Goal: Task Accomplishment & Management: Use online tool/utility

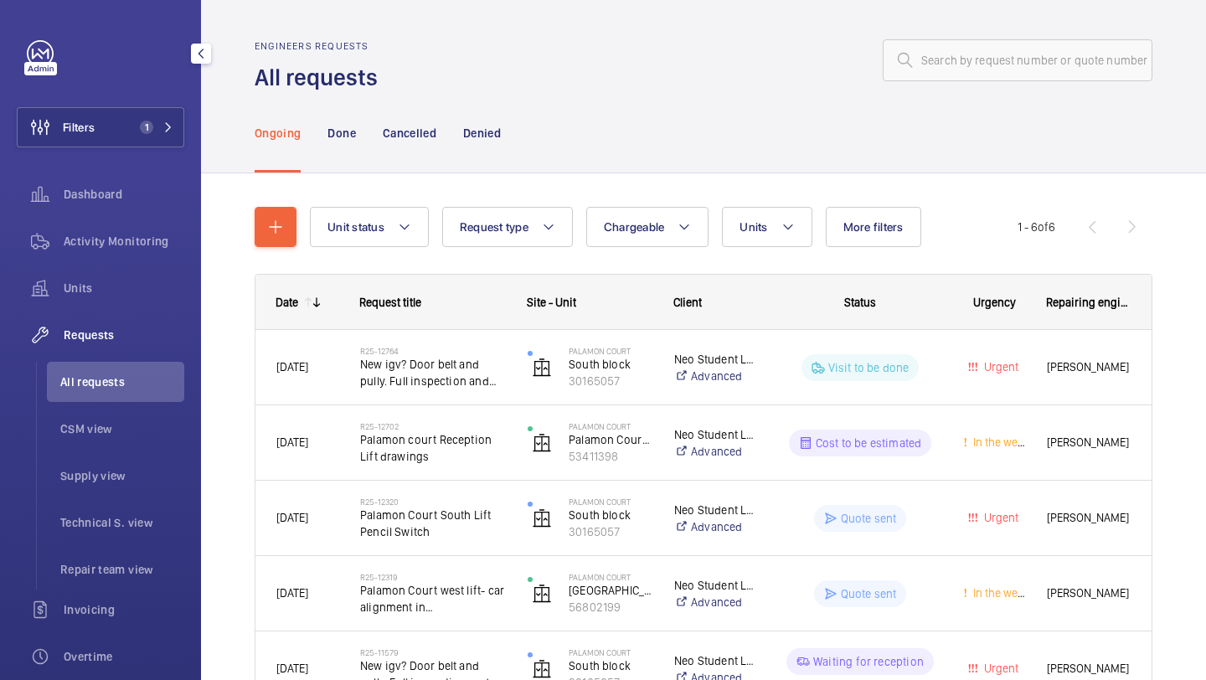
scroll to position [183, 0]
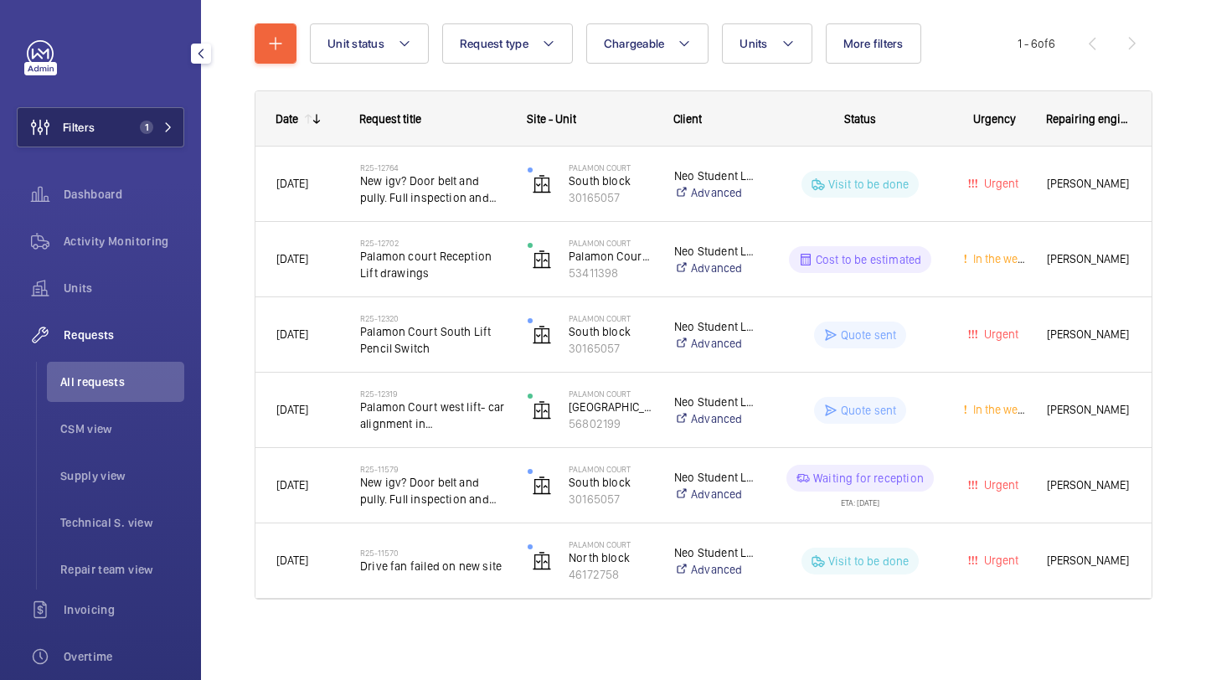
click at [126, 115] on button "Filters 1" at bounding box center [101, 127] width 168 height 40
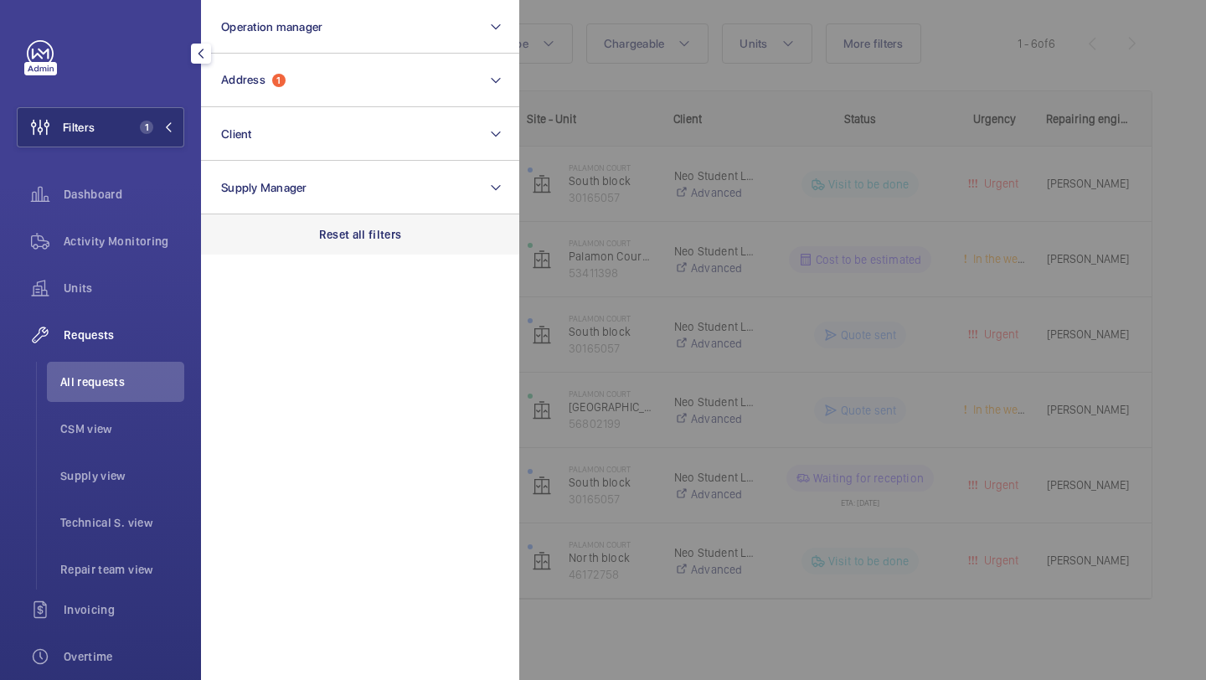
click at [413, 223] on div "Reset all filters" at bounding box center [360, 234] width 318 height 40
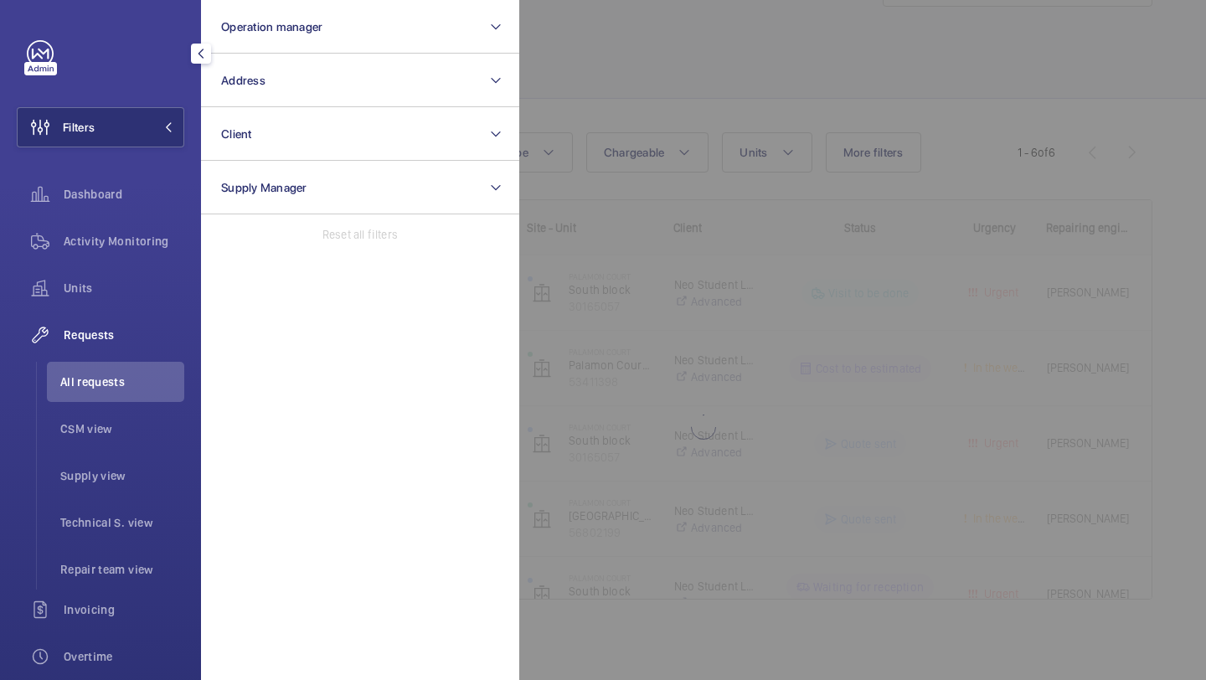
click at [709, 47] on div at bounding box center [1122, 340] width 1206 height 680
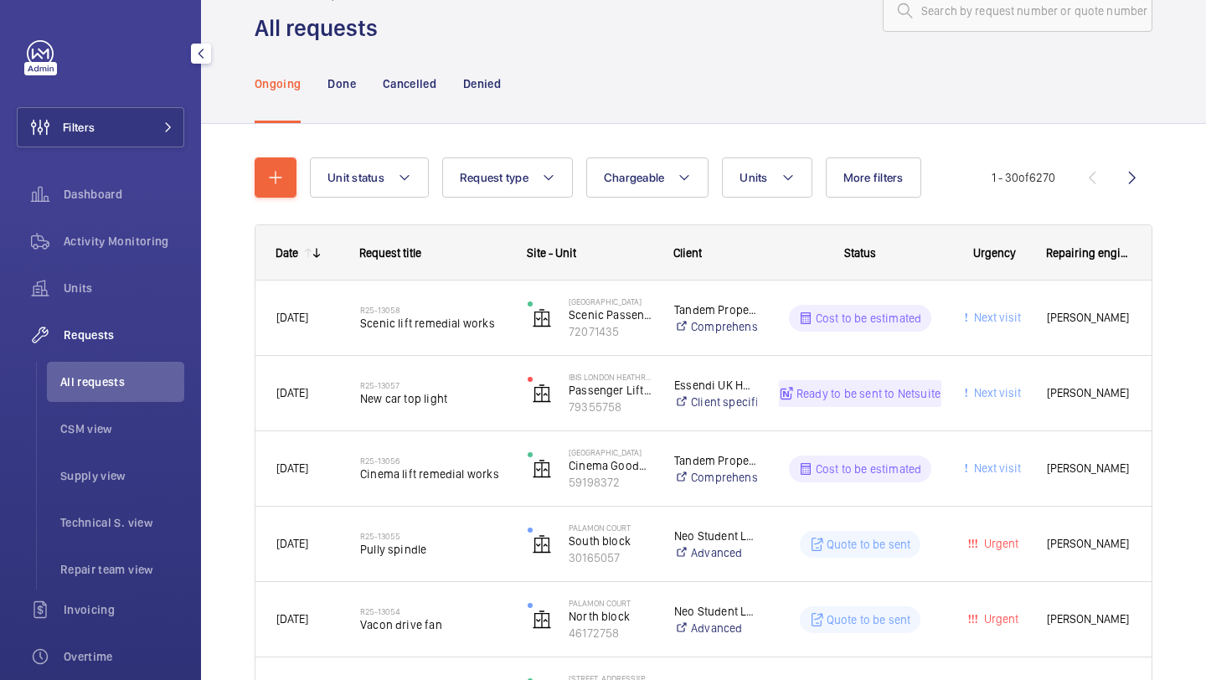
scroll to position [0, 0]
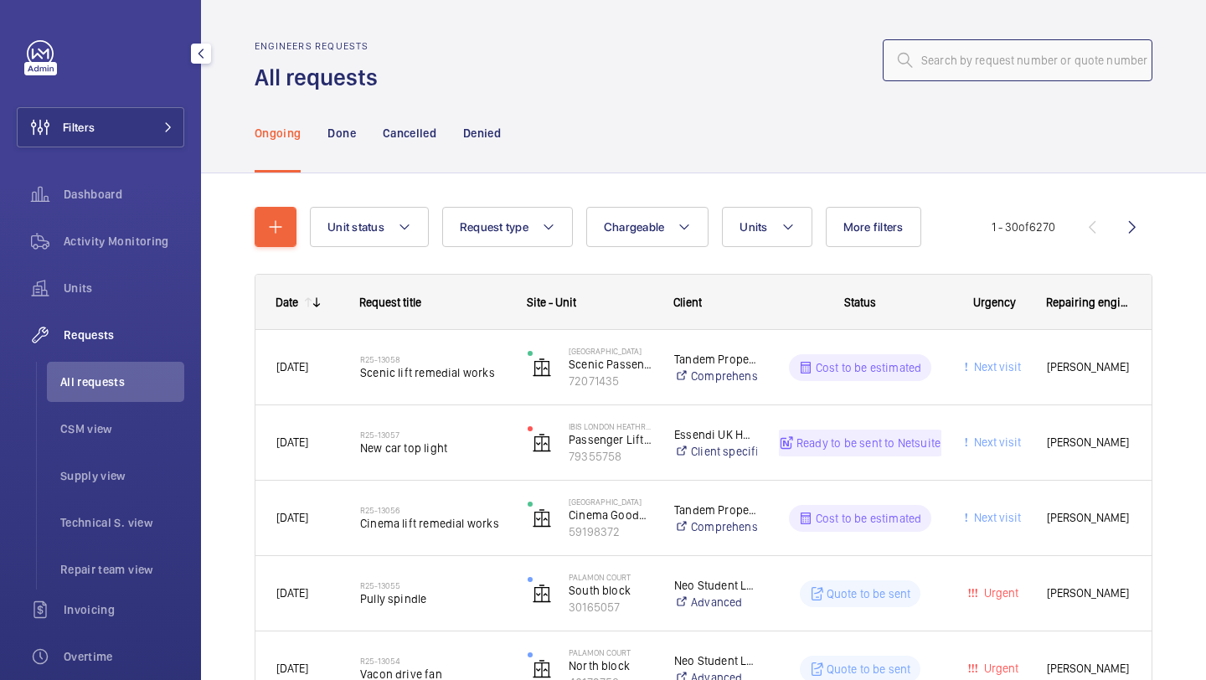
click at [940, 70] on input "text" at bounding box center [1018, 60] width 270 height 42
paste input "R25-11033"
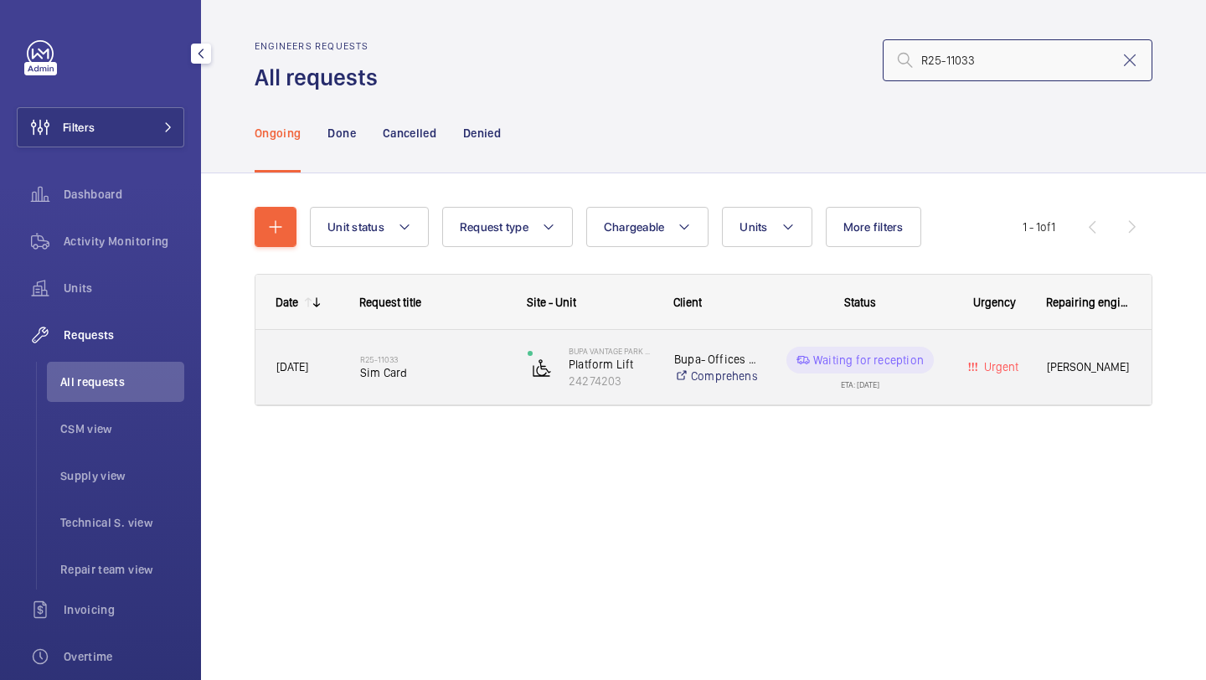
type input "R25-11033"
click at [443, 369] on span "Sim Card" at bounding box center [433, 372] width 146 height 17
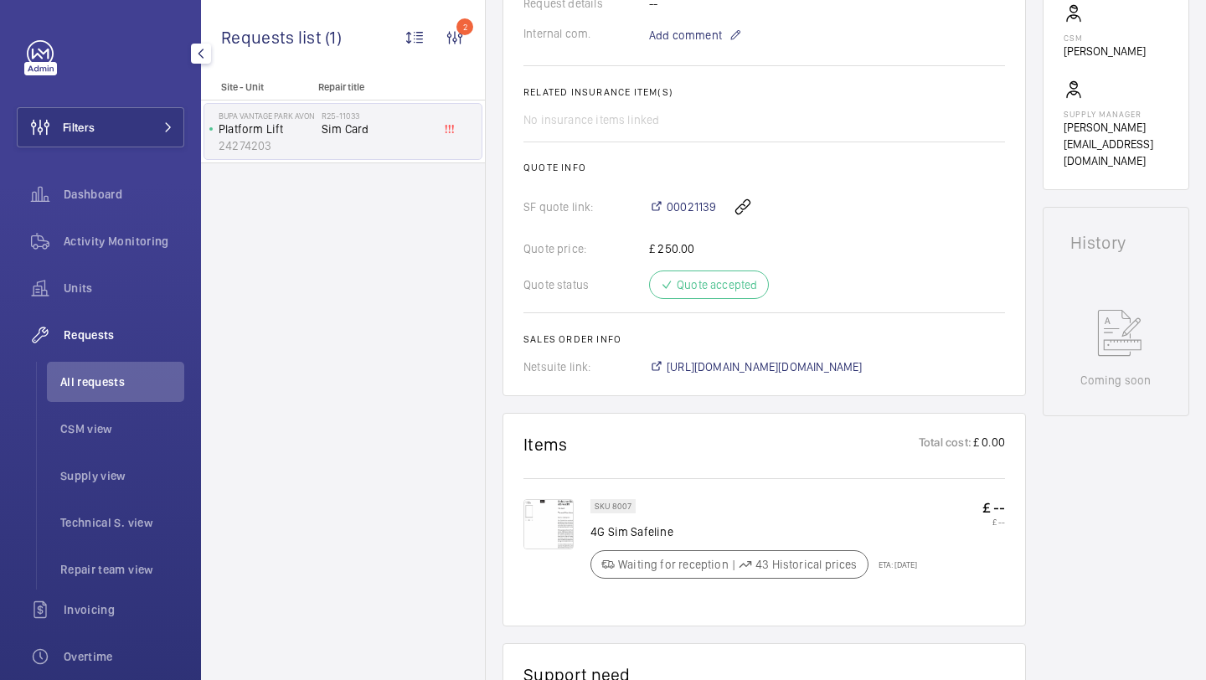
scroll to position [704, 0]
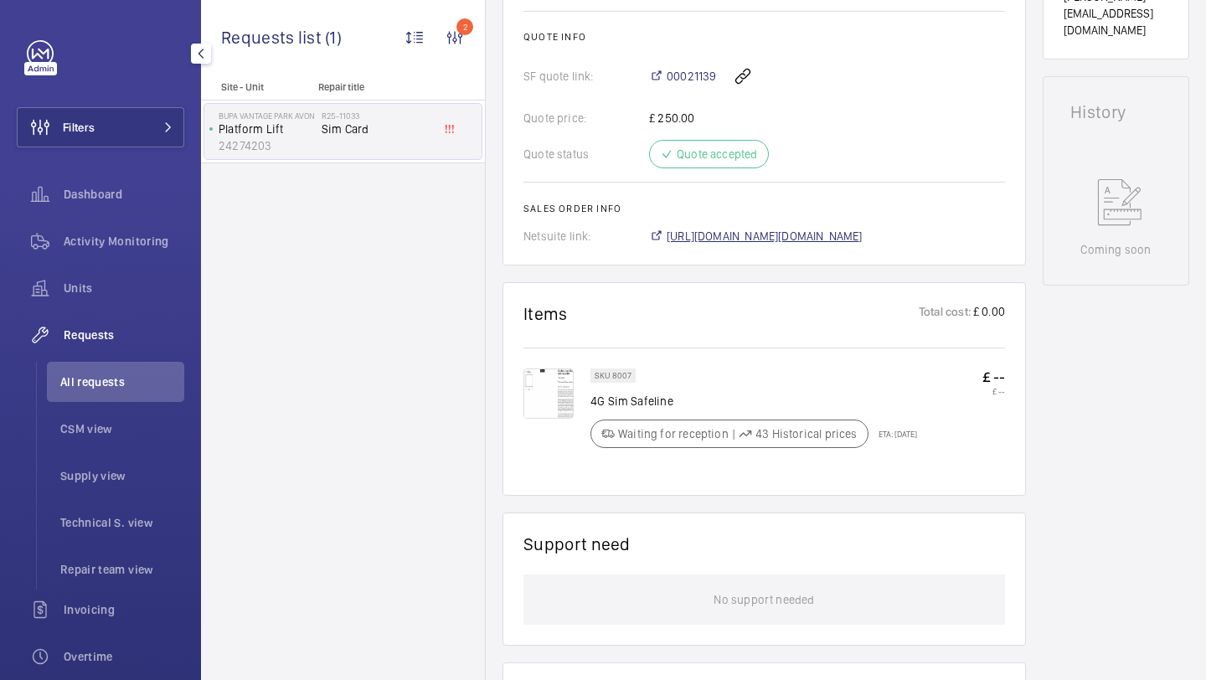
click at [733, 235] on span "https://6461500.app.netsuite.com/app/accounting/transactions/salesord.nl?id=292…" at bounding box center [765, 236] width 196 height 17
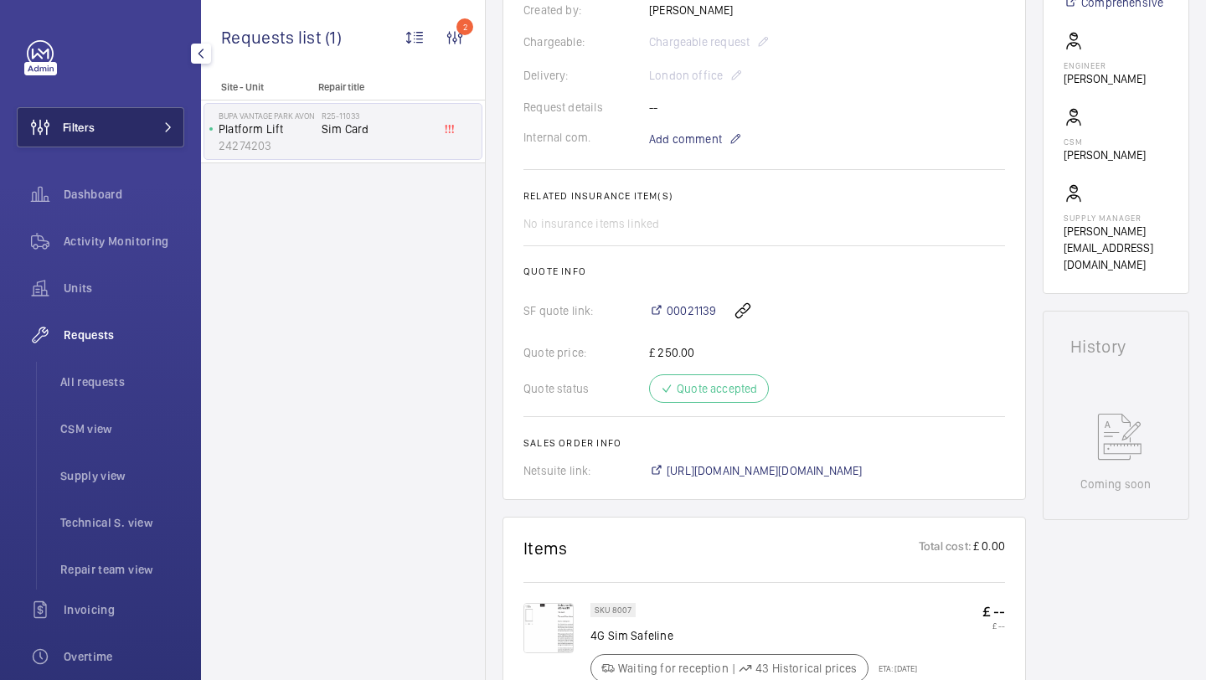
click at [121, 126] on button "Filters" at bounding box center [101, 127] width 168 height 40
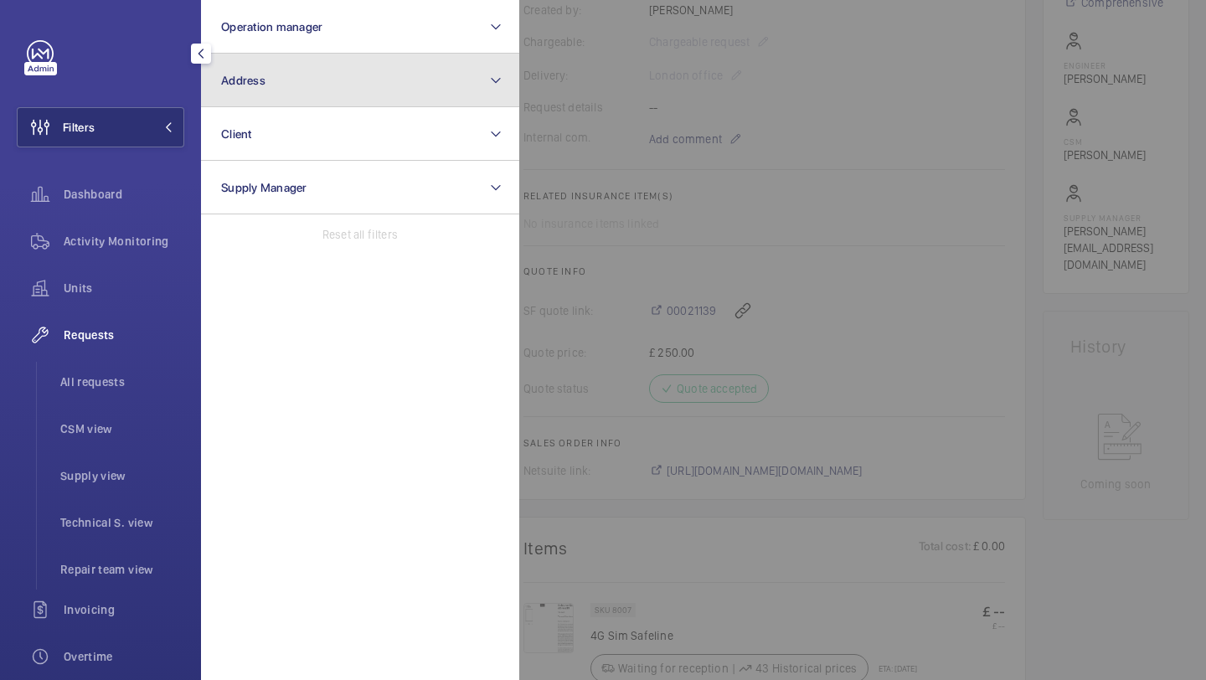
click at [250, 102] on button "Address" at bounding box center [360, 81] width 318 height 54
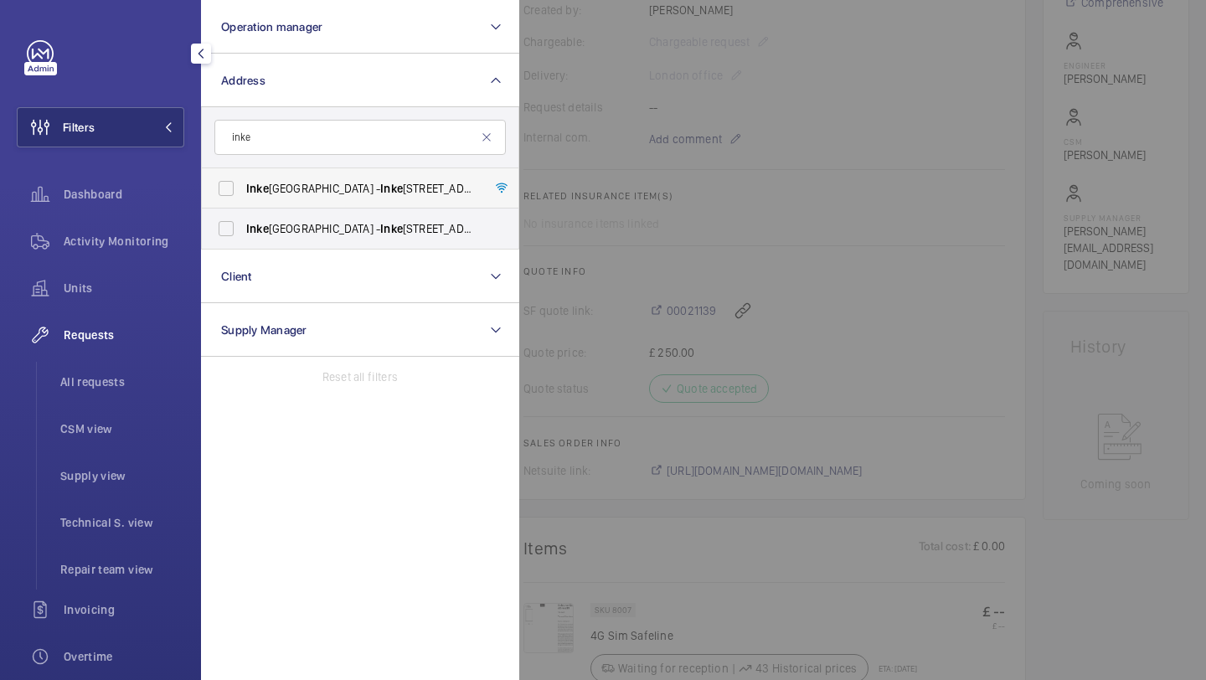
type input "inke"
click at [385, 189] on span "Inke rman House - Inke rman House, LONDON SW5 9PH" at bounding box center [361, 188] width 230 height 17
click at [243, 189] on input "Inke rman House - Inke rman House, LONDON SW5 9PH" at bounding box center [226, 189] width 34 height 34
checkbox input "true"
click at [374, 215] on label "Inke rman House - Inke rman House, LONDON SW5 9PH" at bounding box center [347, 229] width 291 height 40
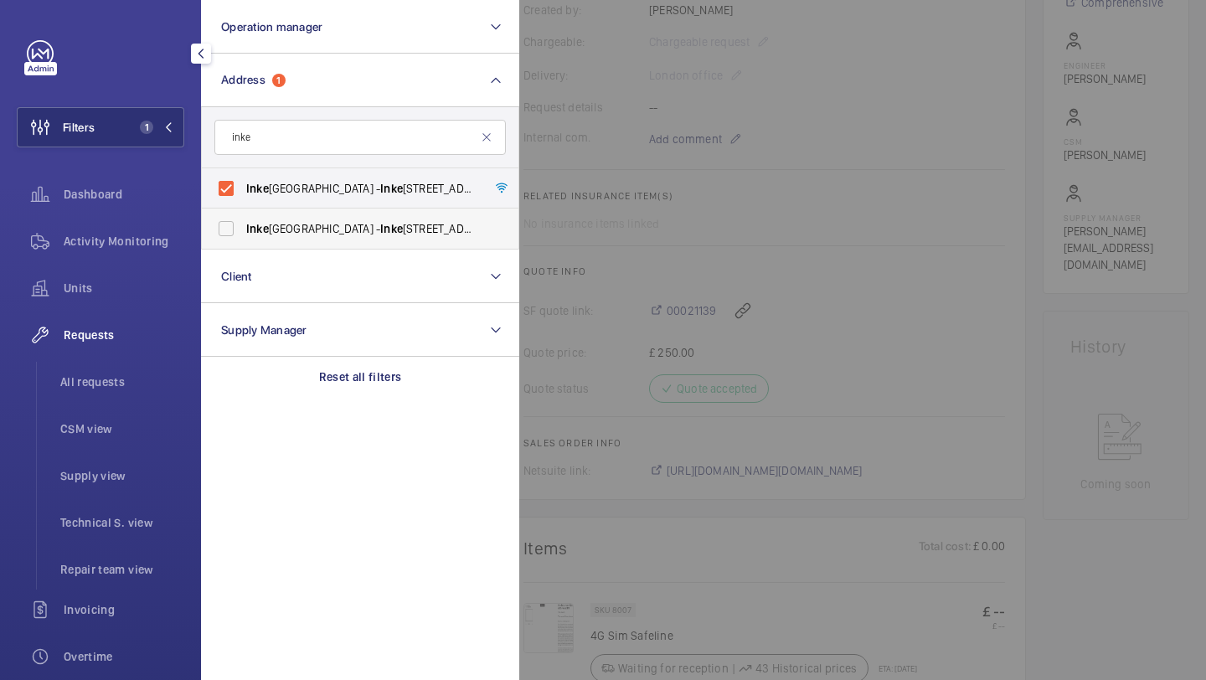
click at [243, 215] on input "Inke rman House - Inke rman House, LONDON SW5 9PH" at bounding box center [226, 229] width 34 height 34
checkbox input "true"
click at [128, 379] on span "All requests" at bounding box center [122, 382] width 124 height 17
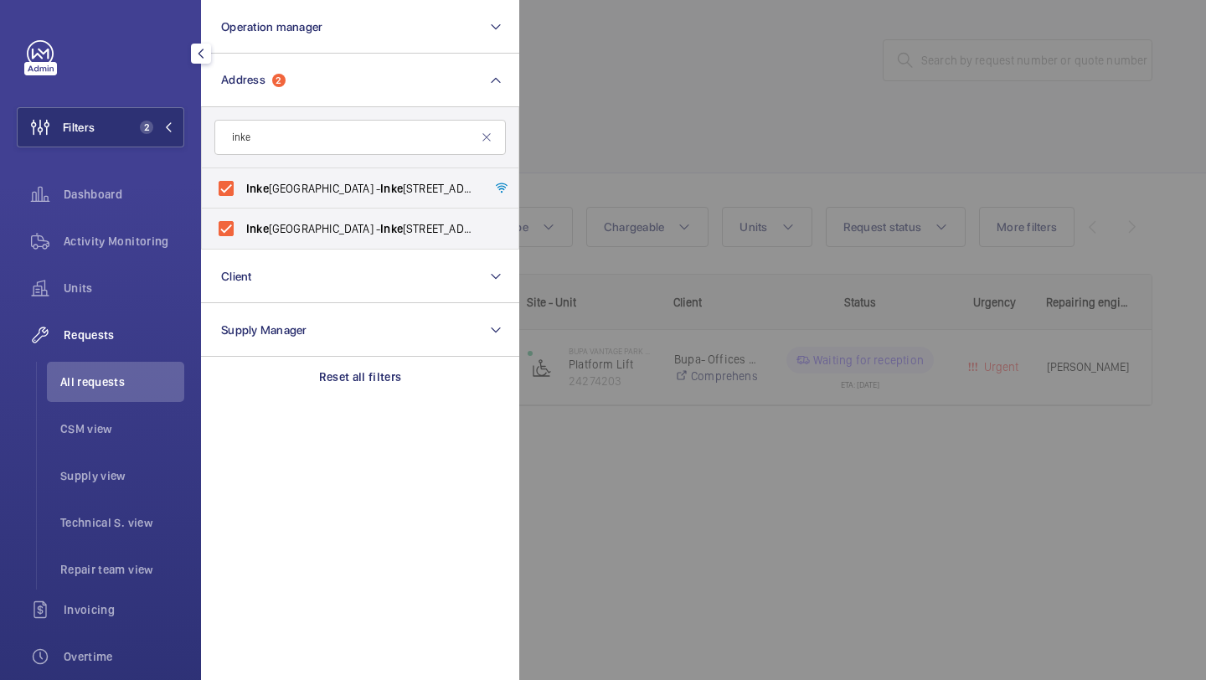
click at [693, 115] on div at bounding box center [1122, 340] width 1206 height 680
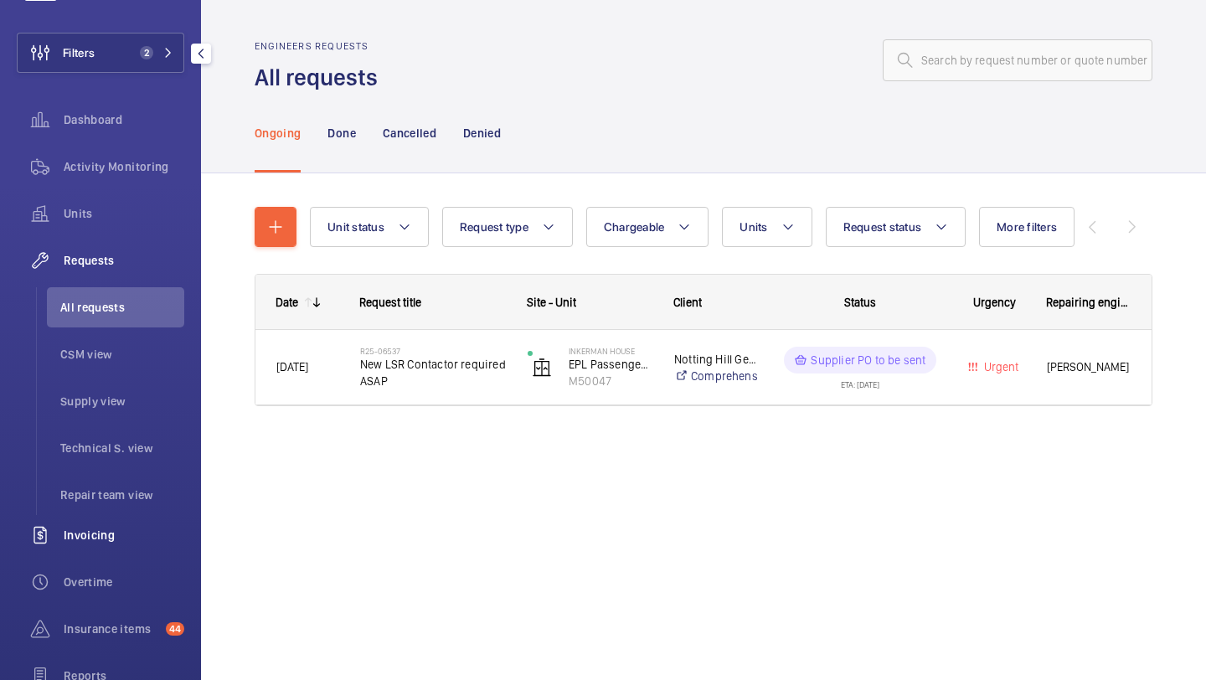
scroll to position [96, 0]
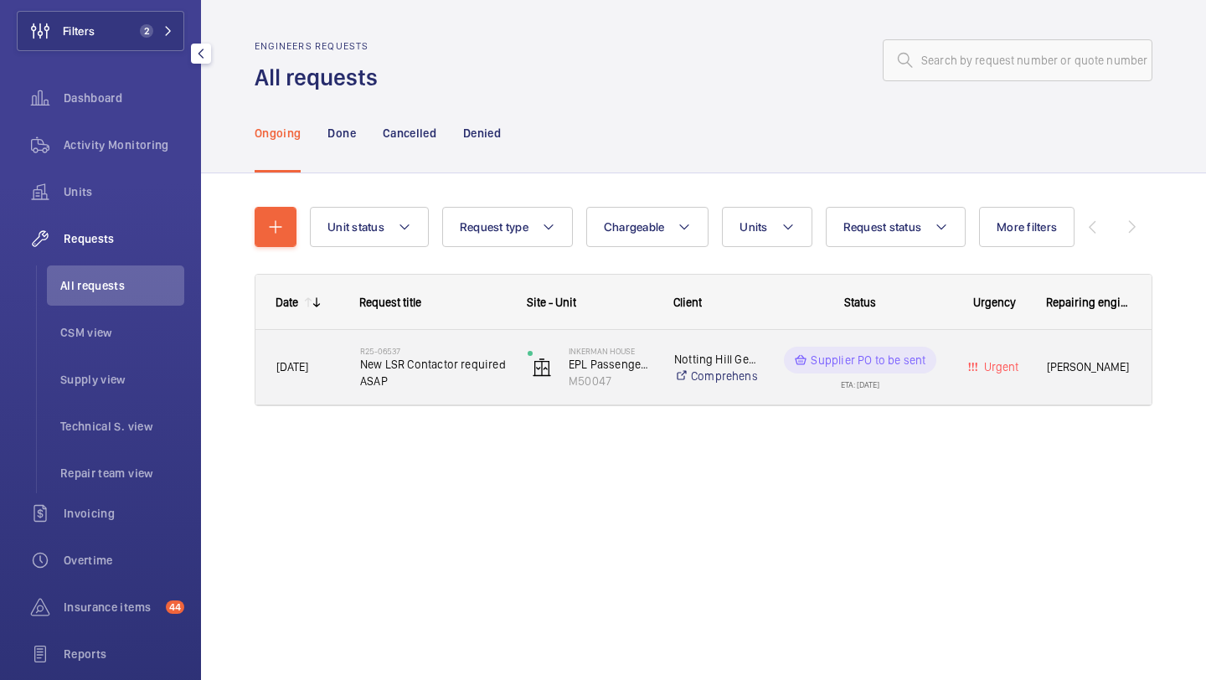
click at [484, 342] on div "R25-06537 New LSR Contactor required ASAP" at bounding box center [423, 367] width 166 height 75
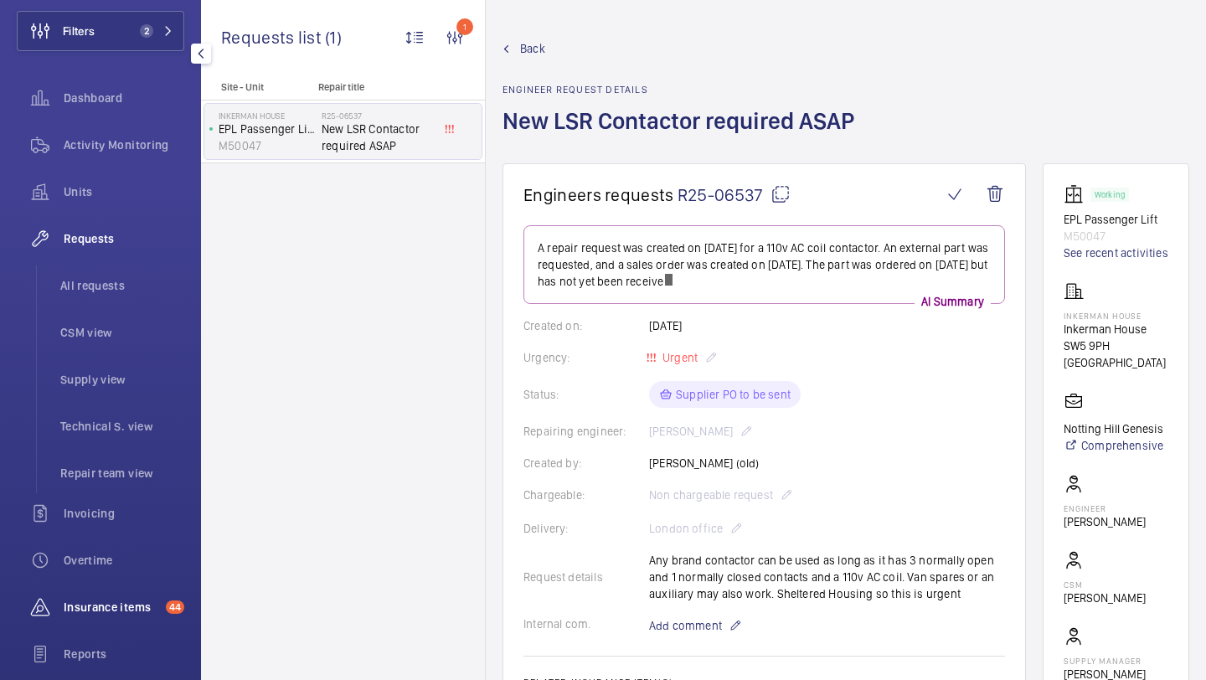
click at [118, 601] on span "Insurance items" at bounding box center [111, 607] width 95 height 17
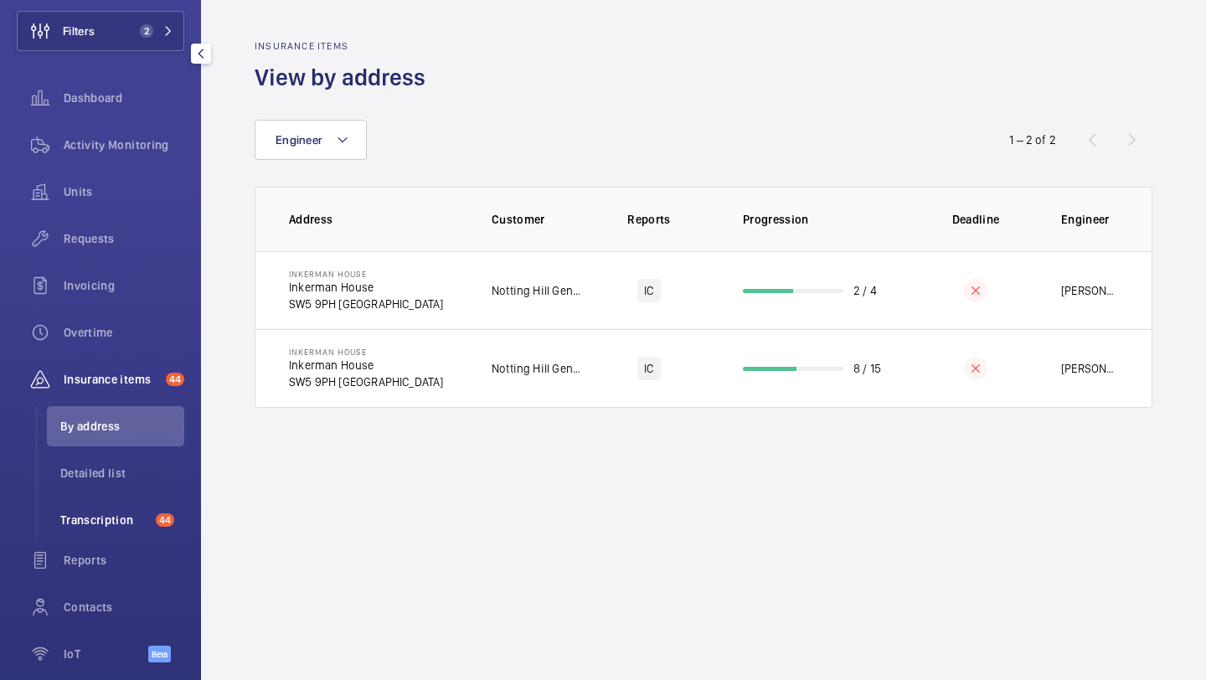
click at [121, 518] on span "Transcription" at bounding box center [104, 520] width 89 height 17
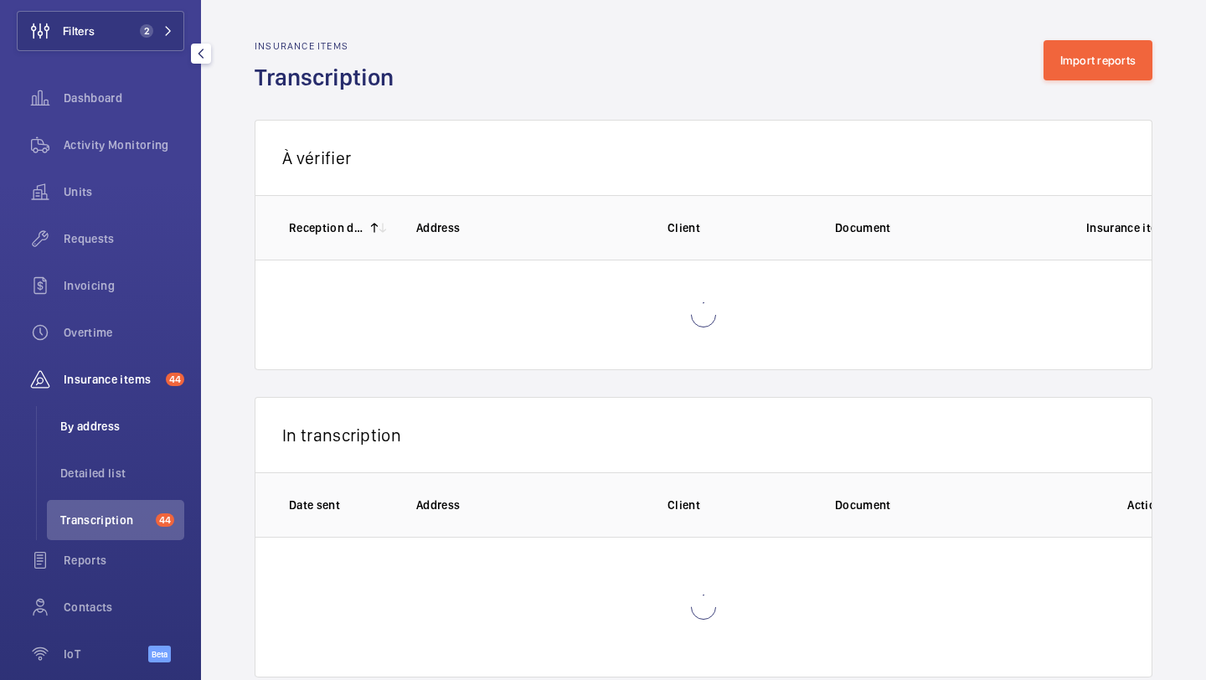
click at [119, 432] on span "By address" at bounding box center [122, 426] width 124 height 17
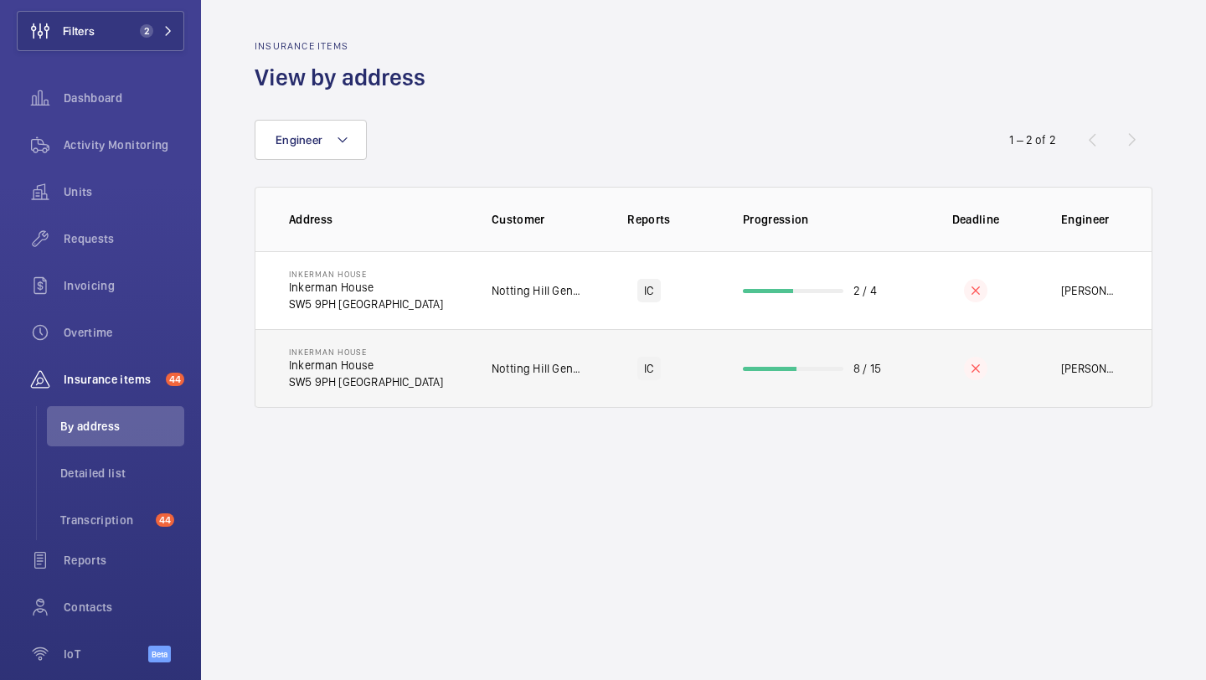
drag, startPoint x: 115, startPoint y: 518, endPoint x: 446, endPoint y: 353, distance: 370.8
click at [440, 356] on mat-sidenav-content "Filters 2 Dashboard Activity Monitoring Units Requests Invoicing Overtime Insur…" at bounding box center [603, 340] width 1206 height 680
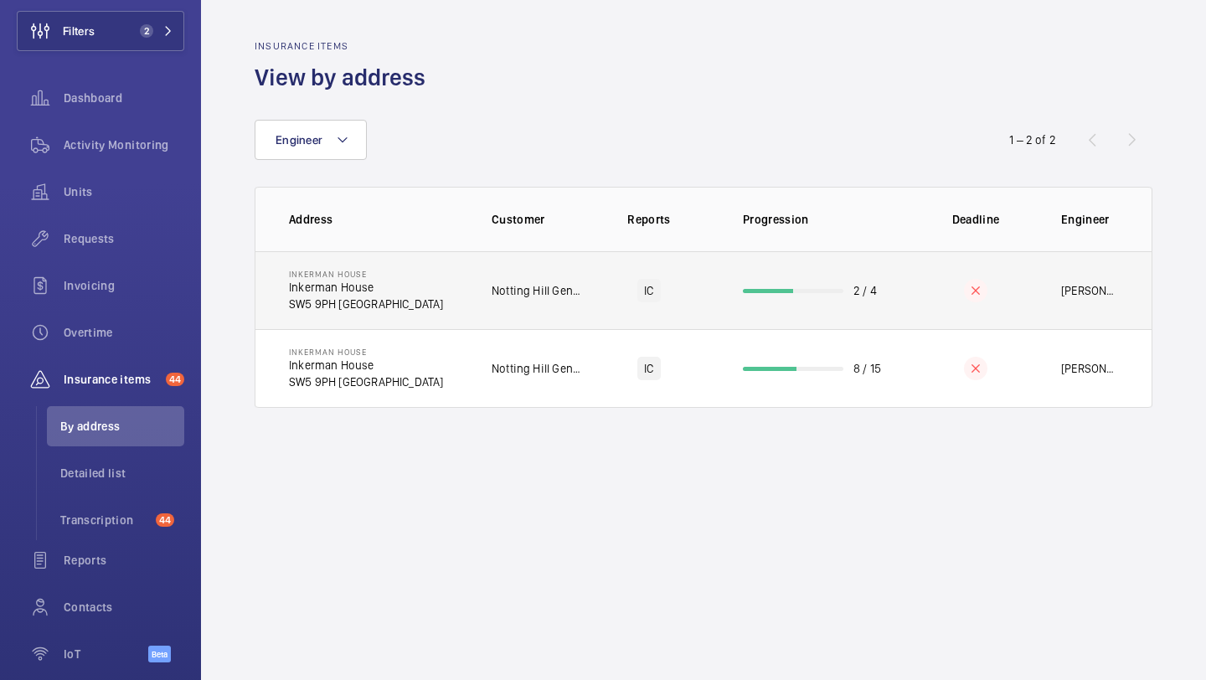
click at [534, 274] on td "Notting Hill Genesis" at bounding box center [523, 290] width 117 height 78
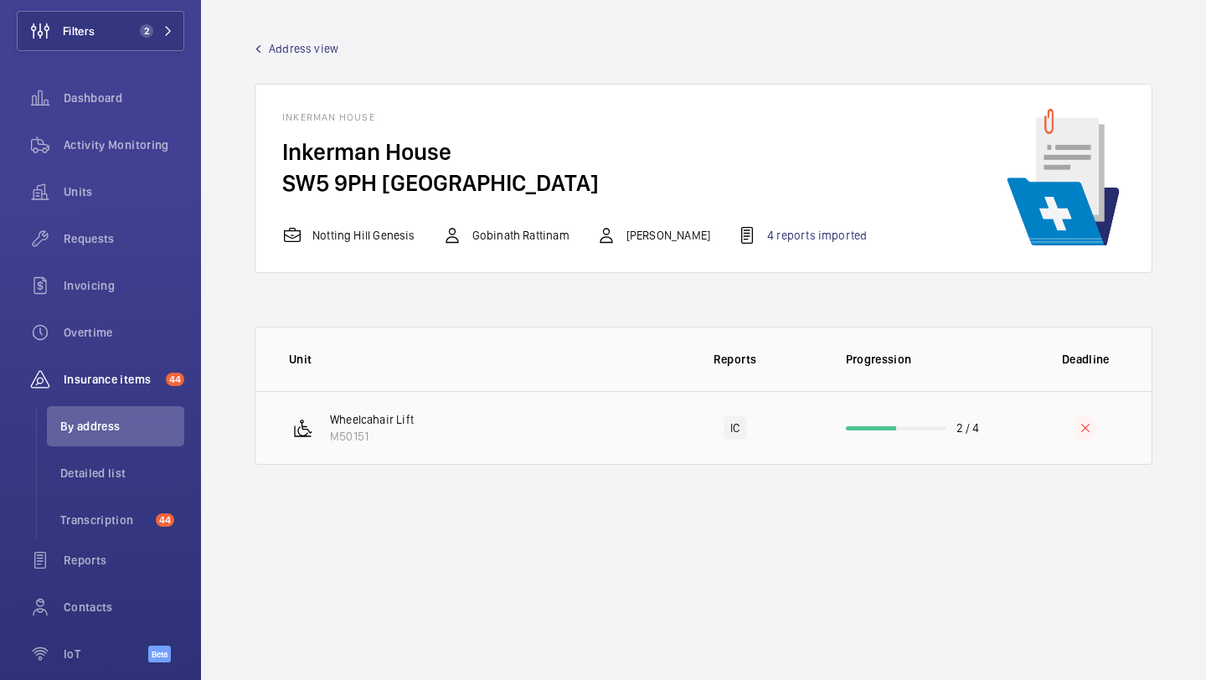
click at [660, 426] on td "IC" at bounding box center [736, 428] width 168 height 74
click at [450, 395] on td "Wheelcahair Lift M50151" at bounding box center [453, 428] width 396 height 74
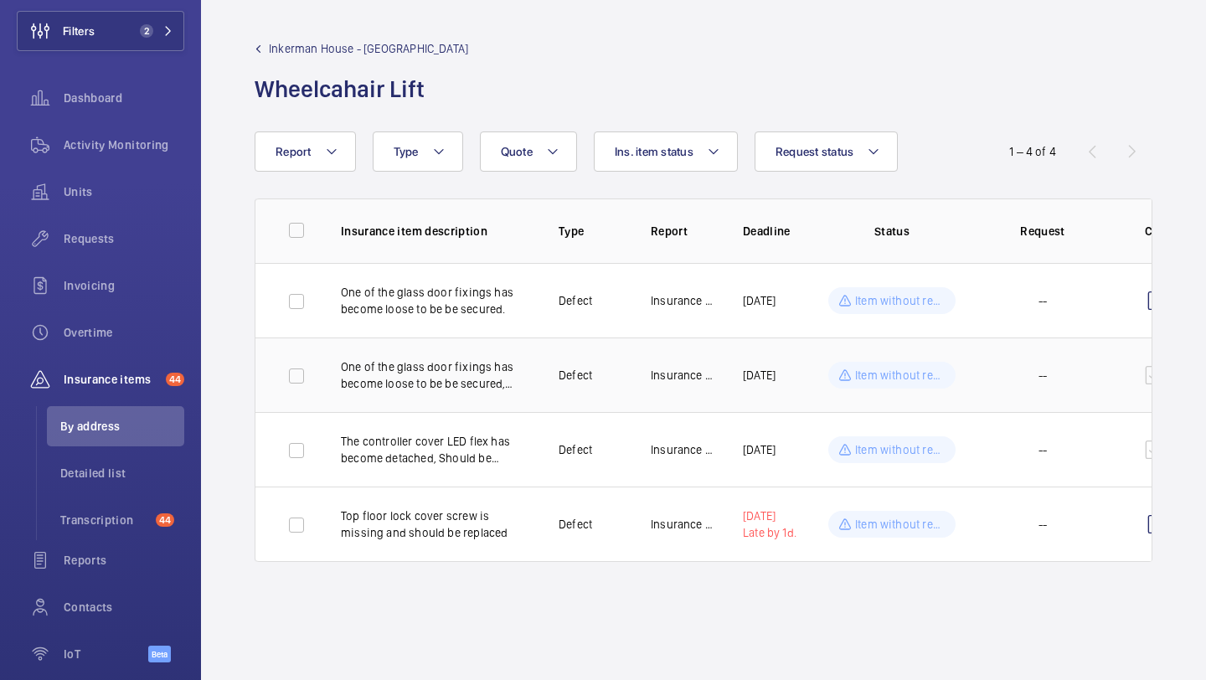
scroll to position [0, 42]
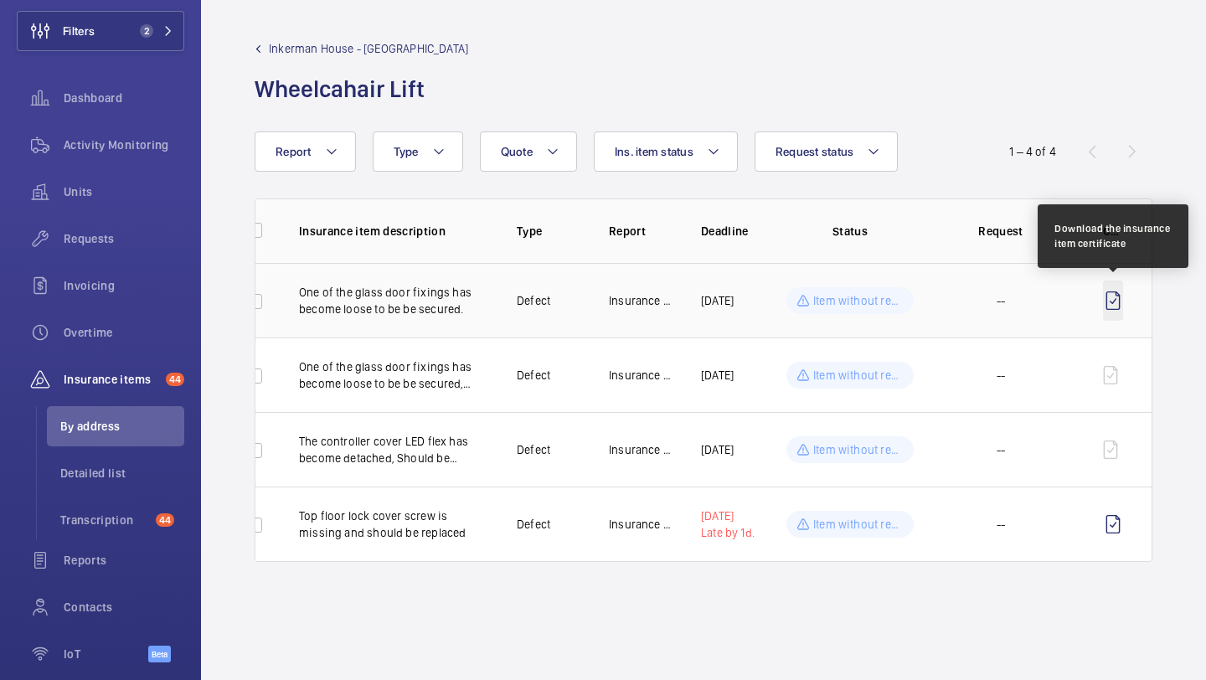
click at [1116, 297] on wm-front-icon-button at bounding box center [1113, 301] width 20 height 40
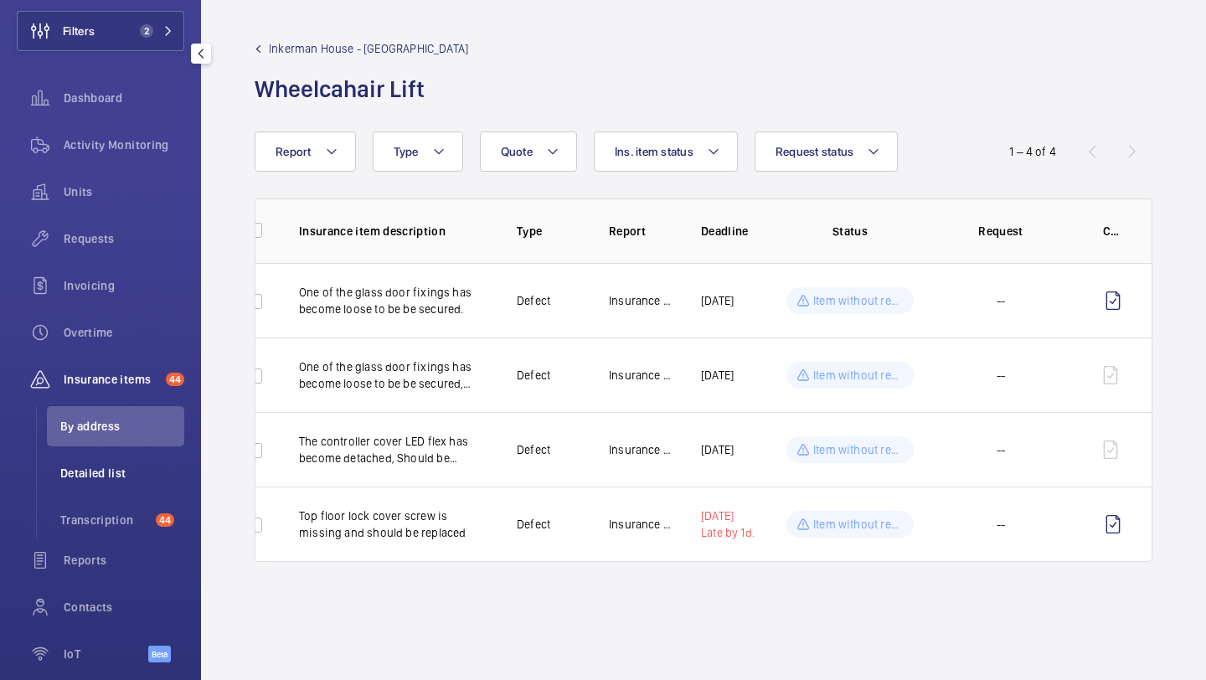
click at [108, 469] on span "Detailed list" at bounding box center [122, 473] width 124 height 17
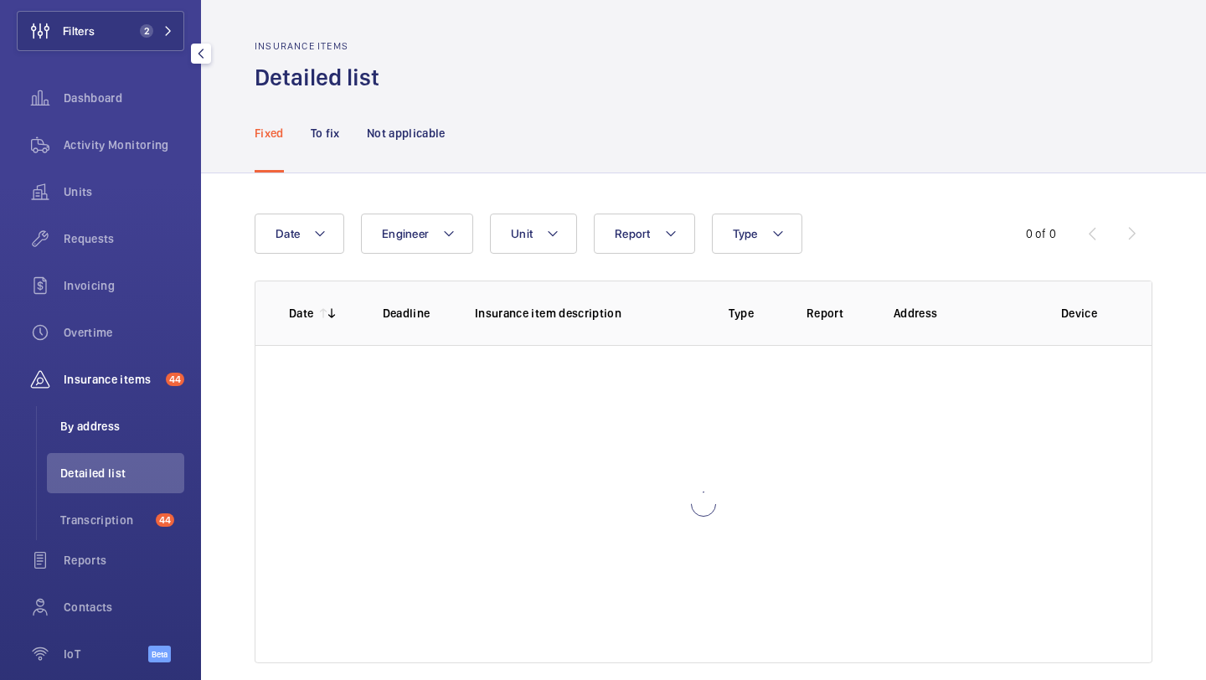
click at [112, 436] on li "By address" at bounding box center [115, 426] width 137 height 40
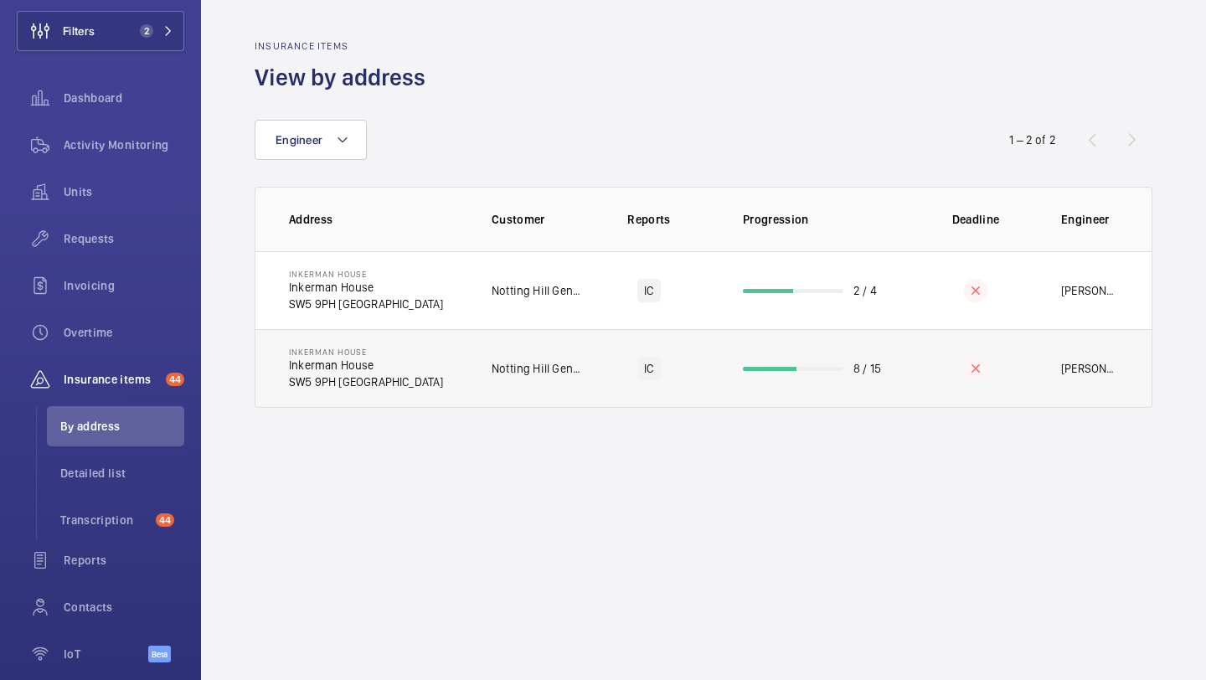
click at [409, 342] on td "Inkerman House Inkerman House SW5 9PH LONDON" at bounding box center [359, 368] width 209 height 79
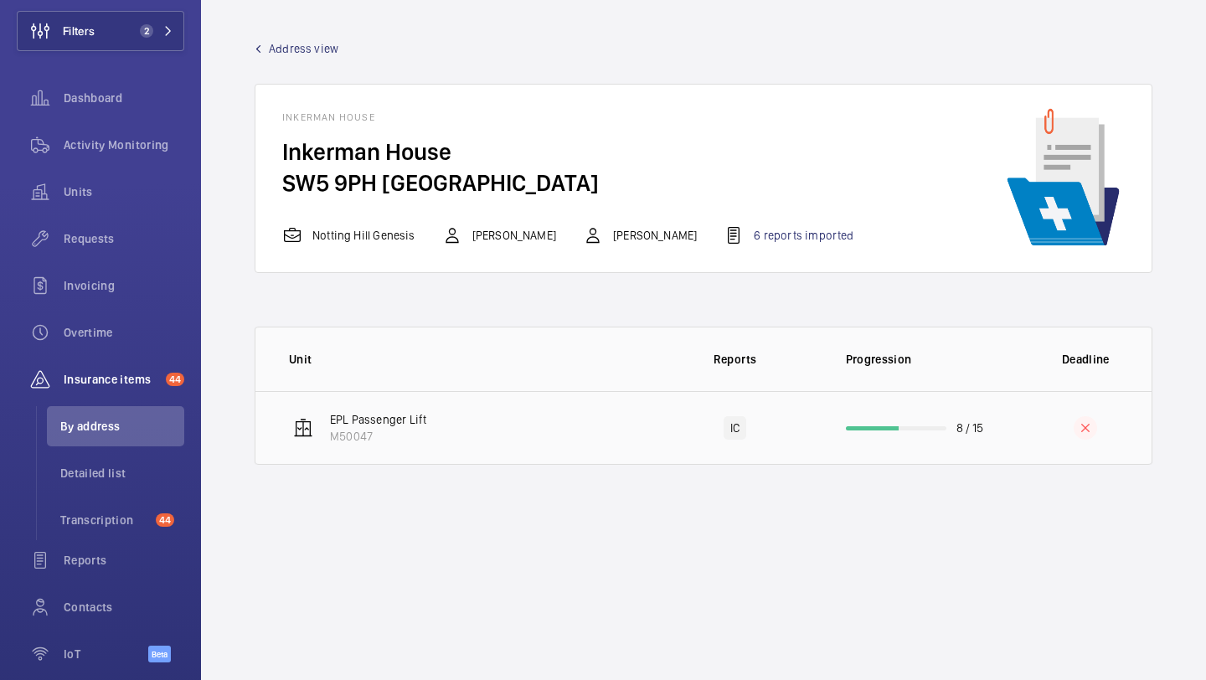
click at [738, 425] on div "IC" at bounding box center [735, 427] width 23 height 23
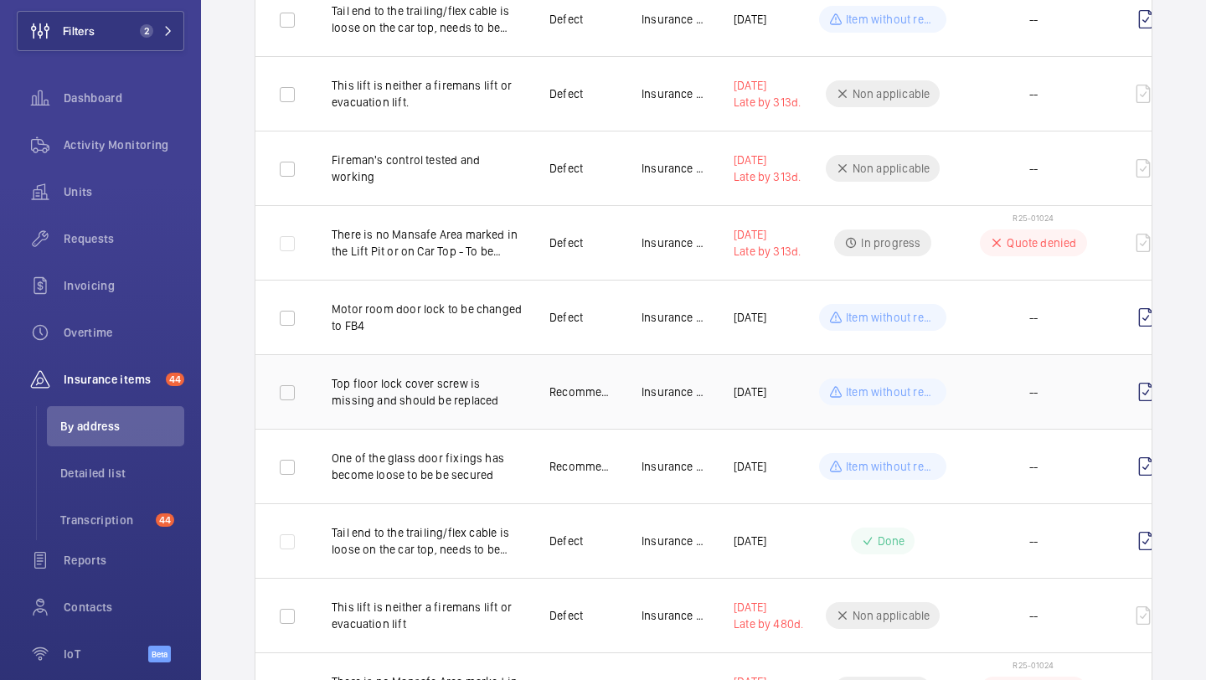
scroll to position [1413, 0]
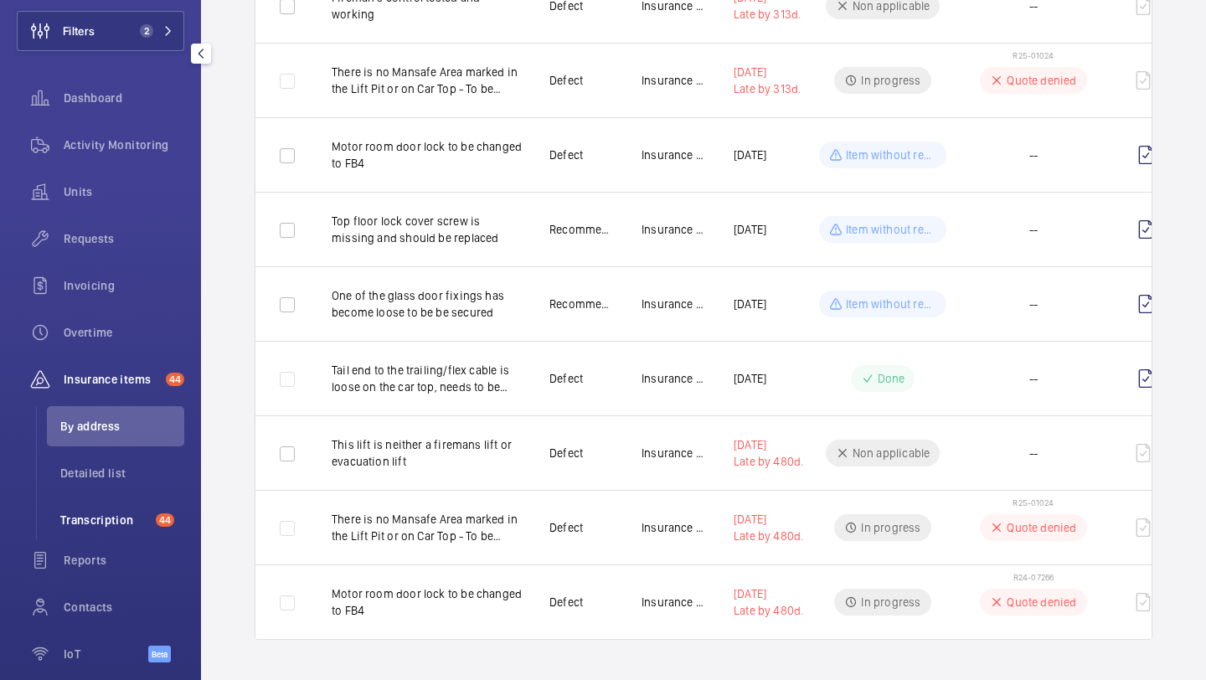
click at [138, 522] on span "Transcription" at bounding box center [104, 520] width 89 height 17
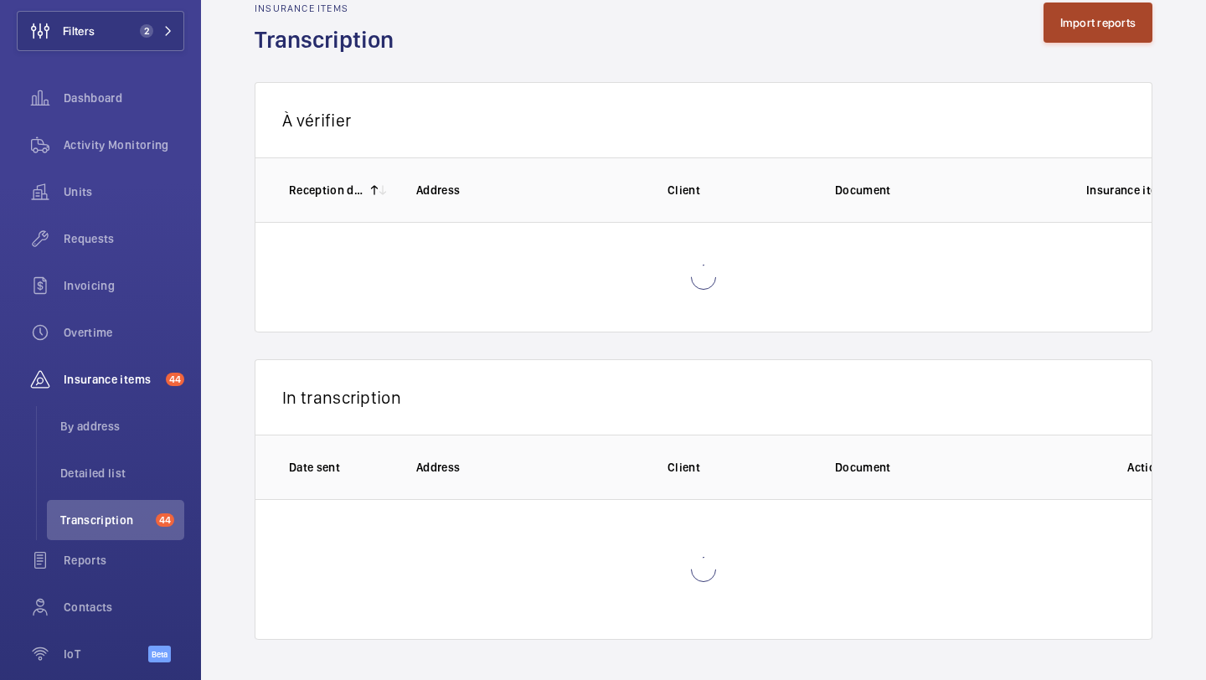
click at [1094, 36] on button "Import reports" at bounding box center [1099, 23] width 110 height 40
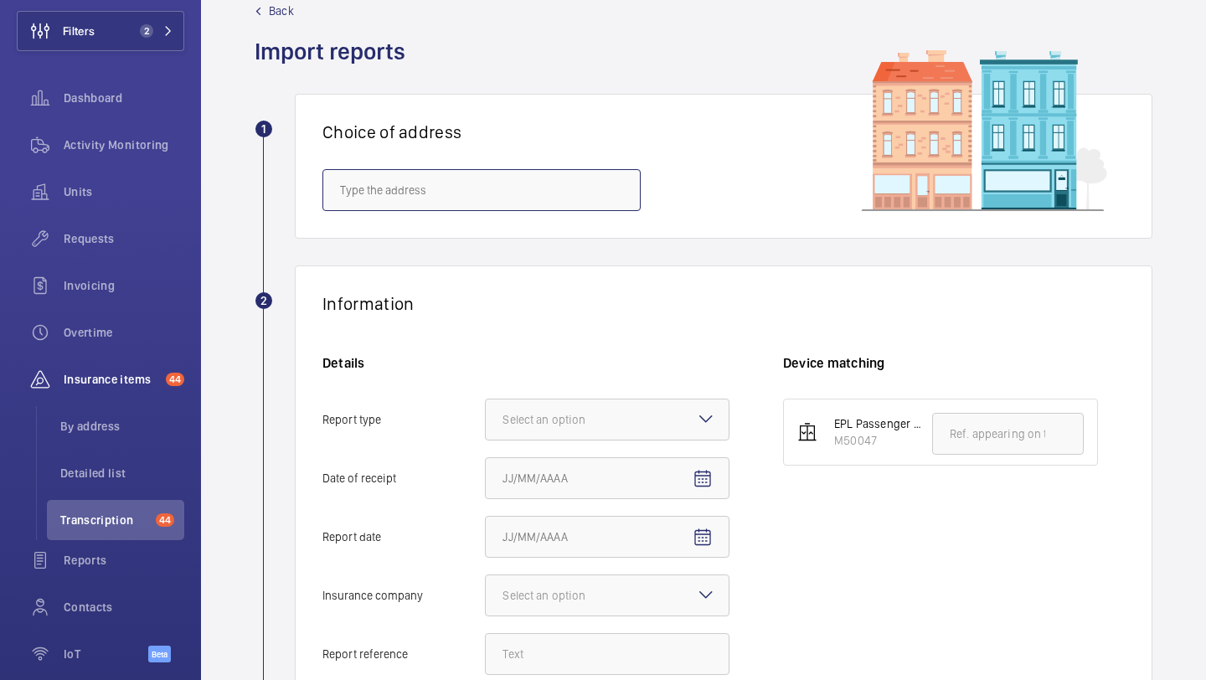
click at [536, 186] on input "text" at bounding box center [481, 190] width 318 height 42
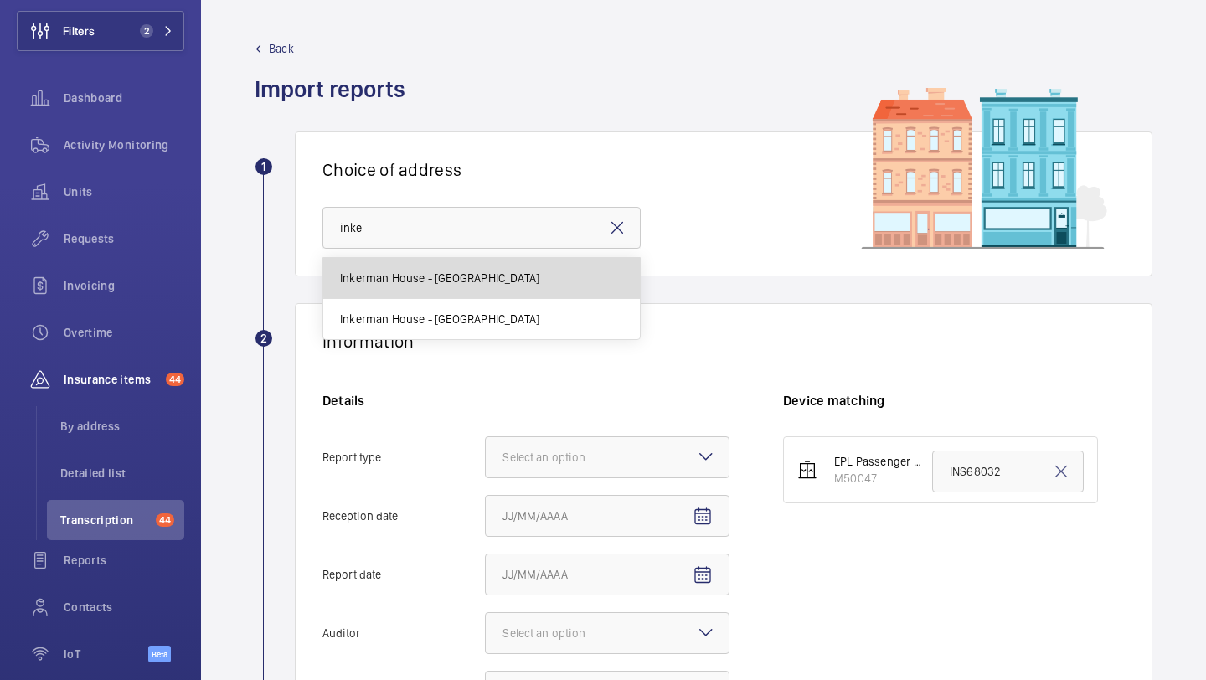
click at [539, 278] on span "Inkerman House - Inkerman House, LONDON SW5 9PH" at bounding box center [439, 278] width 199 height 17
type input "Inkerman House - Inkerman House, LONDON SW5 9PH"
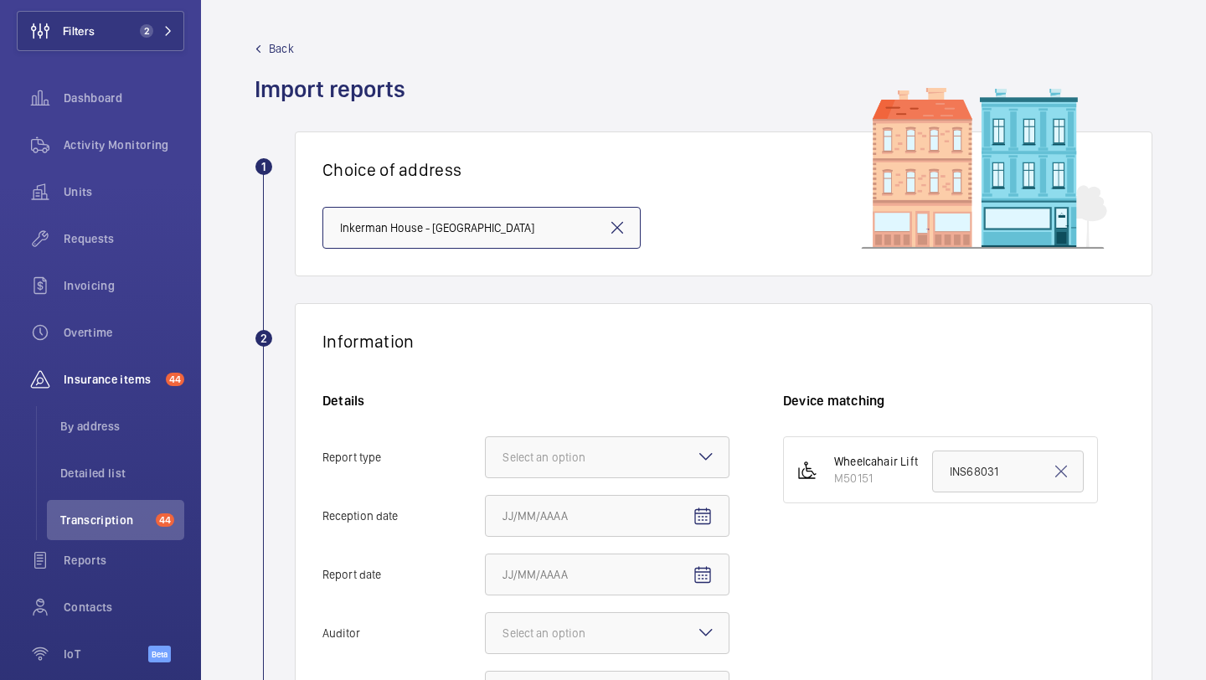
click at [555, 223] on input "Inkerman House - Inkerman House, LONDON SW5 9PH" at bounding box center [481, 228] width 318 height 42
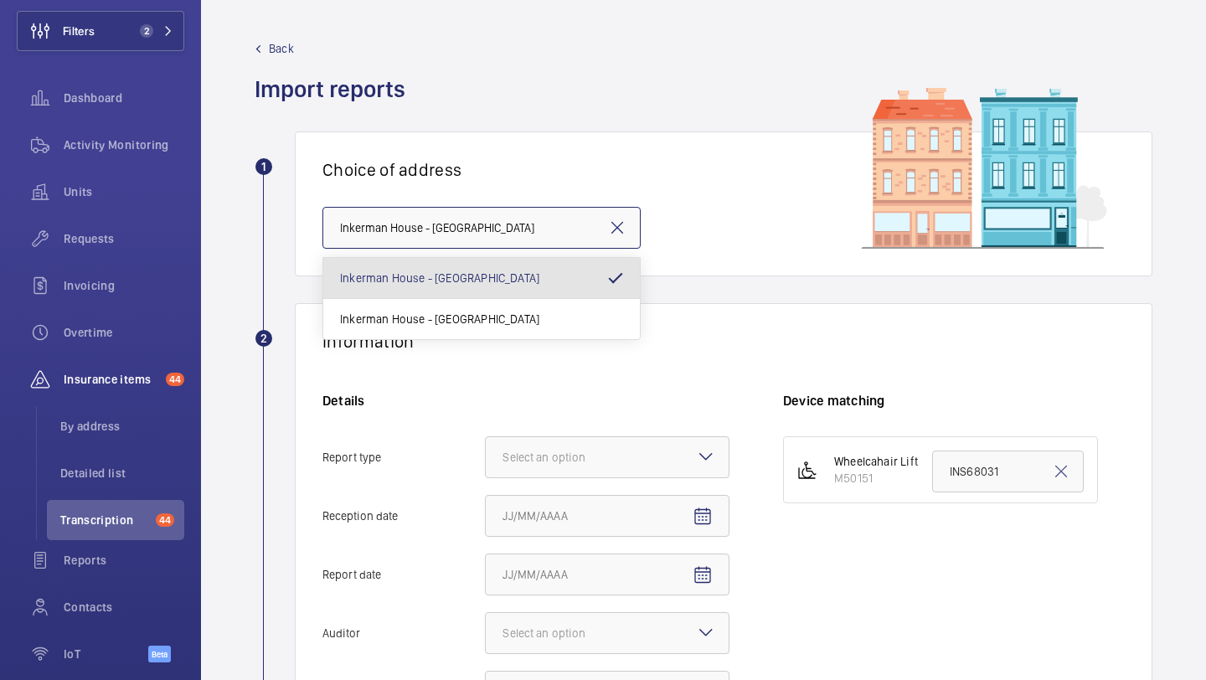
click at [555, 223] on input "Inkerman House - Inkerman House, LONDON SW5 9PH" at bounding box center [481, 228] width 318 height 42
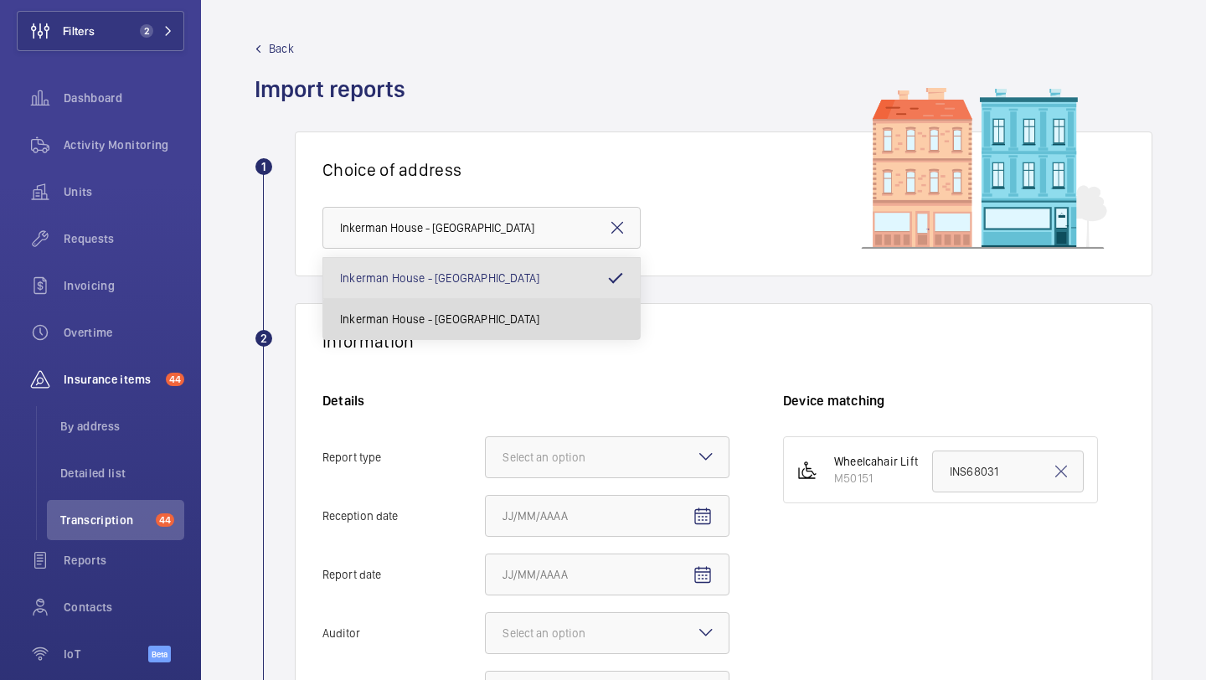
click at [516, 332] on mat-option "Inkerman House - Inkerman House, LONDON SW5 9PH" at bounding box center [481, 319] width 317 height 40
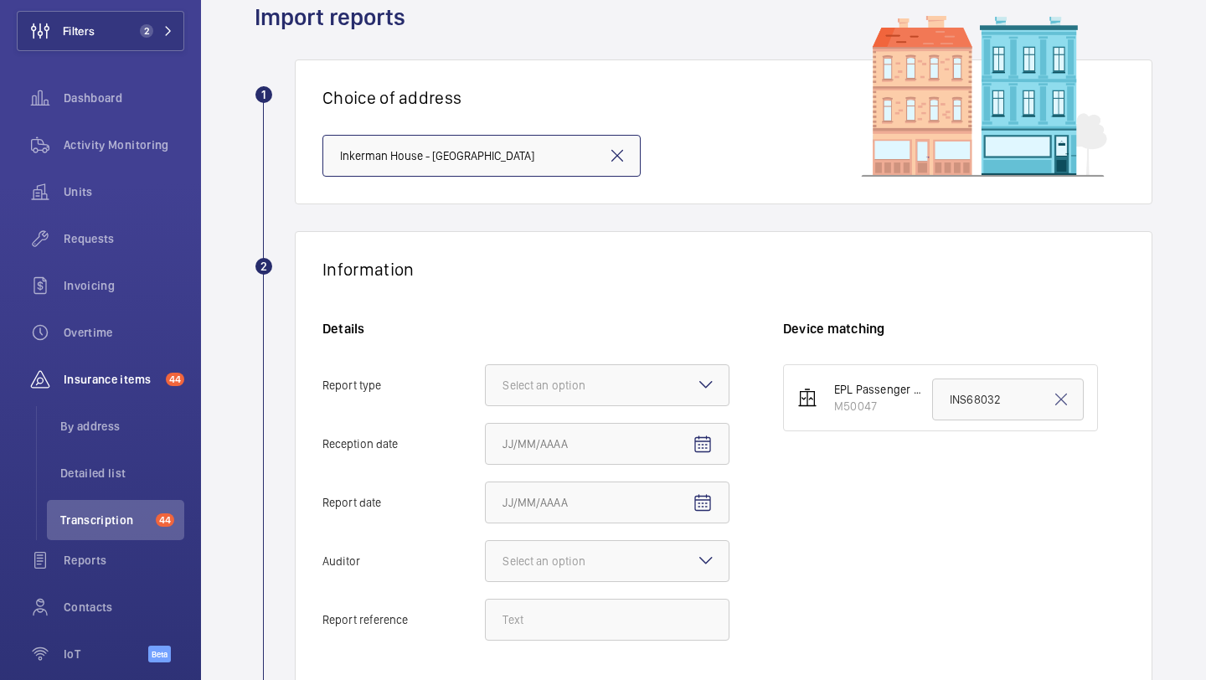
scroll to position [83, 0]
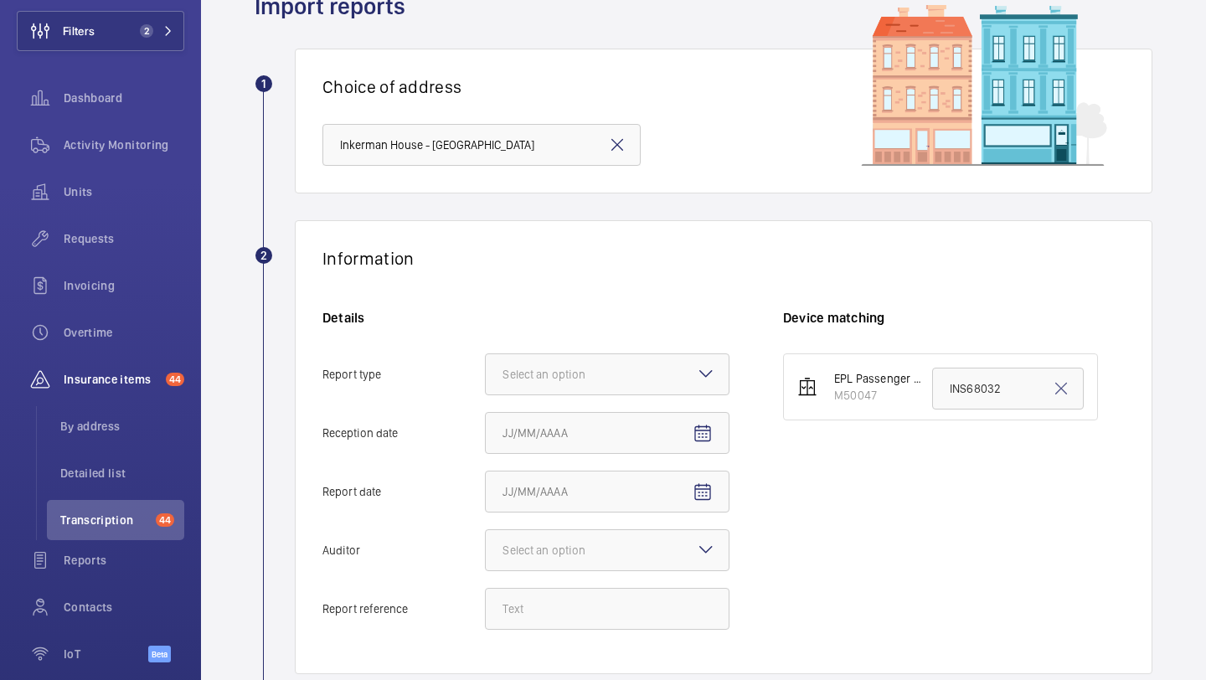
click at [554, 343] on div "Details Report type Select an option Reception date Report date Auditor Select …" at bounding box center [552, 478] width 461 height 338
click at [554, 353] on div "Select an option" at bounding box center [607, 374] width 245 height 42
click at [486, 354] on input "Report type Select an option" at bounding box center [486, 374] width 0 height 40
click at [555, 425] on span "Insurance company" at bounding box center [607, 425] width 209 height 17
click at [486, 394] on input "Report type Select an option Insurance company Consultant" at bounding box center [486, 374] width 0 height 40
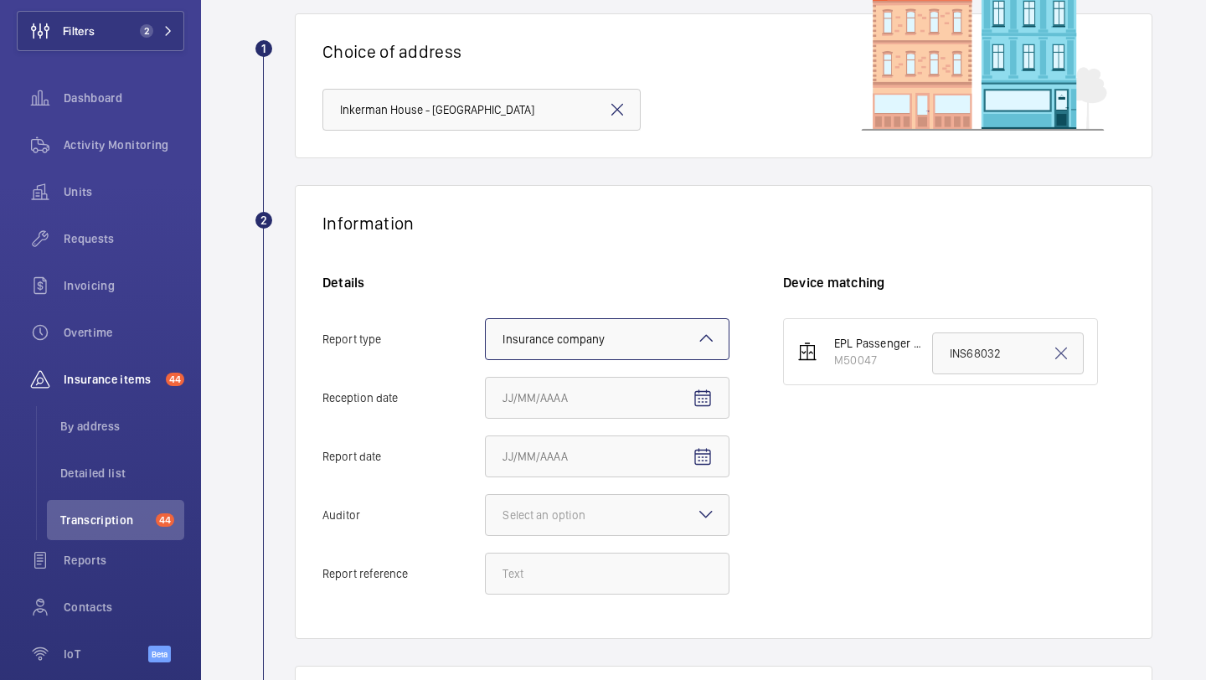
scroll to position [159, 0]
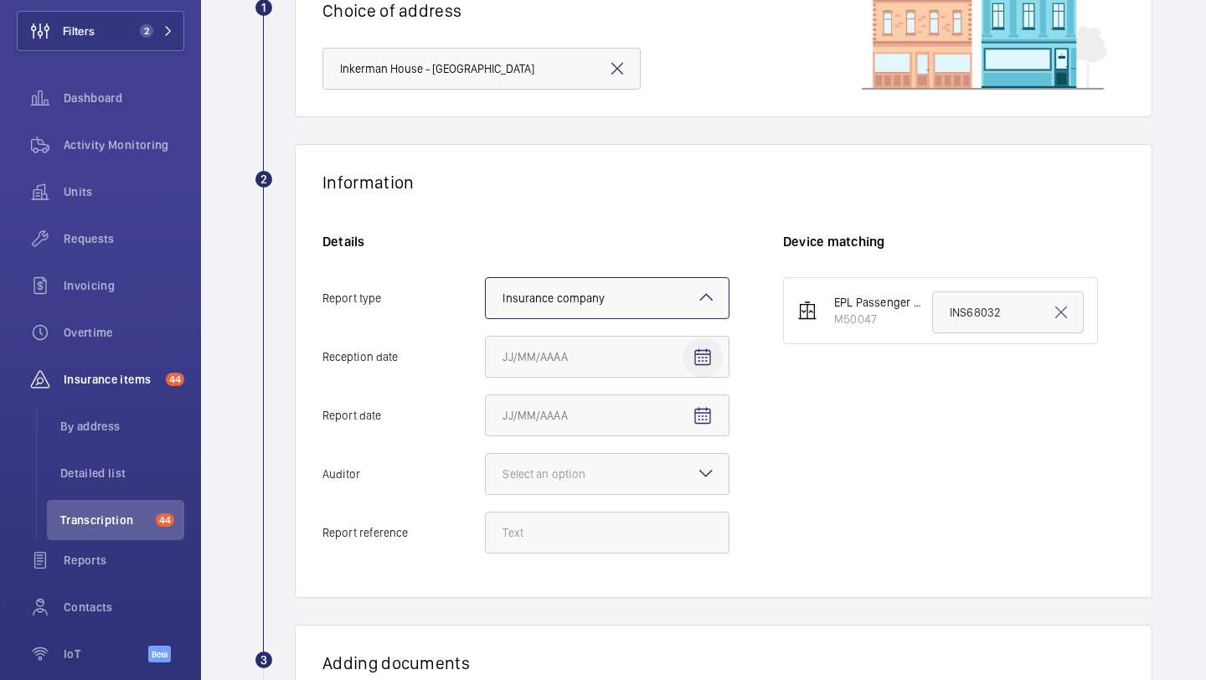
click at [699, 343] on span "Open calendar" at bounding box center [703, 358] width 40 height 40
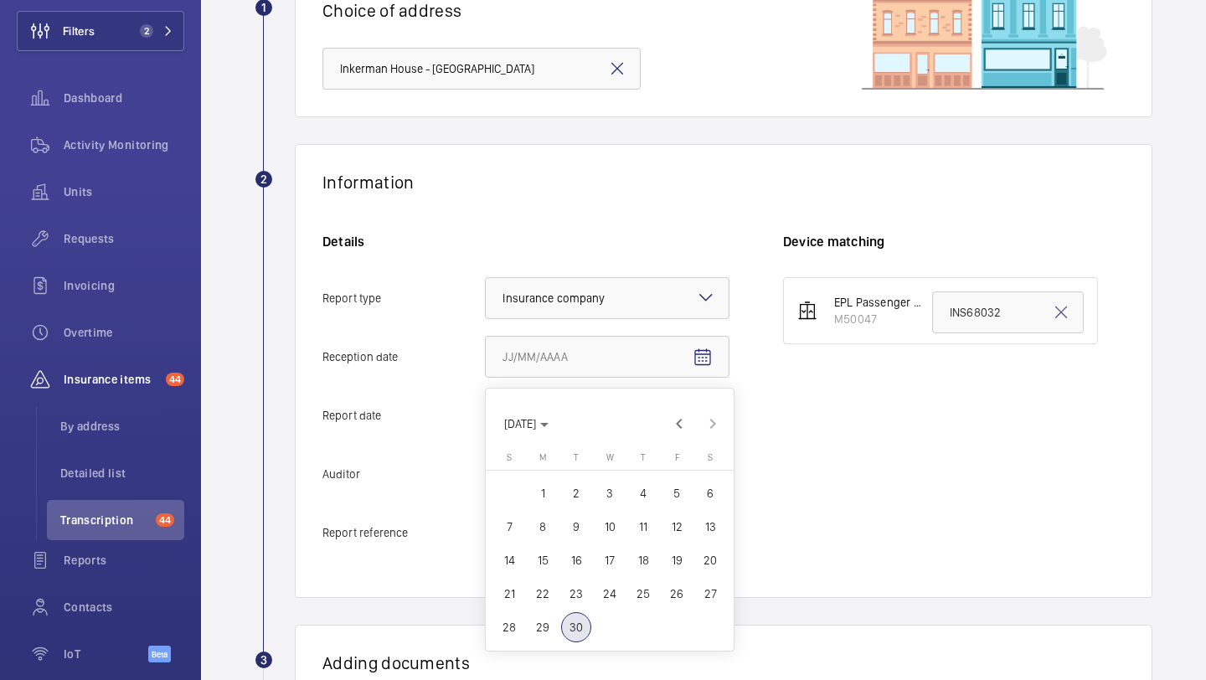
click at [555, 619] on span "29" at bounding box center [543, 627] width 30 height 30
type input "9/29/2025"
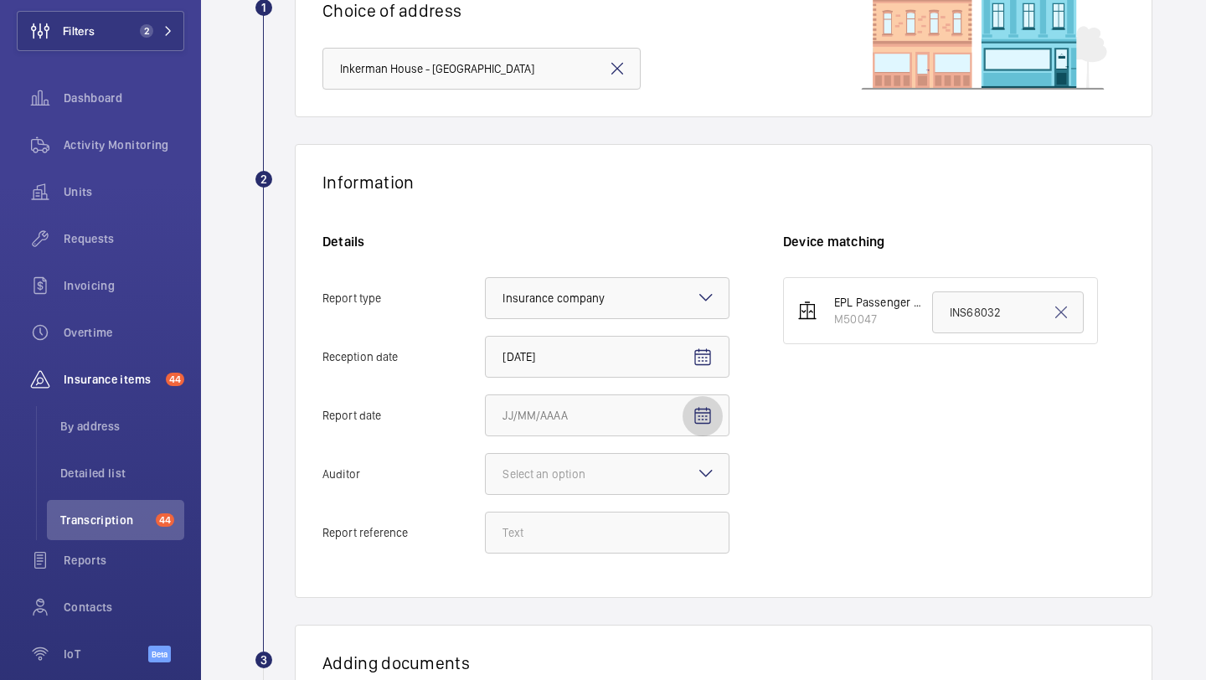
click at [711, 420] on mat-icon "Open calendar" at bounding box center [703, 416] width 20 height 20
click at [614, 337] on span "24" at bounding box center [610, 337] width 30 height 30
type input "9/24/2025"
click at [704, 358] on mat-icon "Open calendar" at bounding box center [703, 358] width 20 height 20
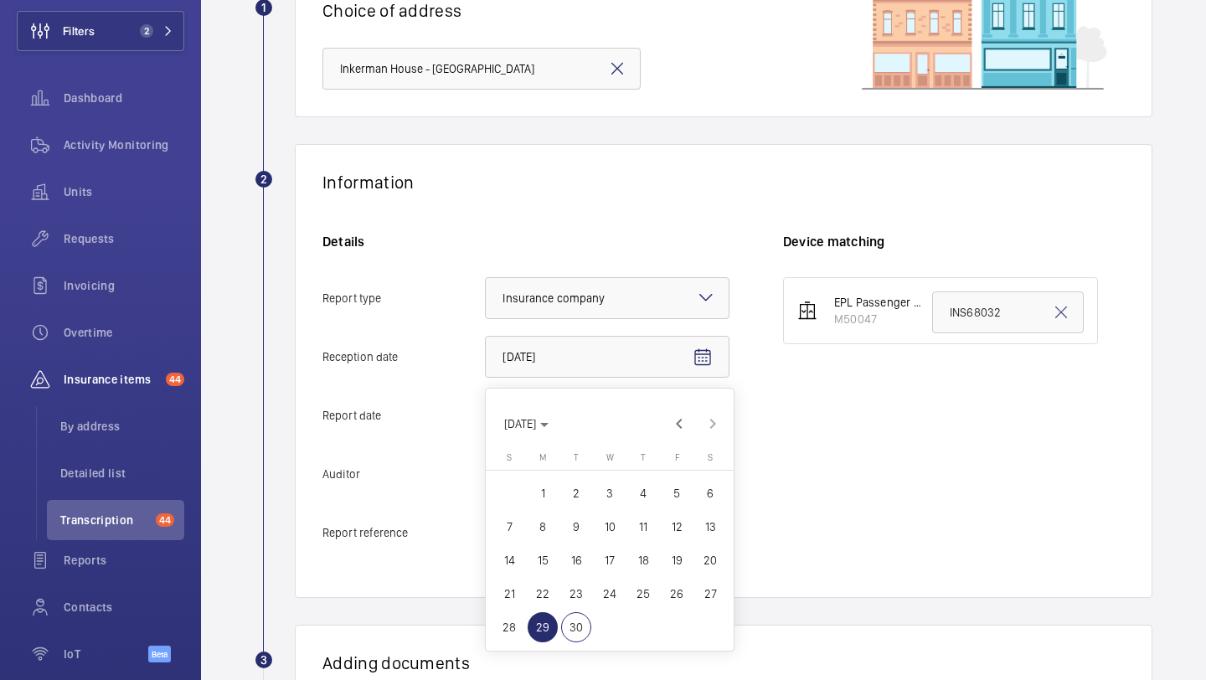
click at [652, 593] on span "25" at bounding box center [643, 594] width 30 height 30
type input "9/25/2025"
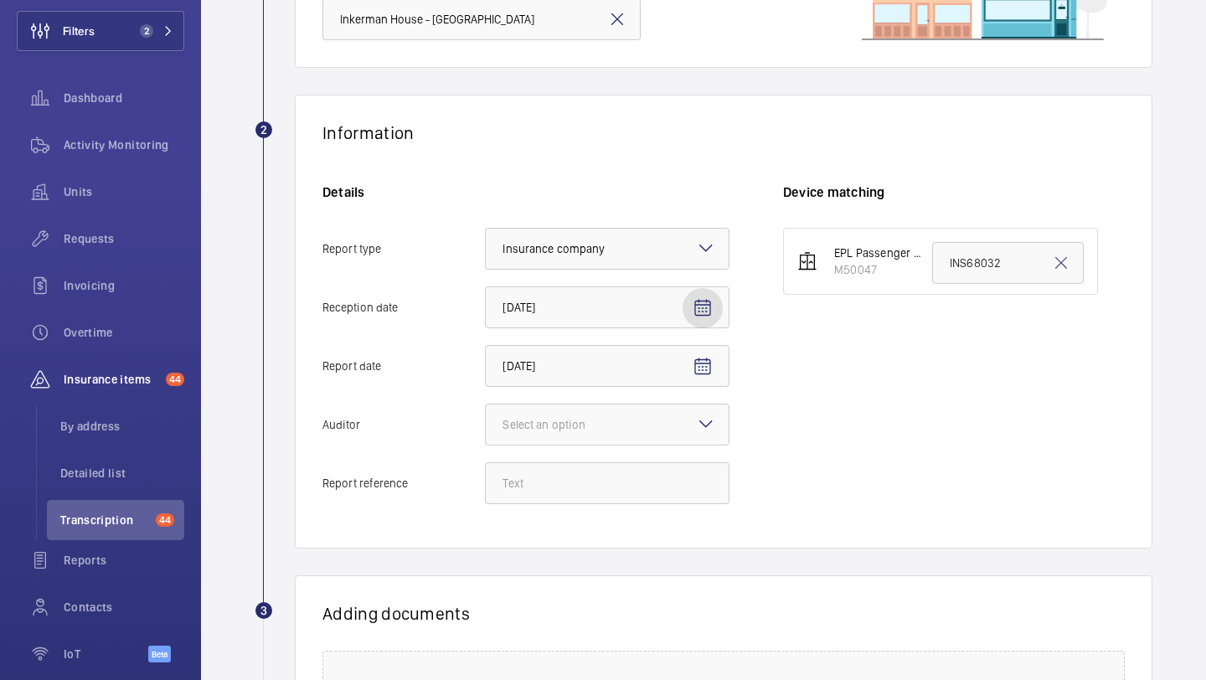
scroll to position [263, 0]
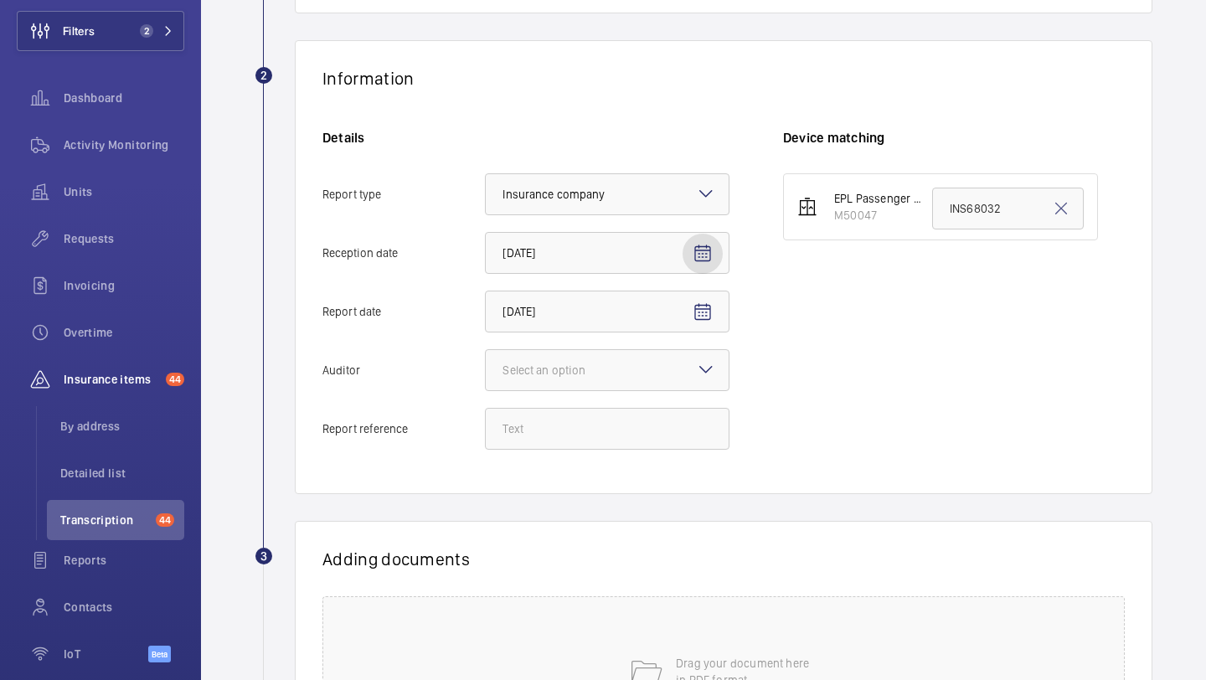
click at [632, 348] on div "Details Report type Select an option × Insurance company × Reception date 9/25/…" at bounding box center [552, 298] width 461 height 338
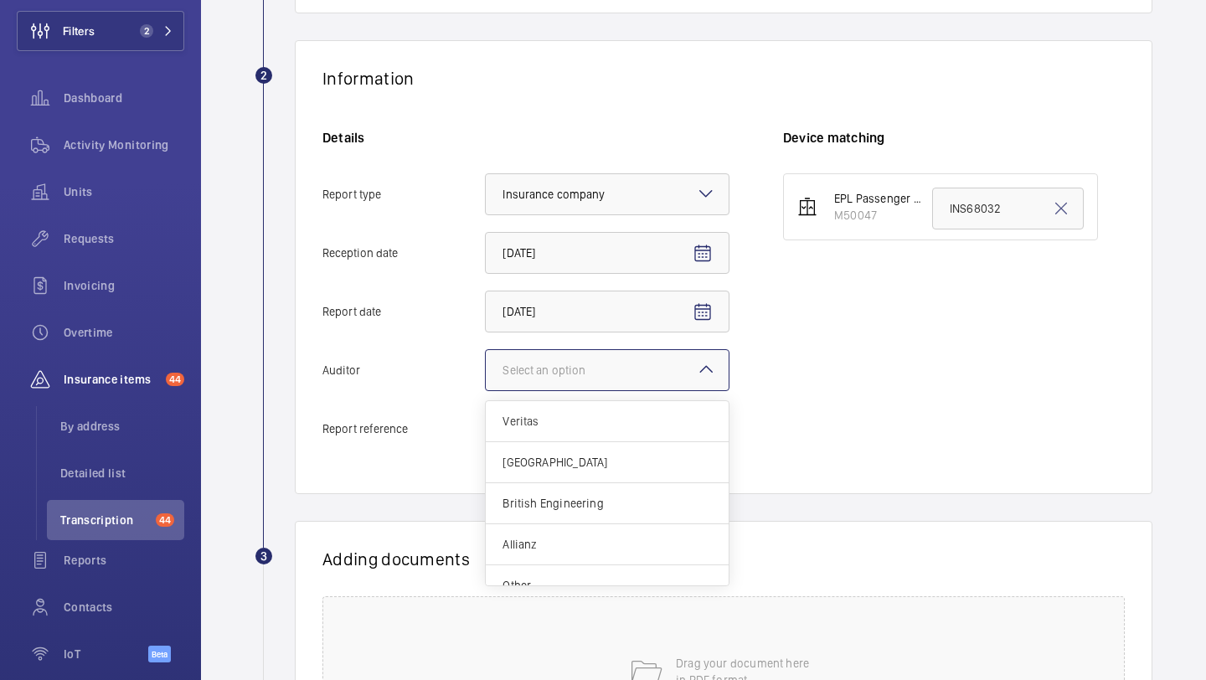
click at [611, 367] on div "Select an option" at bounding box center [565, 370] width 125 height 17
click at [486, 367] on input "Auditor Select an option Veritas Zurich British Engineering Allianz Other" at bounding box center [486, 370] width 0 height 40
click at [592, 553] on div "Other" at bounding box center [607, 565] width 243 height 40
click at [486, 390] on input "Auditor Select an option Veritas Zurich British Engineering Allianz Other" at bounding box center [486, 370] width 0 height 40
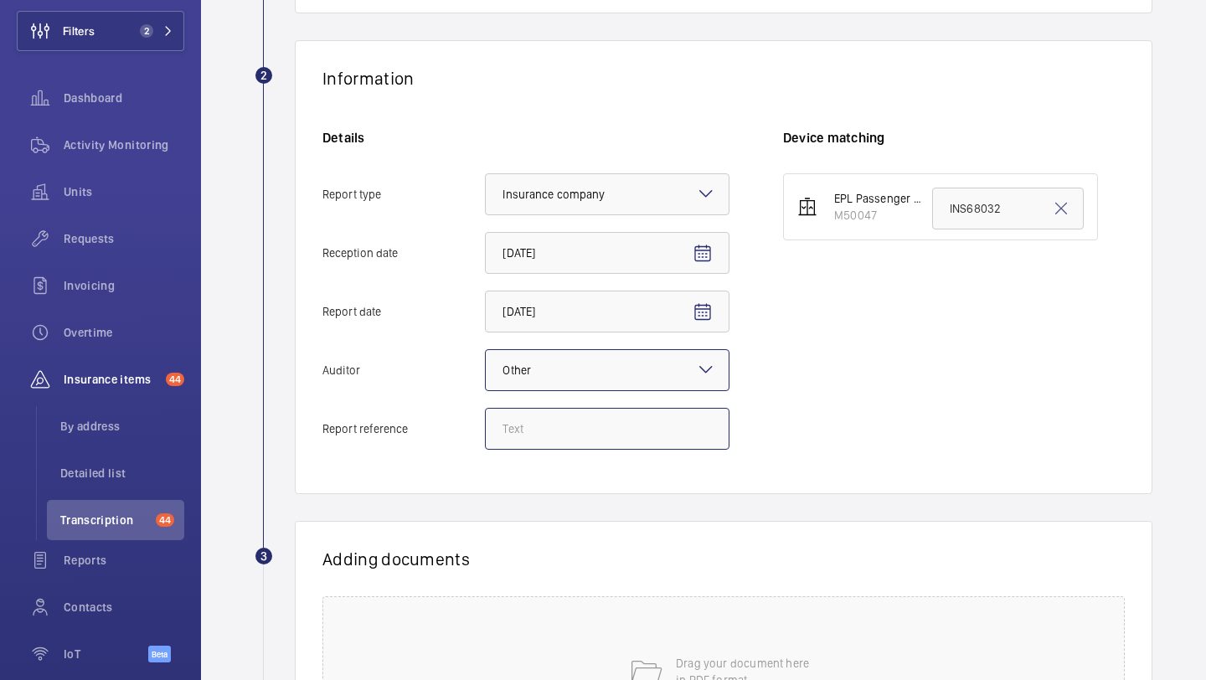
click at [547, 436] on input "Report reference" at bounding box center [607, 429] width 245 height 42
paste input "INS68032"
type input "INS68032"
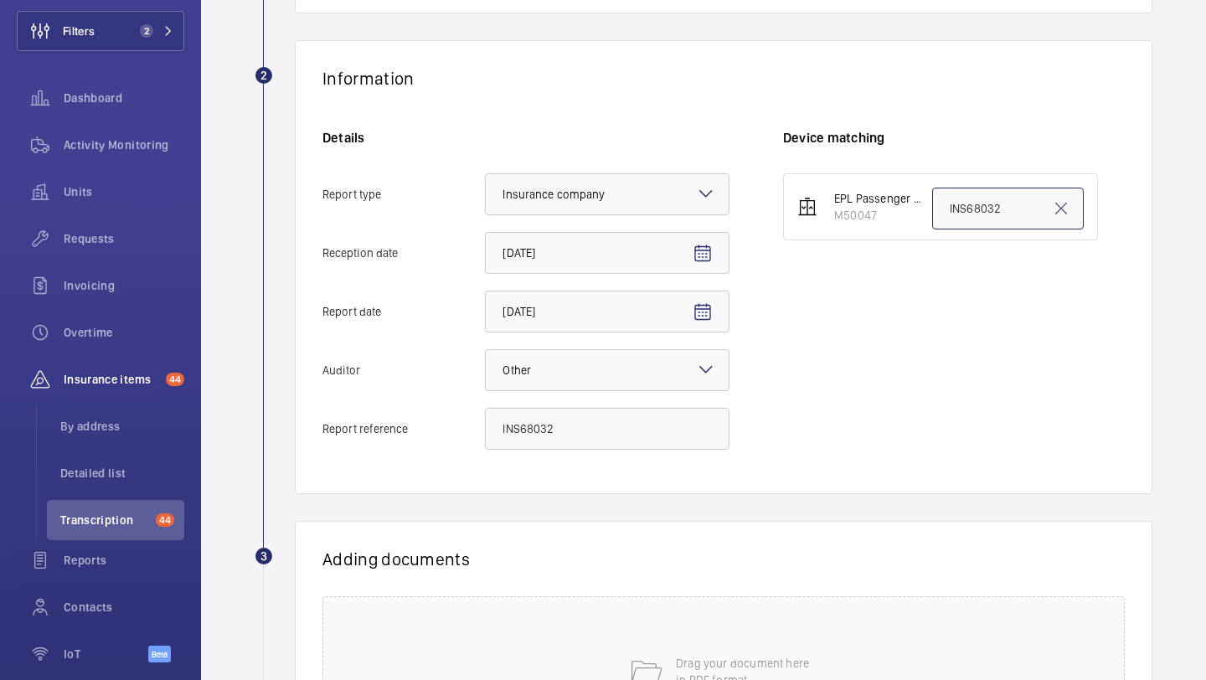
click at [972, 210] on input "INS68032" at bounding box center [1008, 209] width 152 height 42
click at [972, 209] on input "INS68032" at bounding box center [1008, 209] width 152 height 42
paste input "text"
type input "INS68032"
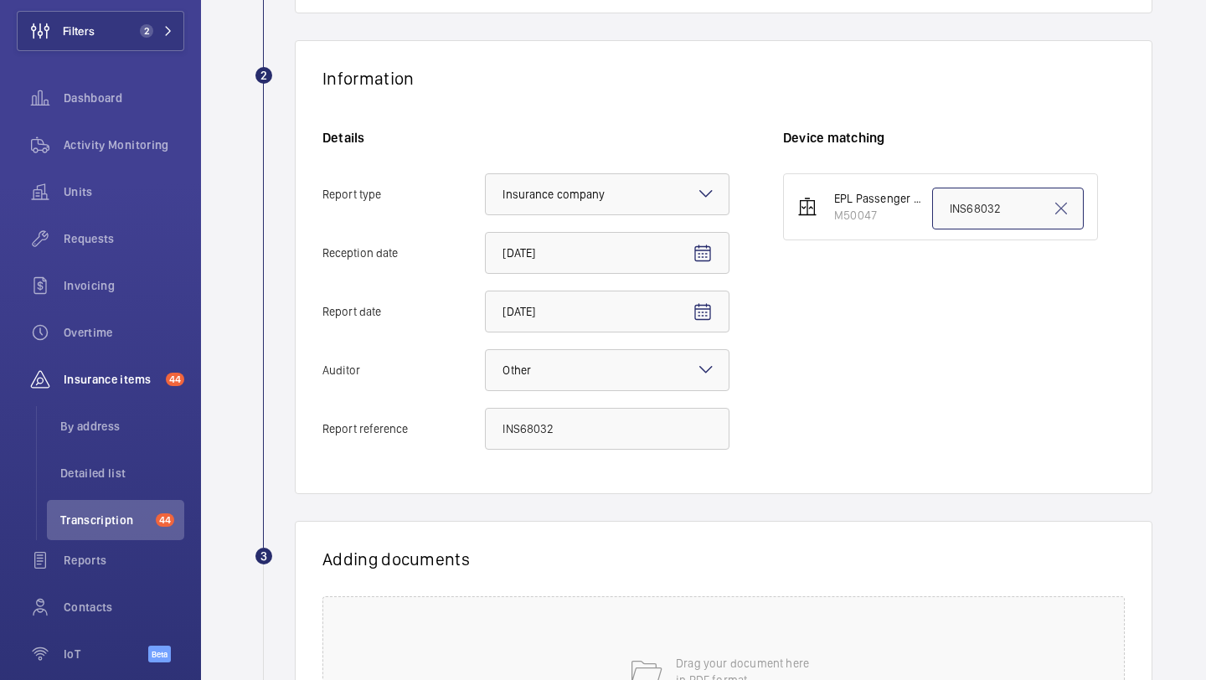
scroll to position [465, 0]
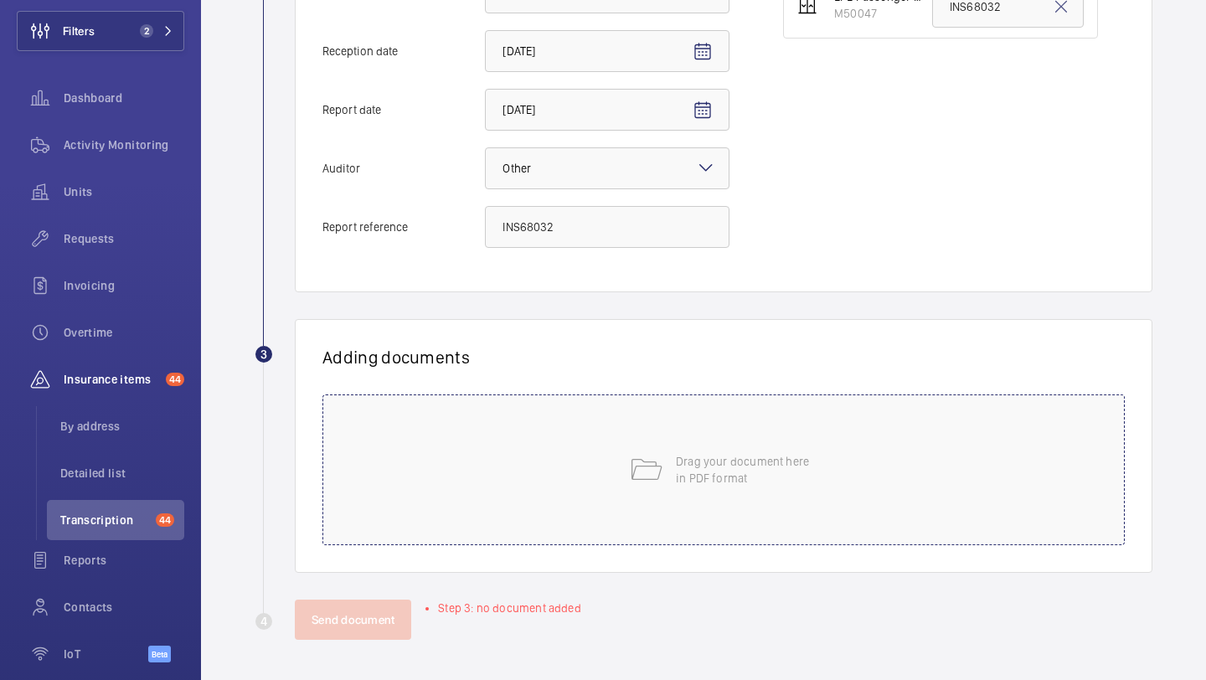
click at [664, 490] on div "Drag your document here in PDF format" at bounding box center [723, 469] width 802 height 151
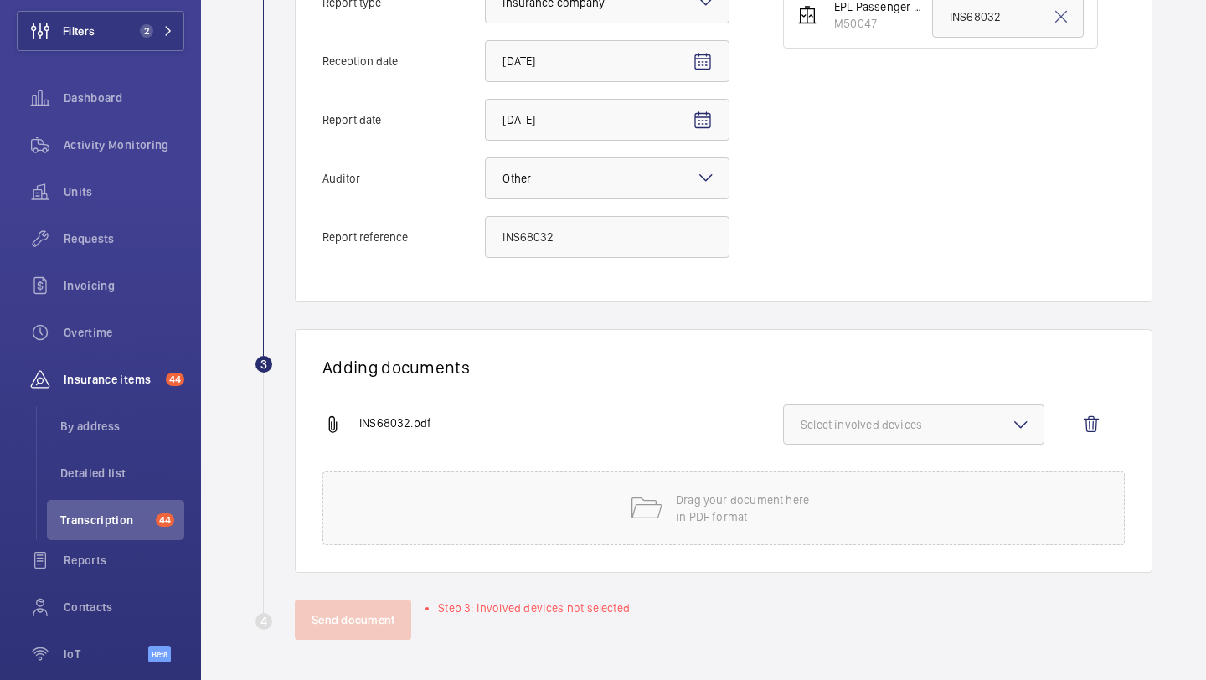
click at [905, 403] on div "Adding documents INS68032.pdf Select involved devices Drag your document here i…" at bounding box center [724, 451] width 858 height 244
click at [900, 421] on span "Select involved devices" at bounding box center [914, 424] width 226 height 17
click at [858, 474] on span "M50047" at bounding box center [914, 477] width 173 height 17
click at [825, 474] on input "M50047" at bounding box center [809, 478] width 34 height 34
checkbox input "true"
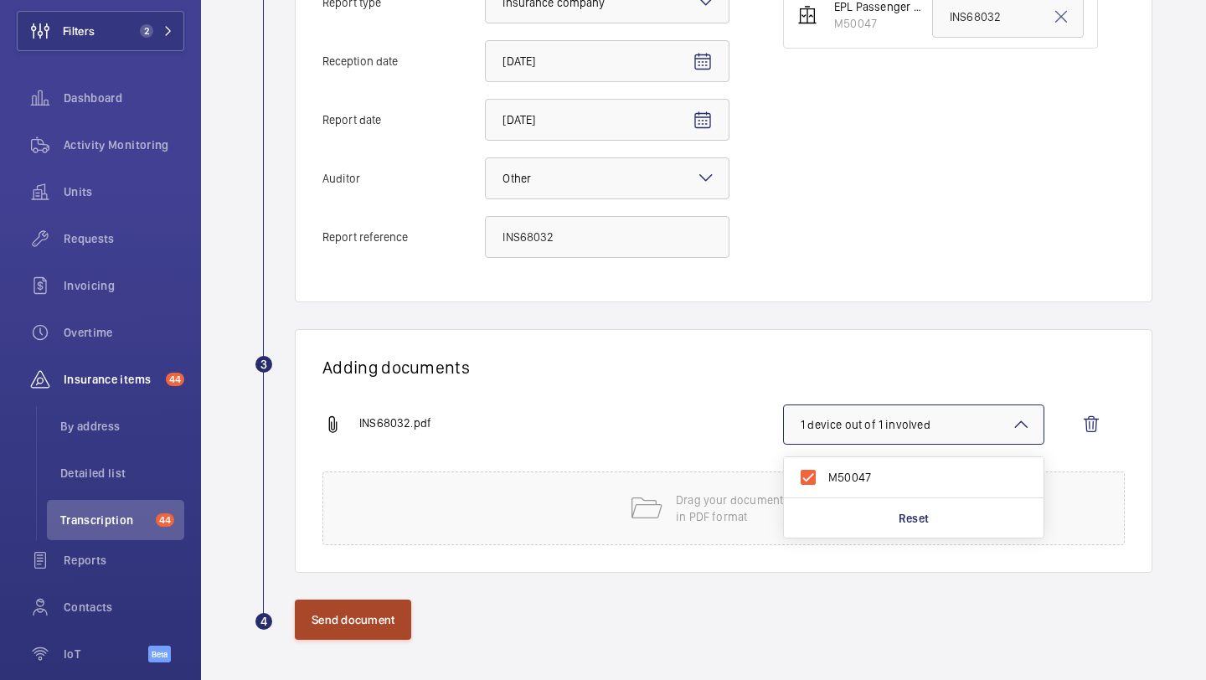
click at [394, 611] on button "Send document" at bounding box center [353, 620] width 116 height 40
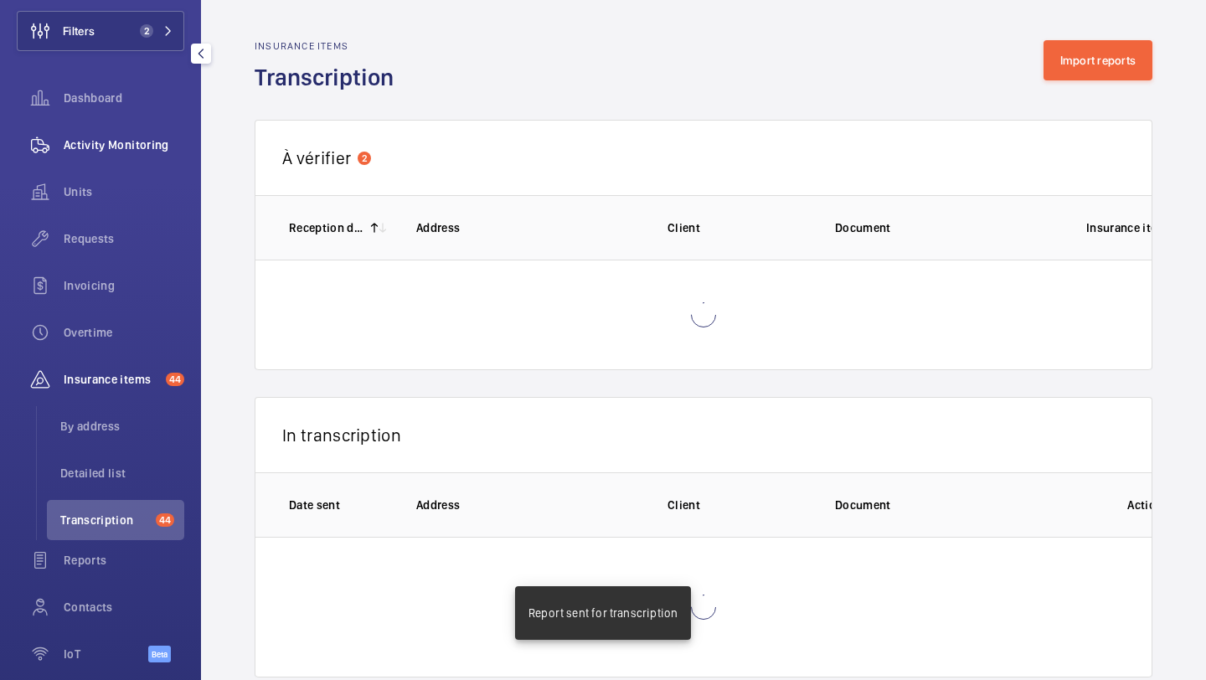
click at [150, 147] on span "Activity Monitoring" at bounding box center [124, 145] width 121 height 17
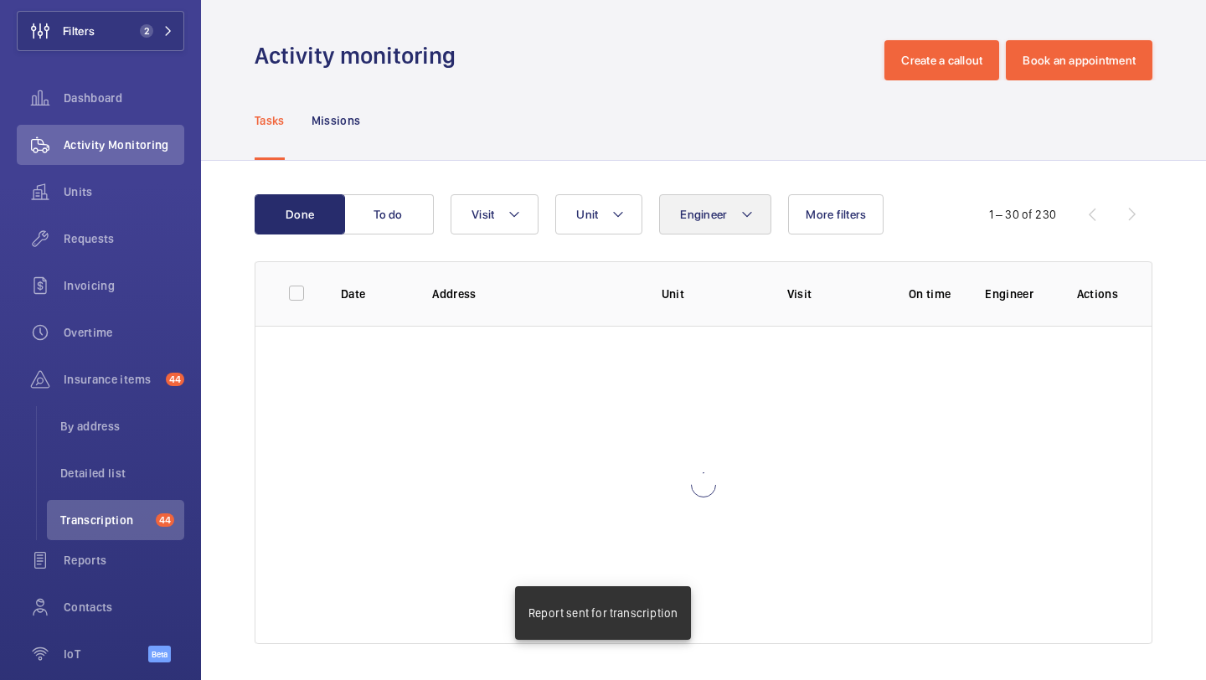
scroll to position [37, 0]
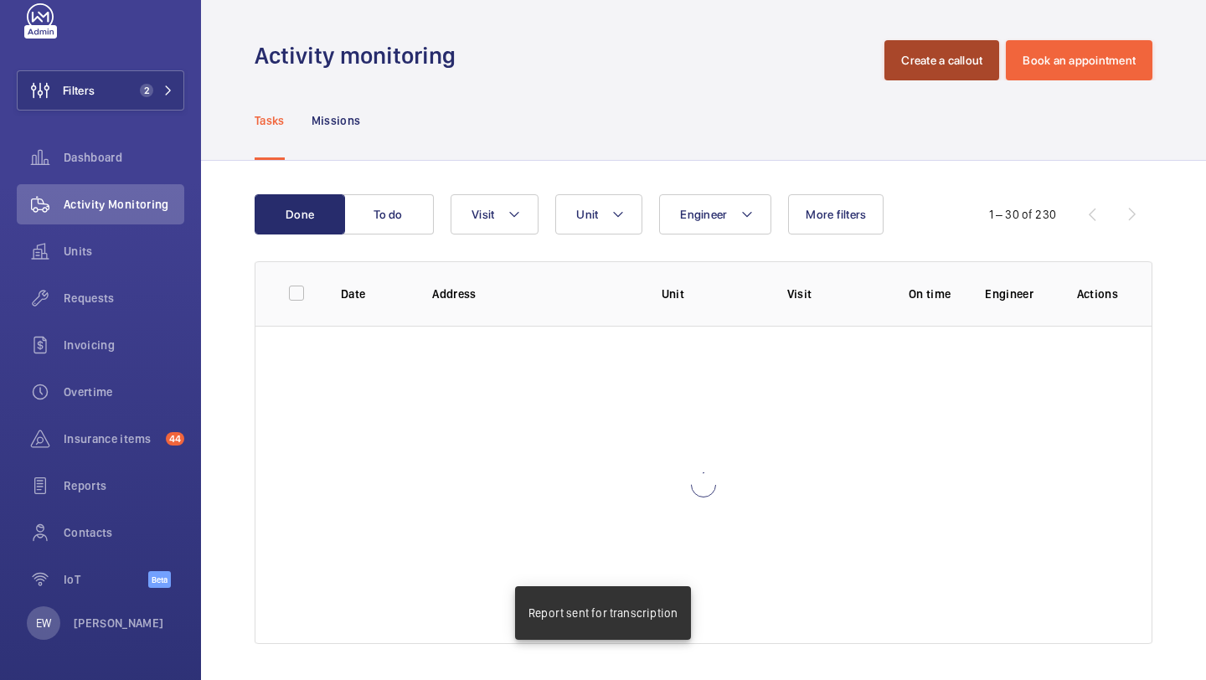
click at [932, 51] on button "Create a callout" at bounding box center [941, 60] width 115 height 40
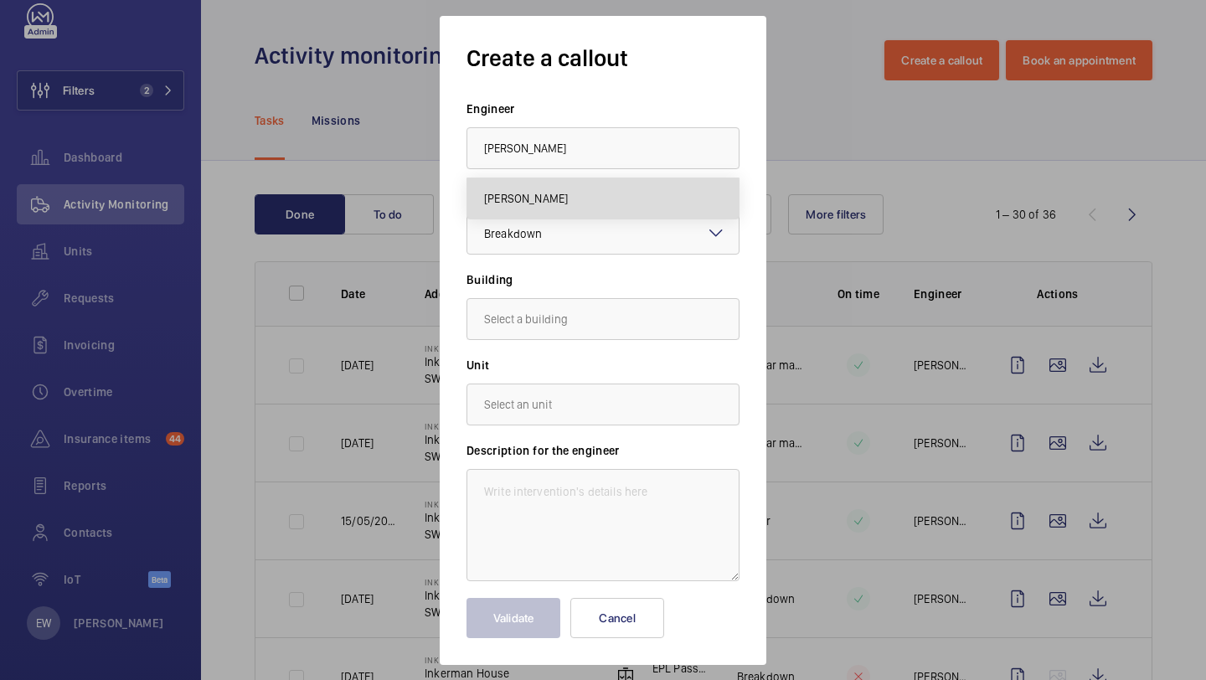
click at [562, 204] on span "[PERSON_NAME]" at bounding box center [526, 198] width 84 height 17
type input "[PERSON_NAME]"
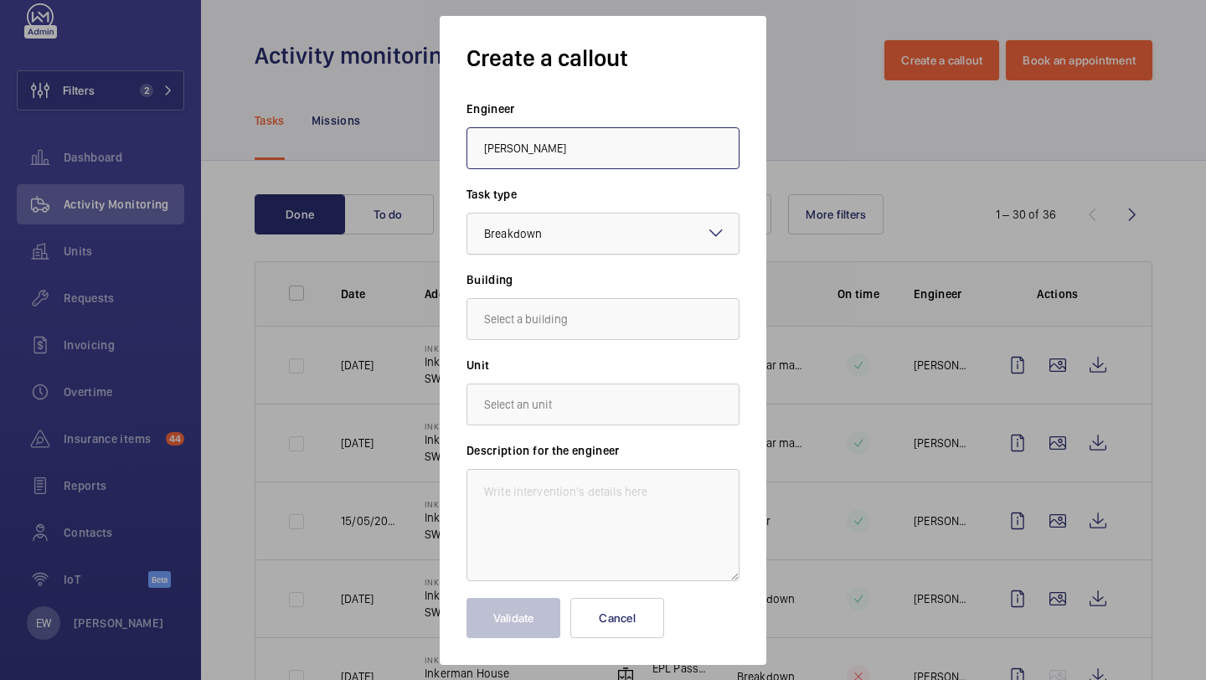
click at [549, 237] on div "× Breakdown" at bounding box center [534, 233] width 100 height 17
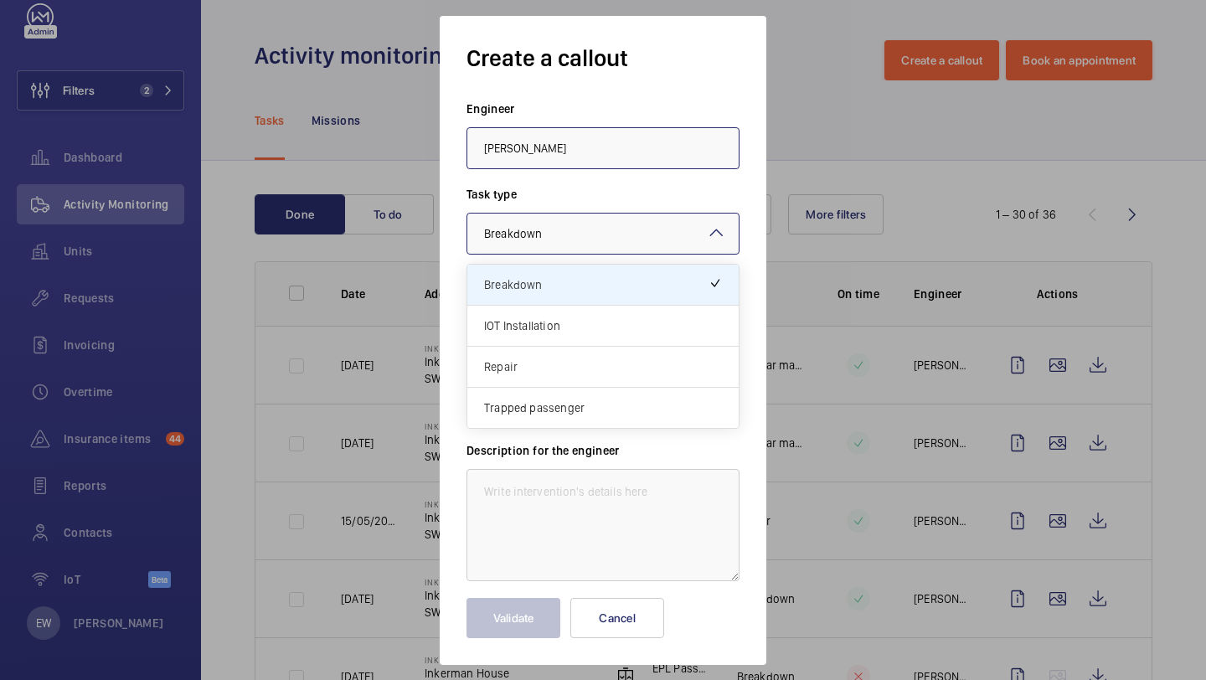
click at [536, 362] on span "Repair" at bounding box center [603, 366] width 238 height 17
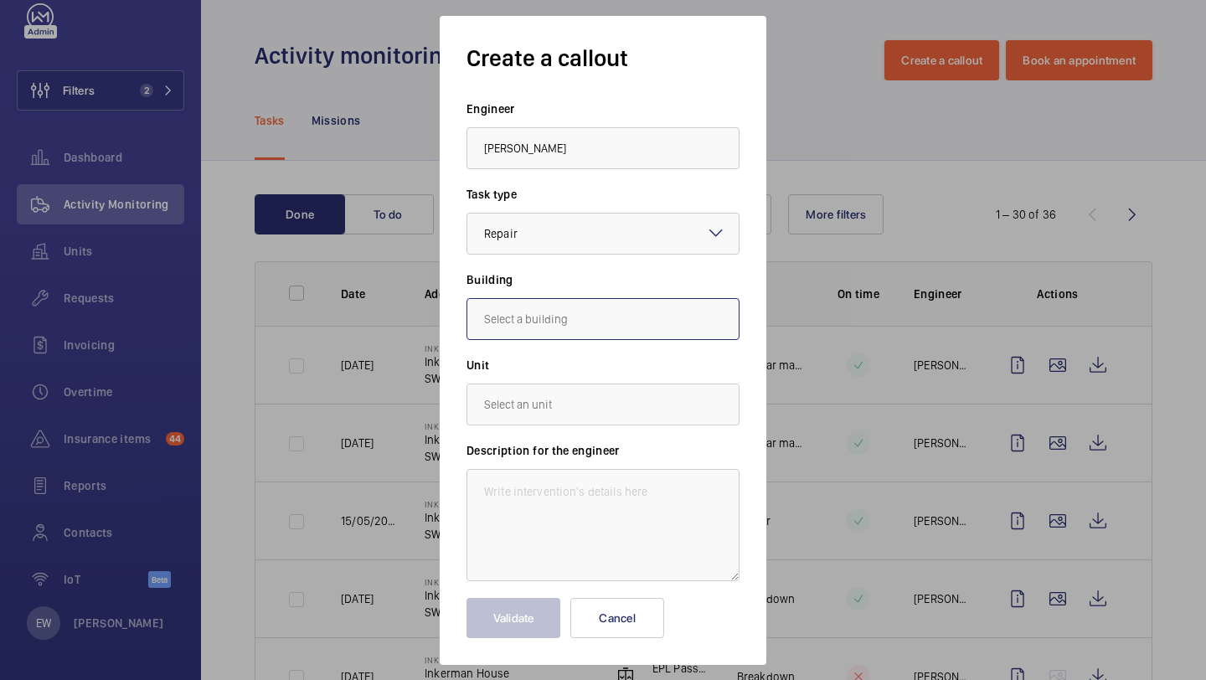
click at [536, 332] on input "text" at bounding box center [603, 319] width 273 height 42
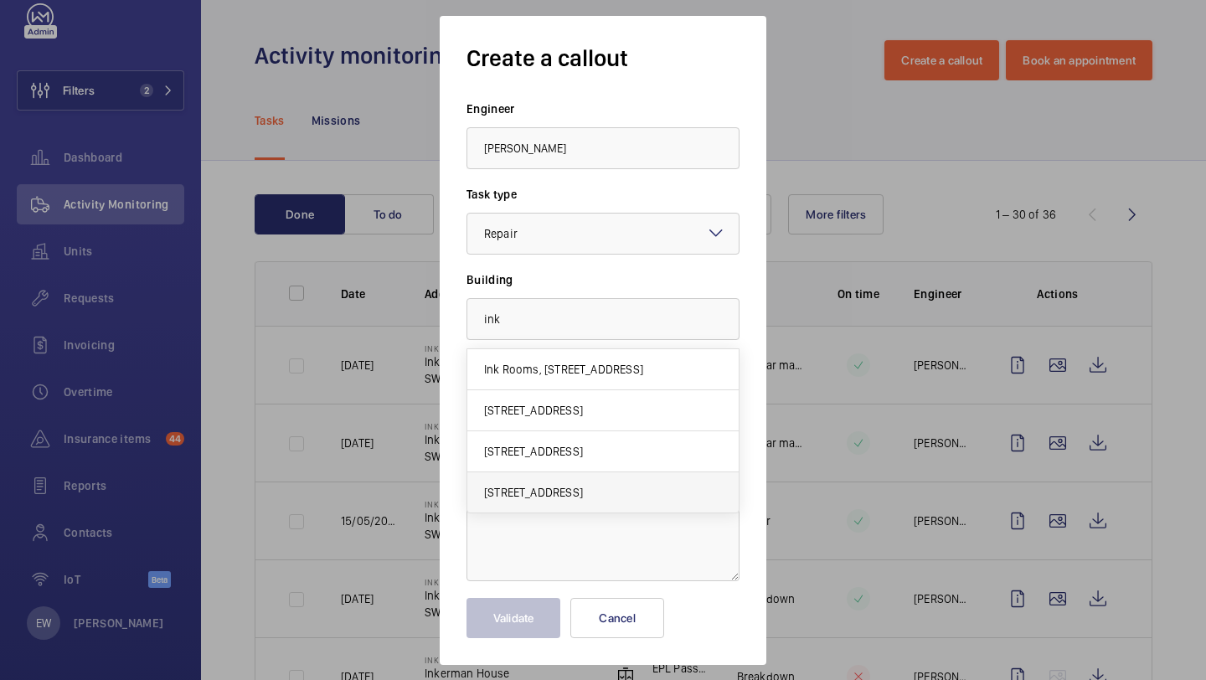
click at [545, 481] on mat-option "Inkerman House, SW5 9PH LONDON" at bounding box center [602, 492] width 271 height 40
type input "Inkerman House, SW5 9PH LONDON"
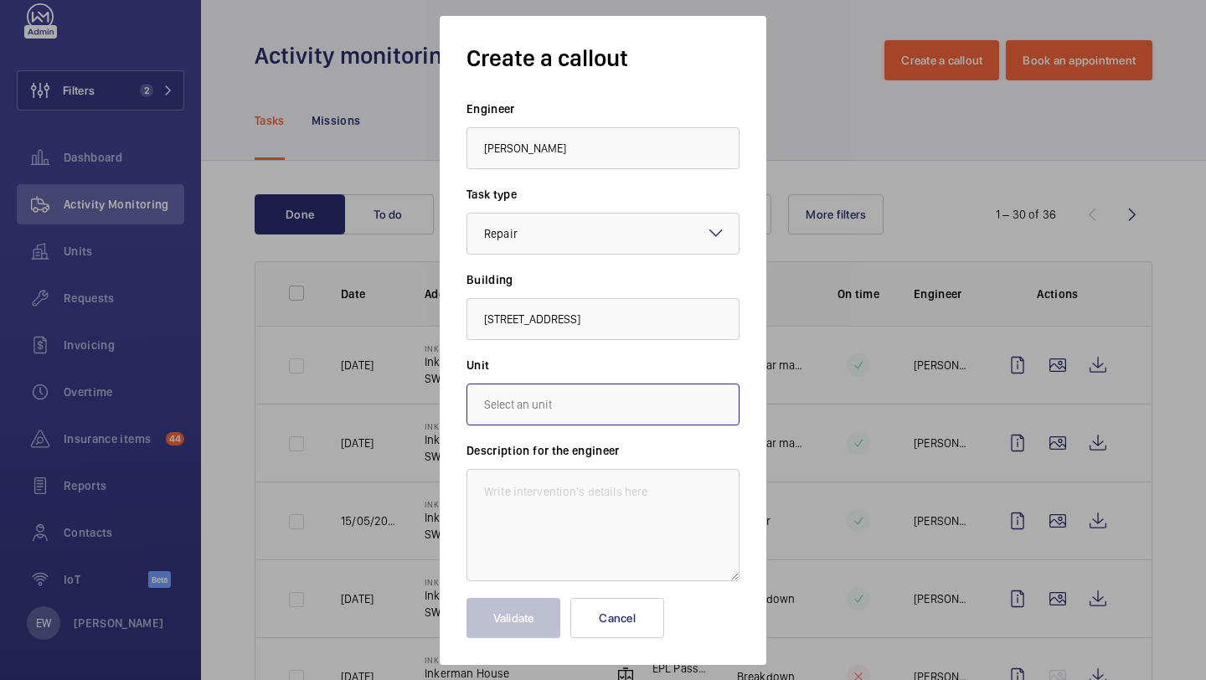
click at [554, 417] on input "text" at bounding box center [603, 405] width 273 height 42
click at [552, 453] on span "M50047 - EPL Passenger Lift" at bounding box center [558, 454] width 149 height 17
type input "M50047 - EPL Passenger Lift"
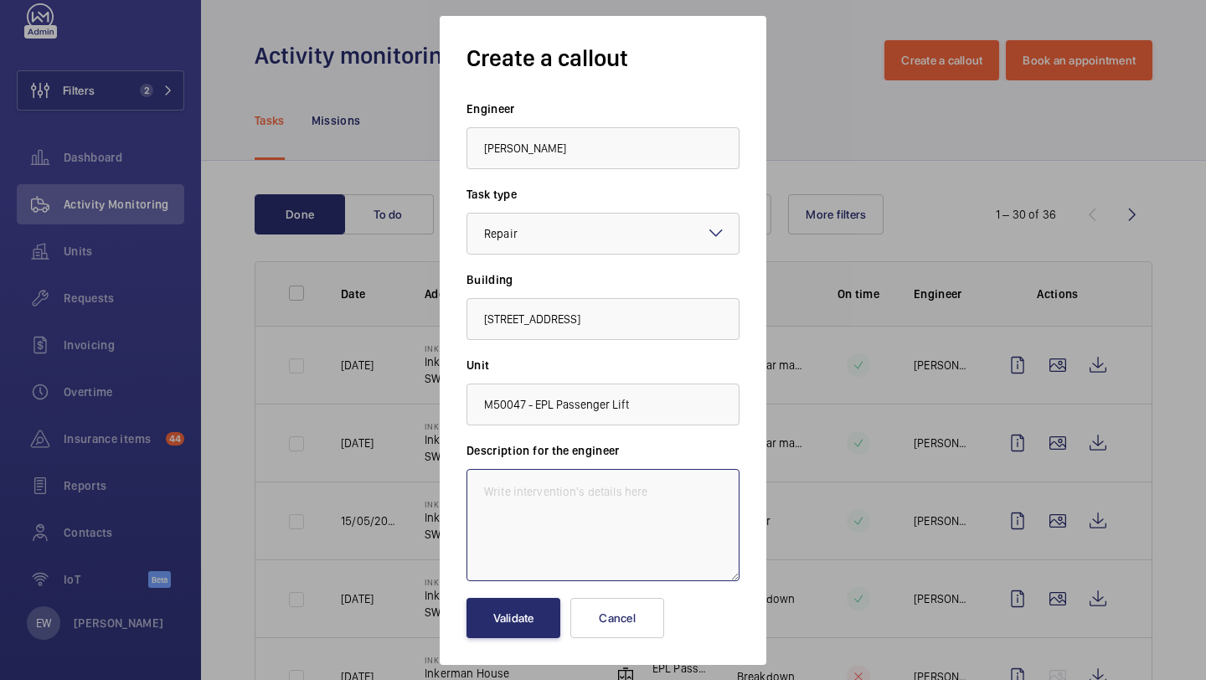
click at [547, 515] on textarea at bounding box center [603, 525] width 273 height 112
paste textarea "Autodialler is not connecting to the maintenance however Warden Call system ava…"
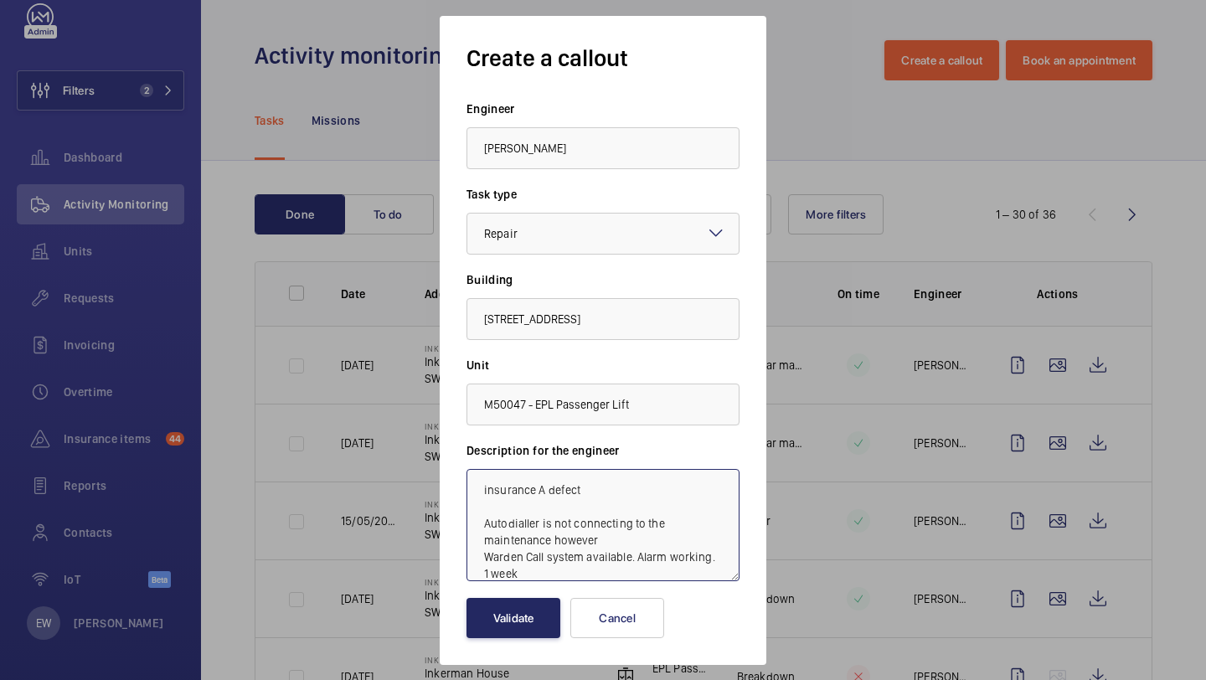
type textarea "insurance A defect Autodialler is not connecting to the maintenance however War…"
click at [498, 627] on button "Validate" at bounding box center [514, 618] width 94 height 40
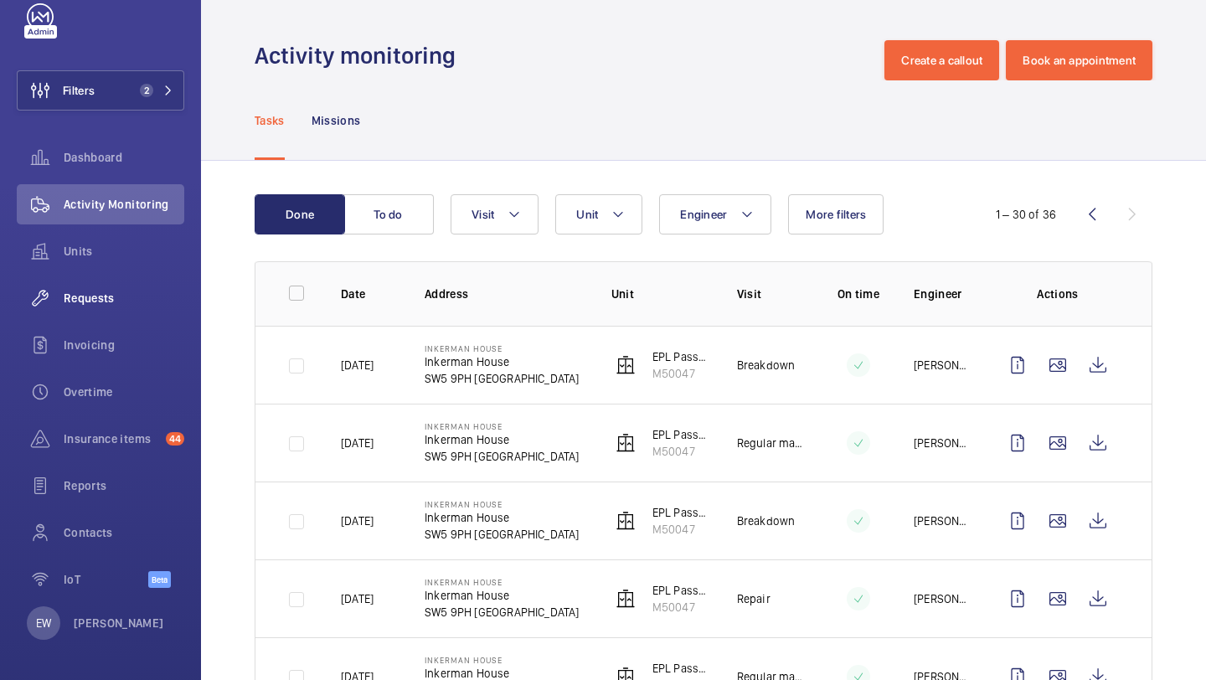
click at [137, 283] on div "Requests" at bounding box center [101, 298] width 168 height 40
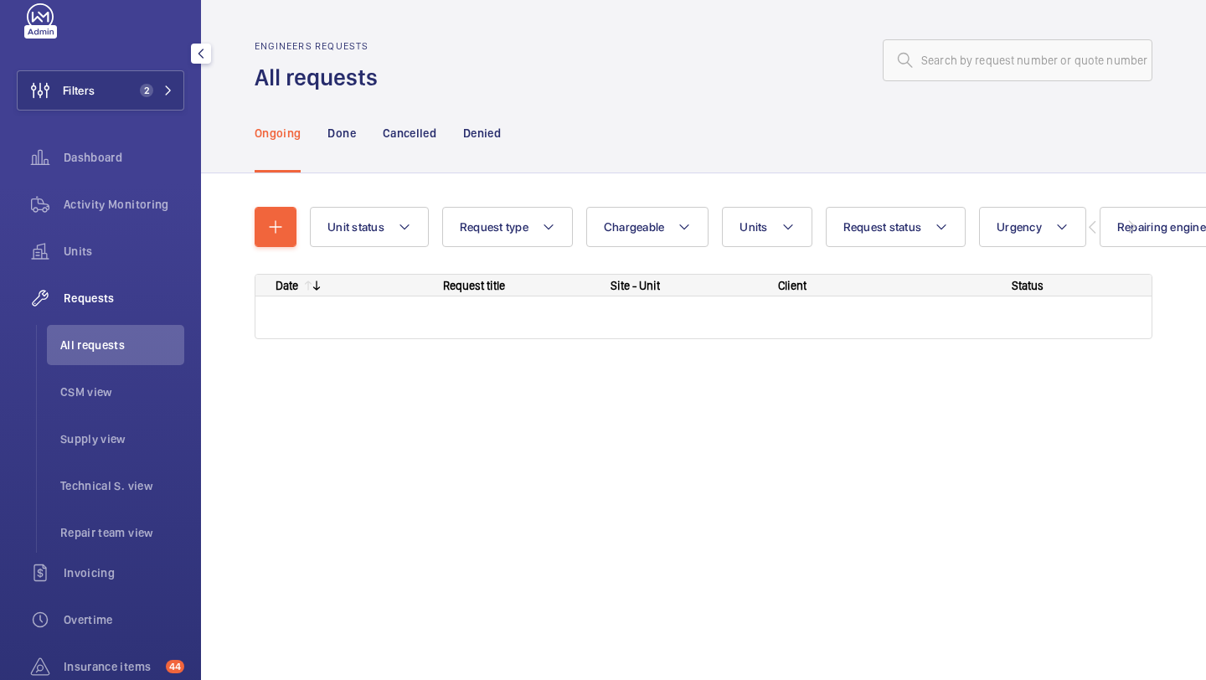
scroll to position [96, 0]
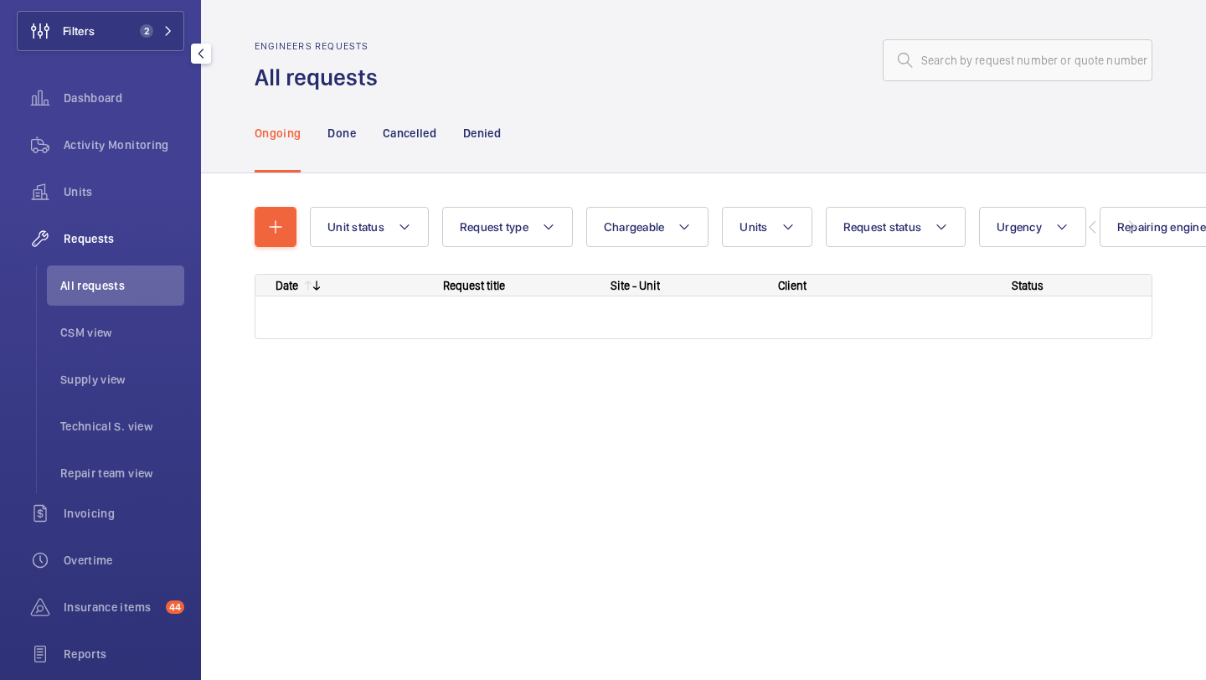
click at [127, 304] on li "All requests" at bounding box center [115, 286] width 137 height 40
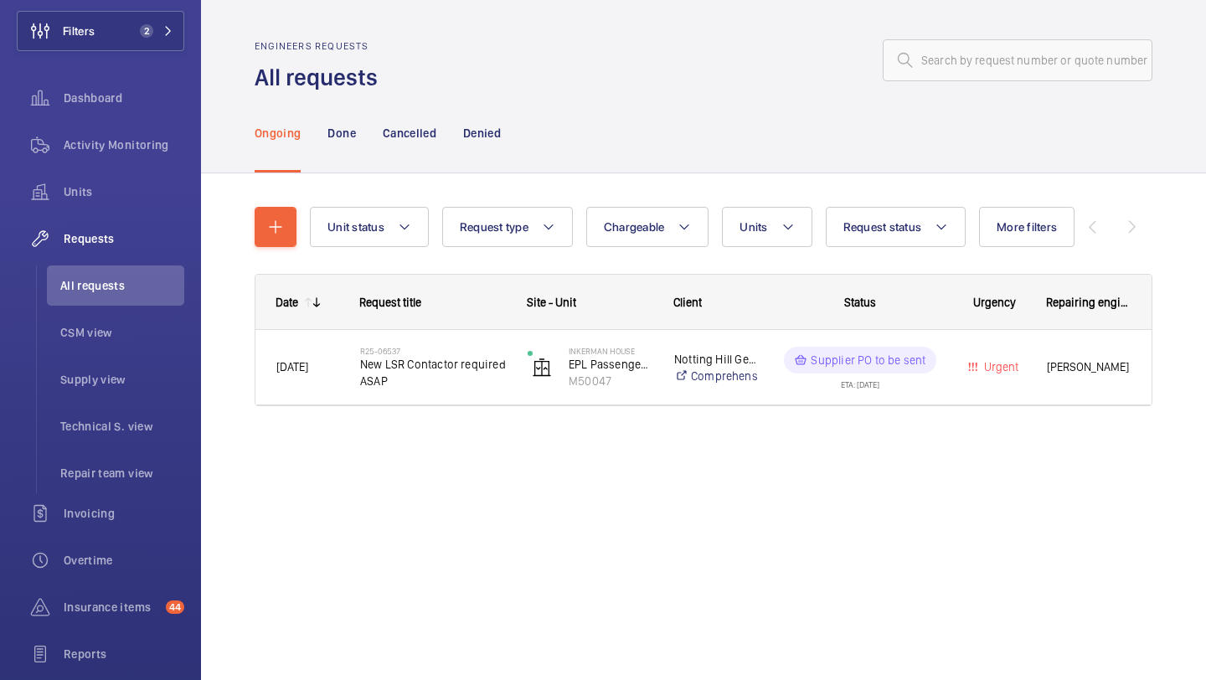
click at [1013, 36] on wm-front-admin-header "Engineers requests All requests" at bounding box center [703, 46] width 1005 height 93
click at [1012, 47] on input "text" at bounding box center [1018, 60] width 270 height 42
paste input "R25-11734"
type input "R25-11734"
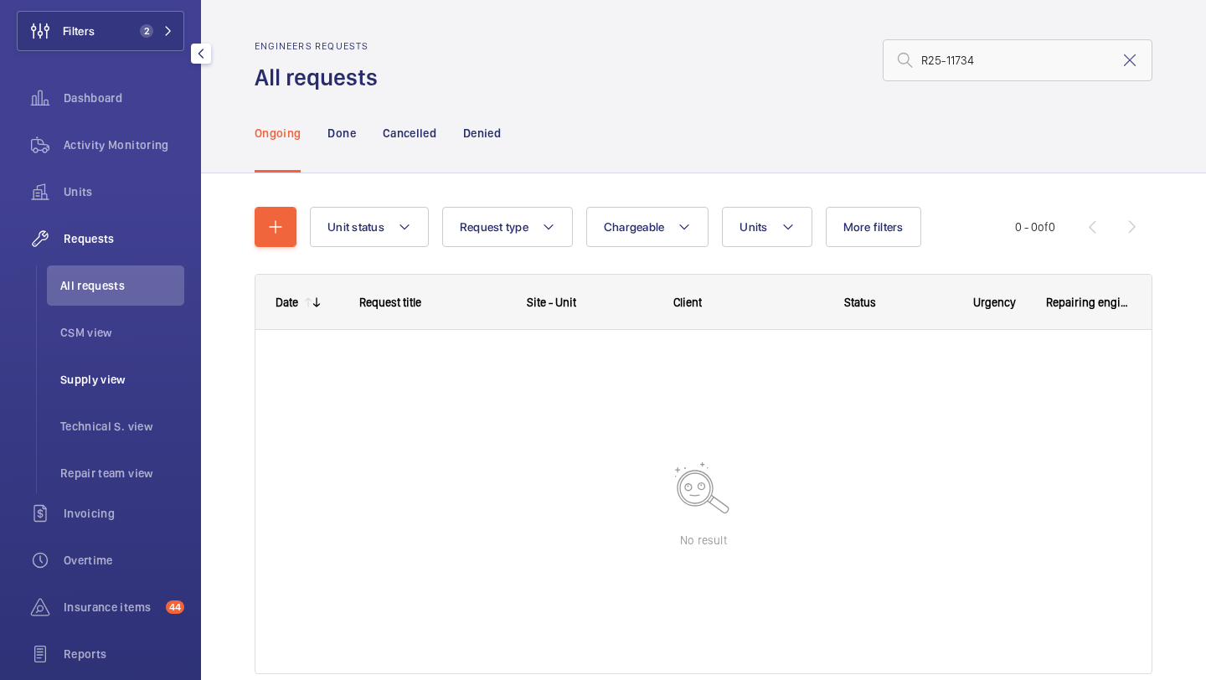
click at [97, 364] on li "Supply view" at bounding box center [115, 379] width 137 height 40
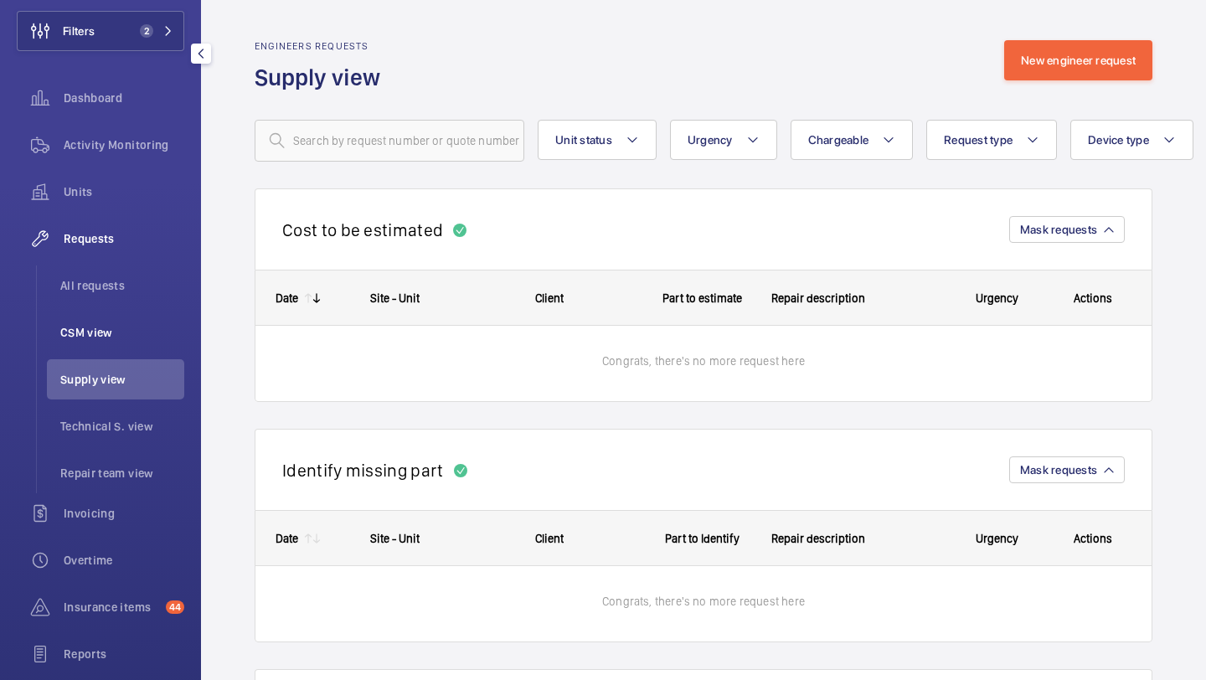
click at [102, 317] on li "CSM view" at bounding box center [115, 332] width 137 height 40
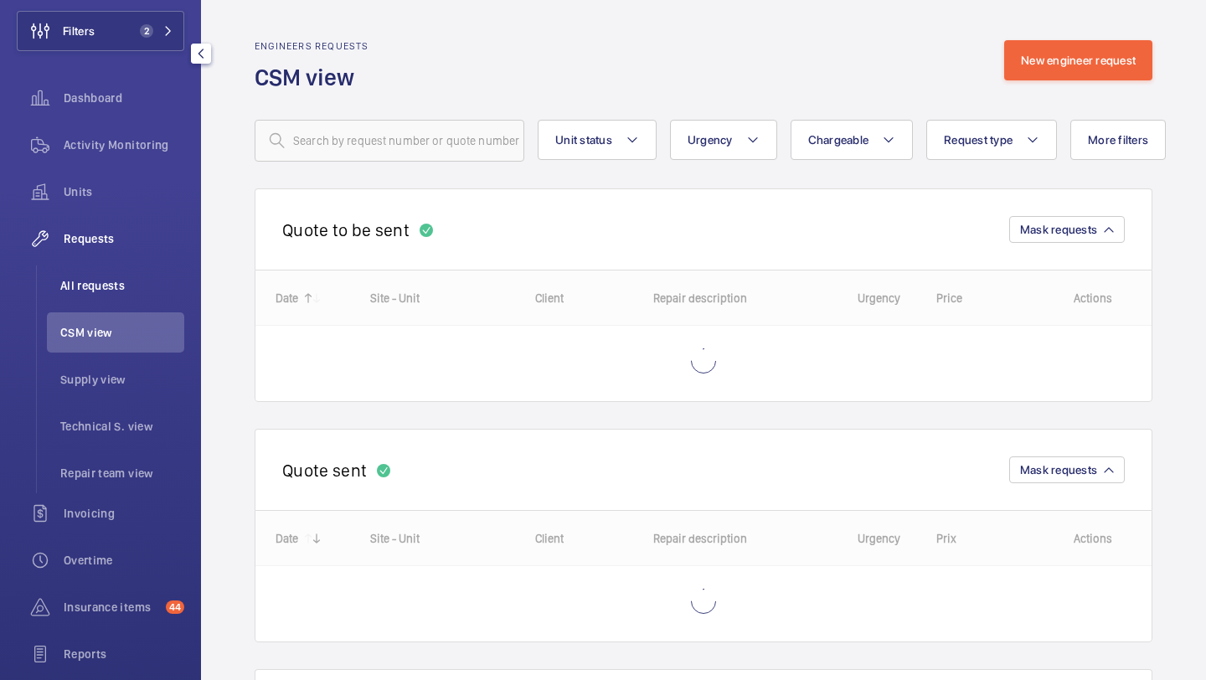
click at [157, 274] on li "All requests" at bounding box center [115, 286] width 137 height 40
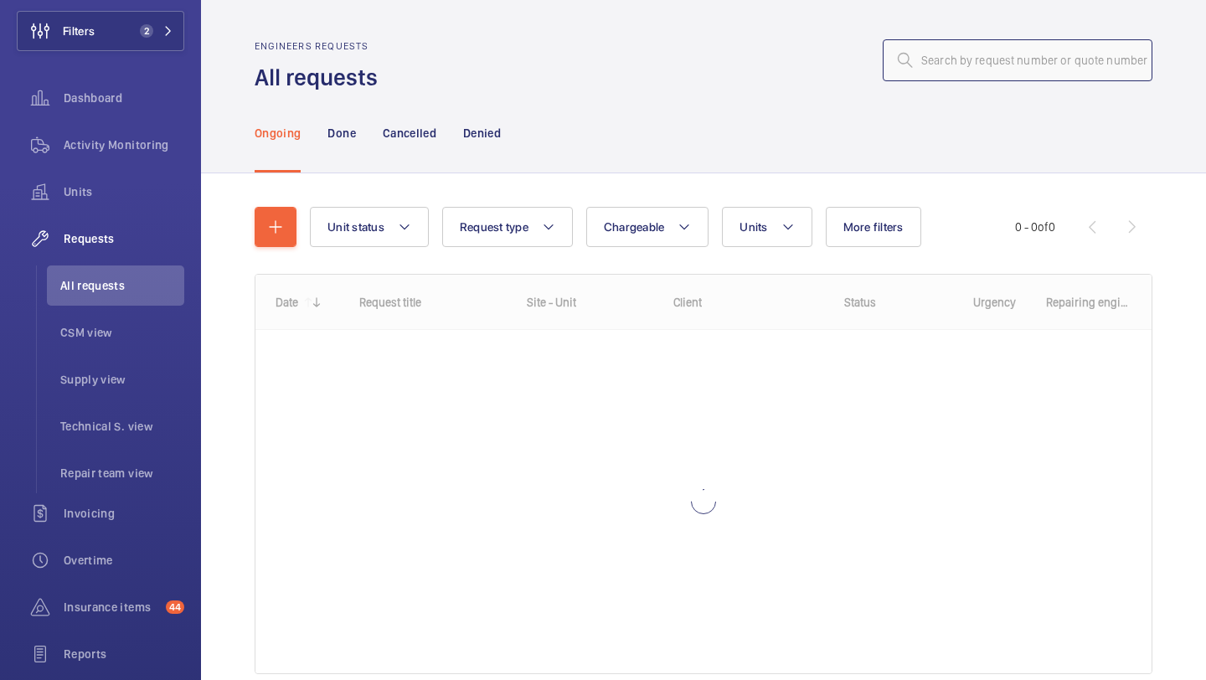
click at [986, 67] on input "text" at bounding box center [1018, 60] width 270 height 42
paste input "R25-11734"
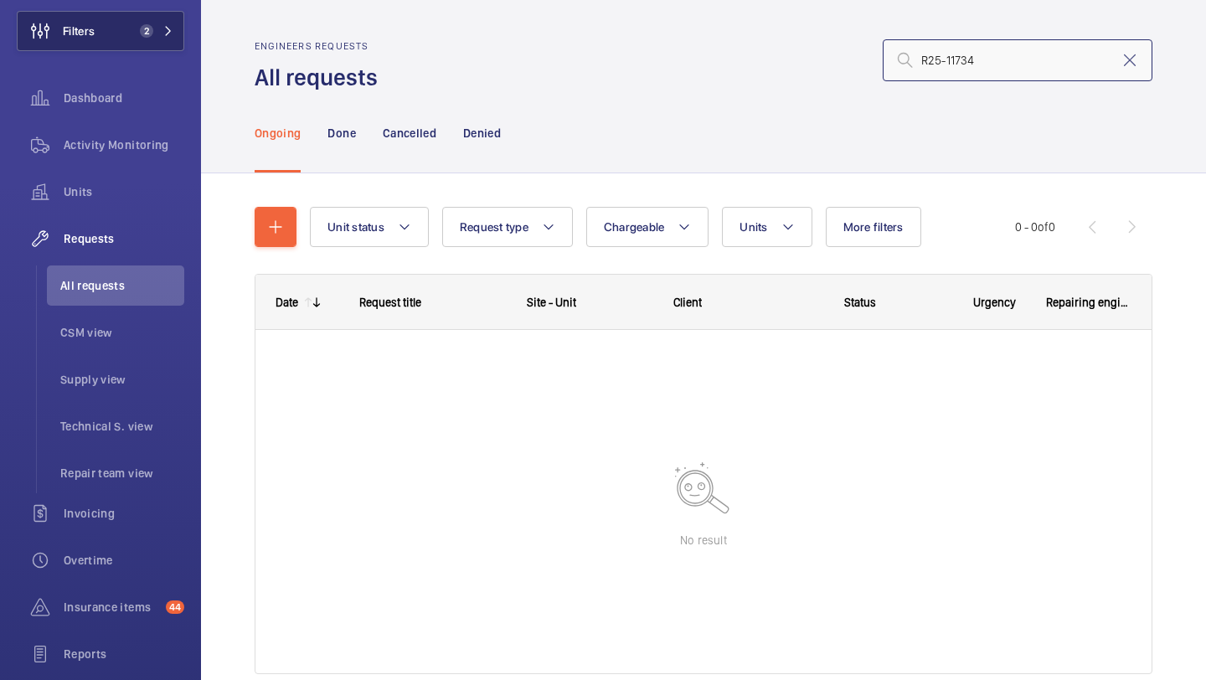
type input "R25-11734"
click at [142, 44] on button "Filters 2" at bounding box center [101, 31] width 168 height 40
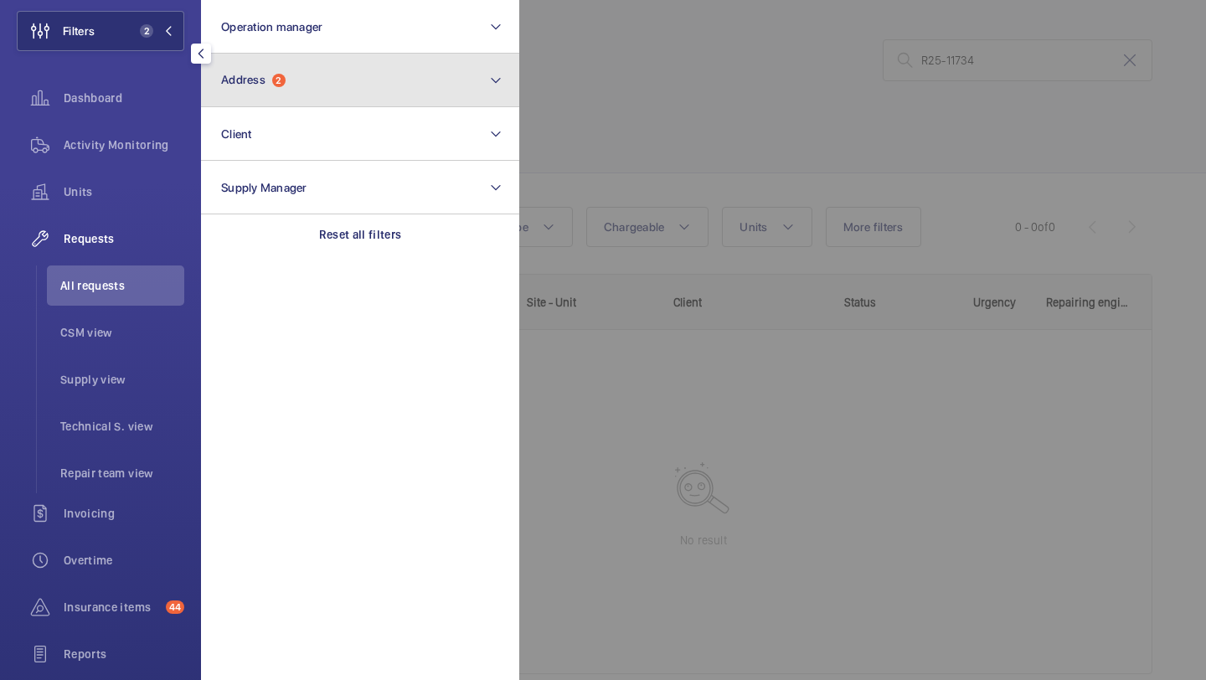
click at [254, 79] on span "Address" at bounding box center [243, 79] width 44 height 13
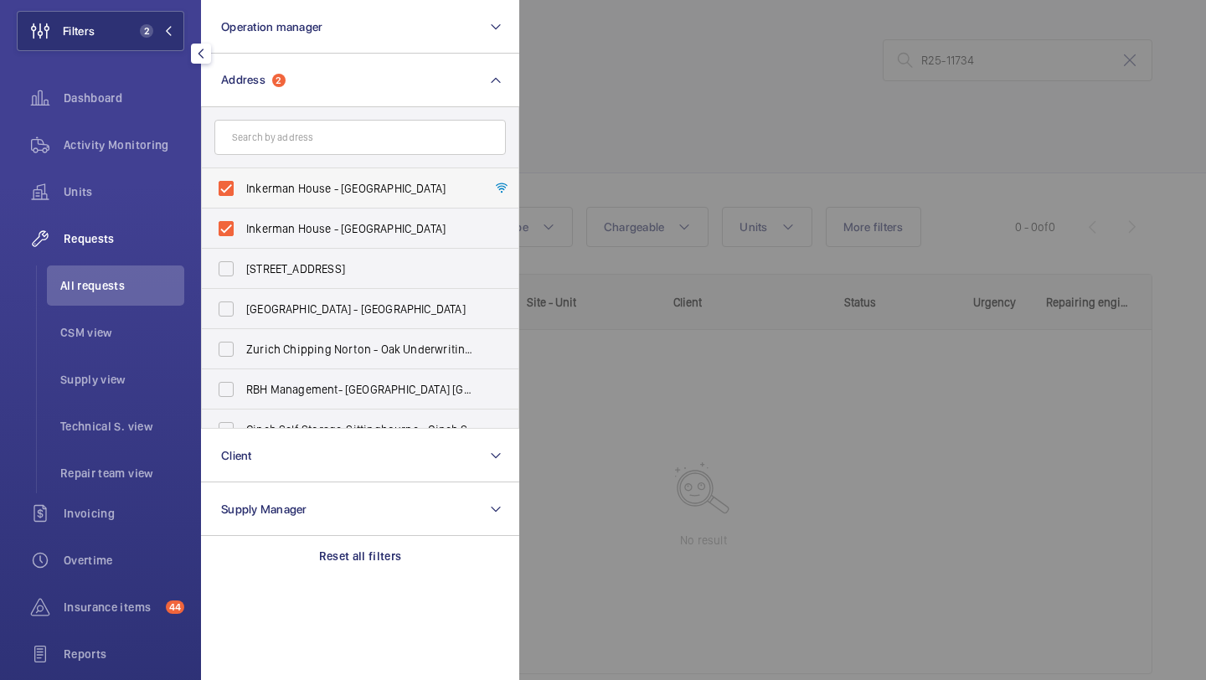
click at [260, 176] on label "Inkerman House - Inkerman House, LONDON SW5 9PH" at bounding box center [347, 188] width 291 height 40
click at [243, 176] on input "Inkerman House - Inkerman House, LONDON SW5 9PH" at bounding box center [226, 189] width 34 height 34
click at [260, 205] on label "Inkerman House - Inkerman House, LONDON SW5 9PH" at bounding box center [347, 188] width 291 height 40
click at [243, 205] on input "Inkerman House - Inkerman House, LONDON SW5 9PH" at bounding box center [226, 189] width 34 height 34
checkbox input "true"
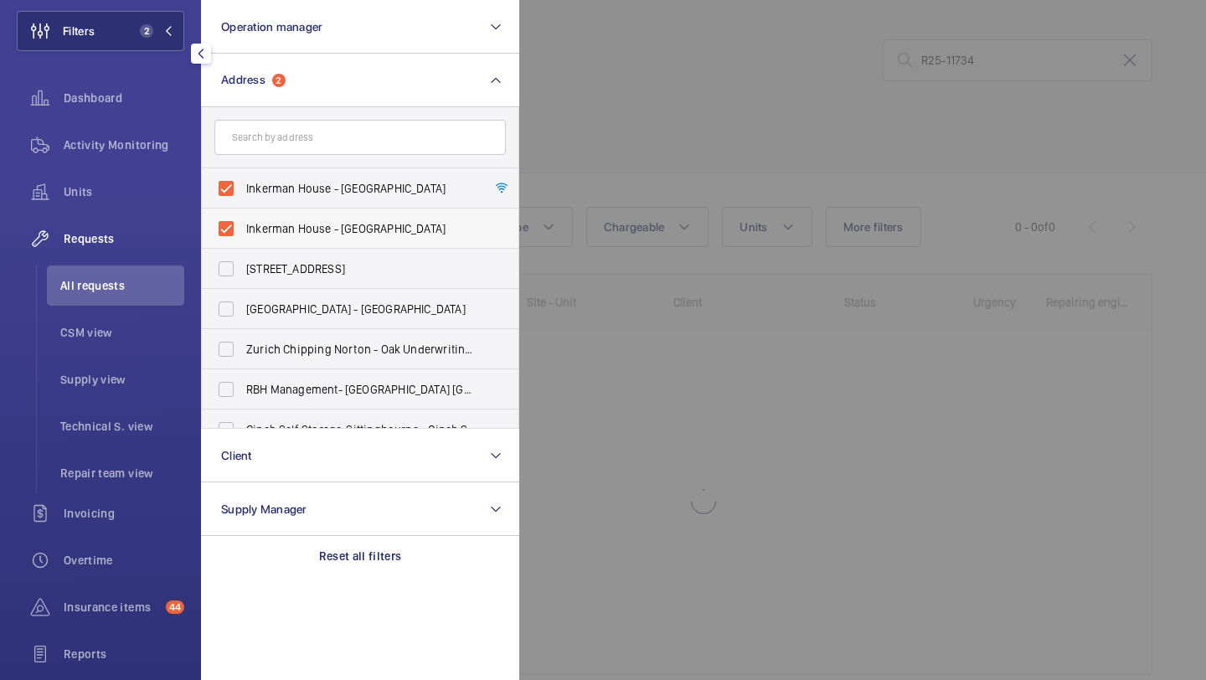
click at [263, 214] on label "Inkerman House - Inkerman House, LONDON SW5 9PH" at bounding box center [347, 229] width 291 height 40
click at [243, 214] on input "Inkerman House - Inkerman House, LONDON SW5 9PH" at bounding box center [226, 229] width 34 height 34
checkbox input "false"
click at [266, 195] on span "Inkerman House - Inkerman House, LONDON SW5 9PH" at bounding box center [361, 188] width 230 height 17
click at [243, 195] on input "Inkerman House - Inkerman House, LONDON SW5 9PH" at bounding box center [226, 189] width 34 height 34
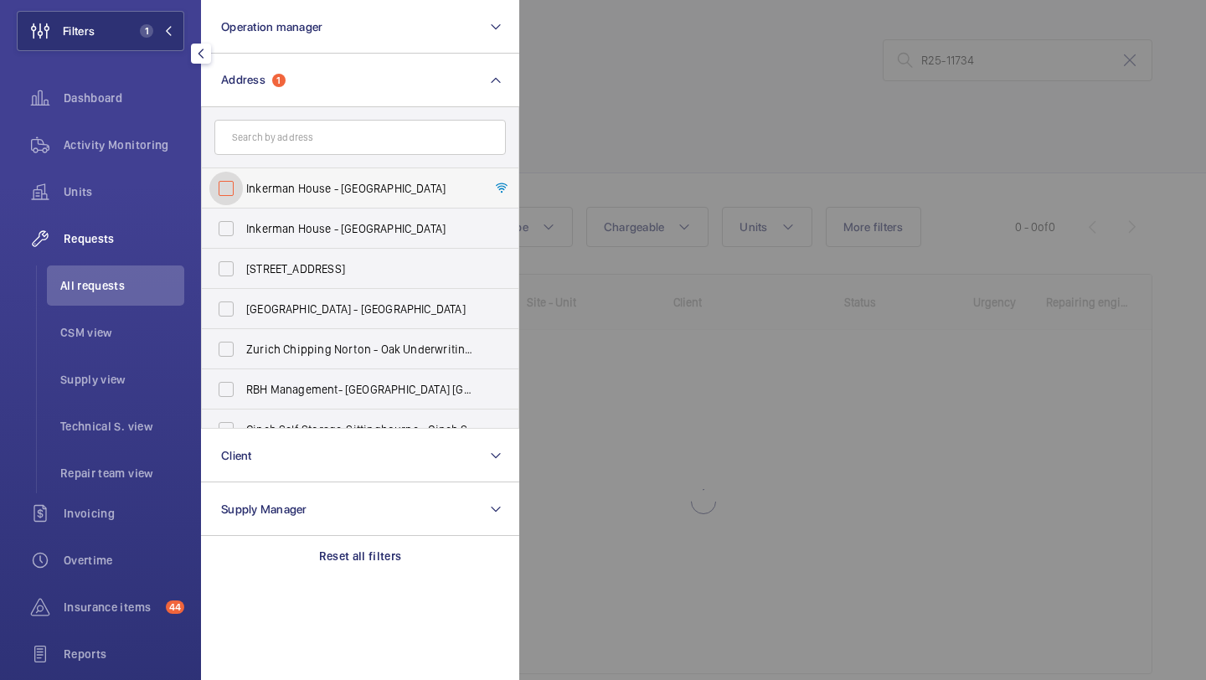
checkbox input "false"
click at [730, 120] on div at bounding box center [1122, 340] width 1206 height 680
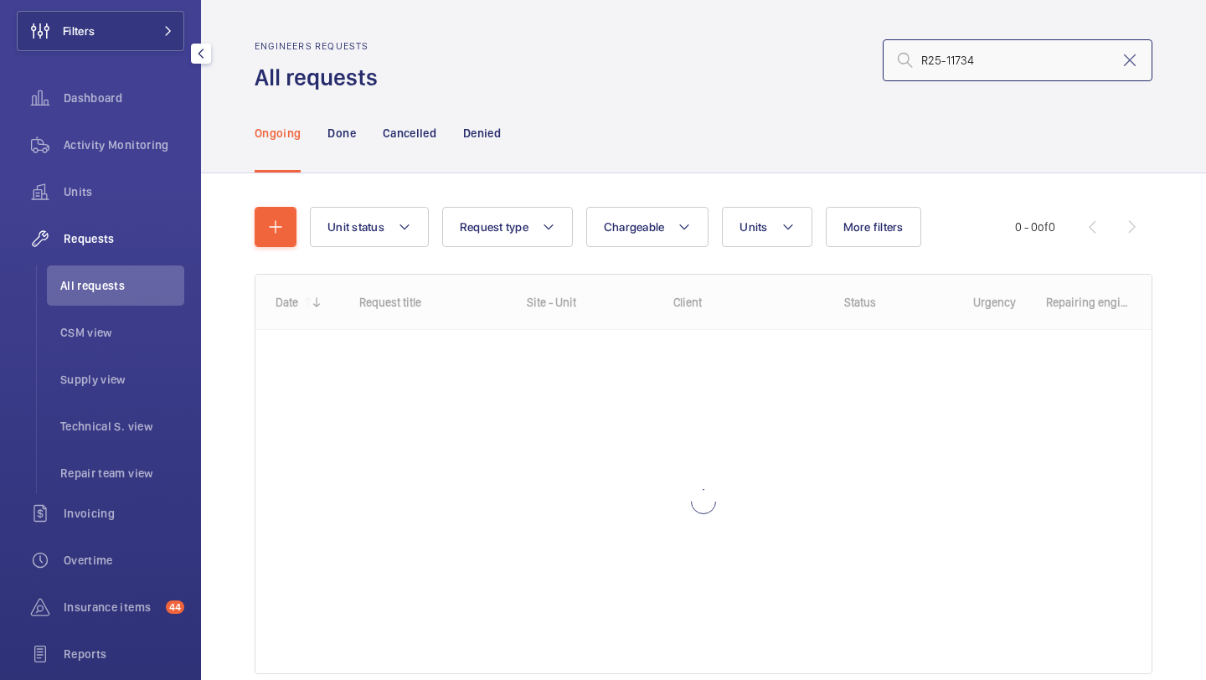
click at [977, 59] on input "R25-11734" at bounding box center [1018, 60] width 270 height 42
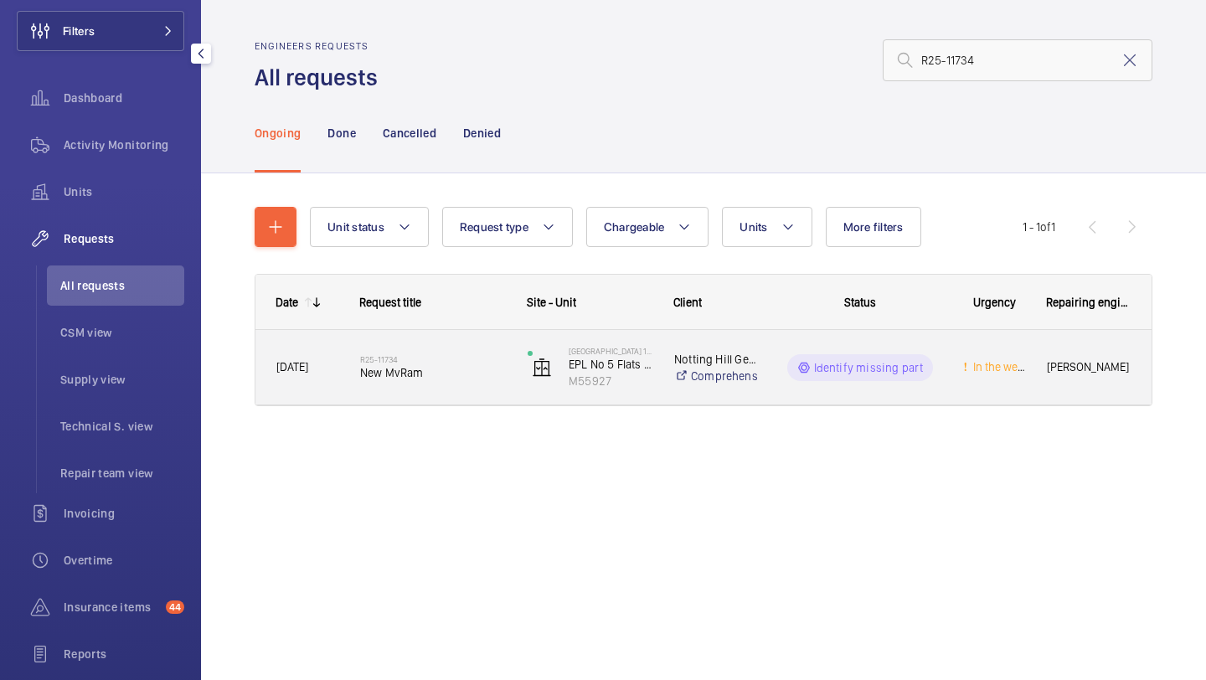
click at [454, 333] on div "R25-11734 New MvRam" at bounding box center [423, 367] width 166 height 75
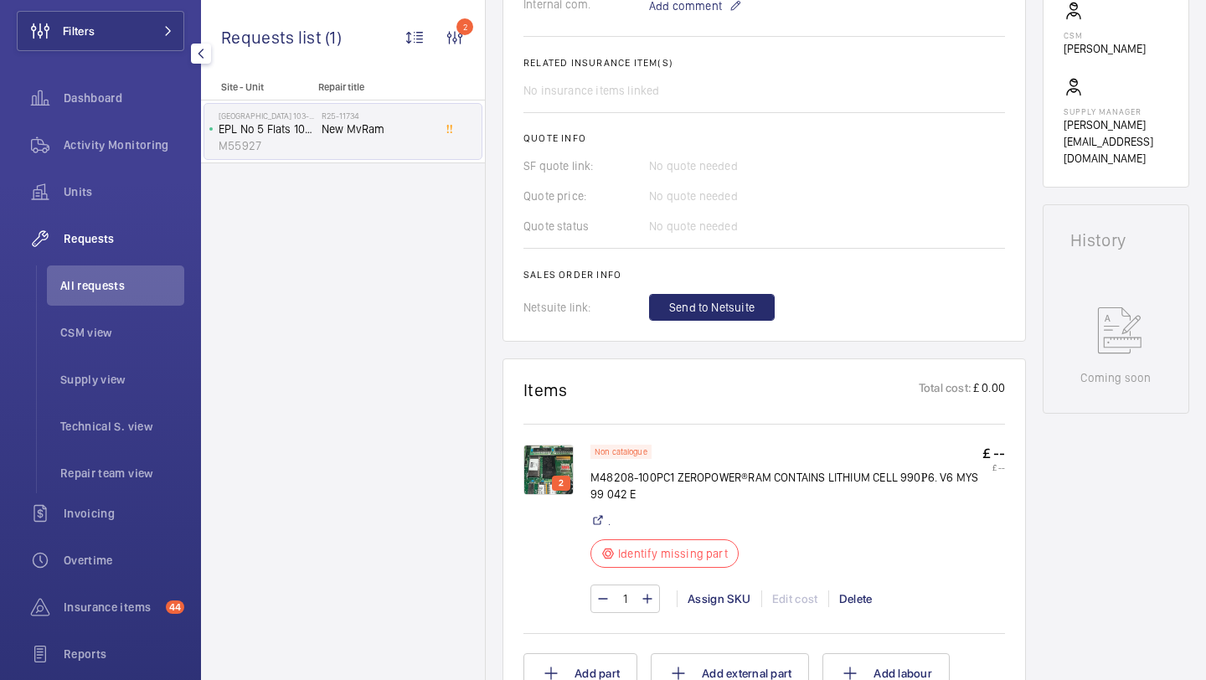
scroll to position [606, 0]
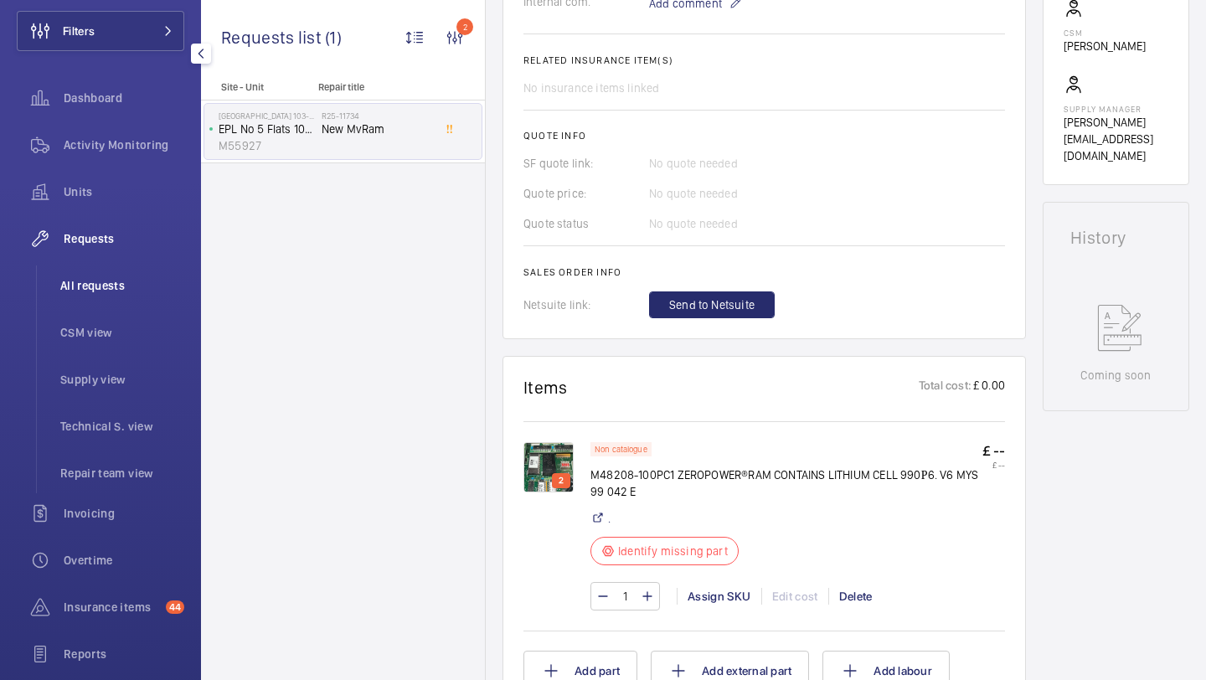
click at [120, 273] on li "All requests" at bounding box center [115, 286] width 137 height 40
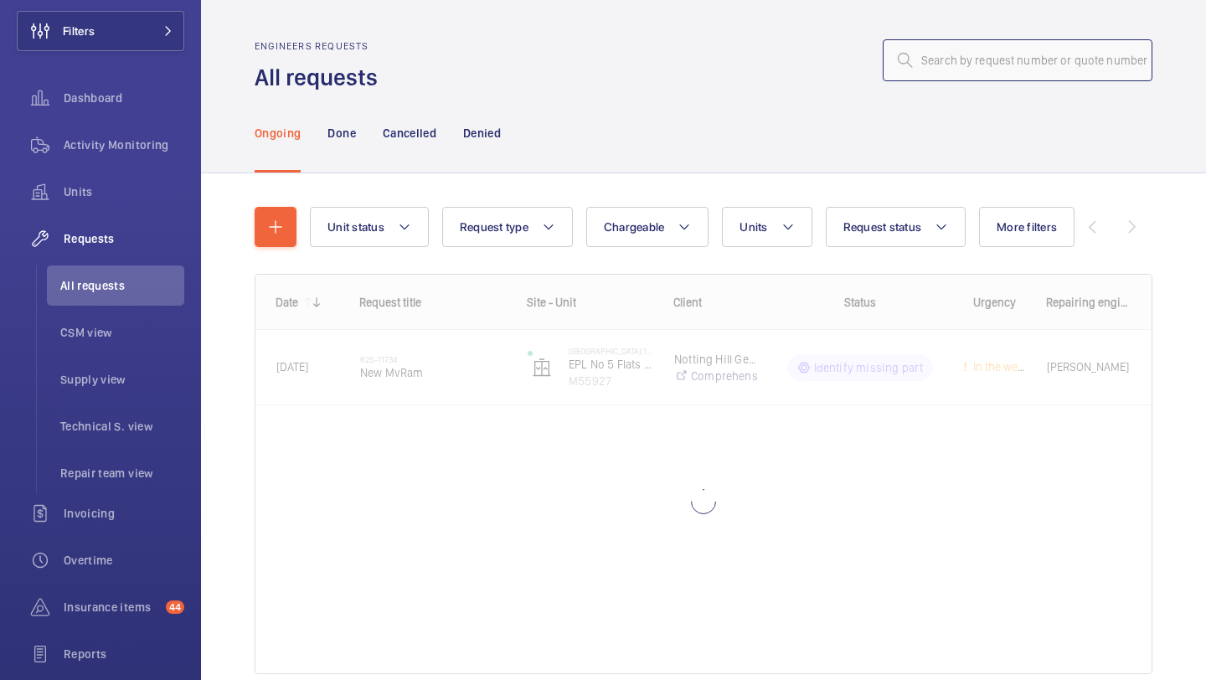
click at [1065, 70] on input "text" at bounding box center [1018, 60] width 270 height 42
paste input "R25-07111"
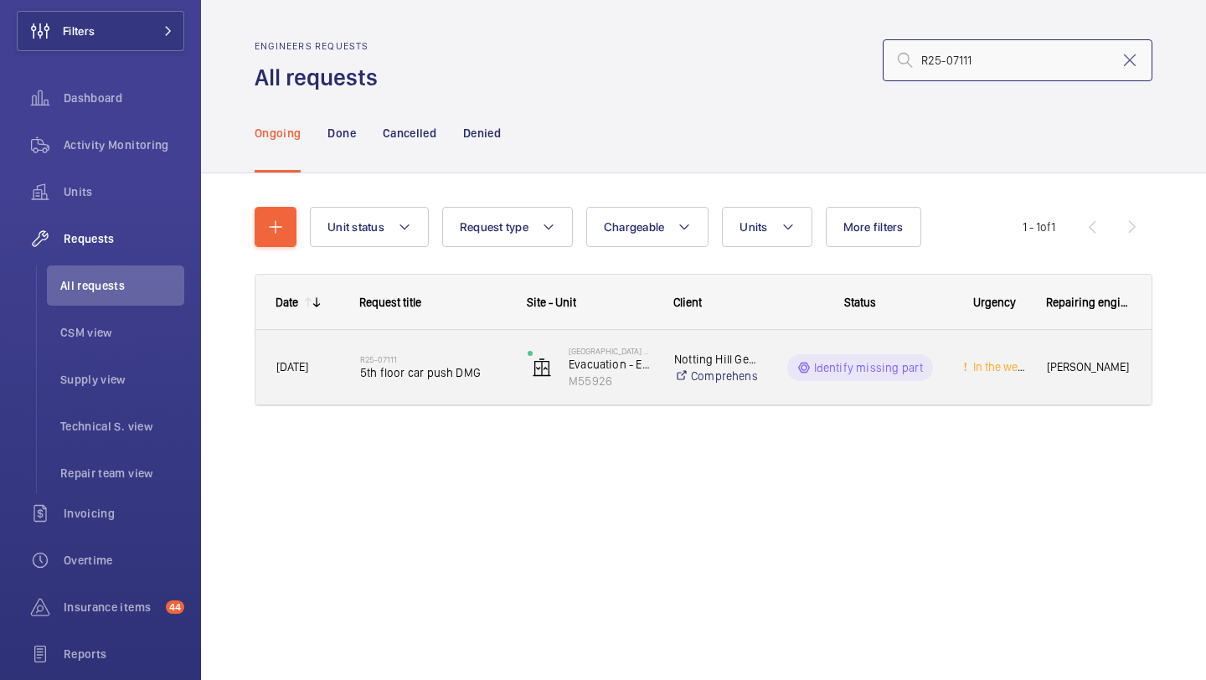
type input "R25-07111"
click at [437, 374] on span "5th floor car push DMG" at bounding box center [433, 372] width 146 height 17
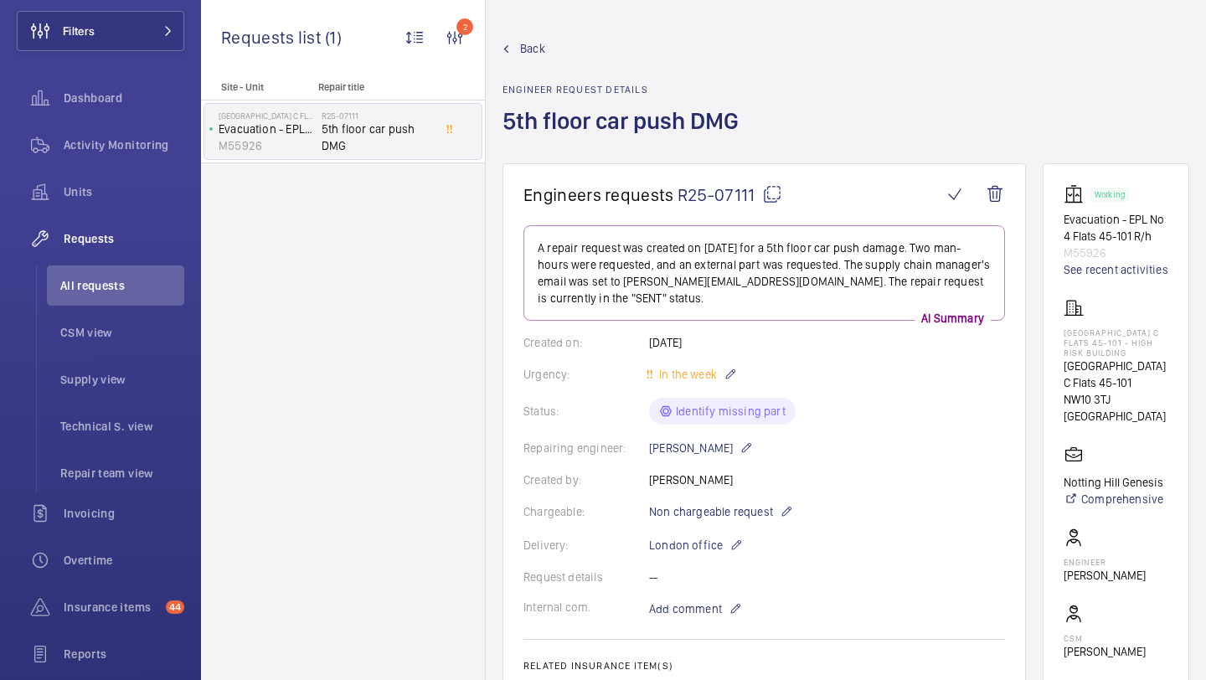
scroll to position [708, 0]
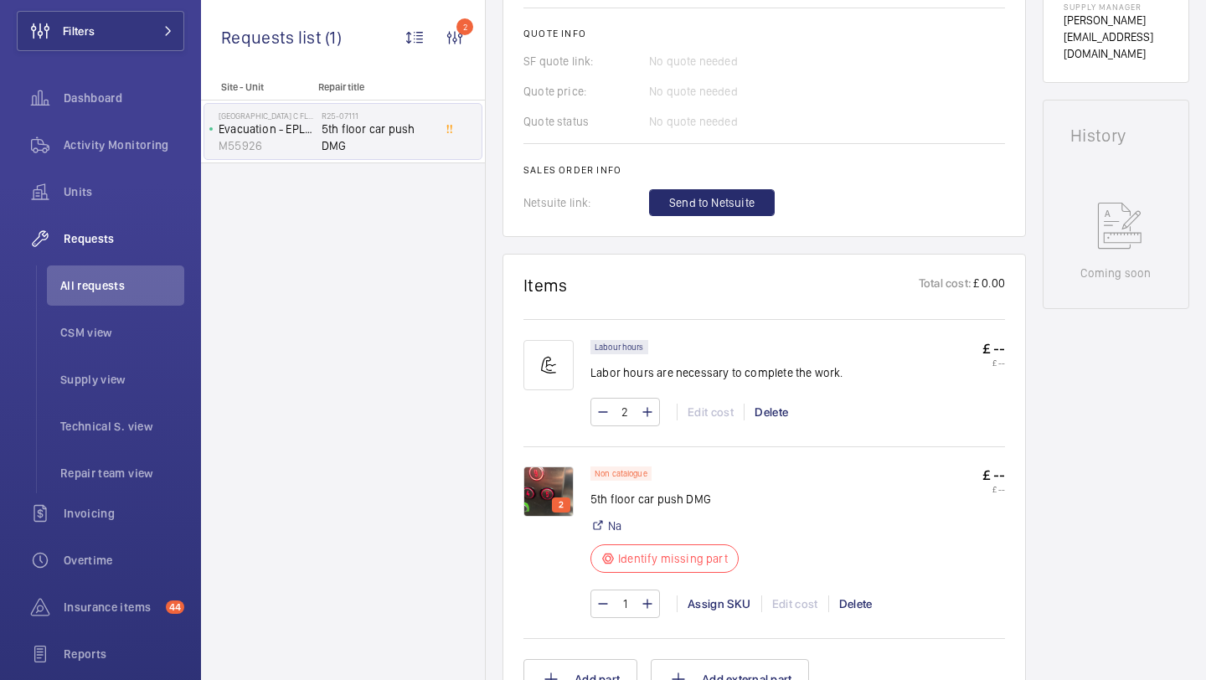
click at [536, 473] on img at bounding box center [548, 492] width 50 height 50
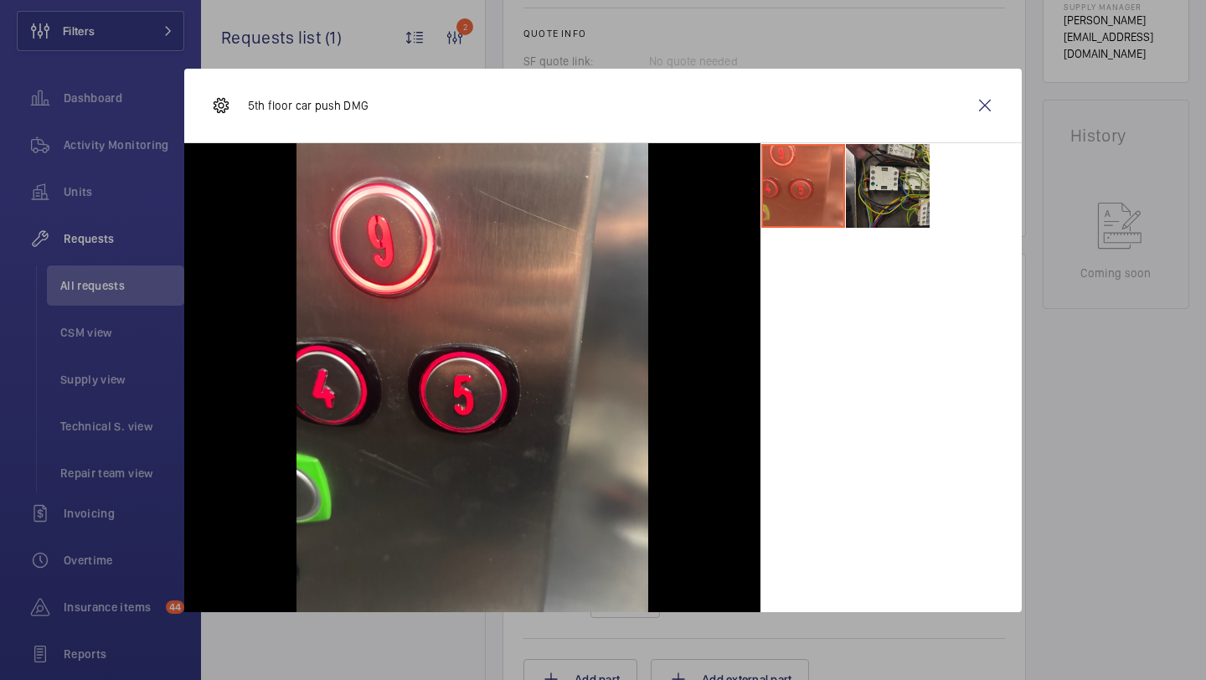
click at [884, 211] on li at bounding box center [888, 186] width 84 height 84
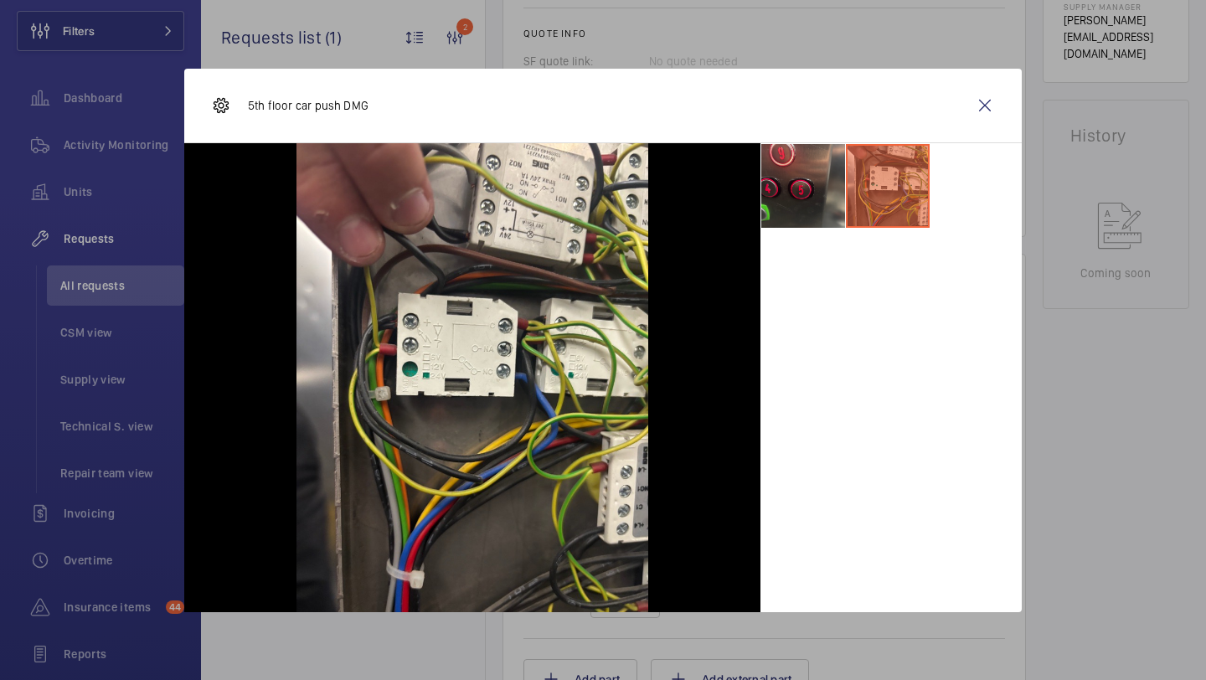
click at [793, 179] on li at bounding box center [803, 186] width 84 height 84
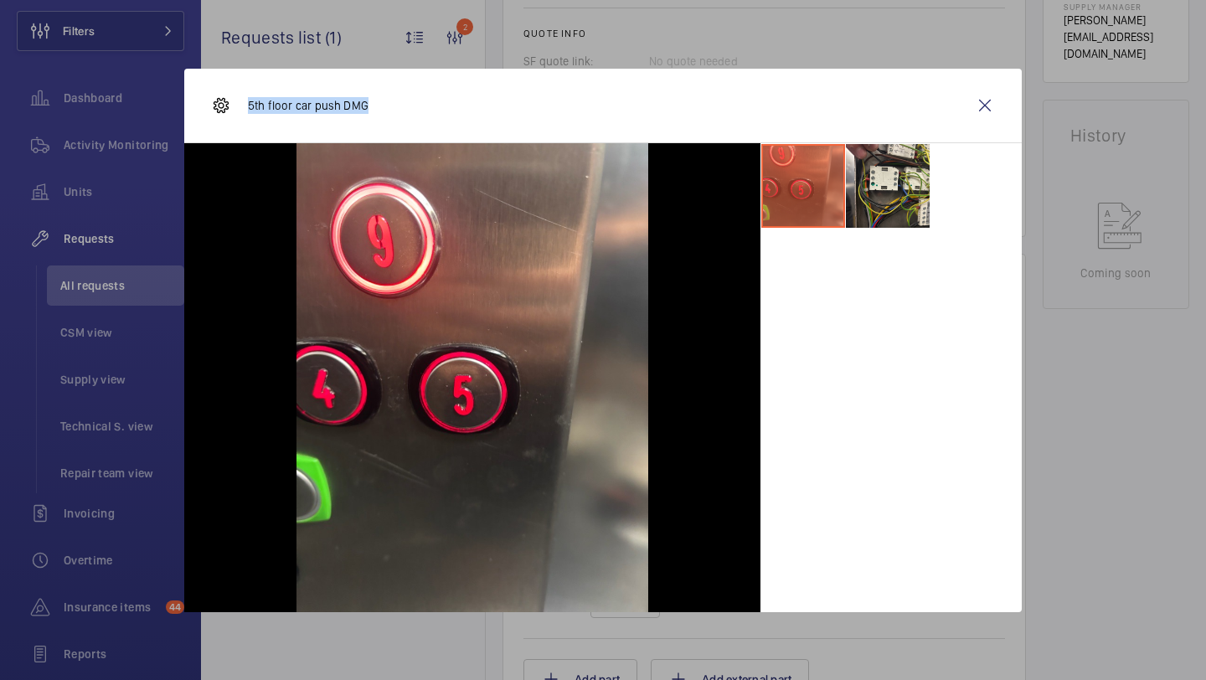
drag, startPoint x: 367, startPoint y: 111, endPoint x: 244, endPoint y: 111, distance: 123.1
click at [244, 111] on div "5th floor car push DMG" at bounding box center [603, 106] width 838 height 75
copy p "5th floor car push DMG"
click at [976, 111] on wm-front-icon-button at bounding box center [985, 105] width 40 height 40
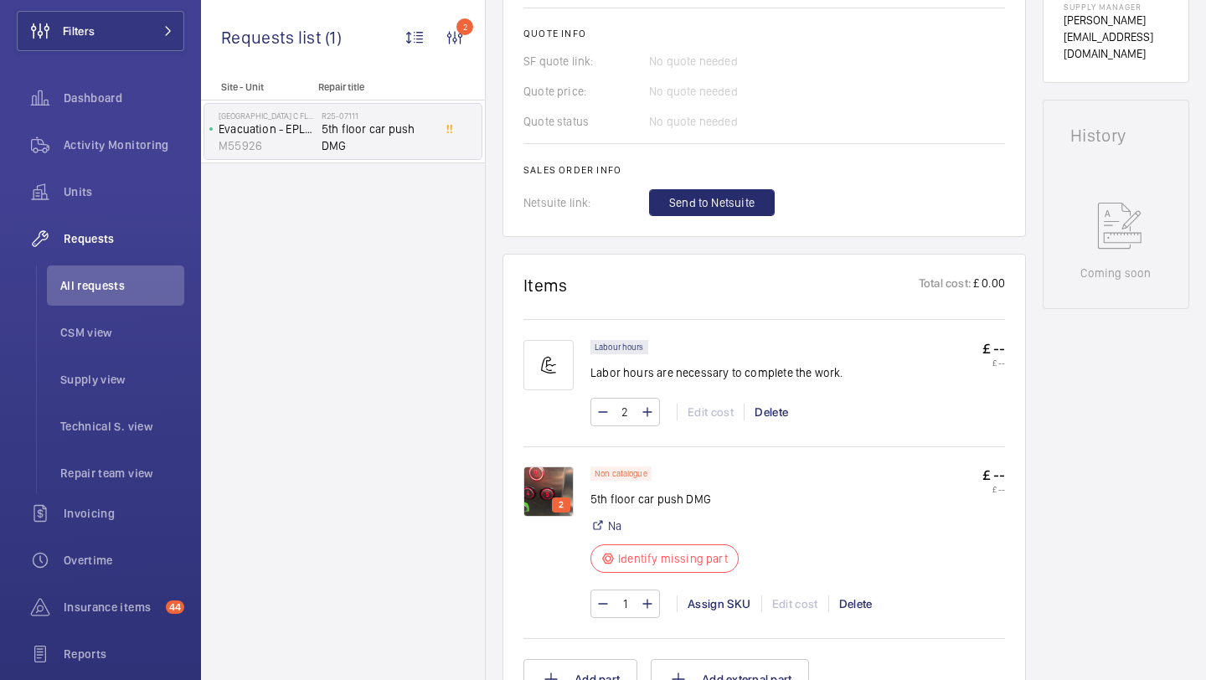
scroll to position [0, 0]
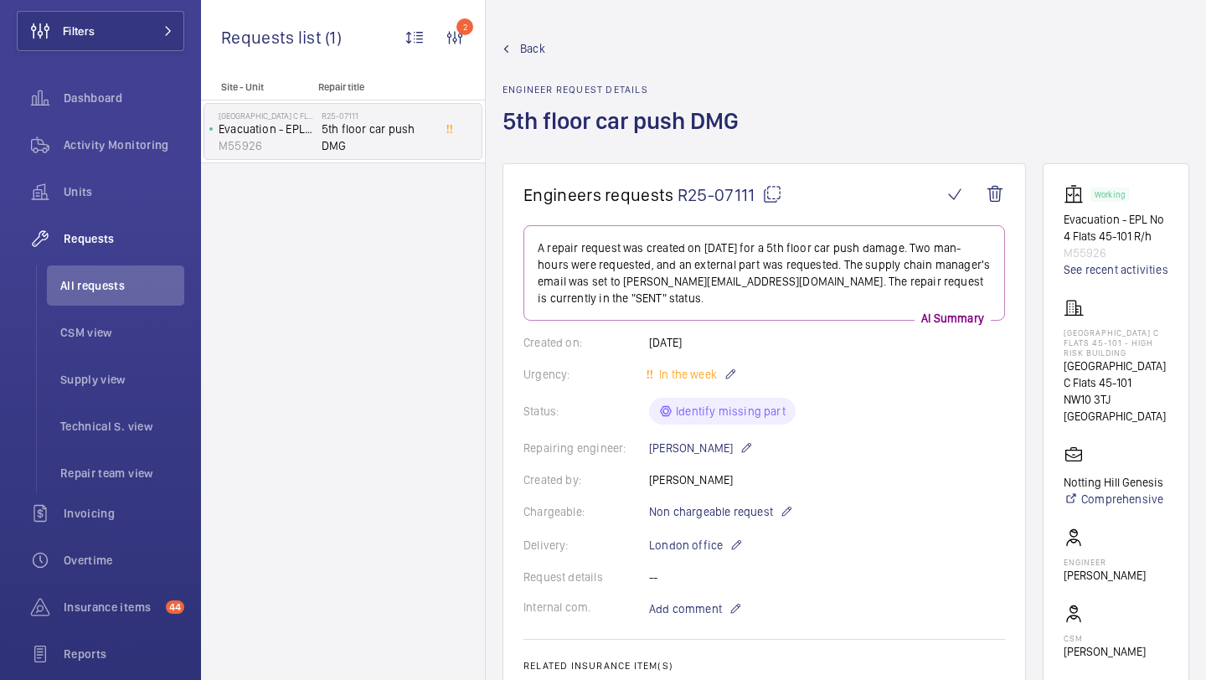
drag, startPoint x: 719, startPoint y: 191, endPoint x: 679, endPoint y: 192, distance: 40.2
click at [678, 191] on span "R25-07111" at bounding box center [730, 194] width 105 height 21
copy span "R25-07111"
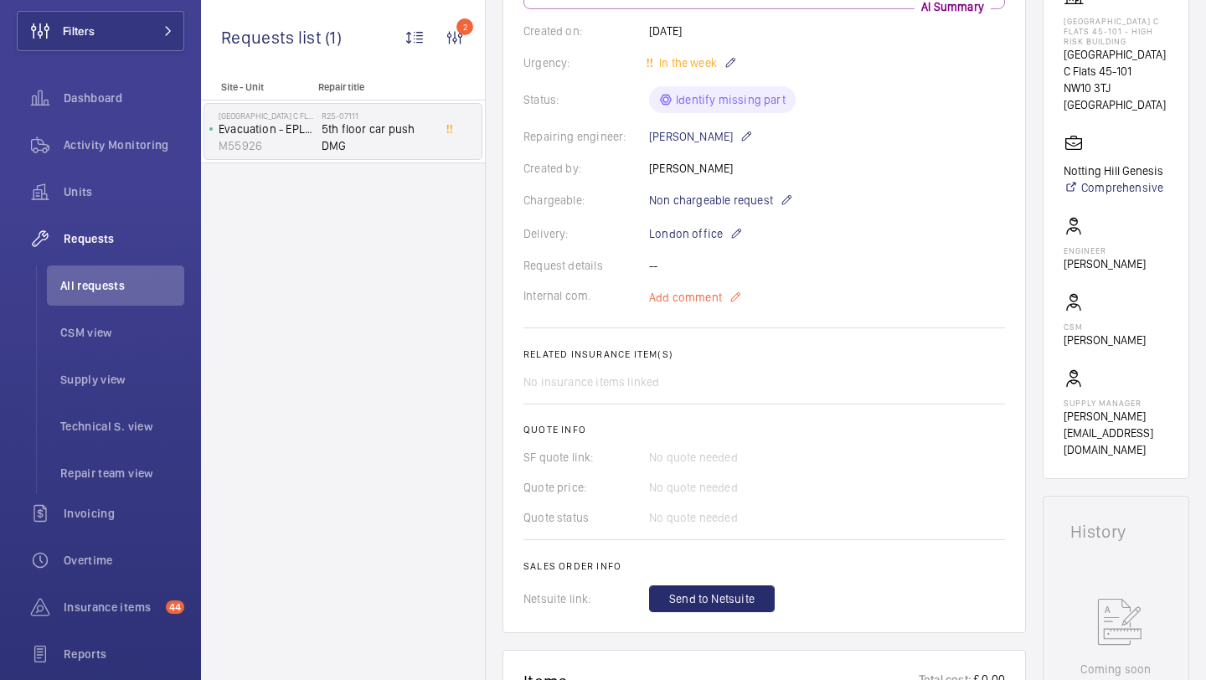
click at [715, 298] on span "Add comment" at bounding box center [685, 297] width 73 height 17
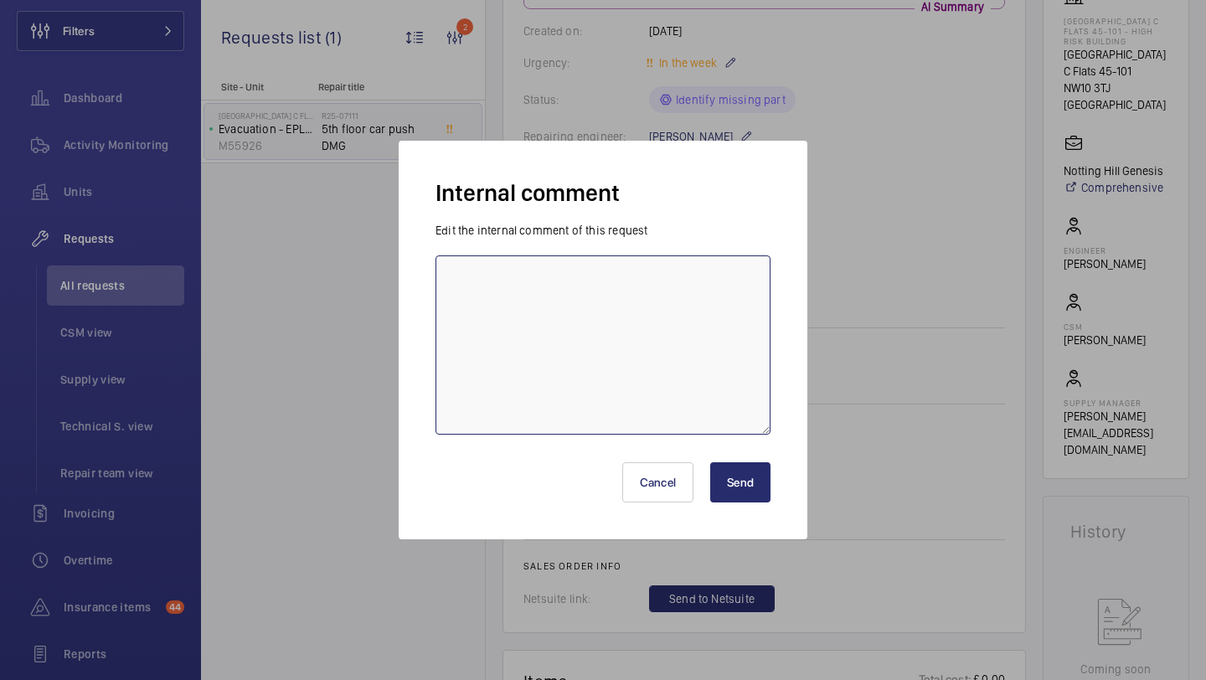
click at [659, 316] on textarea at bounding box center [603, 344] width 335 height 179
type textarea "awaiting quote from supplier - 30.09 elle"
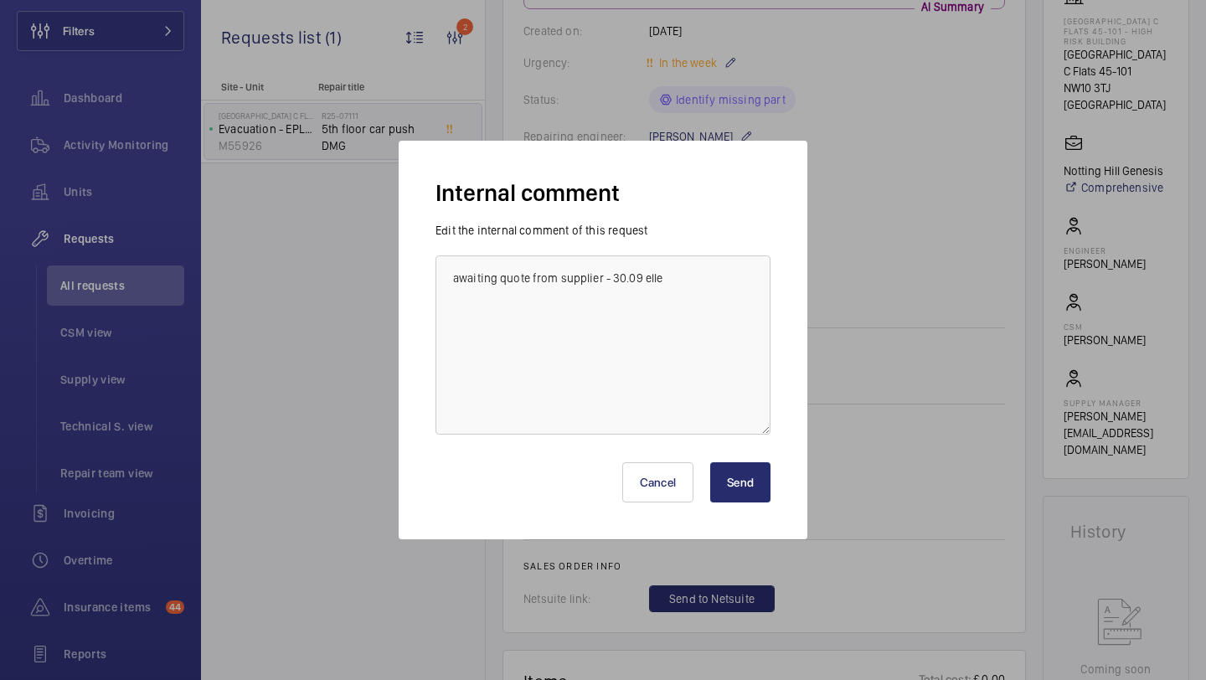
click at [738, 487] on button "Send" at bounding box center [740, 482] width 60 height 40
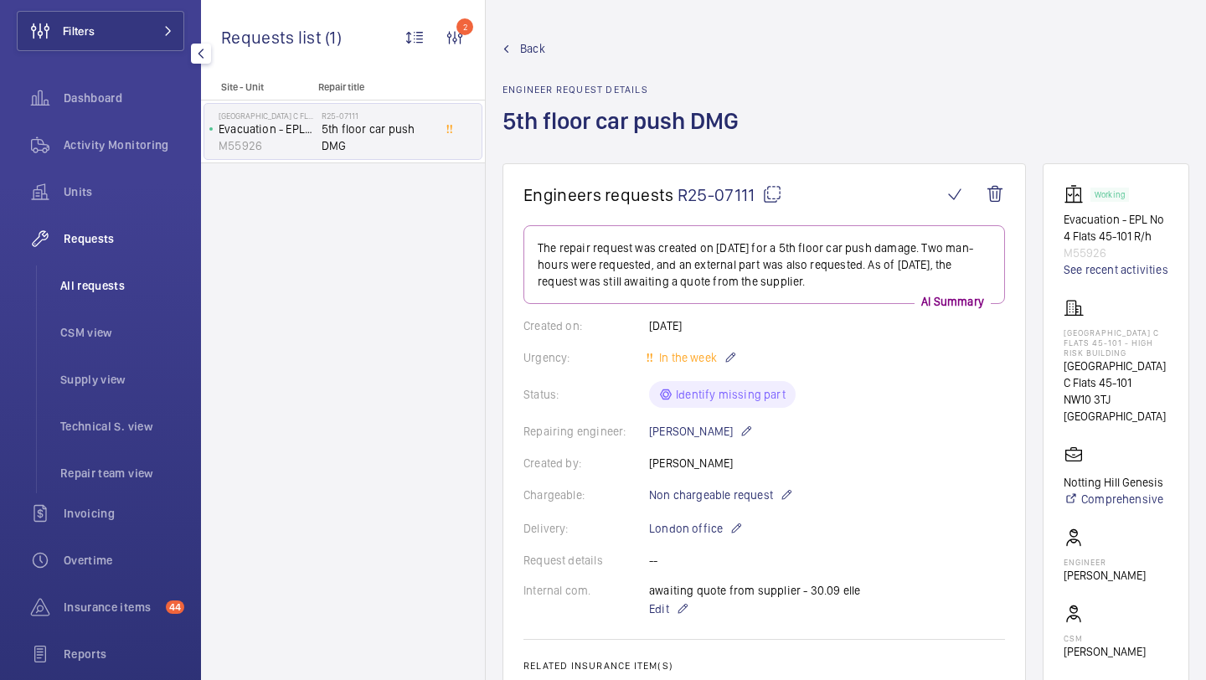
click at [148, 291] on span "All requests" at bounding box center [122, 285] width 124 height 17
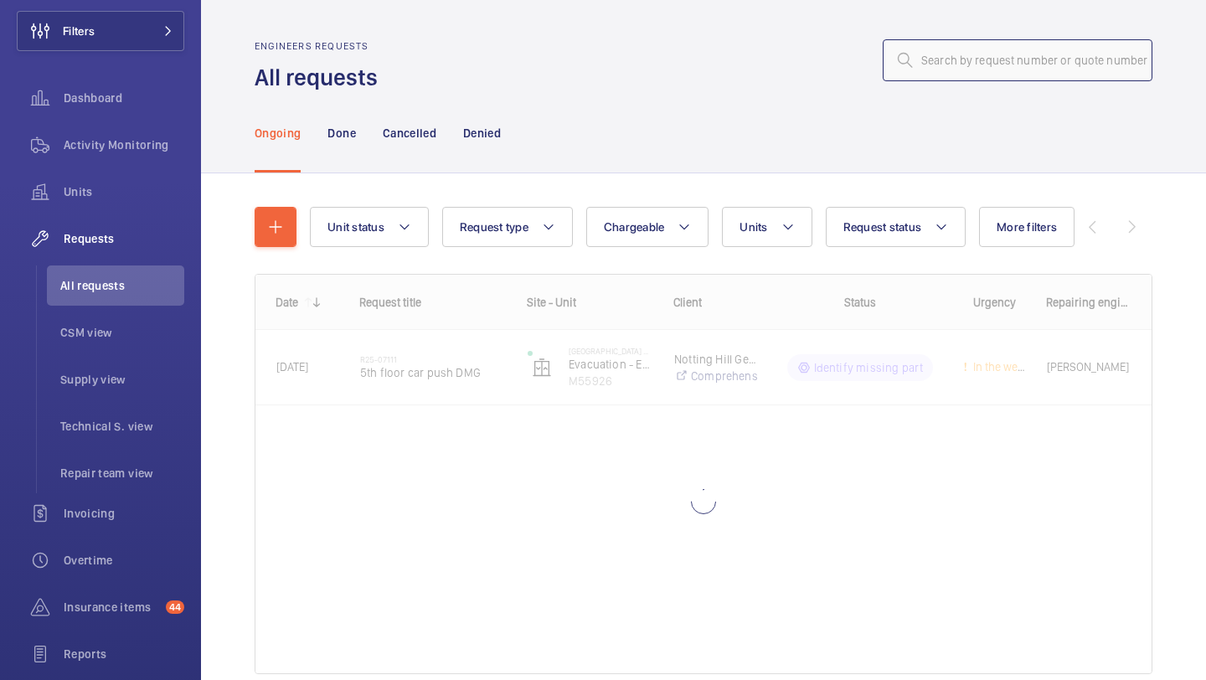
click at [987, 58] on input "text" at bounding box center [1018, 60] width 270 height 42
paste input "R25-10154"
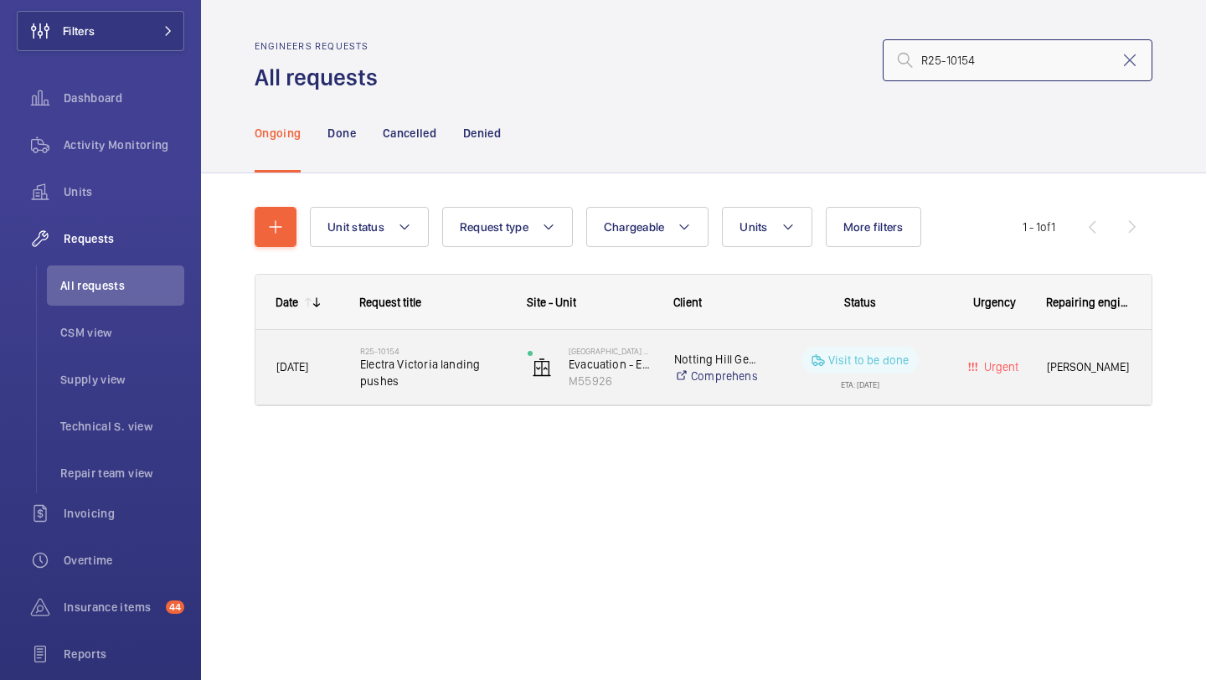
type input "R25-10154"
click at [449, 352] on h2 "R25-10154" at bounding box center [433, 351] width 146 height 10
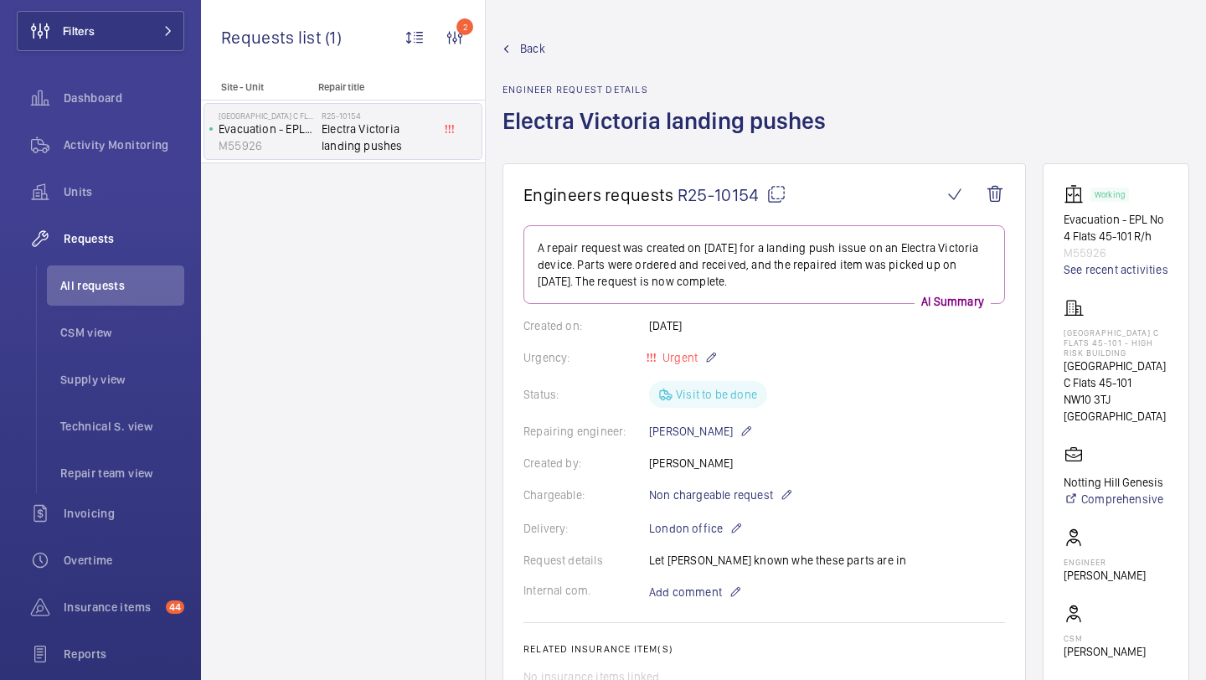
scroll to position [498, 0]
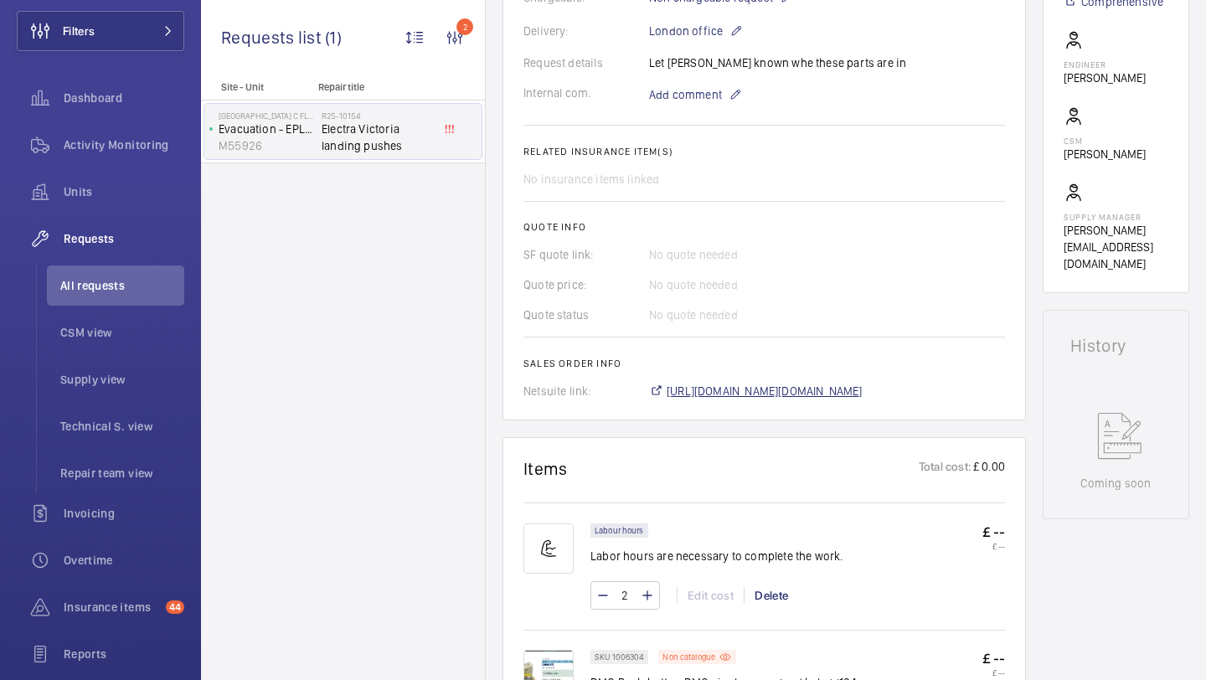
click at [724, 400] on span "https://6461500.app.netsuite.com/app/accounting/transactions/salesord.nl?id=287…" at bounding box center [765, 391] width 196 height 17
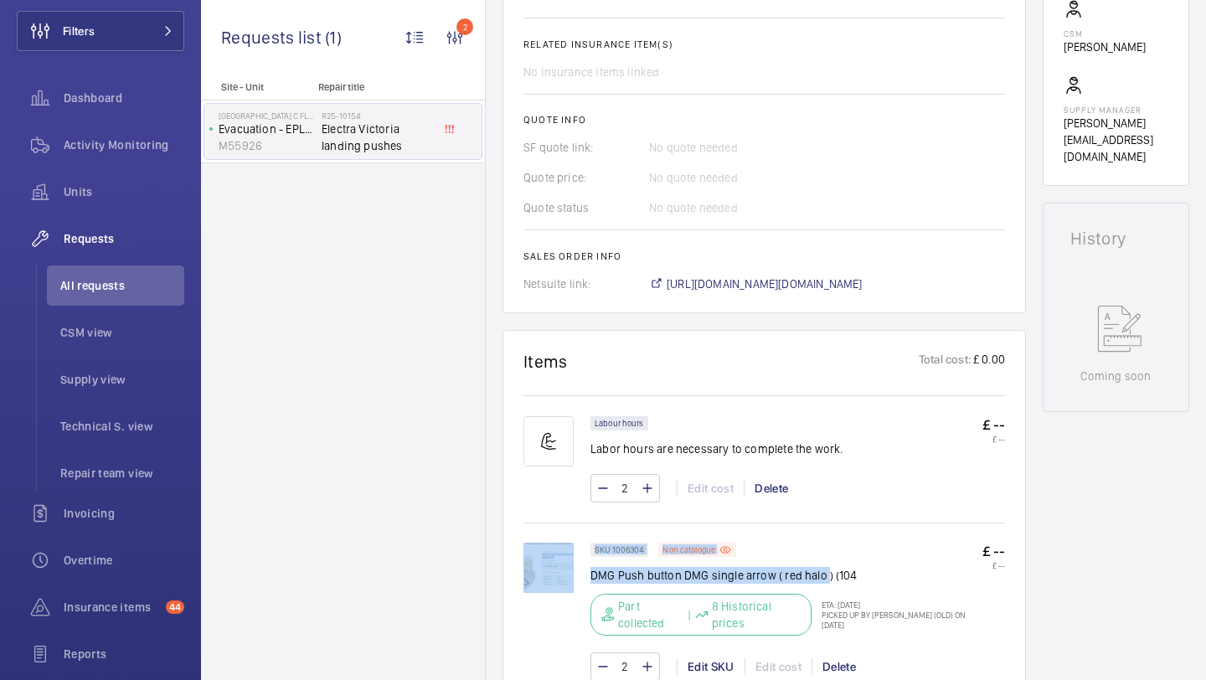
drag, startPoint x: 824, startPoint y: 579, endPoint x: 580, endPoint y: 579, distance: 243.7
click at [580, 579] on div "SKU 1006304 Non catalogue DMG Push button DMG single arrow ( red halo ) (104 Pa…" at bounding box center [764, 620] width 482 height 155
copy div "SKU 1006304 Non catalogue DMG Push button DMG single arrow ( red halo"
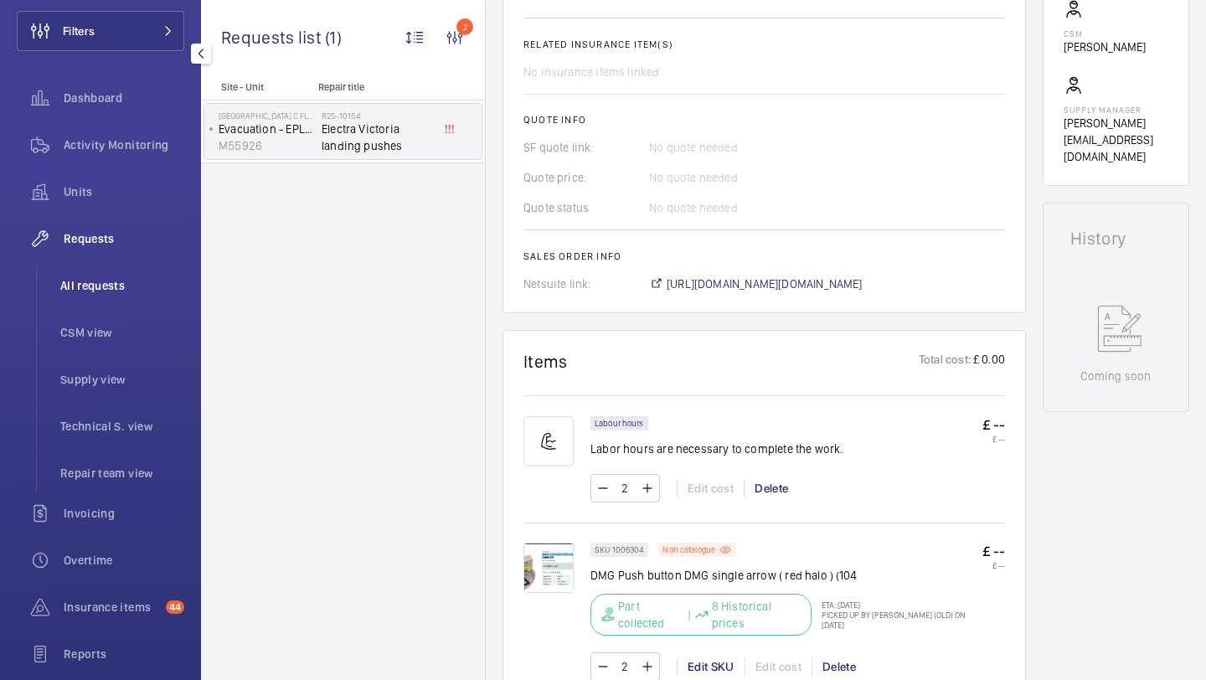
click at [129, 281] on span "All requests" at bounding box center [122, 285] width 124 height 17
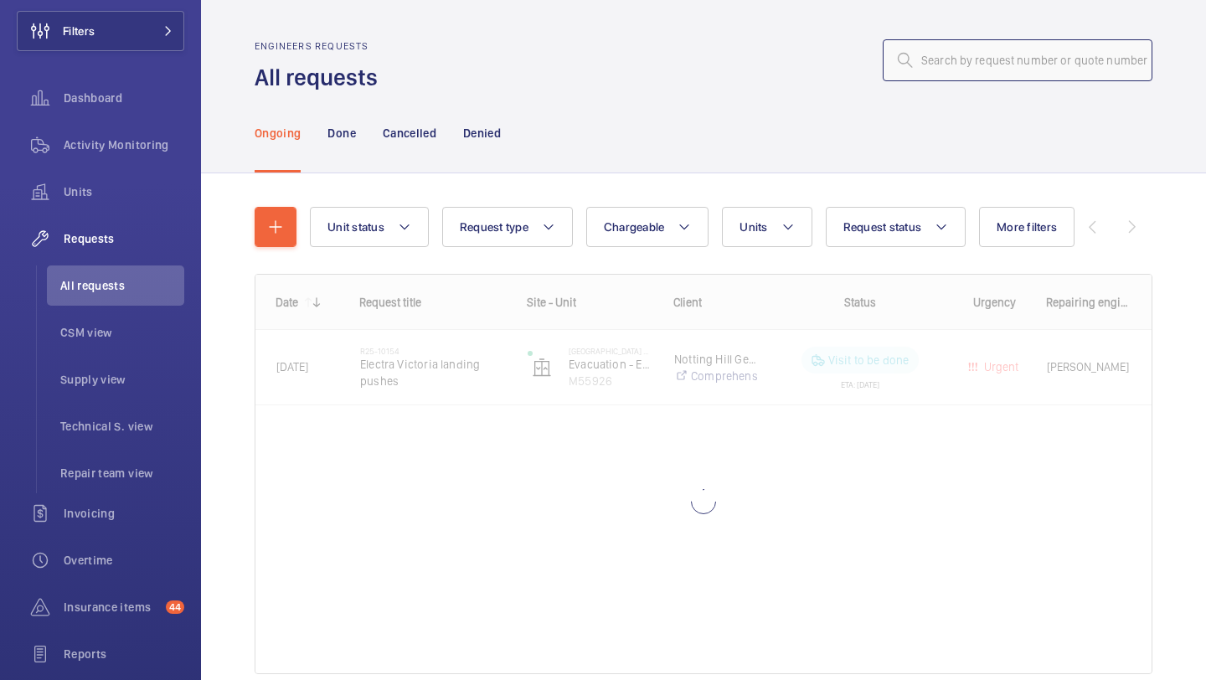
click at [1011, 56] on input "text" at bounding box center [1018, 60] width 270 height 42
paste input "R25-12991"
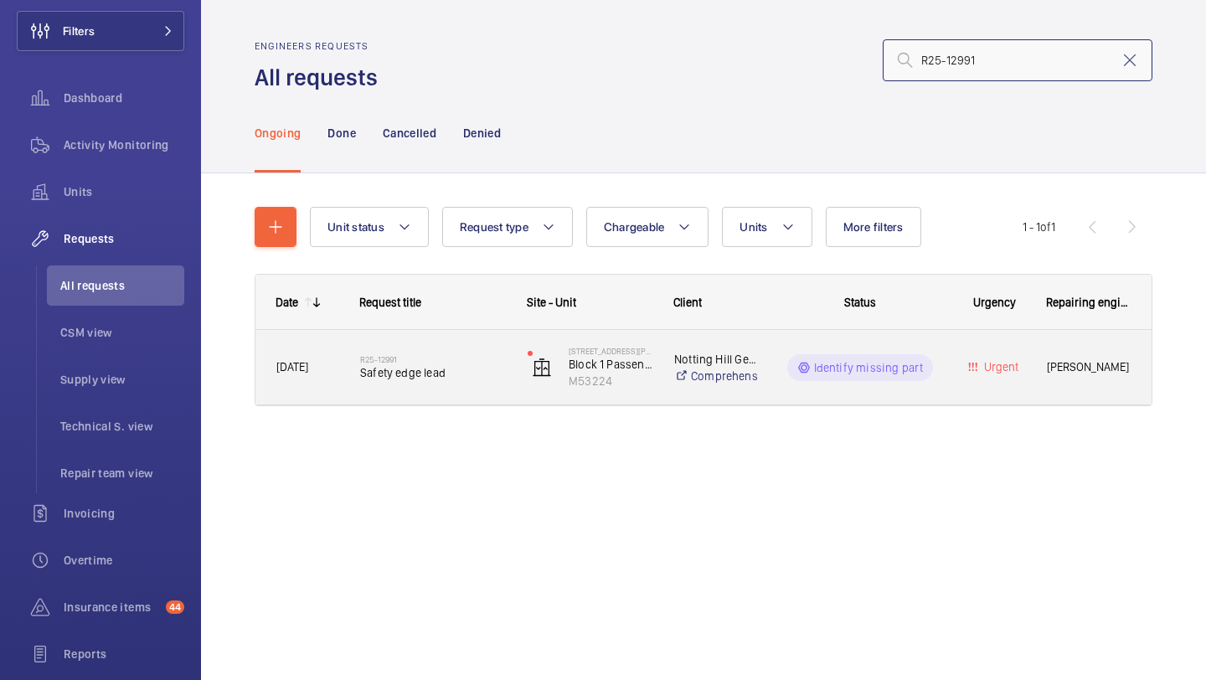
type input "R25-12991"
click at [447, 368] on span "Safety edge lead" at bounding box center [433, 372] width 146 height 17
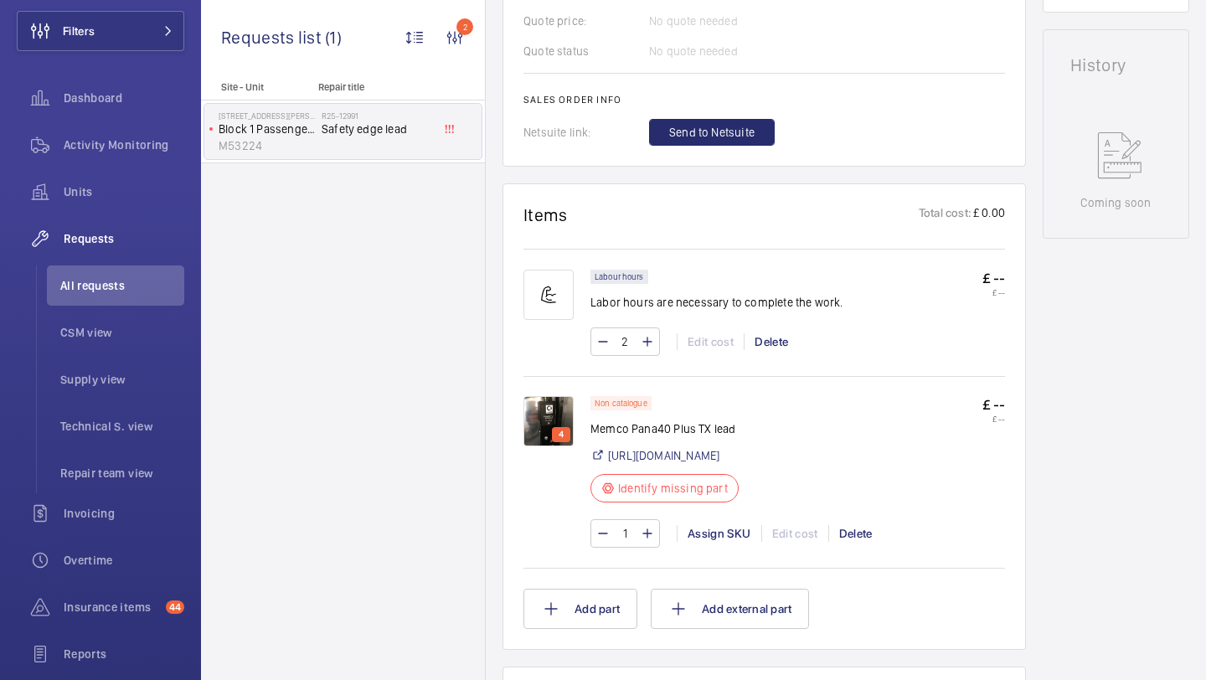
scroll to position [780, 0]
click at [549, 410] on img at bounding box center [548, 419] width 50 height 50
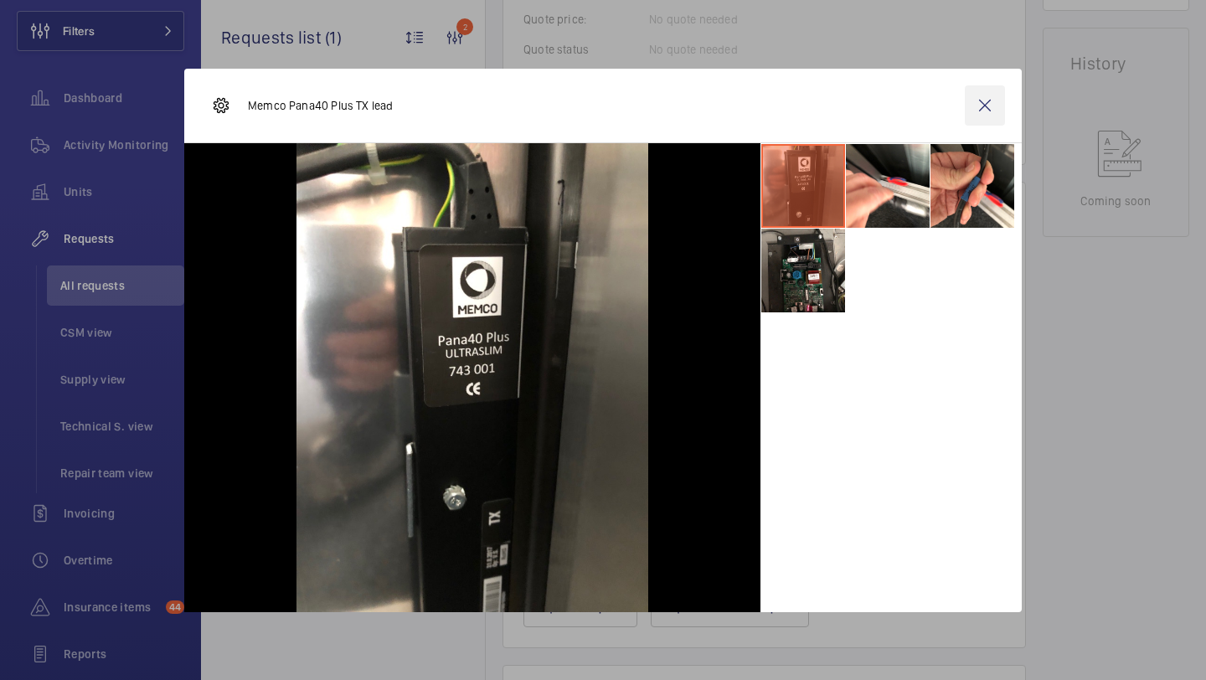
click at [983, 99] on wm-front-icon-button at bounding box center [985, 105] width 40 height 40
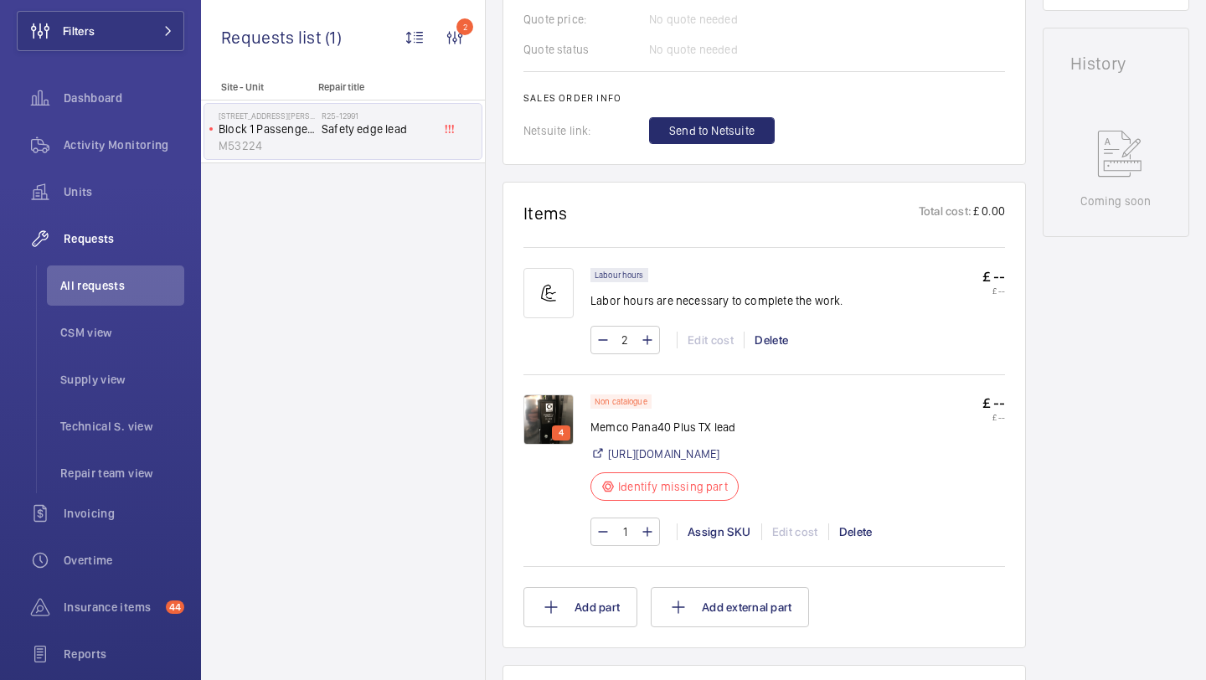
scroll to position [773, 0]
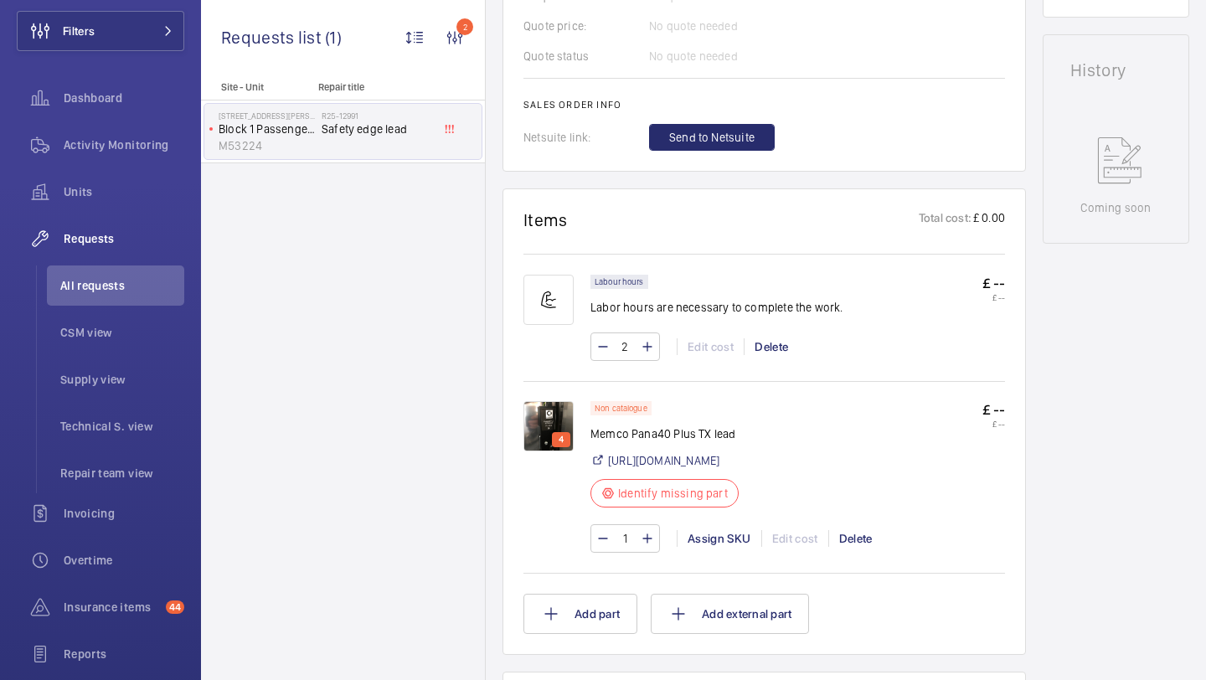
click at [551, 419] on img at bounding box center [548, 426] width 50 height 50
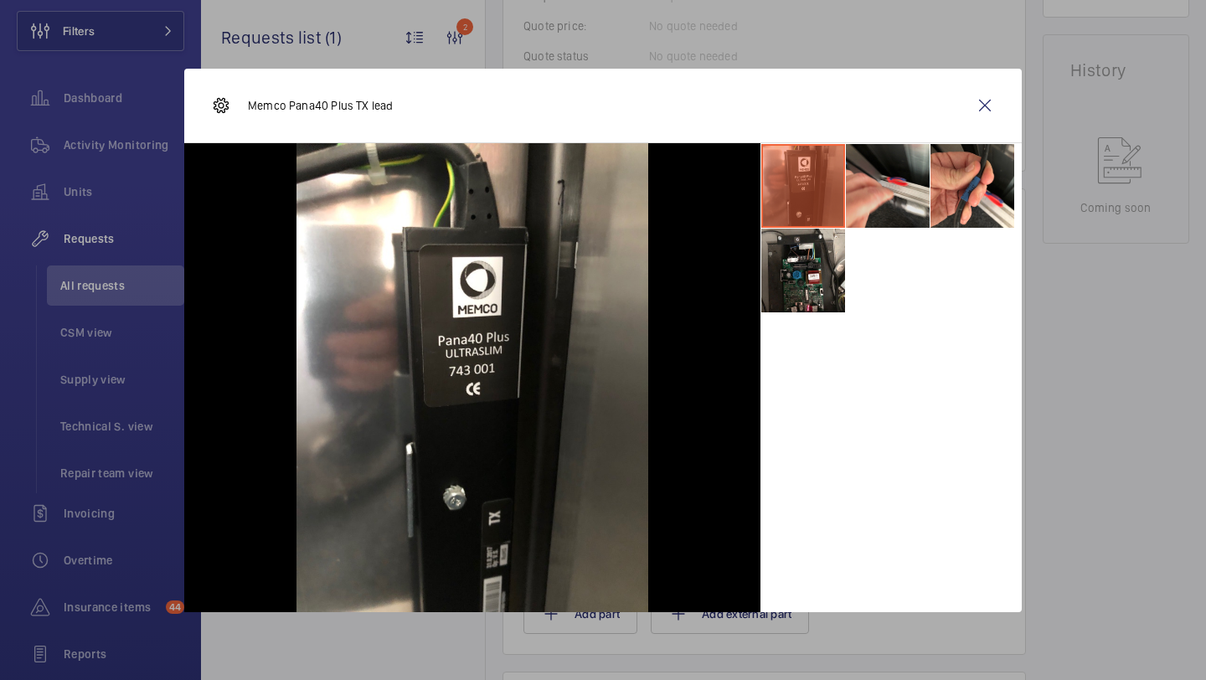
click at [892, 185] on li at bounding box center [888, 186] width 84 height 84
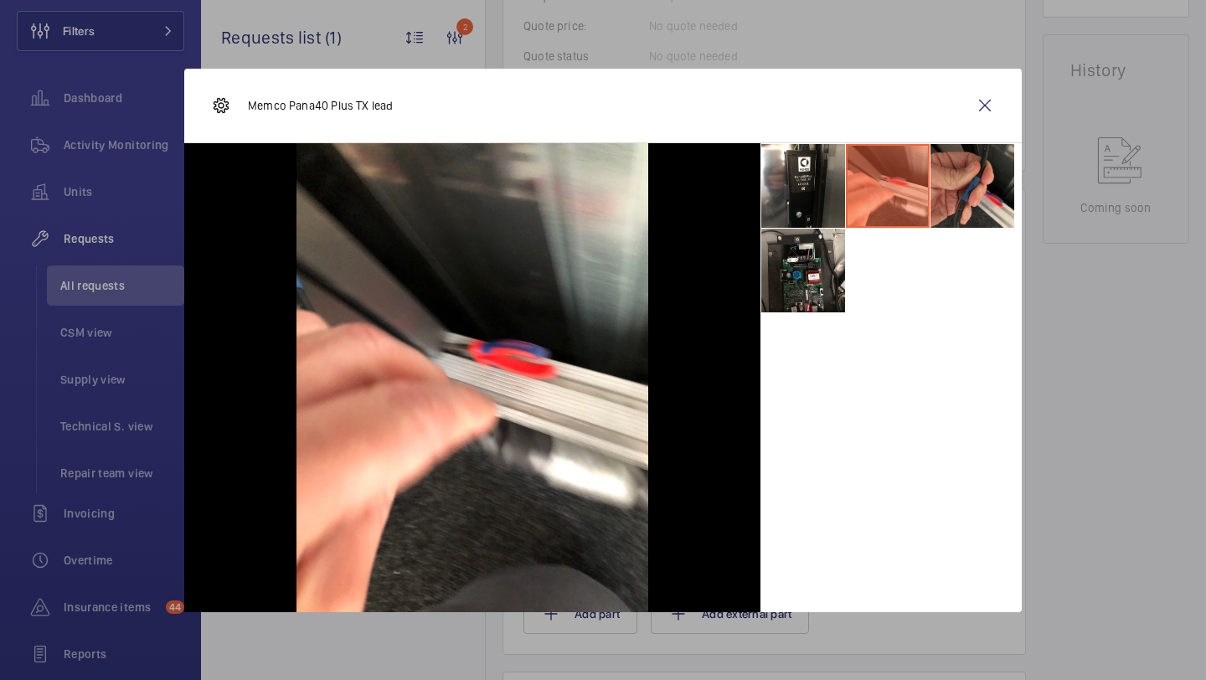
click at [971, 188] on li at bounding box center [973, 186] width 84 height 84
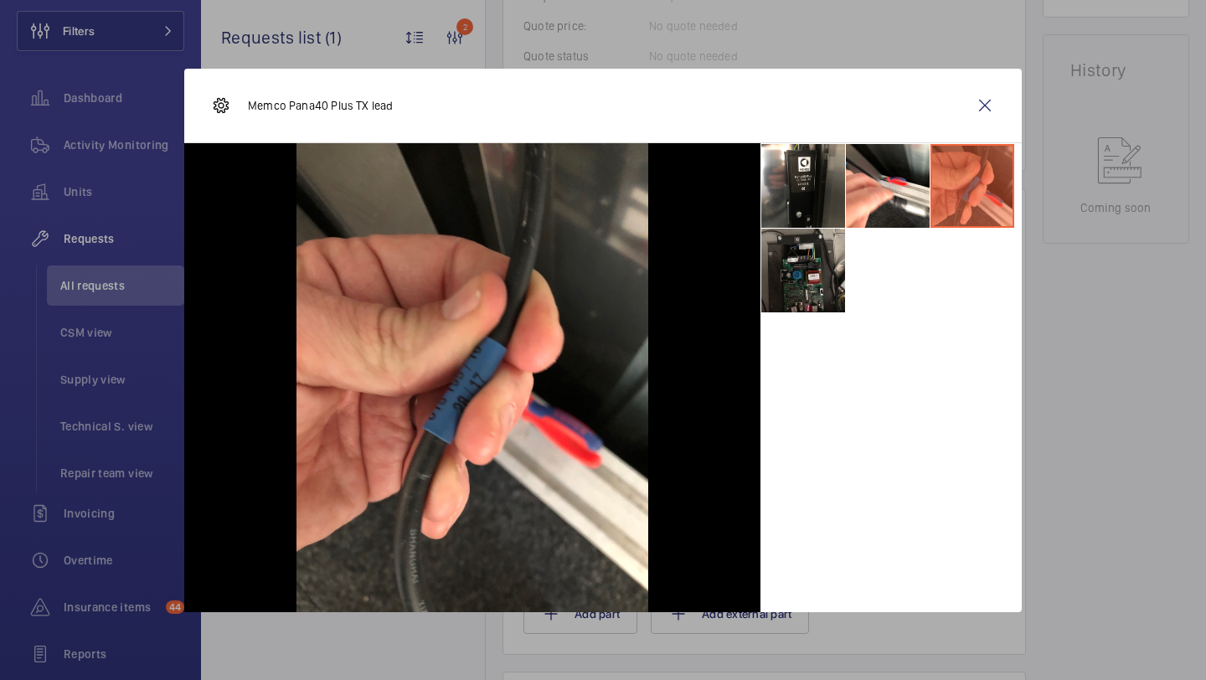
click at [773, 288] on li at bounding box center [803, 271] width 84 height 84
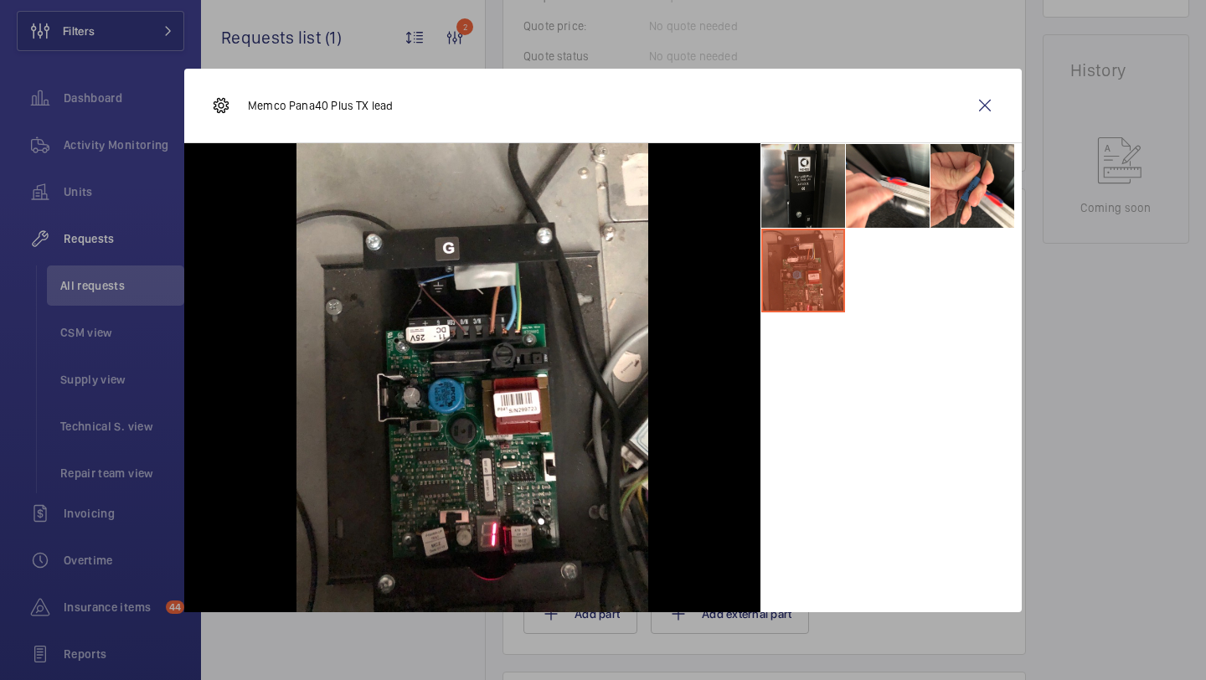
click at [799, 198] on li at bounding box center [803, 186] width 84 height 84
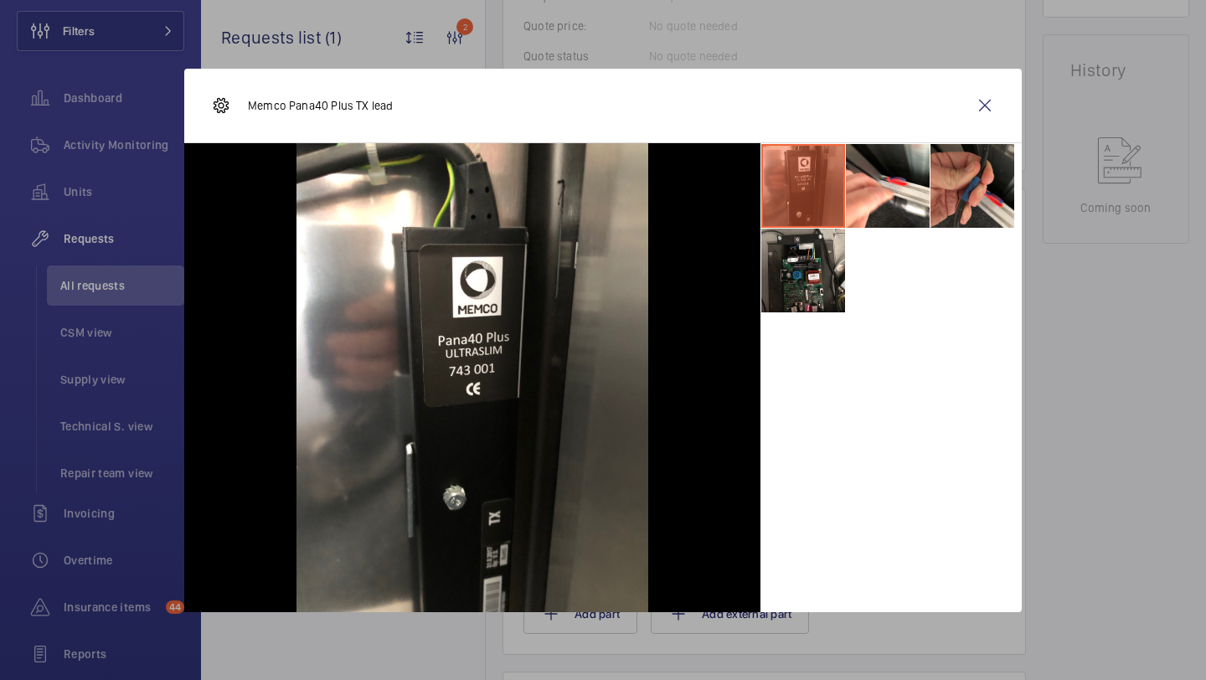
click at [937, 178] on li at bounding box center [973, 186] width 84 height 84
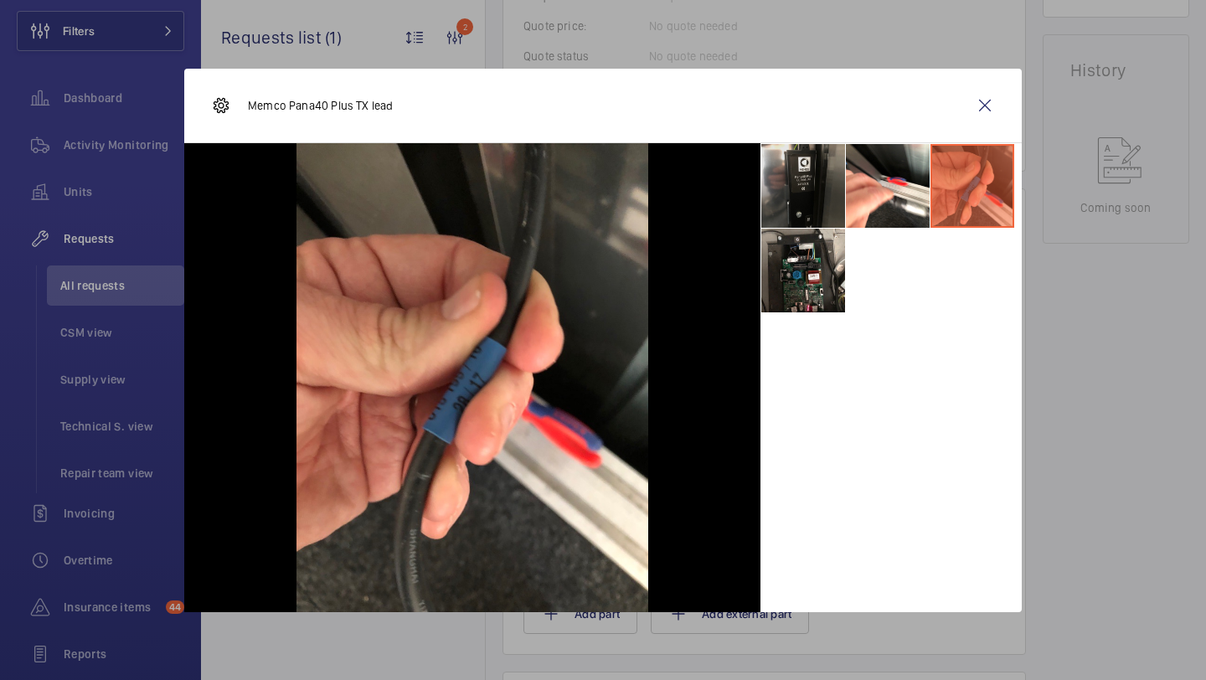
click at [838, 186] on li at bounding box center [803, 186] width 84 height 84
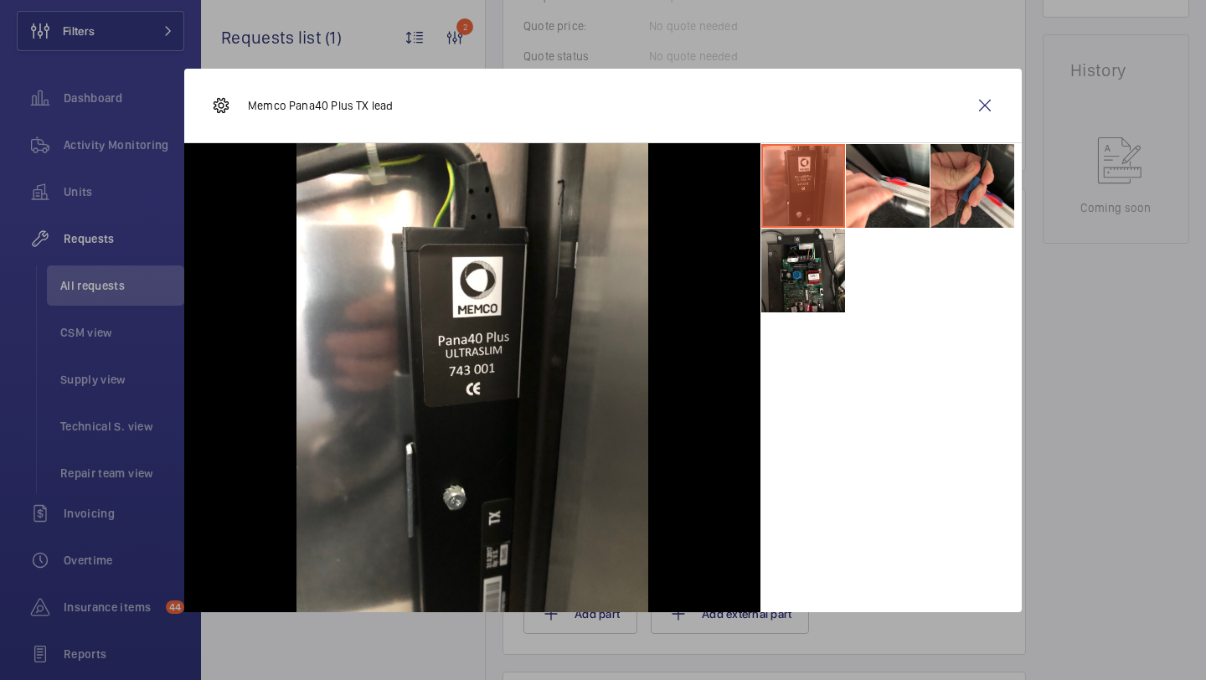
click at [967, 183] on li at bounding box center [973, 186] width 84 height 84
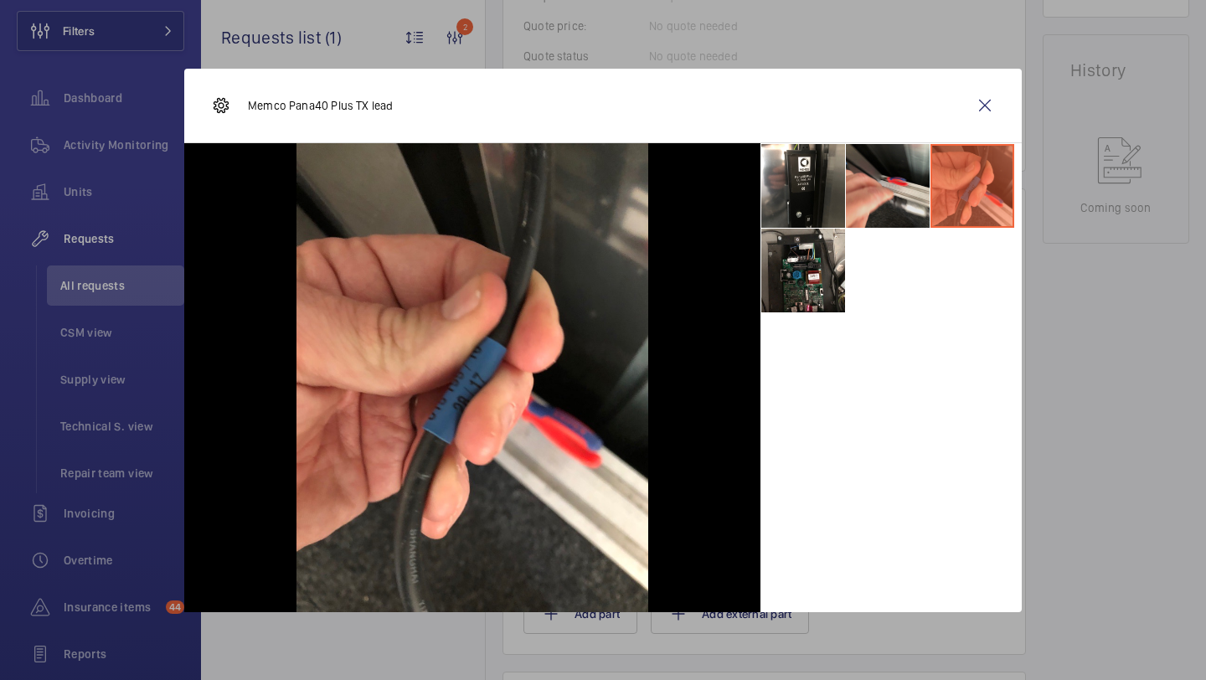
click at [858, 166] on li at bounding box center [888, 186] width 84 height 84
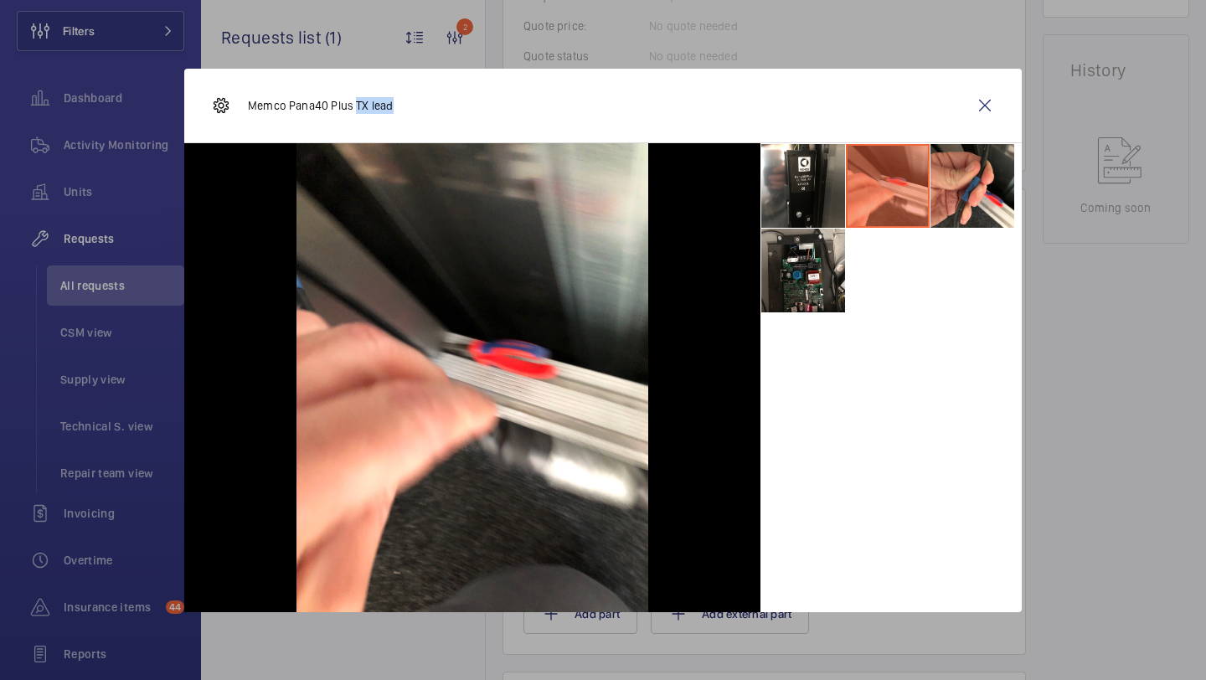
drag, startPoint x: 394, startPoint y: 106, endPoint x: 356, endPoint y: 106, distance: 37.7
click at [356, 106] on div "Memco Pana40 Plus TX lead" at bounding box center [603, 106] width 838 height 75
copy p "TX lead"
click at [977, 101] on wm-front-icon-button at bounding box center [985, 105] width 40 height 40
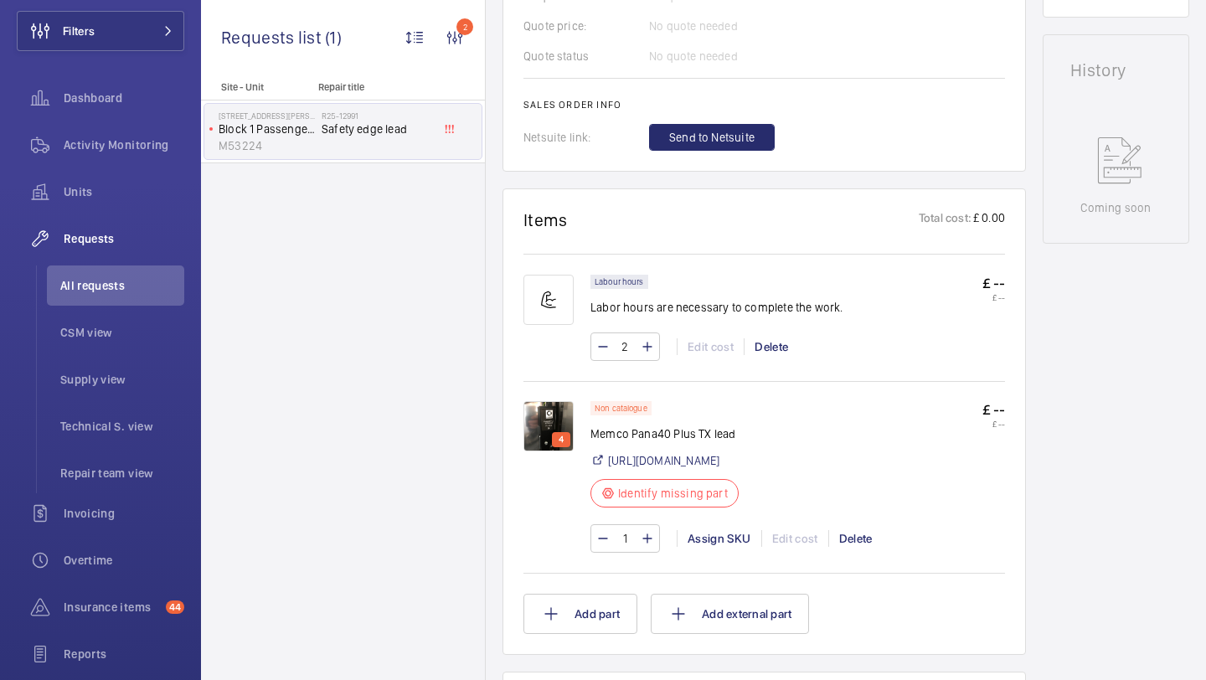
scroll to position [0, 0]
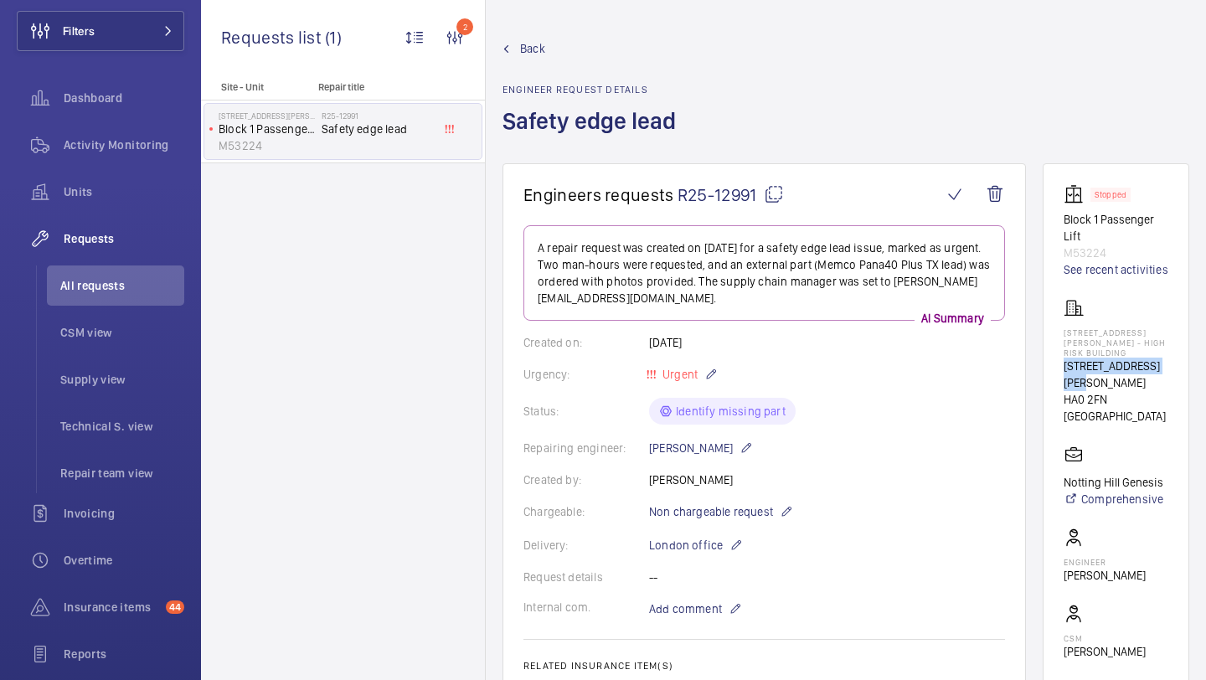
drag, startPoint x: 1076, startPoint y: 374, endPoint x: 1061, endPoint y: 361, distance: 20.2
click at [1061, 361] on wm-front-card "Stopped Block 1 Passenger Lift M53224 See recent activities 112-128 Williams Wa…" at bounding box center [1116, 476] width 147 height 627
copy p "112-128 Williams Way"
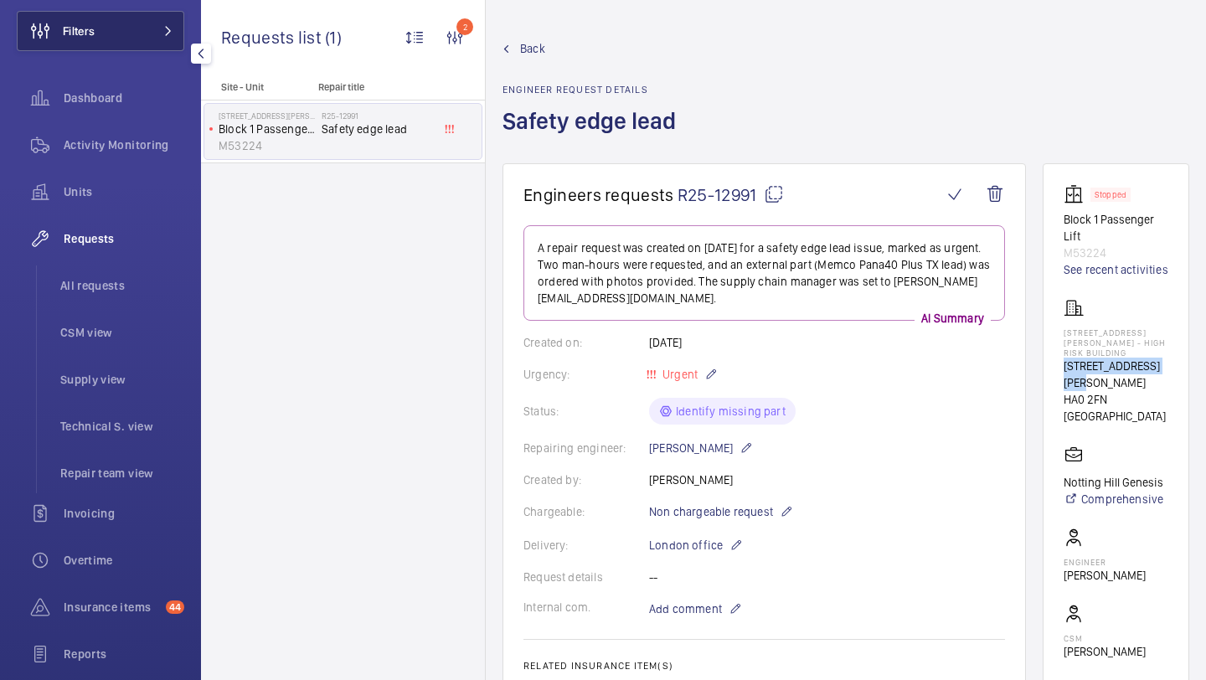
click at [150, 43] on button "Filters" at bounding box center [101, 31] width 168 height 40
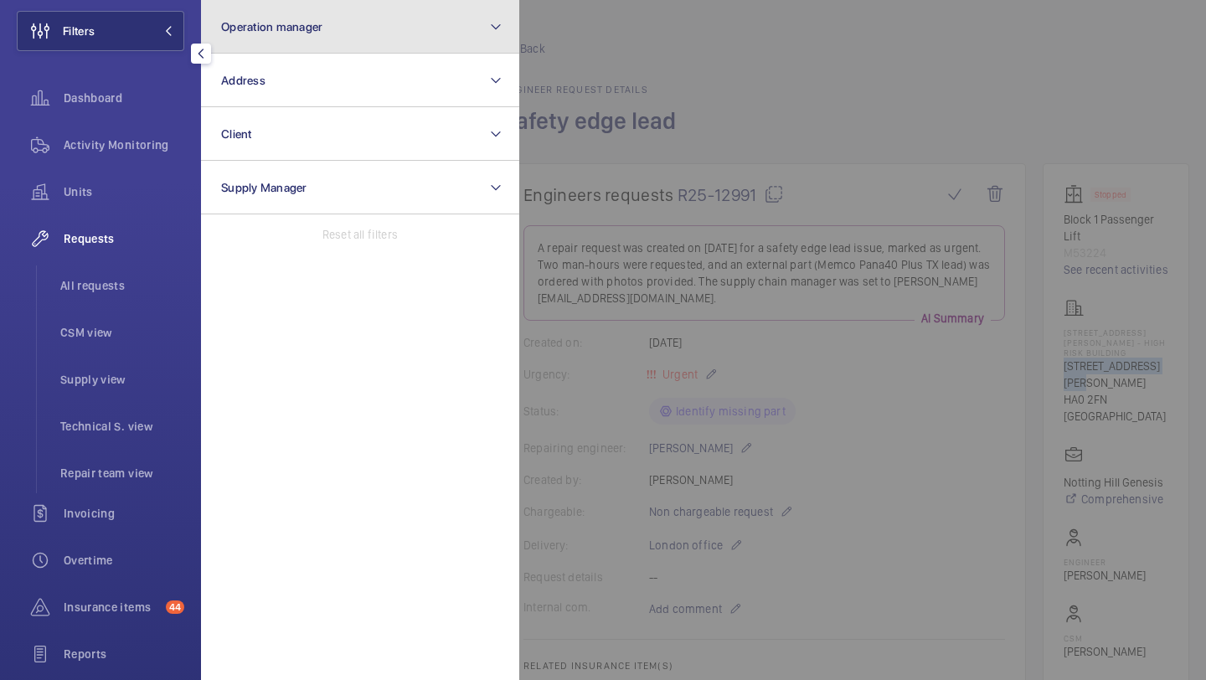
click at [256, 45] on button "Operation manager" at bounding box center [360, 27] width 318 height 54
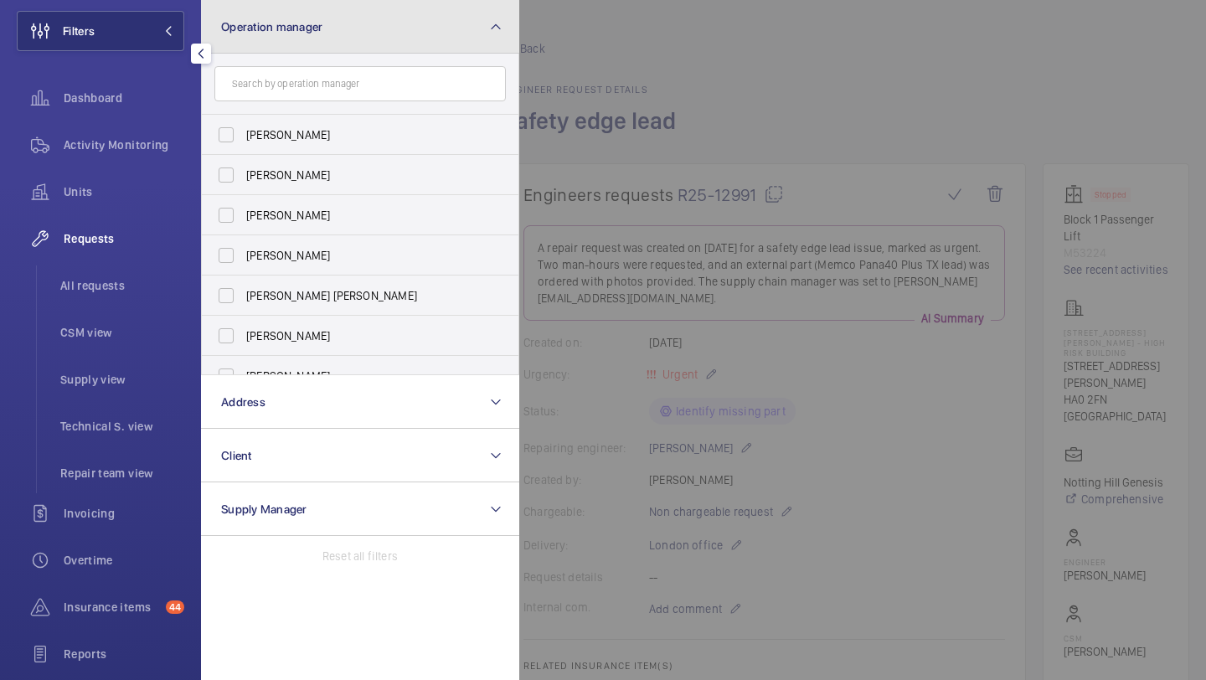
click at [257, 45] on button "Operation manager" at bounding box center [360, 27] width 318 height 54
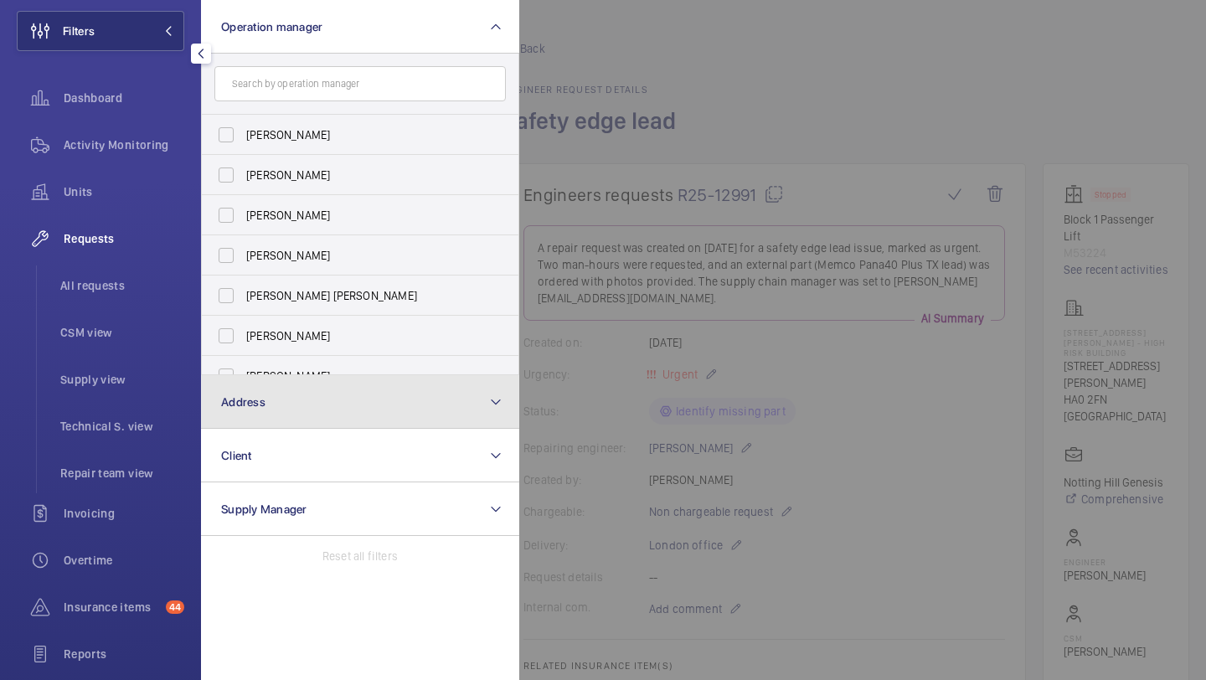
click at [257, 375] on button "Address" at bounding box center [360, 402] width 318 height 54
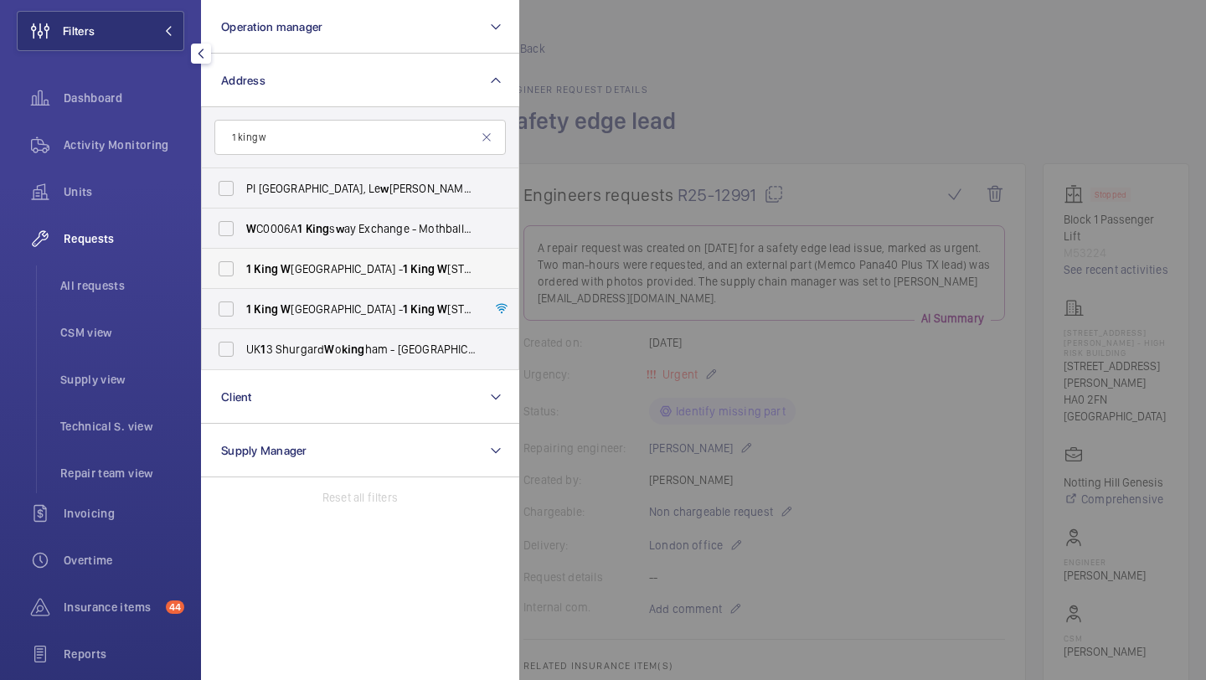
type input "1 king w"
click at [295, 266] on span "1 King W illiam Street - 1 King W illiam Street, LONDON EC4N 7AR" at bounding box center [361, 268] width 230 height 17
click at [243, 266] on input "1 King W illiam Street - 1 King W illiam Street, LONDON EC4N 7AR" at bounding box center [226, 269] width 34 height 34
checkbox input "true"
click at [295, 294] on label "1 King W illiam Street - 1 King W illiam Street, LONDON EC4N 7AR" at bounding box center [347, 309] width 291 height 40
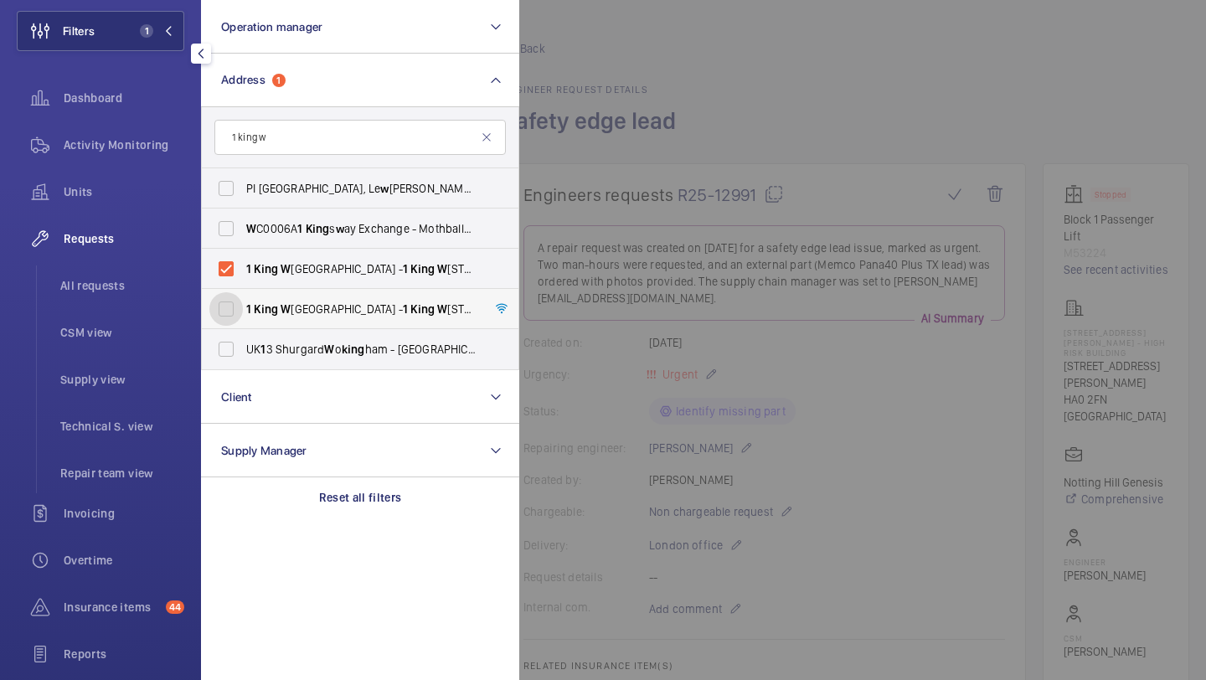
click at [243, 294] on input "1 King W illiam Street - 1 King W illiam Street, LONDON EC4N 7AR" at bounding box center [226, 309] width 34 height 34
checkbox input "true"
click at [142, 292] on span "All requests" at bounding box center [122, 285] width 124 height 17
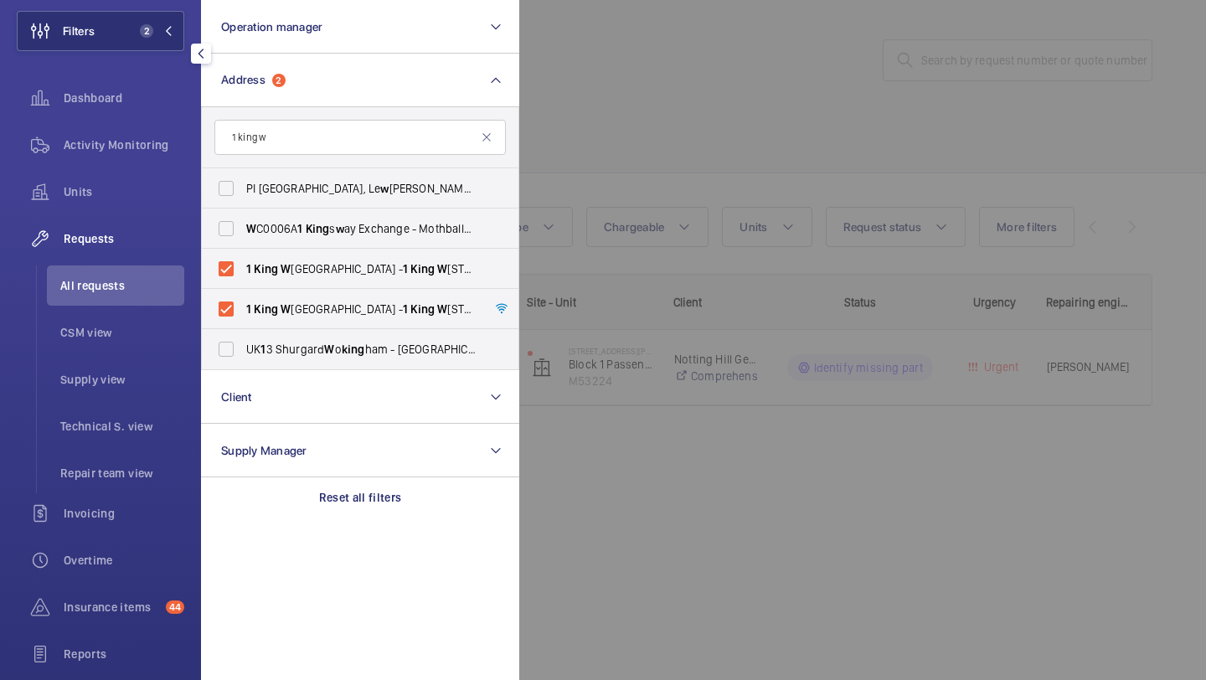
click at [642, 163] on div at bounding box center [1122, 340] width 1206 height 680
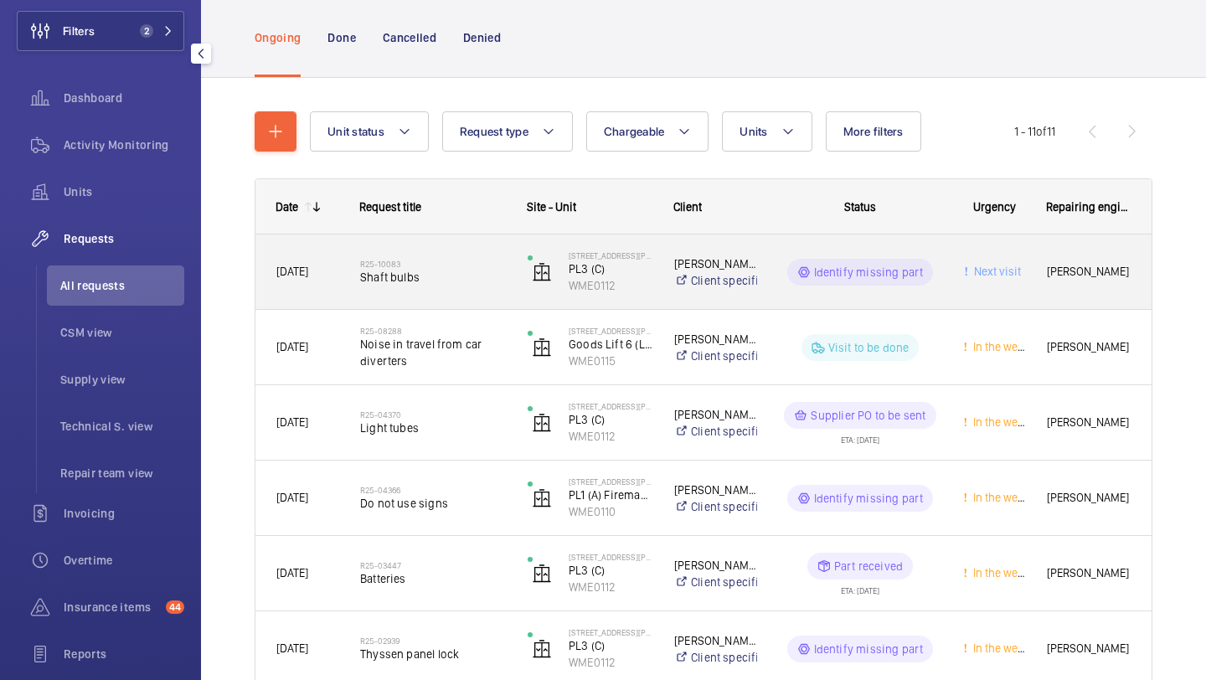
scroll to position [106, 0]
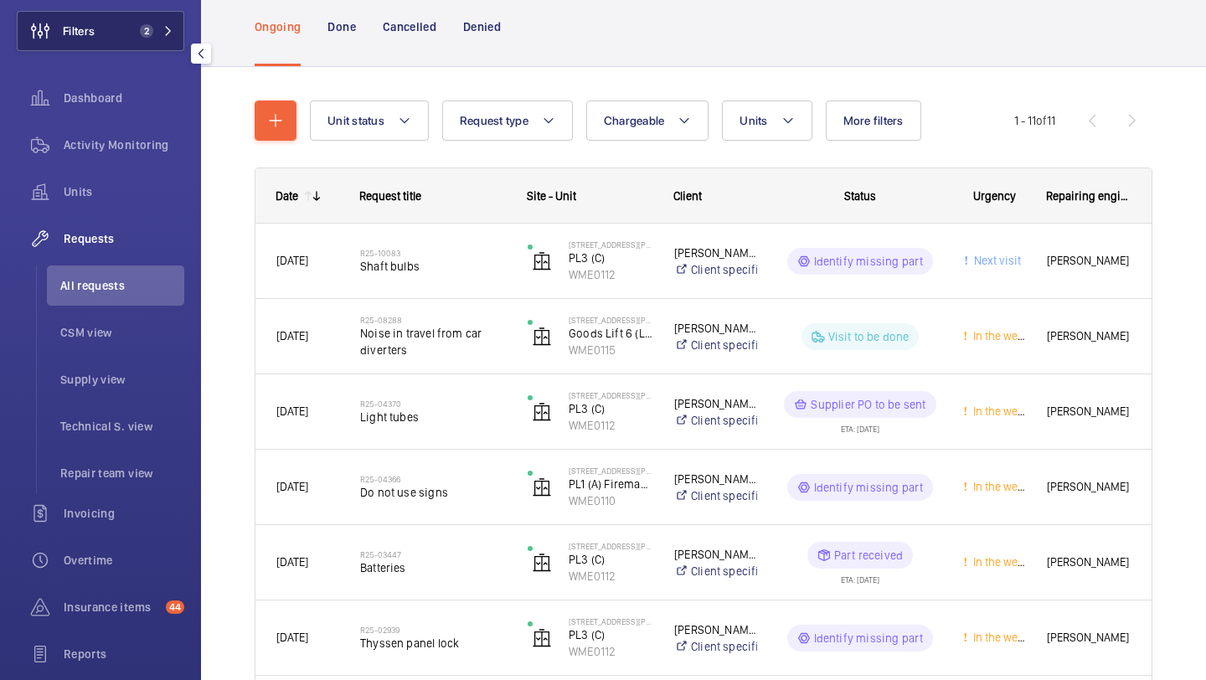
click at [121, 29] on button "Filters 2" at bounding box center [101, 31] width 168 height 40
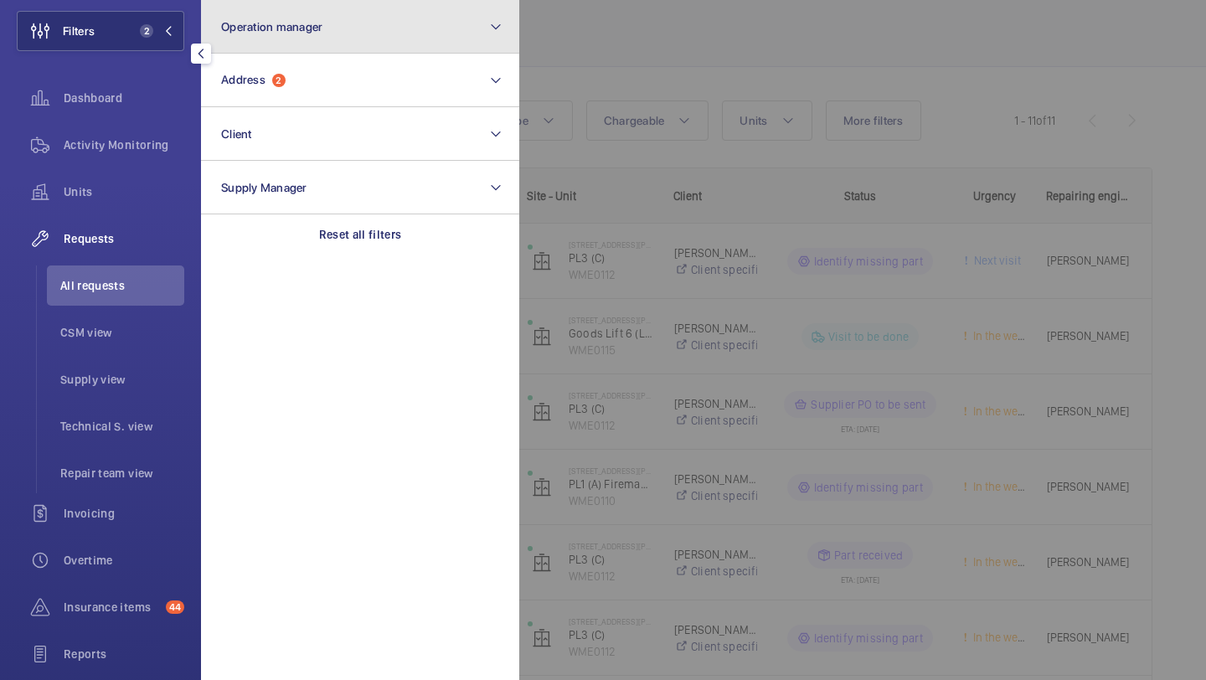
click at [271, 50] on button "Operation manager" at bounding box center [360, 27] width 318 height 54
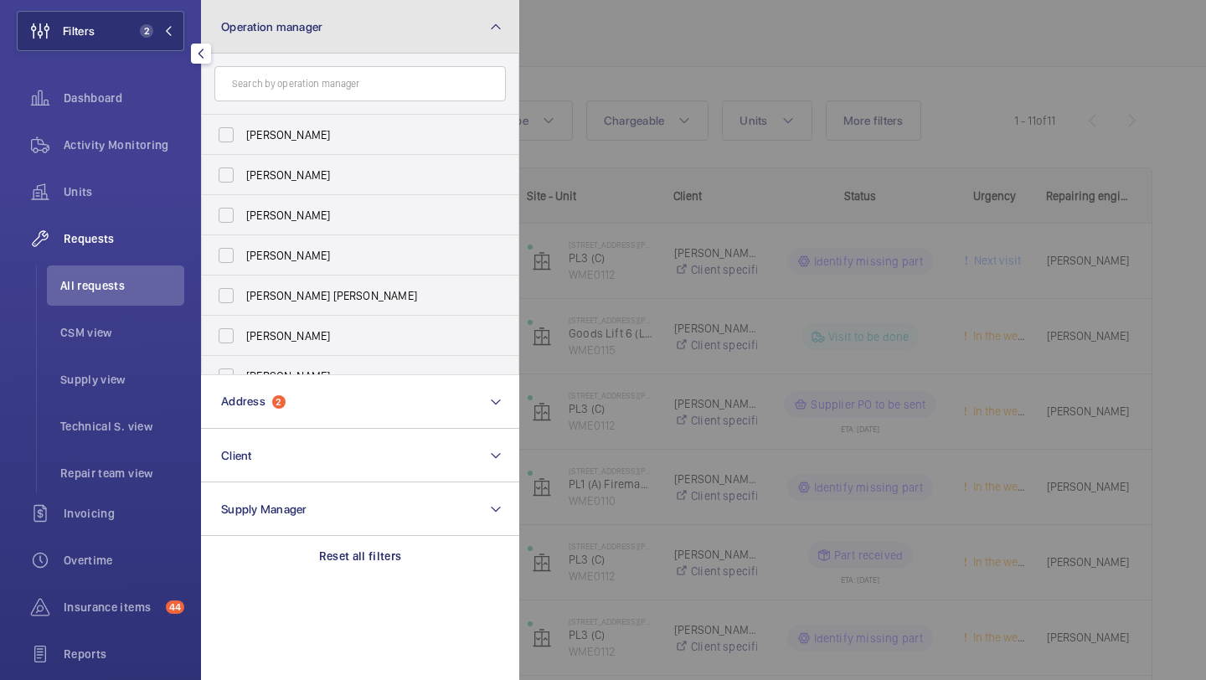
click at [271, 41] on button "Operation manager" at bounding box center [360, 27] width 318 height 54
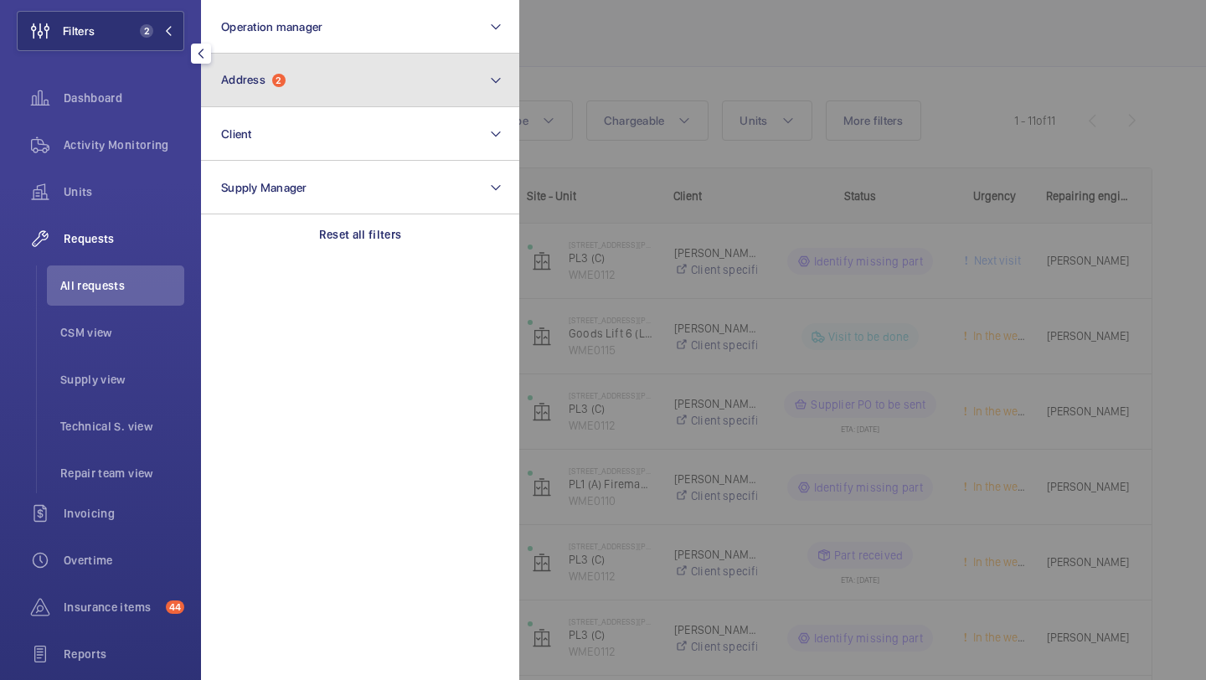
click at [271, 77] on span "Address 2" at bounding box center [253, 80] width 64 height 14
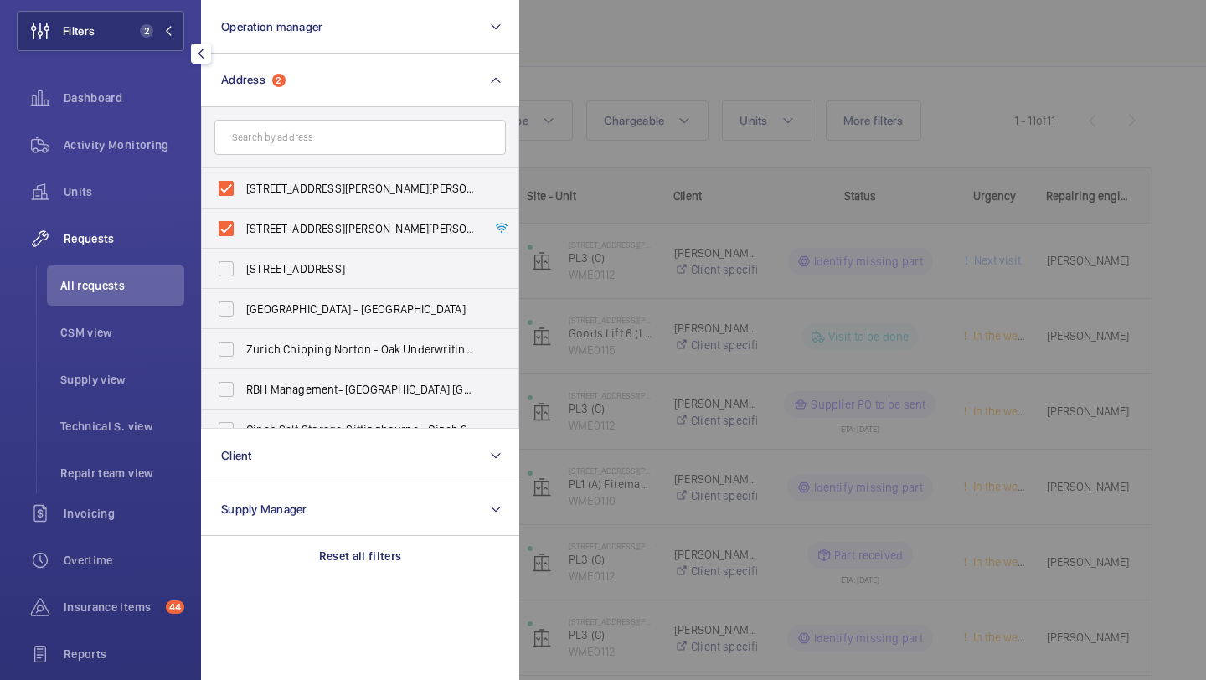
click at [271, 182] on span "1 King William Street - 1 King William Street, LONDON EC4N 7AR" at bounding box center [361, 188] width 230 height 17
click at [243, 182] on input "1 King William Street - 1 King William Street, LONDON EC4N 7AR" at bounding box center [226, 189] width 34 height 34
checkbox input "false"
click at [271, 214] on label "1 King William Street - 1 King William Street, LONDON EC4N 7AR" at bounding box center [347, 229] width 291 height 40
click at [243, 214] on input "1 King William Street - 1 King William Street, LONDON EC4N 7AR" at bounding box center [226, 229] width 34 height 34
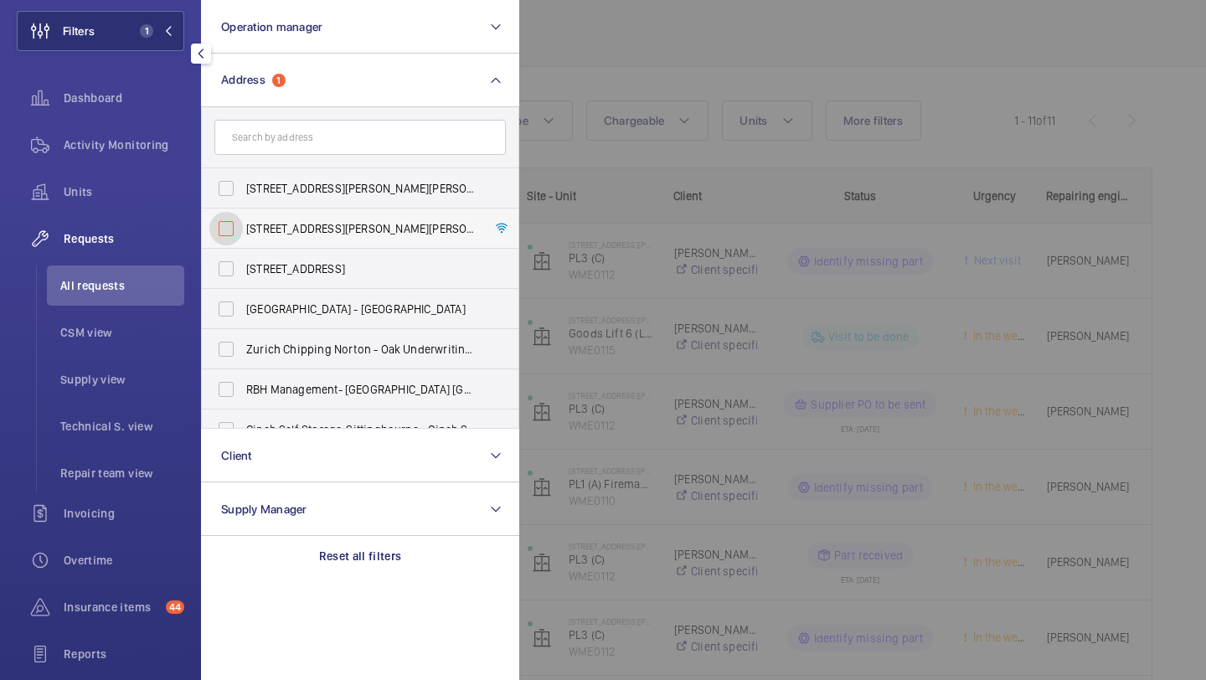
checkbox input "false"
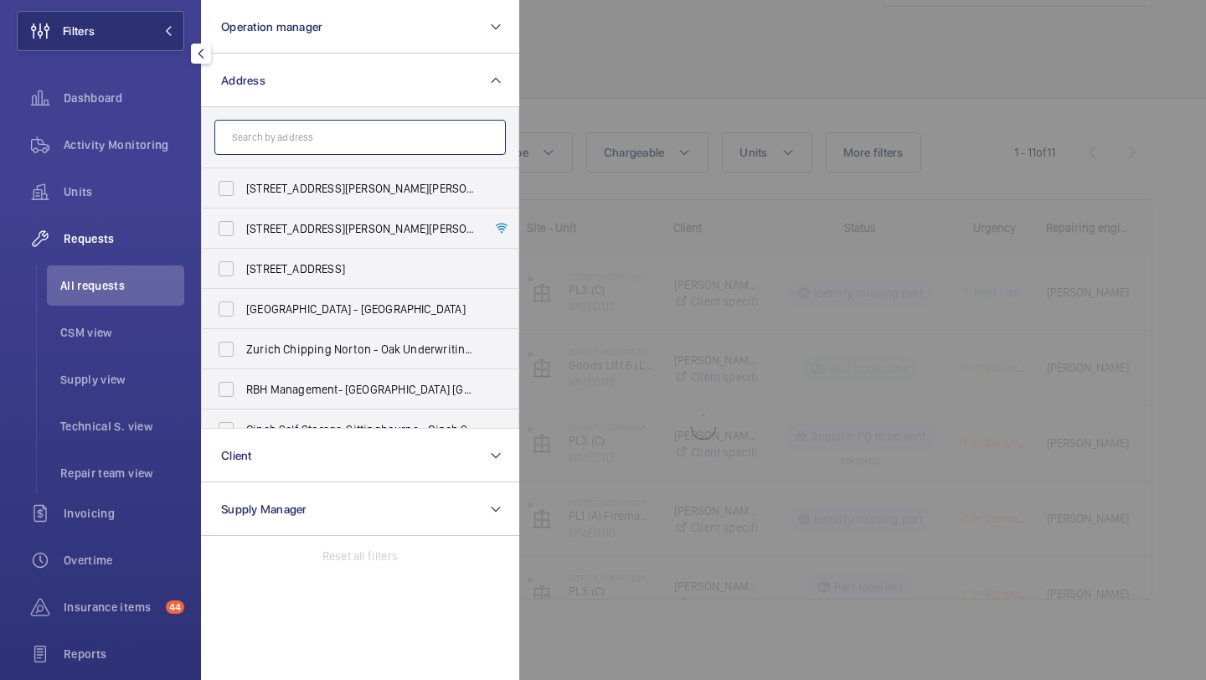
click at [281, 154] on input "text" at bounding box center [359, 137] width 291 height 35
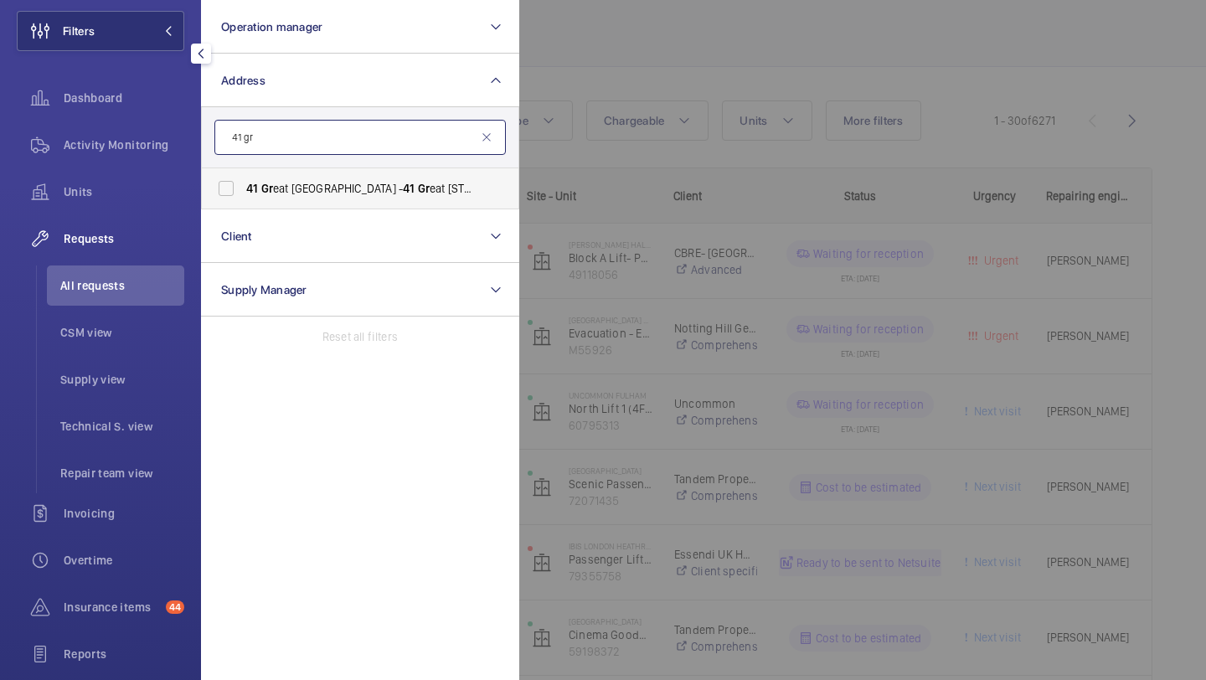
type input "41 gr"
click at [344, 184] on span "41 Gr eat Pulteney Street - 41 Gr eat Pulteney St, LONDON W1F 9NZ" at bounding box center [361, 188] width 230 height 17
click at [243, 184] on input "41 Gr eat Pulteney Street - 41 Gr eat Pulteney St, LONDON W1F 9NZ" at bounding box center [226, 189] width 34 height 34
checkbox input "true"
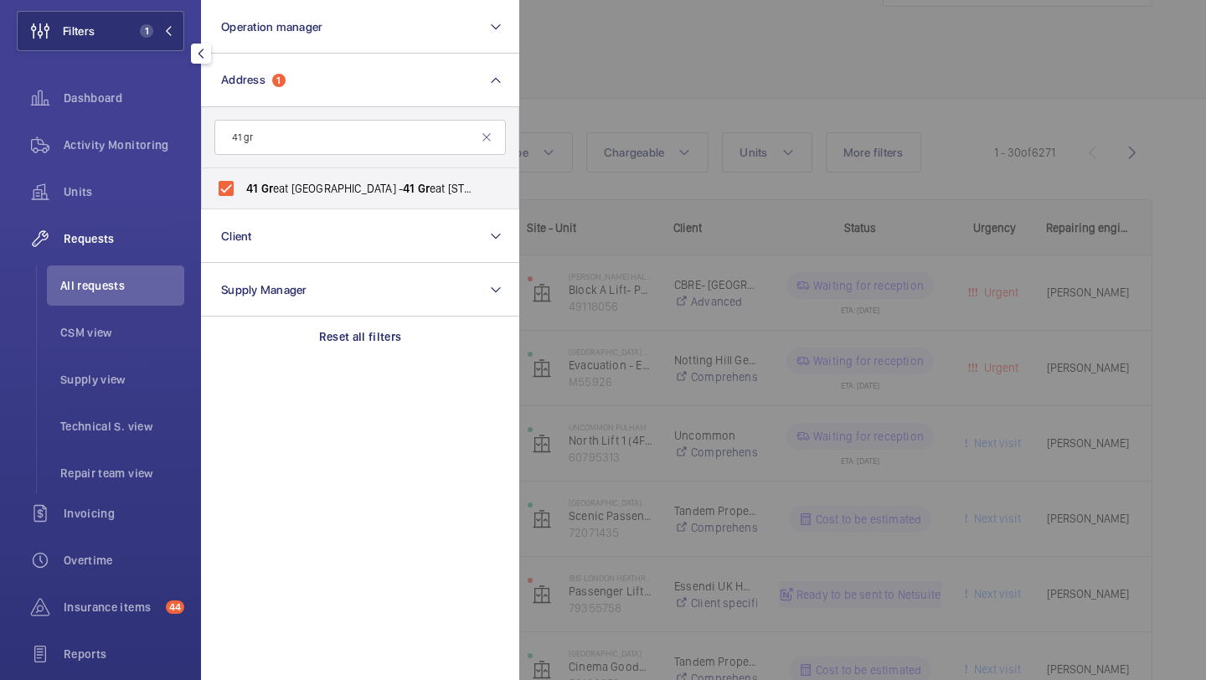
click at [720, 60] on div at bounding box center [1122, 340] width 1206 height 680
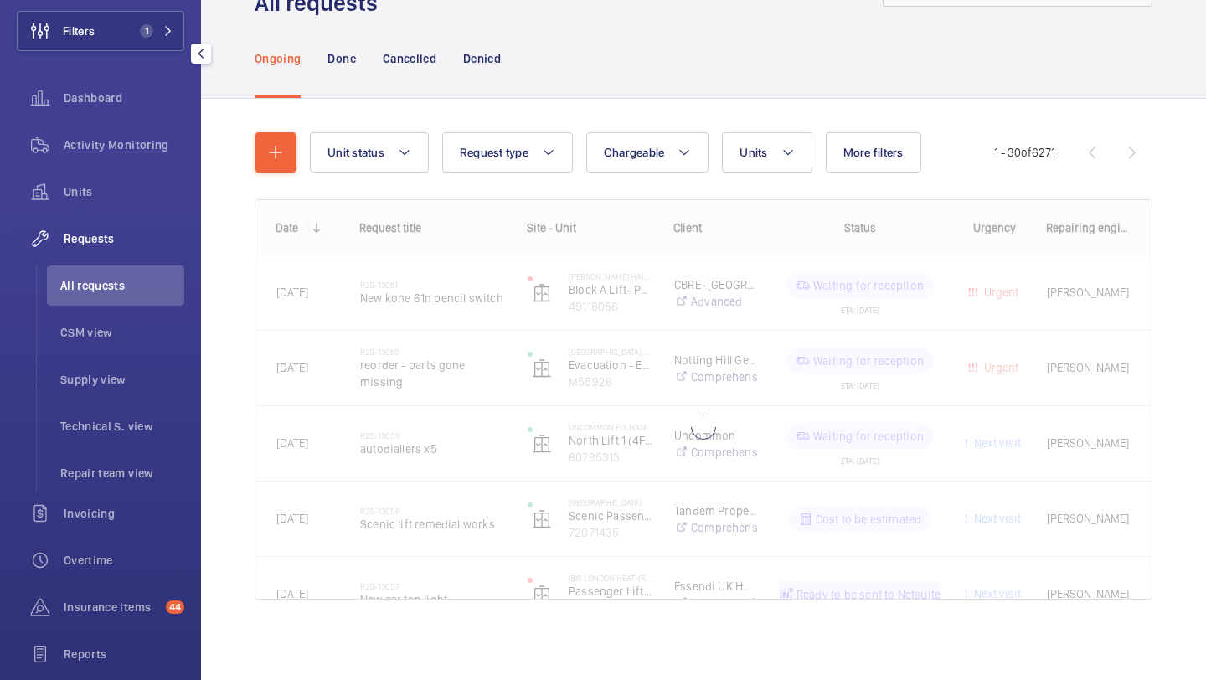
scroll to position [0, 0]
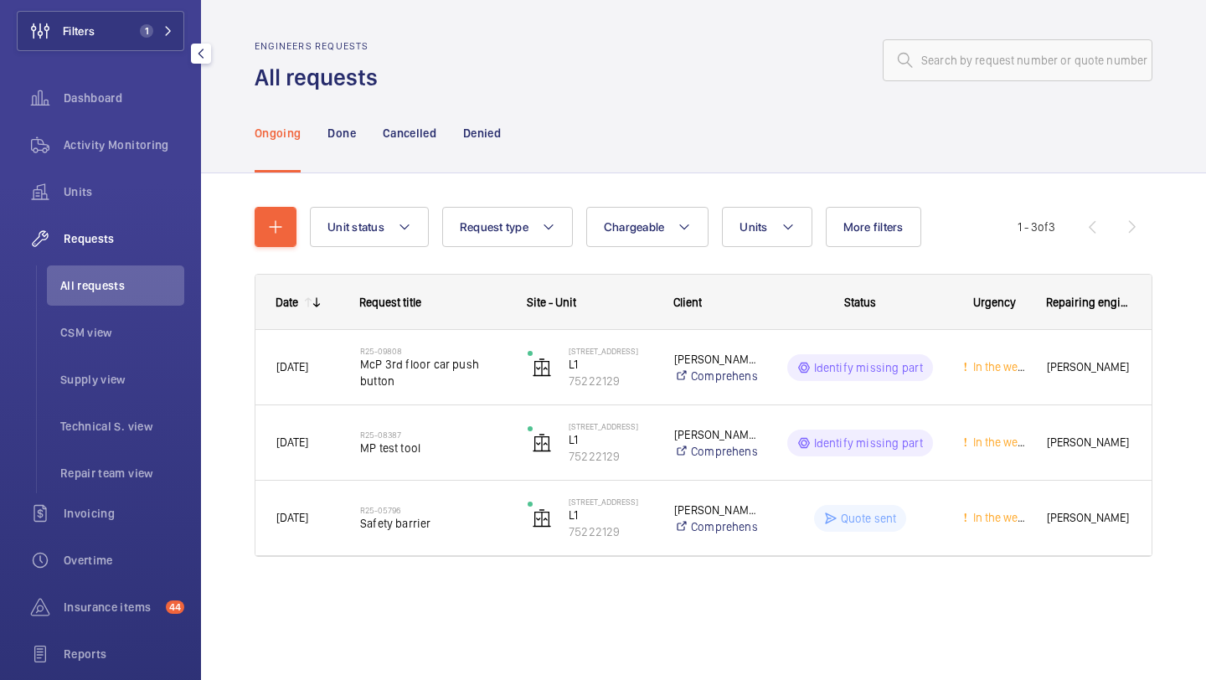
click at [764, 146] on div "Ongoing Done Cancelled Denied" at bounding box center [704, 133] width 898 height 80
click at [764, 205] on div "Unit status Request type Chargeable Units More filters Request status Urgency R…" at bounding box center [704, 388] width 898 height 417
click at [764, 213] on button "Units" at bounding box center [767, 227] width 90 height 40
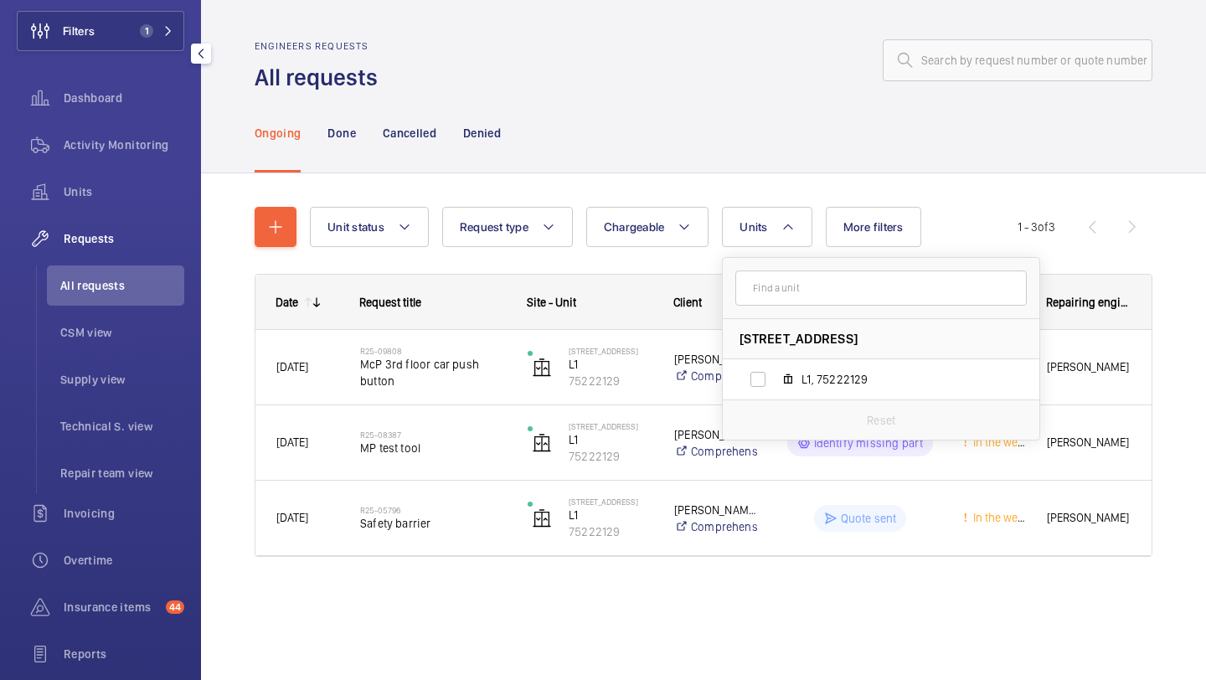
click at [735, 162] on div "Ongoing Done Cancelled Denied" at bounding box center [704, 133] width 898 height 80
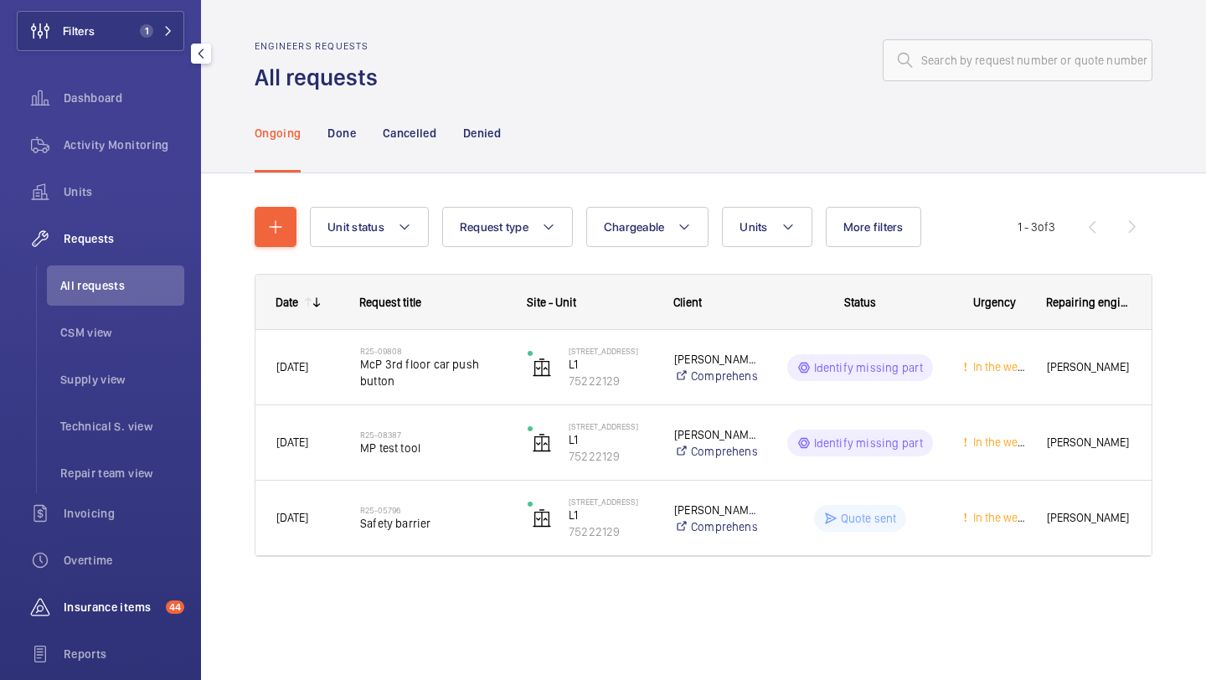
click at [119, 599] on span "Insurance items" at bounding box center [111, 607] width 95 height 17
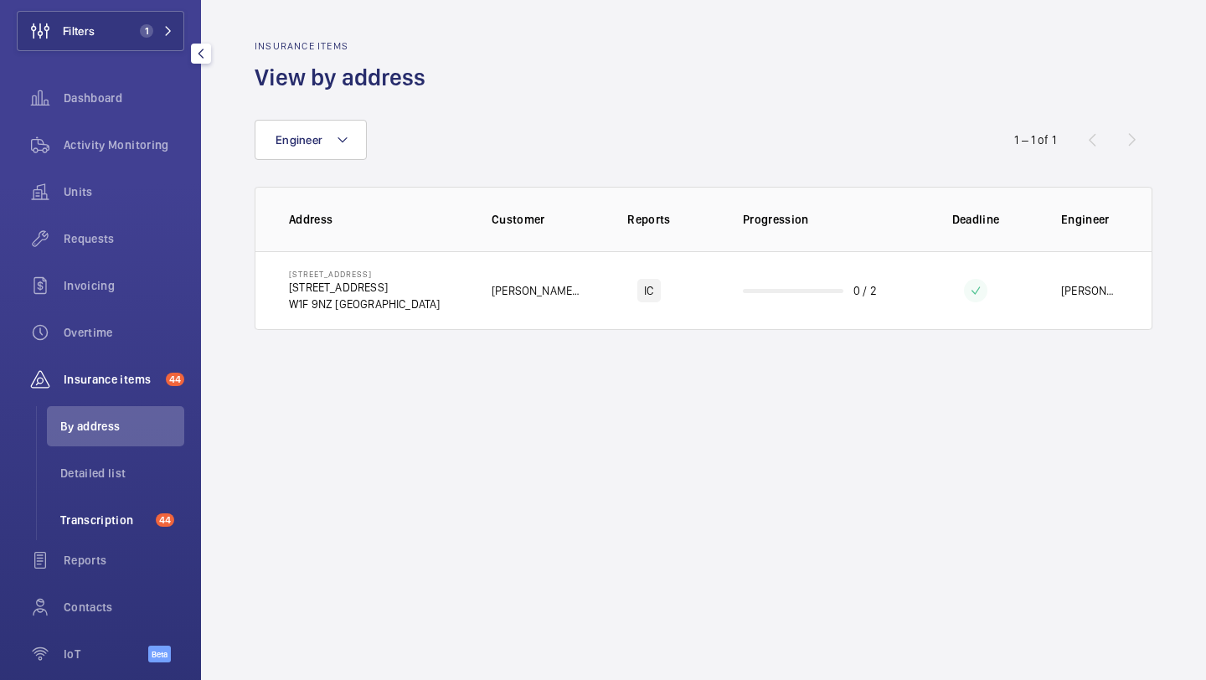
click at [118, 518] on span "Transcription" at bounding box center [104, 520] width 89 height 17
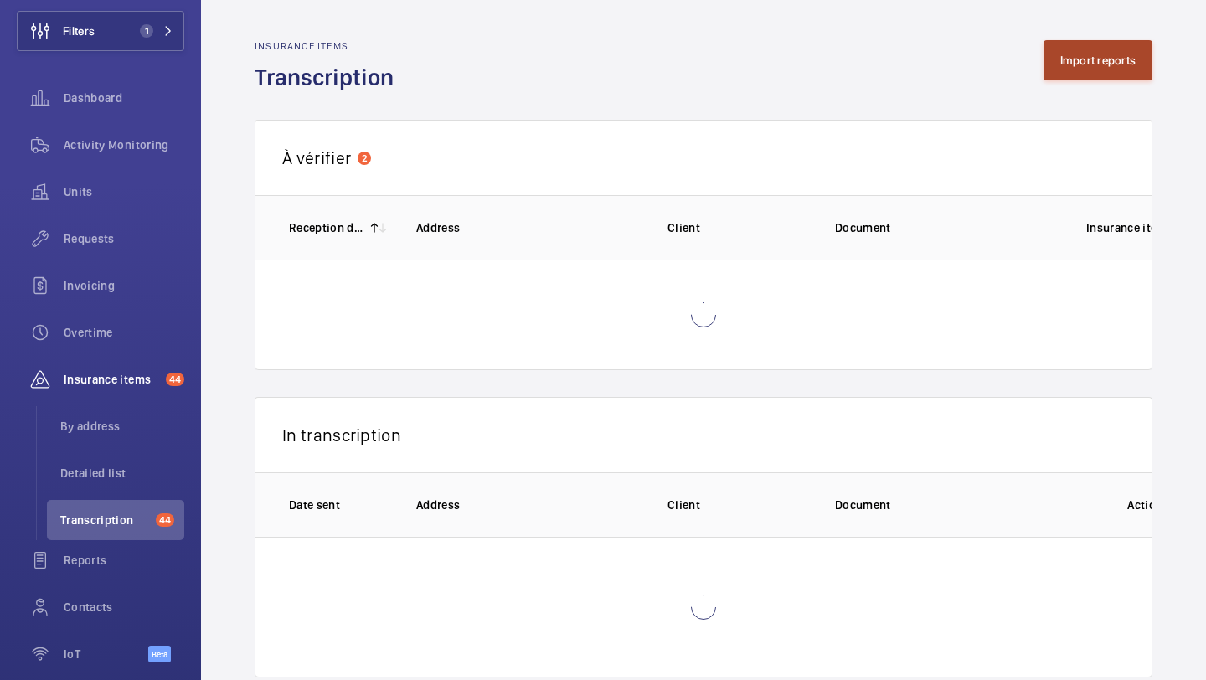
click at [1080, 57] on button "Import reports" at bounding box center [1099, 60] width 110 height 40
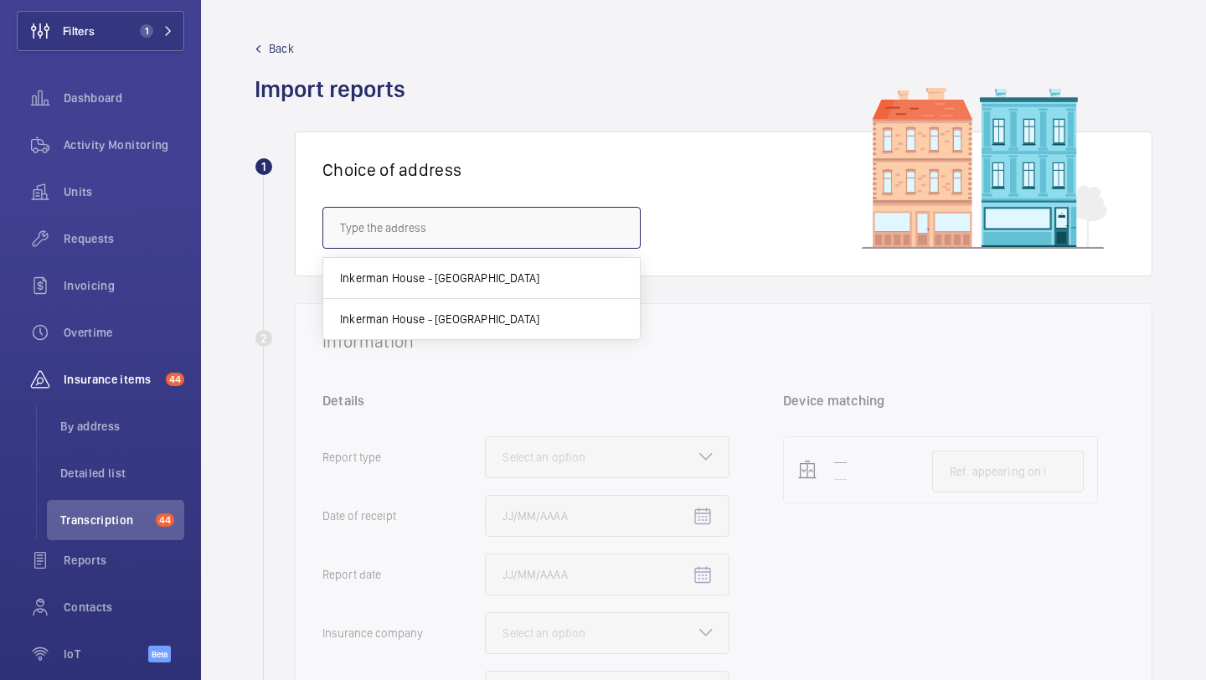
click at [475, 225] on input "text" at bounding box center [481, 228] width 318 height 42
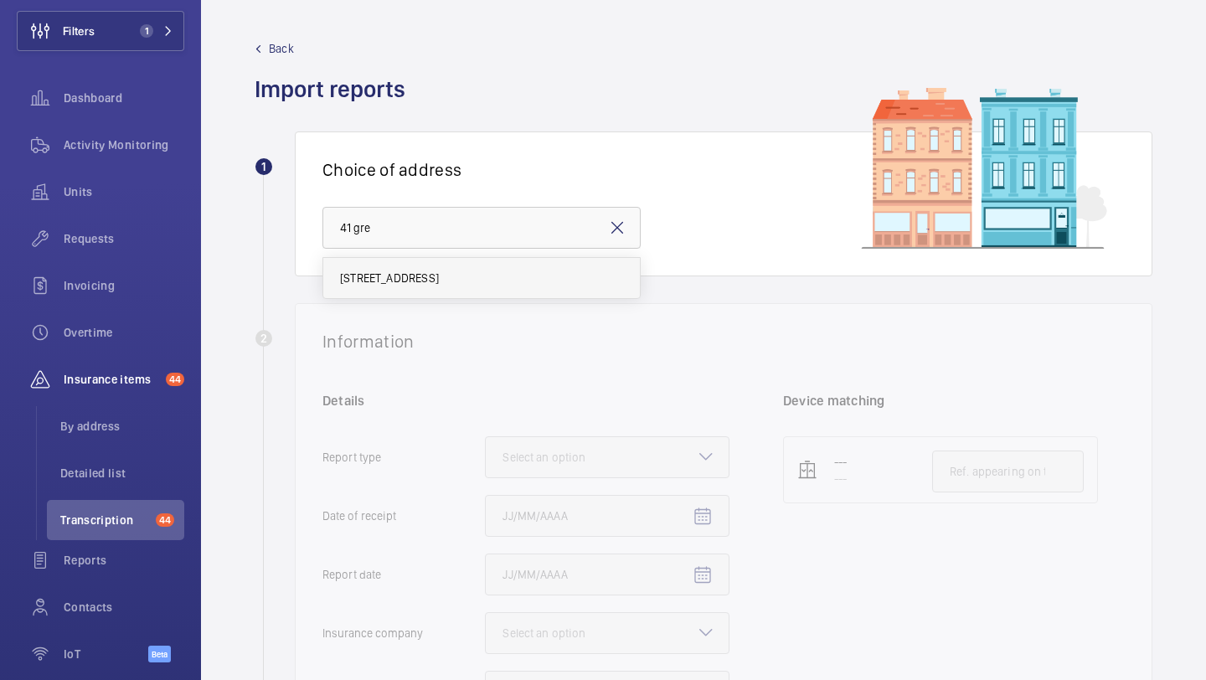
click at [439, 281] on span "41 Great Pulteney Street - 41 Great Pulteney St, LONDON W1F 9NZ" at bounding box center [389, 278] width 99 height 17
type input "41 Great Pulteney Street - 41 Great Pulteney St, LONDON W1F 9NZ"
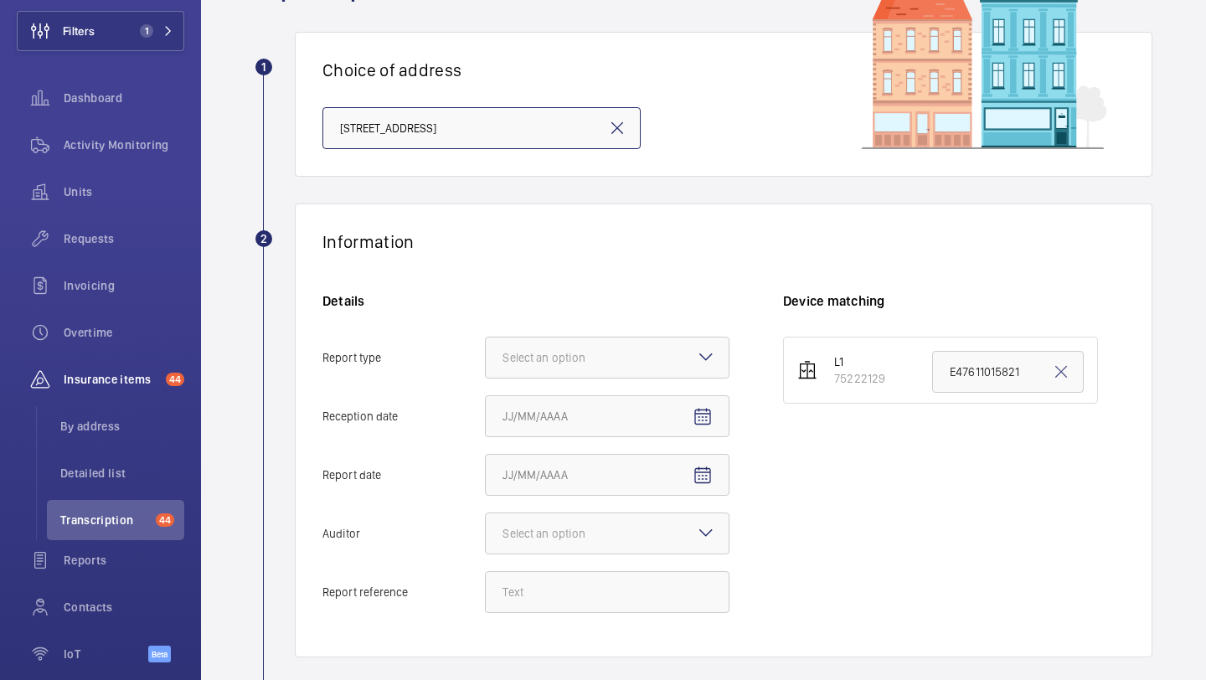
scroll to position [243, 0]
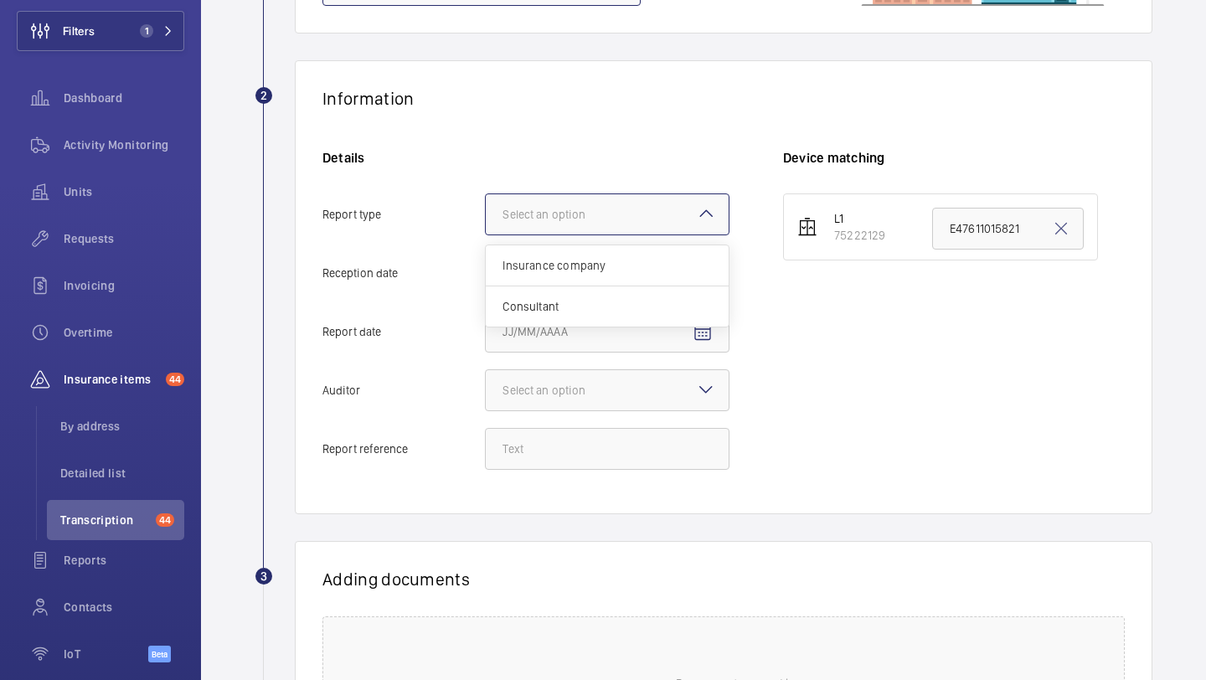
click at [570, 232] on div at bounding box center [607, 214] width 243 height 40
click at [486, 232] on input "Report type Select an option Insurance company Consultant" at bounding box center [486, 214] width 0 height 40
click at [570, 253] on div "Insurance company" at bounding box center [607, 265] width 243 height 41
click at [486, 235] on input "Report type Select an option Insurance company Consultant" at bounding box center [486, 214] width 0 height 40
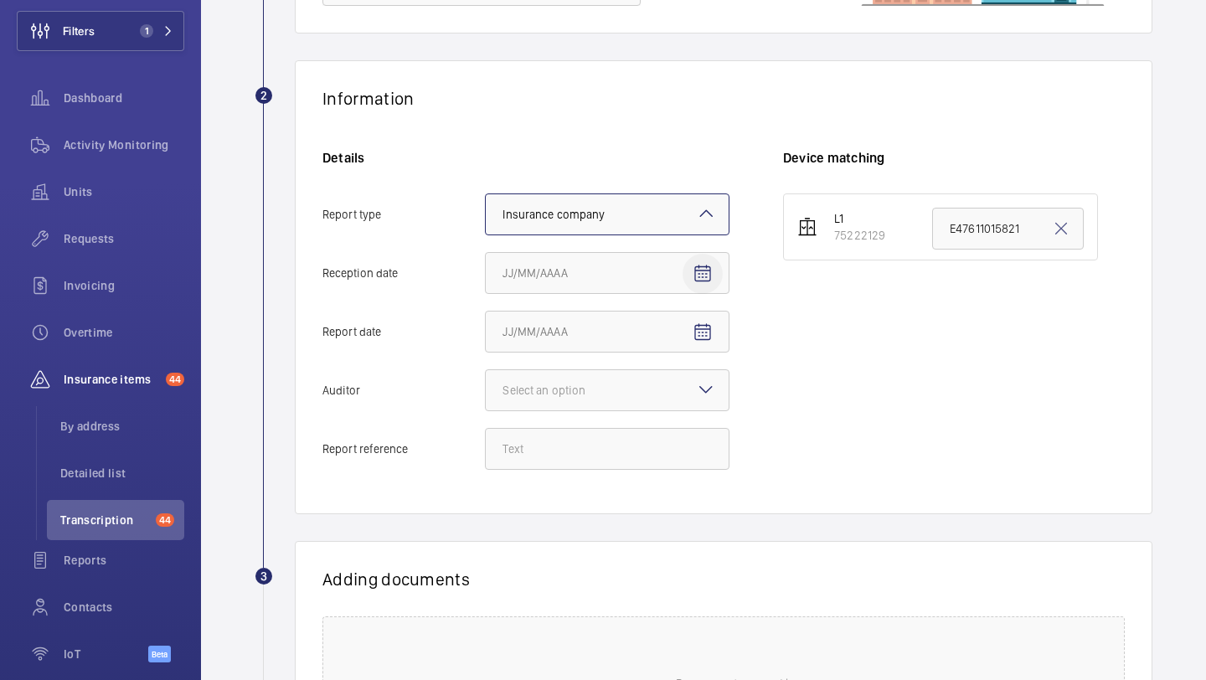
click at [688, 267] on span "Open calendar" at bounding box center [703, 274] width 40 height 40
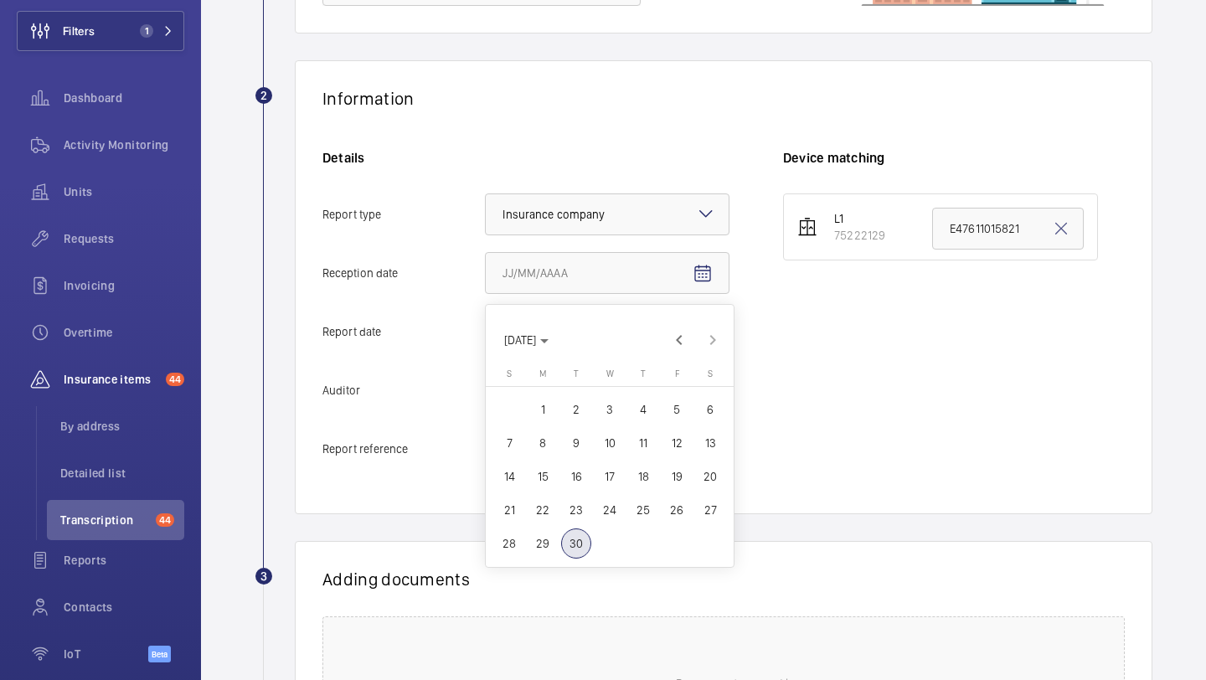
click at [554, 544] on span "29" at bounding box center [543, 544] width 30 height 30
type input "9/29/2025"
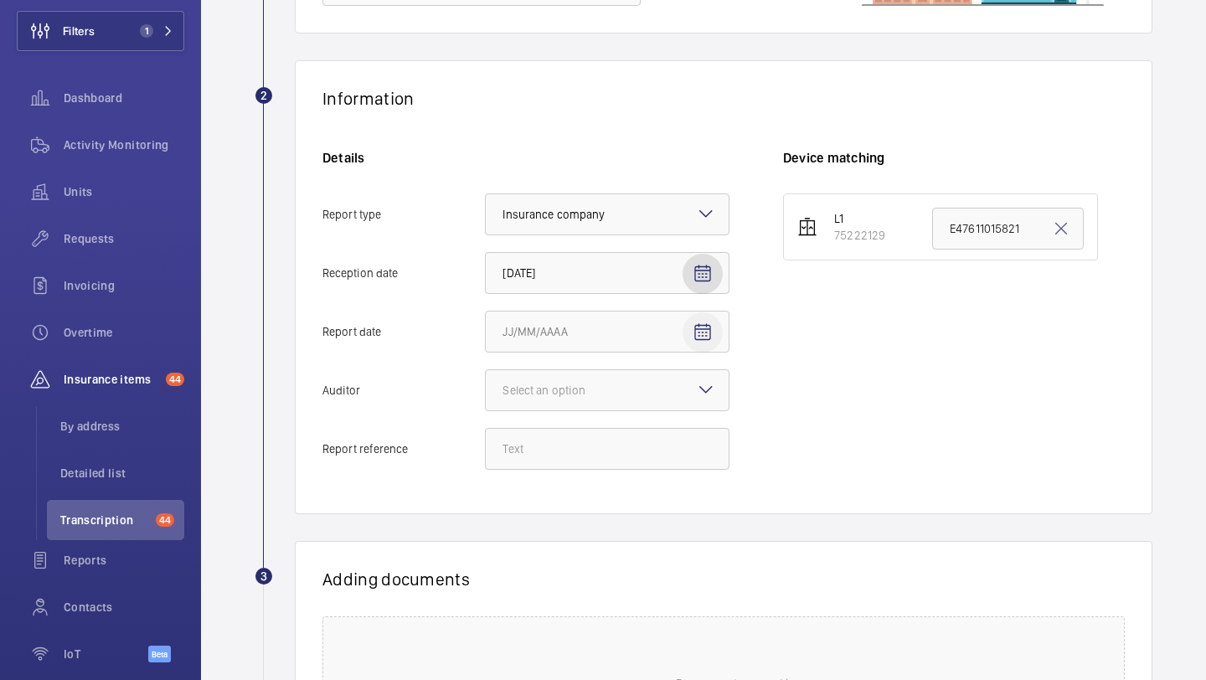
click at [701, 326] on mat-icon "Open calendar" at bounding box center [703, 332] width 20 height 20
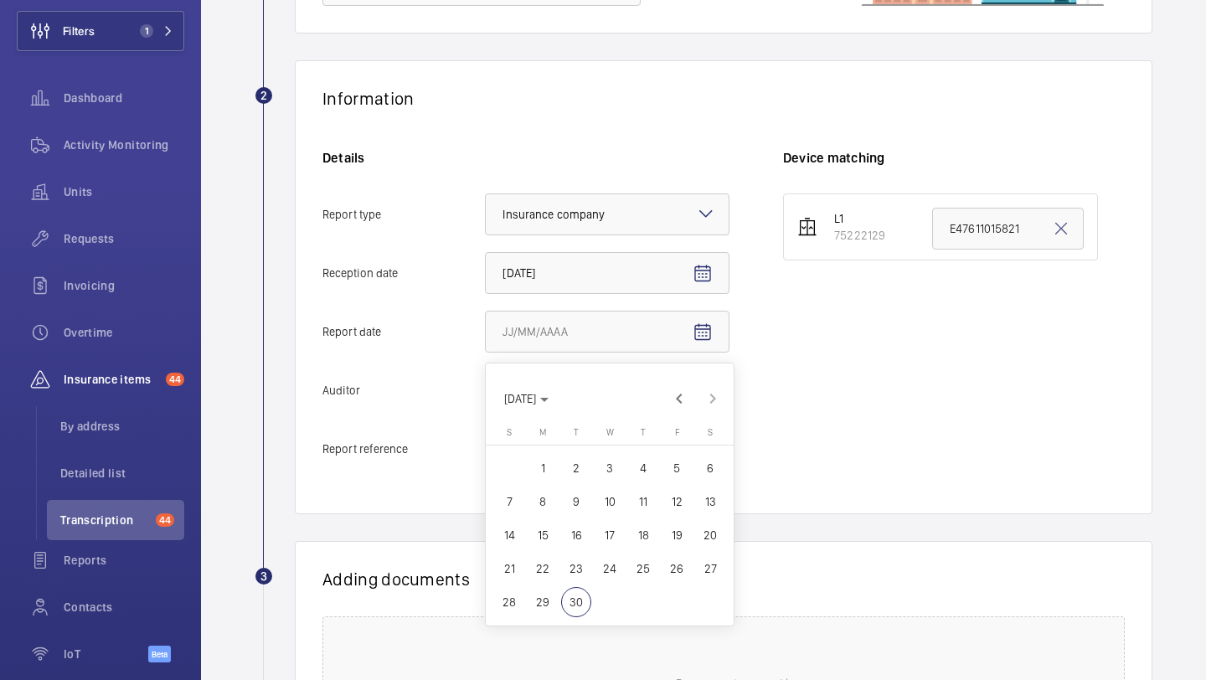
click at [539, 573] on span "22" at bounding box center [543, 569] width 30 height 30
type input "9/22/2025"
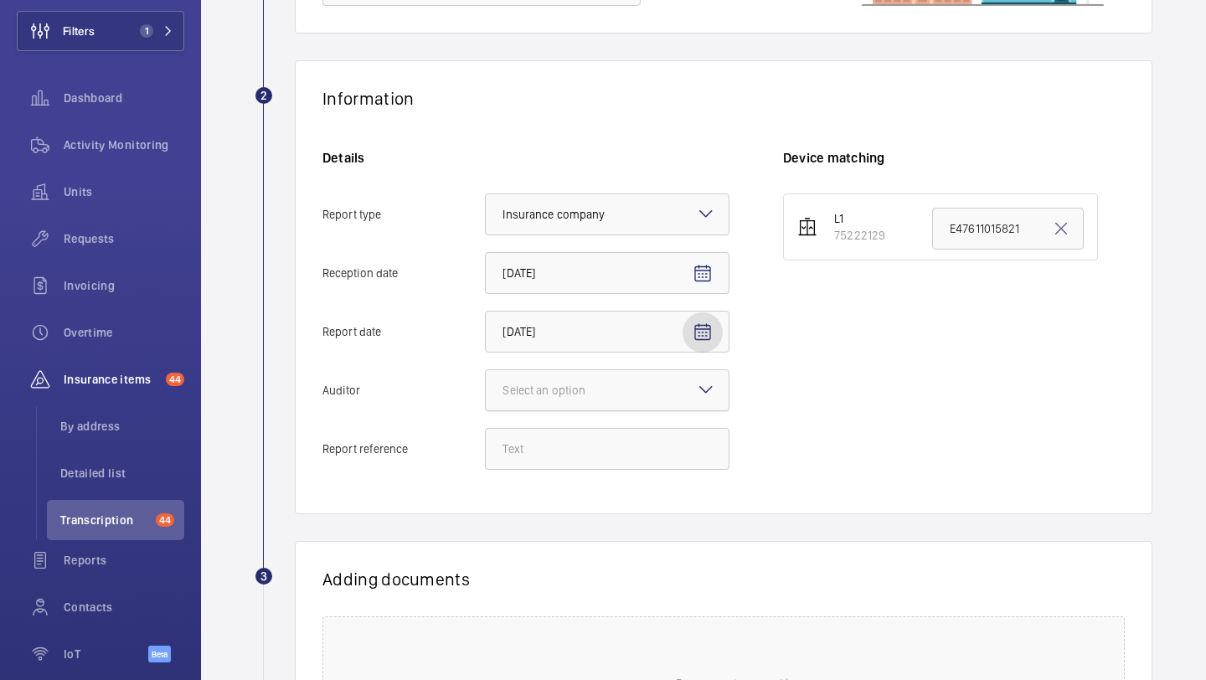
click at [576, 379] on div at bounding box center [607, 390] width 243 height 40
click at [486, 379] on input "Auditor Select an option" at bounding box center [486, 390] width 0 height 40
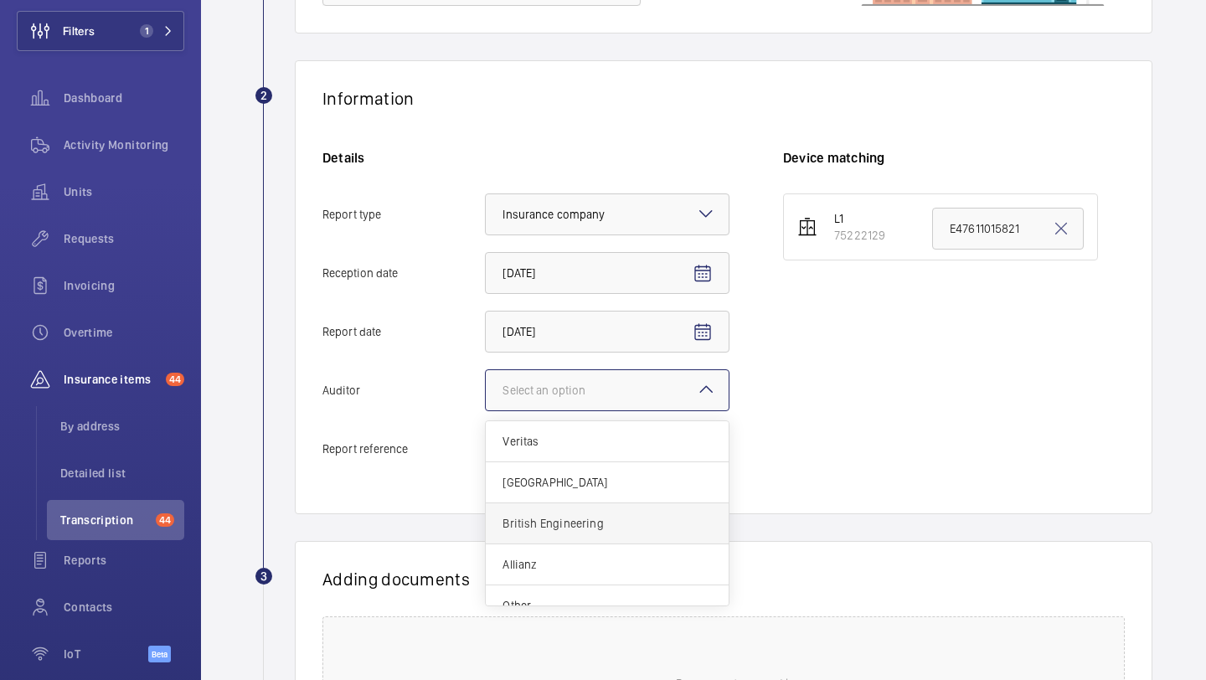
scroll to position [20, 0]
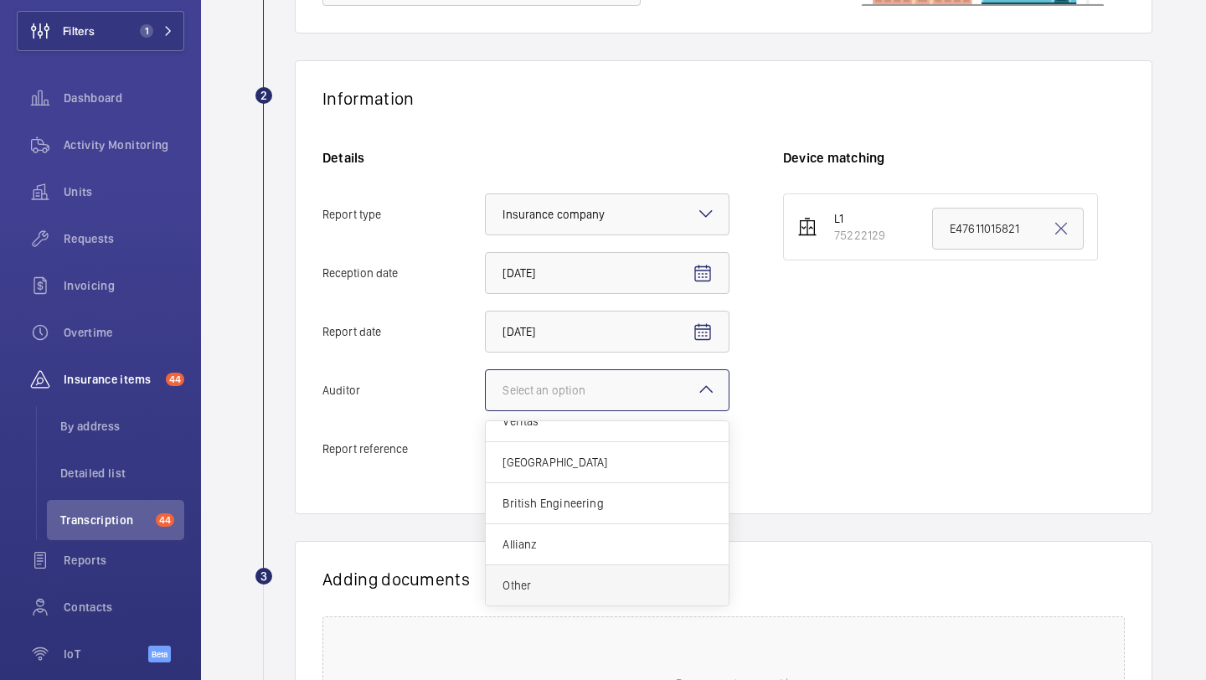
click at [561, 578] on span "Other" at bounding box center [607, 585] width 209 height 17
click at [486, 410] on input "Auditor Select an option Veritas Zurich British Engineering Allianz Other" at bounding box center [486, 390] width 0 height 40
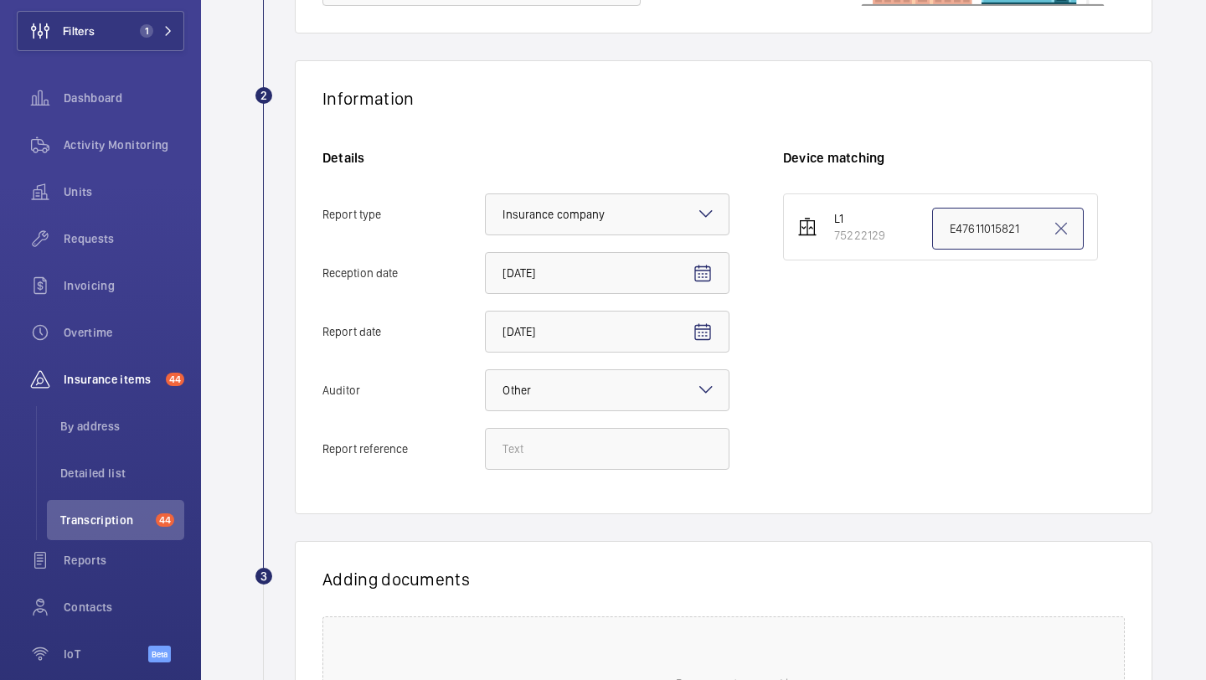
click at [987, 219] on input "E47611015821" at bounding box center [1008, 229] width 152 height 42
paste input "HELIX / Regent House / PL1 / 22-09-2025"
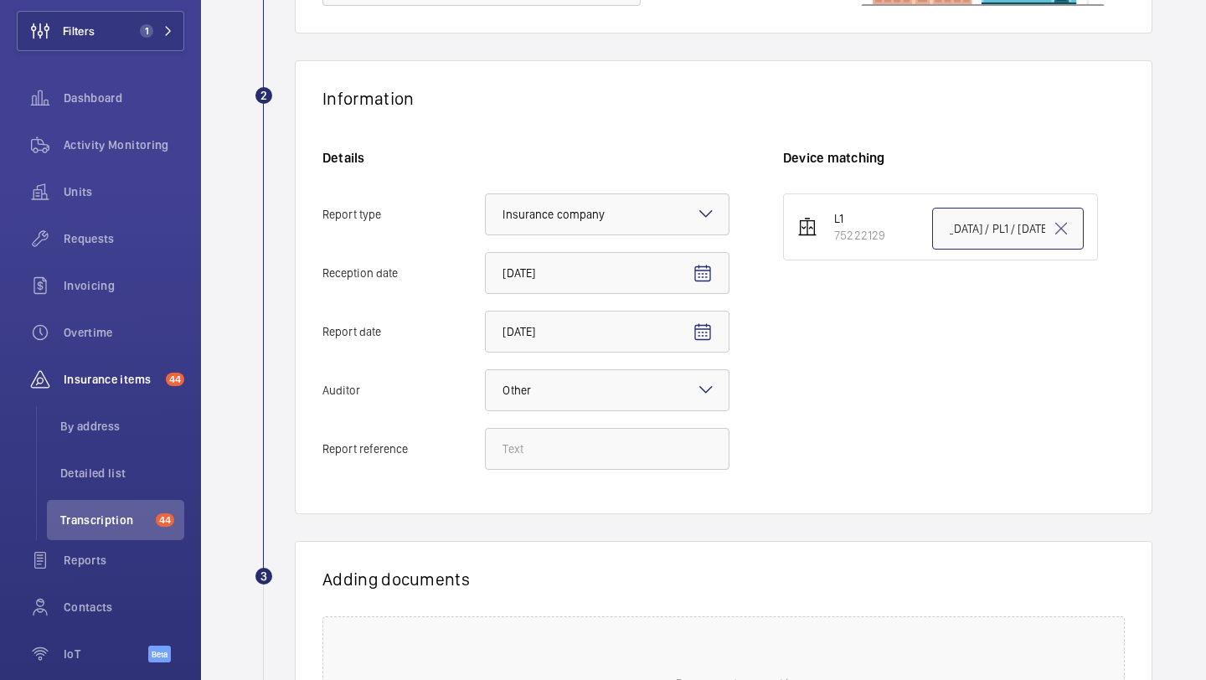
type input "HELIX / Regent House / PL1 / 22-09-2025"
click at [619, 435] on input "Report reference" at bounding box center [607, 449] width 245 height 42
paste input "HELIX / Regent House / PL1 / 22-09-2025"
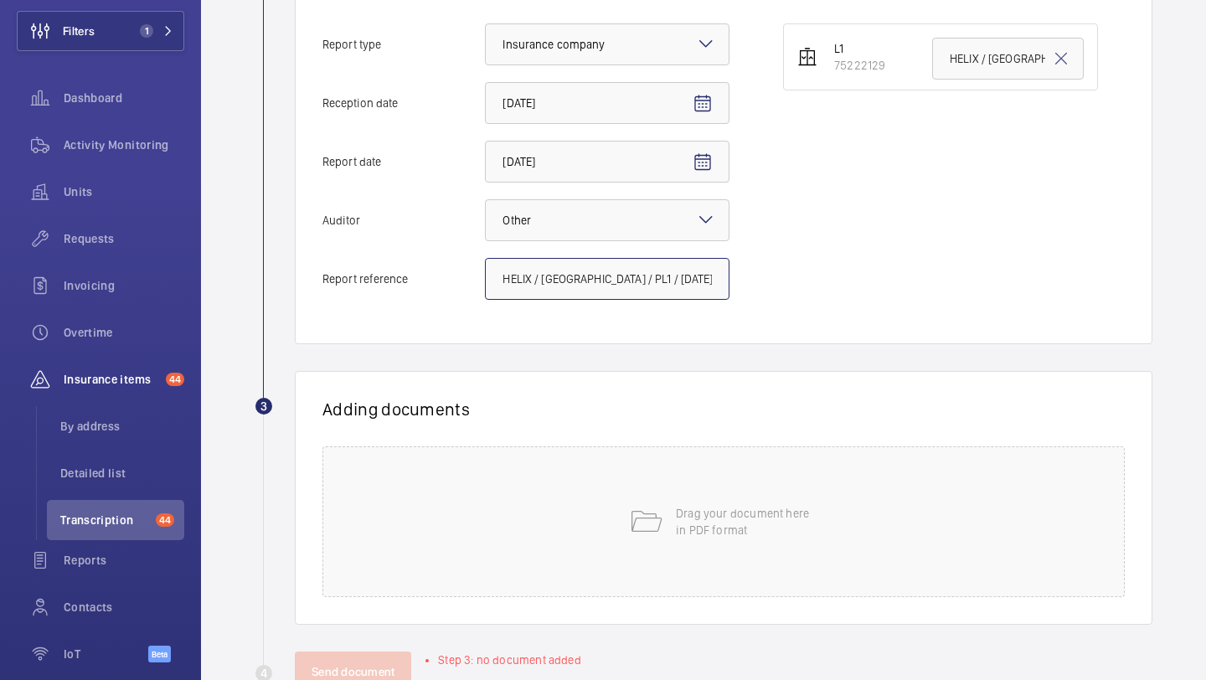
scroll to position [465, 0]
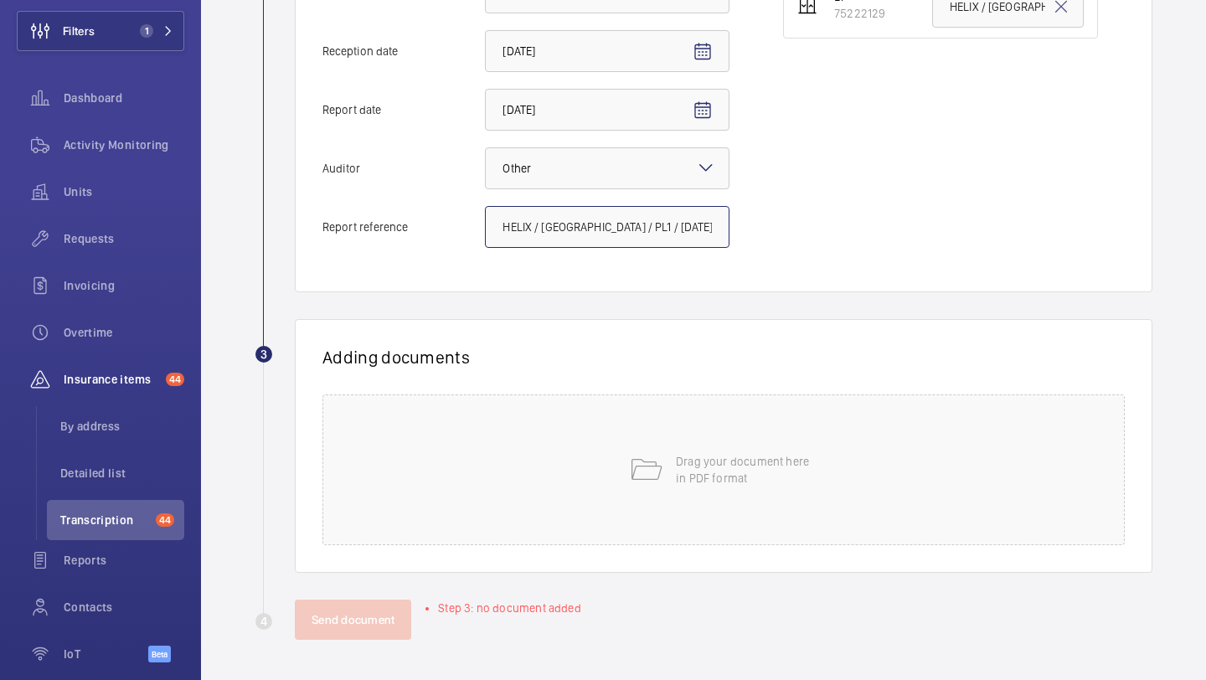
type input "HELIX / Regent House / PL1 / 22-09-2025"
click at [611, 433] on div "Drag your document here in PDF format" at bounding box center [723, 469] width 802 height 151
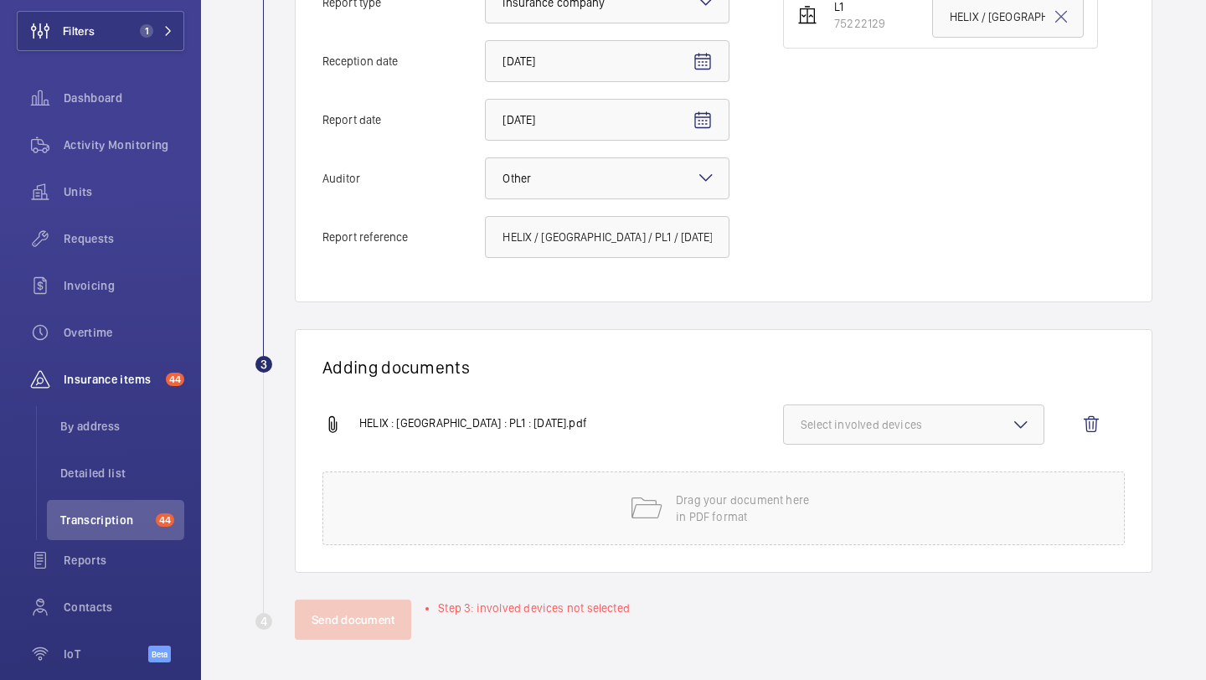
click at [870, 412] on button "Select involved devices" at bounding box center [913, 425] width 261 height 40
click at [843, 467] on label "75222129" at bounding box center [901, 477] width 235 height 40
click at [825, 467] on input "75222129" at bounding box center [809, 478] width 34 height 34
checkbox input "true"
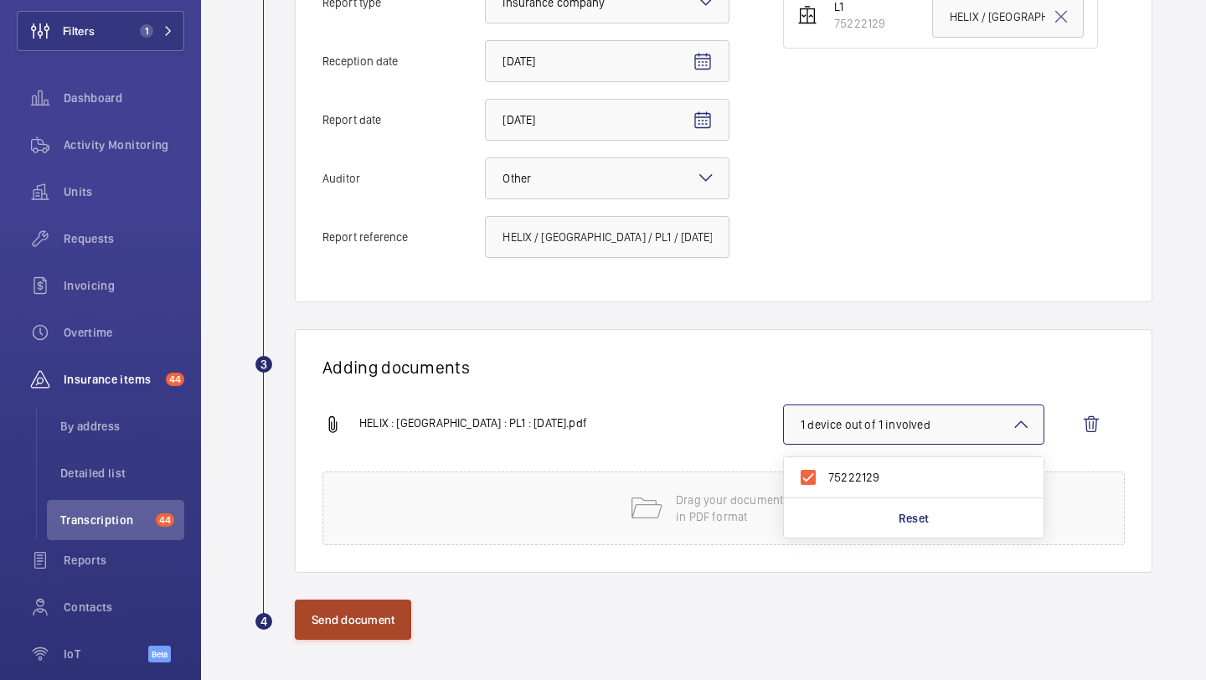
click at [348, 625] on button "Send document" at bounding box center [353, 620] width 116 height 40
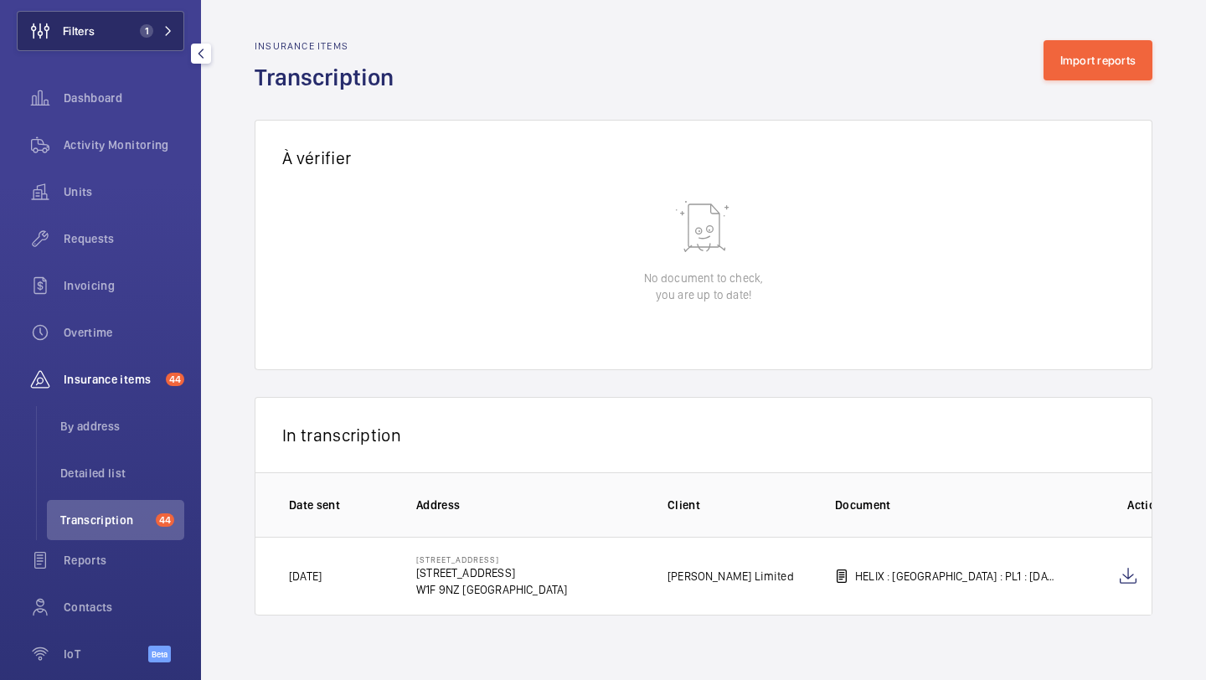
click at [110, 39] on button "Filters 1" at bounding box center [101, 31] width 168 height 40
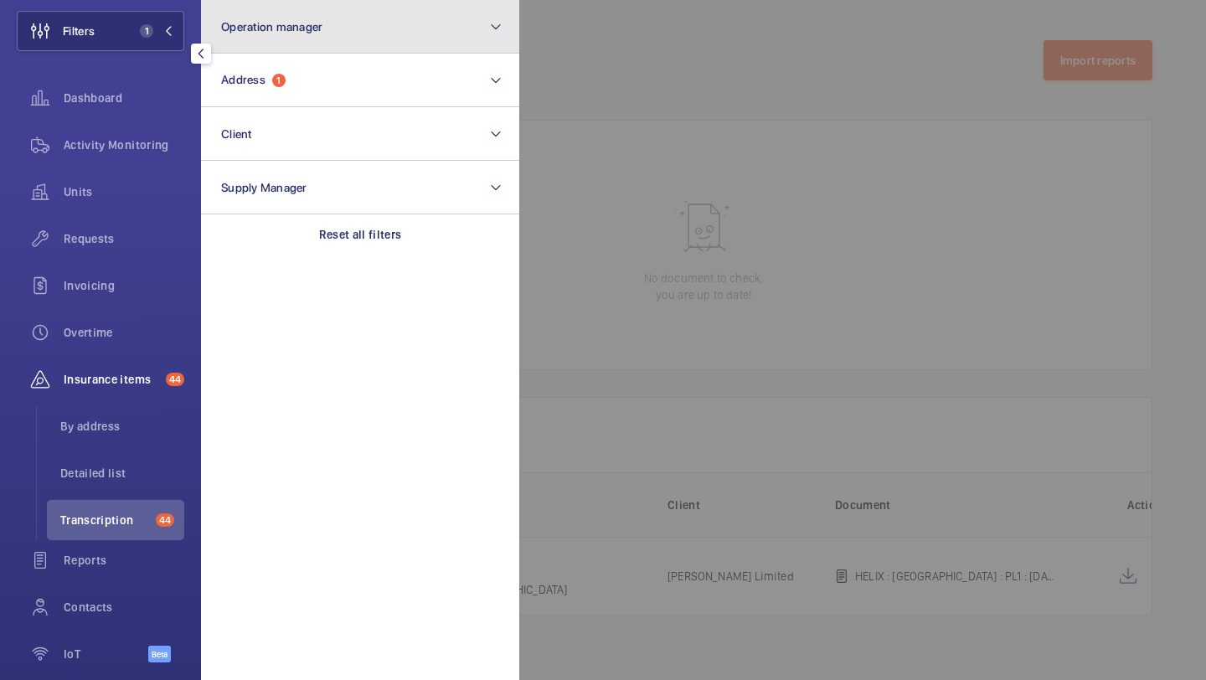
click at [301, 51] on button "Operation manager" at bounding box center [360, 27] width 318 height 54
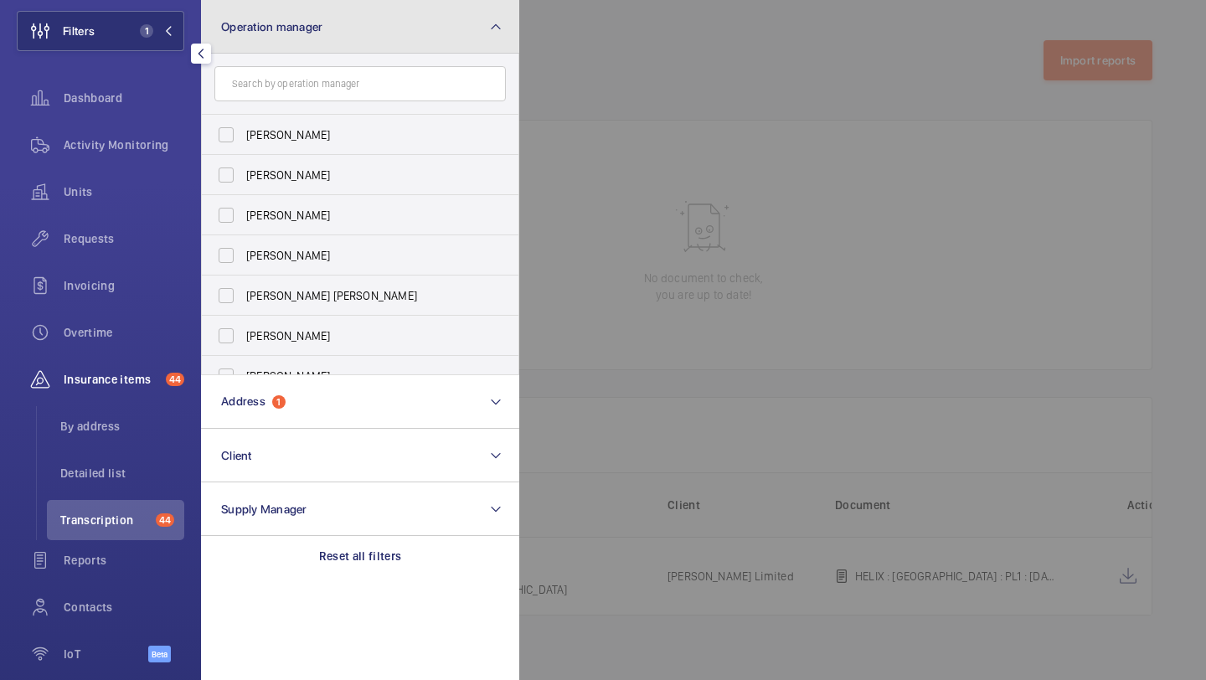
click at [307, 36] on button "Operation manager" at bounding box center [360, 27] width 318 height 54
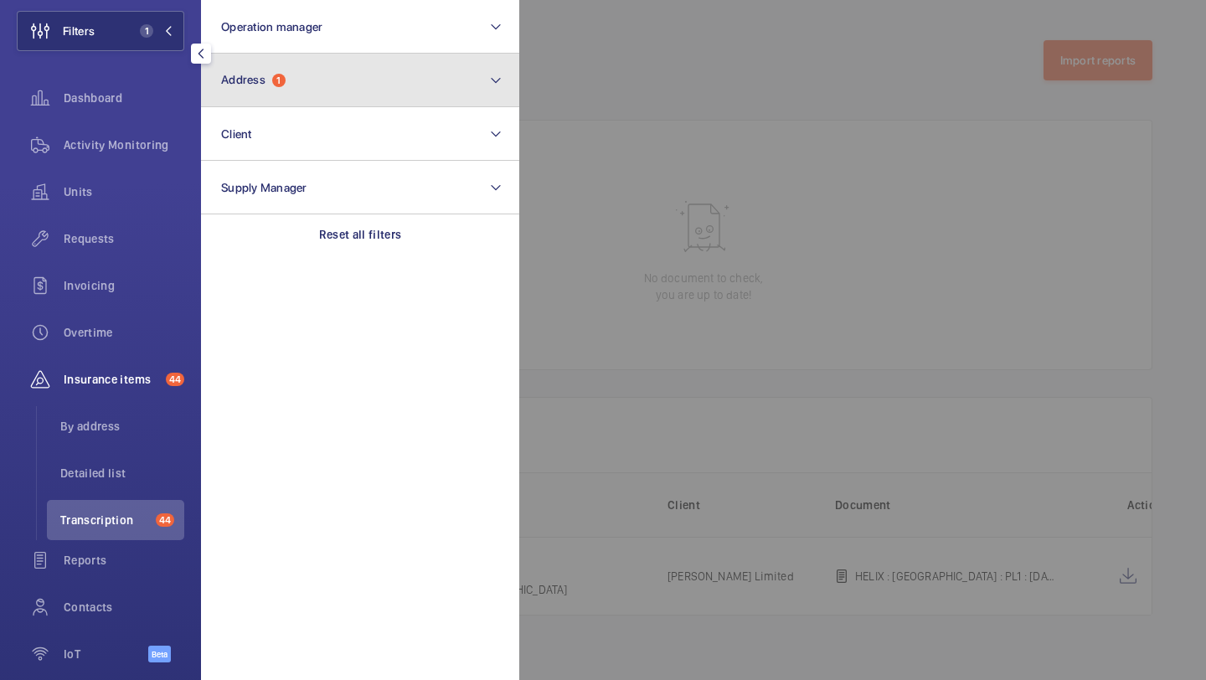
click at [307, 71] on button "Address 1" at bounding box center [360, 81] width 318 height 54
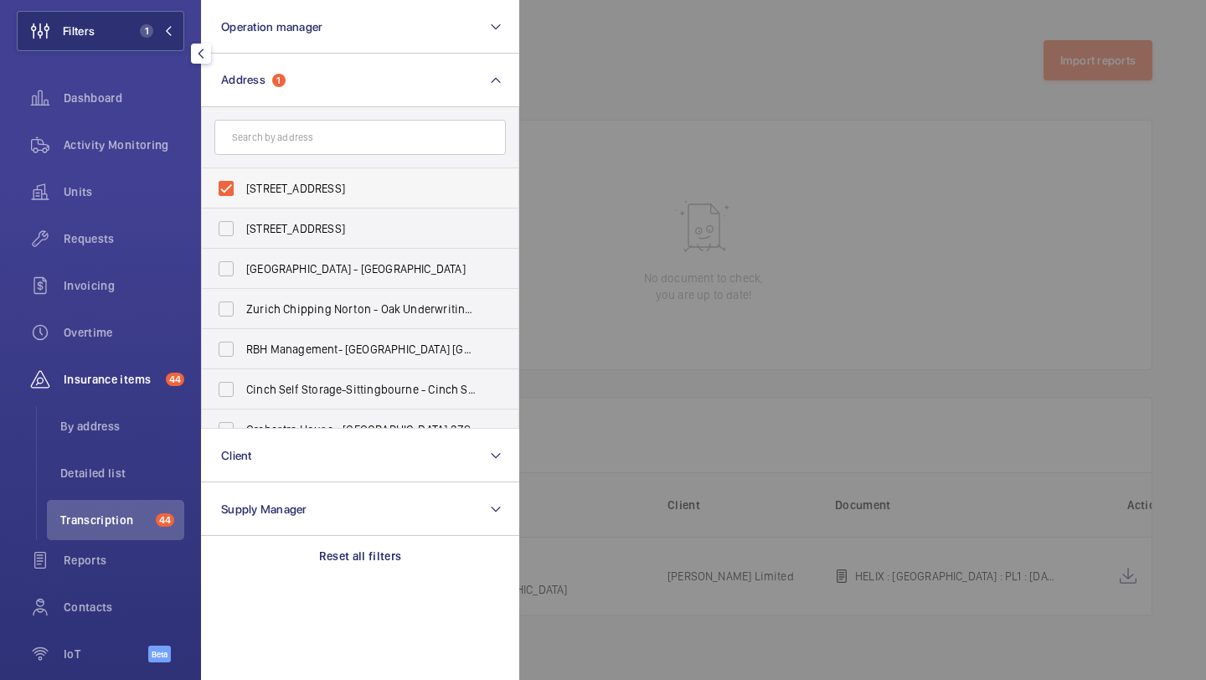
click at [295, 187] on span "41 Great Pulteney Street - 41 Great Pulteney St, LONDON W1F 9NZ" at bounding box center [361, 188] width 230 height 17
click at [243, 187] on input "41 Great Pulteney Street - 41 Great Pulteney St, LONDON W1F 9NZ" at bounding box center [226, 189] width 34 height 34
checkbox input "false"
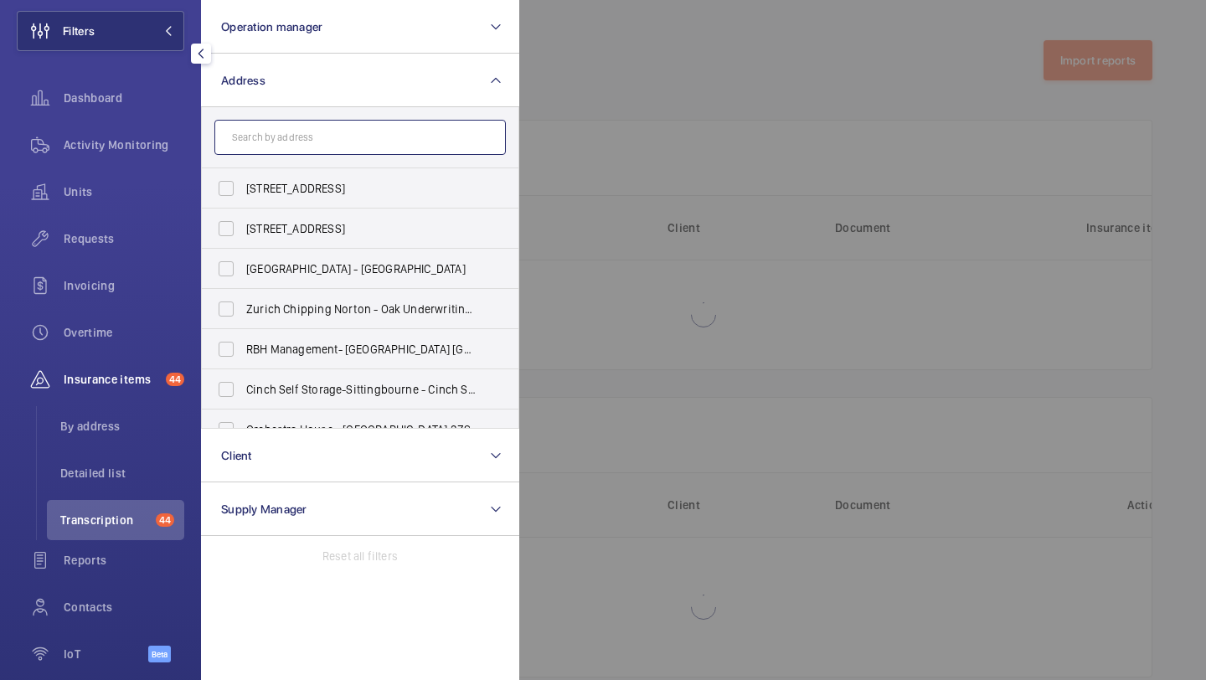
click at [294, 140] on input "text" at bounding box center [359, 137] width 291 height 35
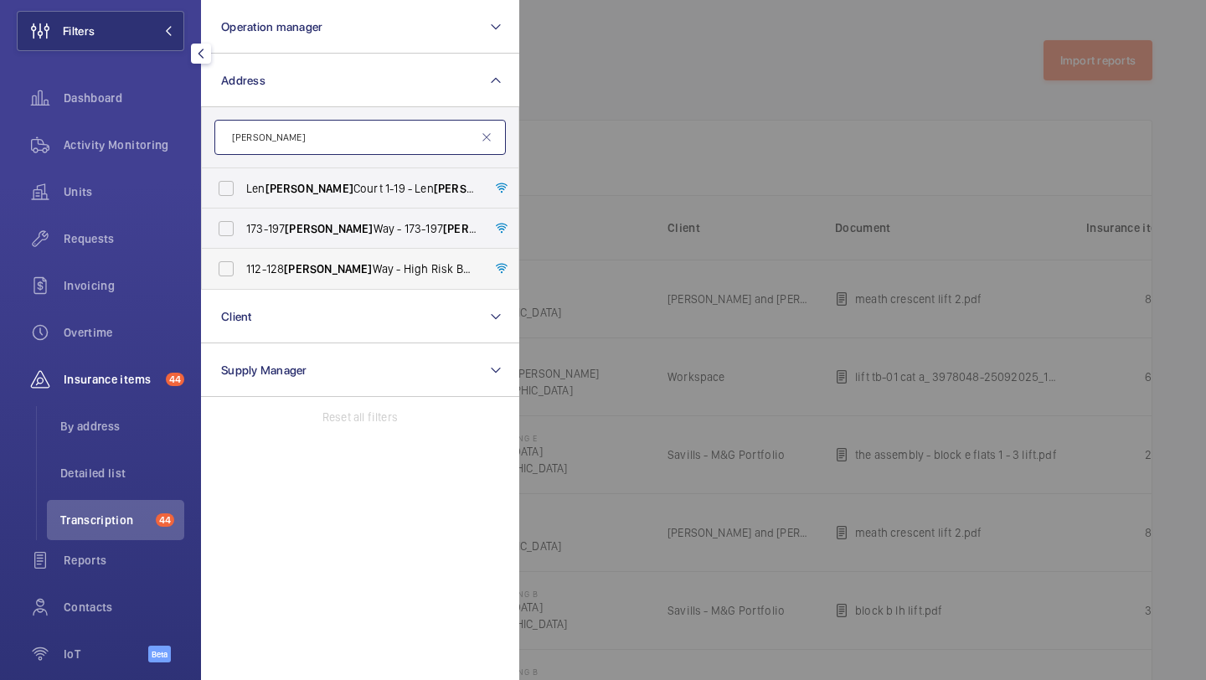
type input "williams"
click at [333, 269] on span "112-128 Williams Way - High Risk Building - 112-128 Williams Way, LONDON HA0 2FN" at bounding box center [361, 268] width 230 height 17
click at [243, 269] on input "112-128 Williams Way - High Risk Building - 112-128 Williams Way, LONDON HA0 2FN" at bounding box center [226, 269] width 34 height 34
checkbox input "true"
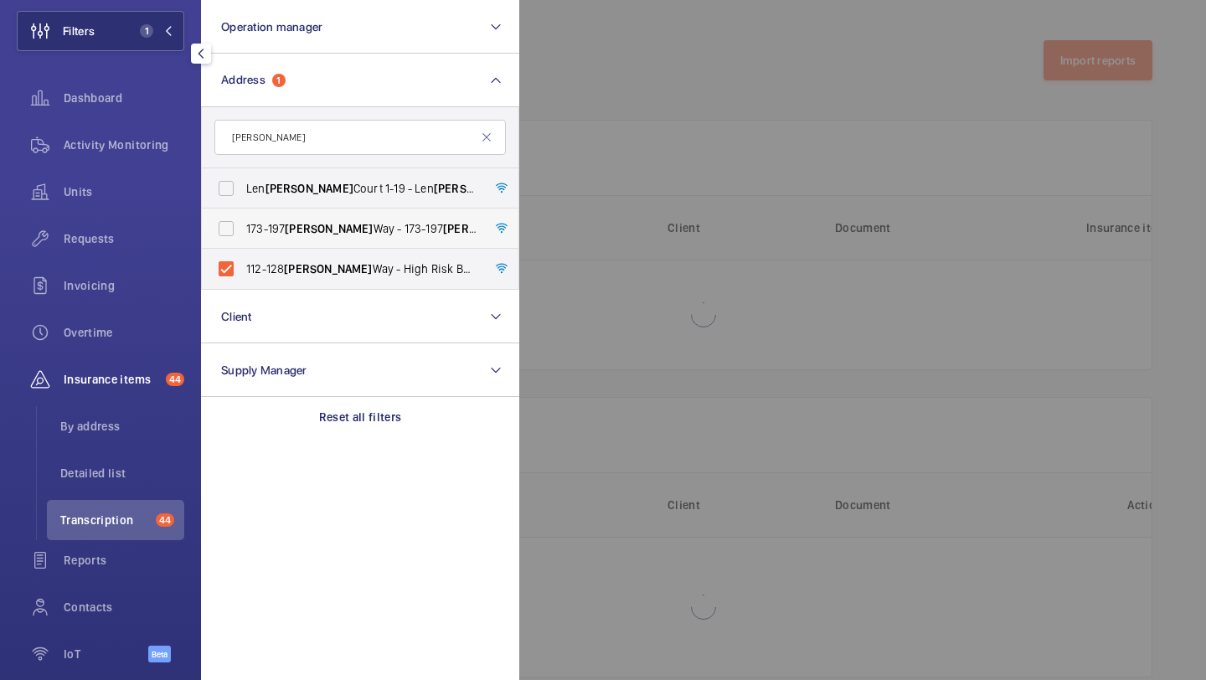
click at [335, 229] on span "173-197 Williams Way - 173-197 Williams Way, LONDON HA0 2FW" at bounding box center [361, 228] width 230 height 17
click at [243, 229] on input "173-197 Williams Way - 173-197 Williams Way, LONDON HA0 2FW" at bounding box center [226, 229] width 34 height 34
checkbox input "true"
click at [143, 240] on span "Requests" at bounding box center [124, 238] width 121 height 17
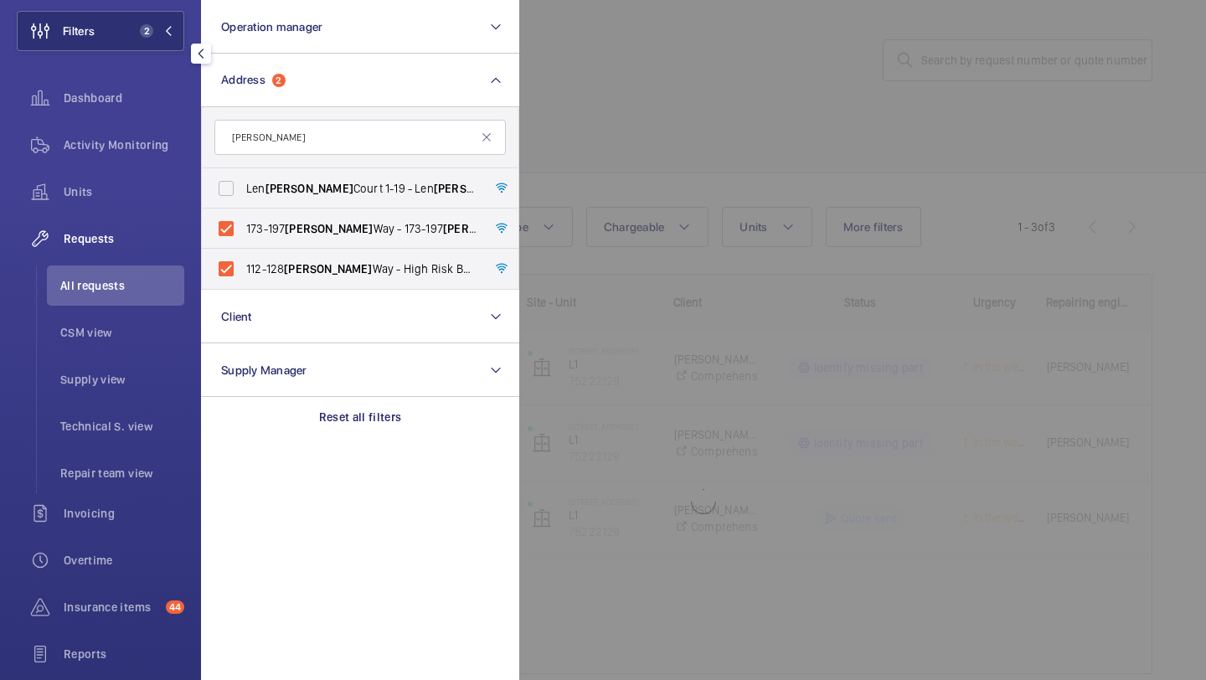
click at [652, 102] on div at bounding box center [1122, 340] width 1206 height 680
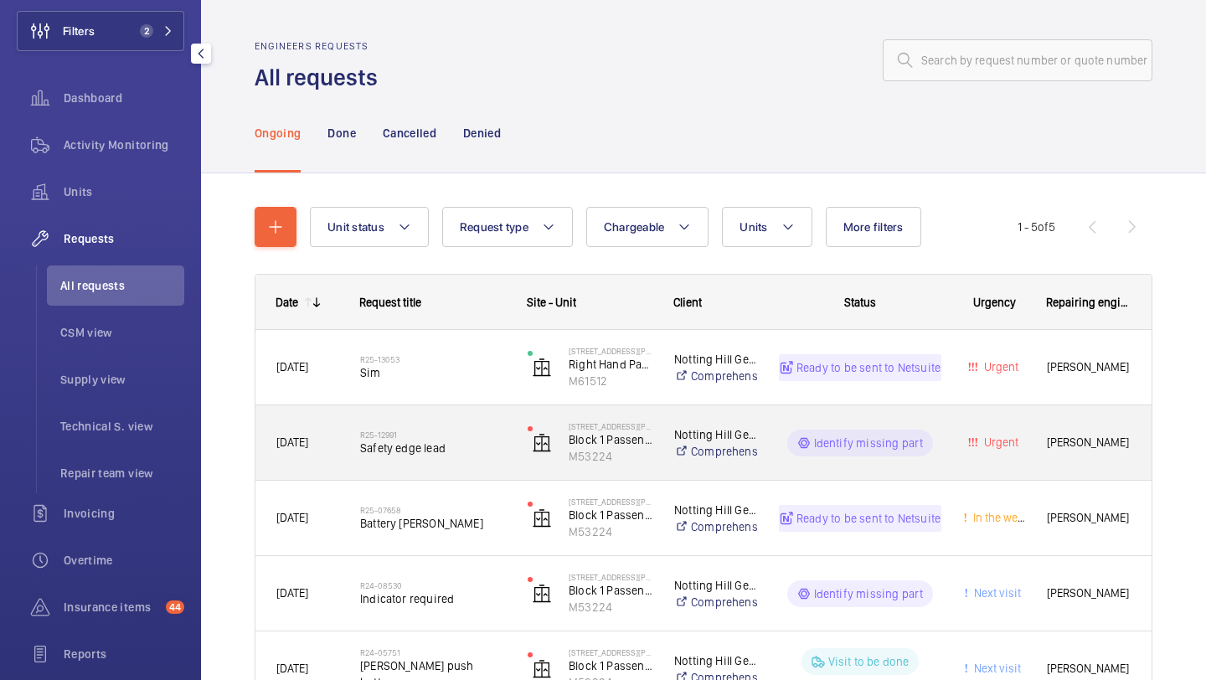
click at [467, 423] on div "R25-12991 Safety edge lead" at bounding box center [433, 443] width 146 height 49
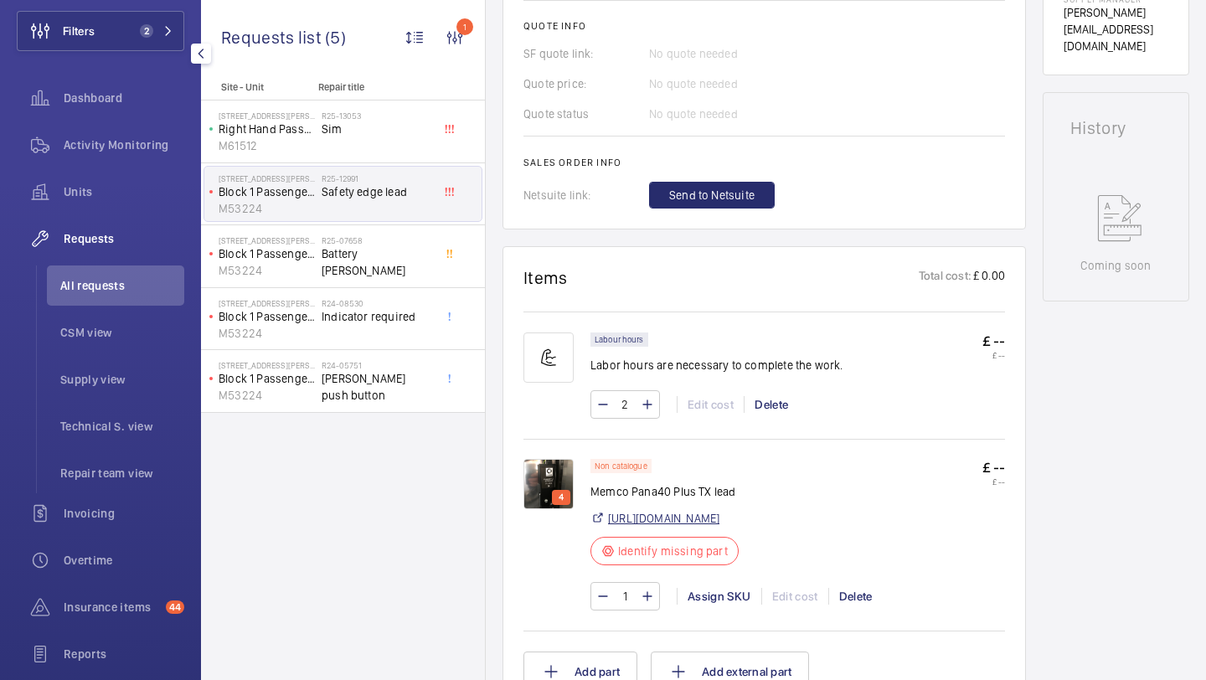
scroll to position [872, 0]
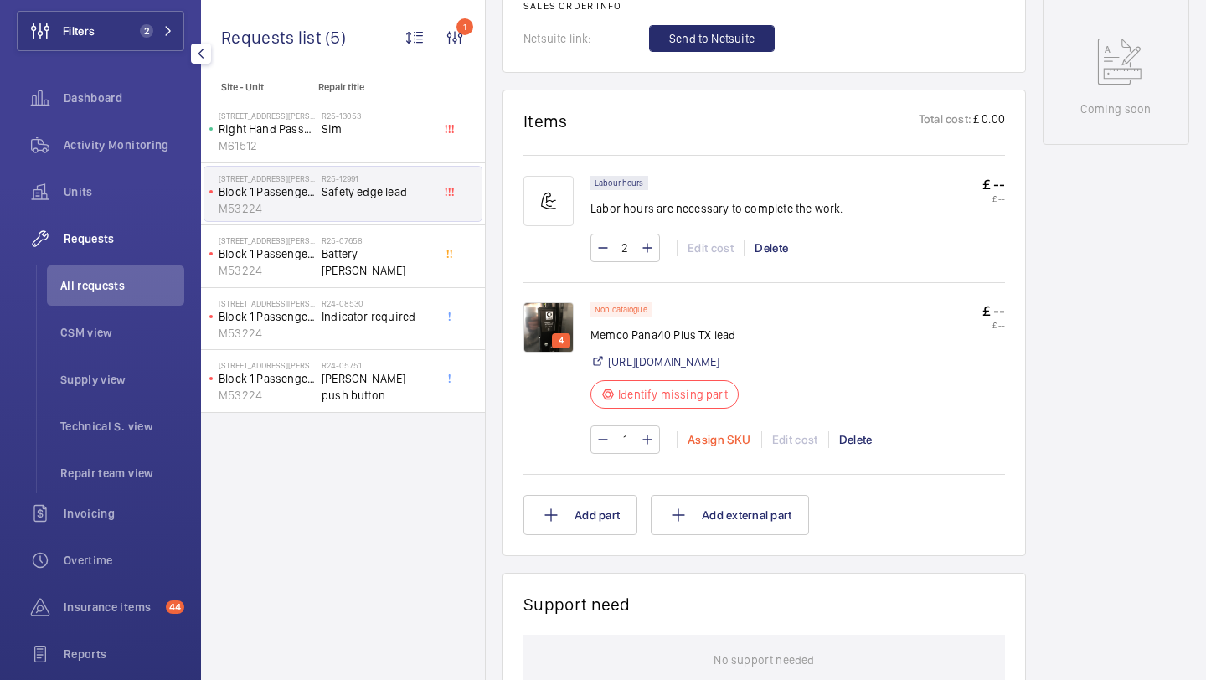
click at [701, 448] on div "Assign SKU" at bounding box center [719, 439] width 85 height 17
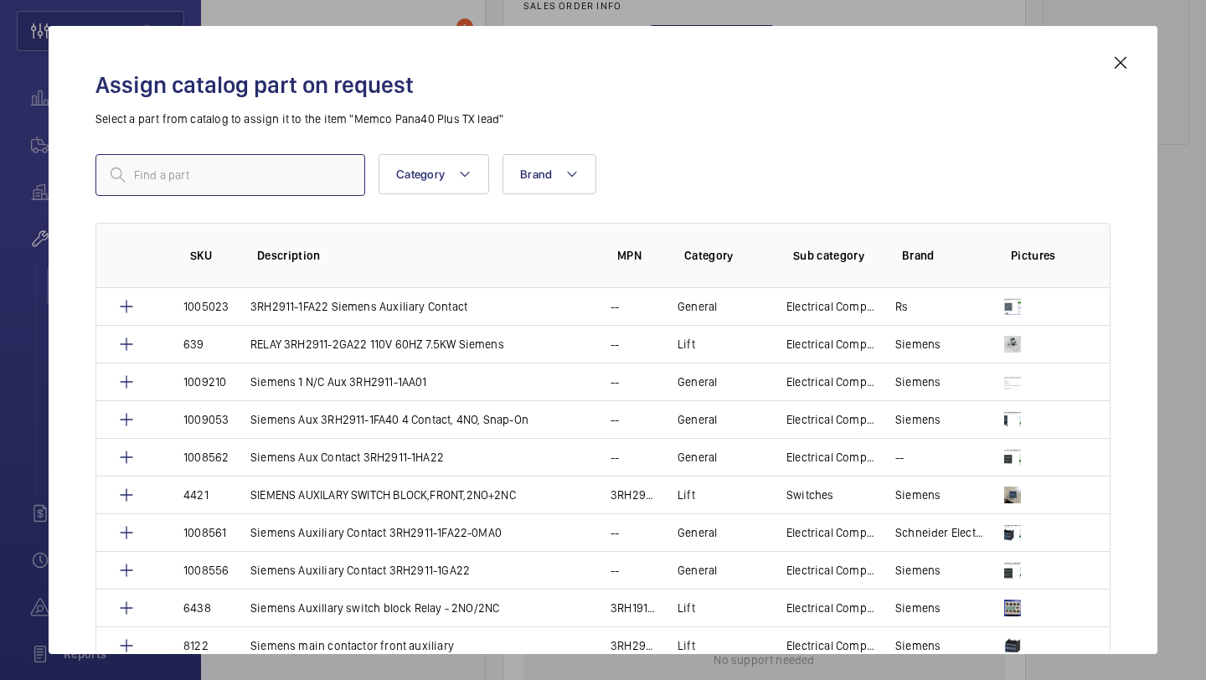
click at [344, 169] on input "text" at bounding box center [230, 175] width 270 height 42
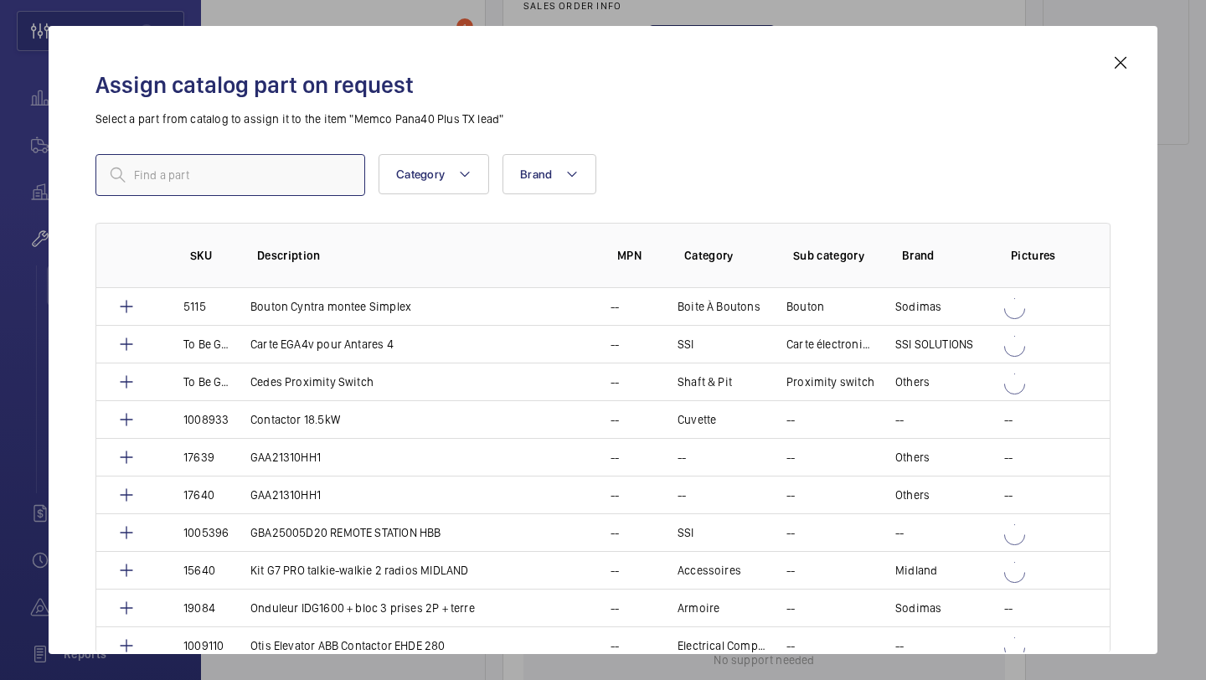
paste input "Pana40+ 4 metre ext cable"
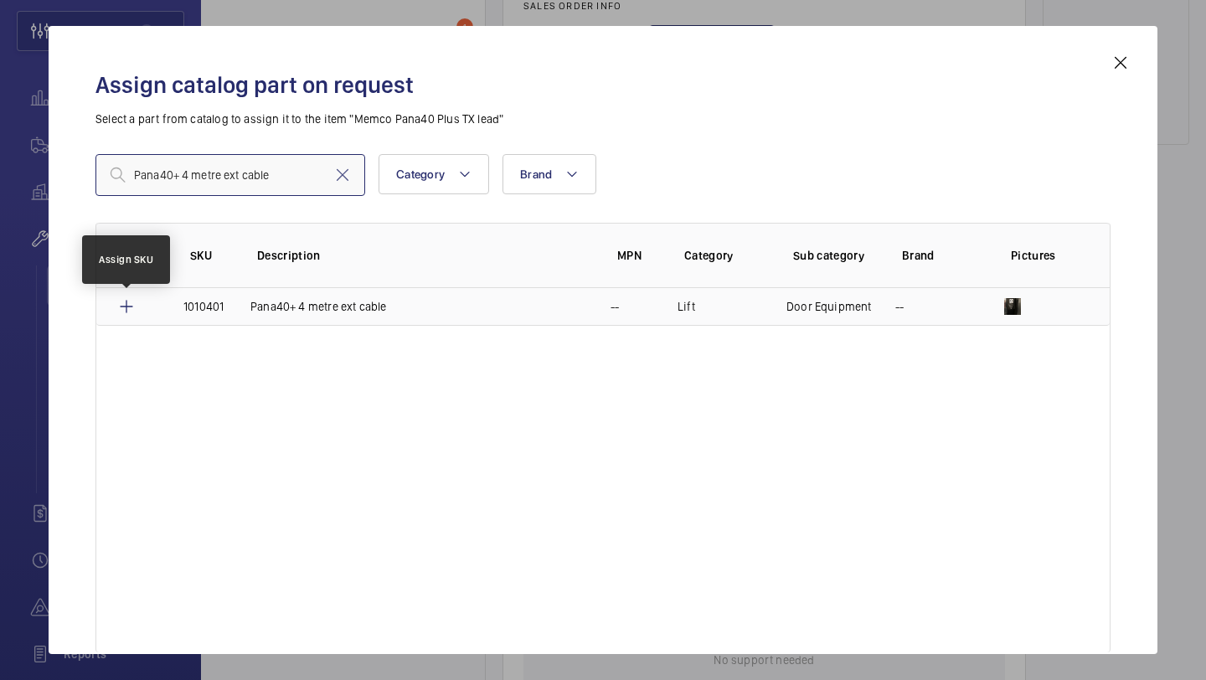
type input "Pana40+ 4 metre ext cable"
click at [131, 302] on mat-icon at bounding box center [126, 307] width 20 height 20
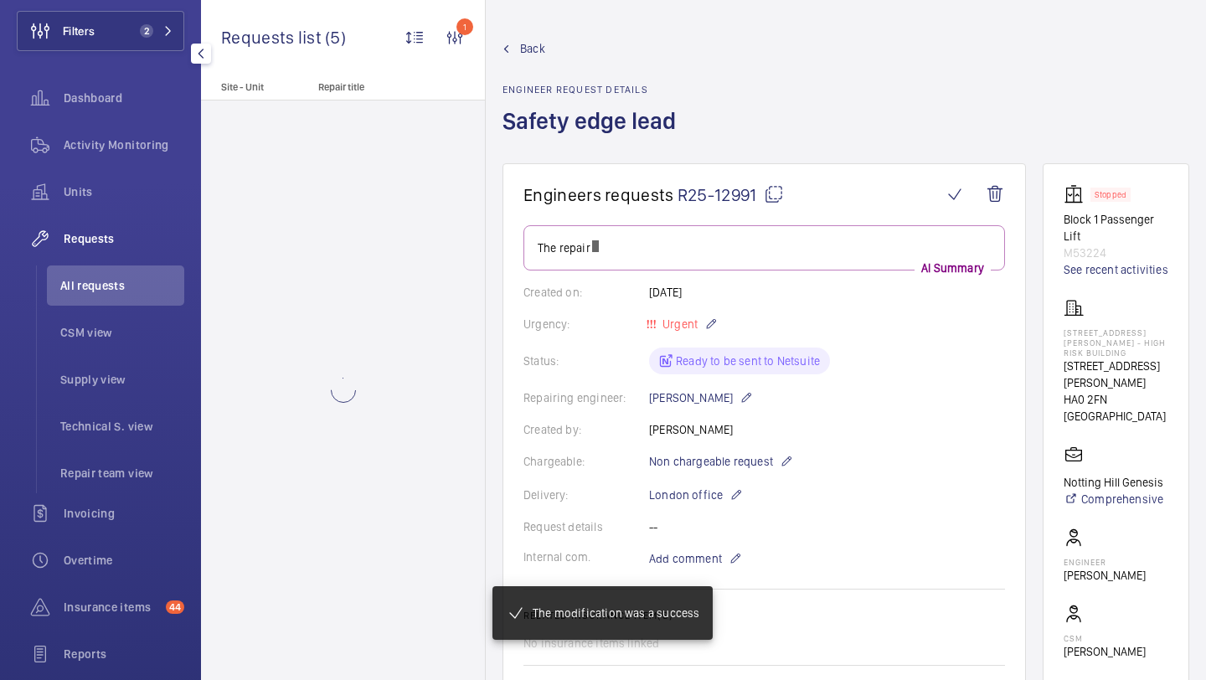
click at [700, 294] on wm-front-card-body "The repair AI Summary Created on: 29/09/2025 Urgency: Urgent Status: Ready to b…" at bounding box center [764, 549] width 482 height 648
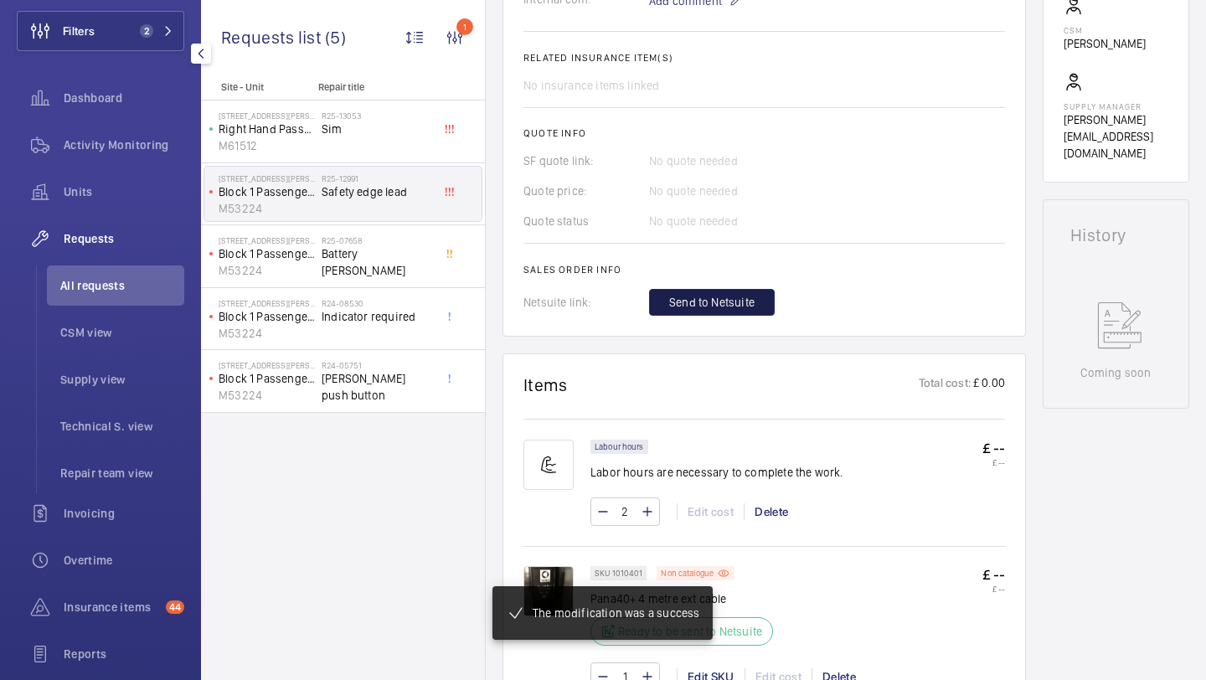
click at [697, 307] on span "Send to Netsuite" at bounding box center [711, 302] width 85 height 17
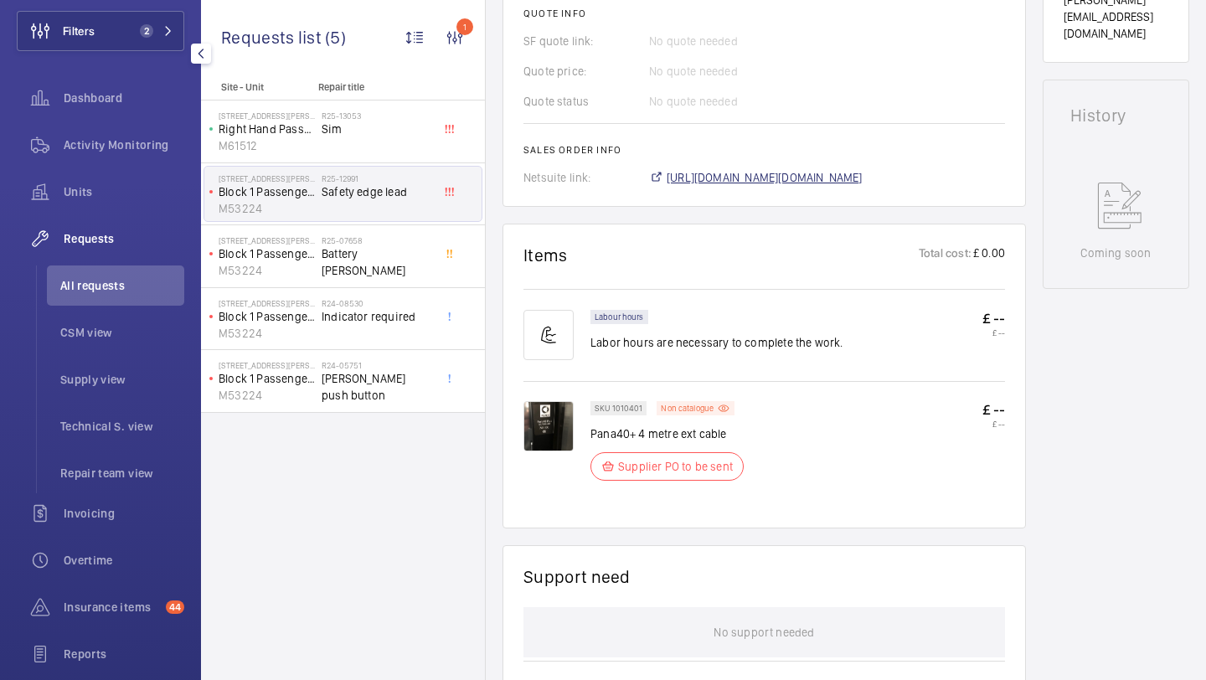
scroll to position [745, 0]
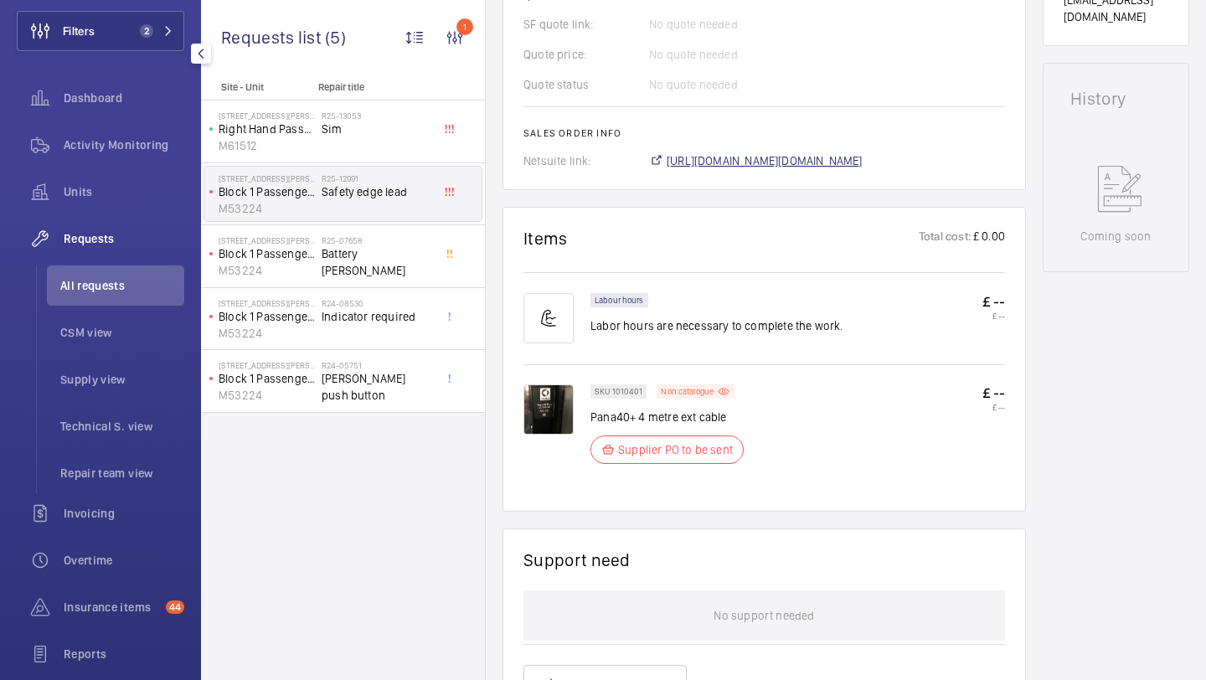
click at [745, 169] on span "https://6461500.app.netsuite.com/app/accounting/transactions/salesord.nl?id=305…" at bounding box center [765, 160] width 196 height 17
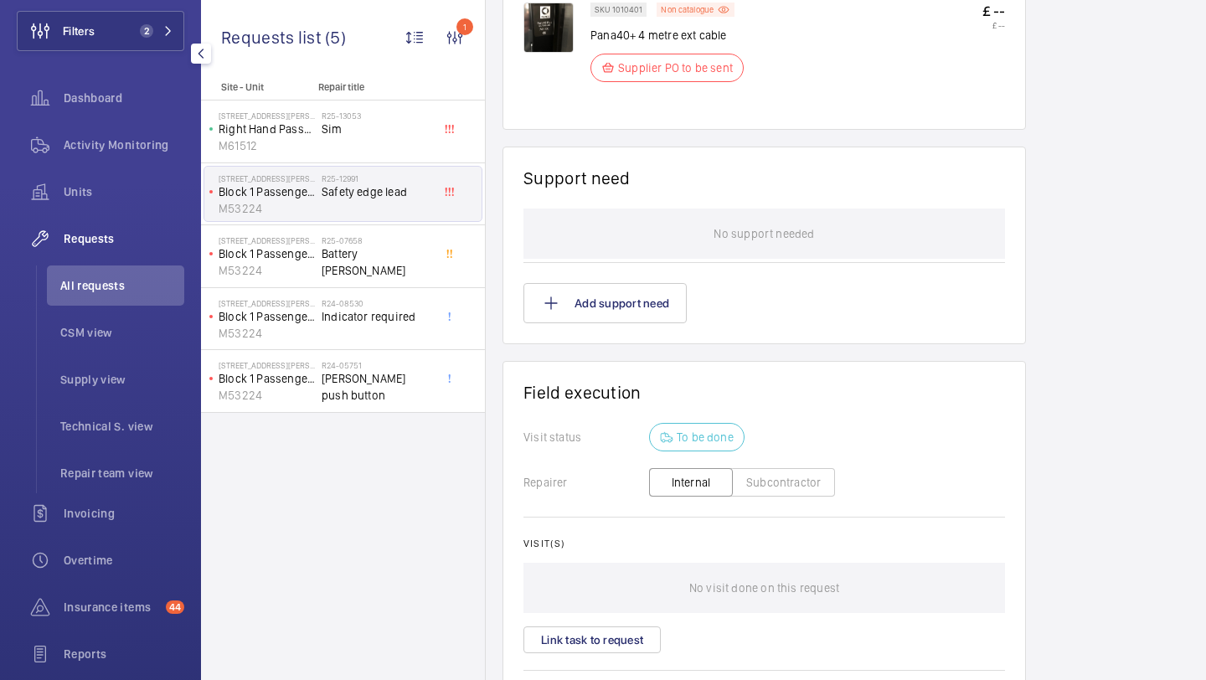
scroll to position [0, 0]
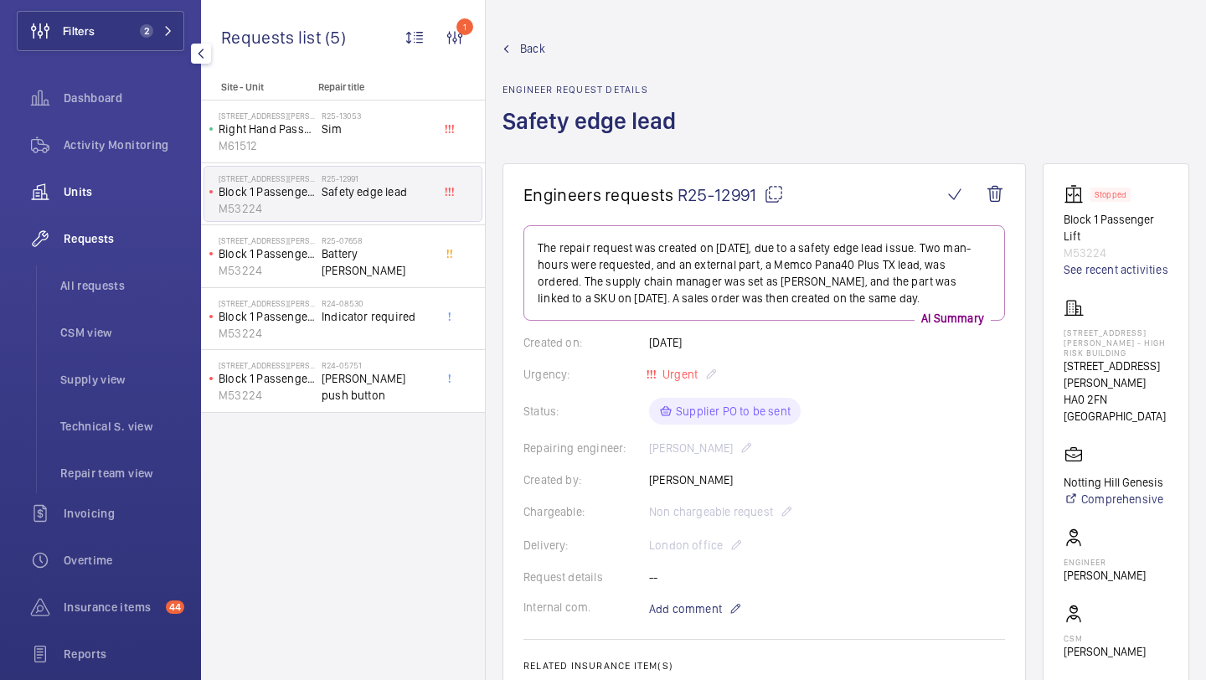
click at [131, 193] on span "Units" at bounding box center [124, 191] width 121 height 17
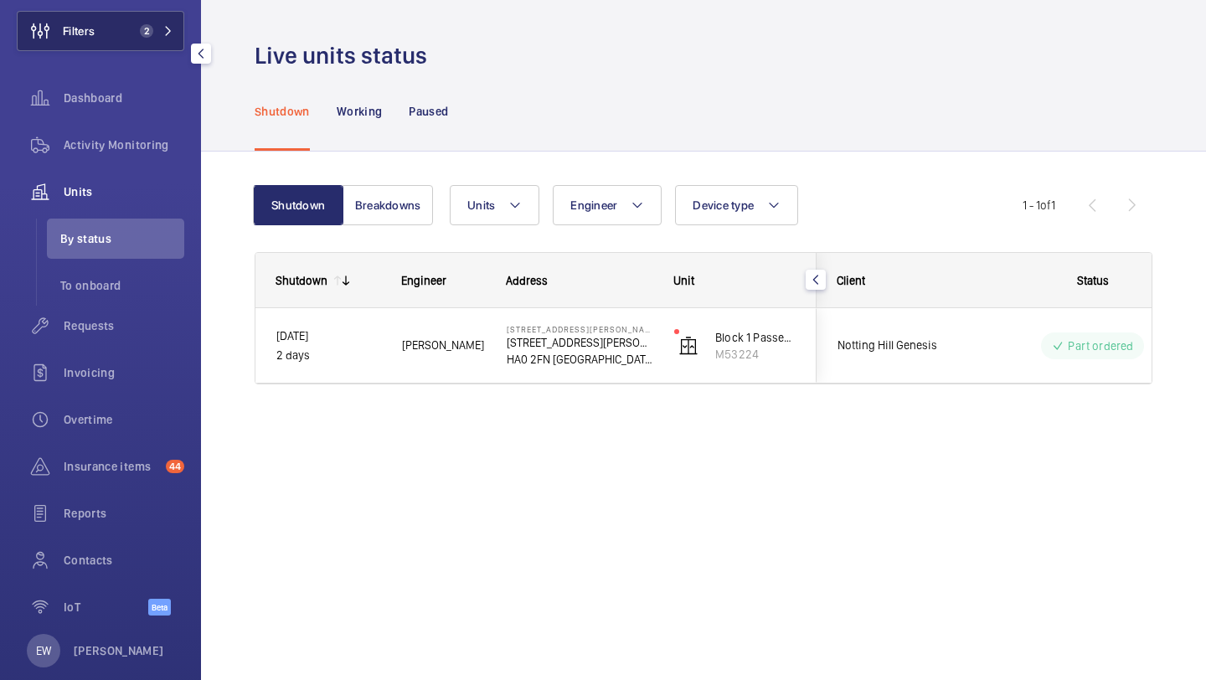
click at [154, 44] on button "Filters 2" at bounding box center [101, 31] width 168 height 40
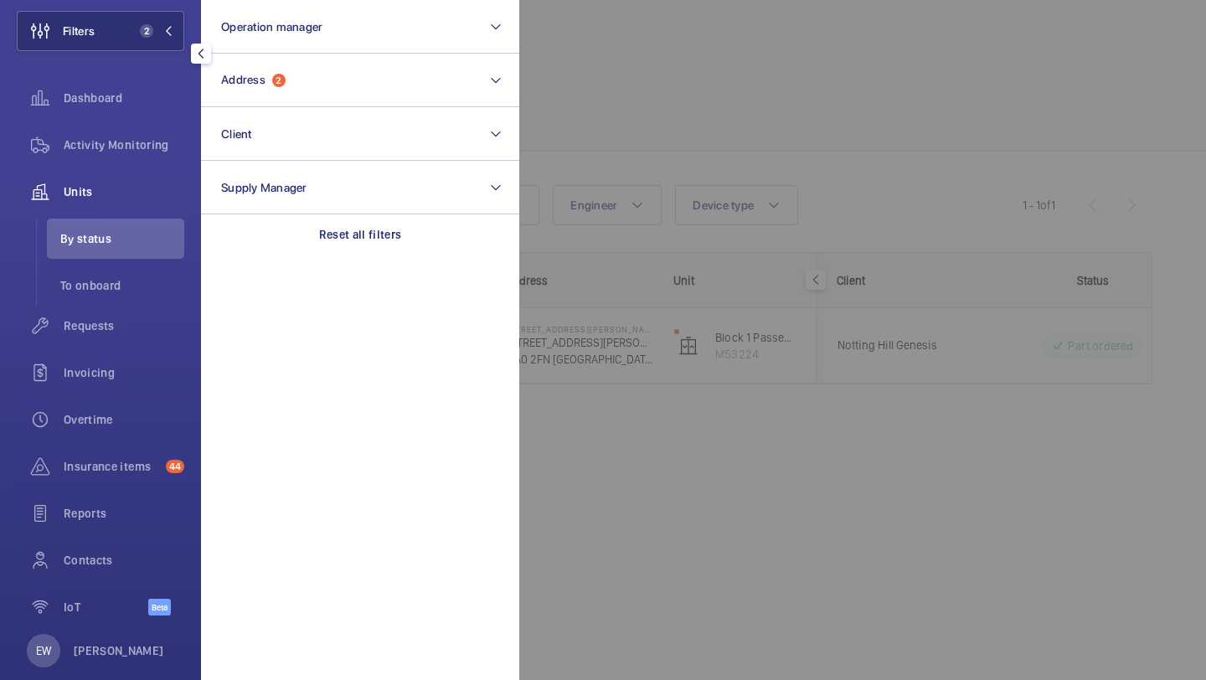
click at [735, 50] on div at bounding box center [1122, 340] width 1206 height 680
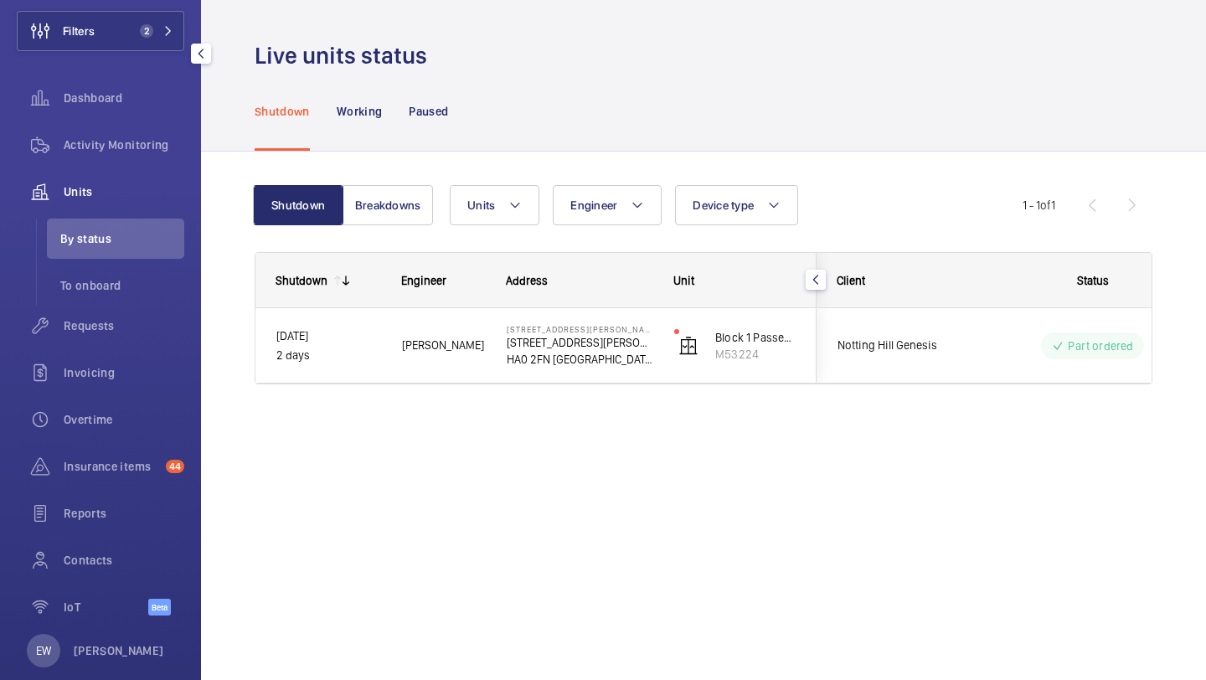
click at [967, 310] on div "Notting Hill Genesis" at bounding box center [892, 345] width 151 height 75
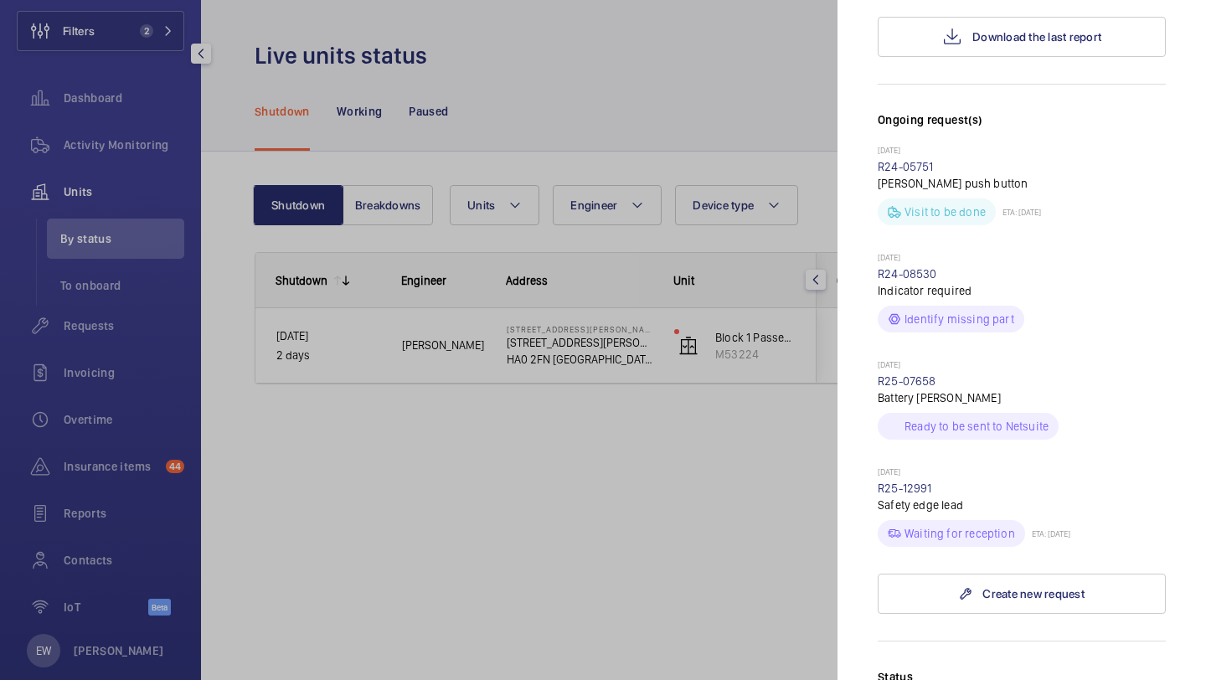
scroll to position [740, 0]
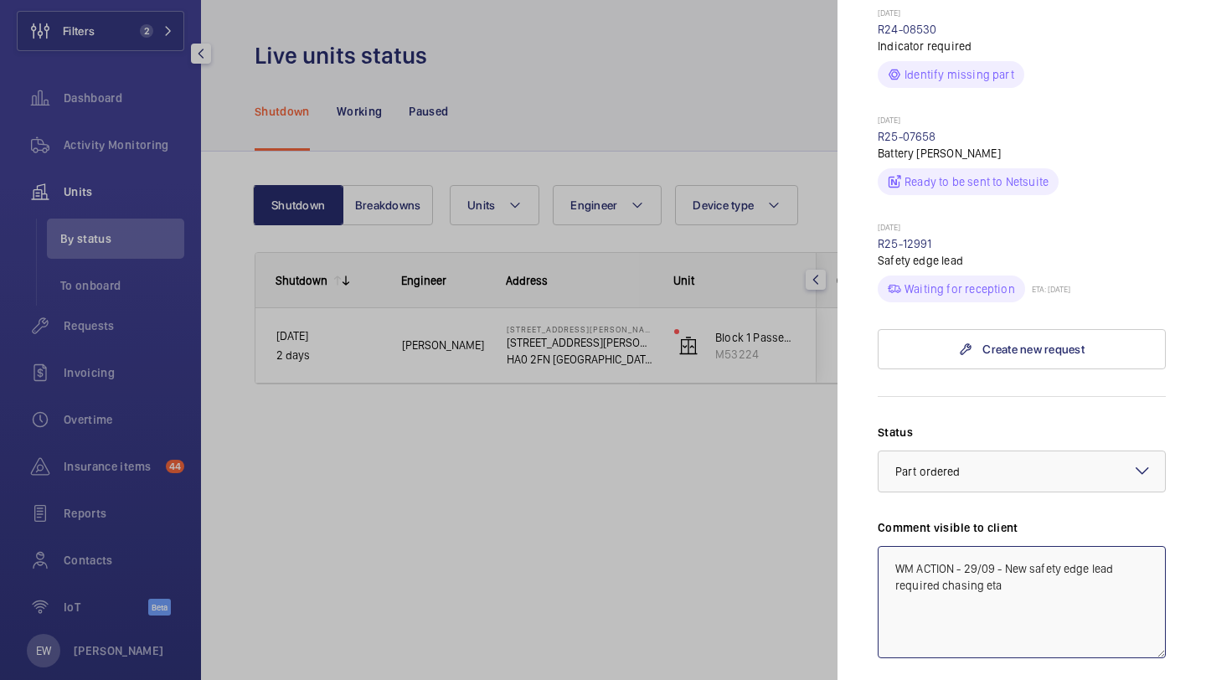
drag, startPoint x: 1008, startPoint y: 498, endPoint x: 1006, endPoint y: 485, distance: 13.5
click at [1010, 546] on textarea "WM ACTION - 29/09 - New safety edge lead required chasing eta" at bounding box center [1022, 602] width 288 height 112
click at [895, 546] on textarea "WM ACTION - 29/09 - New safety edge lead required chasing eta" at bounding box center [1022, 602] width 288 height 112
drag, startPoint x: 1070, startPoint y: 480, endPoint x: 884, endPoint y: 475, distance: 186.0
click at [884, 546] on textarea "WM ACTION 30.09 - Parts on order ETA Thursday. WM ACTION - 29/09 - New safety e…" at bounding box center [1022, 602] width 288 height 112
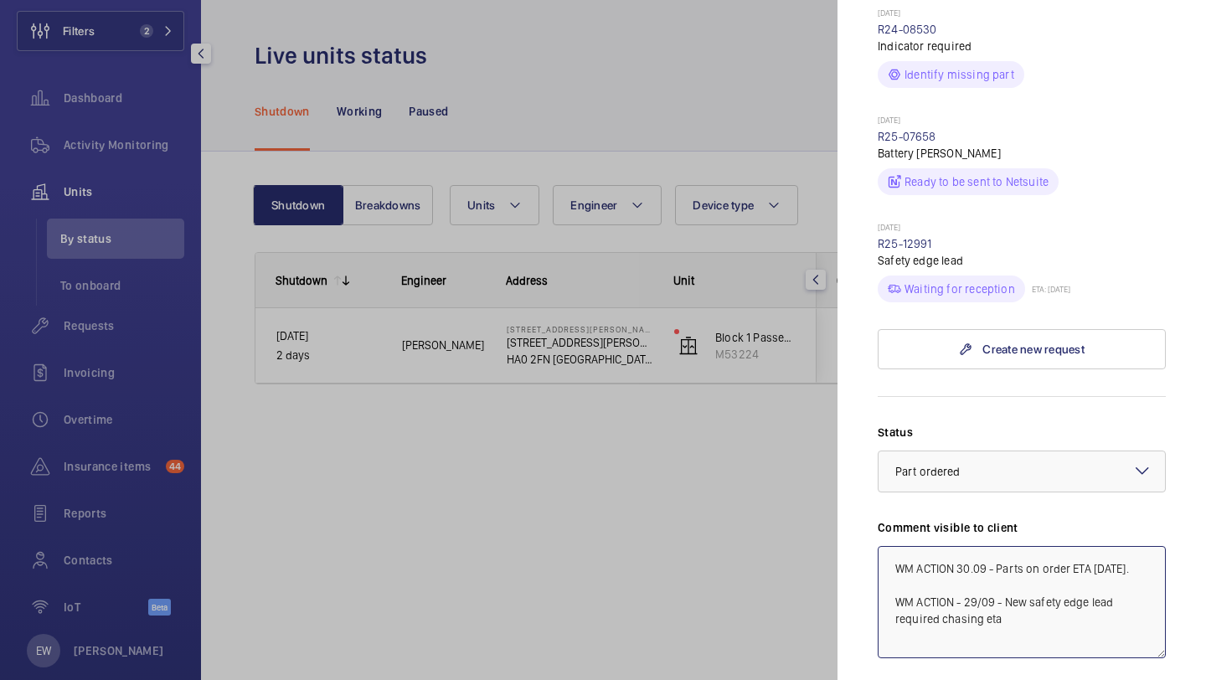
scroll to position [928, 0]
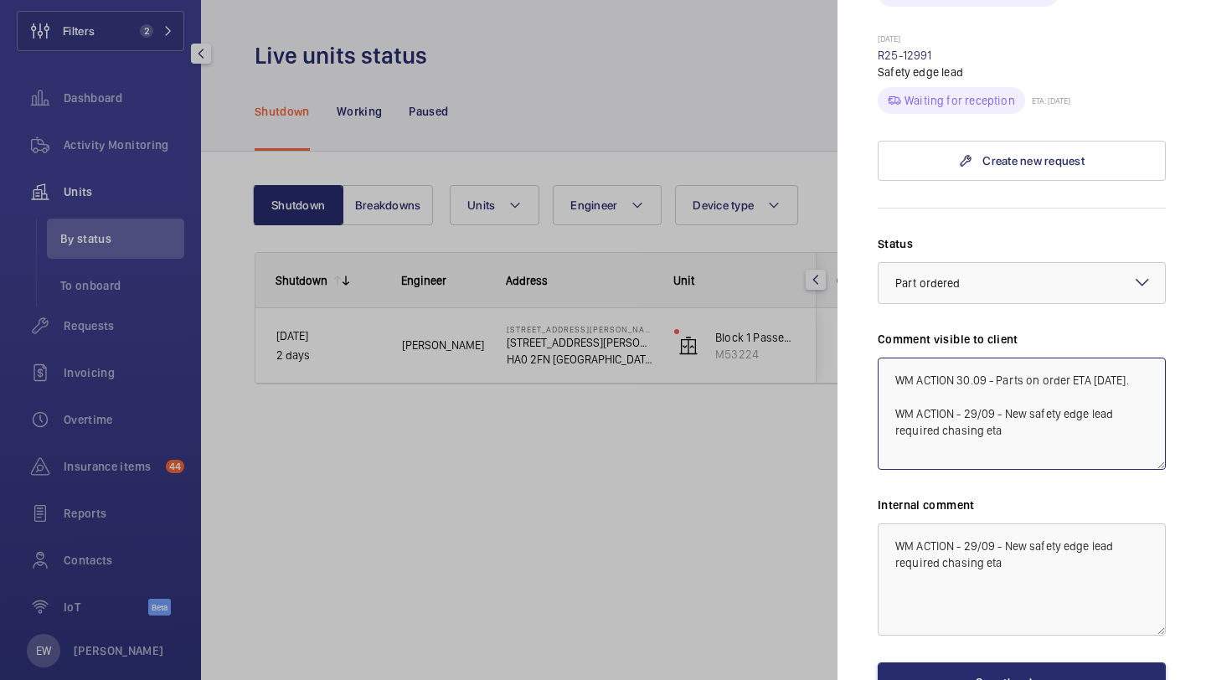
type textarea "WM ACTION 30.09 - Parts on order ETA Thursday. WM ACTION - 29/09 - New safety e…"
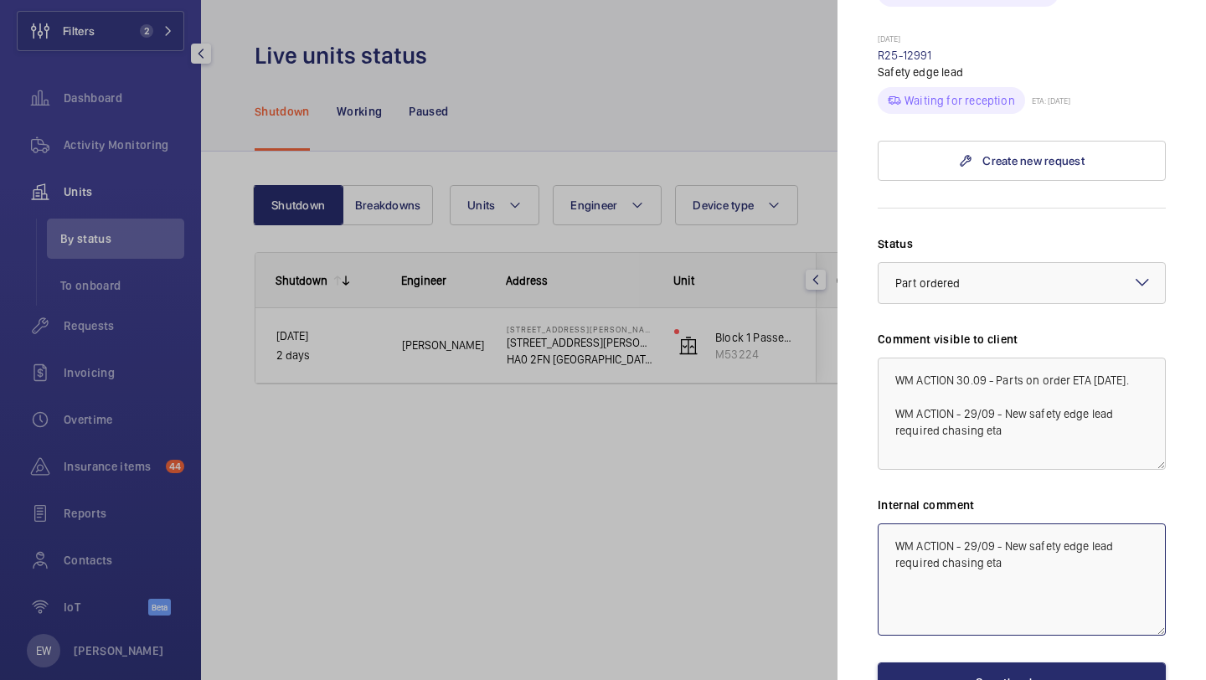
click at [890, 523] on textarea "WM ACTION - 29/09 - New safety edge lead required chasing eta" at bounding box center [1022, 579] width 288 height 112
paste textarea "WM ACTION 30.09 - Parts on order ETA Thursday."
click at [1152, 523] on textarea "WM ACTION 30.09 - Parts on order ETA Thursday. WM ACTION - 29/09 - New safety e…" at bounding box center [1022, 579] width 288 height 112
type textarea "WM ACTION 30.09 - Parts on order ETA Thursday - Elle WM ACTION - 29/09 - New sa…"
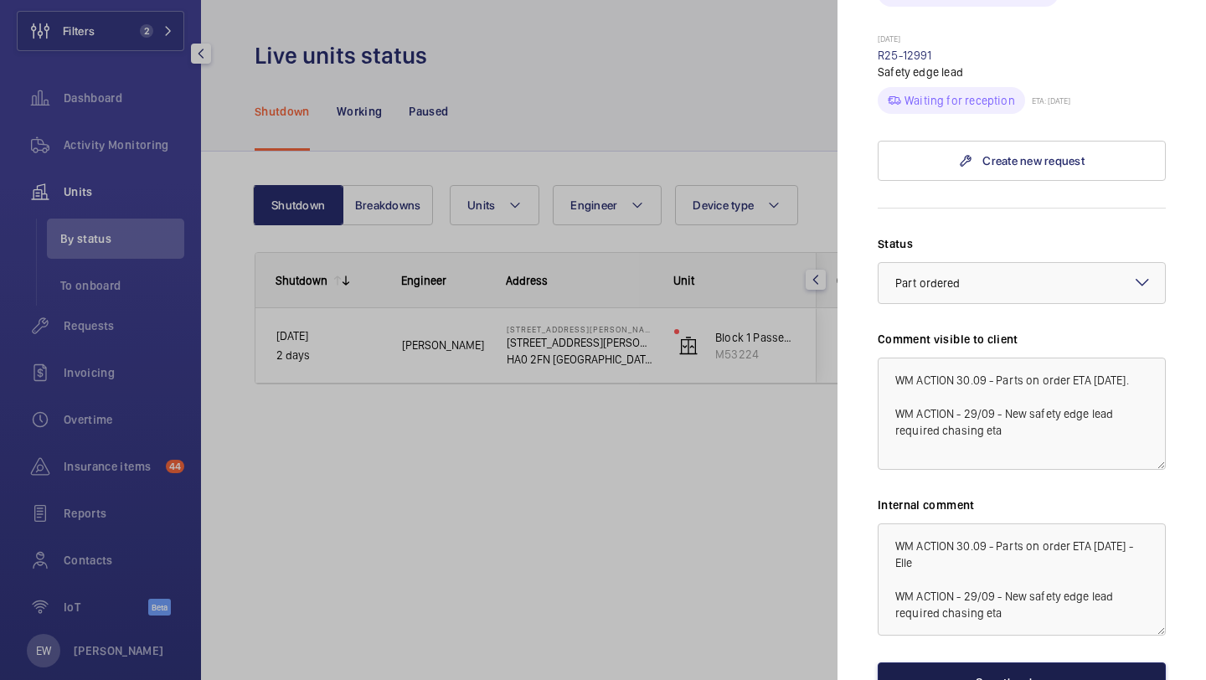
click at [1085, 663] on button "Save the changes" at bounding box center [1022, 683] width 288 height 40
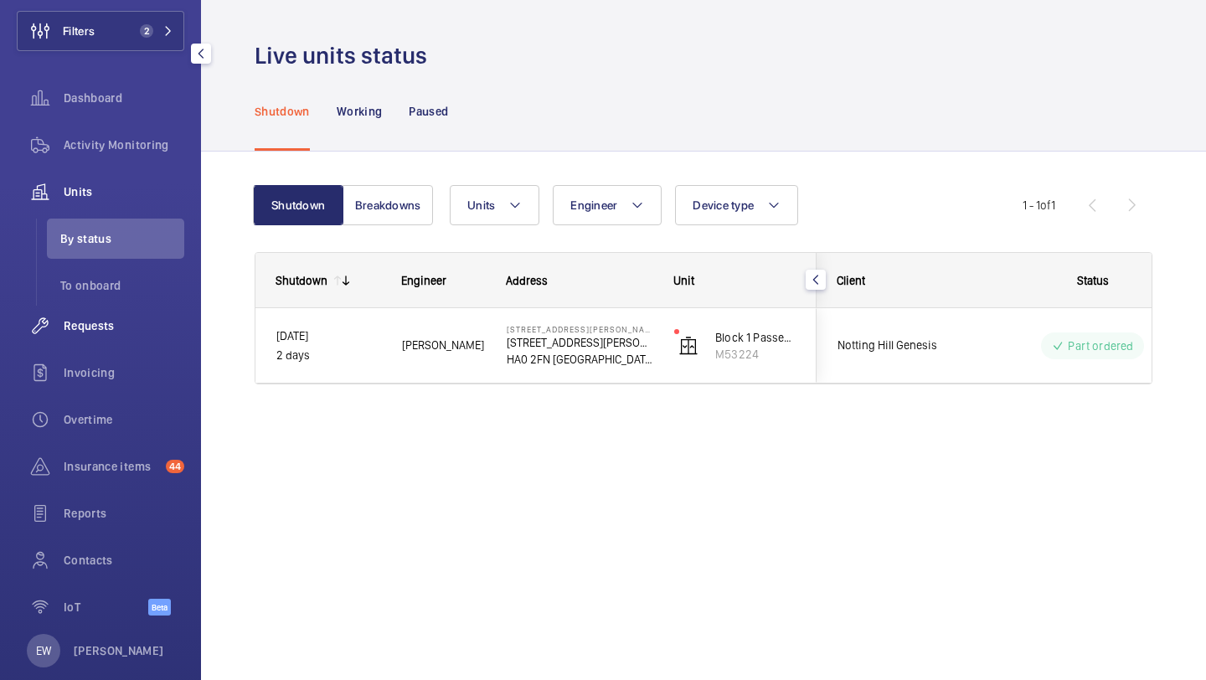
click at [114, 332] on span "Requests" at bounding box center [124, 325] width 121 height 17
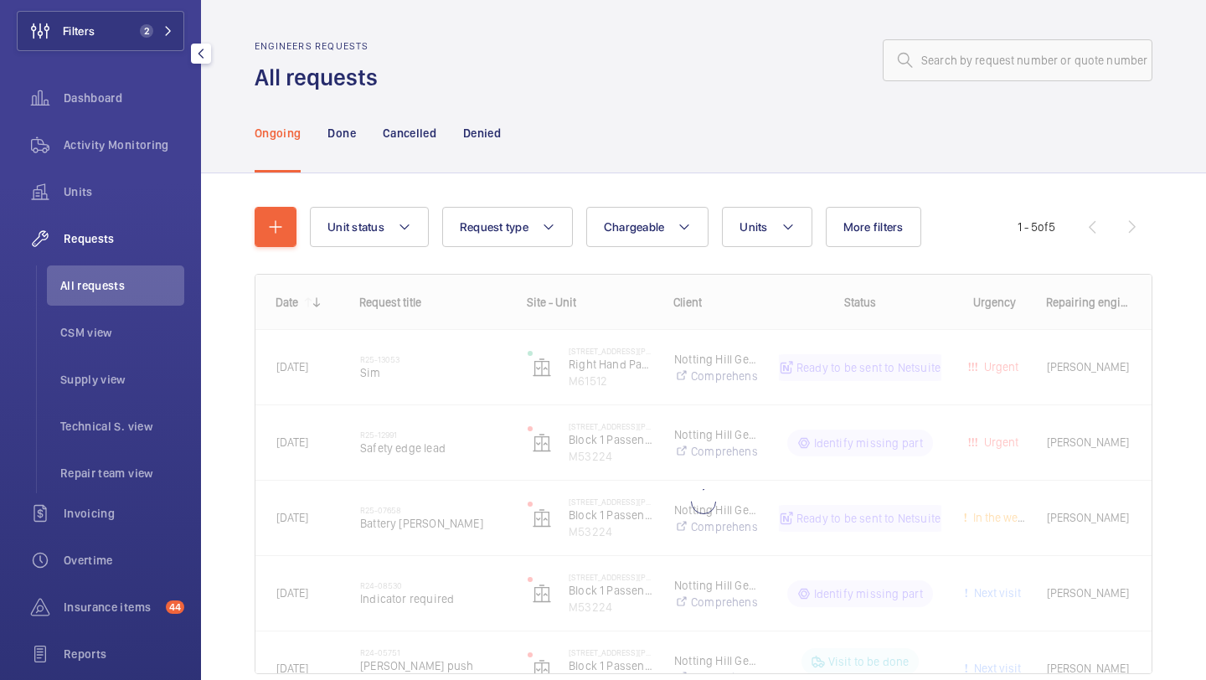
click at [719, 57] on div at bounding box center [770, 60] width 765 height 40
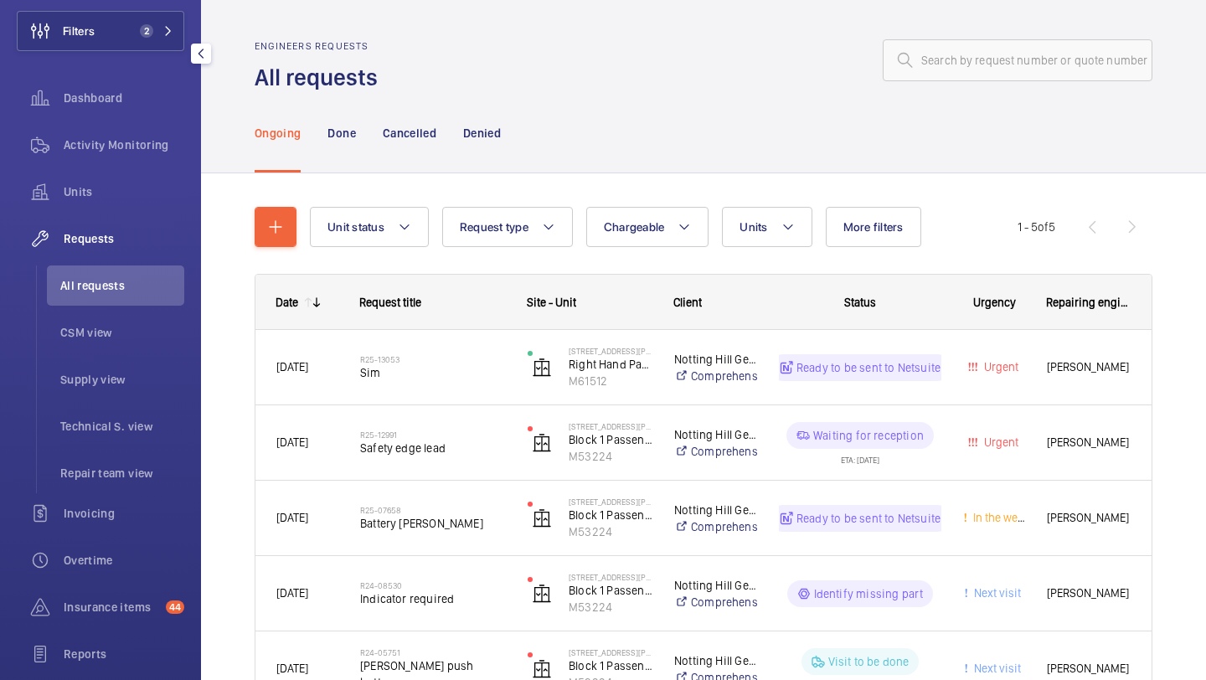
drag, startPoint x: 163, startPoint y: 30, endPoint x: 193, endPoint y: 30, distance: 29.3
click at [163, 30] on mat-icon at bounding box center [168, 31] width 10 height 10
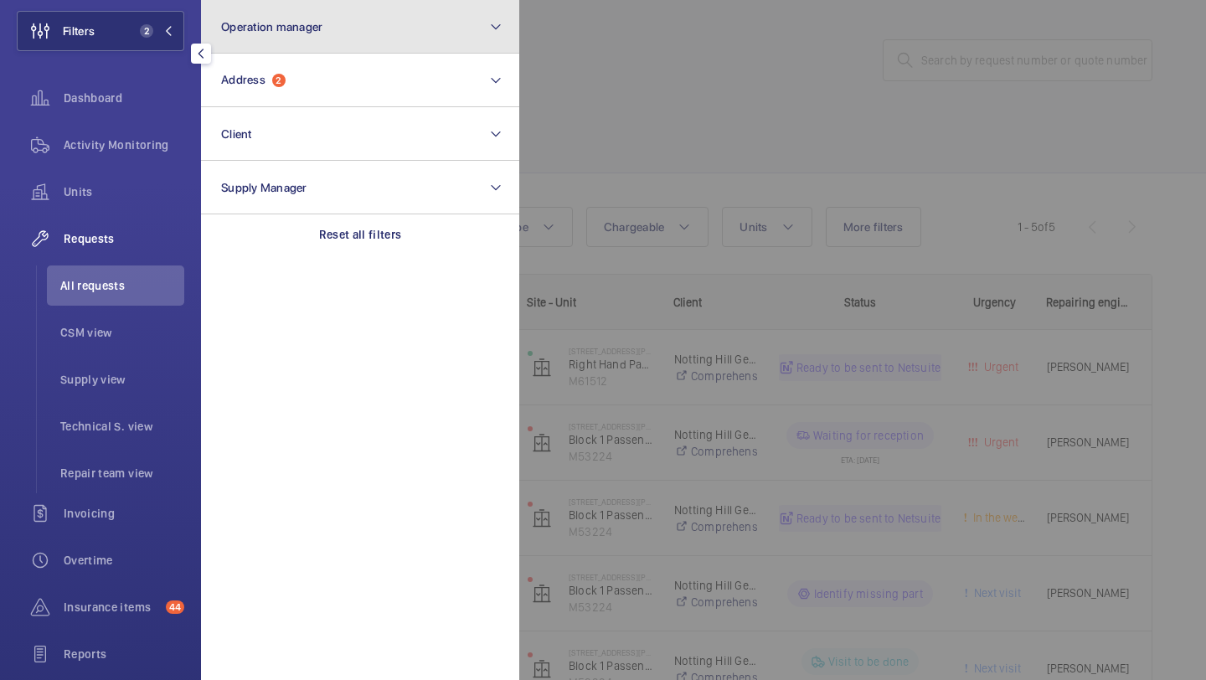
click at [341, 30] on button "Operation manager" at bounding box center [360, 27] width 318 height 54
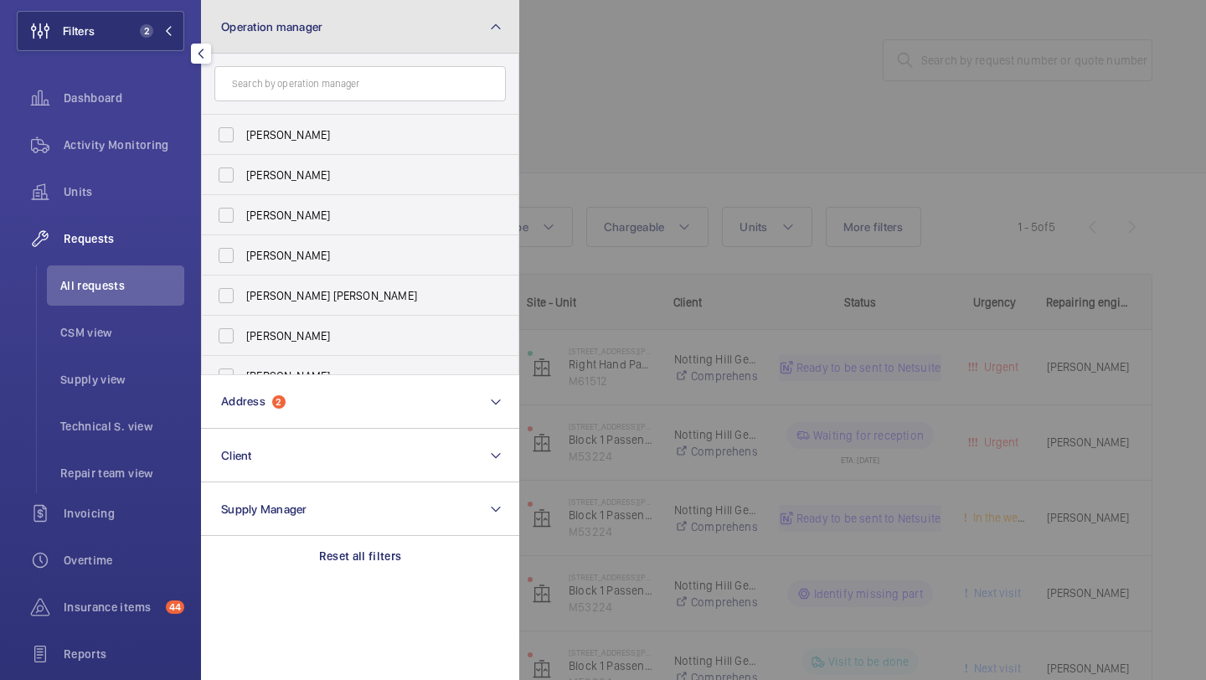
click at [339, 27] on button "Operation manager" at bounding box center [360, 27] width 318 height 54
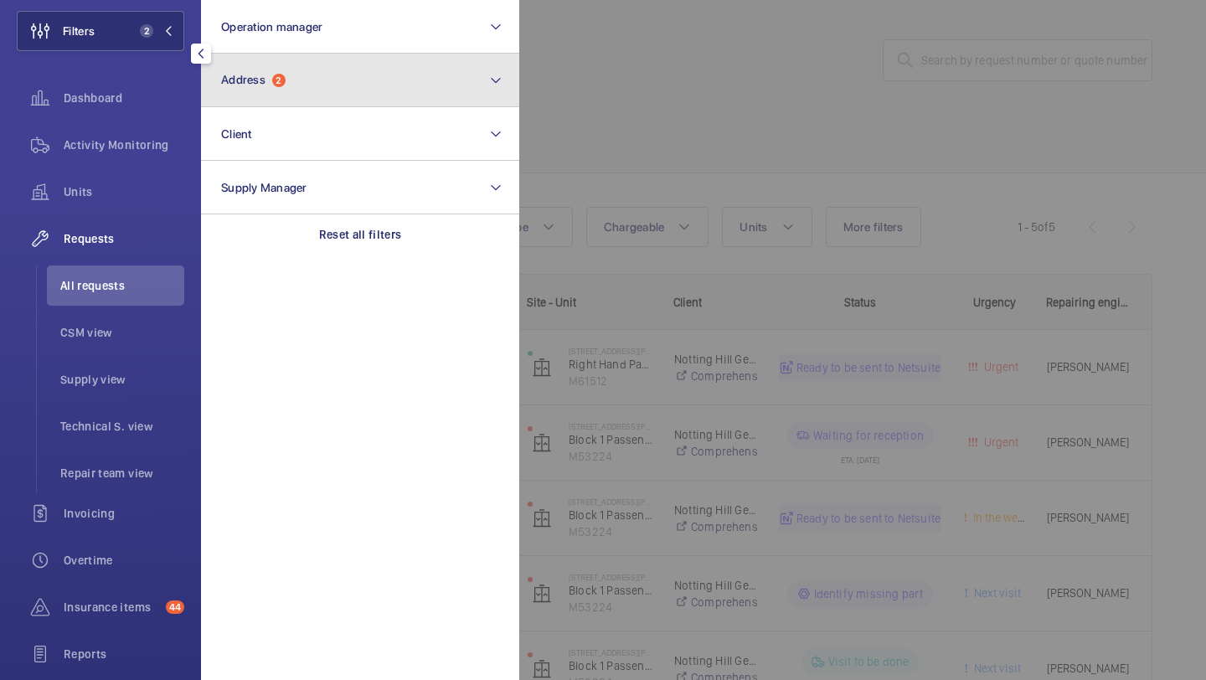
click at [333, 65] on button "Address 2" at bounding box center [360, 81] width 318 height 54
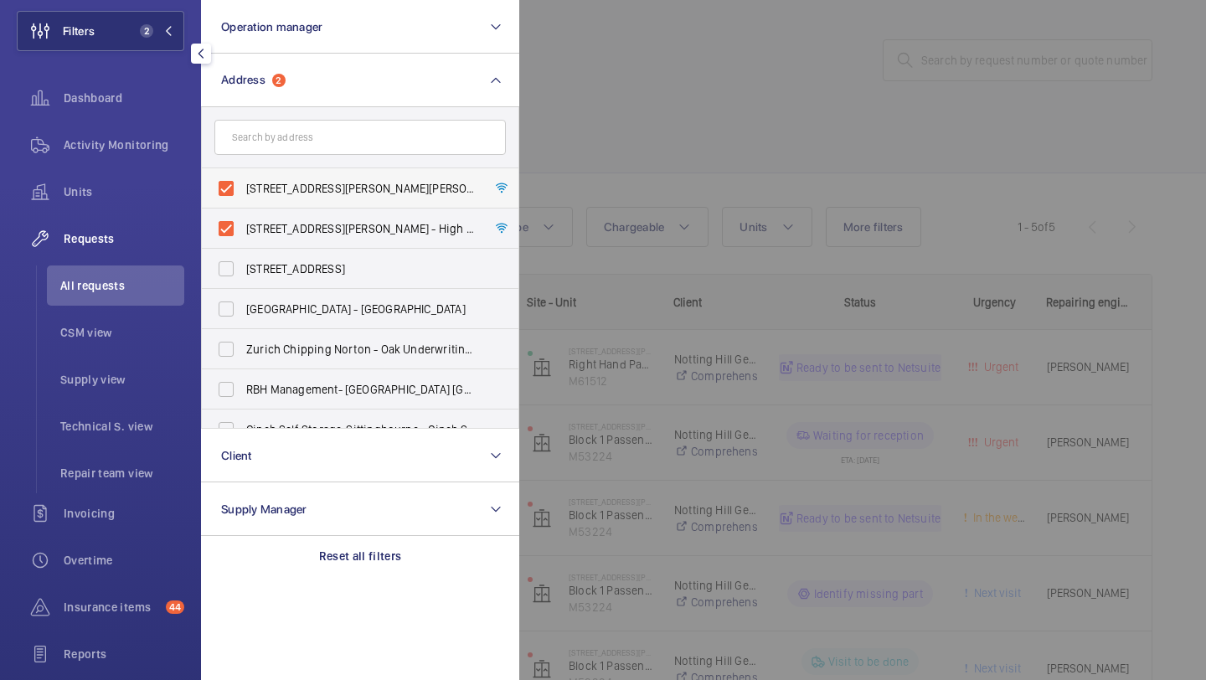
click at [297, 193] on span "173-197 Williams Way - 173-197 Williams Way, LONDON HA0 2FW" at bounding box center [361, 188] width 230 height 17
click at [243, 193] on input "173-197 Williams Way - 173-197 Williams Way, LONDON HA0 2FW" at bounding box center [226, 189] width 34 height 34
checkbox input "false"
click at [297, 235] on span "112-128 Williams Way - High Risk Building - 112-128 Williams Way, LONDON HA0 2FN" at bounding box center [361, 228] width 230 height 17
click at [243, 235] on input "112-128 Williams Way - High Risk Building - 112-128 Williams Way, LONDON HA0 2FN" at bounding box center [226, 229] width 34 height 34
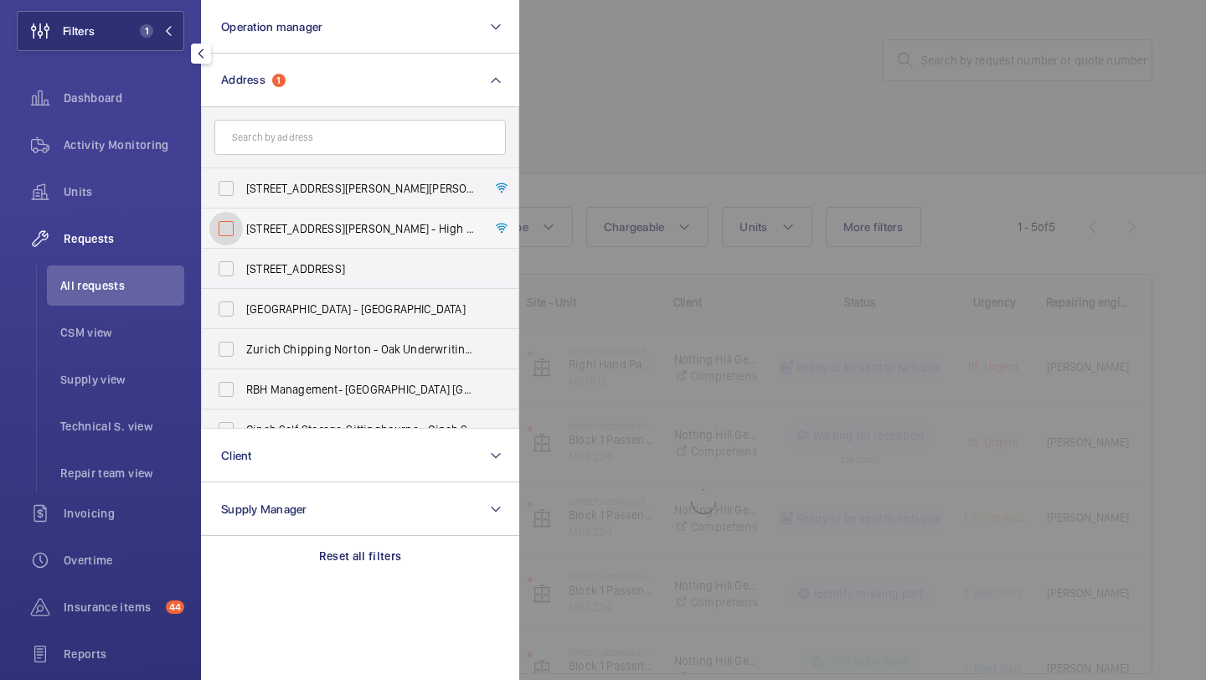
checkbox input "false"
click at [691, 102] on div at bounding box center [1122, 340] width 1206 height 680
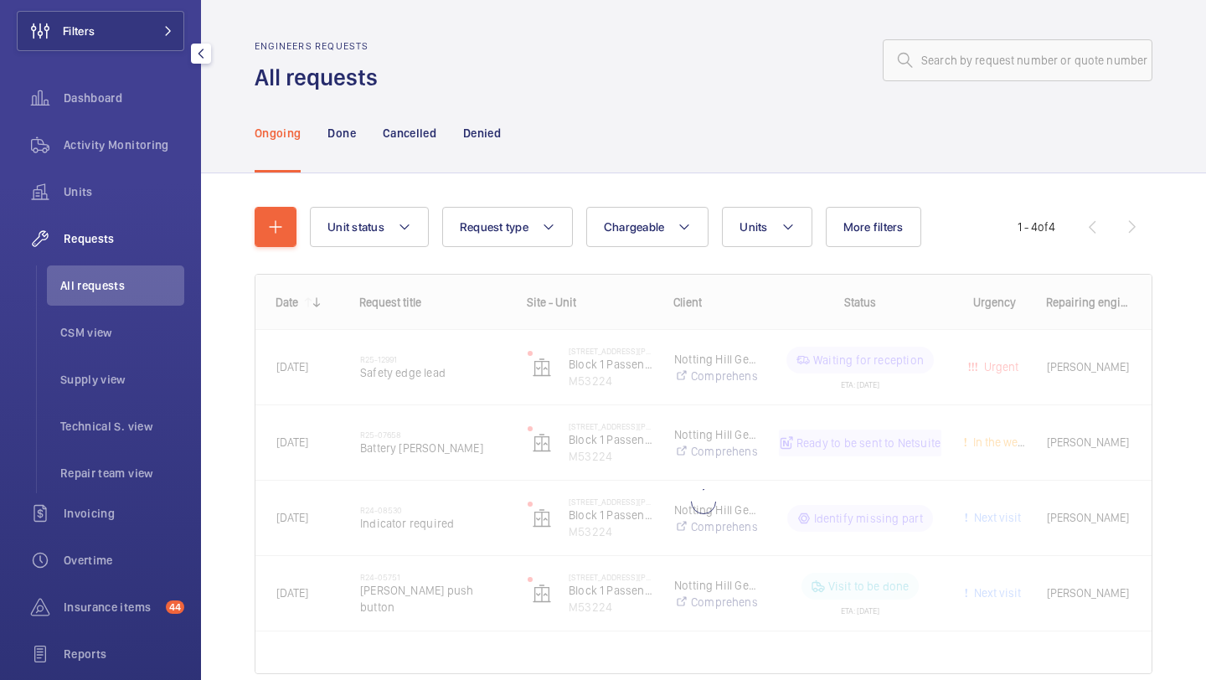
click at [996, 37] on wm-front-admin-header "Engineers requests All requests" at bounding box center [703, 46] width 1005 height 93
click at [991, 49] on input "text" at bounding box center [1018, 60] width 270 height 42
paste input "R25-12709"
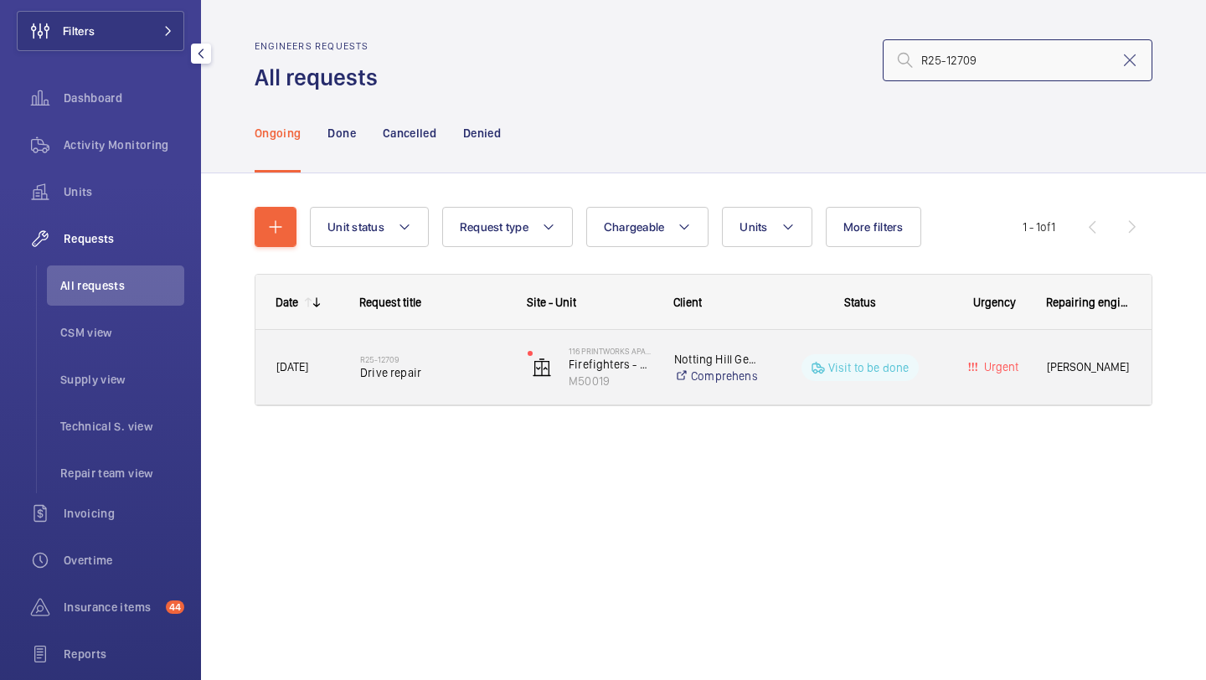
type input "R25-12709"
click at [467, 350] on div "R25-12709 Drive repair" at bounding box center [433, 367] width 146 height 49
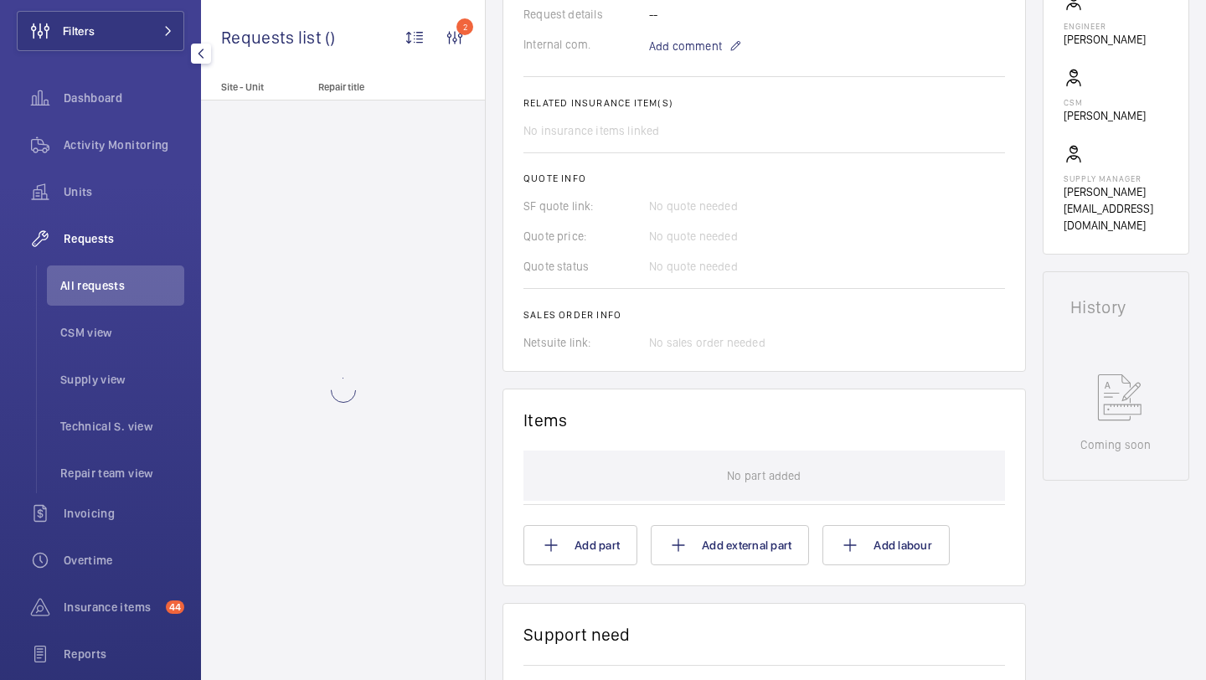
scroll to position [881, 0]
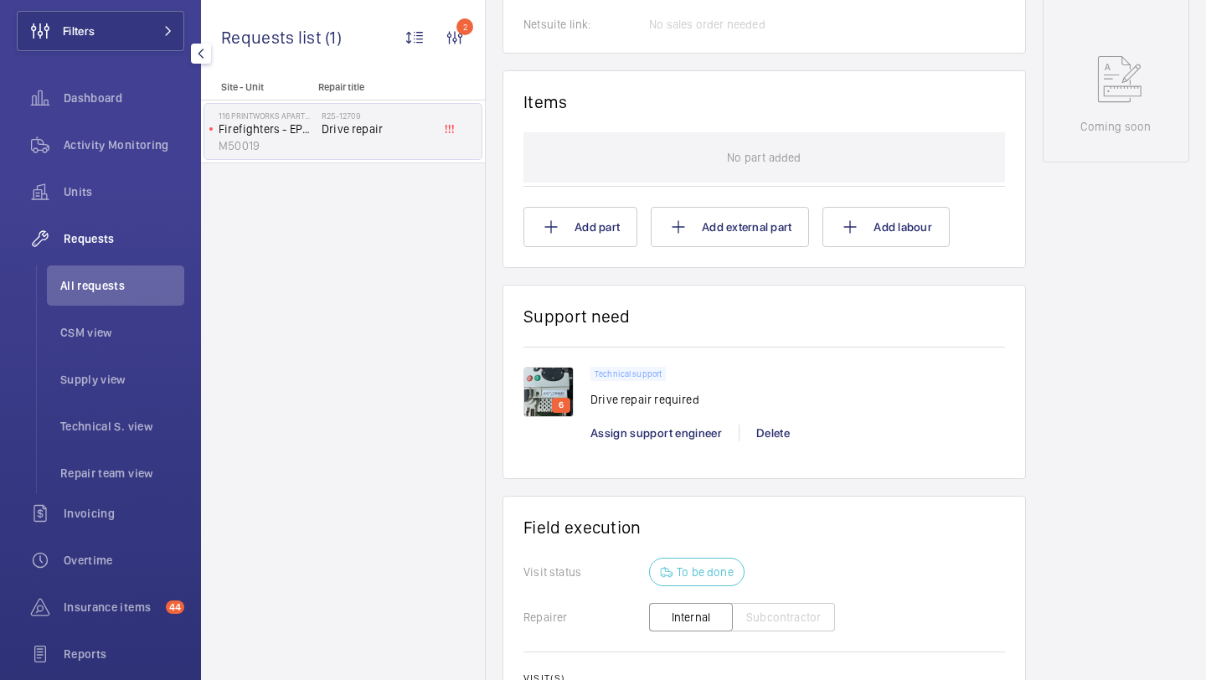
click at [551, 380] on img at bounding box center [548, 392] width 50 height 50
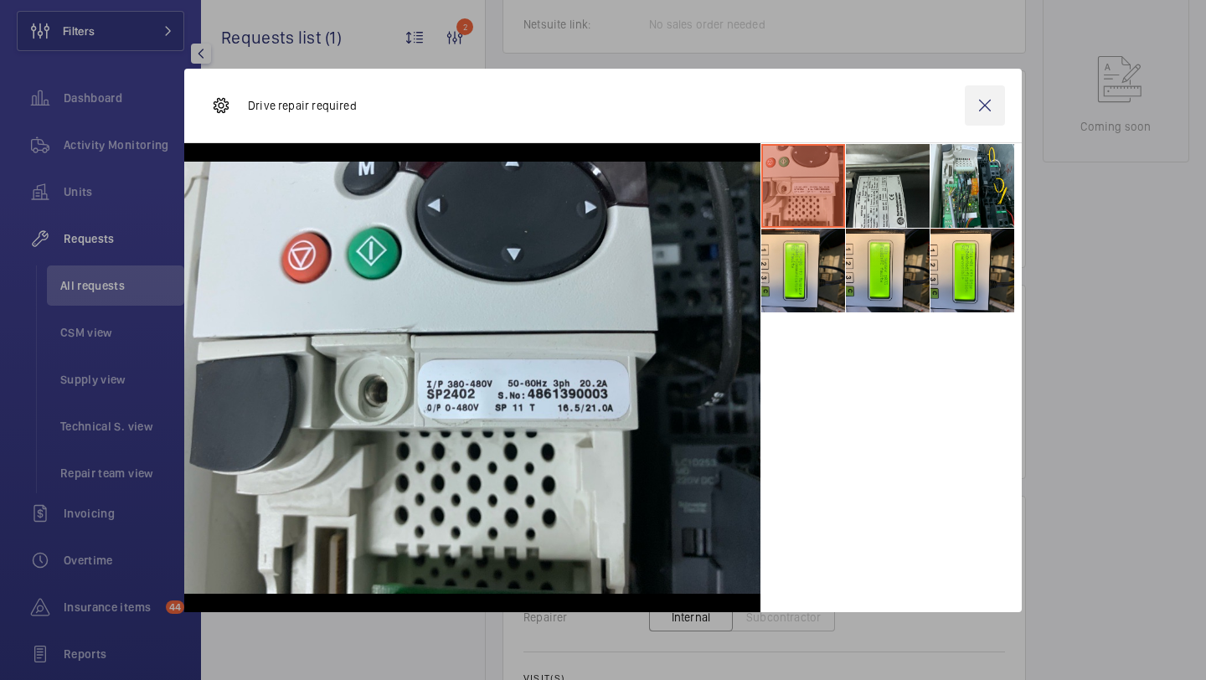
click at [973, 111] on wm-front-icon-button at bounding box center [985, 105] width 40 height 40
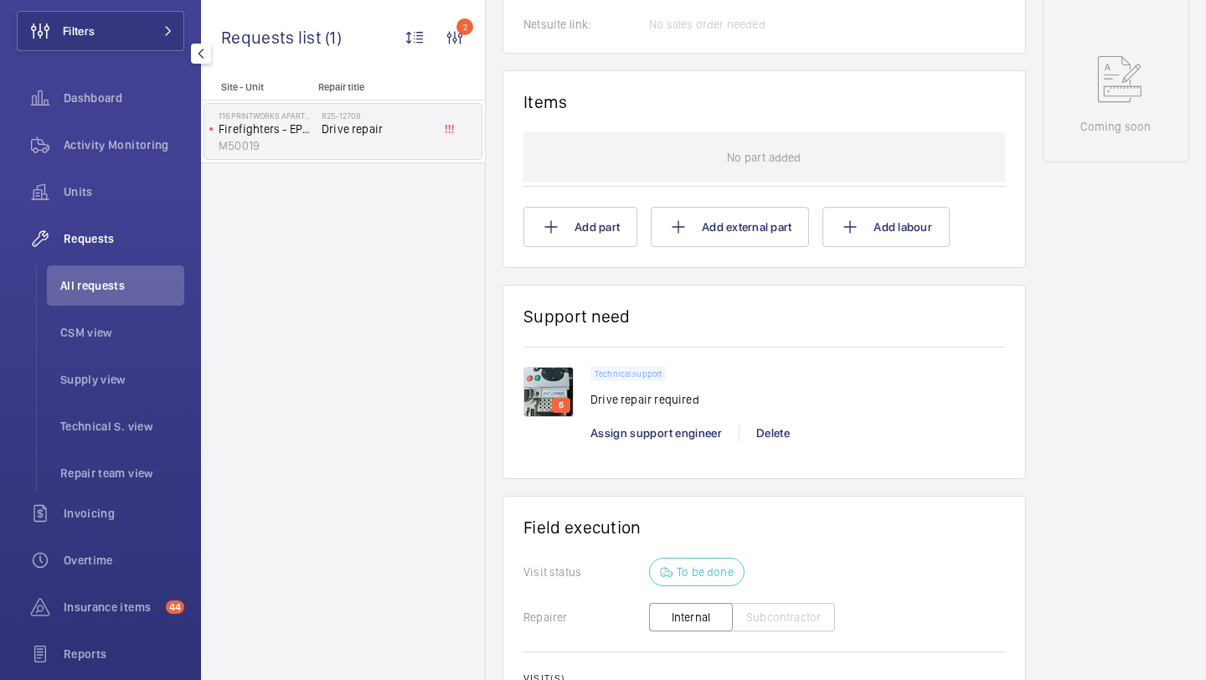
scroll to position [628, 0]
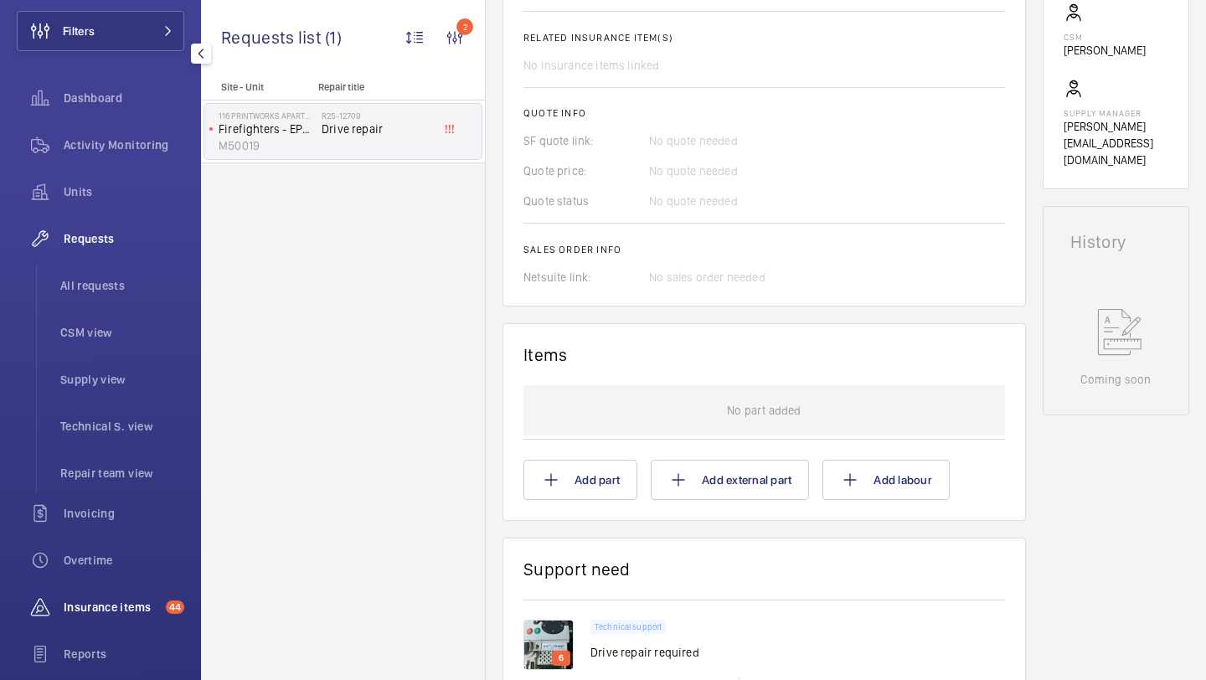
click at [114, 601] on span "Insurance items" at bounding box center [111, 607] width 95 height 17
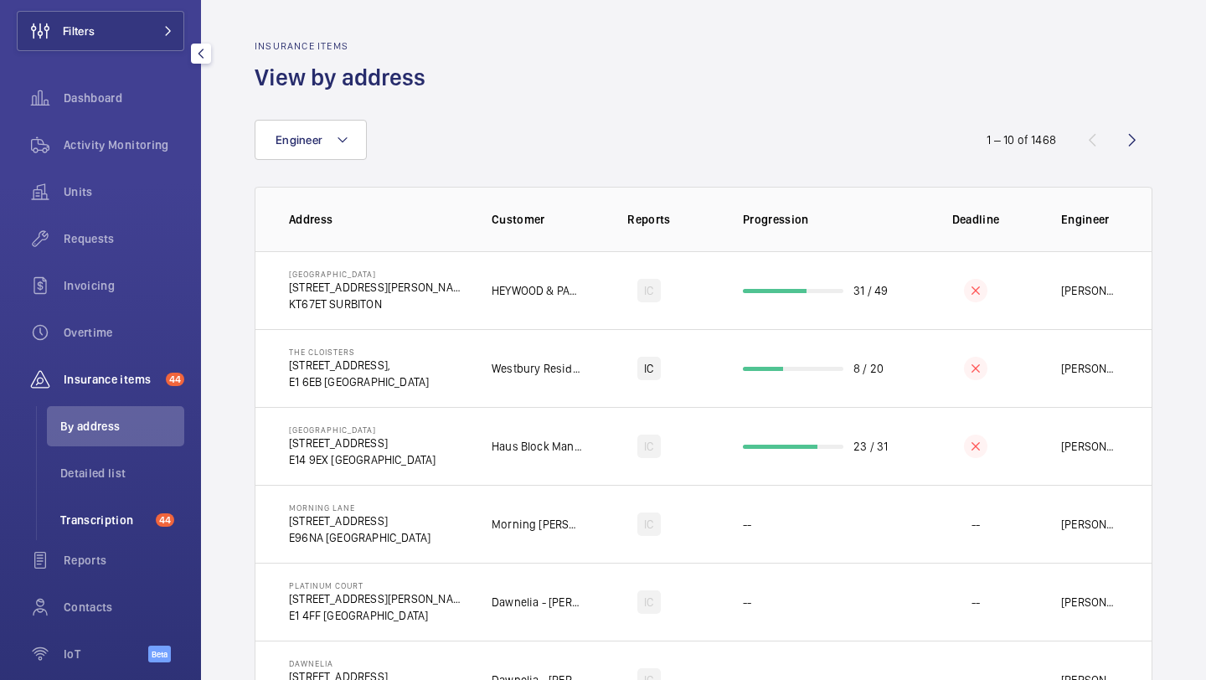
click at [147, 523] on span "Transcription" at bounding box center [104, 520] width 89 height 17
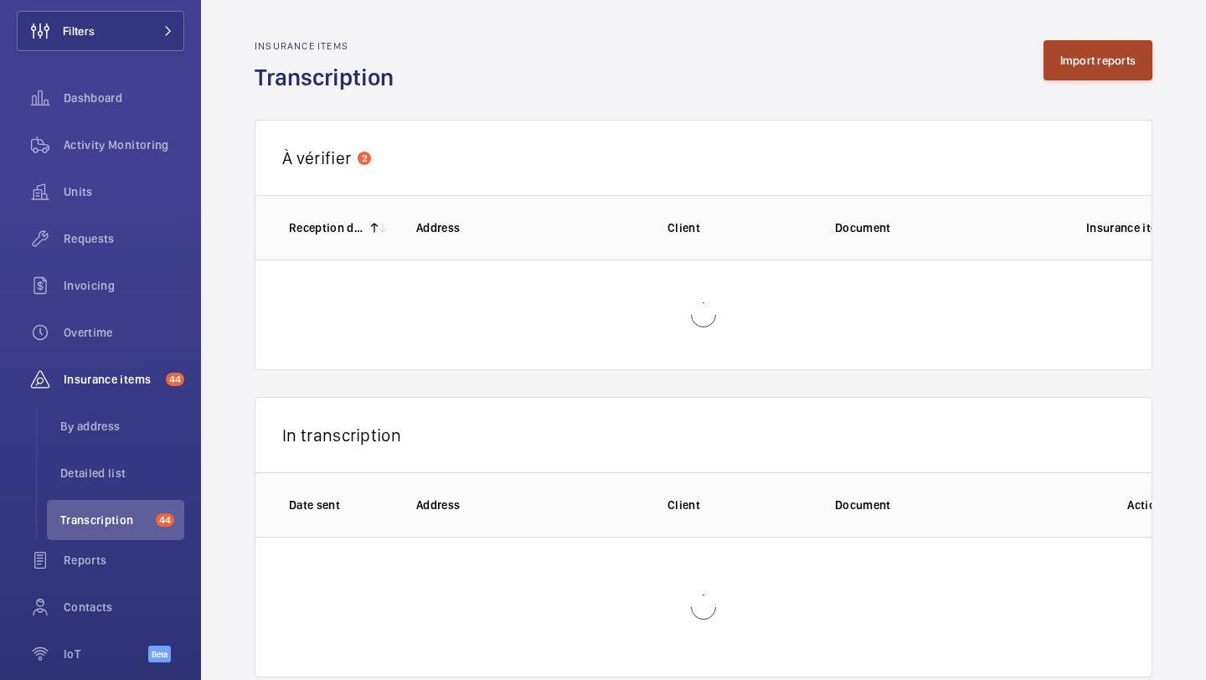
click at [1106, 40] on button "Import reports" at bounding box center [1099, 60] width 110 height 40
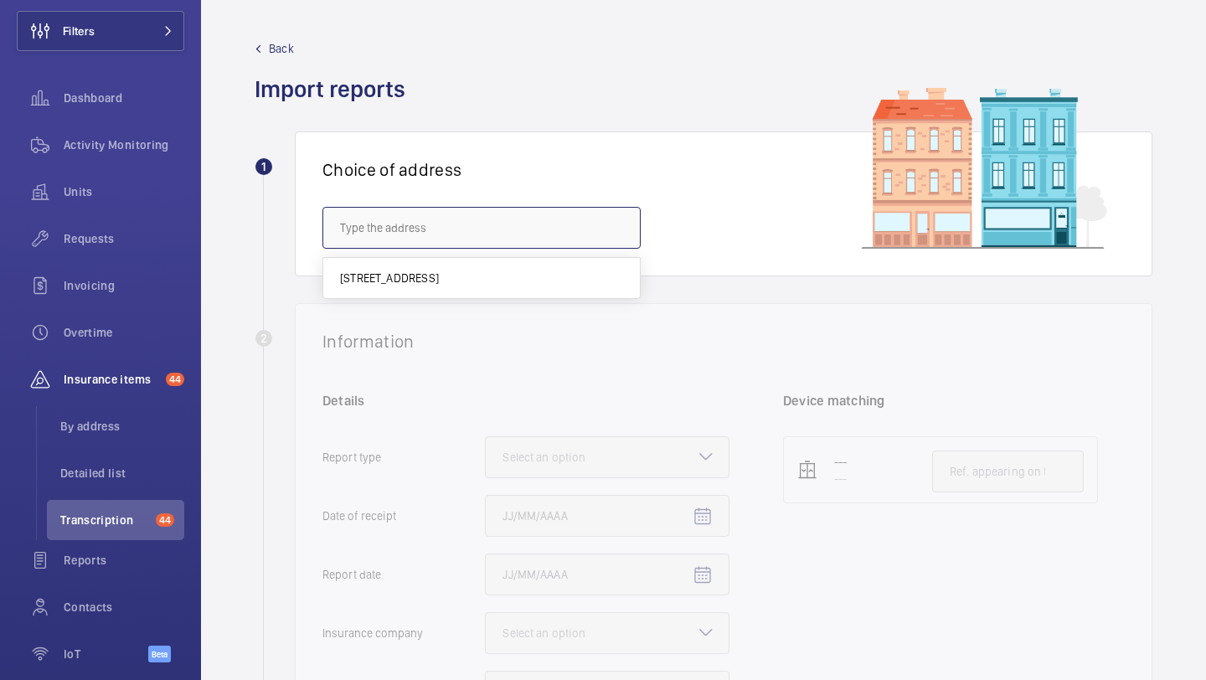
click at [509, 246] on input "text" at bounding box center [481, 228] width 318 height 42
click at [482, 285] on span "Watersreach Apartments - High Risk Building - Watersreach Apartments, LONDON N4…" at bounding box center [481, 278] width 283 height 17
type input "Watersreach Apartments - High Risk Building - Watersreach Apartments, LONDON N4…"
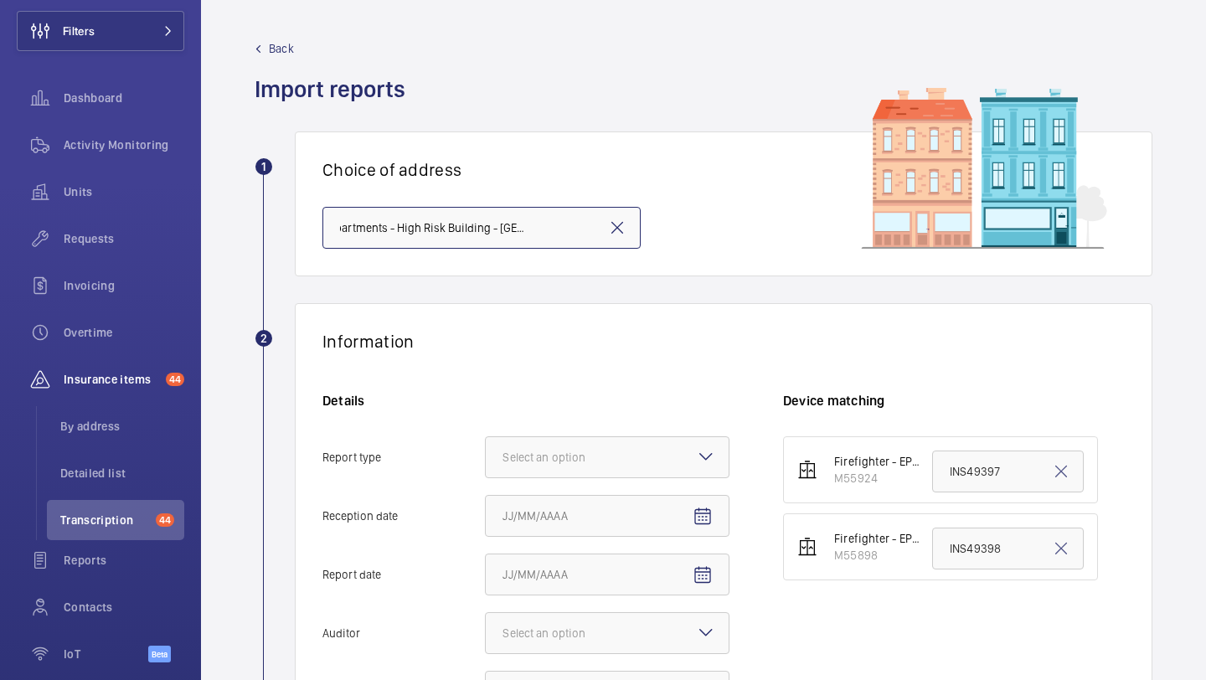
scroll to position [121, 0]
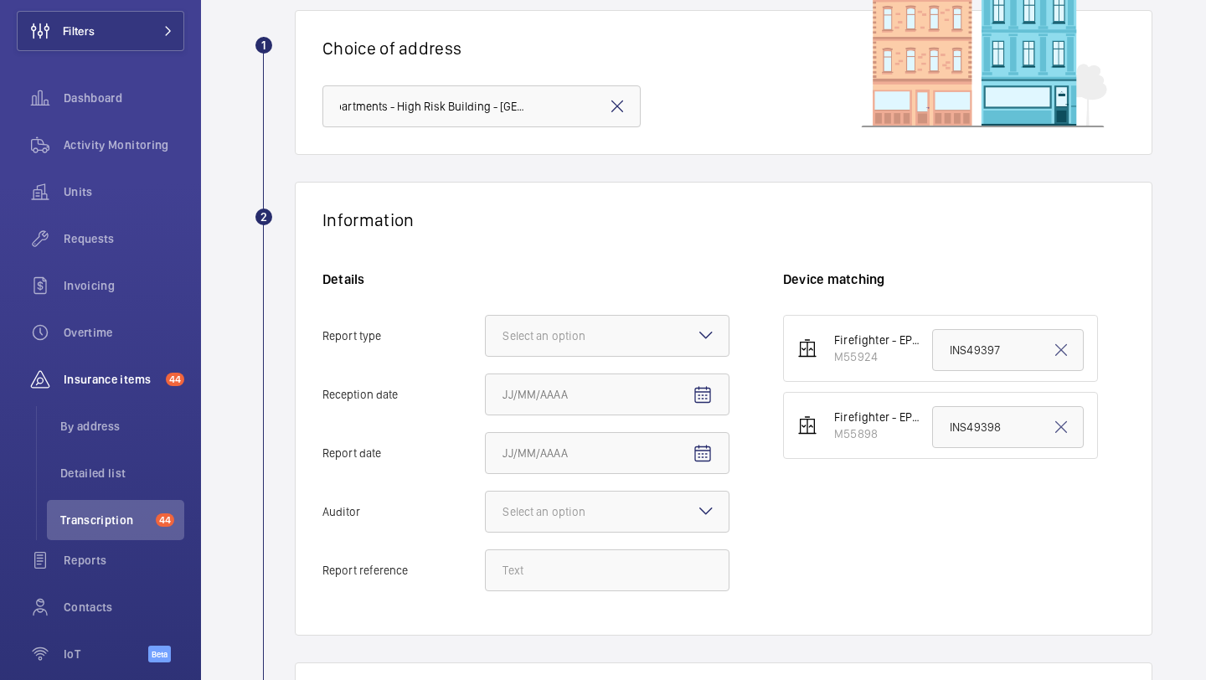
click at [553, 313] on div "Details Report type Select an option Reception date Report date Auditor Select …" at bounding box center [552, 440] width 461 height 338
click at [554, 329] on div "Select an option" at bounding box center [565, 335] width 125 height 17
click at [486, 329] on input "Report type Select an option" at bounding box center [486, 336] width 0 height 40
click at [554, 382] on span "Insurance company" at bounding box center [607, 387] width 209 height 17
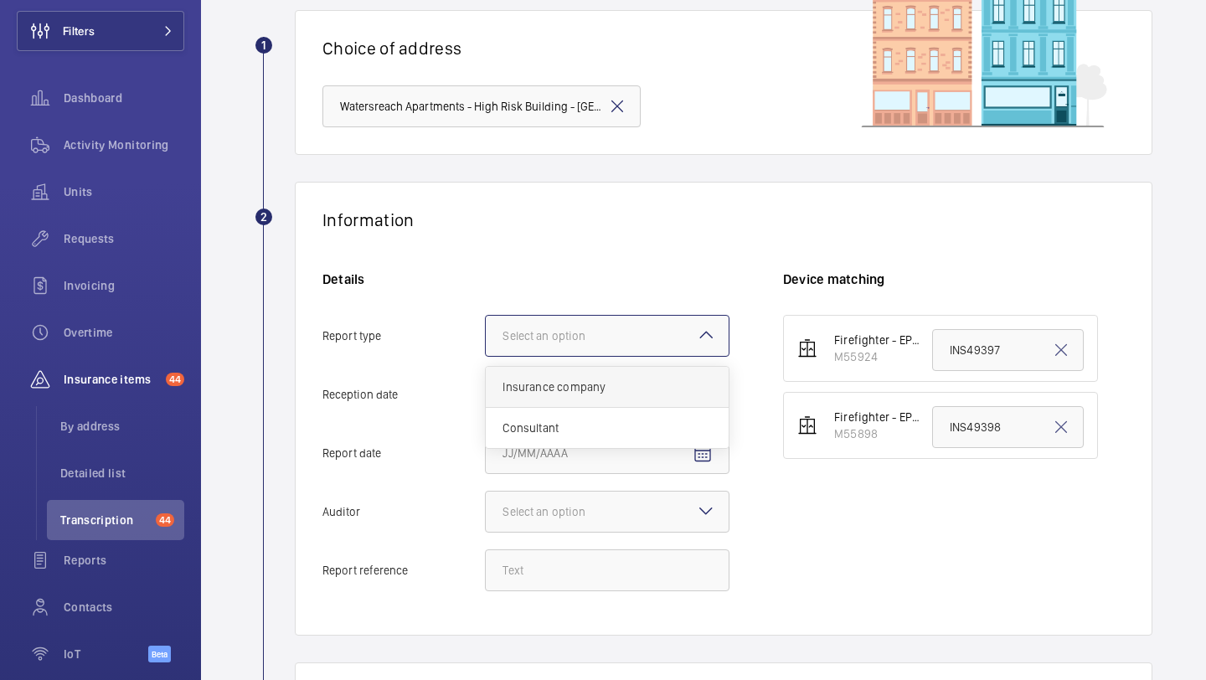
click at [486, 356] on input "Report type Select an option Insurance company Consultant" at bounding box center [486, 336] width 0 height 40
click at [706, 397] on mat-icon "Open calendar" at bounding box center [703, 395] width 20 height 20
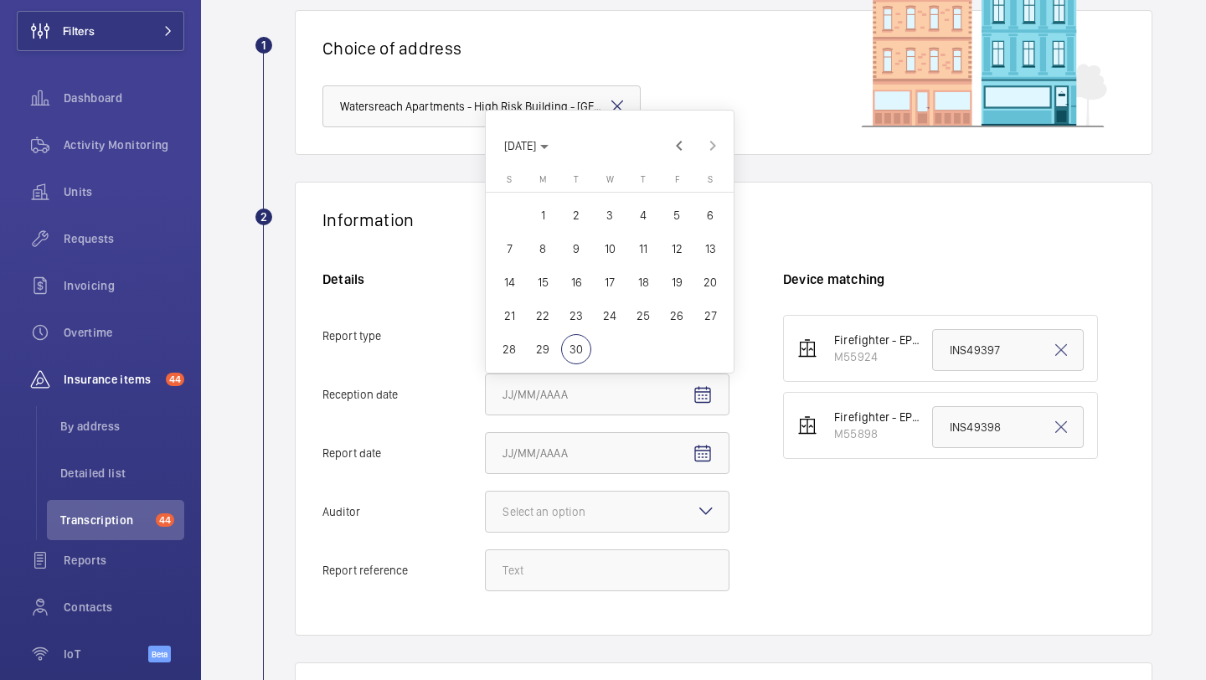
click at [648, 322] on span "25" at bounding box center [643, 316] width 30 height 30
type input "9/25/2025"
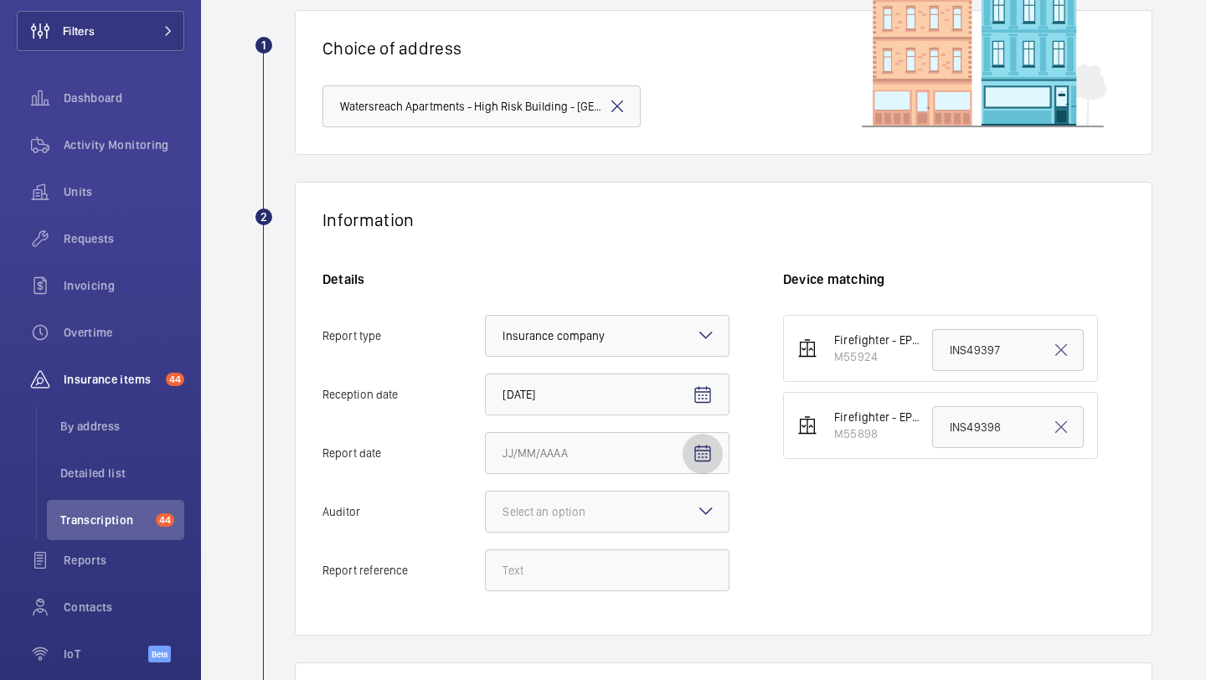
click at [709, 448] on mat-icon "Open calendar" at bounding box center [703, 454] width 20 height 20
click at [618, 374] on span "24" at bounding box center [610, 374] width 30 height 30
type input "9/24/2025"
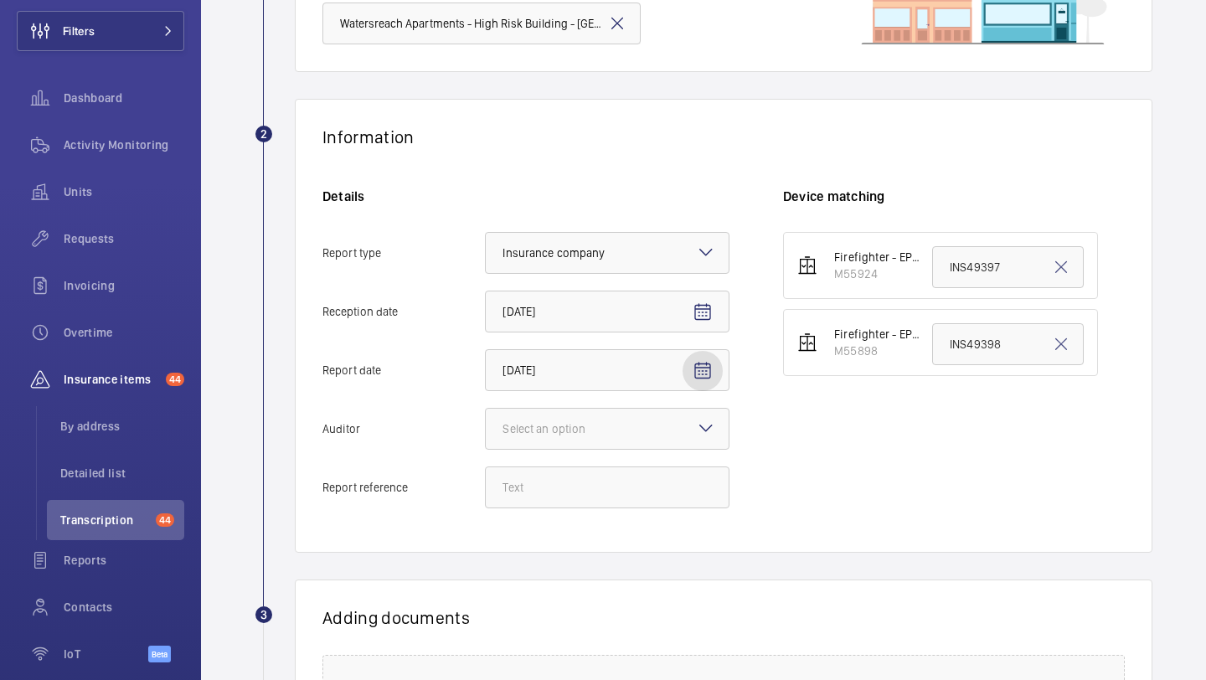
scroll to position [229, 0]
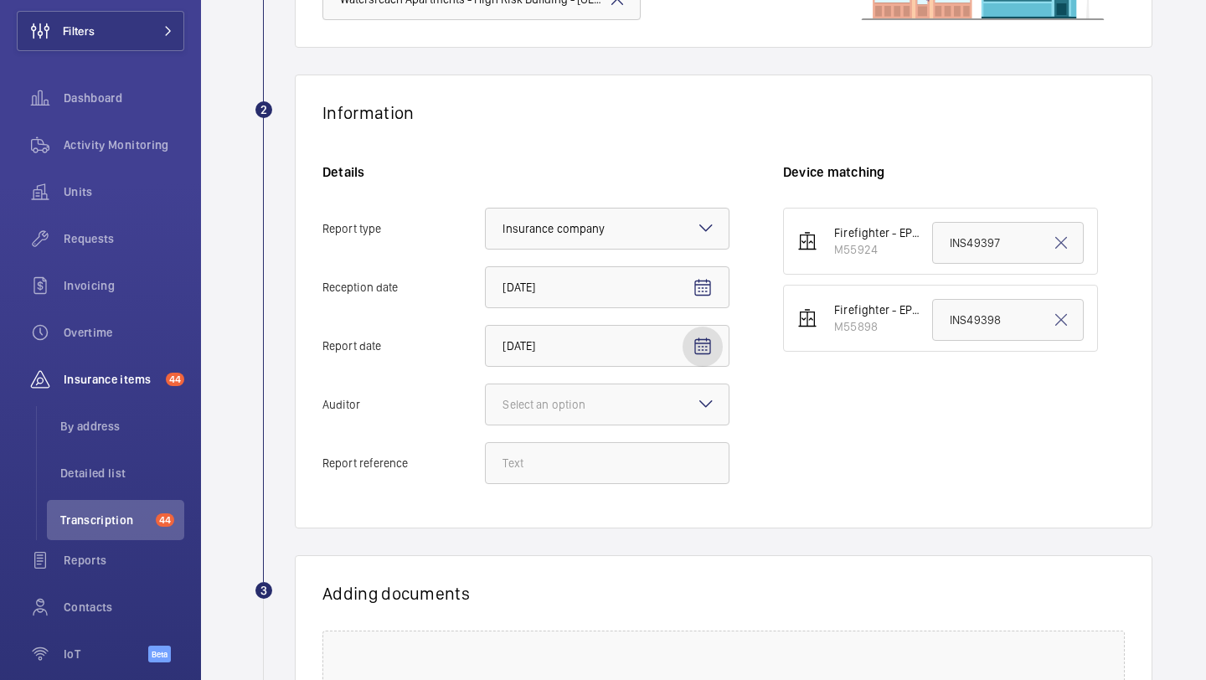
click at [717, 338] on span "Open calendar" at bounding box center [703, 347] width 40 height 40
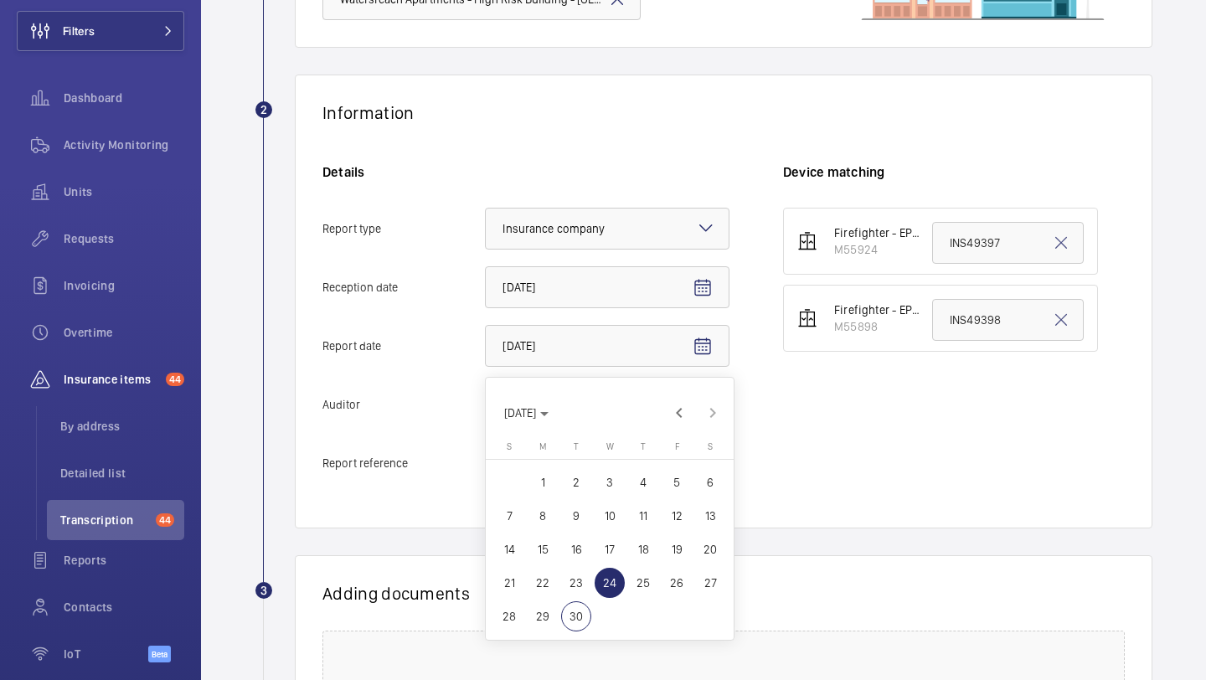
click at [692, 286] on div at bounding box center [603, 340] width 1206 height 680
click at [692, 286] on span "Open calendar" at bounding box center [703, 288] width 40 height 40
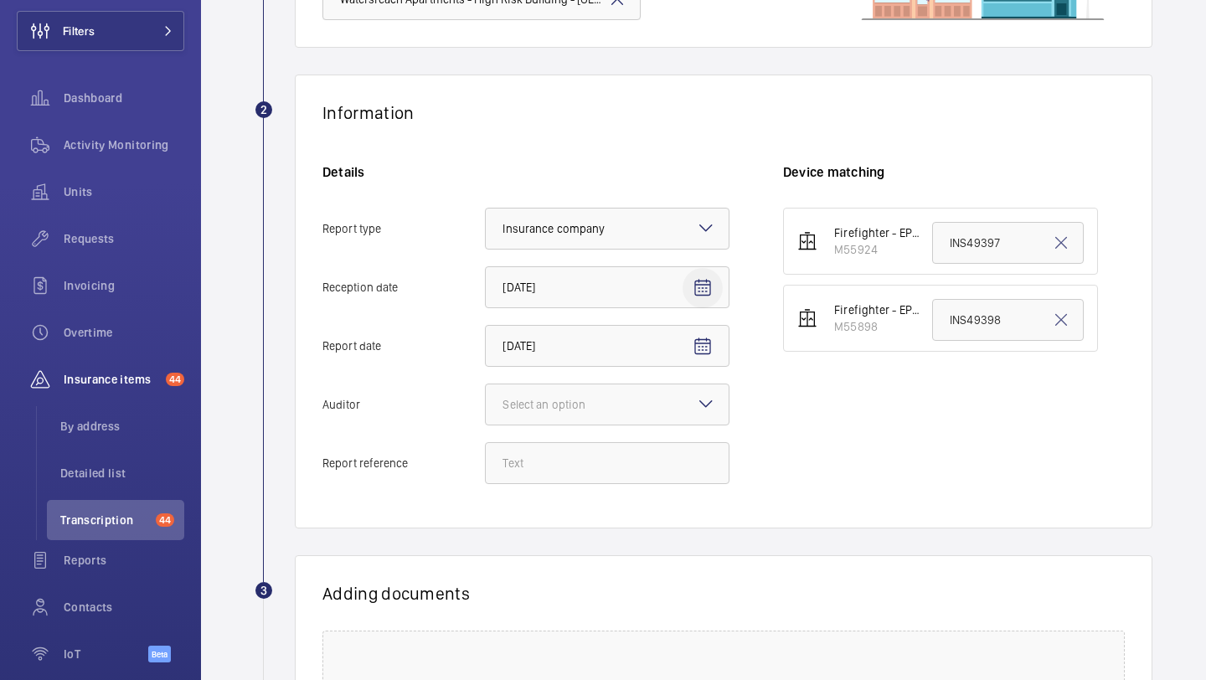
click at [700, 288] on mat-icon "Open calendar" at bounding box center [703, 288] width 20 height 20
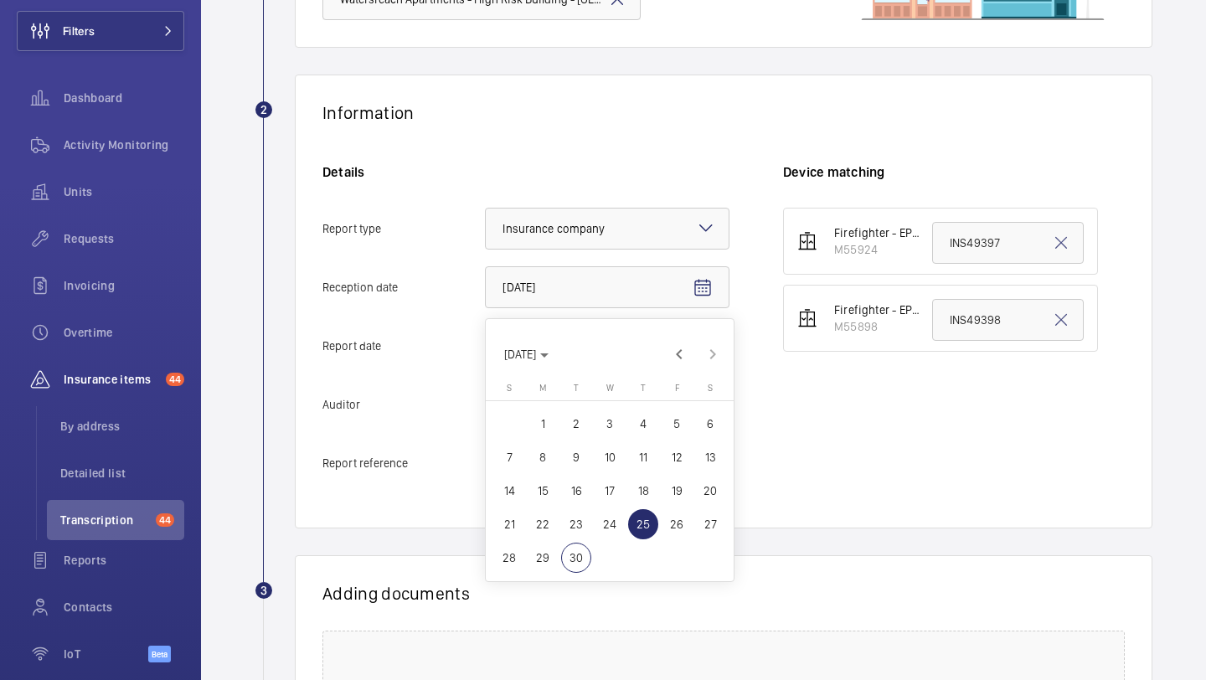
click at [700, 286] on div at bounding box center [603, 340] width 1206 height 680
click at [576, 554] on span "30" at bounding box center [576, 558] width 30 height 30
type input "9/30/2025"
click at [576, 554] on span "30" at bounding box center [576, 558] width 30 height 30
click at [817, 394] on div at bounding box center [603, 340] width 1206 height 680
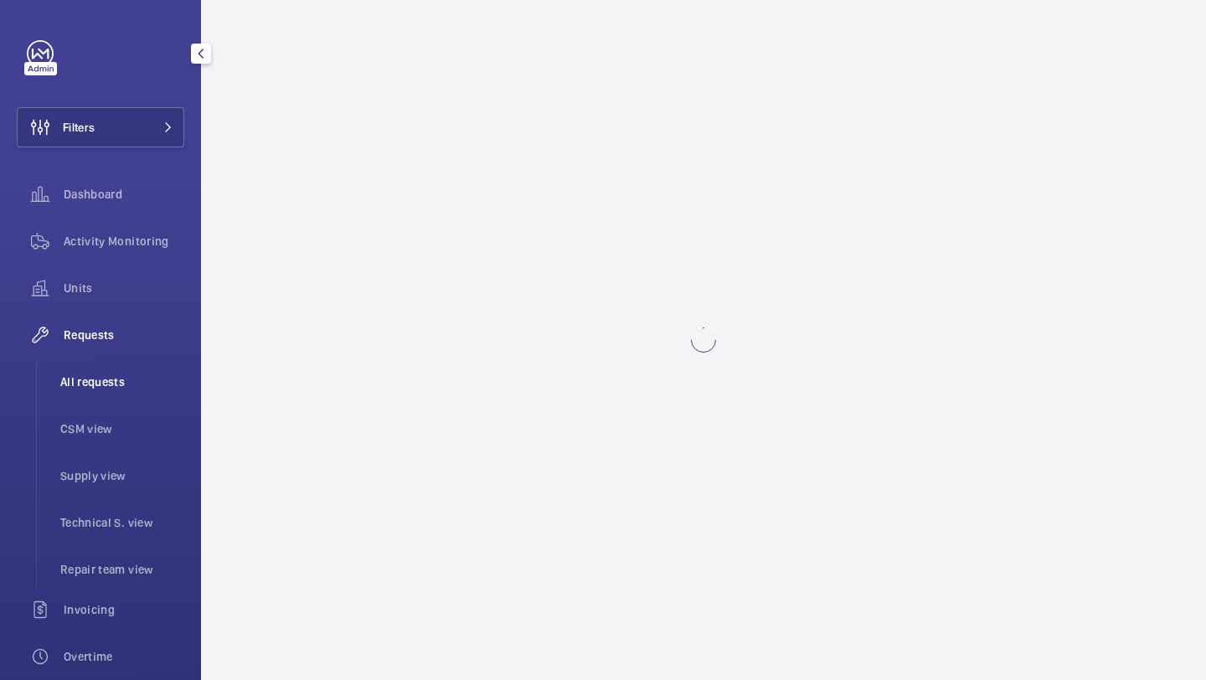
click at [157, 369] on li "All requests" at bounding box center [115, 382] width 137 height 40
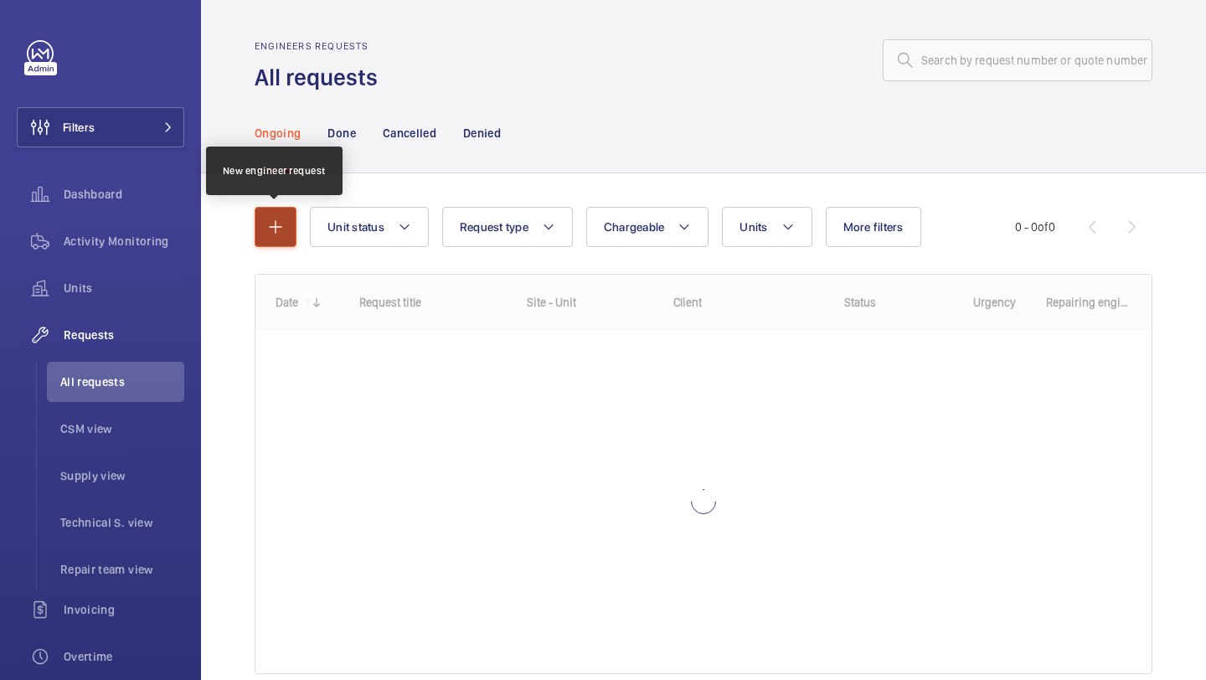
click at [278, 222] on mat-icon "button" at bounding box center [276, 227] width 20 height 20
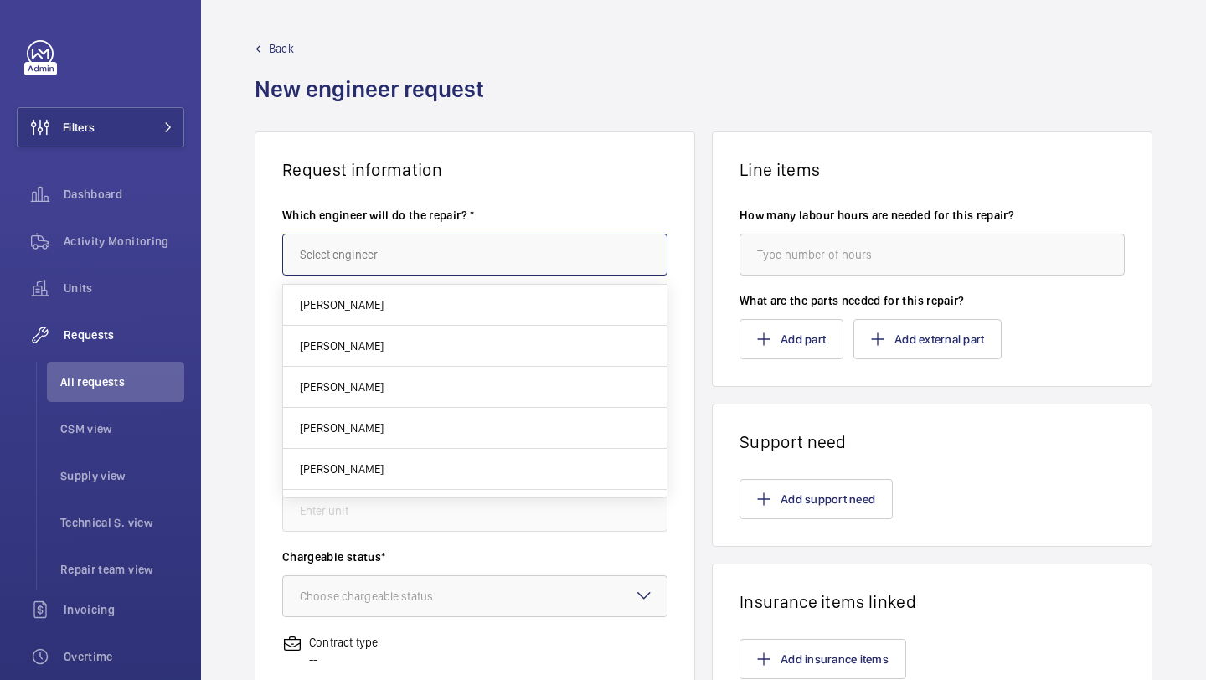
click at [465, 259] on input "text" at bounding box center [474, 255] width 385 height 42
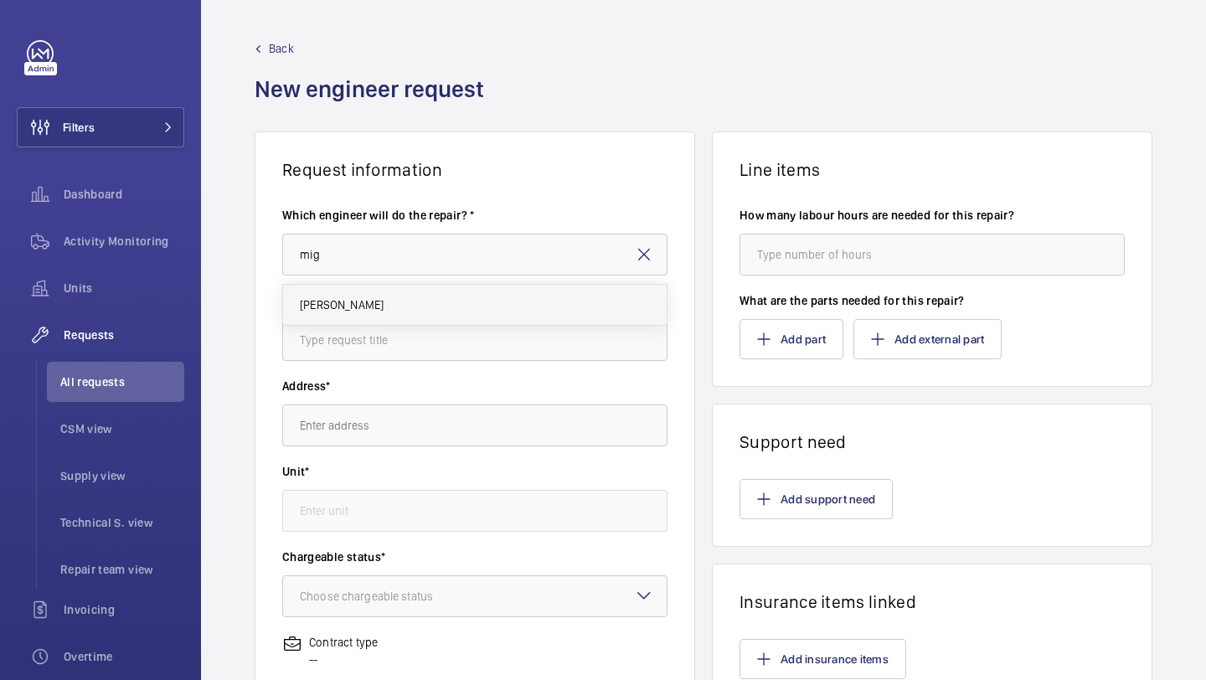
click at [436, 319] on mat-option "[PERSON_NAME]" at bounding box center [475, 305] width 384 height 40
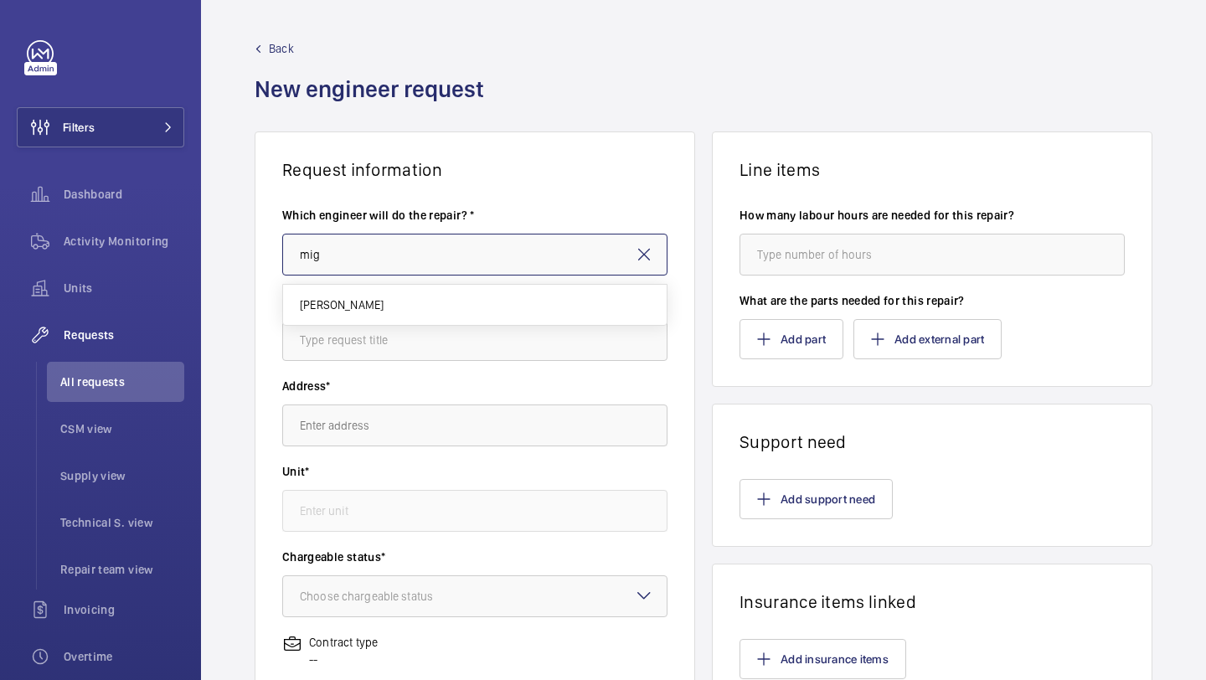
type input "[PERSON_NAME]"
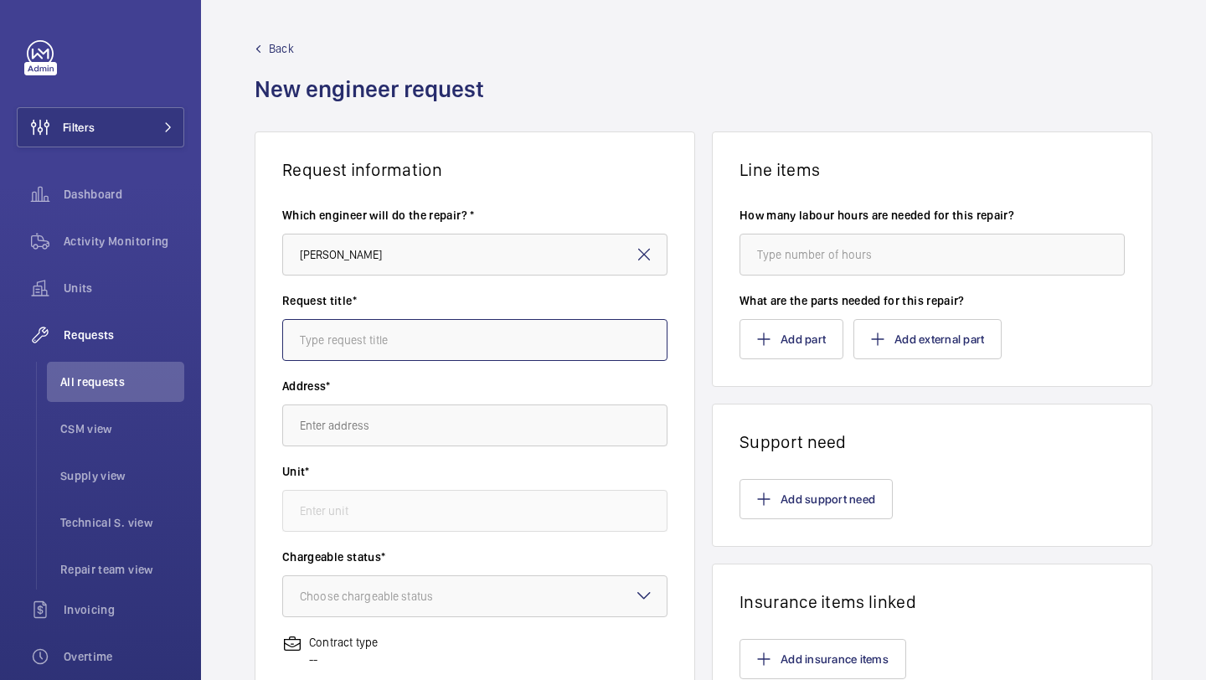
click at [426, 343] on input "text" at bounding box center [474, 340] width 385 height 42
type input "reorder - parts gone missing"
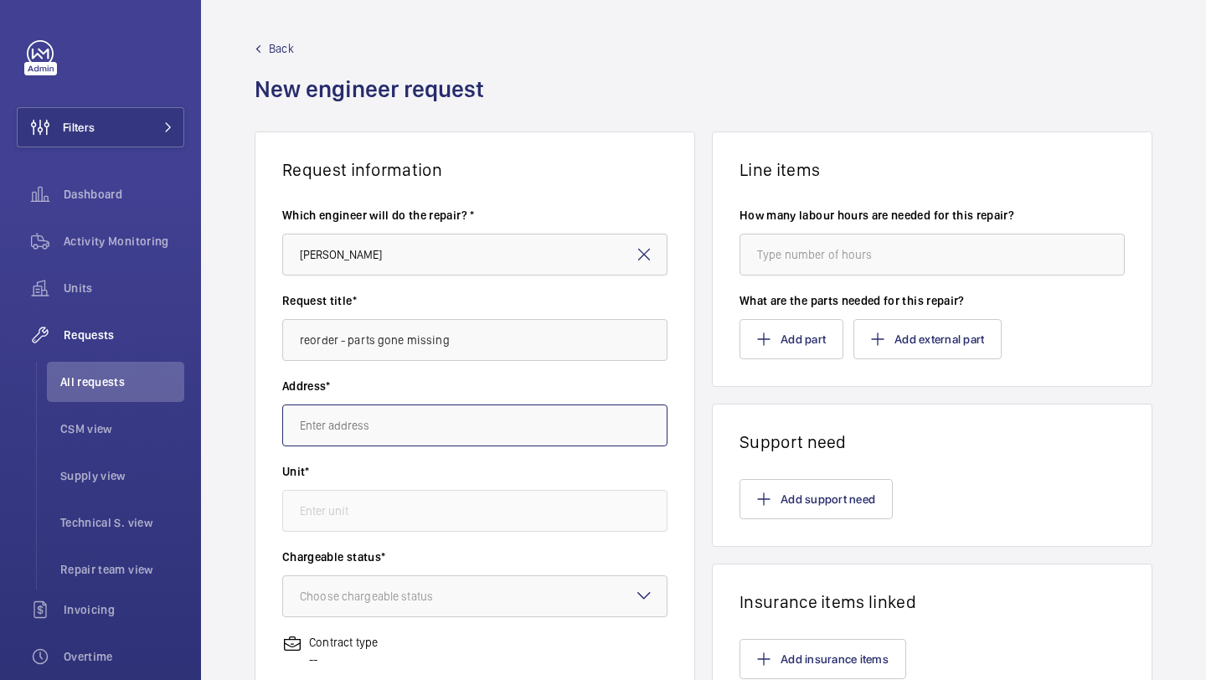
click at [373, 432] on input "text" at bounding box center [474, 426] width 385 height 42
type input "d"
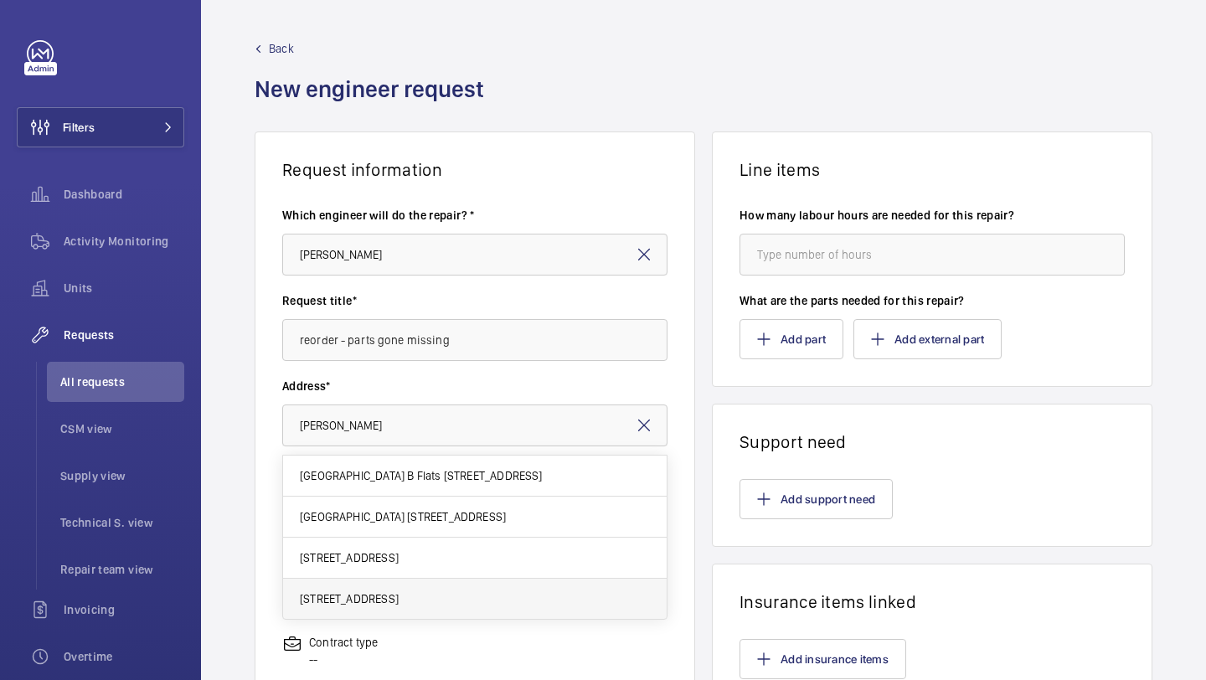
click at [399, 590] on span "[STREET_ADDRESS]" at bounding box center [349, 598] width 99 height 17
type input "[STREET_ADDRESS]"
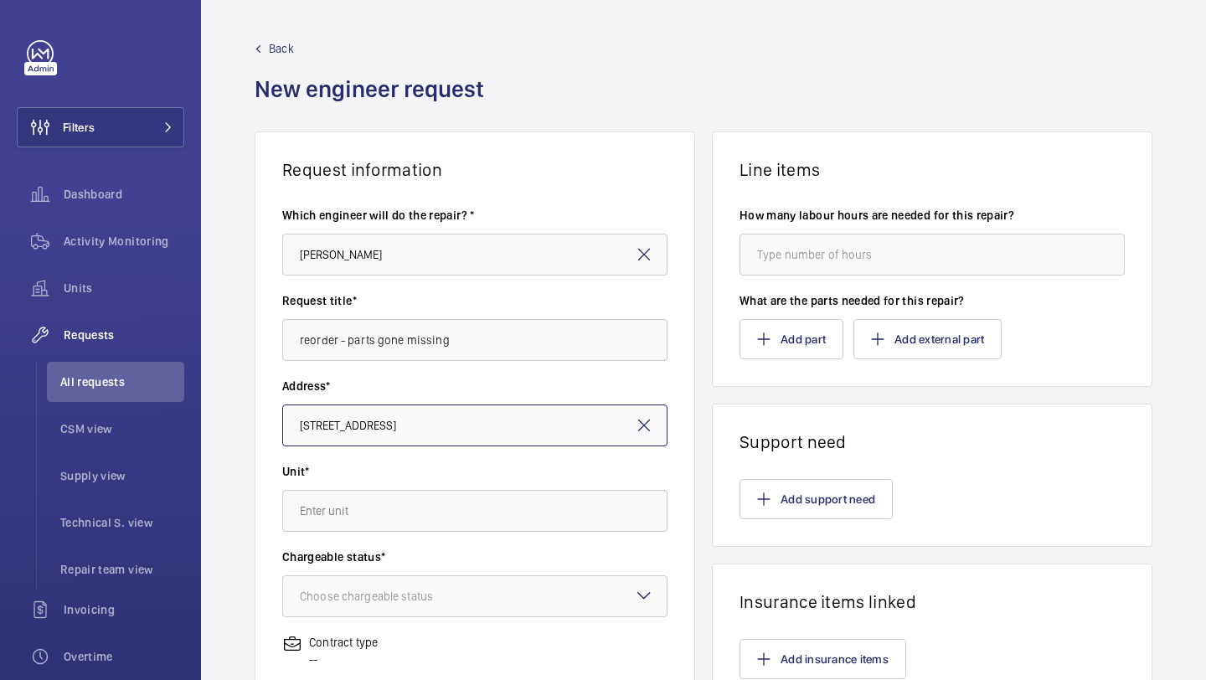
scroll to position [0, 253]
click at [516, 499] on input "text" at bounding box center [474, 511] width 385 height 42
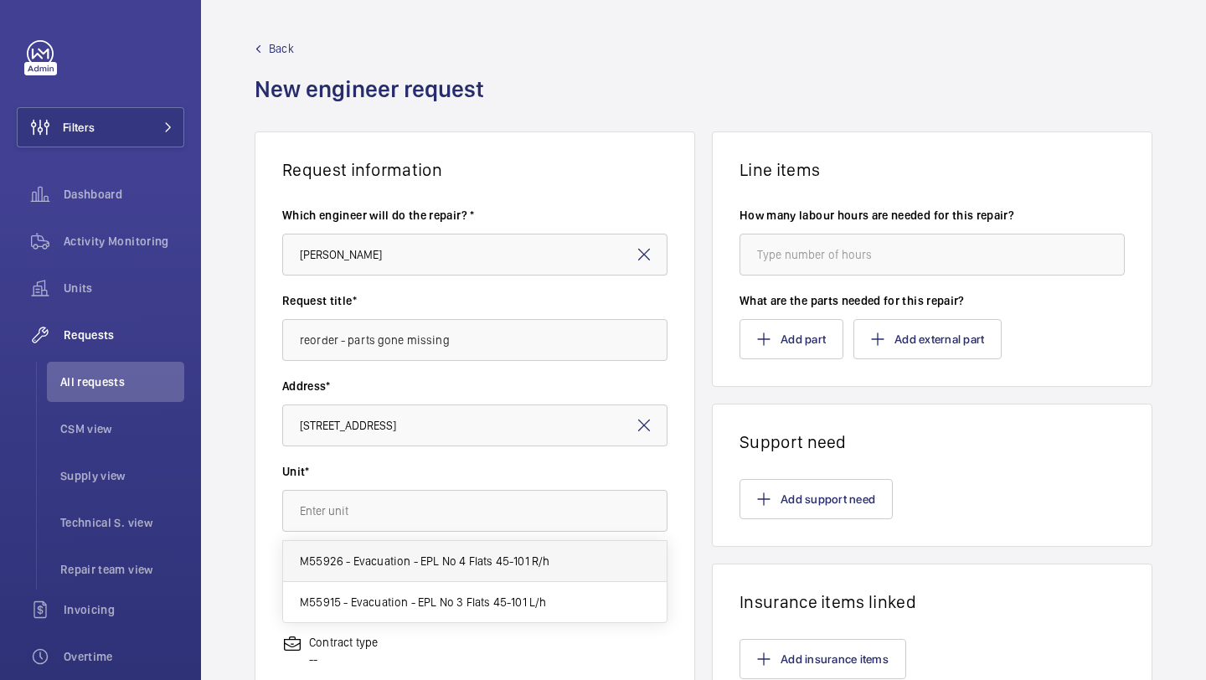
click at [532, 565] on span "M55926 - Evacuation - EPL No 4 Flats 45-101 R/h" at bounding box center [425, 561] width 250 height 17
type input "M55926 - Evacuation - EPL No 4 Flats 45-101 R/h"
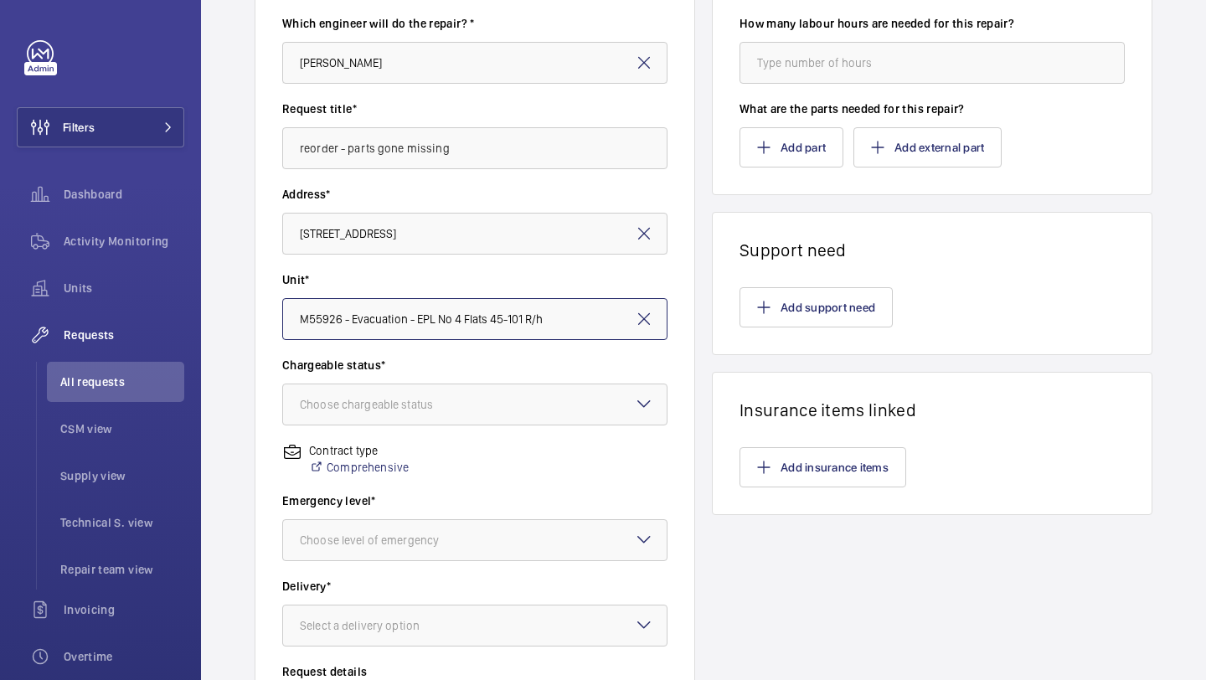
scroll to position [325, 0]
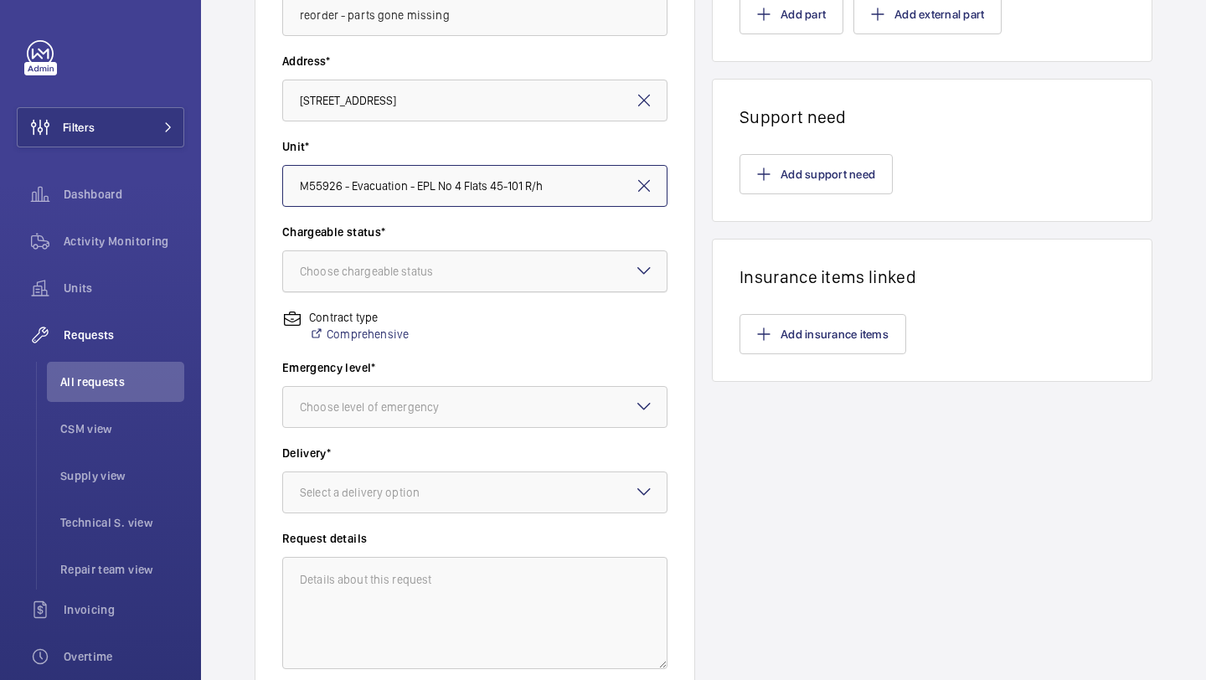
click at [515, 276] on div at bounding box center [475, 271] width 384 height 40
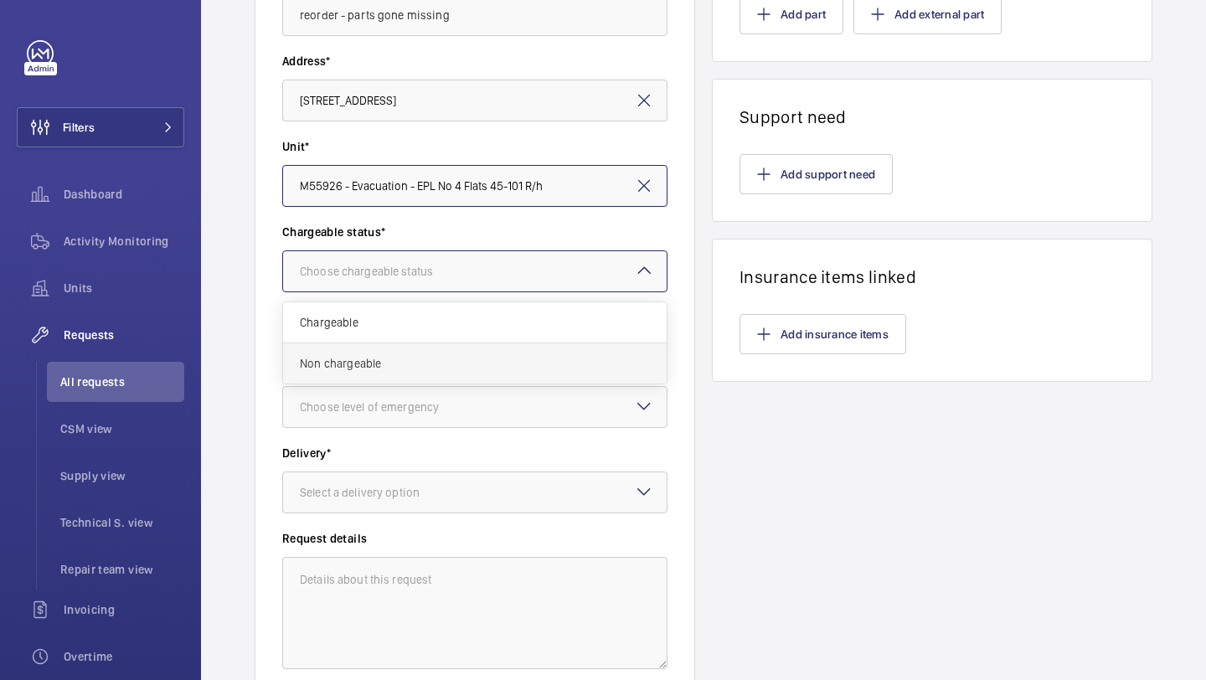
click at [487, 356] on span "Non chargeable" at bounding box center [475, 363] width 350 height 17
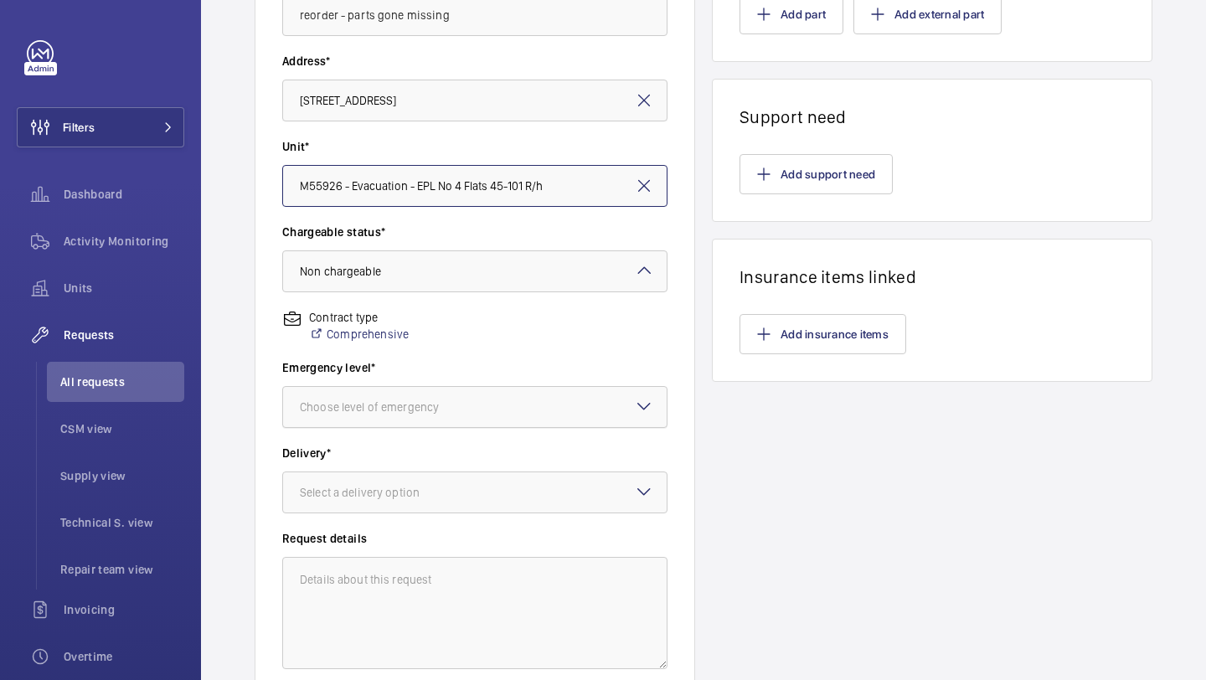
click at [477, 400] on div "Choose level of emergency" at bounding box center [390, 407] width 181 height 17
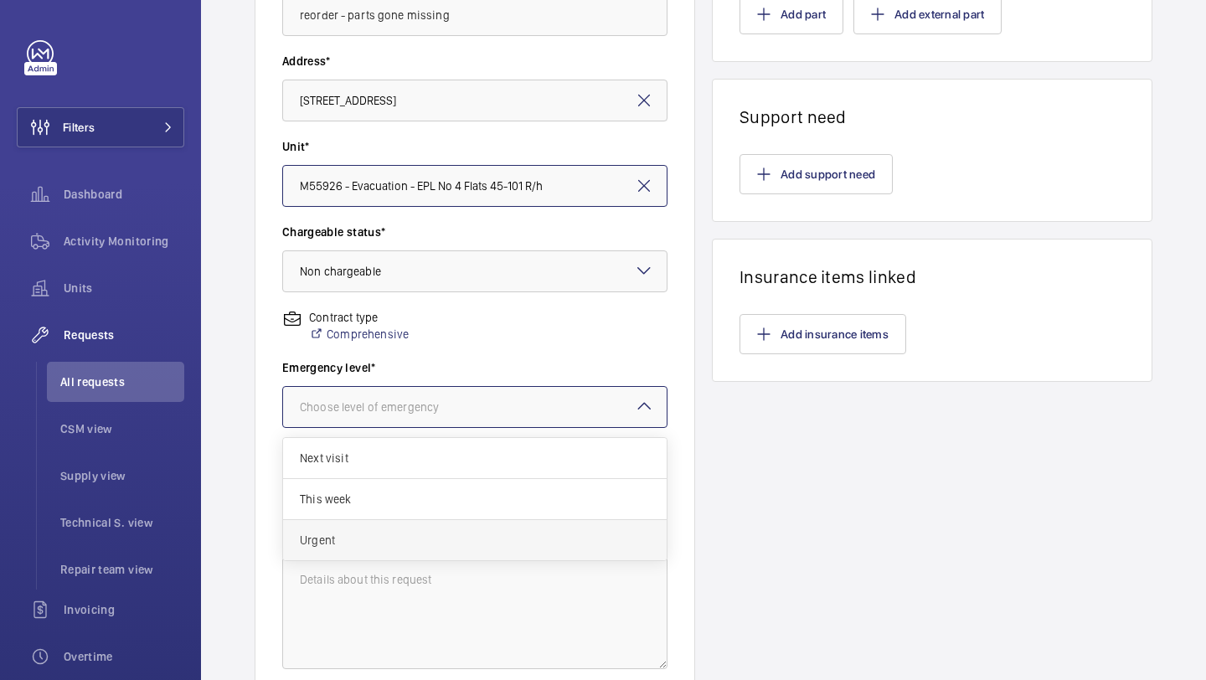
click at [429, 532] on span "Urgent" at bounding box center [475, 540] width 350 height 17
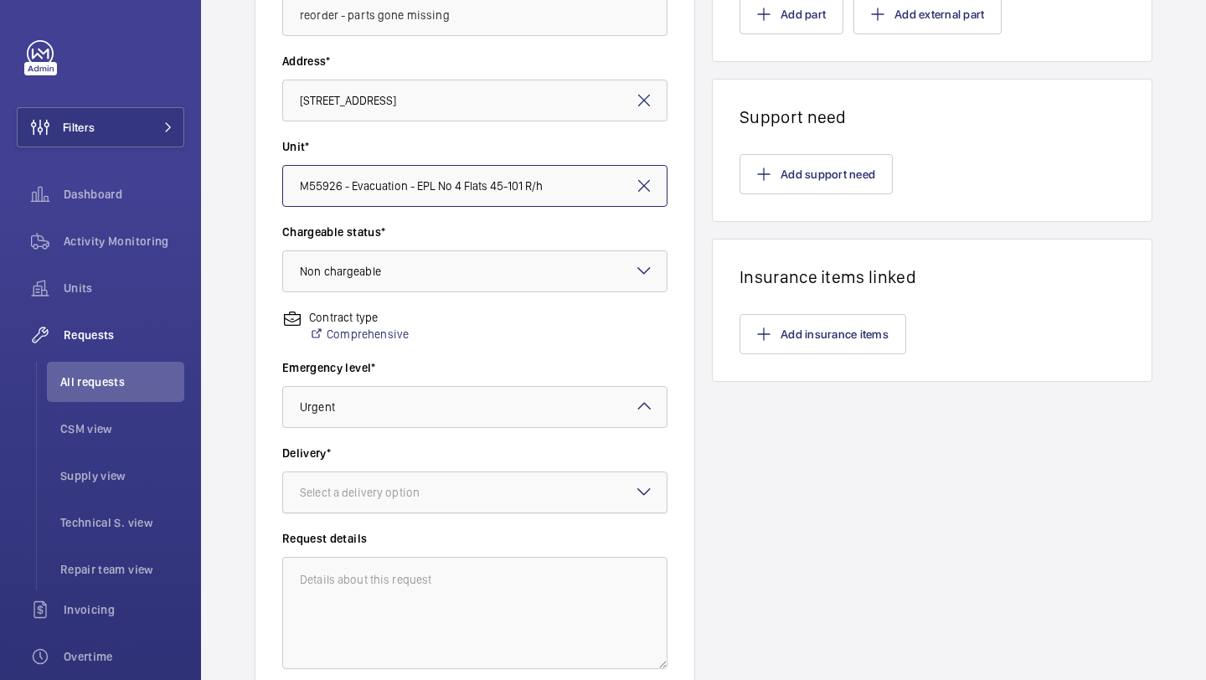
click at [433, 487] on div "Select a delivery option" at bounding box center [381, 492] width 162 height 17
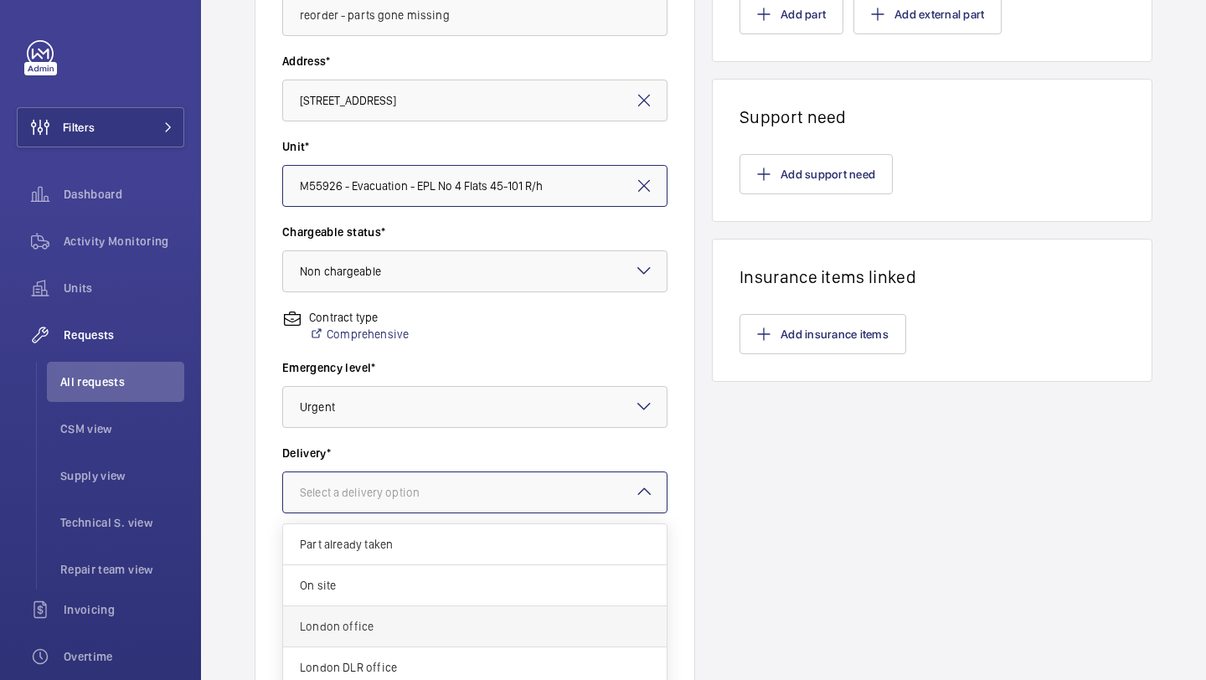
click at [387, 635] on div "London office" at bounding box center [475, 626] width 384 height 41
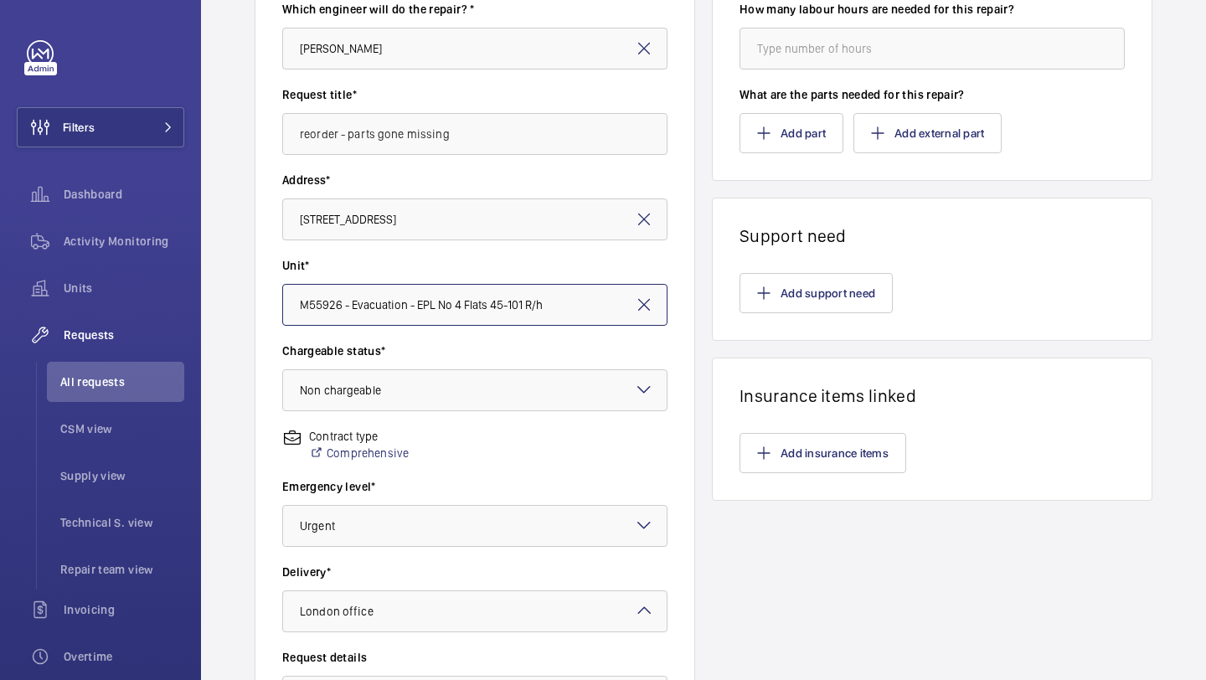
scroll to position [91, 0]
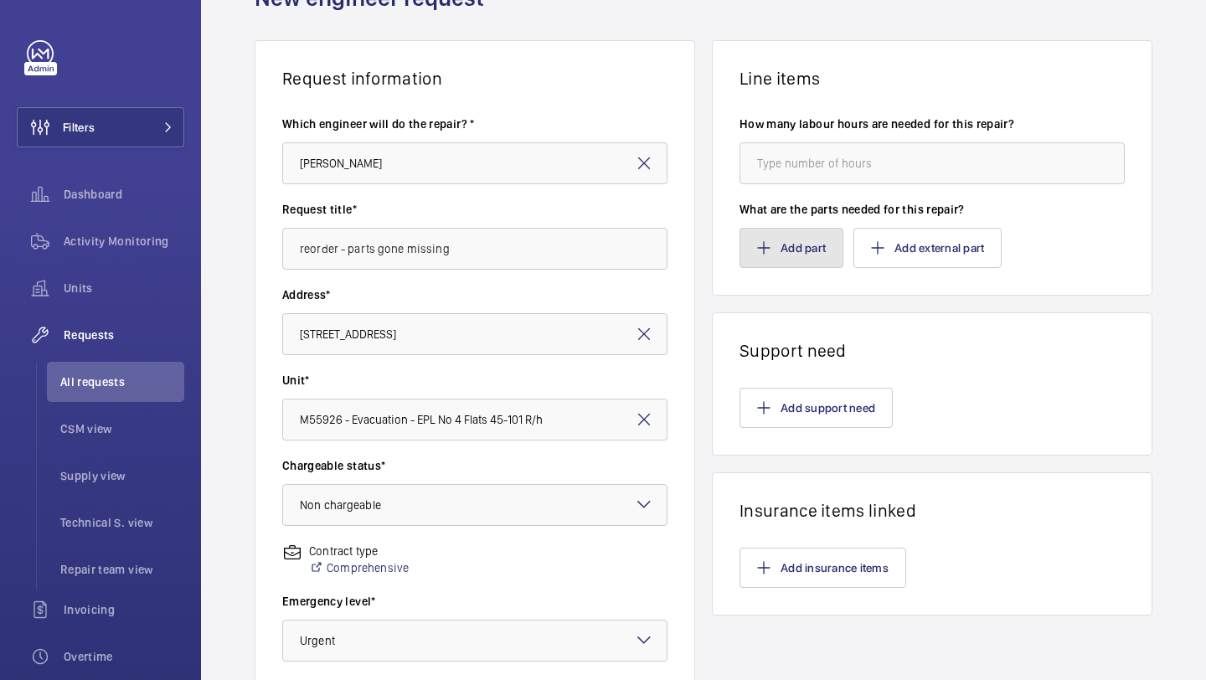
click at [781, 253] on button "Add part" at bounding box center [792, 248] width 104 height 40
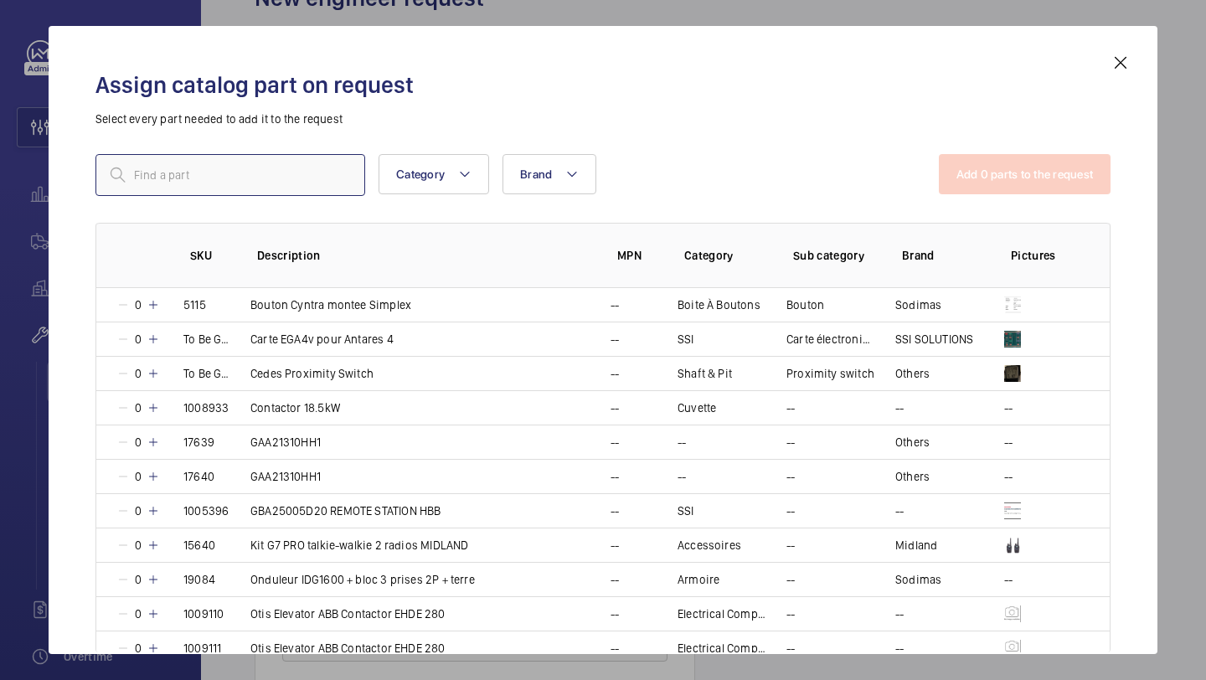
click at [255, 170] on input "text" at bounding box center [230, 175] width 270 height 42
paste input "1006304"
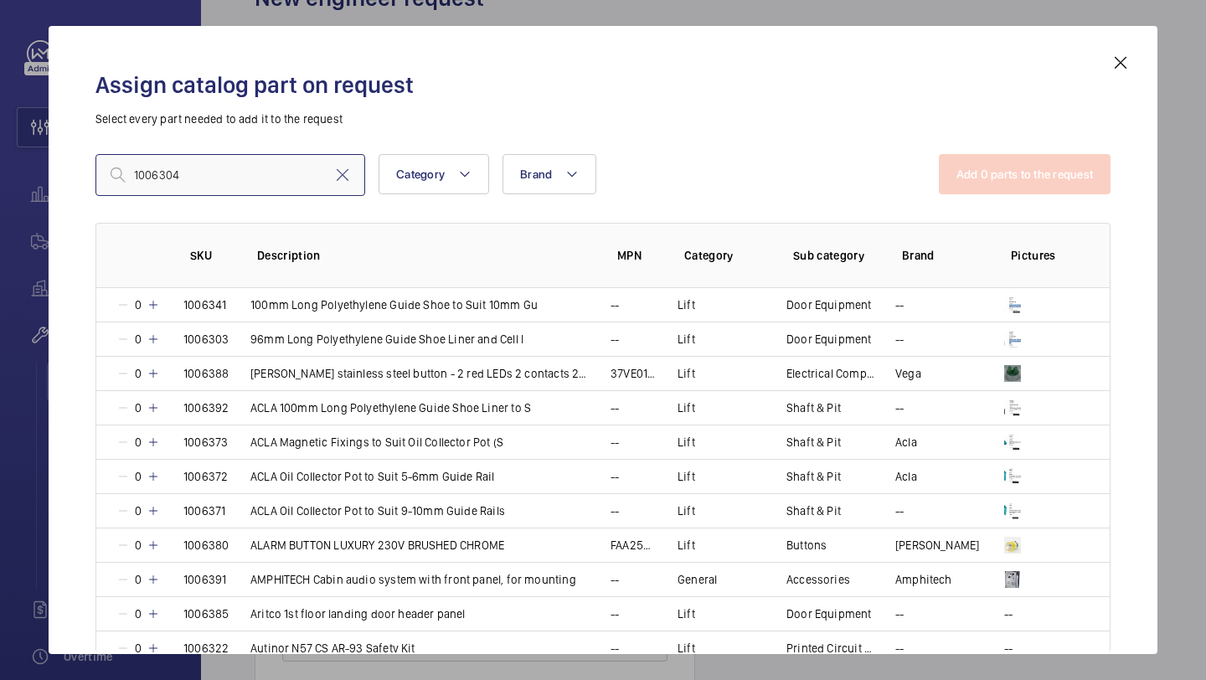
type input "1006304"
click at [334, 172] on mat-icon at bounding box center [343, 175] width 20 height 20
paste input "SKU 1006304 Non catalogue DMG Push button DMG single arrow ( red halo"
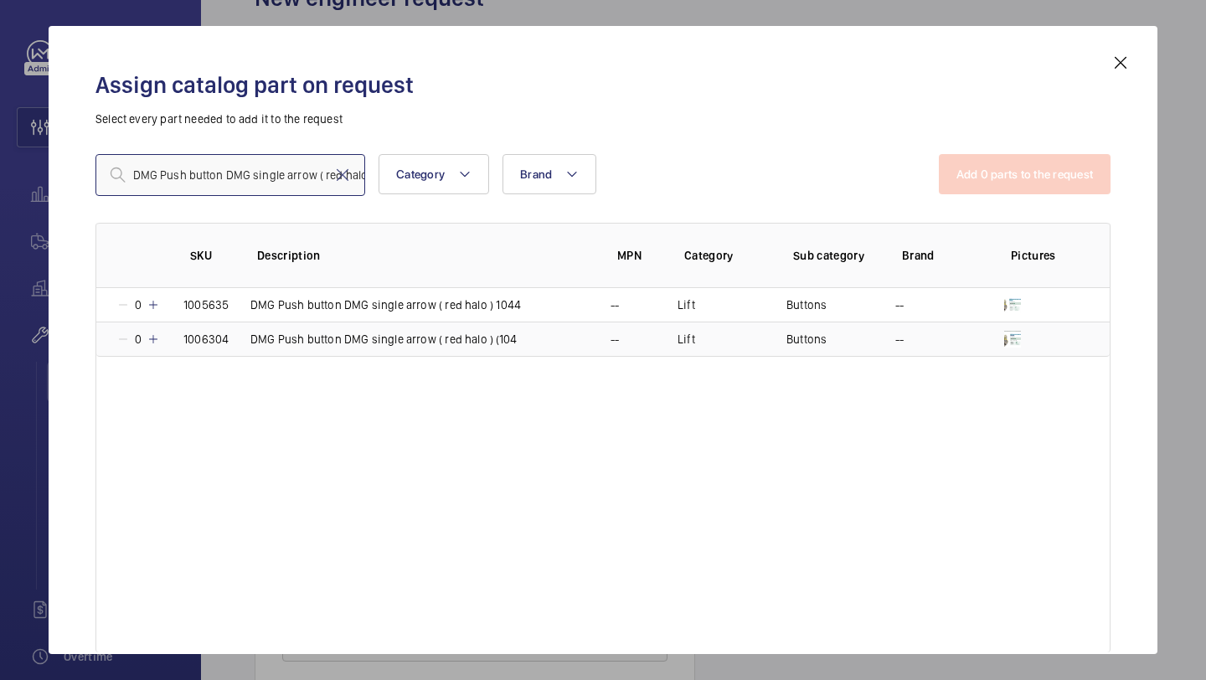
type input "SKU 1006304 Non catalogue DMG Push button DMG single arrow ( red halo"
click at [157, 337] on mat-icon at bounding box center [153, 339] width 13 height 13
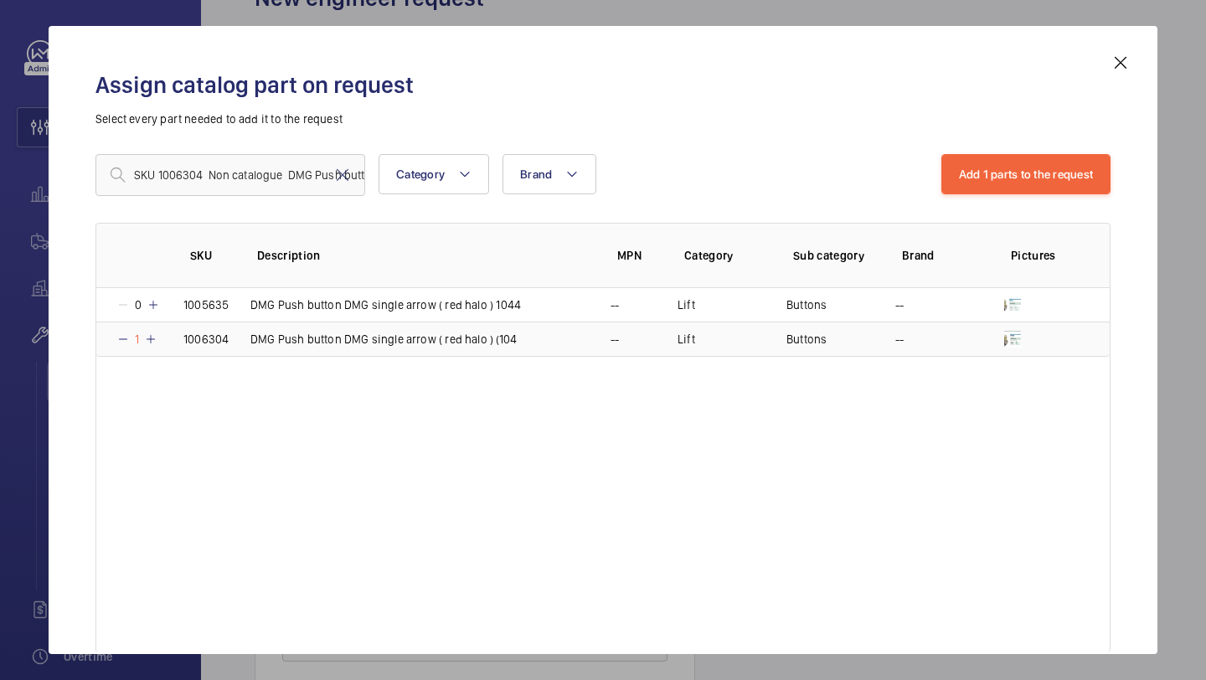
click at [157, 337] on mat-icon at bounding box center [150, 339] width 13 height 13
click at [999, 147] on div "Assign catalog part on request Select every part needed to add it to the reques…" at bounding box center [602, 353] width 1055 height 601
click at [999, 157] on button "Add 1 parts to the request" at bounding box center [1026, 174] width 170 height 40
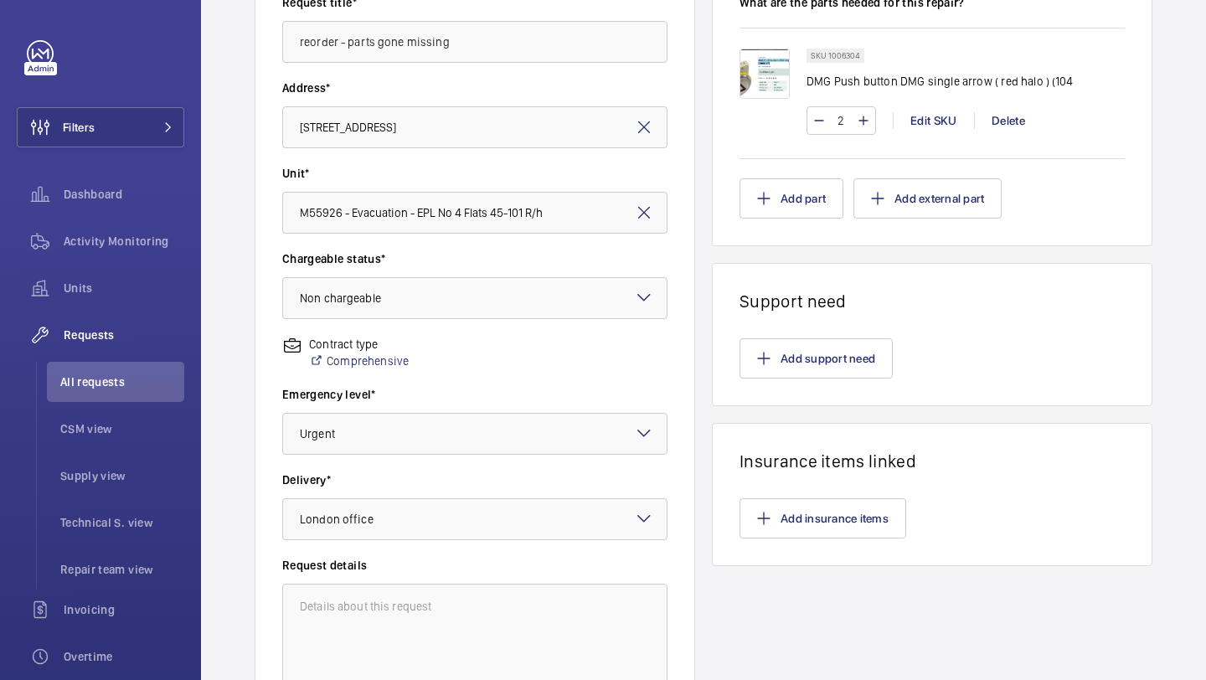
scroll to position [462, 0]
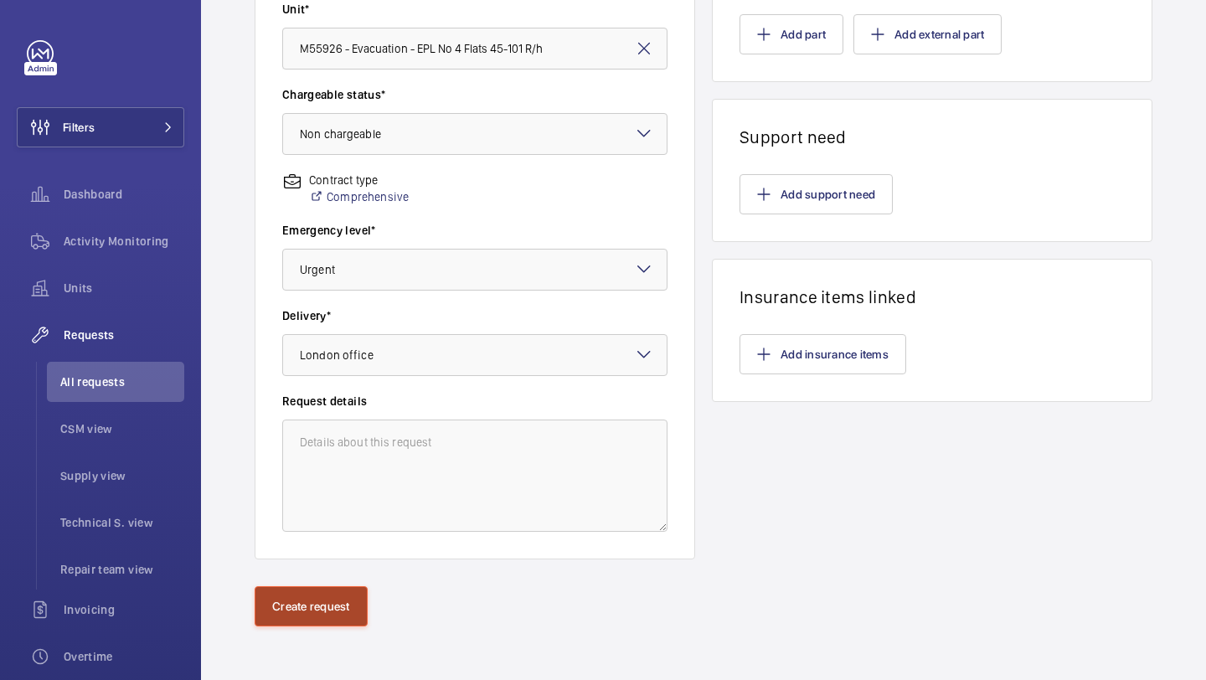
click at [289, 608] on button "Create request" at bounding box center [311, 606] width 113 height 40
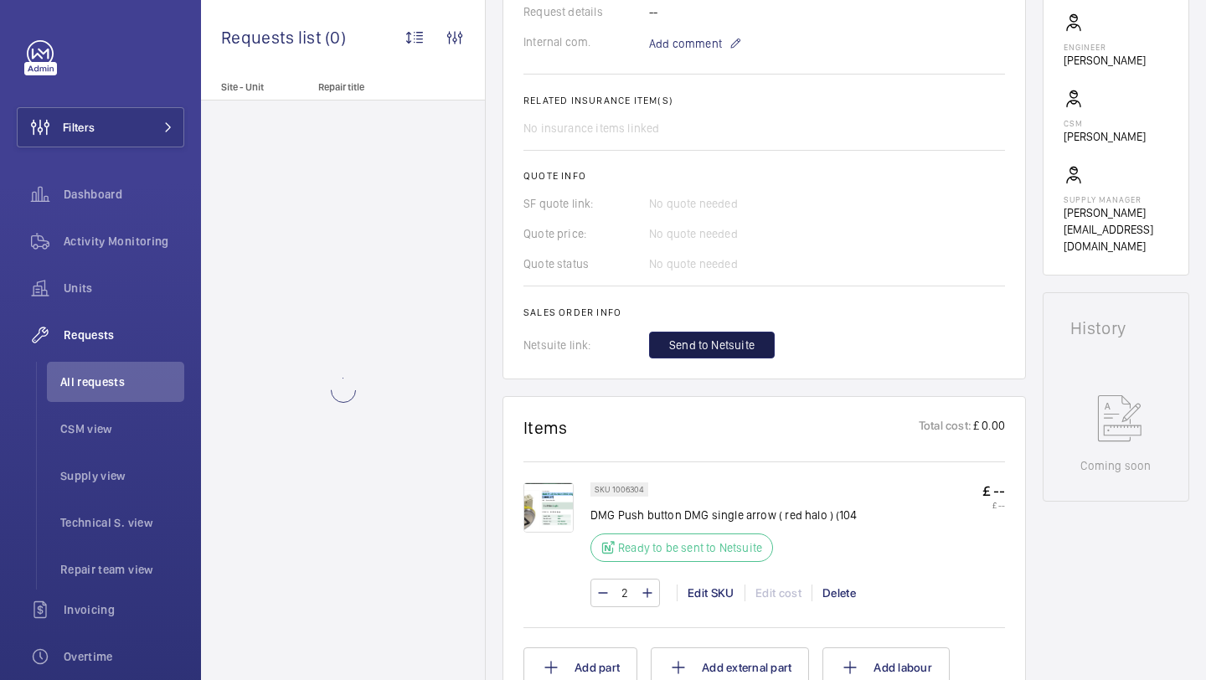
click at [748, 345] on span "Send to Netsuite" at bounding box center [711, 345] width 85 height 17
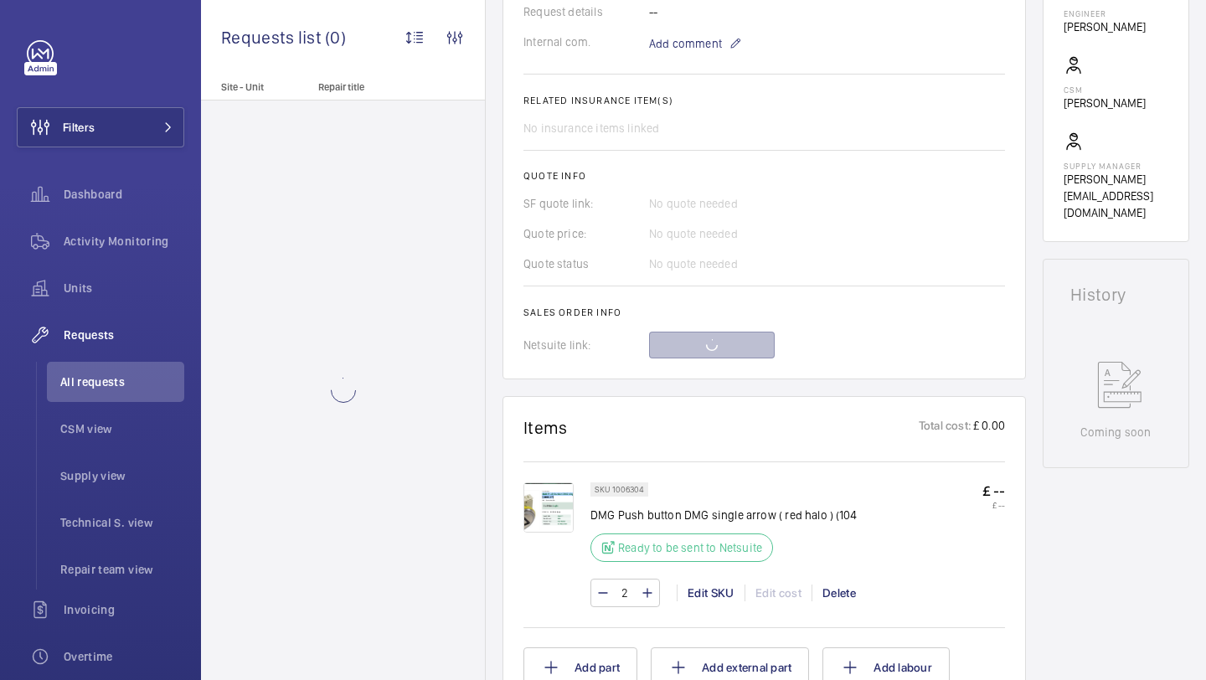
scroll to position [565, 0]
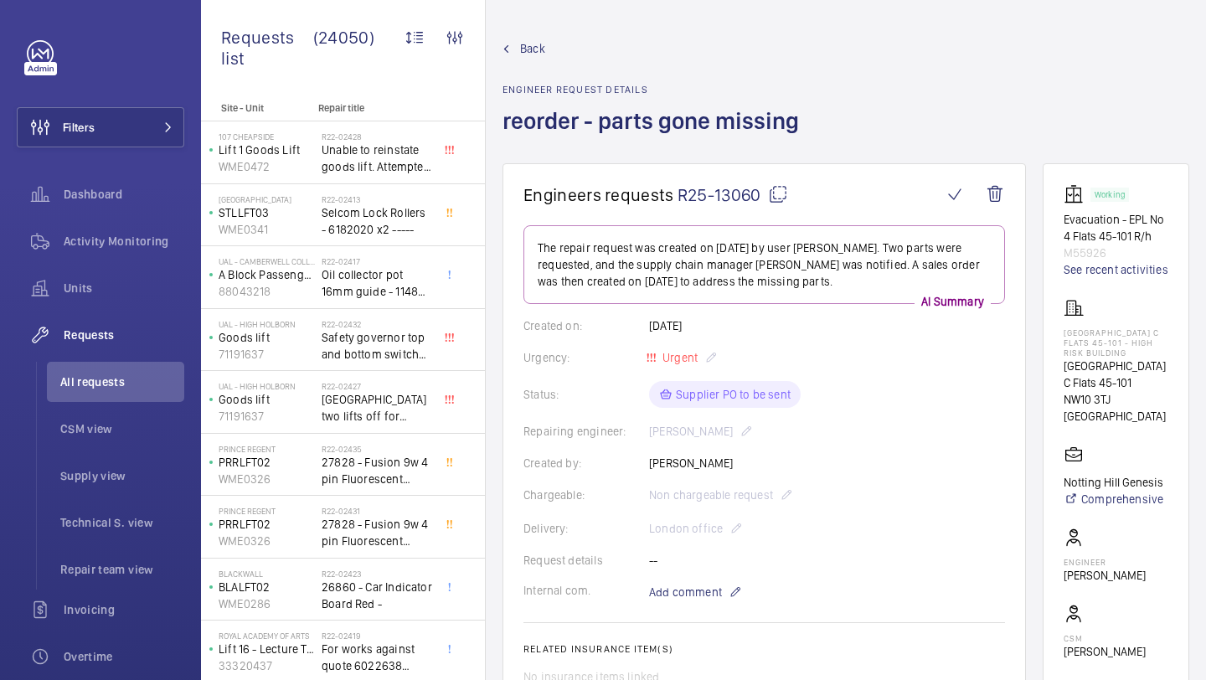
scroll to position [565, 0]
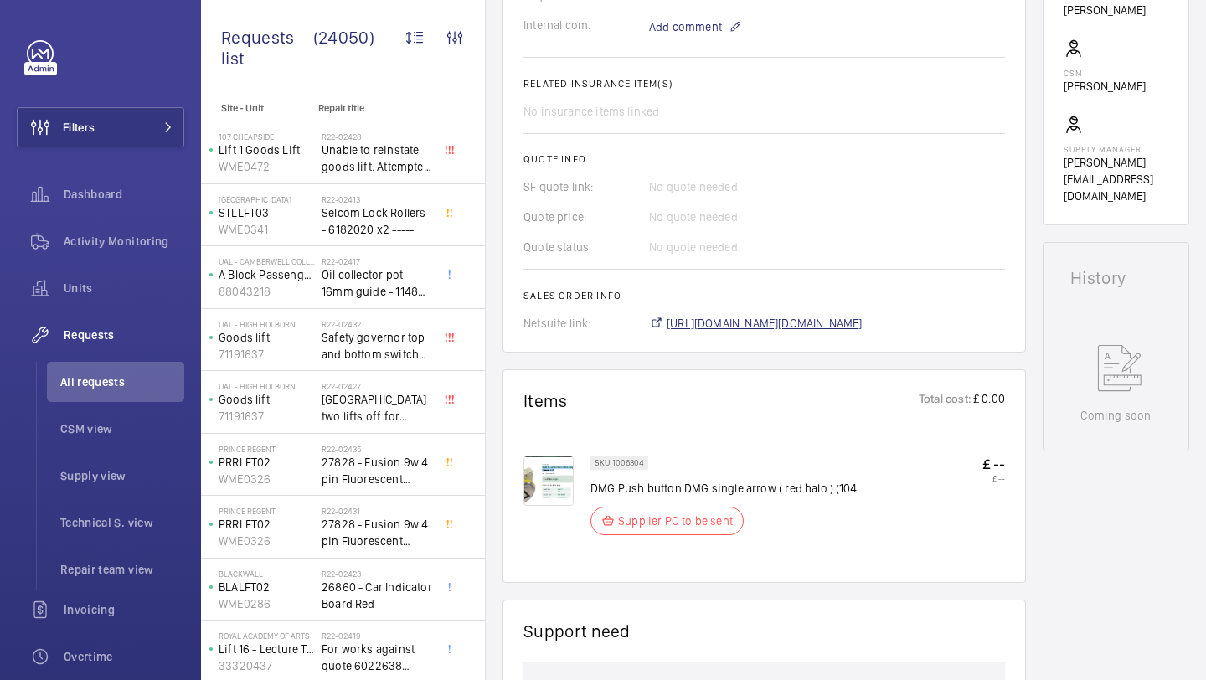
click at [683, 322] on span "[URL][DOMAIN_NAME][DOMAIN_NAME]" at bounding box center [765, 323] width 196 height 17
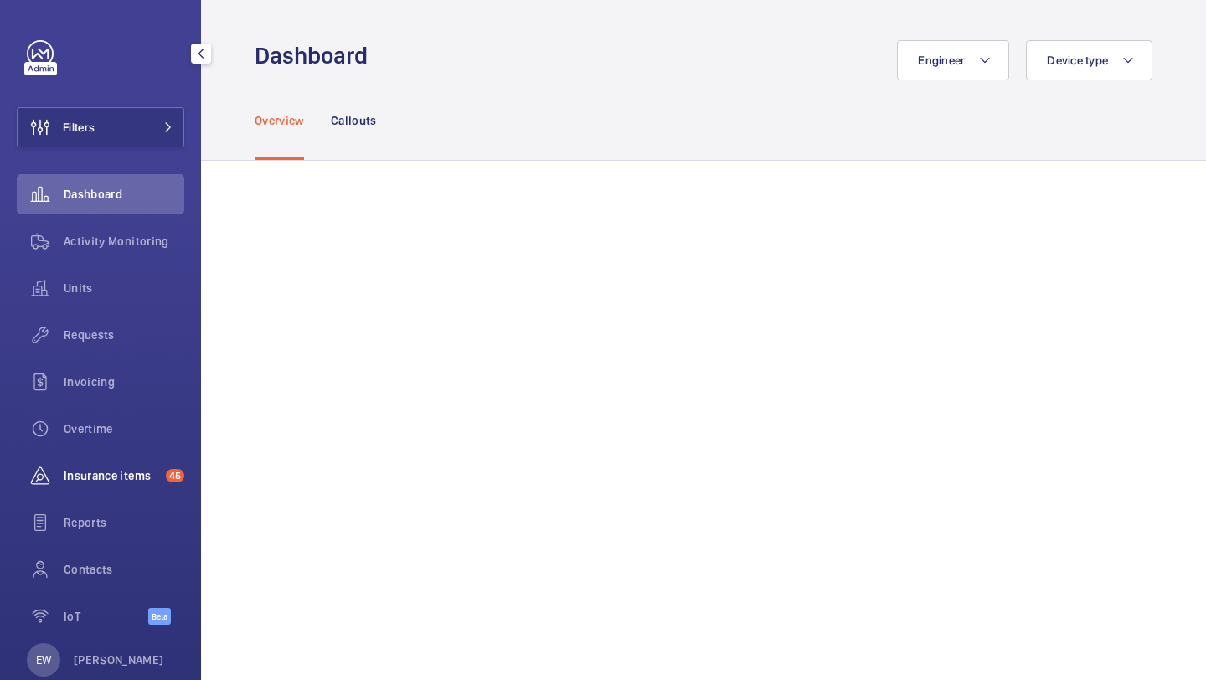
click at [116, 485] on div "Insurance items 45" at bounding box center [101, 476] width 168 height 40
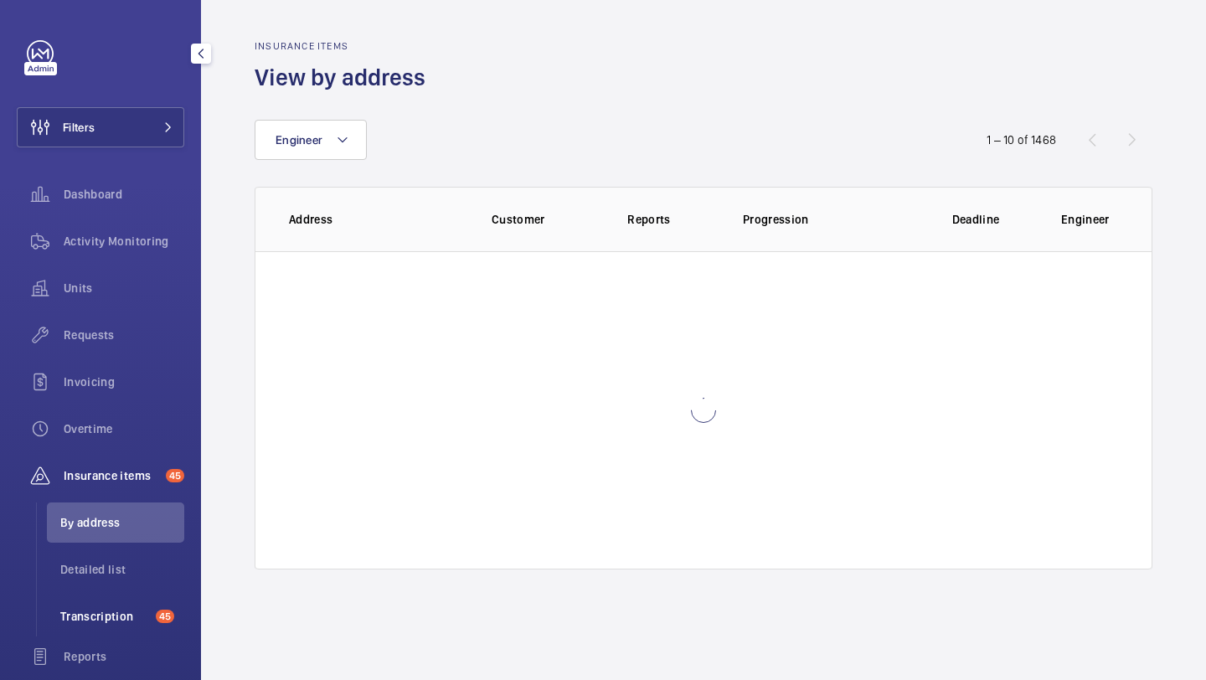
click at [87, 630] on li "Transcription 45" at bounding box center [115, 616] width 137 height 40
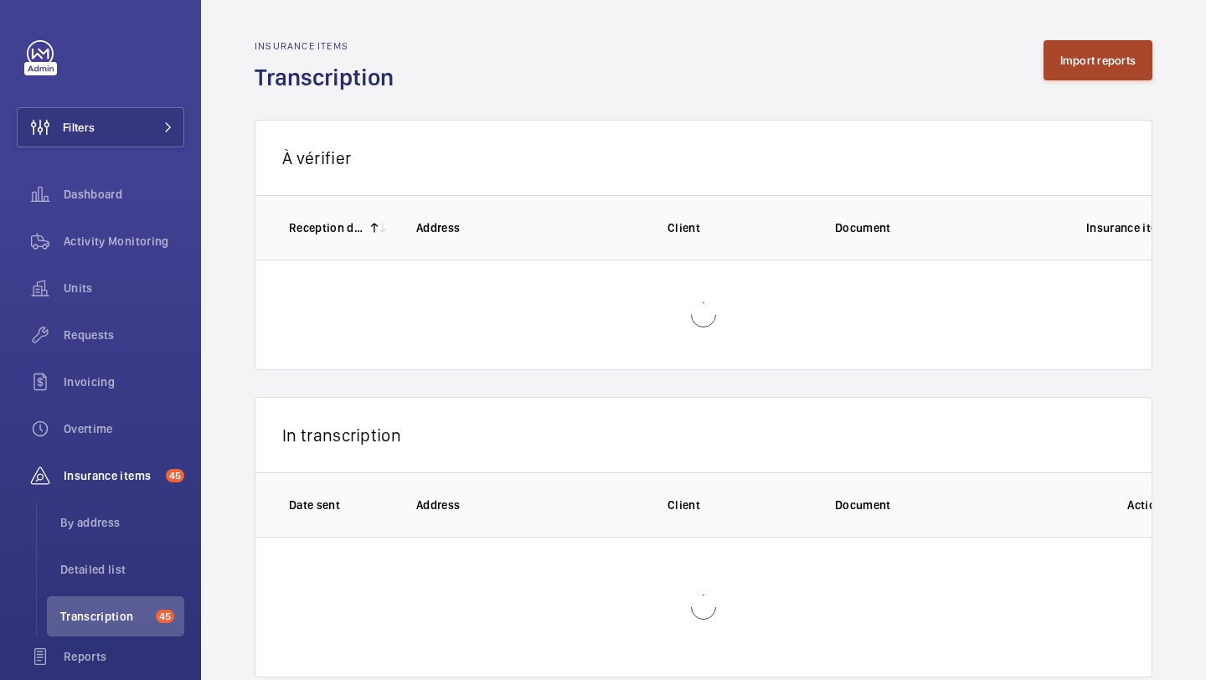
click at [1079, 58] on button "Import reports" at bounding box center [1099, 60] width 110 height 40
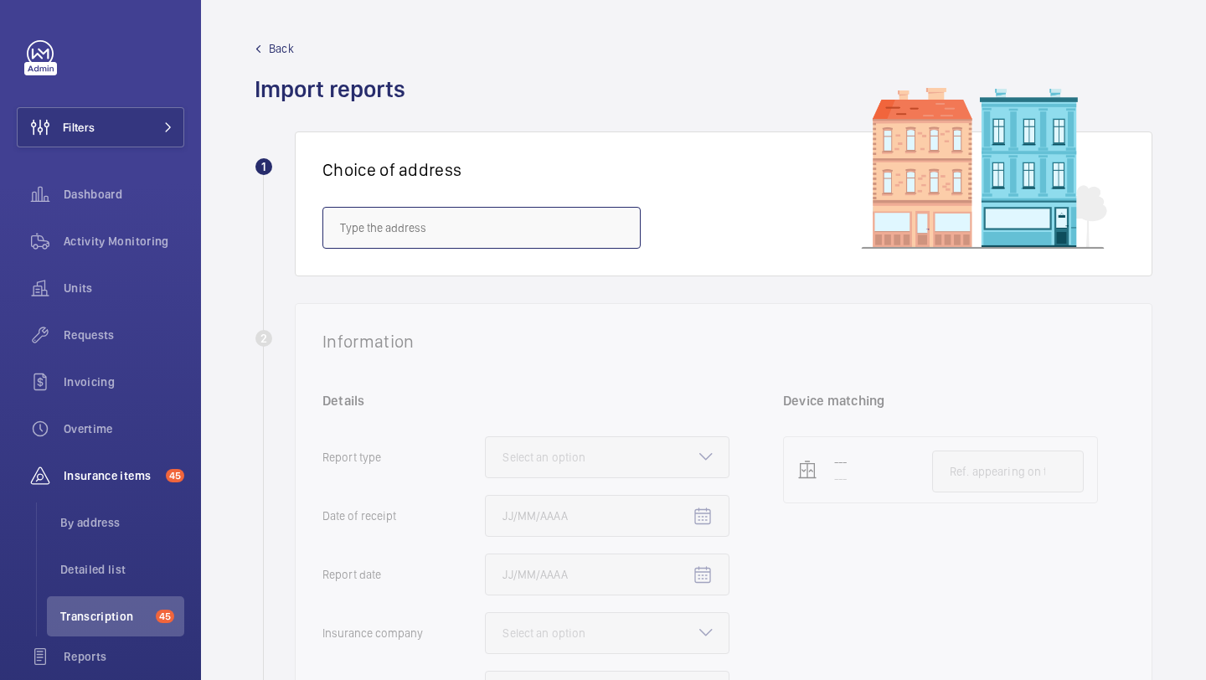
click at [465, 218] on input "text" at bounding box center [481, 228] width 318 height 42
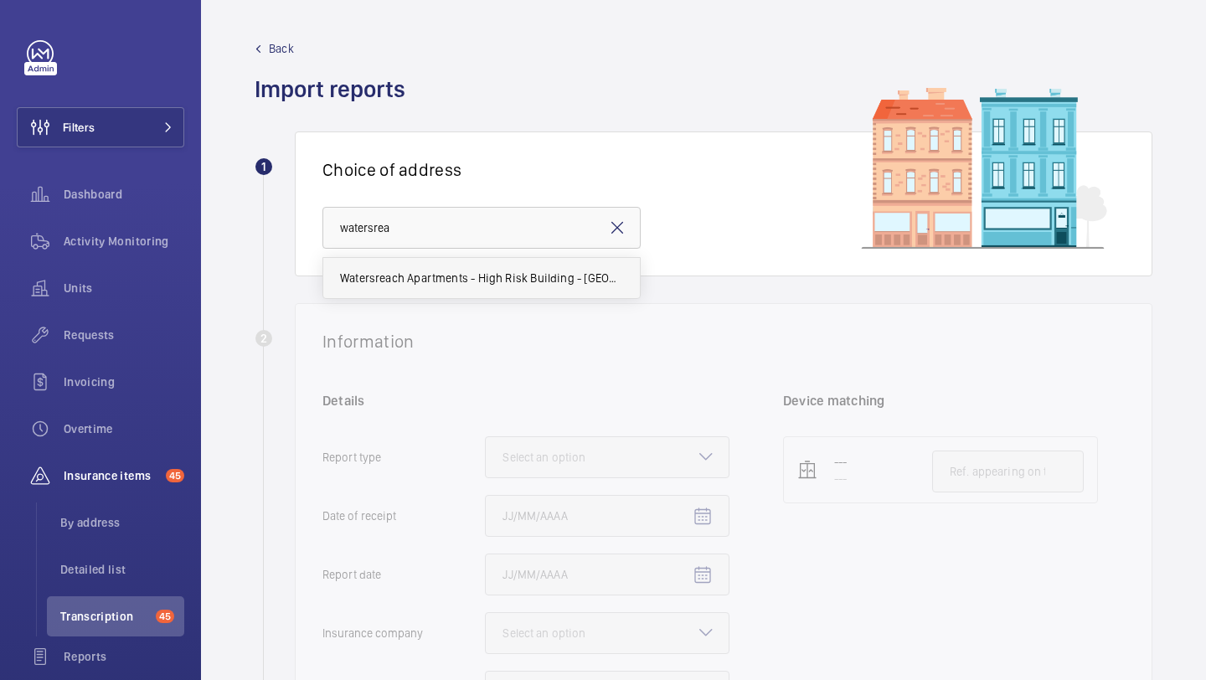
click at [462, 289] on mat-option "Watersreach Apartments - High Risk Building - [GEOGRAPHIC_DATA]" at bounding box center [481, 278] width 317 height 40
type input "Watersreach Apartments - High Risk Building - [GEOGRAPHIC_DATA]"
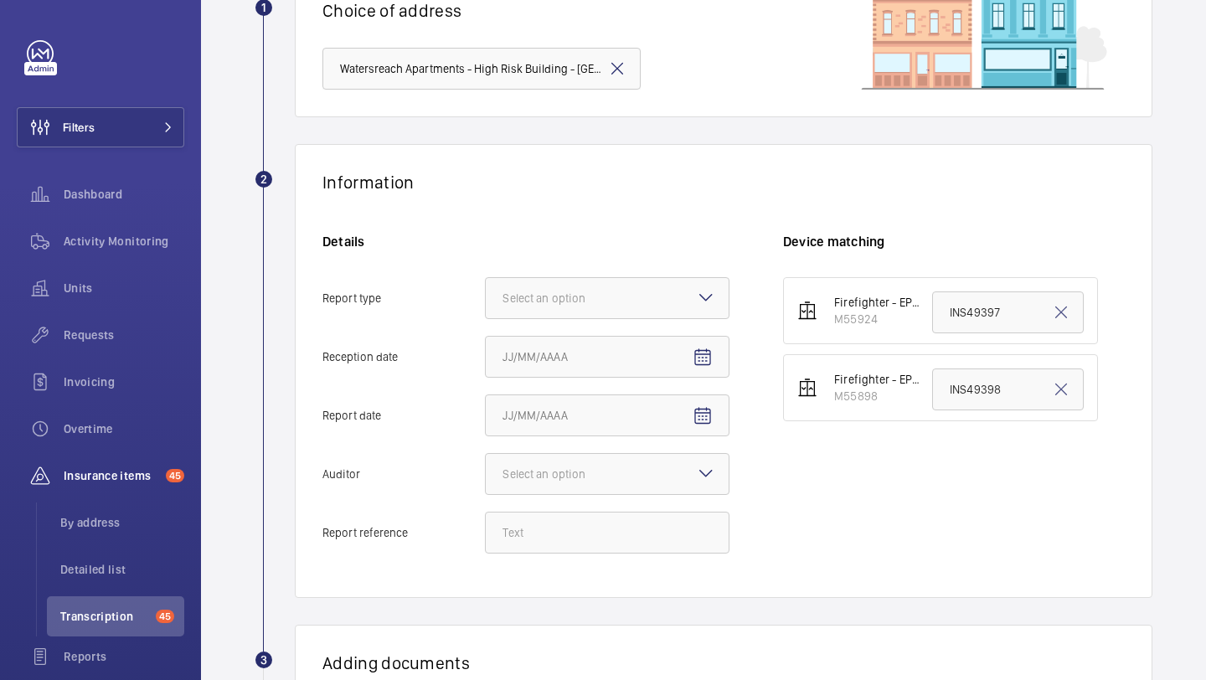
click at [600, 271] on div "Details Report type Select an option Reception date Report date Auditor Select …" at bounding box center [552, 402] width 461 height 338
click at [593, 292] on div "Select an option" at bounding box center [565, 298] width 125 height 17
click at [486, 292] on input "Report type Select an option" at bounding box center [486, 298] width 0 height 40
click at [593, 341] on span "Insurance company" at bounding box center [607, 349] width 209 height 17
click at [486, 318] on input "Report type Select an option Insurance company Consultant" at bounding box center [486, 298] width 0 height 40
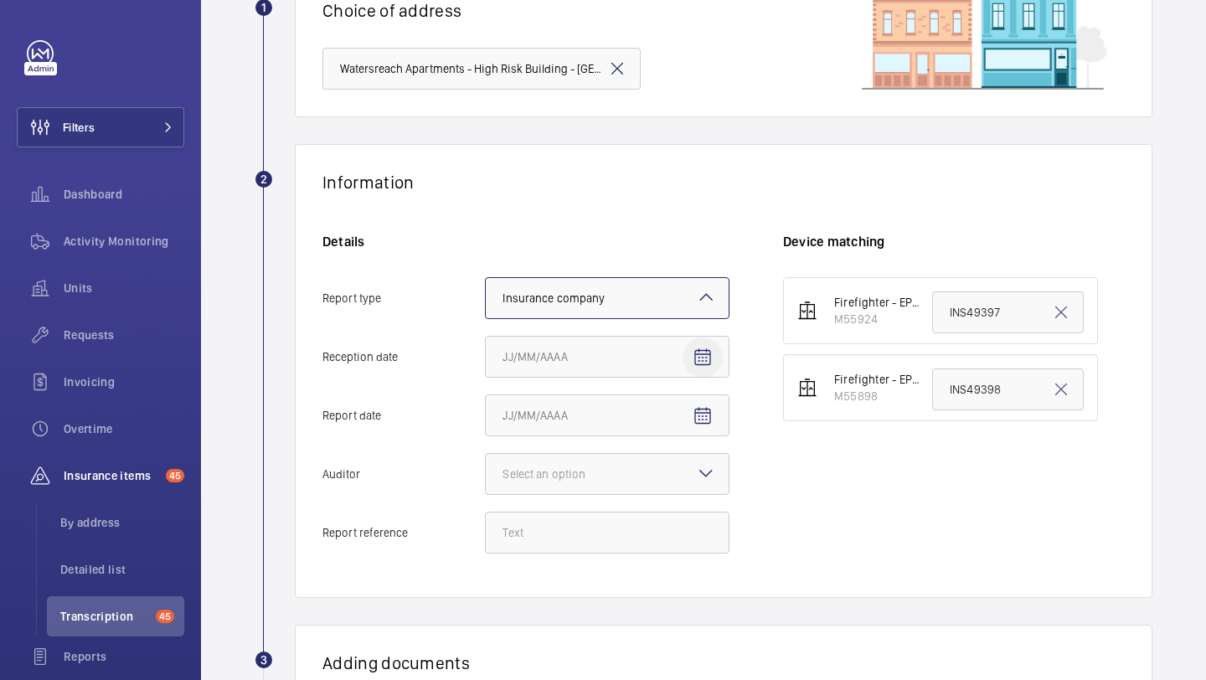
click at [700, 362] on mat-icon "Open calendar" at bounding box center [703, 358] width 20 height 20
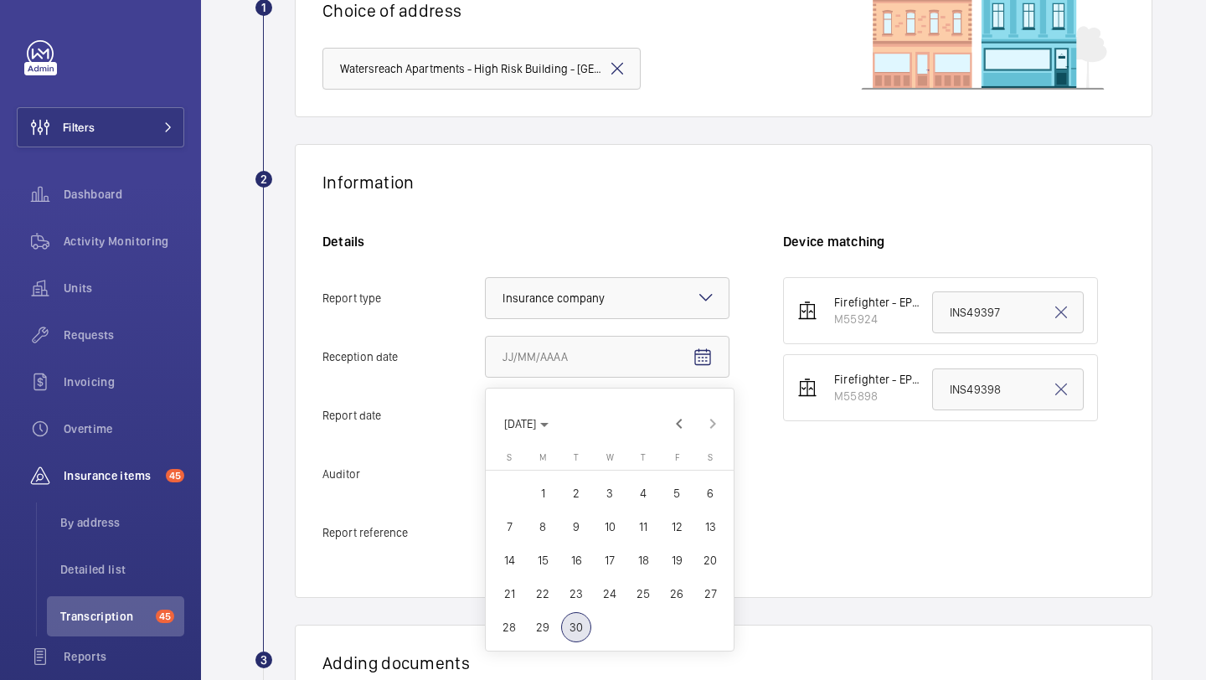
click at [544, 635] on span "29" at bounding box center [543, 627] width 30 height 30
type input "[DATE]"
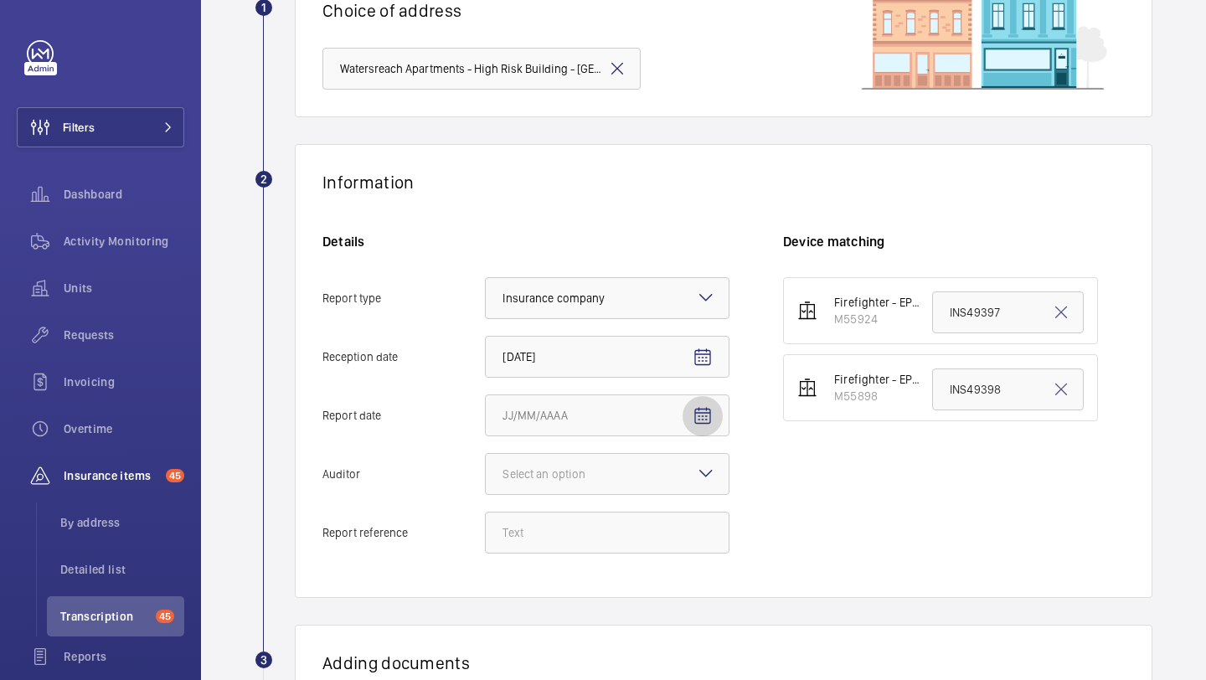
click at [696, 405] on span "Open calendar" at bounding box center [703, 416] width 40 height 40
click at [673, 338] on span "26" at bounding box center [677, 337] width 30 height 30
type input "9/26/2025"
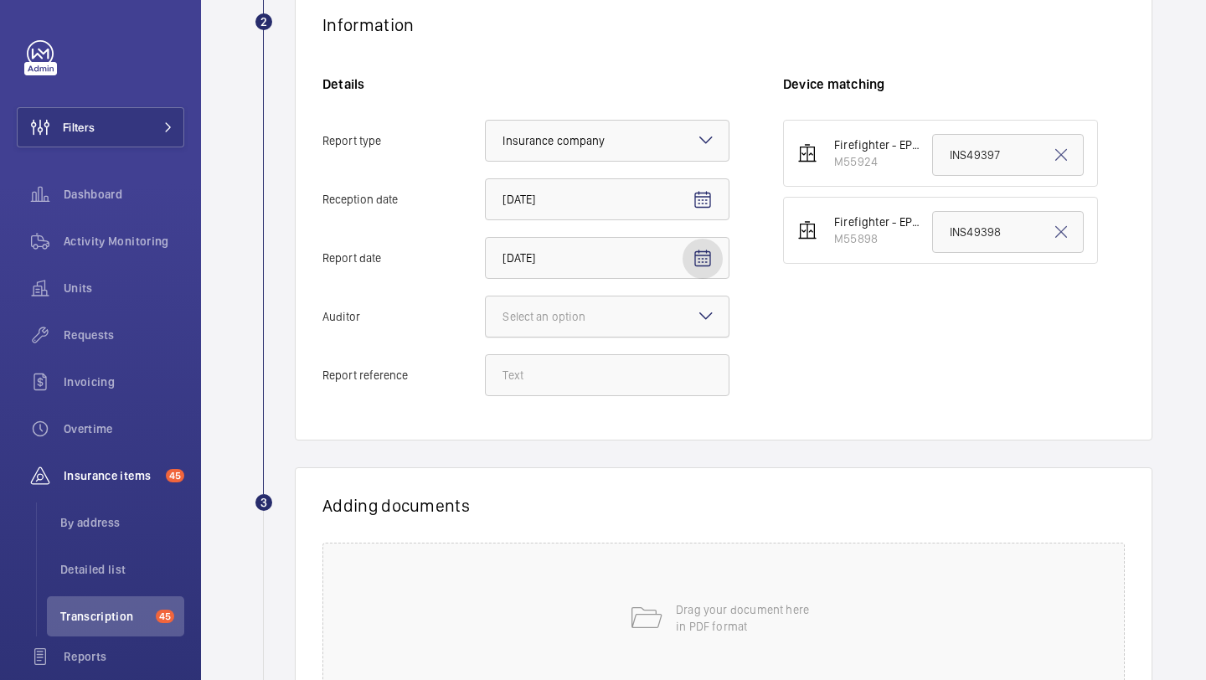
click at [627, 331] on div at bounding box center [607, 317] width 243 height 40
click at [486, 331] on input "Auditor Select an option" at bounding box center [486, 317] width 0 height 40
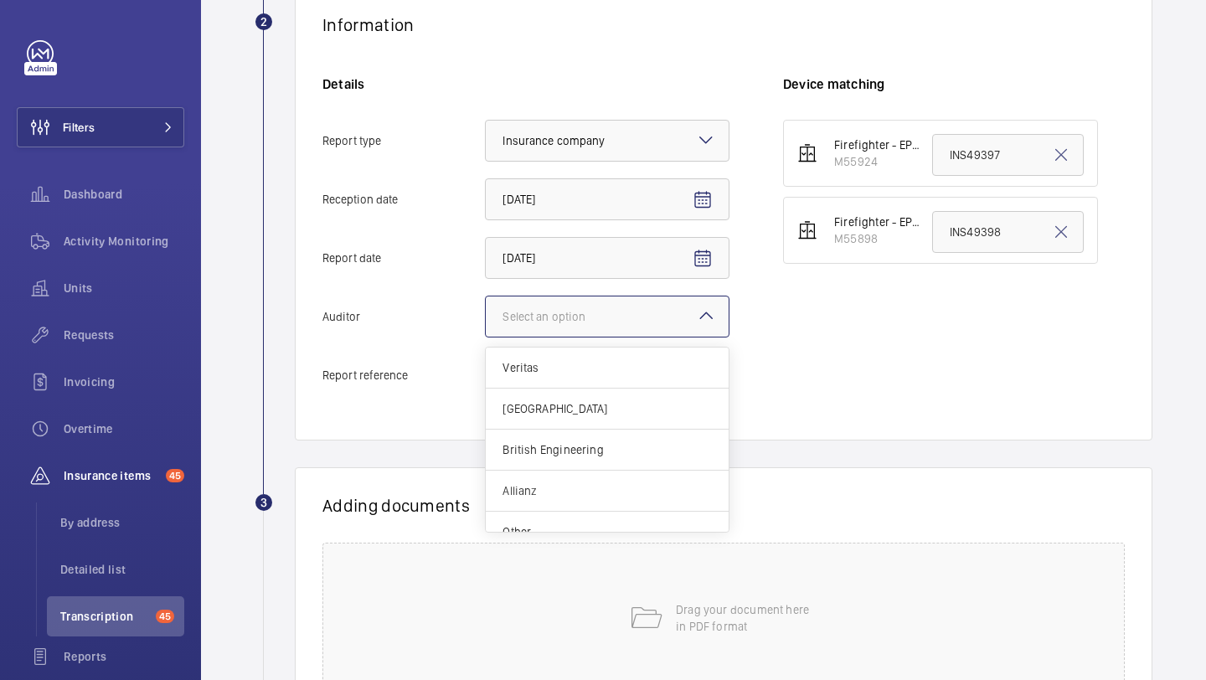
scroll to position [465, 0]
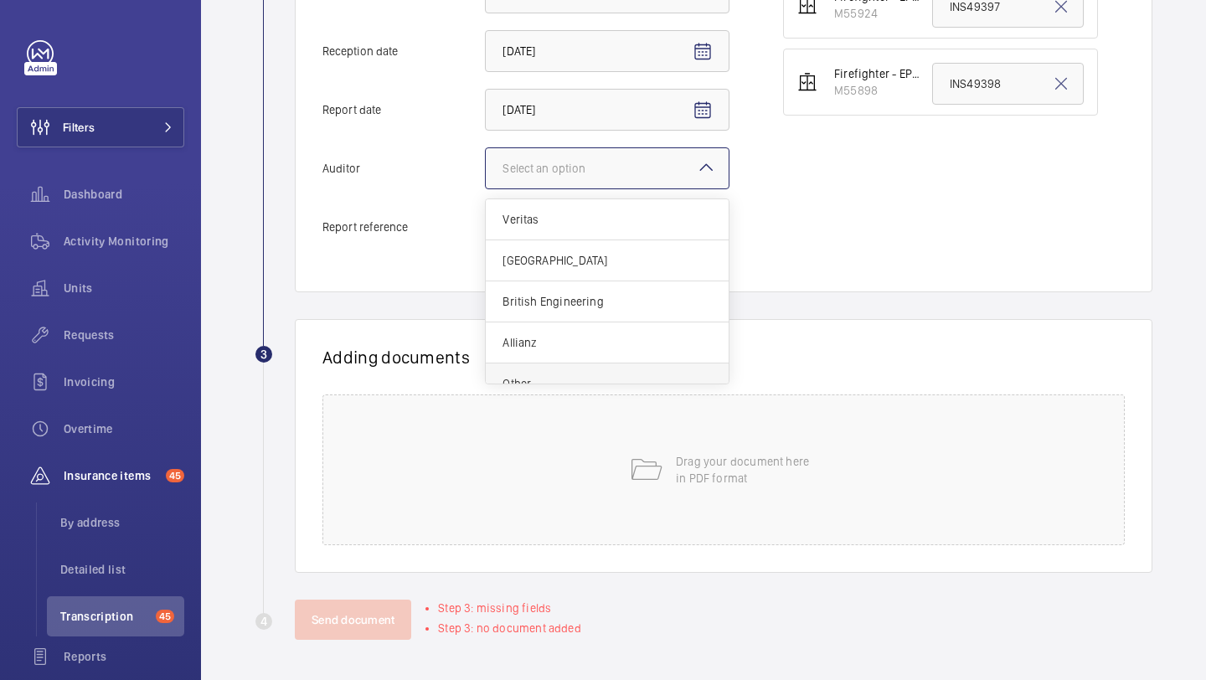
click at [601, 373] on div "Other" at bounding box center [607, 384] width 243 height 40
click at [486, 188] on input "Auditor Select an option Veritas Zurich British Engineering Allianz Other" at bounding box center [486, 168] width 0 height 40
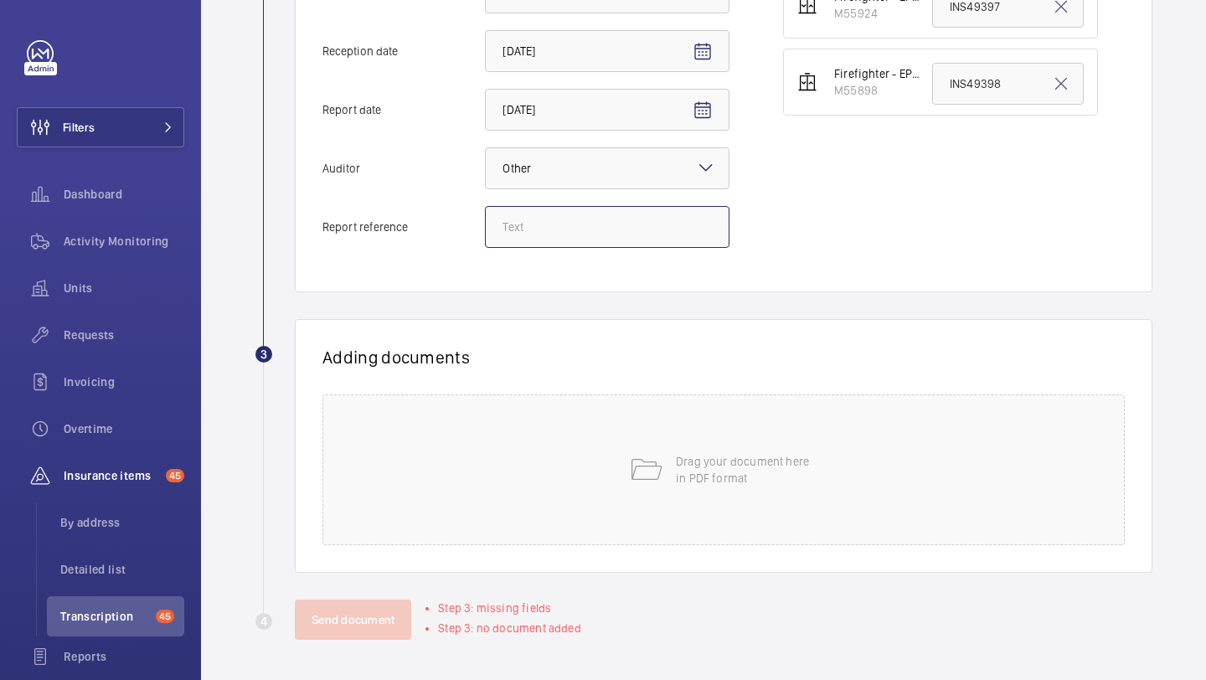
click at [543, 233] on input "Report reference" at bounding box center [607, 227] width 245 height 42
paste input "INS67087"
type input "INS67087"
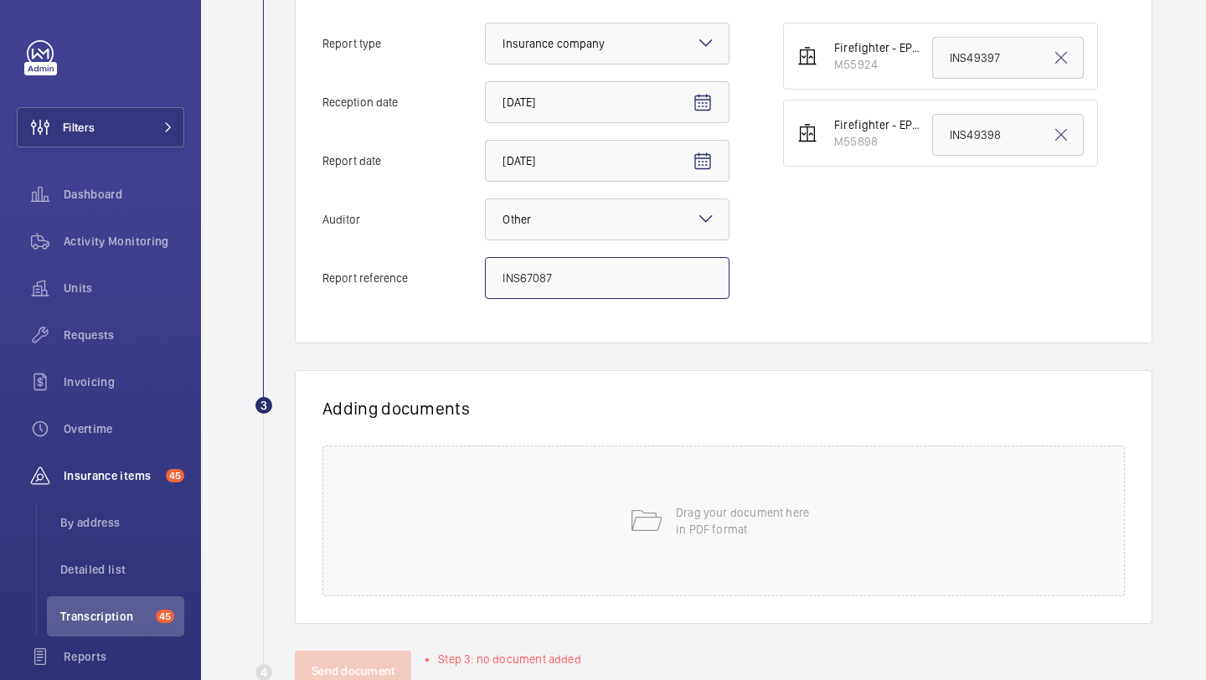
scroll to position [411, 0]
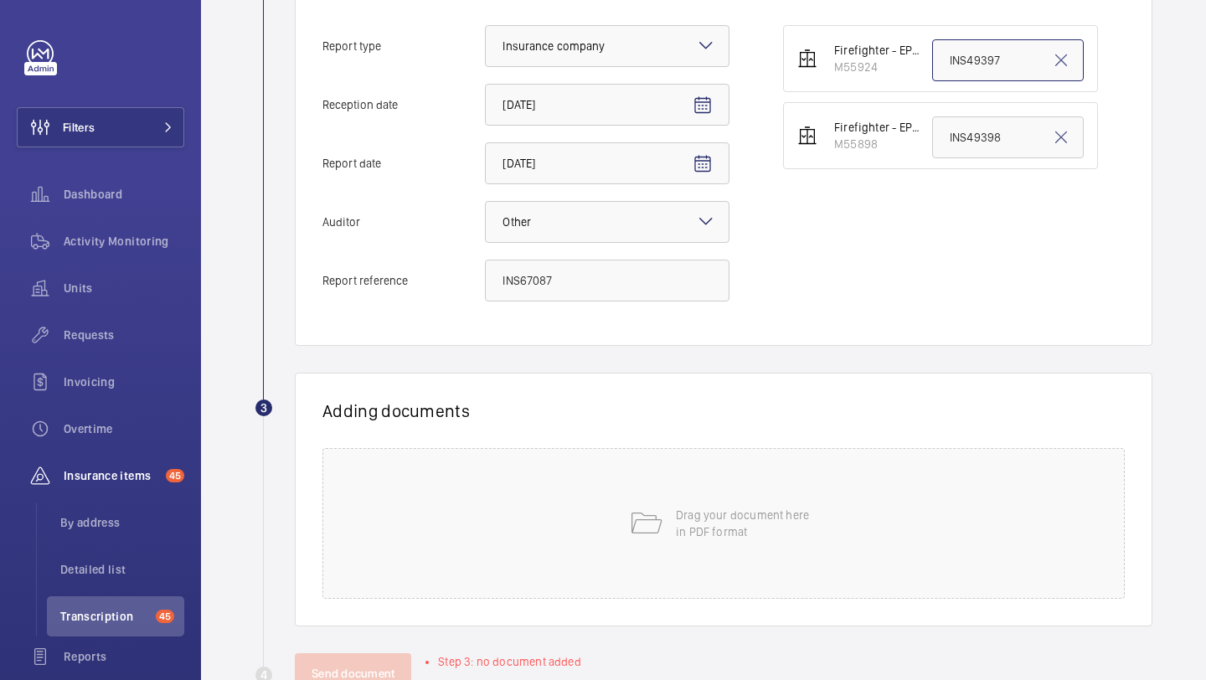
click at [962, 74] on input "INS49397" at bounding box center [1008, 60] width 152 height 42
paste input "6708"
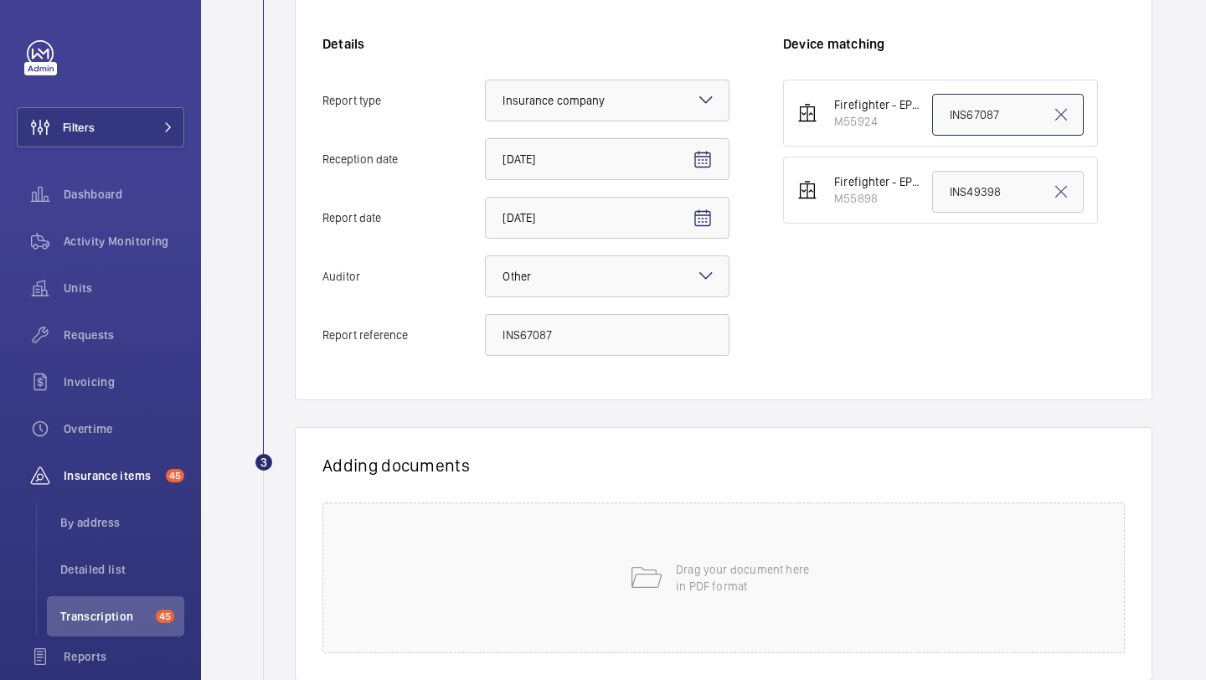
scroll to position [346, 0]
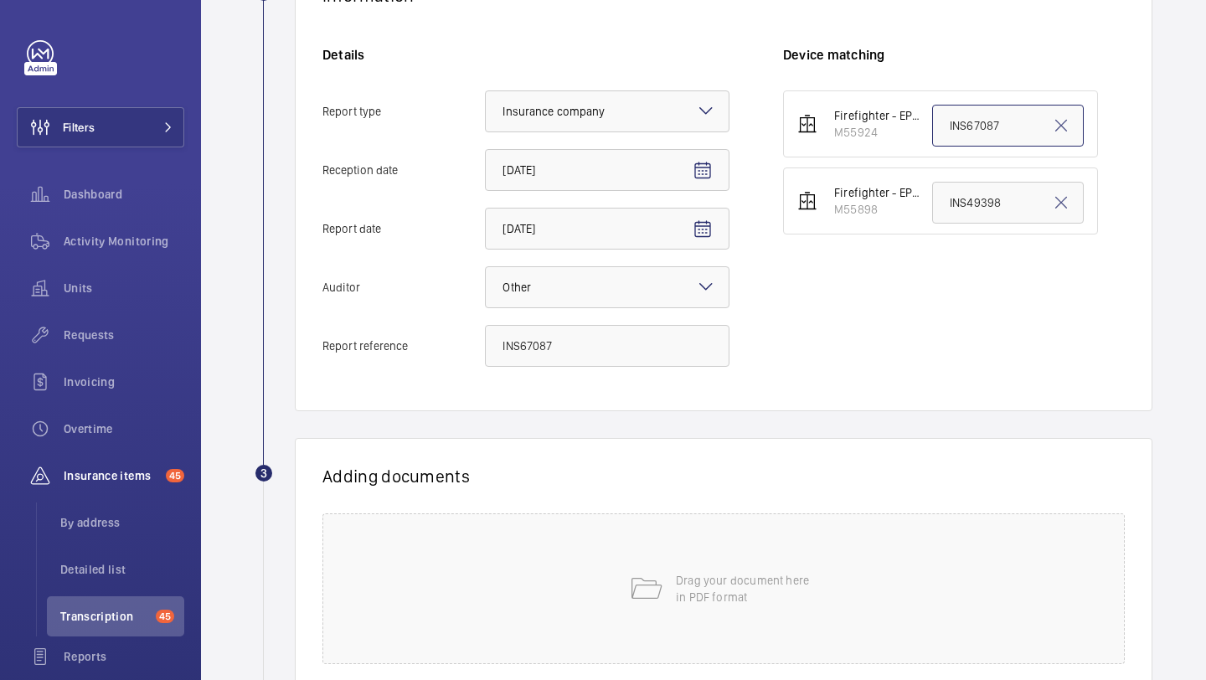
type input "INS67087"
click at [675, 575] on div "Drag your document here in PDF format" at bounding box center [723, 588] width 802 height 151
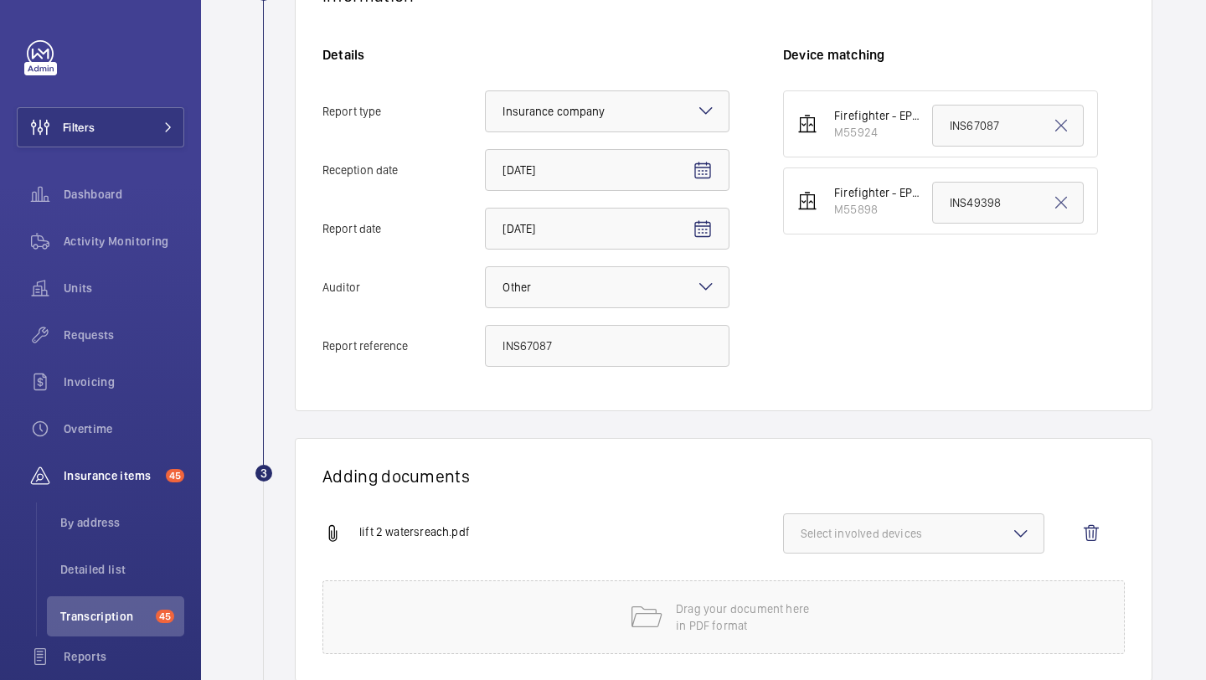
click at [895, 531] on span "Select involved devices" at bounding box center [914, 533] width 226 height 17
click at [885, 593] on span "M55924" at bounding box center [914, 586] width 173 height 17
click at [825, 593] on input "M55924" at bounding box center [809, 587] width 34 height 34
checkbox input "true"
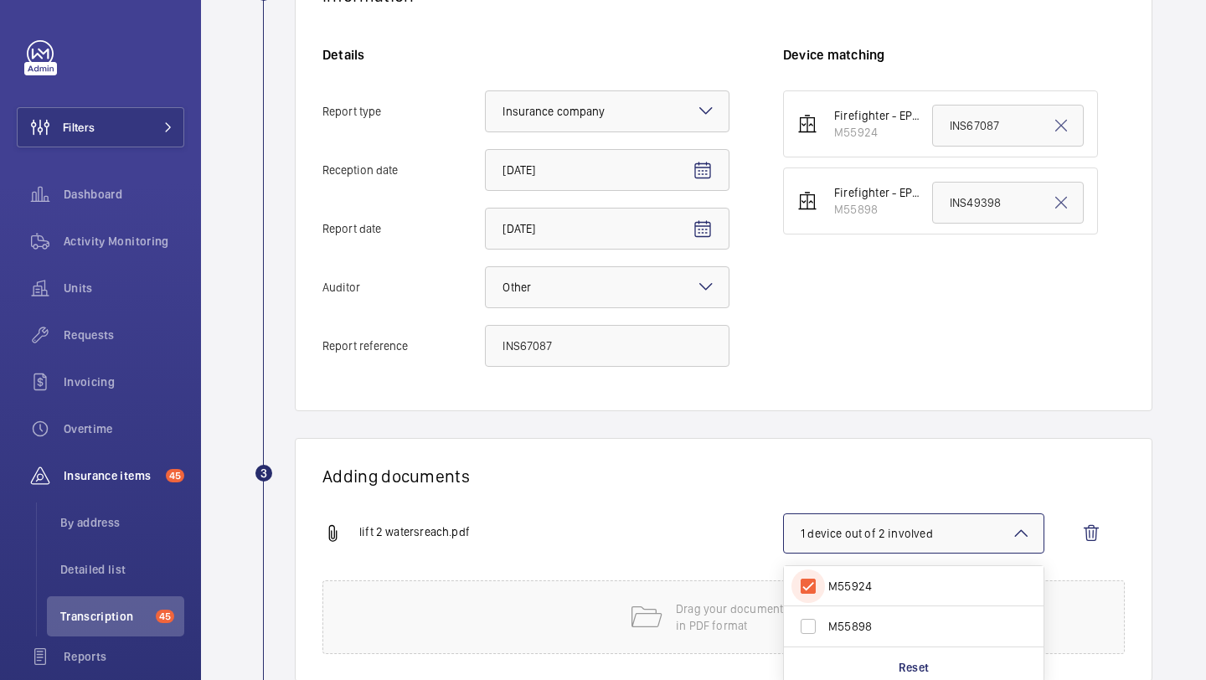
scroll to position [455, 0]
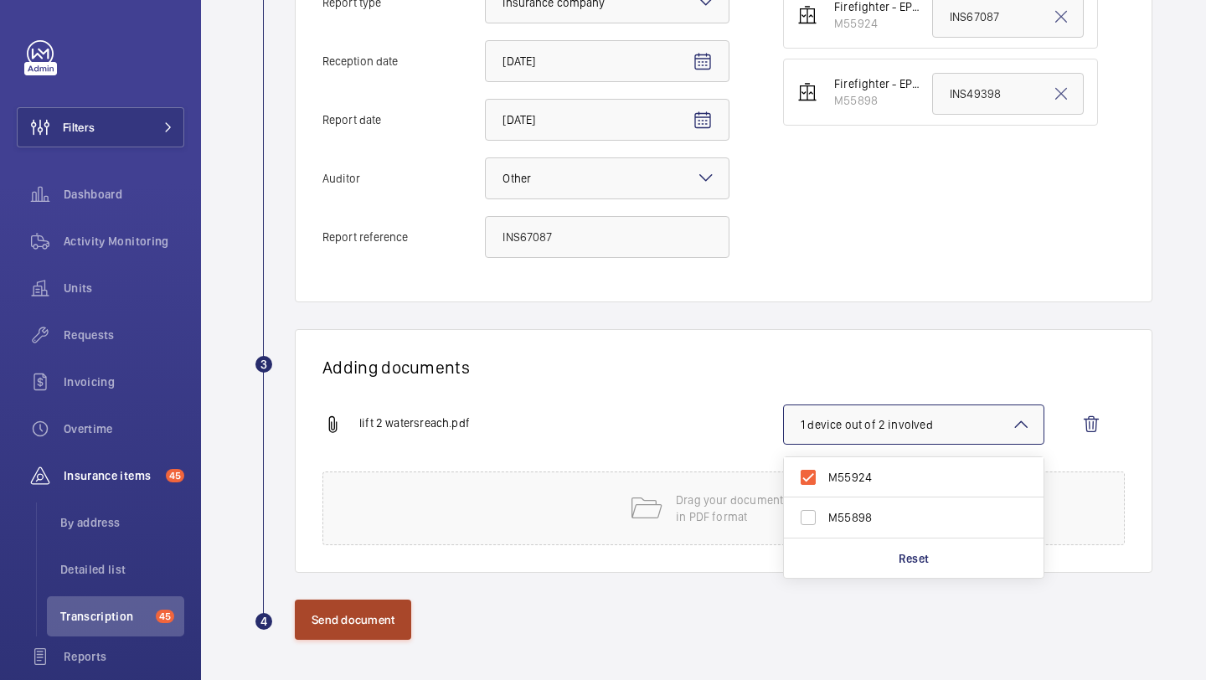
click at [373, 618] on button "Send document" at bounding box center [353, 620] width 116 height 40
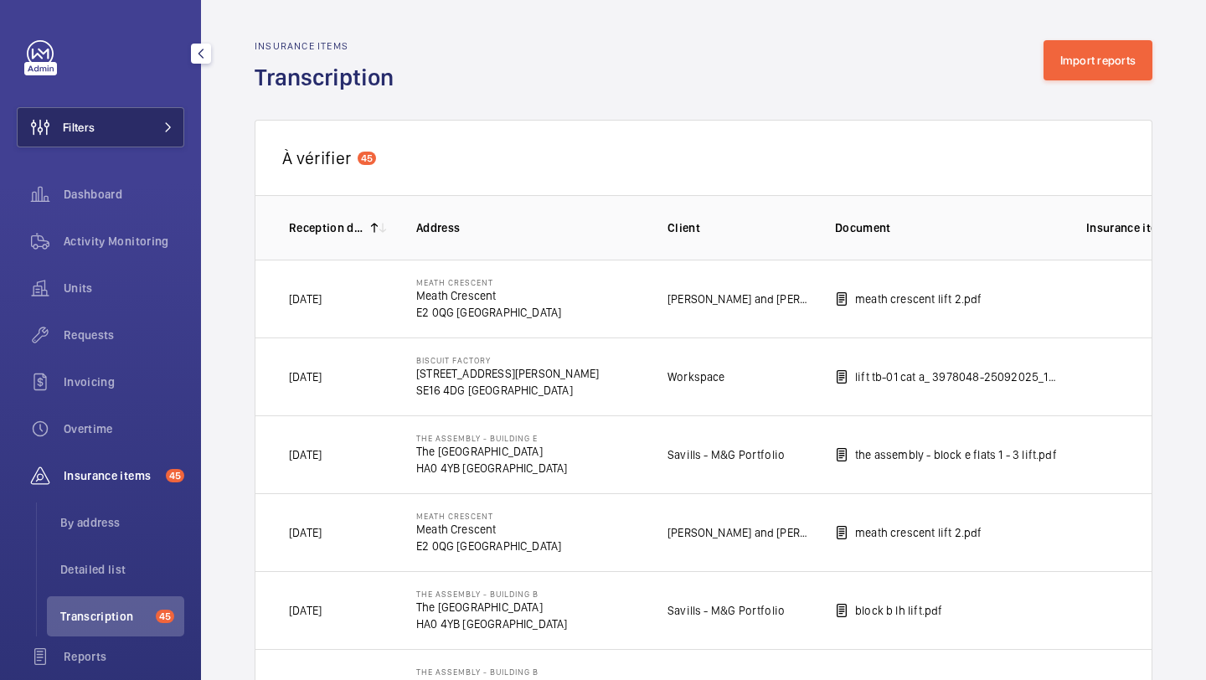
click at [121, 123] on button "Filters" at bounding box center [101, 127] width 168 height 40
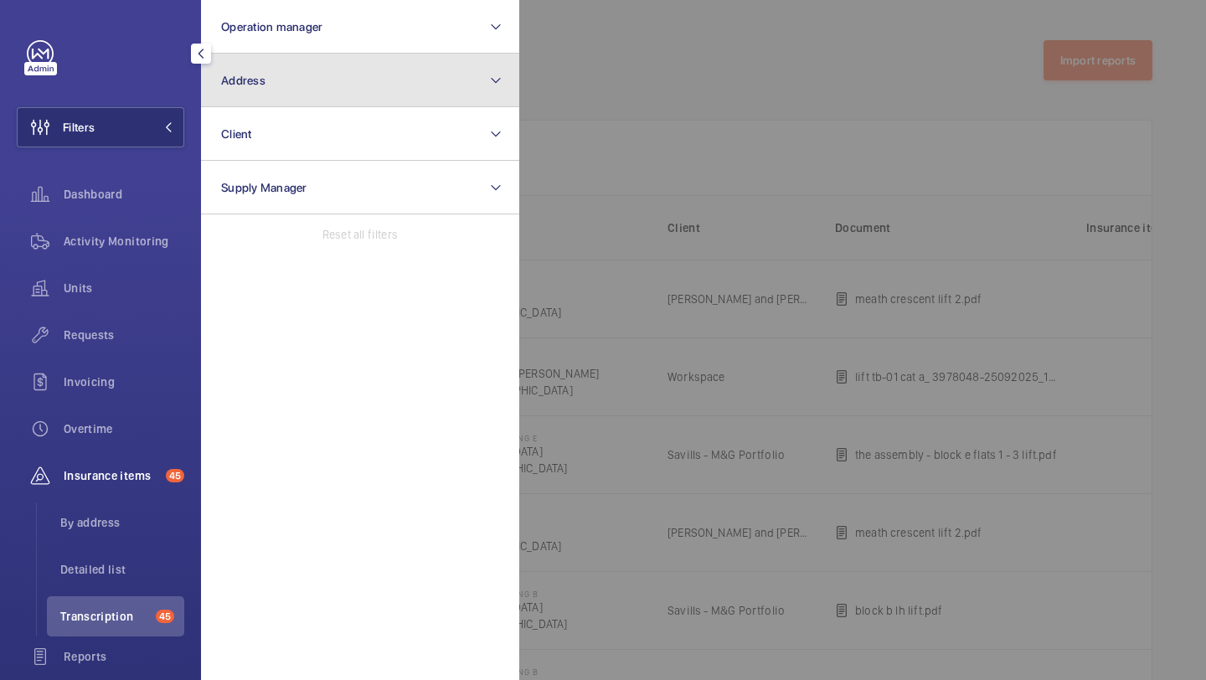
click at [251, 101] on button "Address" at bounding box center [360, 81] width 318 height 54
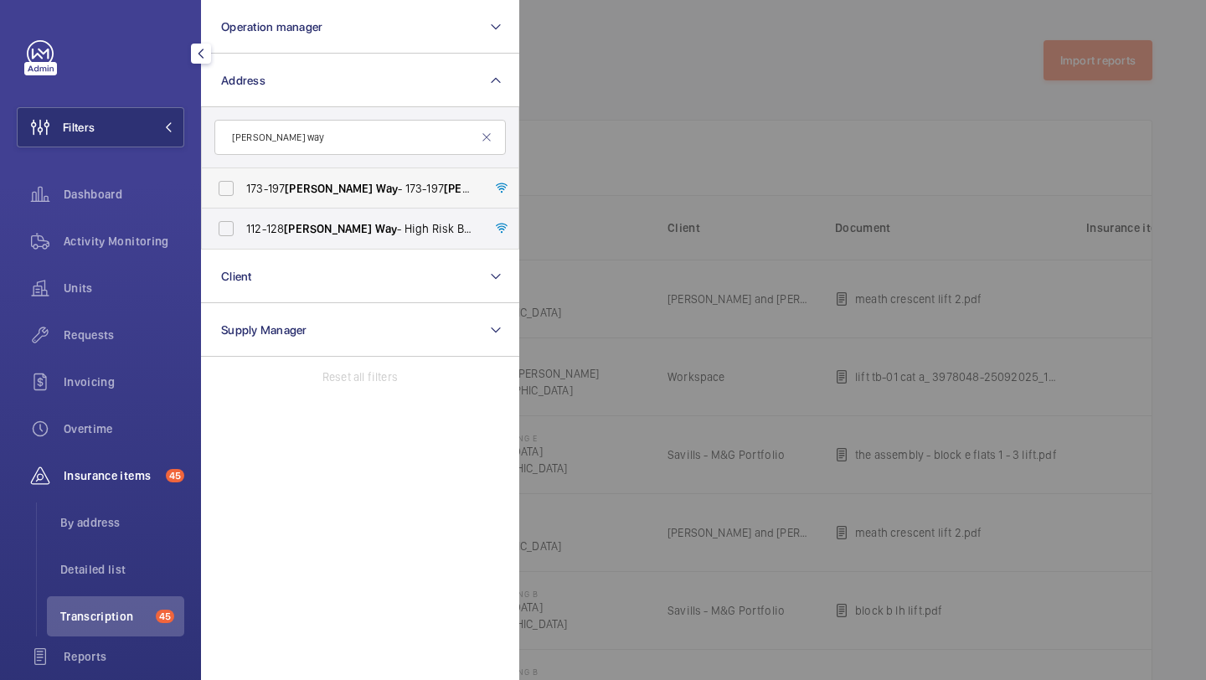
type input "williams way"
click at [281, 205] on label "173-197 Williams Way - 173-197 Williams Way , LONDON HA0 2FW" at bounding box center [347, 188] width 291 height 40
click at [243, 205] on input "173-197 Williams Way - 173-197 Williams Way , LONDON HA0 2FW" at bounding box center [226, 189] width 34 height 34
checkbox input "true"
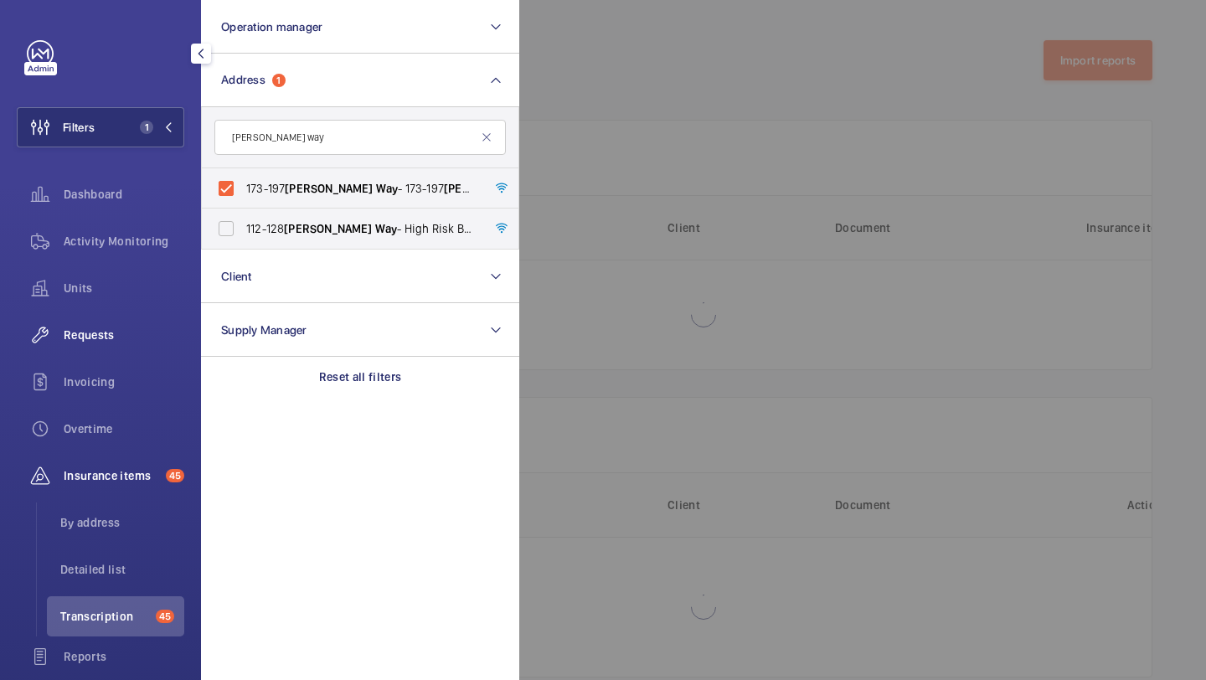
click at [116, 328] on span "Requests" at bounding box center [124, 335] width 121 height 17
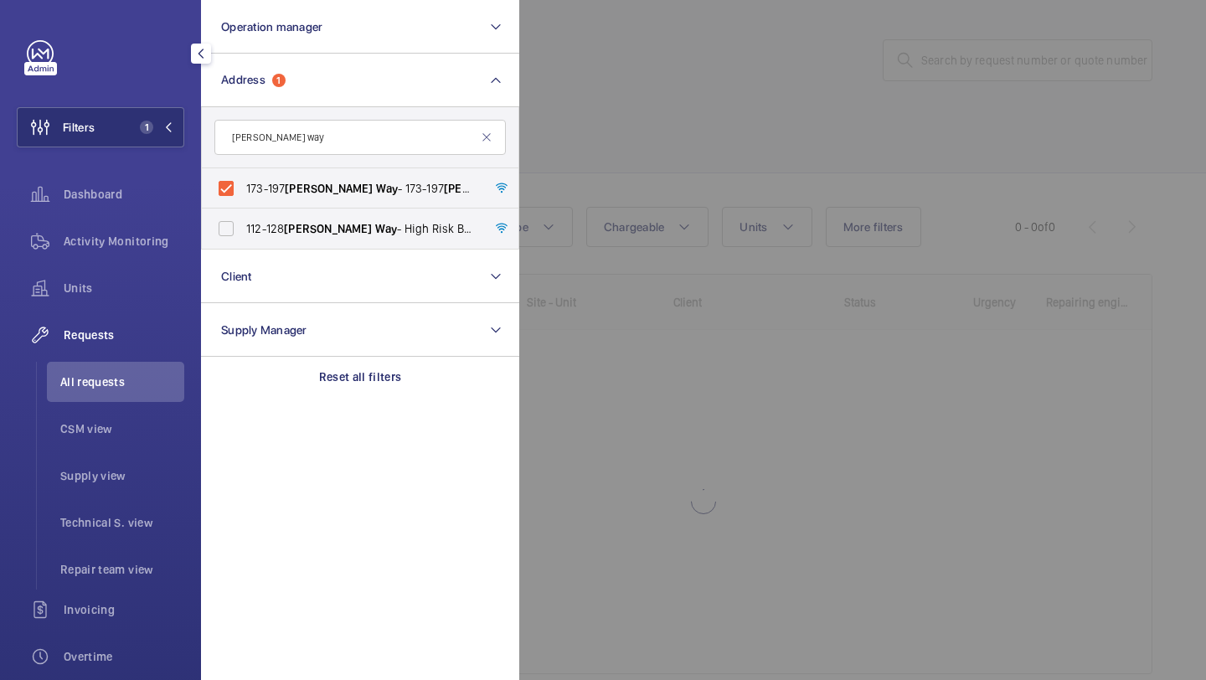
click at [129, 263] on div "Activity Monitoring" at bounding box center [101, 244] width 168 height 47
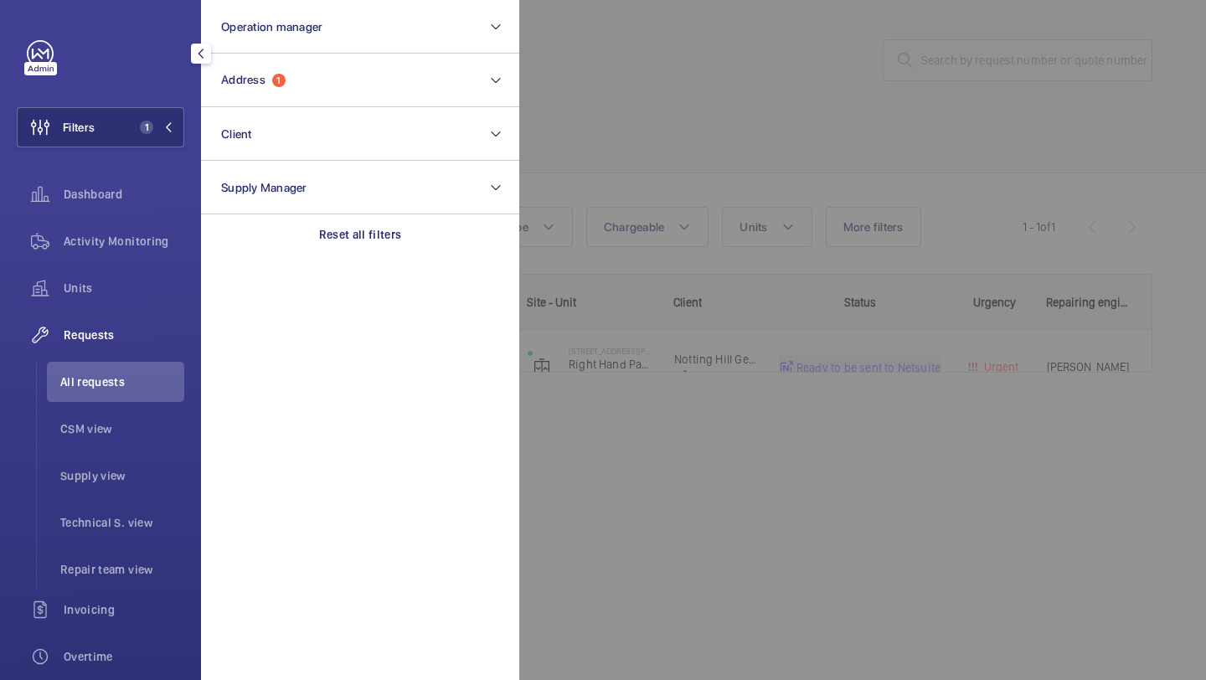
click at [131, 267] on div "Activity Monitoring" at bounding box center [101, 244] width 168 height 47
click at [131, 271] on div "Units" at bounding box center [101, 288] width 168 height 40
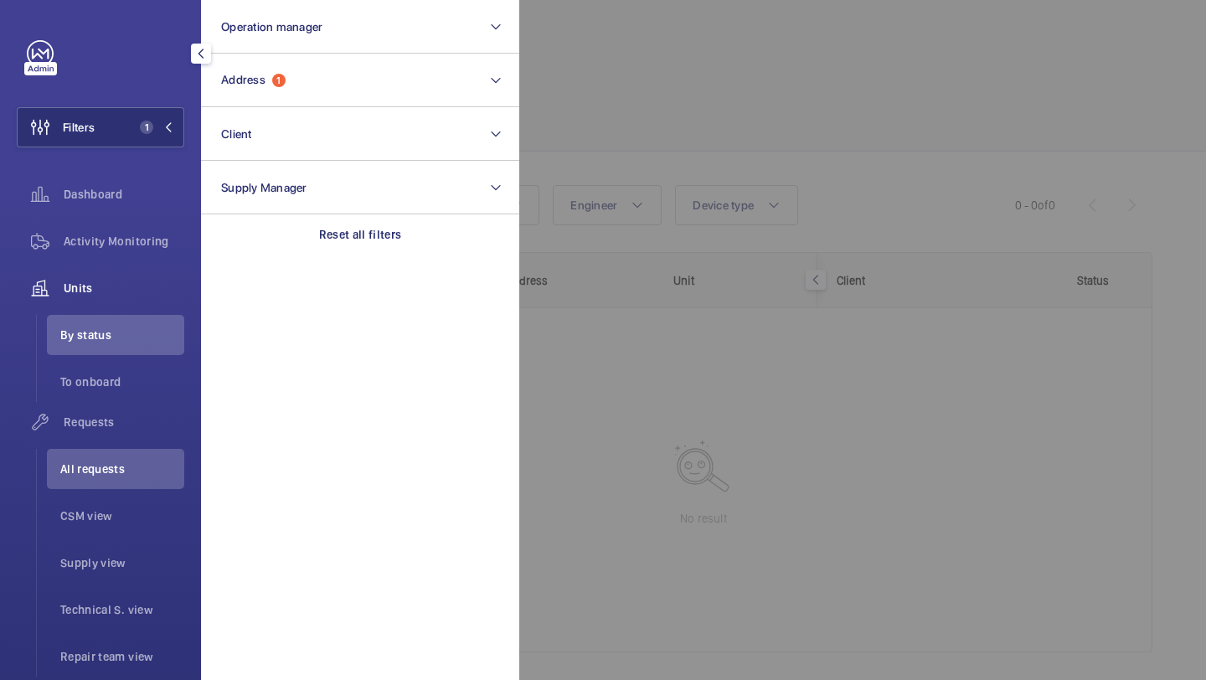
click at [750, 25] on div at bounding box center [1122, 340] width 1206 height 680
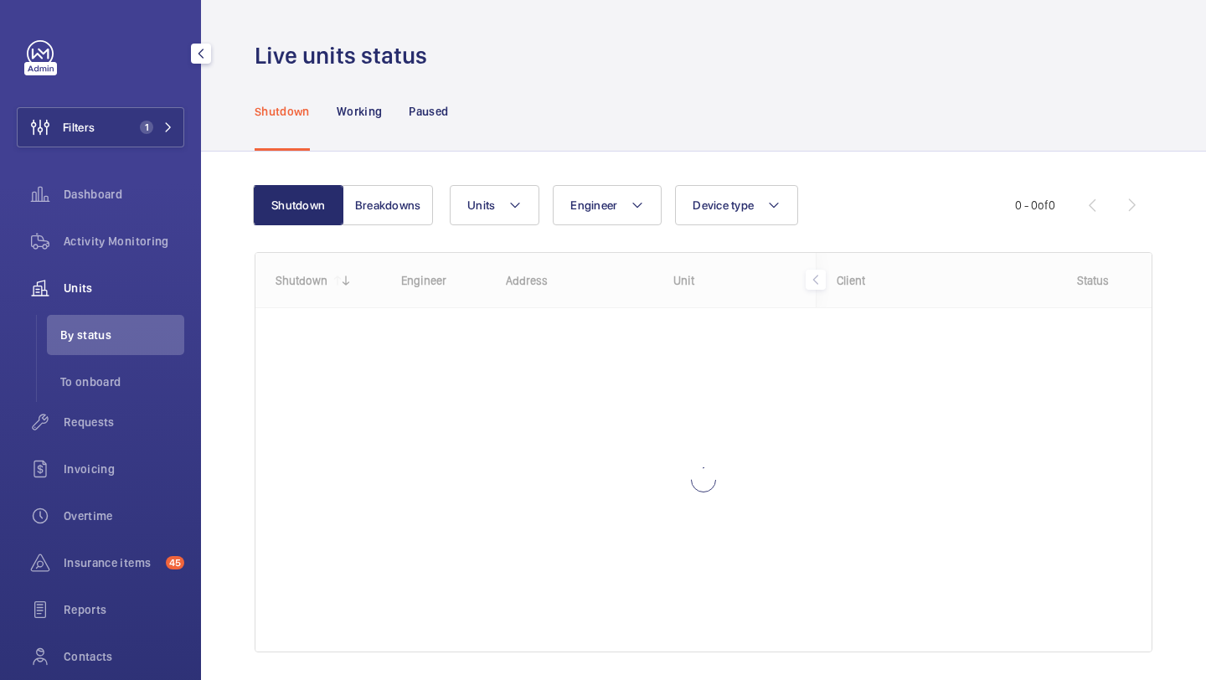
scroll to position [53, 0]
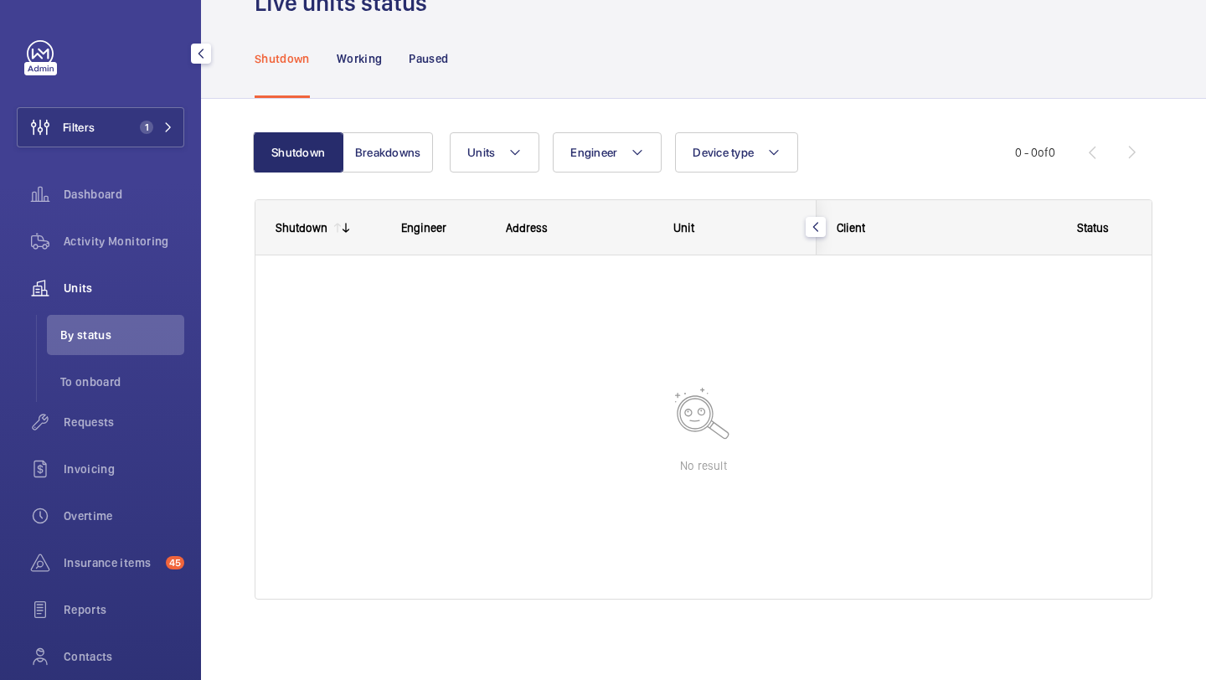
scroll to position [23, 0]
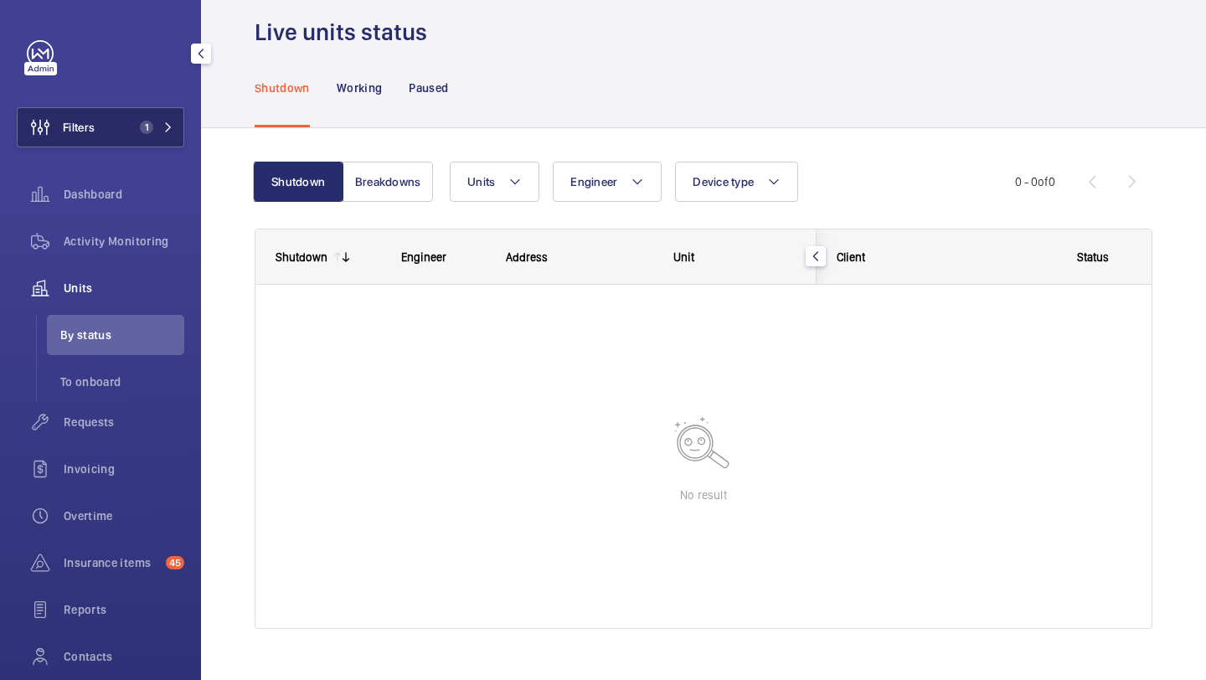
click at [138, 136] on button "Filters 1" at bounding box center [101, 127] width 168 height 40
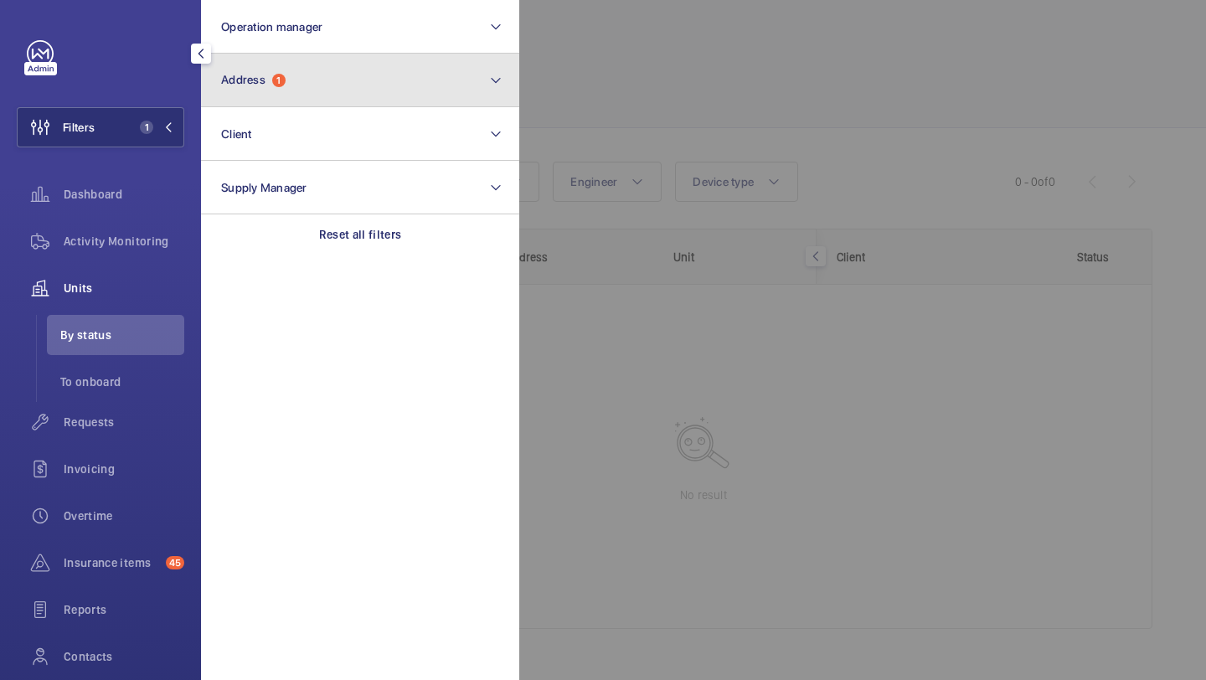
click at [251, 103] on button "Address 1" at bounding box center [360, 81] width 318 height 54
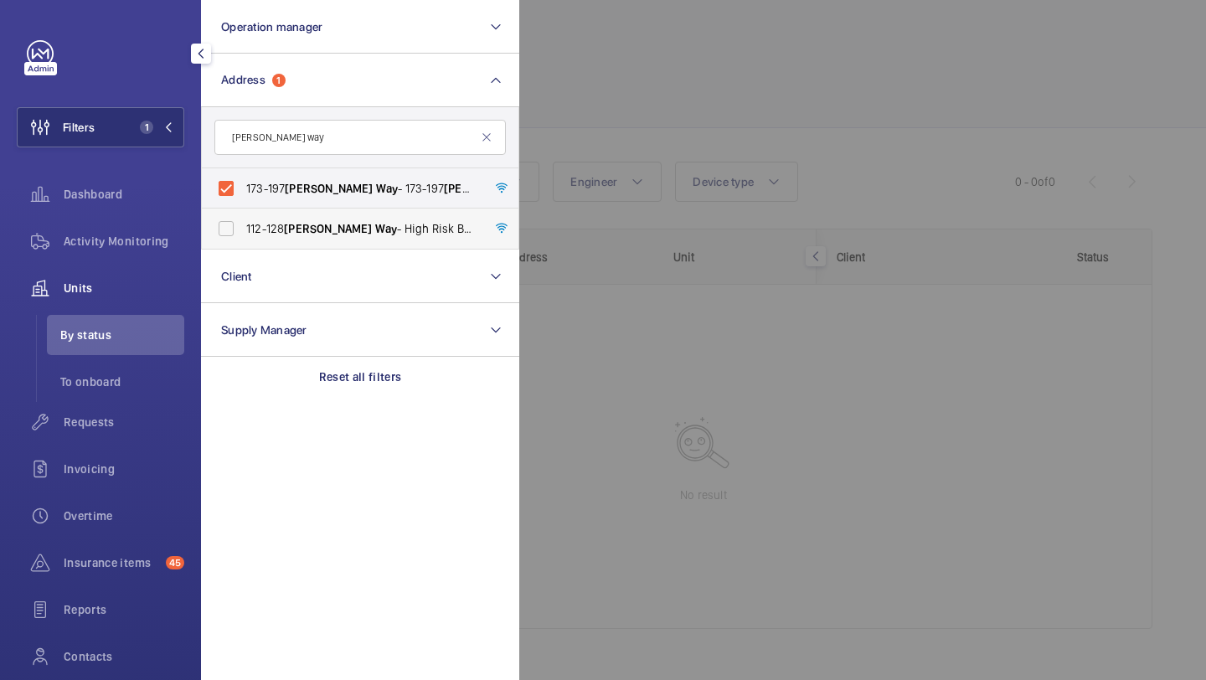
type input "williams way"
click at [312, 220] on span "112-128 Williams Way - High Risk Building - 112-128 Williams Way , LONDON HA0 2…" at bounding box center [361, 228] width 230 height 17
click at [243, 220] on input "112-128 Williams Way - High Risk Building - 112-128 Williams Way , LONDON HA0 2…" at bounding box center [226, 229] width 34 height 34
checkbox input "true"
click at [627, 83] on div at bounding box center [1122, 340] width 1206 height 680
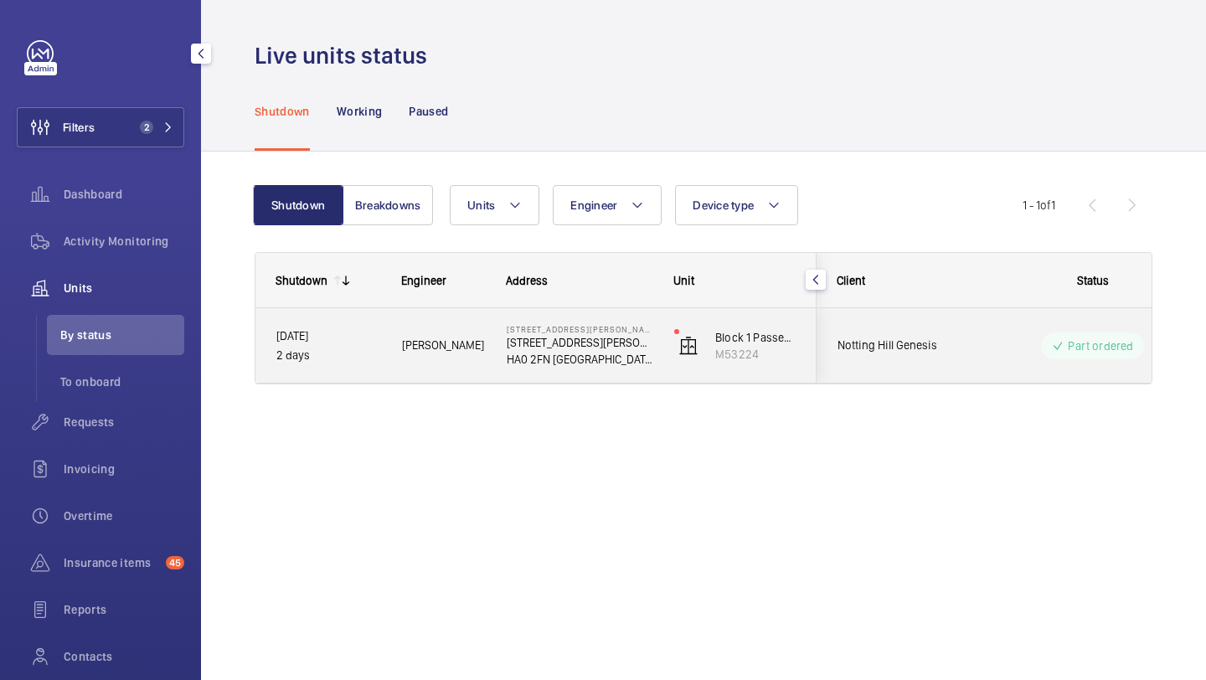
click at [876, 356] on div "Notting Hill Genesis" at bounding box center [891, 345] width 149 height 53
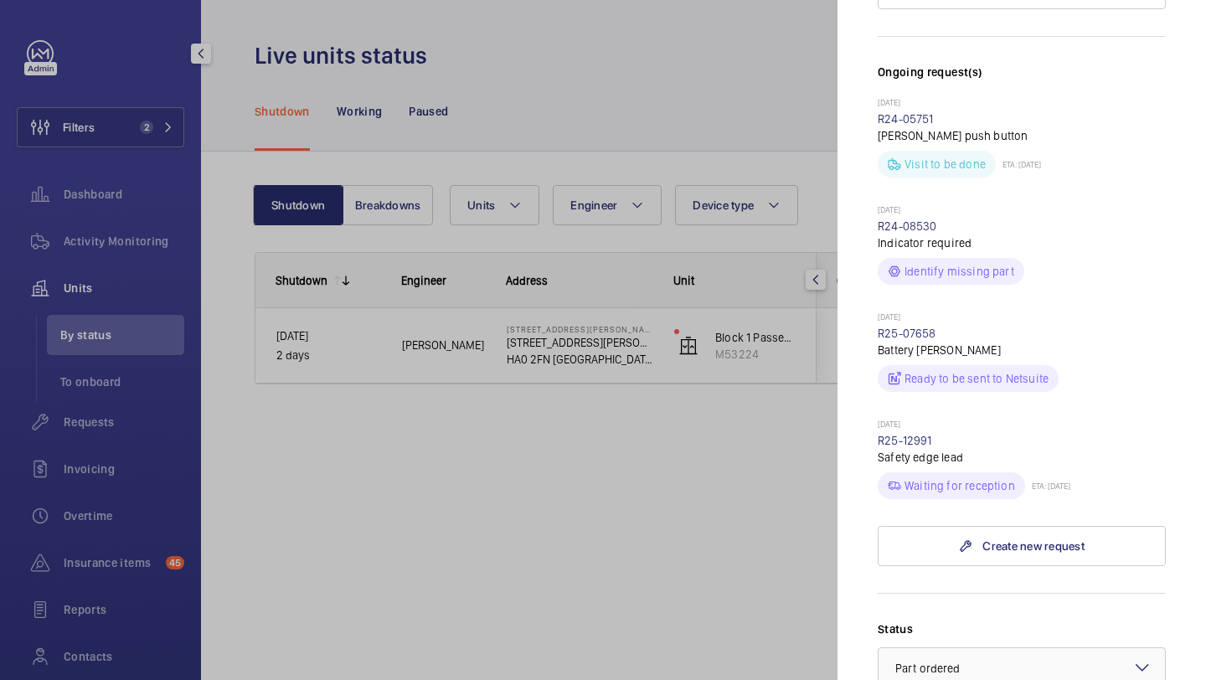
scroll to position [952, 0]
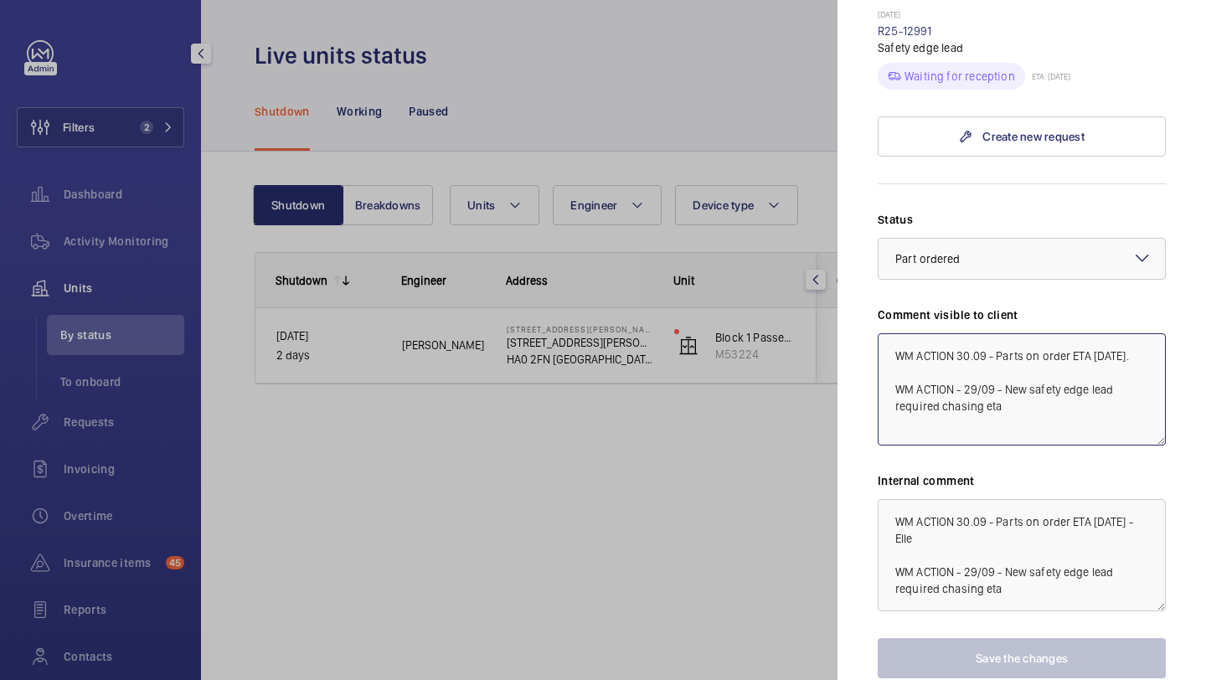
drag, startPoint x: 1146, startPoint y: 268, endPoint x: 1092, endPoint y: 265, distance: 53.7
click at [1092, 333] on textarea "WM ACTION 30.09 - Parts on order ETA Thursday. WM ACTION - 29/09 - New safety e…" at bounding box center [1022, 389] width 288 height 112
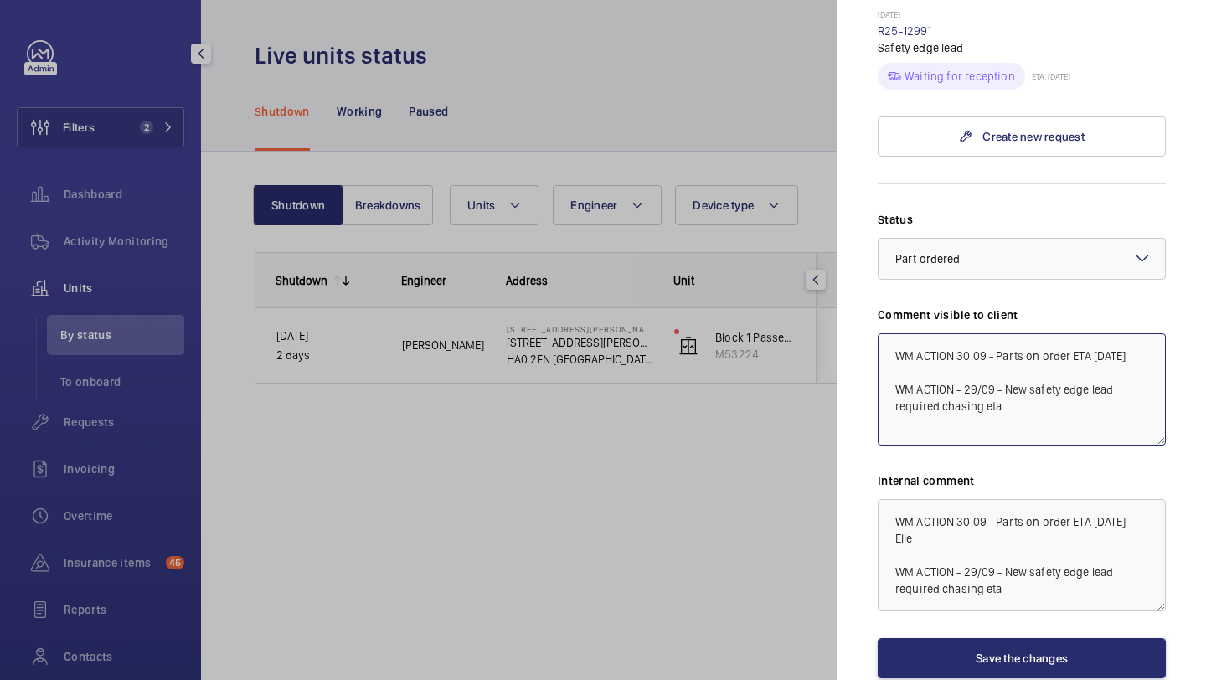
type textarea "WM ACTION 30.09 - Parts on order ETA Friday WM ACTION - 29/09 - New safety edge…"
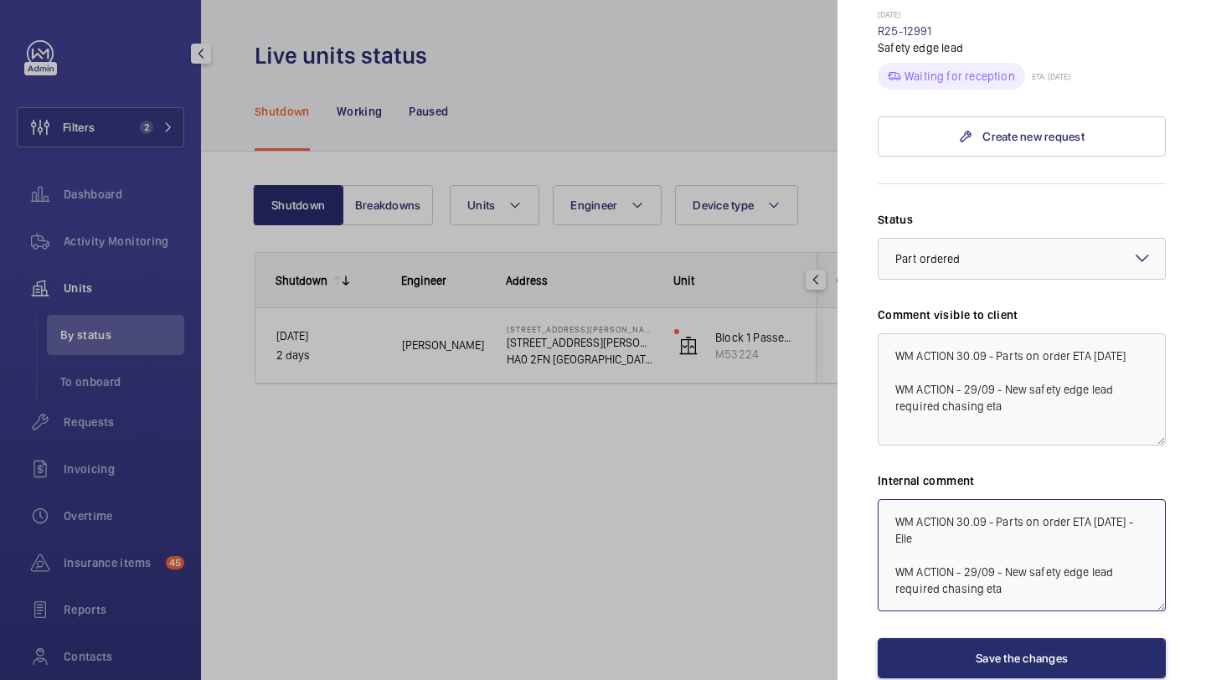
drag, startPoint x: 1143, startPoint y: 431, endPoint x: 1114, endPoint y: 435, distance: 29.5
click at [1114, 499] on textarea "WM ACTION 30.09 - Parts on order ETA Thursday - Elle WM ACTION - 29/09 - New sa…" at bounding box center [1022, 555] width 288 height 112
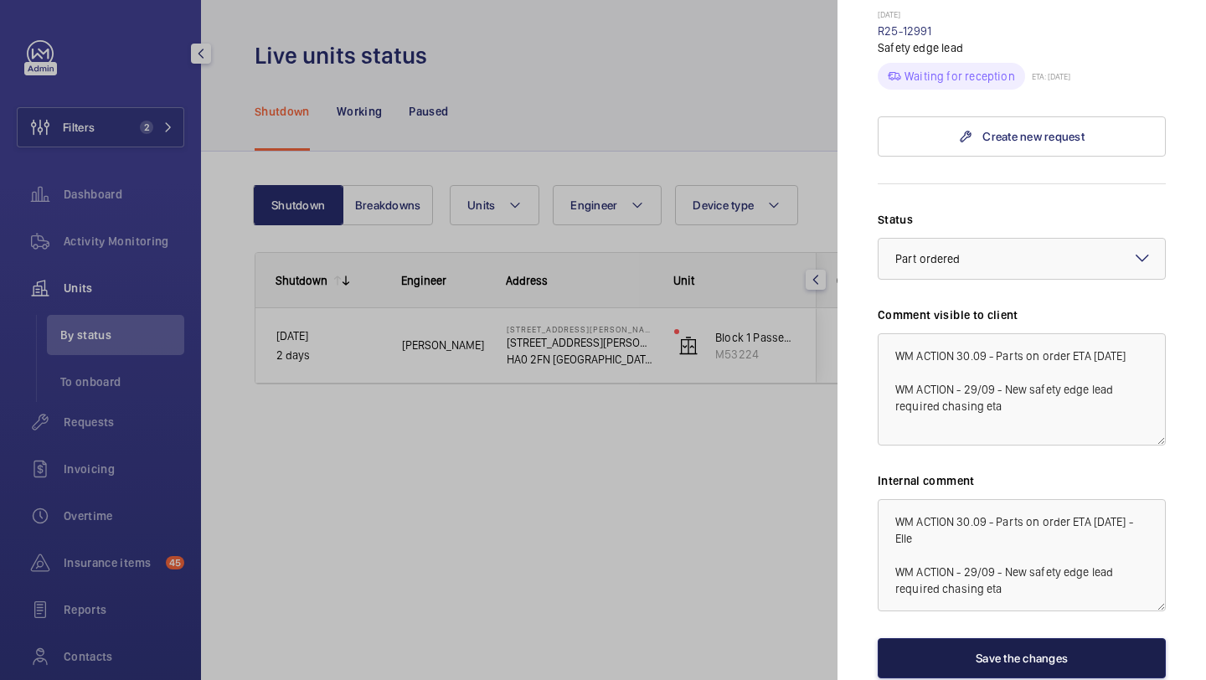
click at [1037, 638] on button "Save the changes" at bounding box center [1022, 658] width 288 height 40
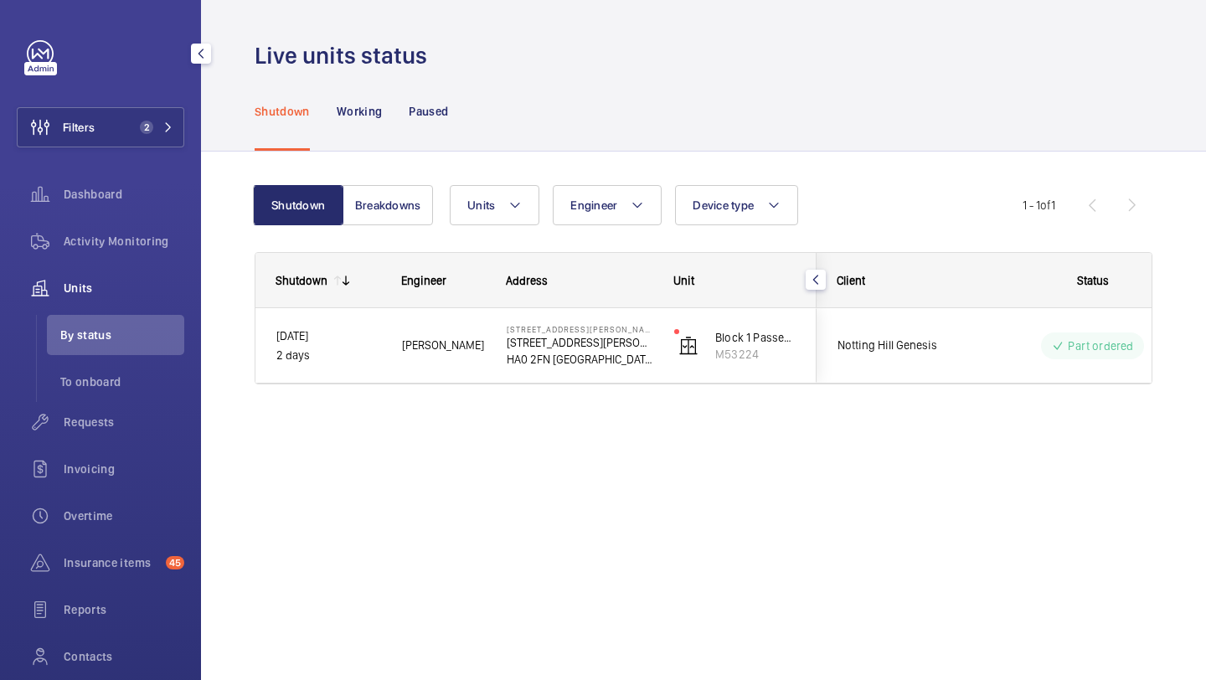
click at [144, 103] on div "Filters 2 Dashboard Activity Monitoring Units By status To onboard Requests Inv…" at bounding box center [101, 385] width 168 height 690
click at [151, 107] on button "Filters 2" at bounding box center [101, 127] width 168 height 40
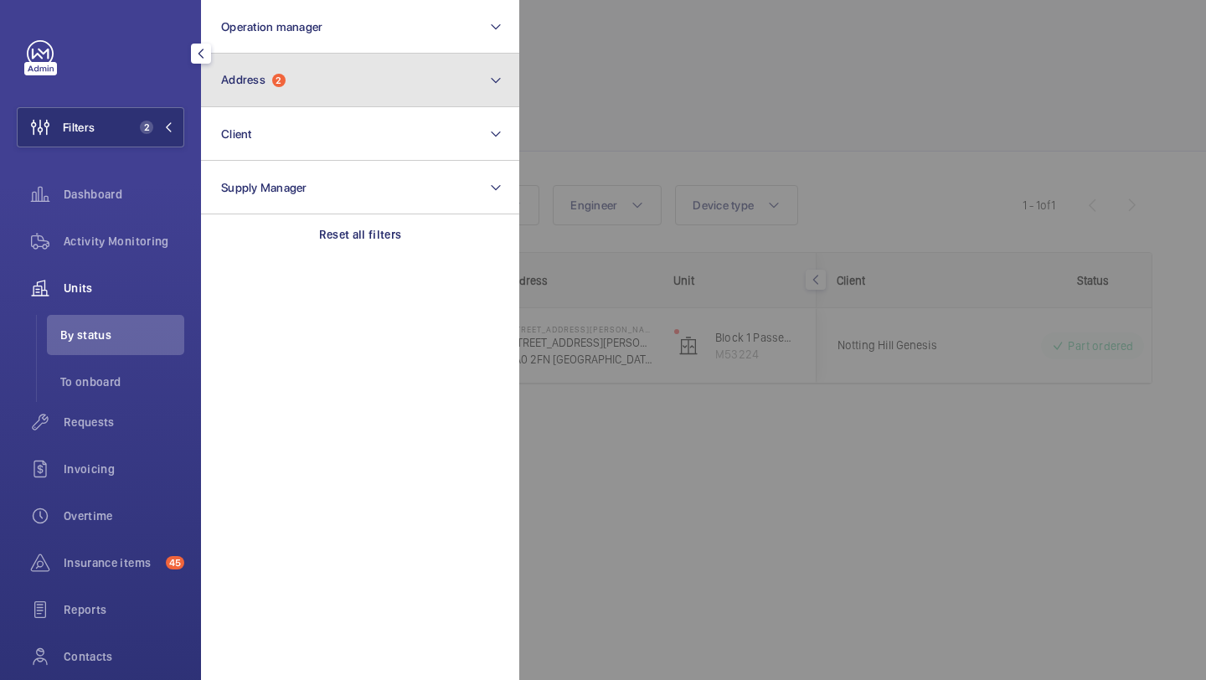
click at [268, 95] on button "Address 2" at bounding box center [360, 81] width 318 height 54
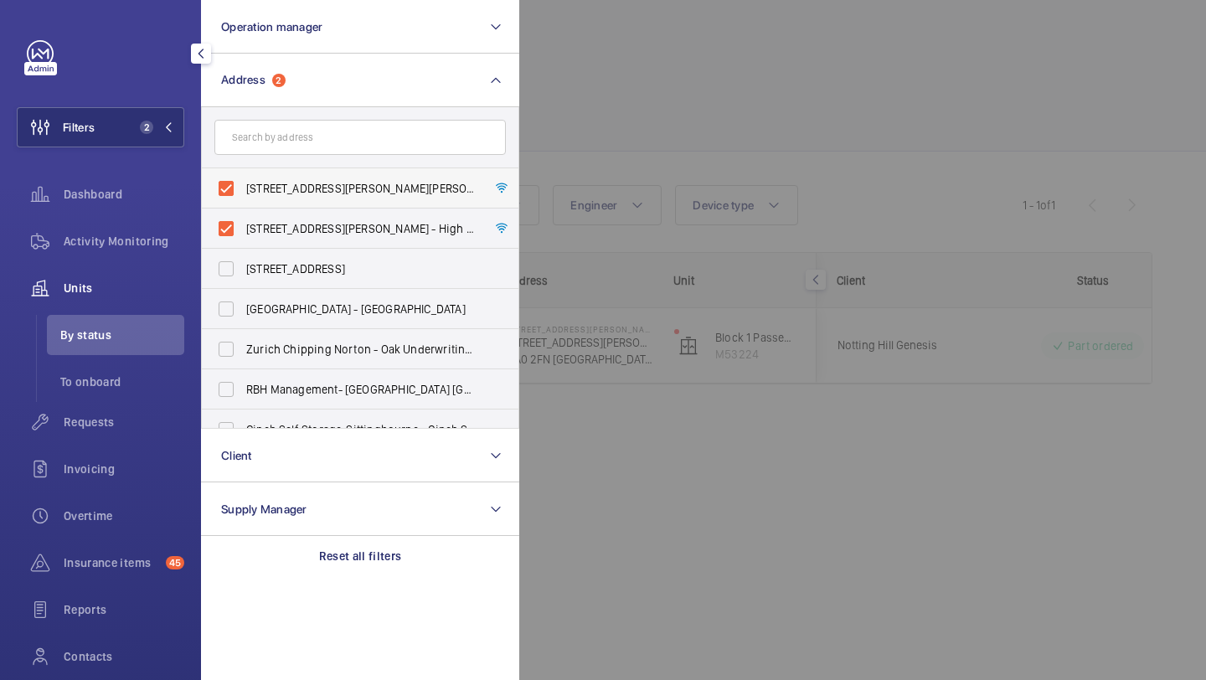
click at [260, 178] on label "173-197 Williams Way - 173-197 Williams Way, LONDON HA0 2FW" at bounding box center [347, 188] width 291 height 40
click at [243, 178] on input "173-197 Williams Way - 173-197 Williams Way, LONDON HA0 2FW" at bounding box center [226, 189] width 34 height 34
checkbox input "false"
click at [260, 212] on label "112-128 Williams Way - High Risk Building - 112-128 Williams Way, LONDON HA0 2FN" at bounding box center [347, 229] width 291 height 40
click at [243, 212] on input "112-128 Williams Way - High Risk Building - 112-128 Williams Way, LONDON HA0 2FN" at bounding box center [226, 229] width 34 height 34
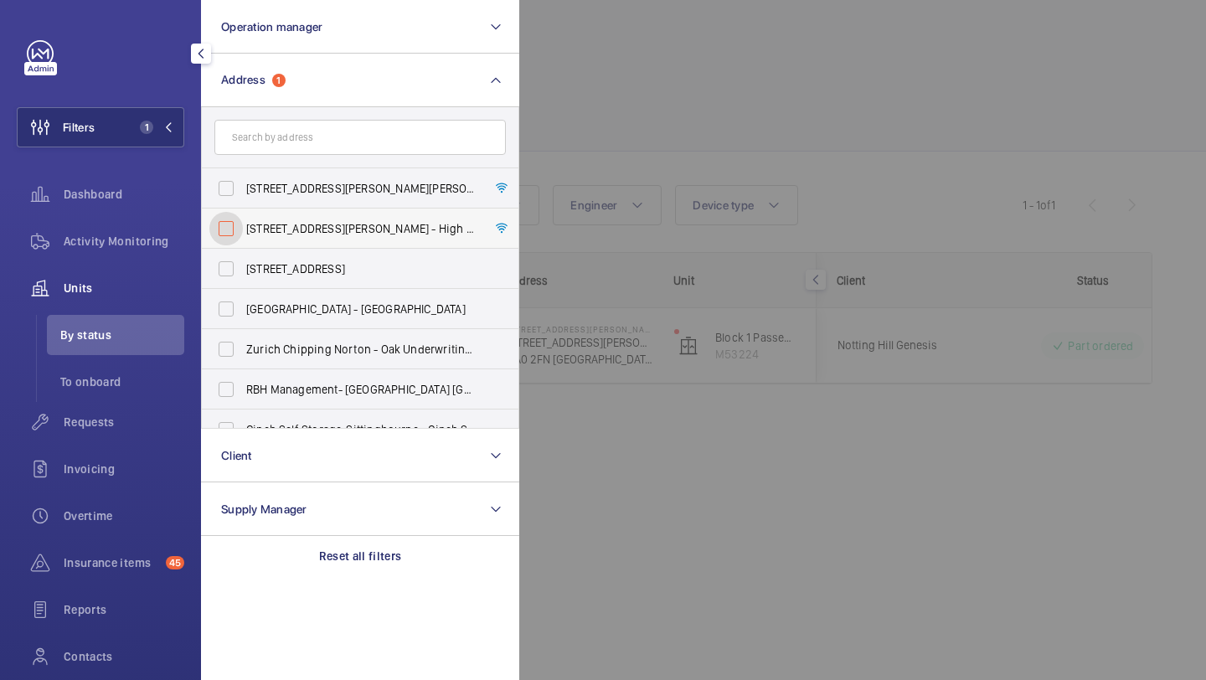
checkbox input "false"
click at [279, 161] on form at bounding box center [360, 137] width 317 height 61
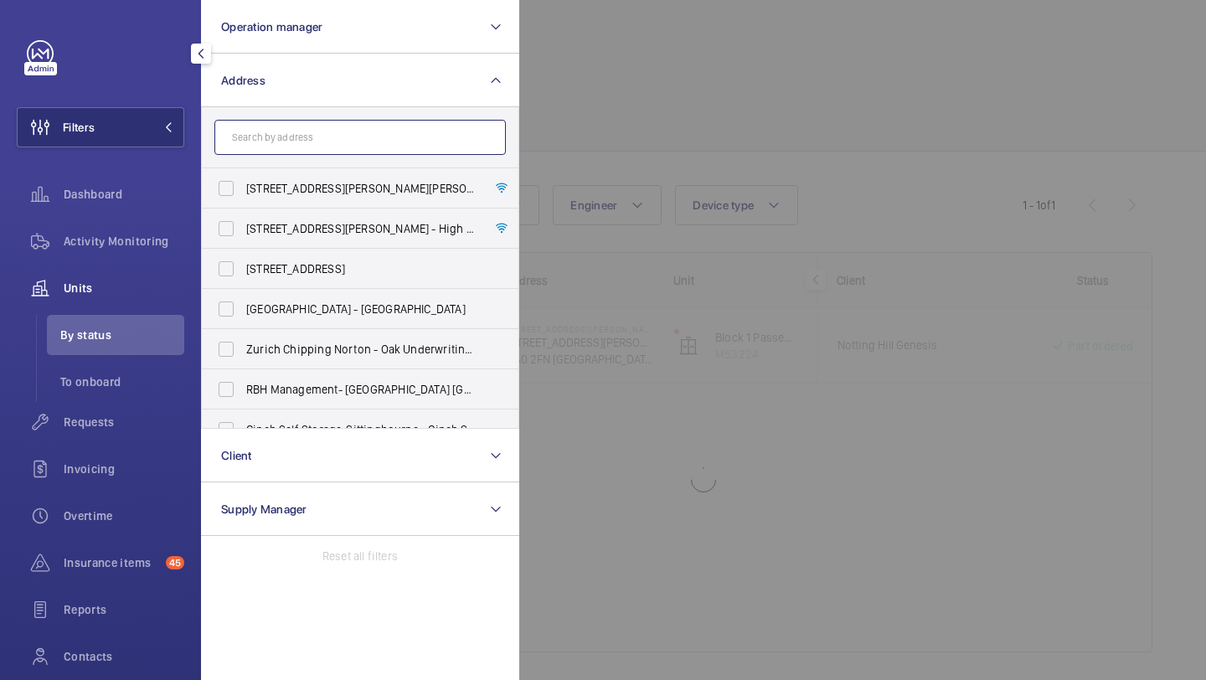
click at [280, 151] on input "text" at bounding box center [359, 137] width 291 height 35
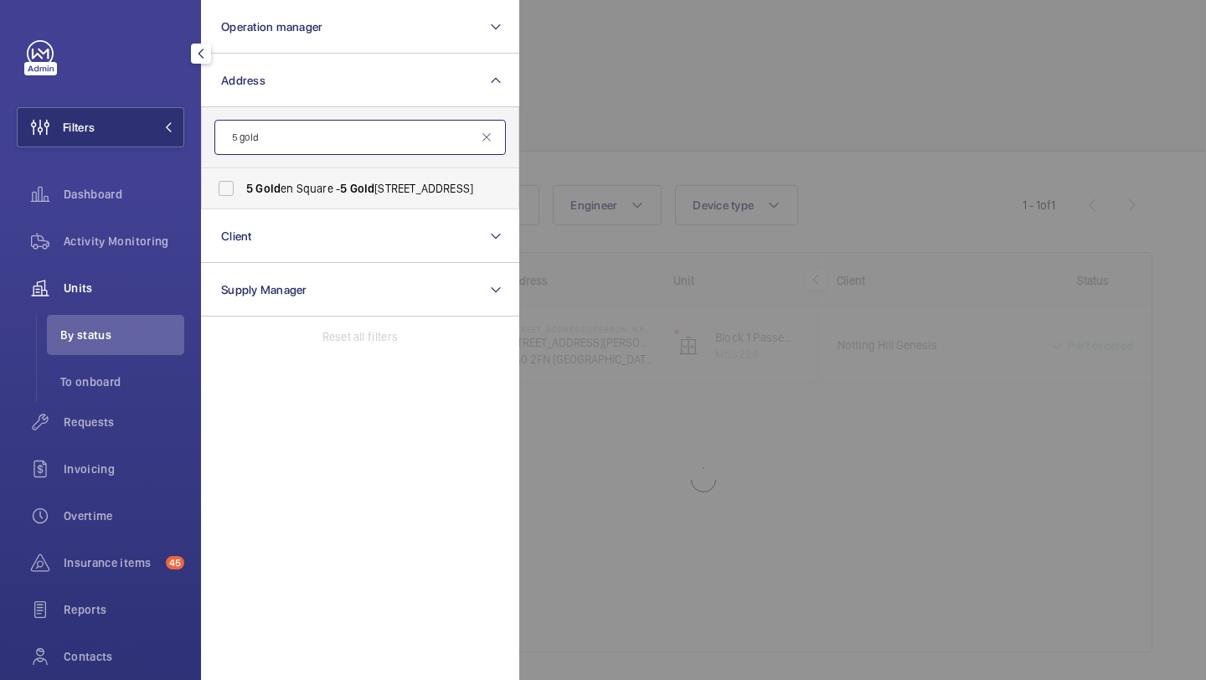
type input "5 gold"
click at [307, 188] on span "5 Gold en Square - 5 Gold en Square, LONDON W1F 9BS" at bounding box center [361, 188] width 230 height 17
click at [243, 188] on input "5 Gold en Square - 5 Gold en Square, LONDON W1F 9BS" at bounding box center [226, 189] width 34 height 34
checkbox input "true"
click at [589, 159] on div at bounding box center [1122, 340] width 1206 height 680
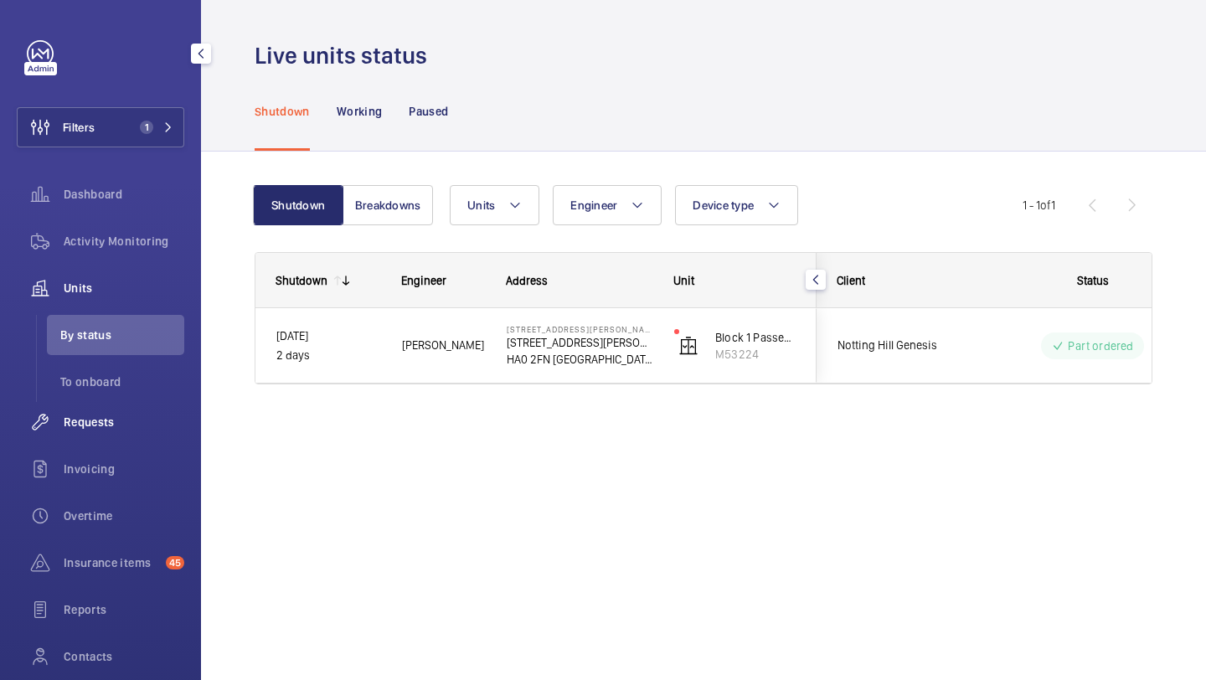
click at [138, 402] on div "Requests" at bounding box center [101, 422] width 168 height 40
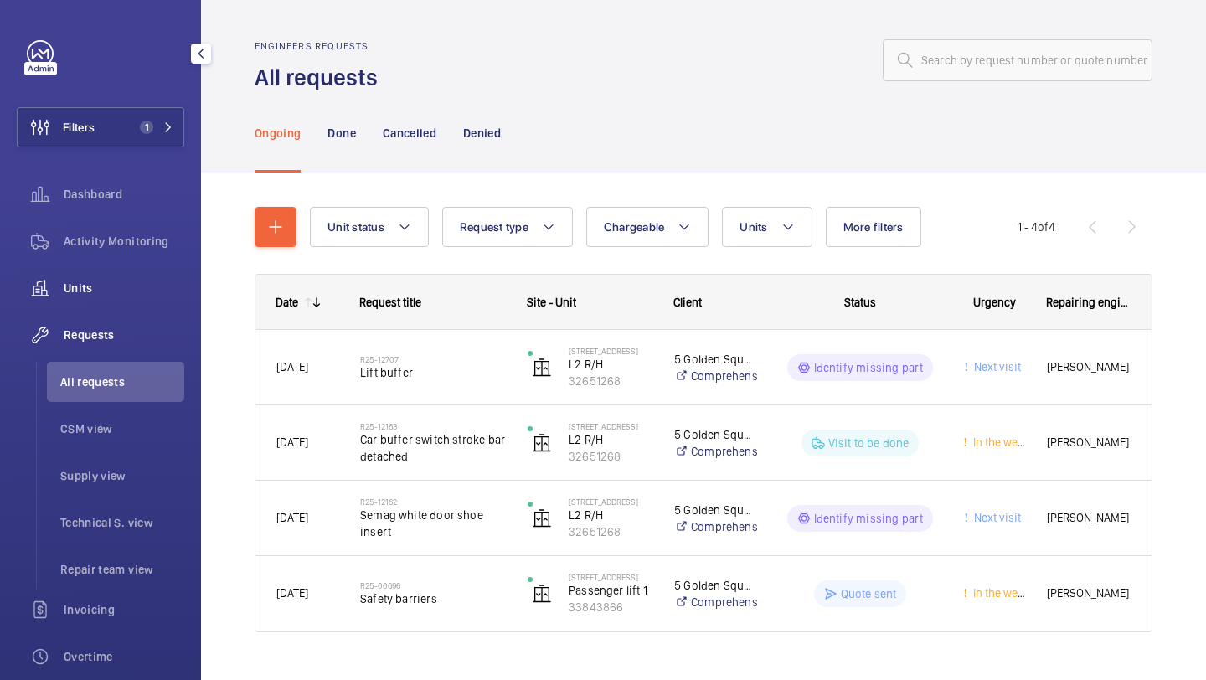
click at [110, 300] on div "Units" at bounding box center [101, 288] width 168 height 40
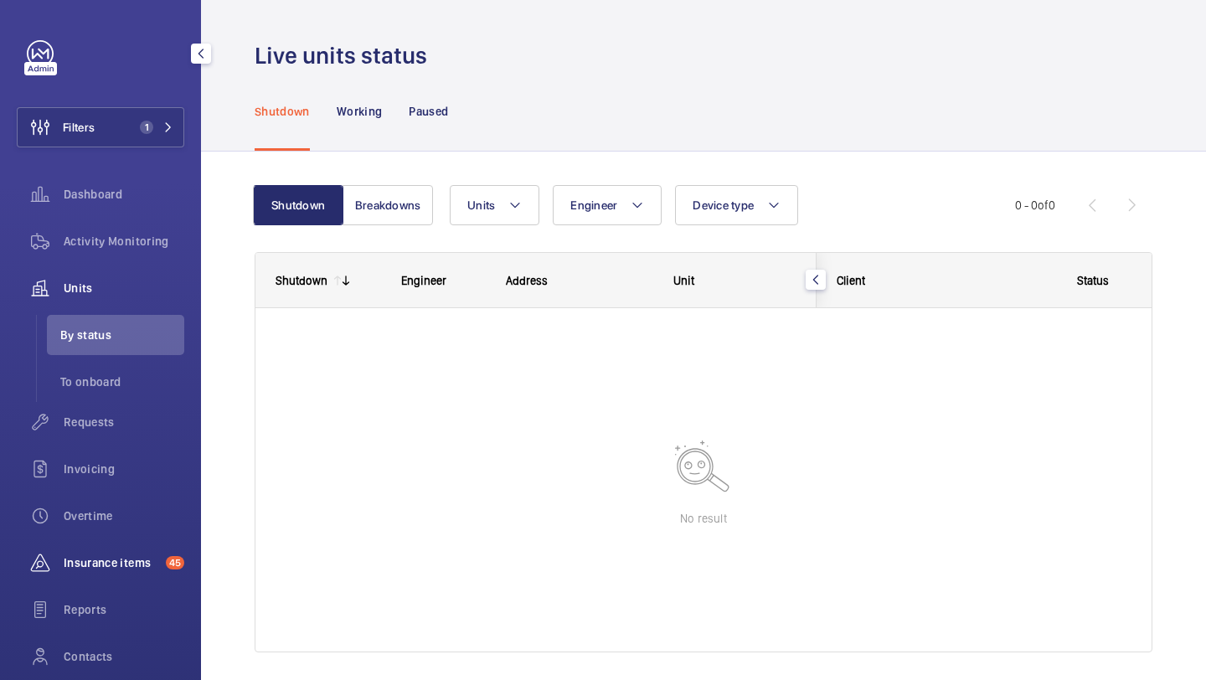
click at [156, 574] on div "Insurance items 45" at bounding box center [101, 563] width 168 height 40
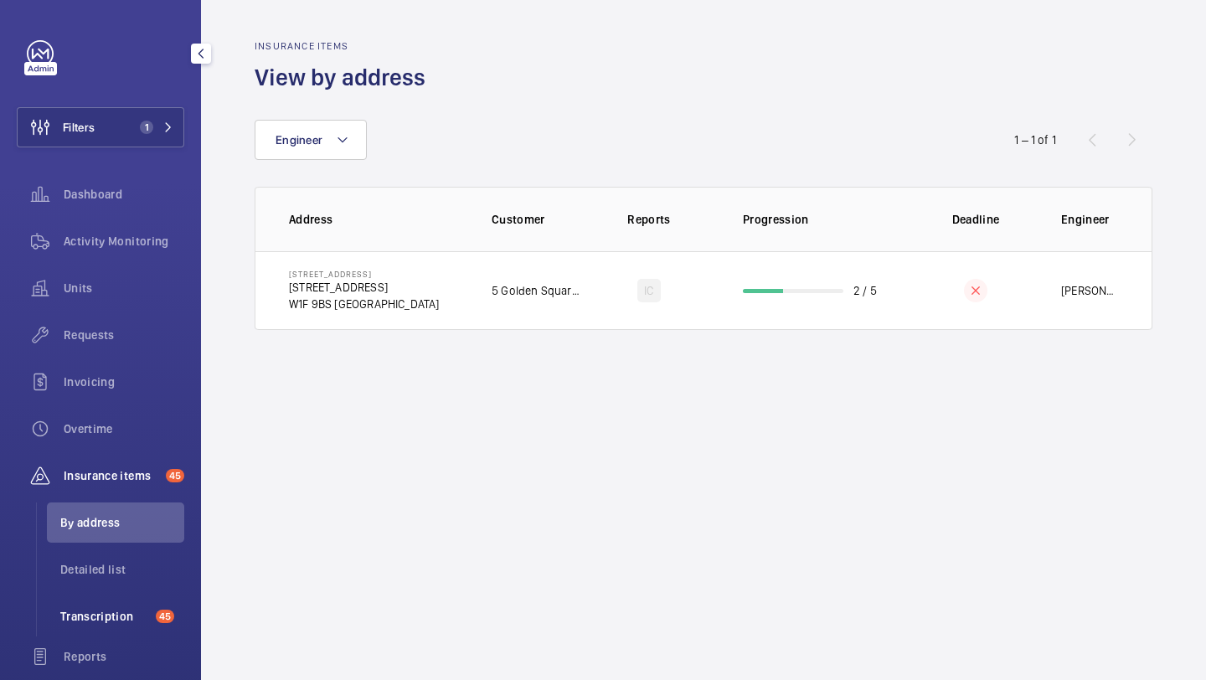
click at [109, 616] on span "Transcription" at bounding box center [104, 616] width 89 height 17
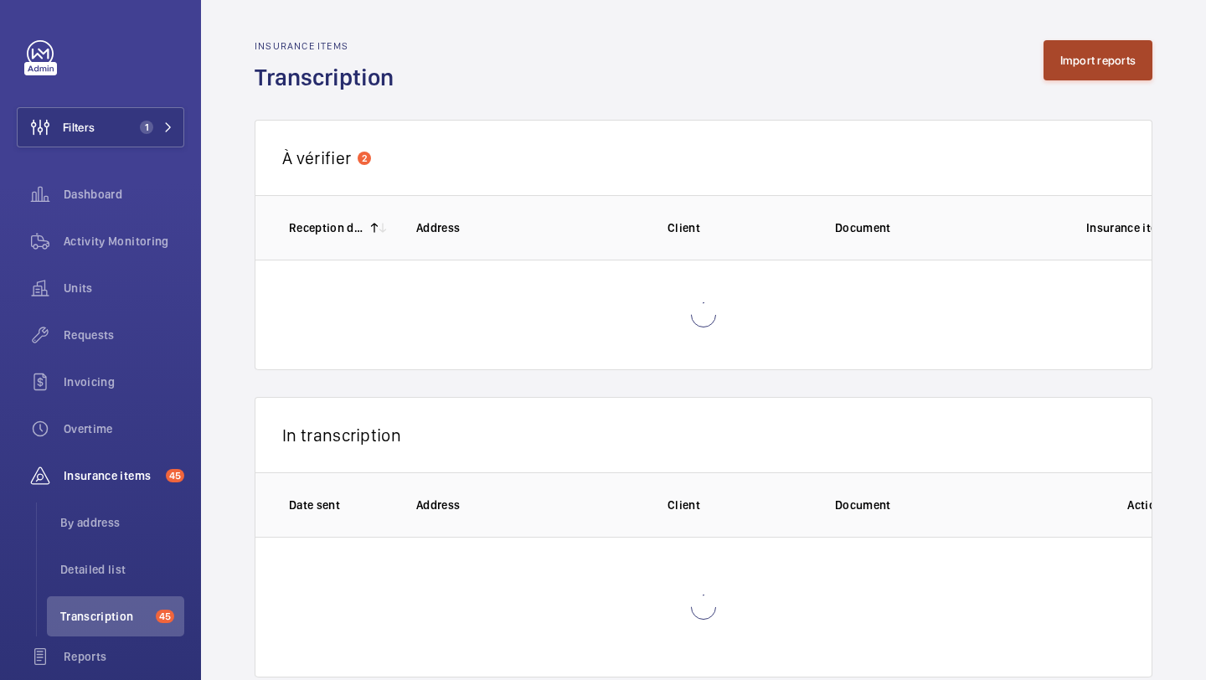
click at [1064, 55] on button "Import reports" at bounding box center [1099, 60] width 110 height 40
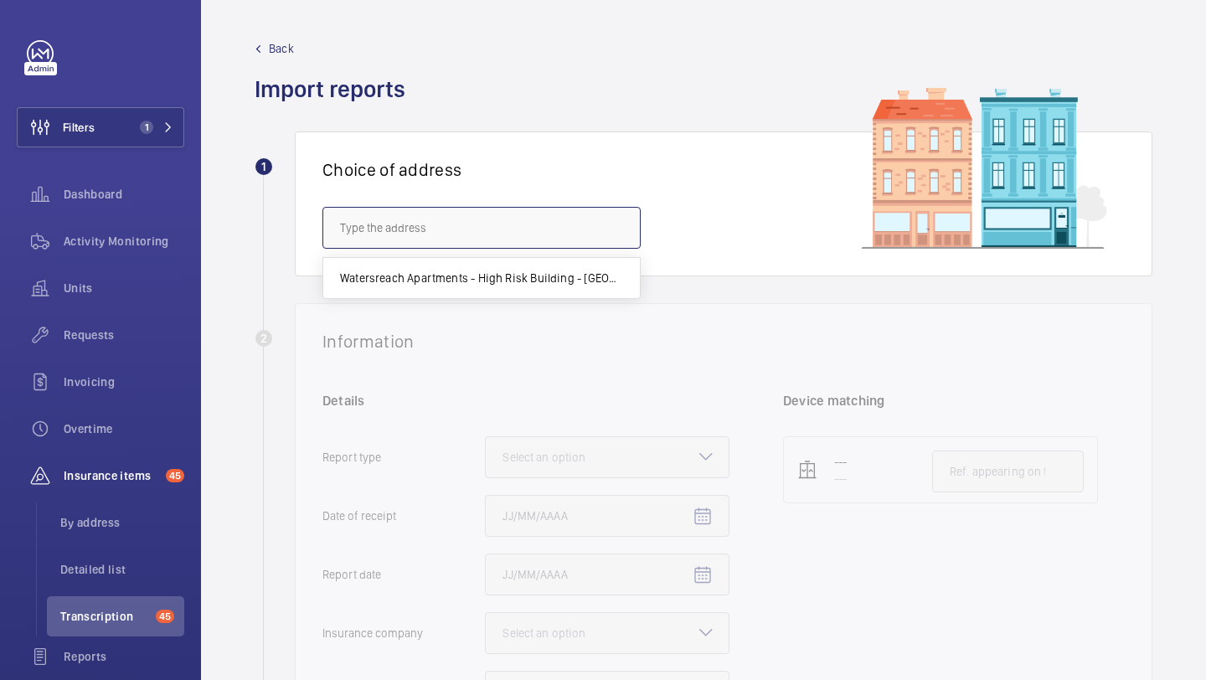
click at [571, 231] on input "text" at bounding box center [481, 228] width 318 height 42
click at [565, 276] on span "Watersreach Apartments - High Risk Building - Watersreach Apartments, LONDON N4…" at bounding box center [481, 278] width 283 height 17
type input "Watersreach Apartments - High Risk Building - Watersreach Apartments, LONDON N4…"
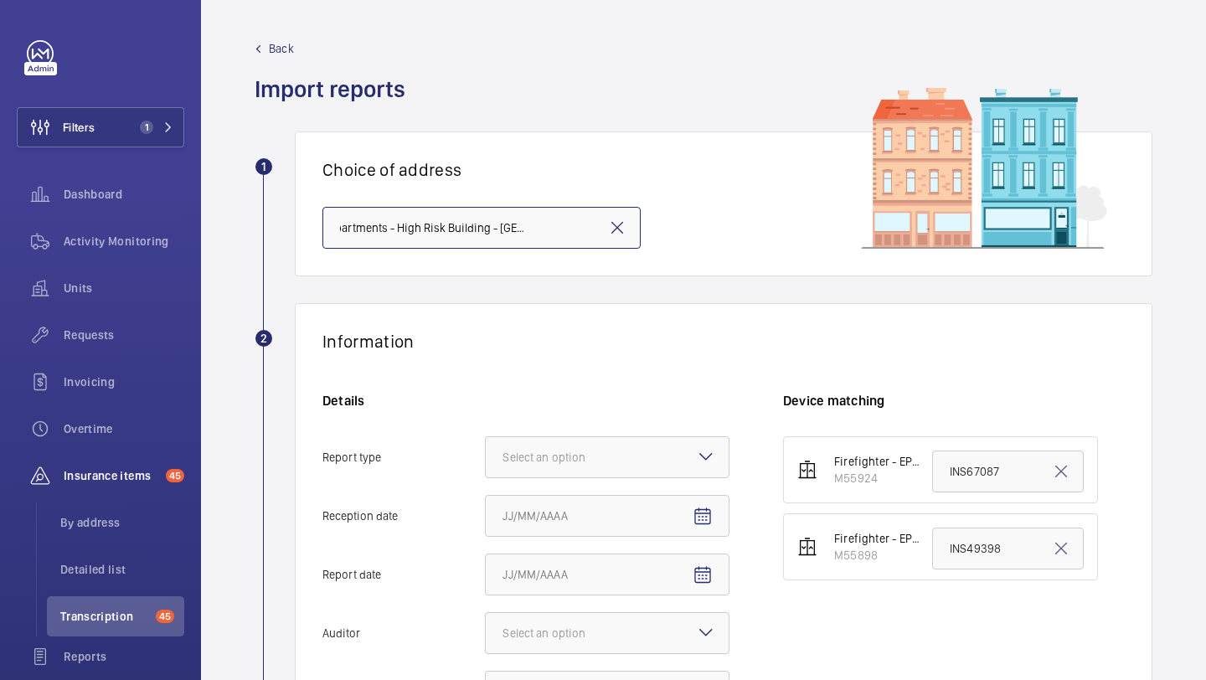
scroll to position [114, 0]
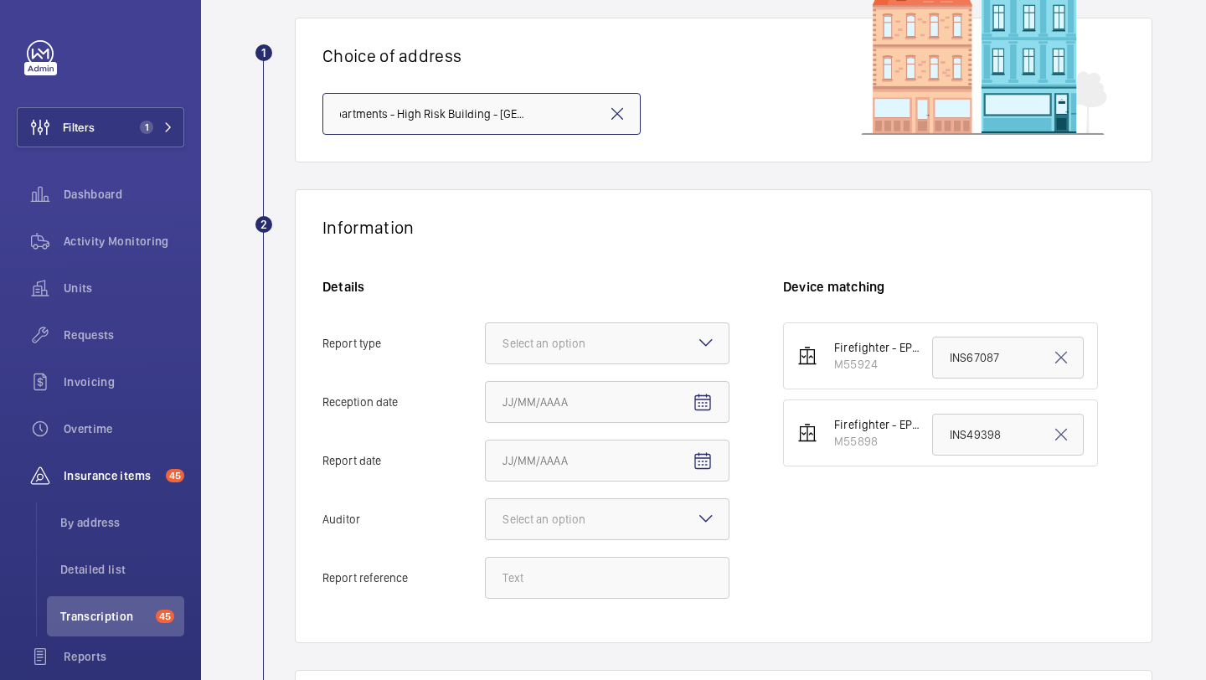
click at [599, 355] on div at bounding box center [607, 343] width 243 height 40
click at [486, 355] on input "Report type Select an option" at bounding box center [486, 343] width 0 height 40
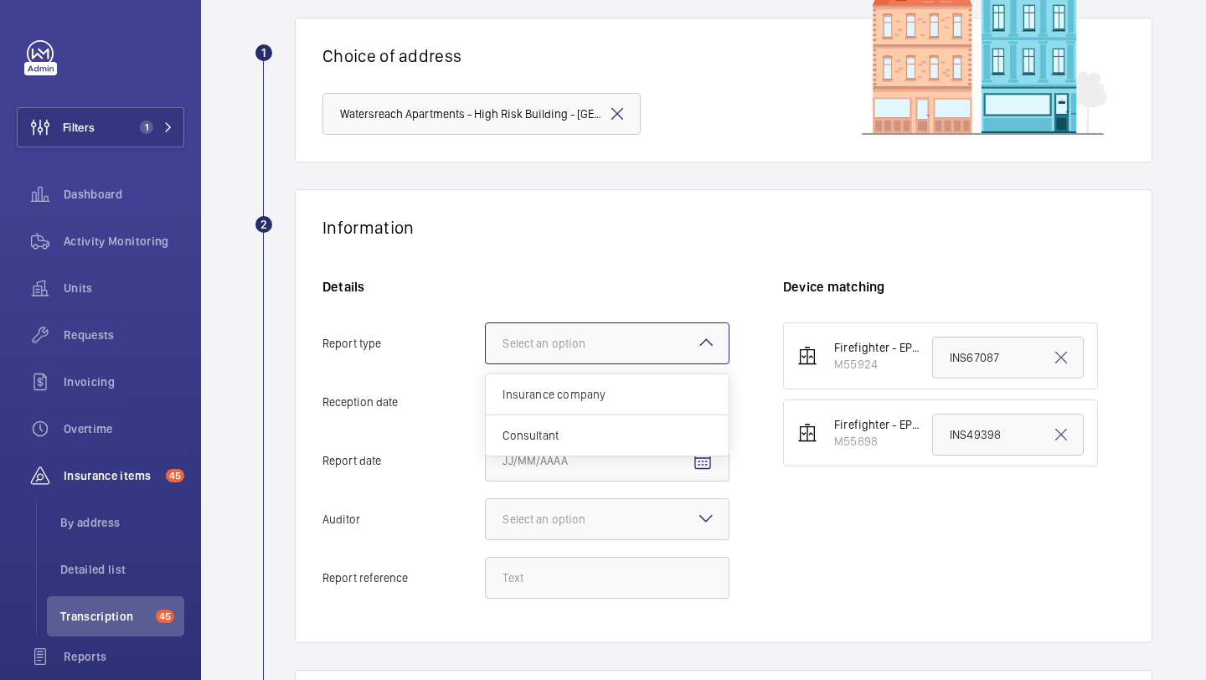
click at [599, 383] on div "Insurance company" at bounding box center [607, 394] width 243 height 41
click at [486, 364] on input "Report type Select an option Insurance company Consultant" at bounding box center [486, 343] width 0 height 40
click at [704, 405] on mat-icon "Open calendar" at bounding box center [703, 403] width 20 height 20
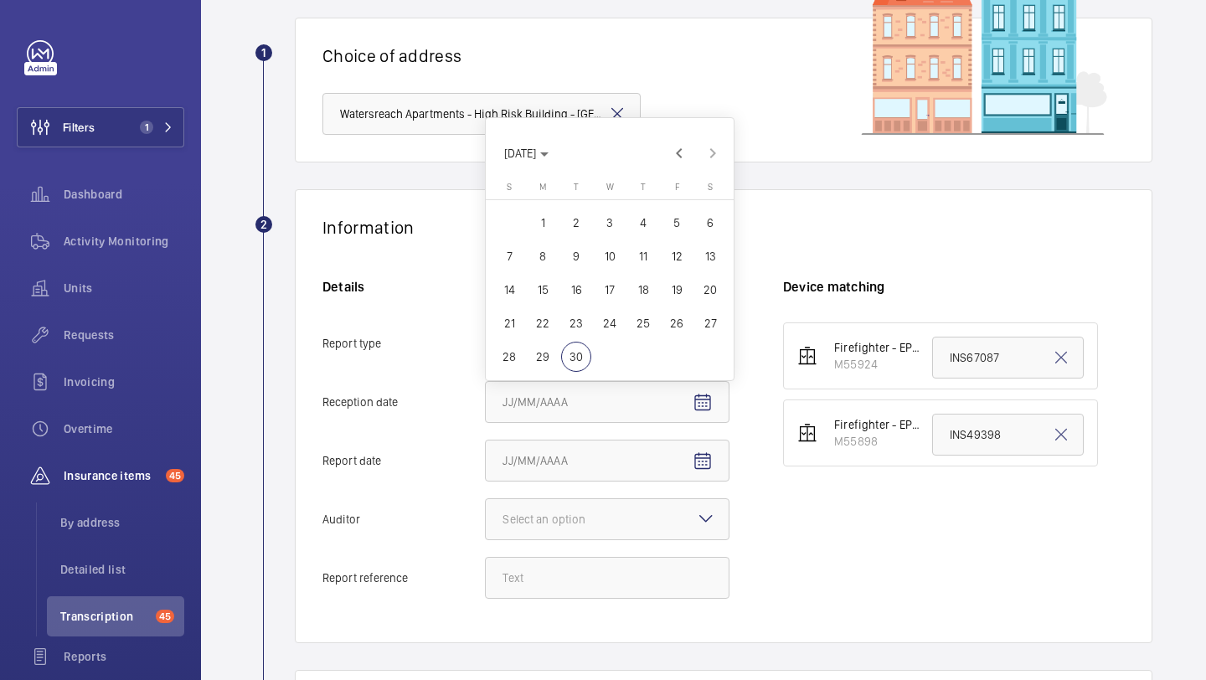
click at [549, 358] on span "29" at bounding box center [543, 357] width 30 height 30
type input "9/29/2025"
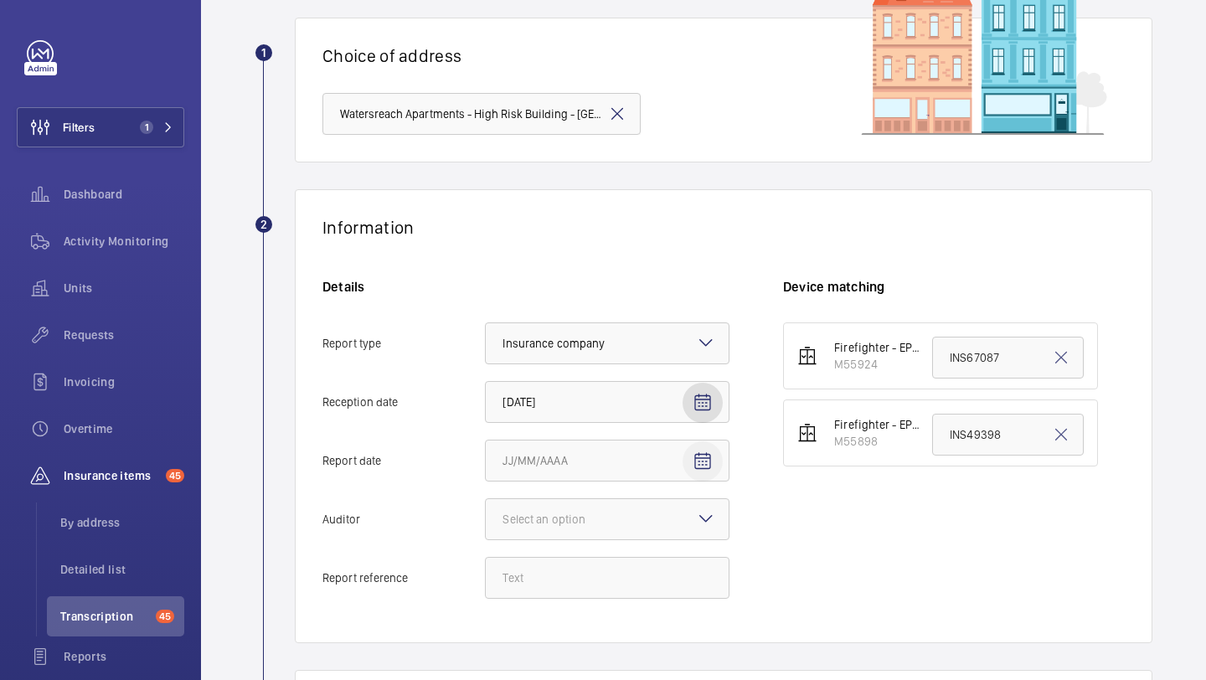
click at [702, 465] on mat-icon "Open calendar" at bounding box center [703, 461] width 20 height 20
click at [667, 389] on span "26" at bounding box center [677, 382] width 30 height 30
type input "9/26/2025"
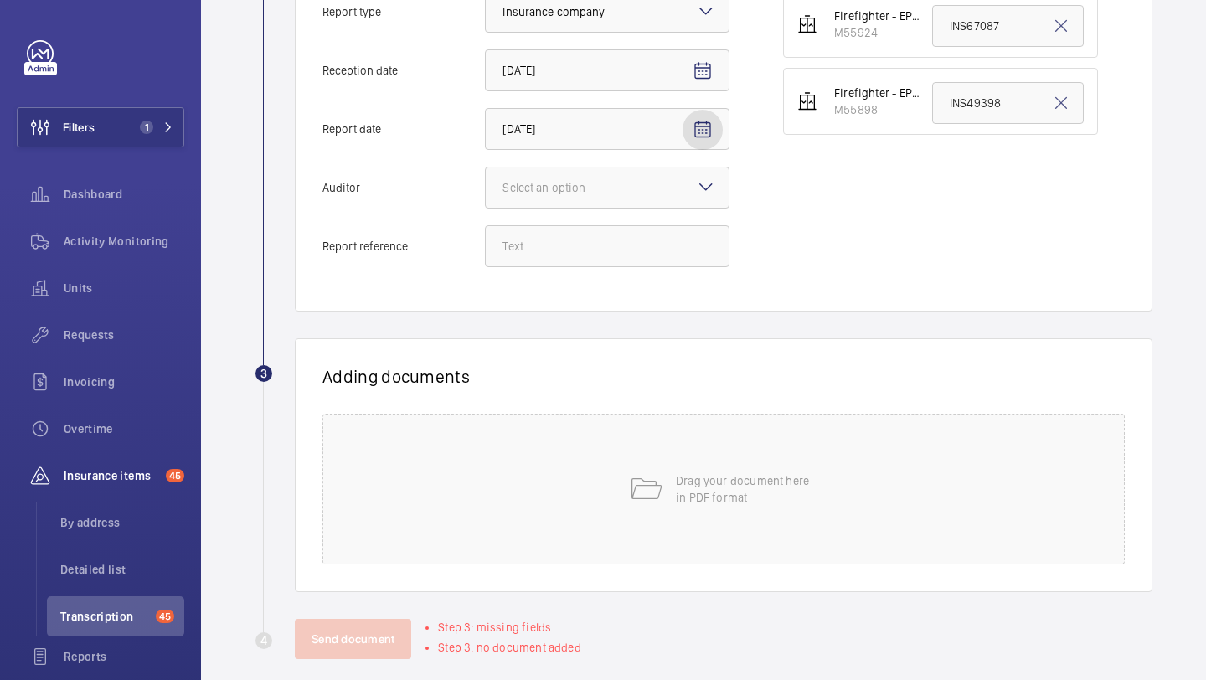
scroll to position [465, 0]
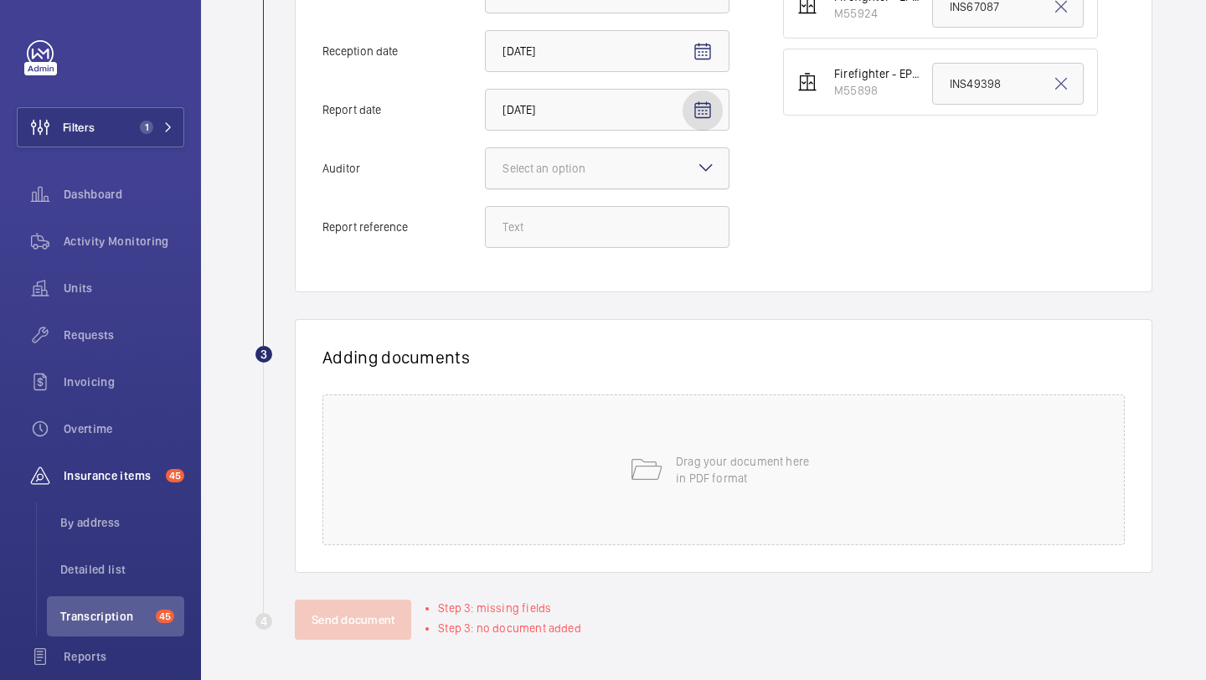
click at [612, 171] on div "Select an option" at bounding box center [565, 168] width 125 height 17
click at [486, 171] on input "Auditor Select an option" at bounding box center [486, 168] width 0 height 40
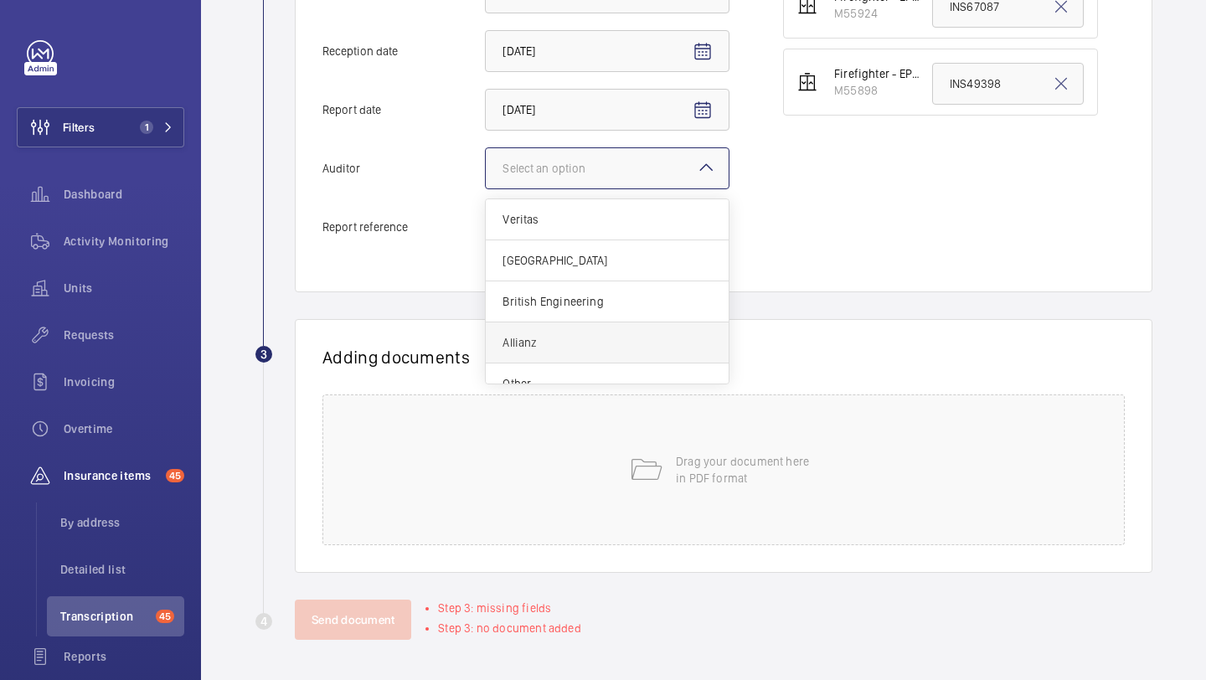
scroll to position [20, 0]
click at [571, 364] on span "Other" at bounding box center [607, 363] width 209 height 17
click at [486, 188] on input "Auditor Select an option Veritas Zurich British Engineering Allianz Other" at bounding box center [486, 168] width 0 height 40
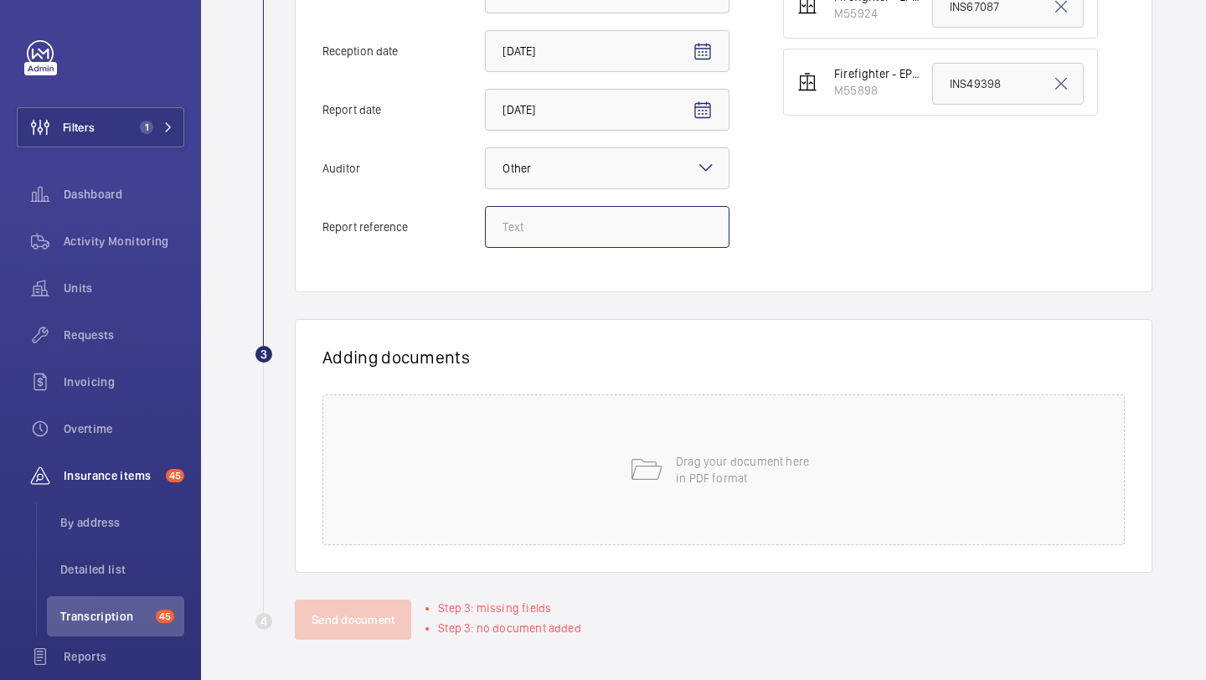
click at [575, 221] on input "Report reference" at bounding box center [607, 227] width 245 height 42
click at [587, 238] on input "Report reference" at bounding box center [607, 227] width 245 height 42
paste input ": INS67088"
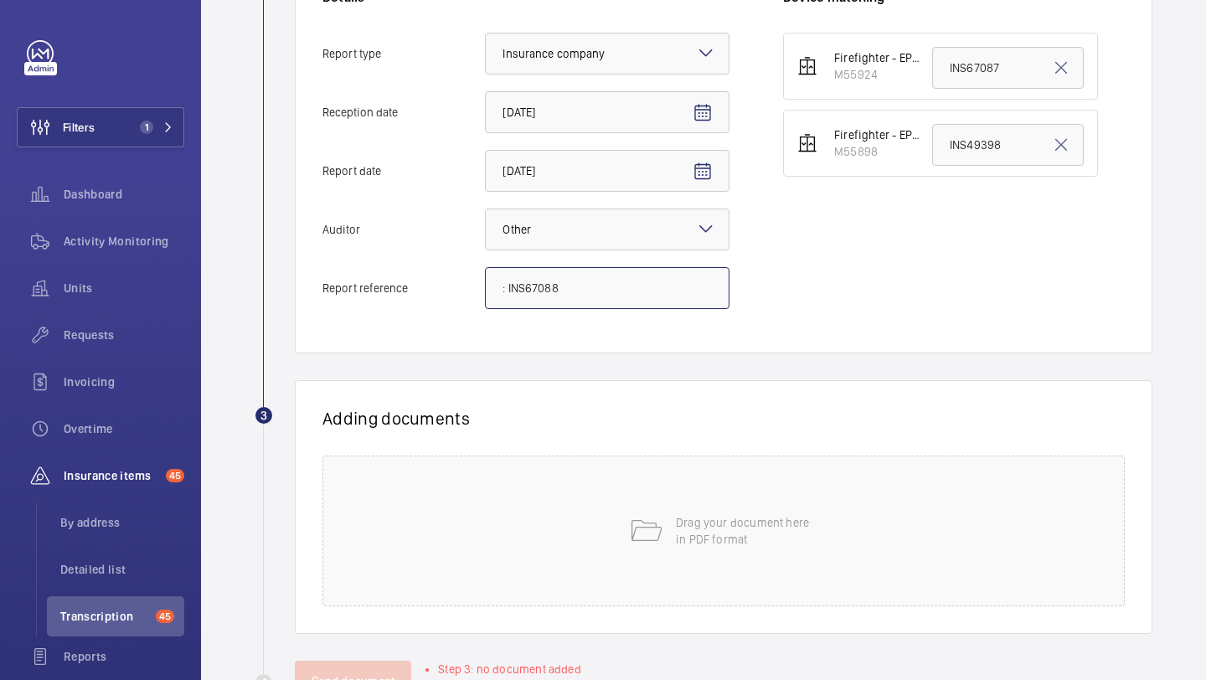
scroll to position [392, 0]
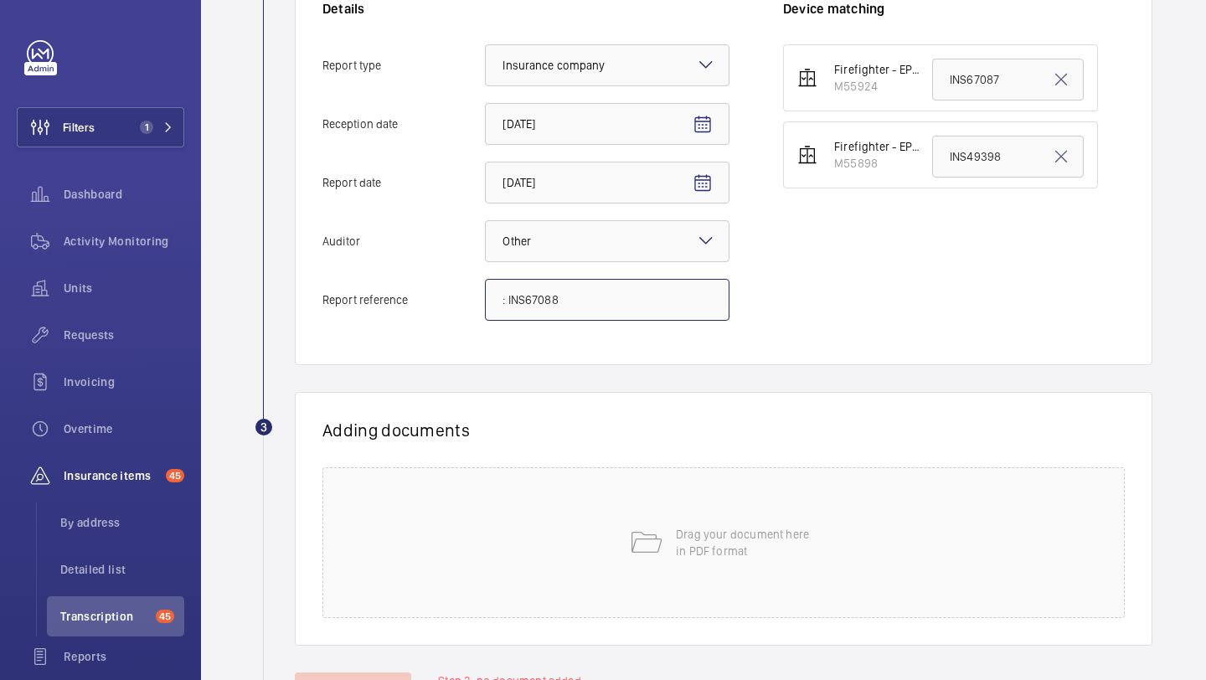
type input ": INS67088"
click at [957, 166] on input "INS49398" at bounding box center [1008, 157] width 152 height 42
click at [958, 165] on input "INS49398" at bounding box center [1008, 157] width 152 height 42
paste input ": INS6708"
type input ": INS67088"
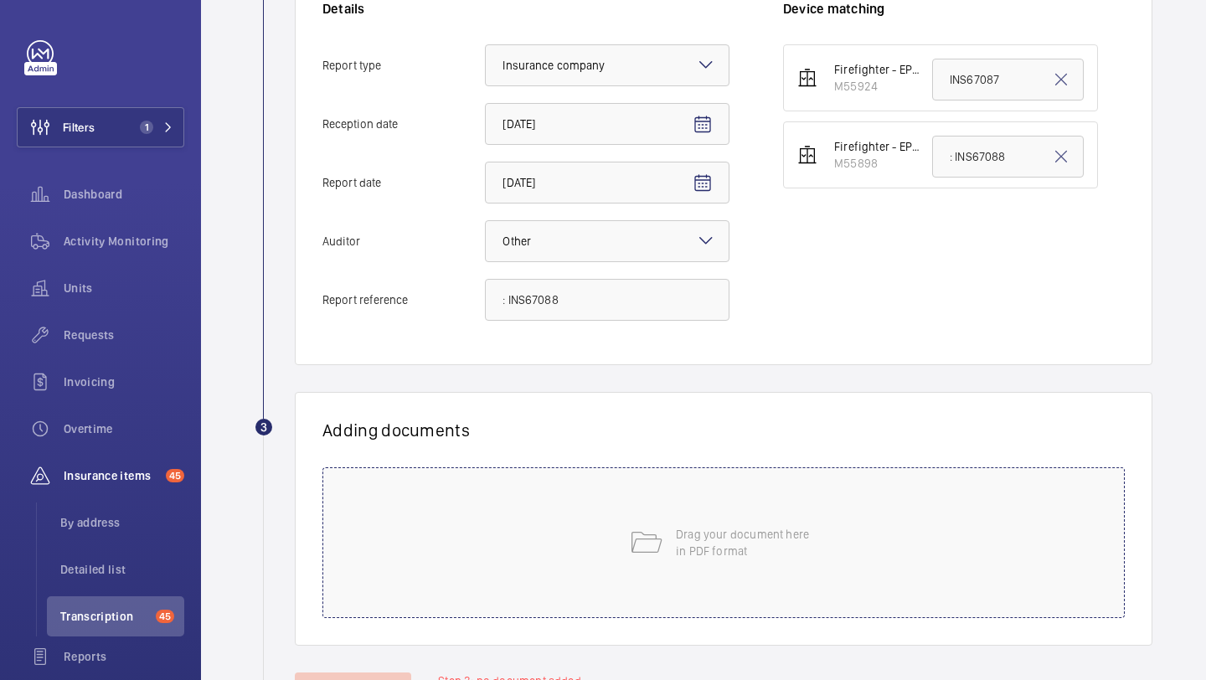
click at [760, 532] on p "Drag your document here in PDF format" at bounding box center [747, 543] width 142 height 34
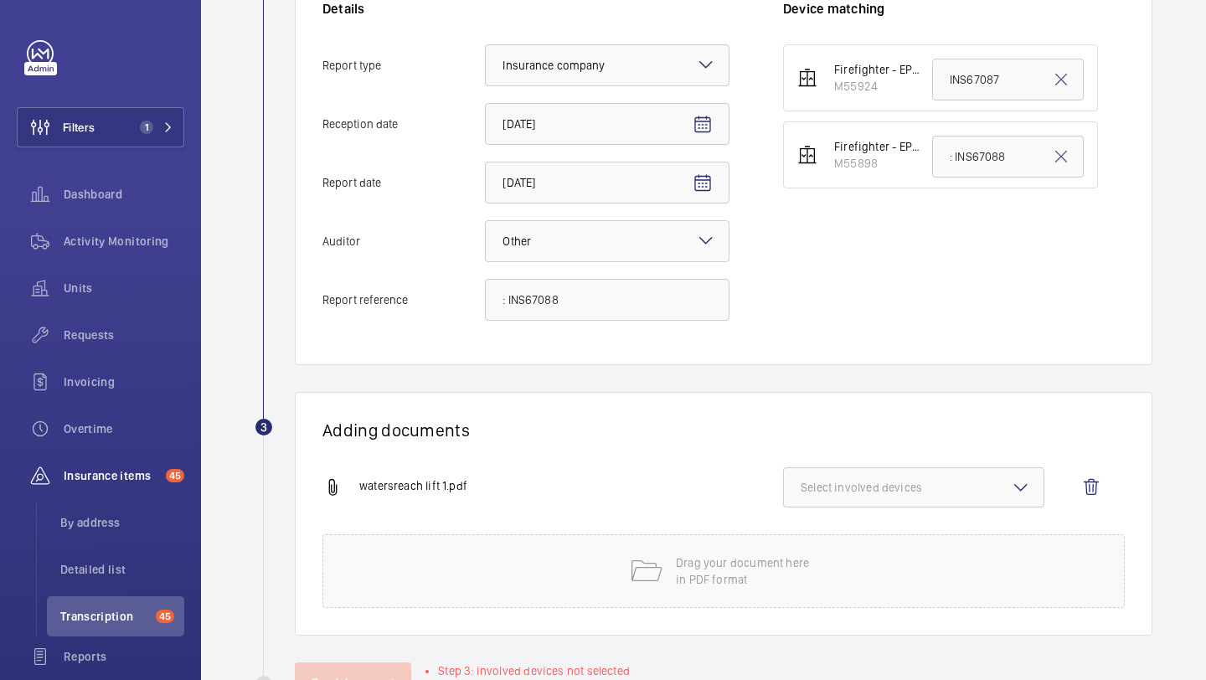
click at [872, 484] on span "Select involved devices" at bounding box center [914, 487] width 226 height 17
click at [869, 590] on label "M55898" at bounding box center [901, 580] width 235 height 40
click at [825, 590] on input "M55898" at bounding box center [809, 581] width 34 height 34
checkbox input "true"
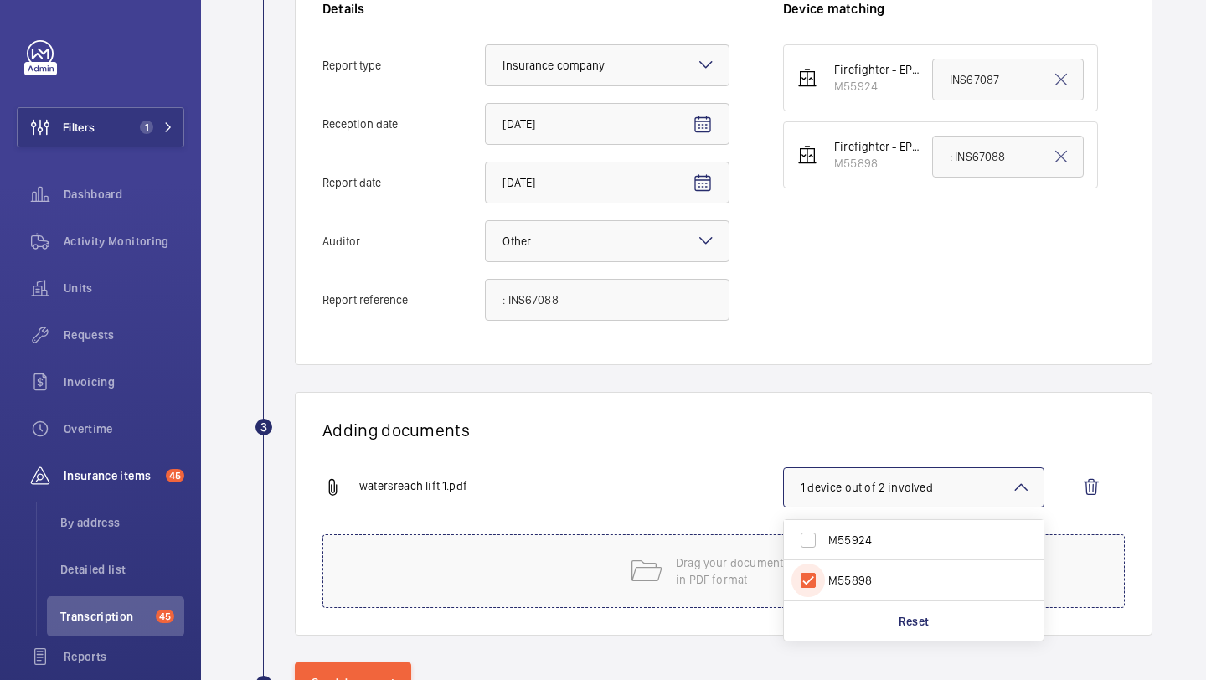
scroll to position [455, 0]
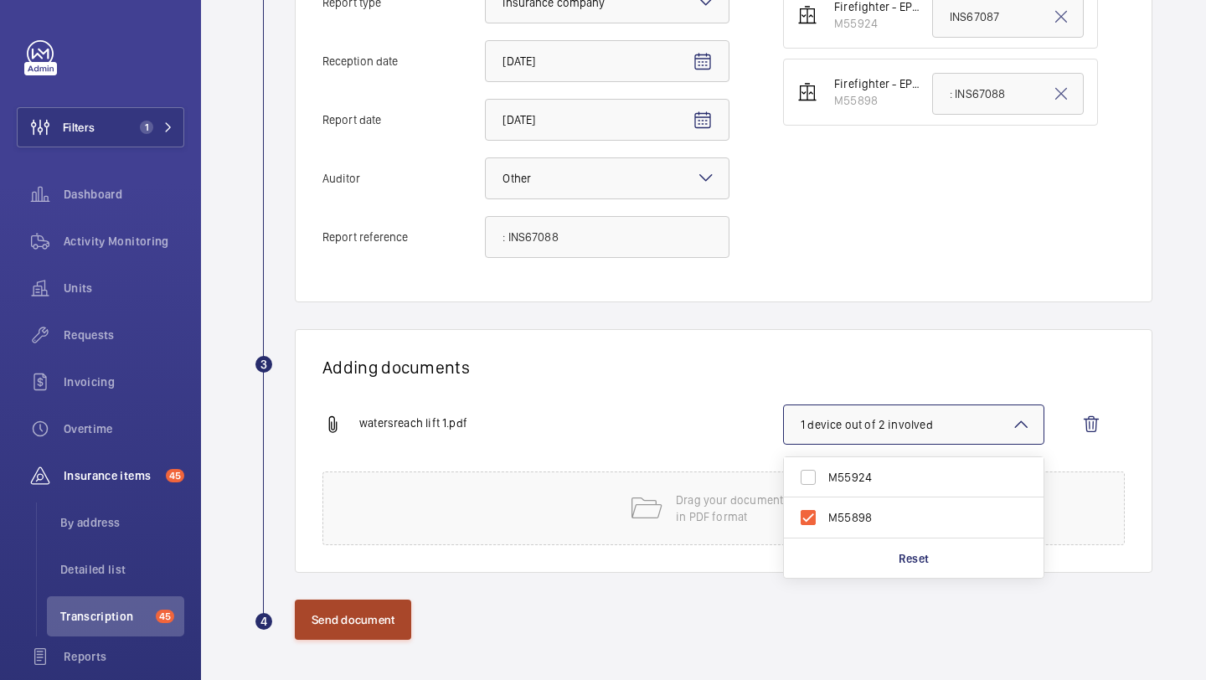
click at [366, 612] on button "Send document" at bounding box center [353, 620] width 116 height 40
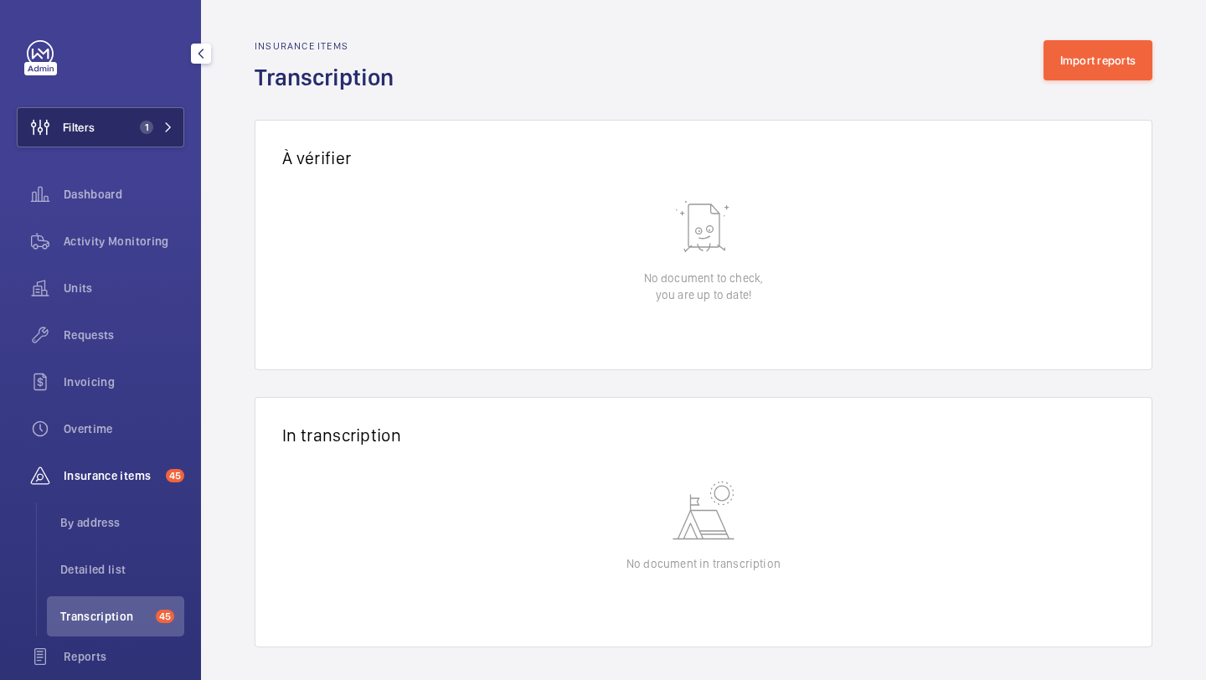
click at [146, 114] on button "Filters 1" at bounding box center [101, 127] width 168 height 40
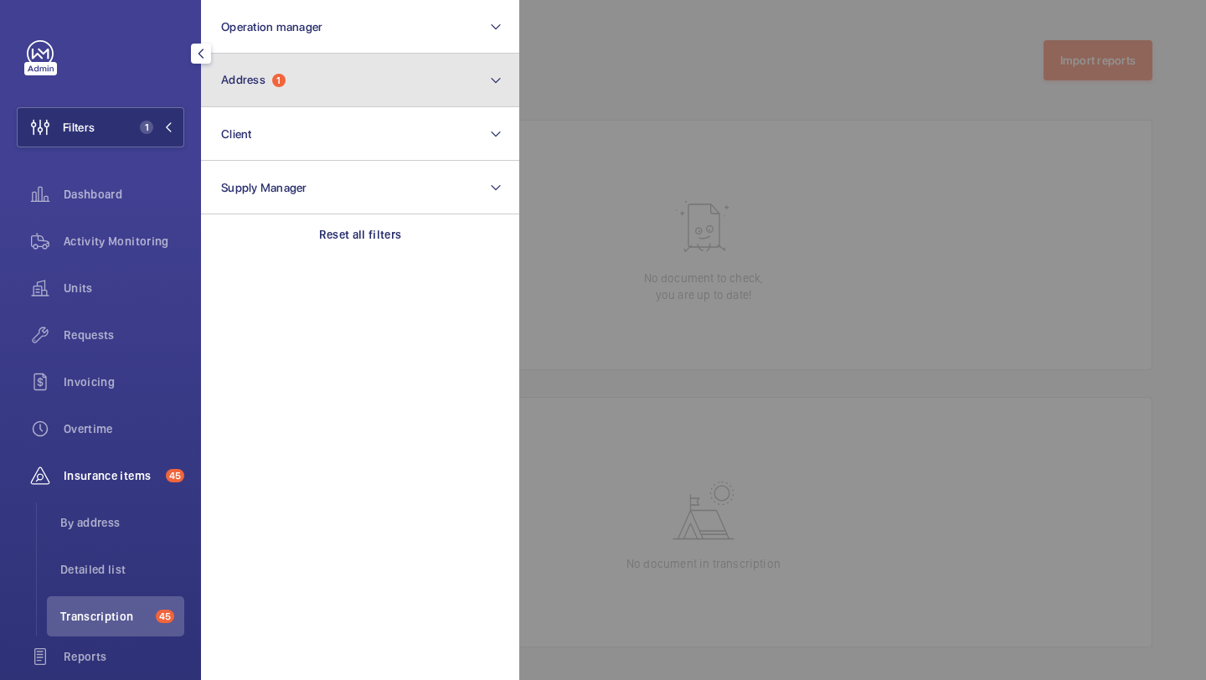
click at [269, 88] on button "Address 1" at bounding box center [360, 81] width 318 height 54
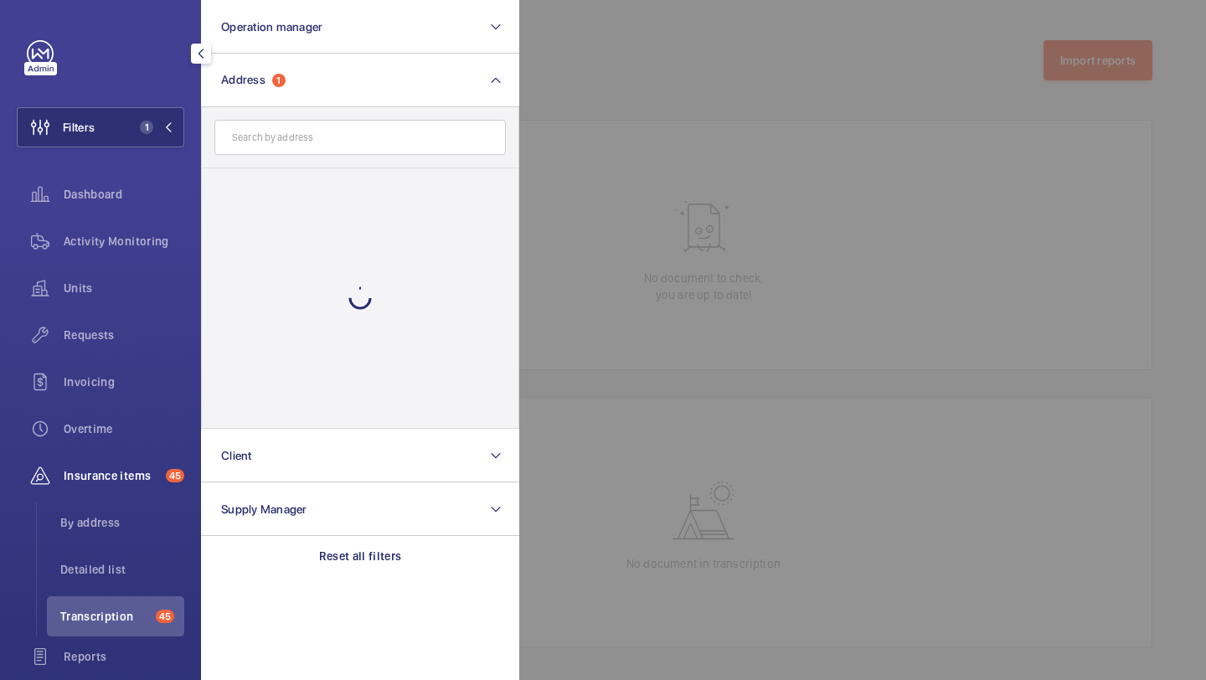
click at [270, 194] on div at bounding box center [360, 298] width 317 height 260
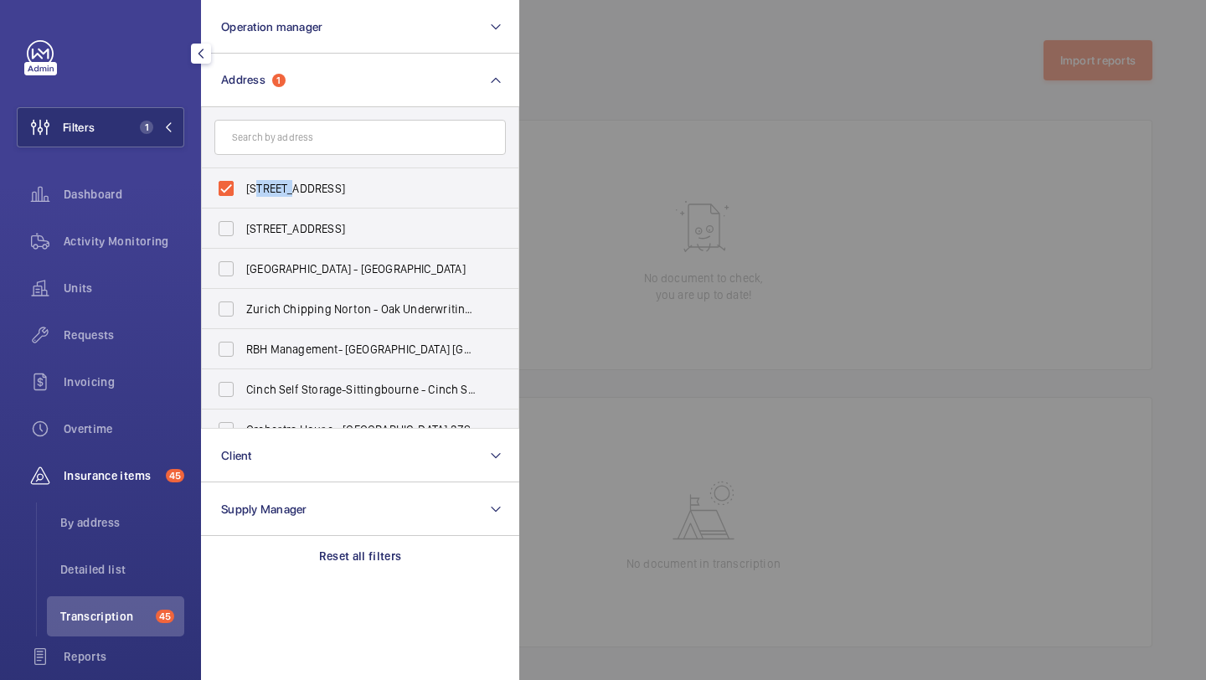
click at [270, 194] on span "5 Golden Square - 5 Golden Square, LONDON W1F 9BS" at bounding box center [361, 188] width 230 height 17
click at [243, 194] on input "5 Golden Square - 5 Golden Square, LONDON W1F 9BS" at bounding box center [226, 189] width 34 height 34
checkbox input "false"
click at [752, 198] on div at bounding box center [1122, 340] width 1206 height 680
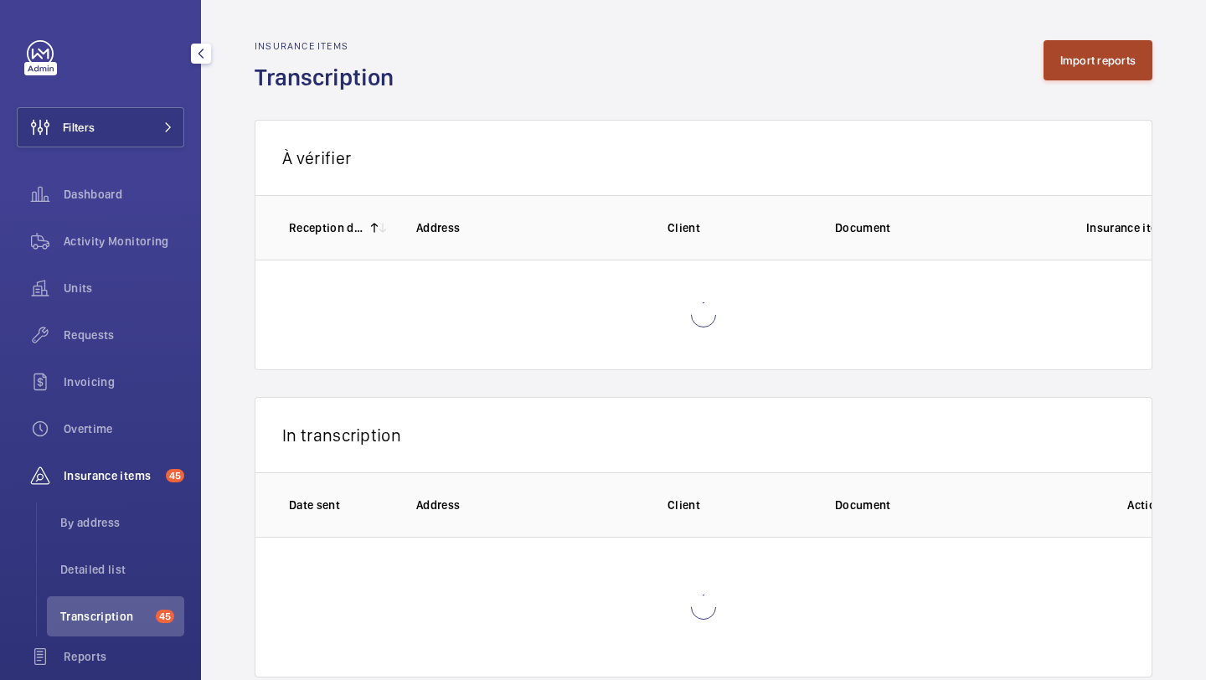
click at [1051, 79] on button "Import reports" at bounding box center [1099, 60] width 110 height 40
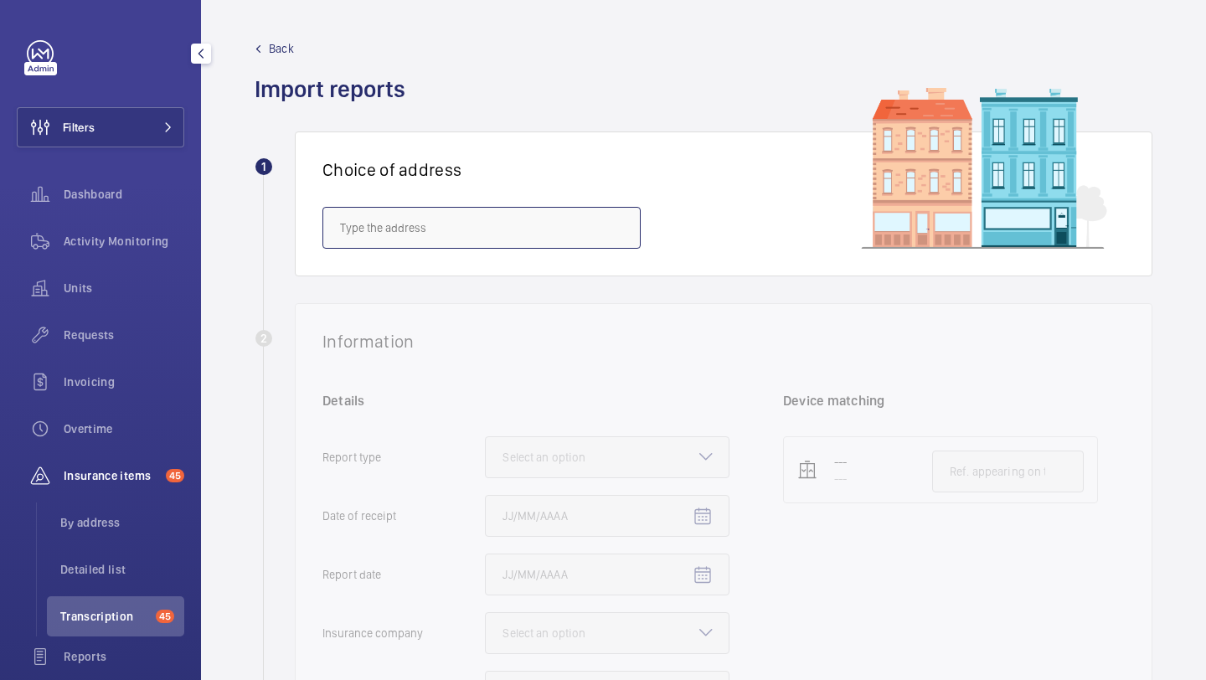
click at [522, 245] on input "text" at bounding box center [481, 228] width 318 height 42
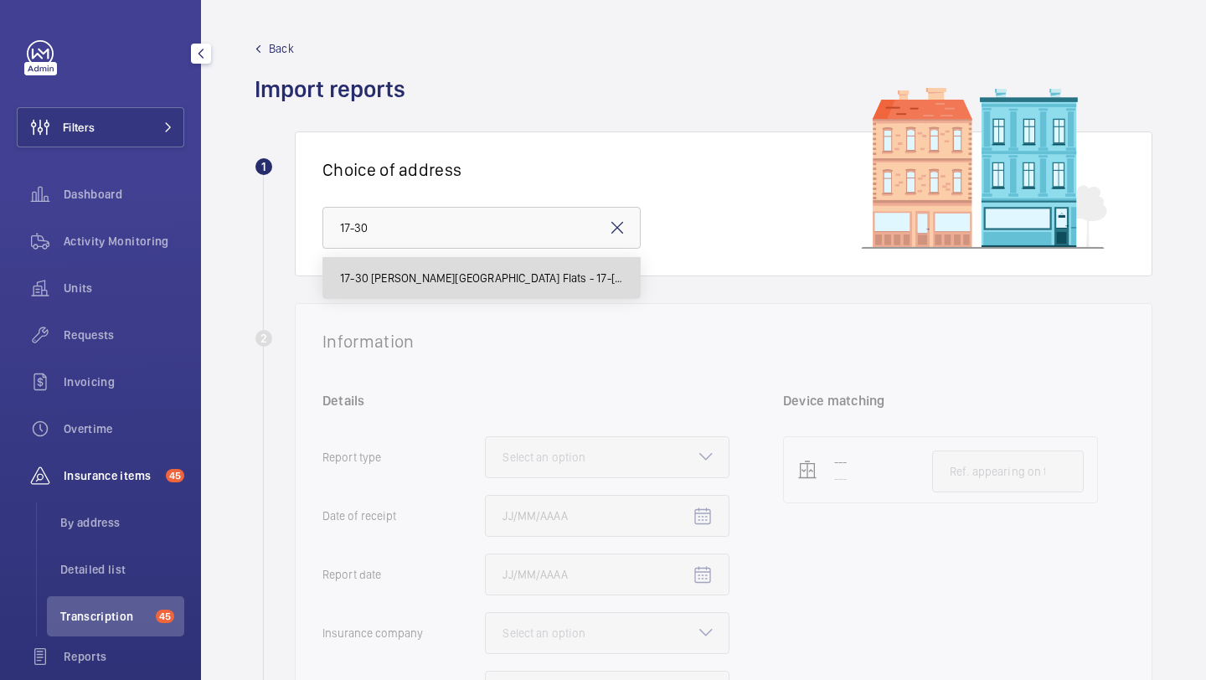
click at [543, 282] on span "17-30 Lewis House Flats - 17-30 Lewis House Flats, LONDON N1 2UH" at bounding box center [481, 278] width 283 height 17
type input "17-30 Lewis House Flats - 17-30 Lewis House Flats, LONDON N1 2UH"
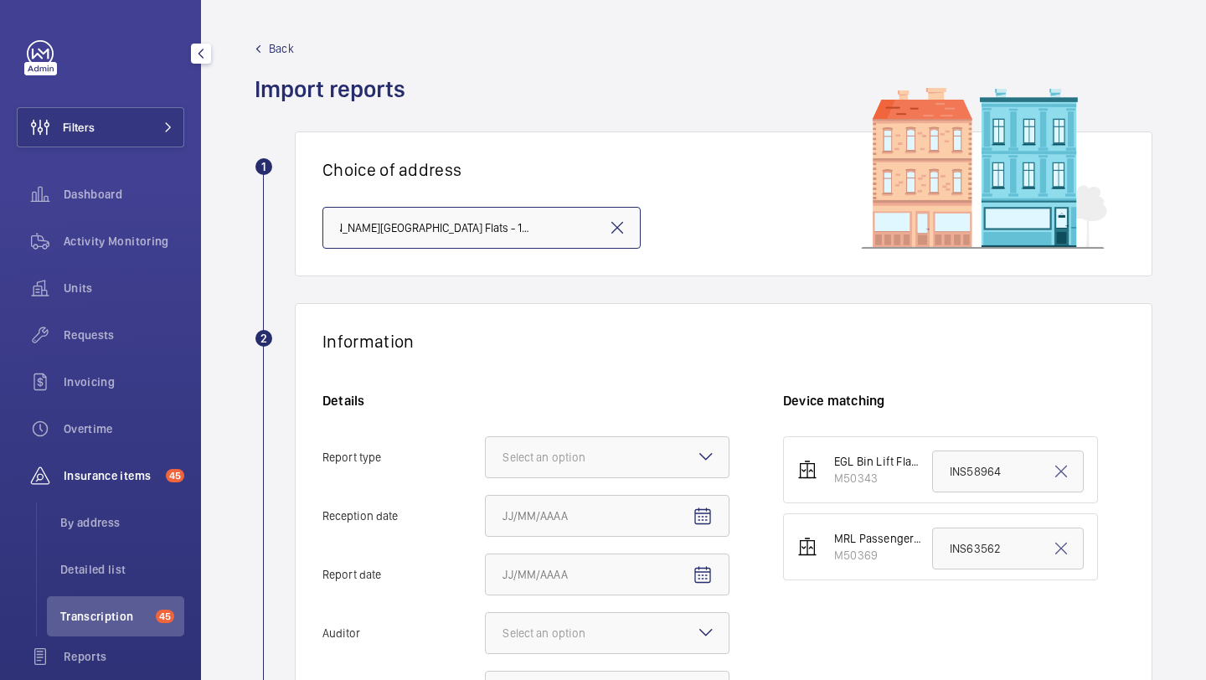
scroll to position [258, 0]
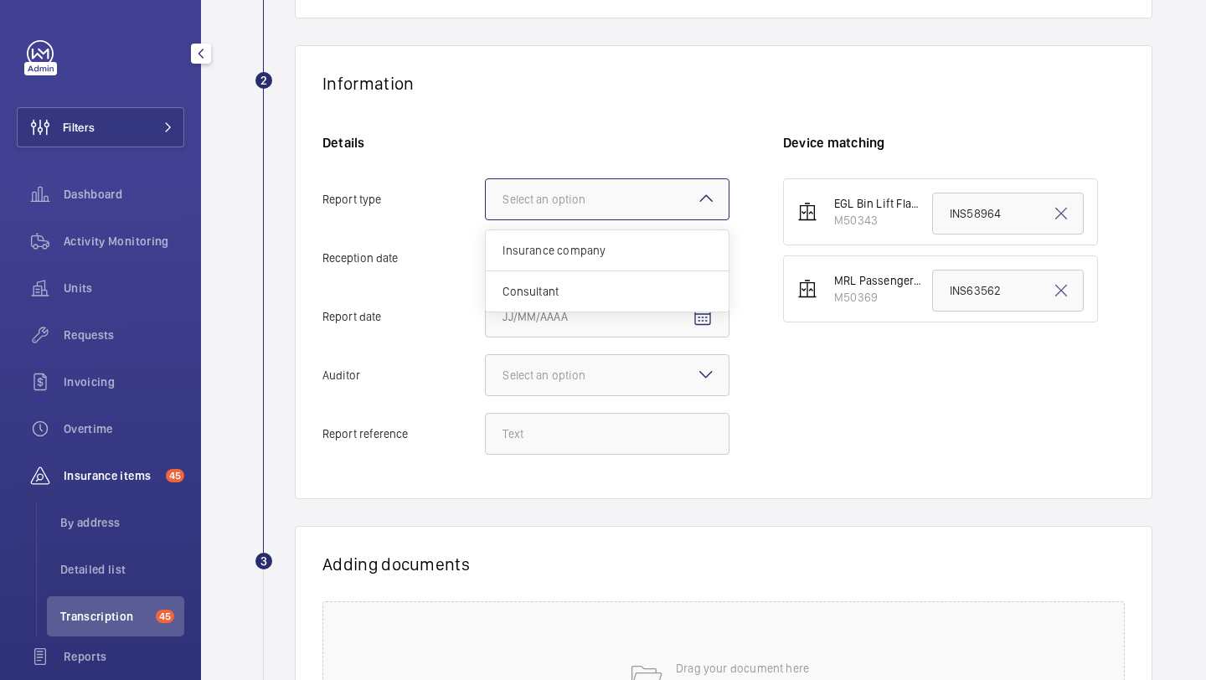
click at [603, 200] on div "Select an option" at bounding box center [565, 199] width 125 height 17
click at [486, 200] on input "Report type Select an option Insurance company Consultant" at bounding box center [486, 199] width 0 height 40
click at [596, 245] on span "Insurance company" at bounding box center [607, 250] width 209 height 17
click at [486, 219] on input "Report type Select an option Insurance company Consultant" at bounding box center [486, 199] width 0 height 40
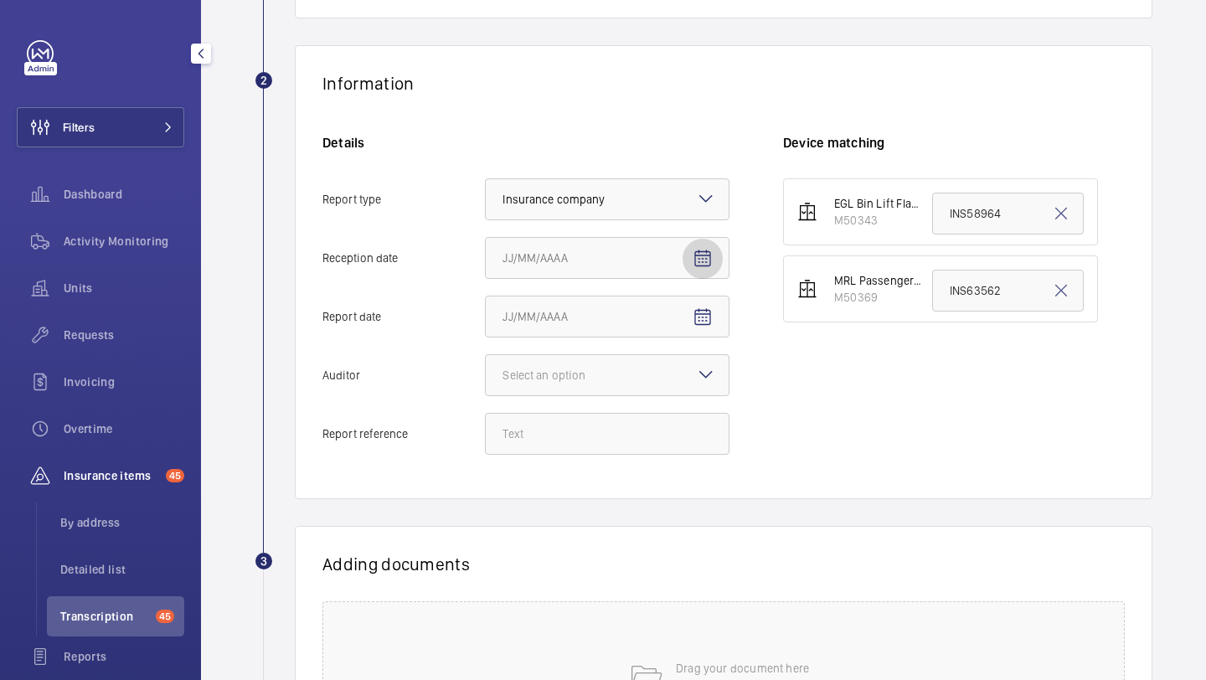
click at [690, 257] on span "Open calendar" at bounding box center [703, 259] width 40 height 40
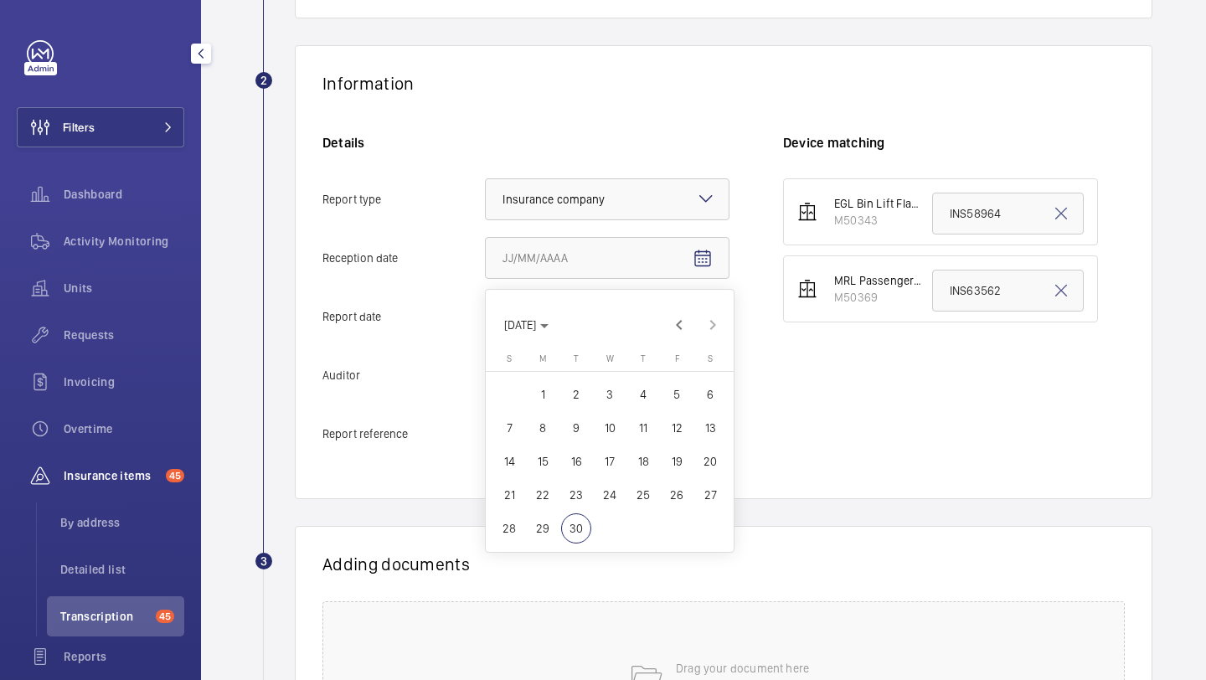
click at [542, 526] on span "29" at bounding box center [543, 528] width 30 height 30
type input "9/29/2025"
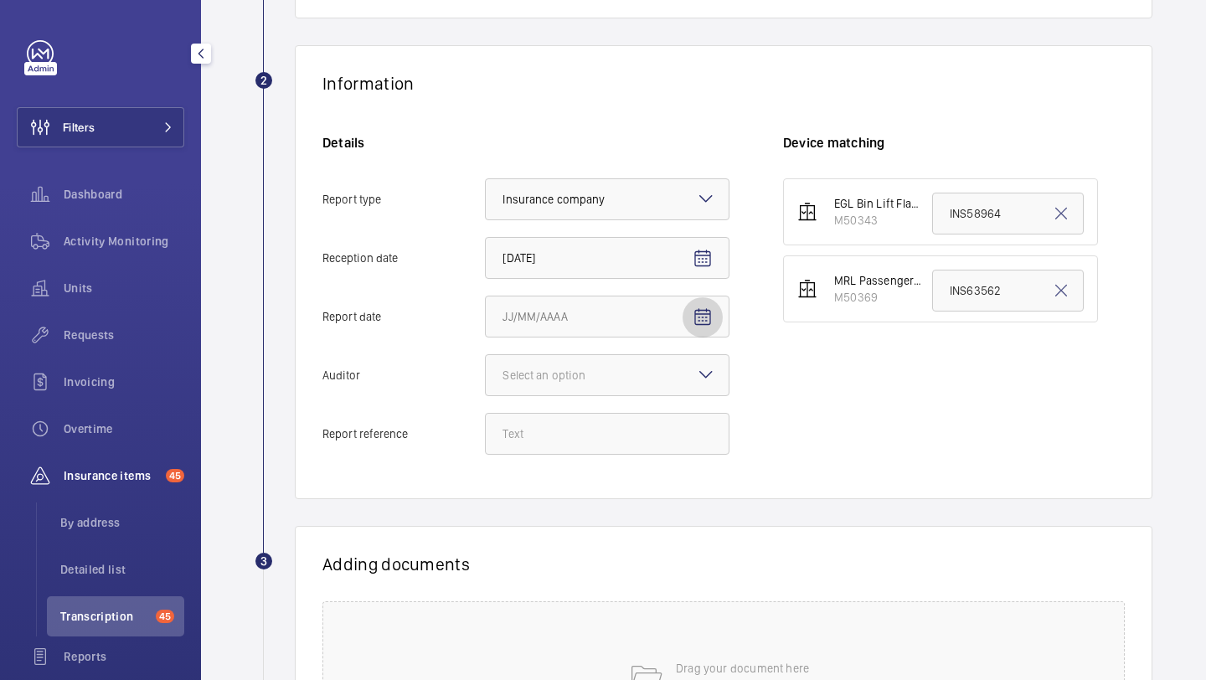
click at [705, 300] on span "Open calendar" at bounding box center [703, 317] width 40 height 40
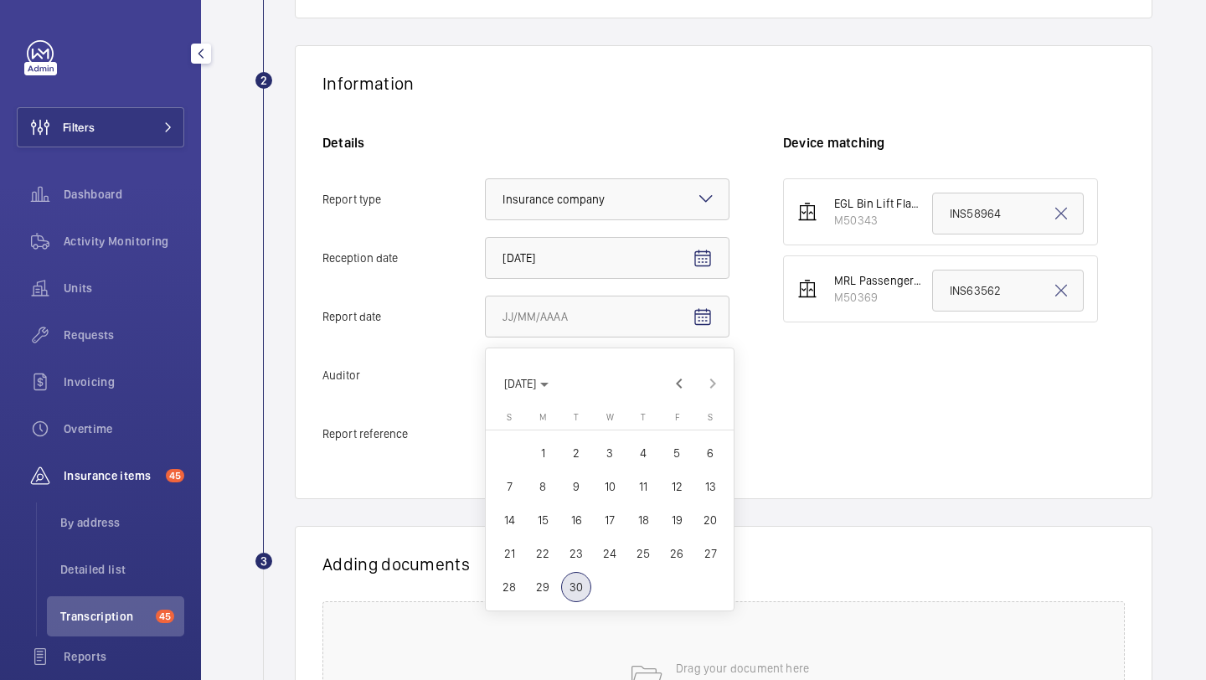
click at [678, 551] on span "26" at bounding box center [677, 554] width 30 height 30
type input "9/26/2025"
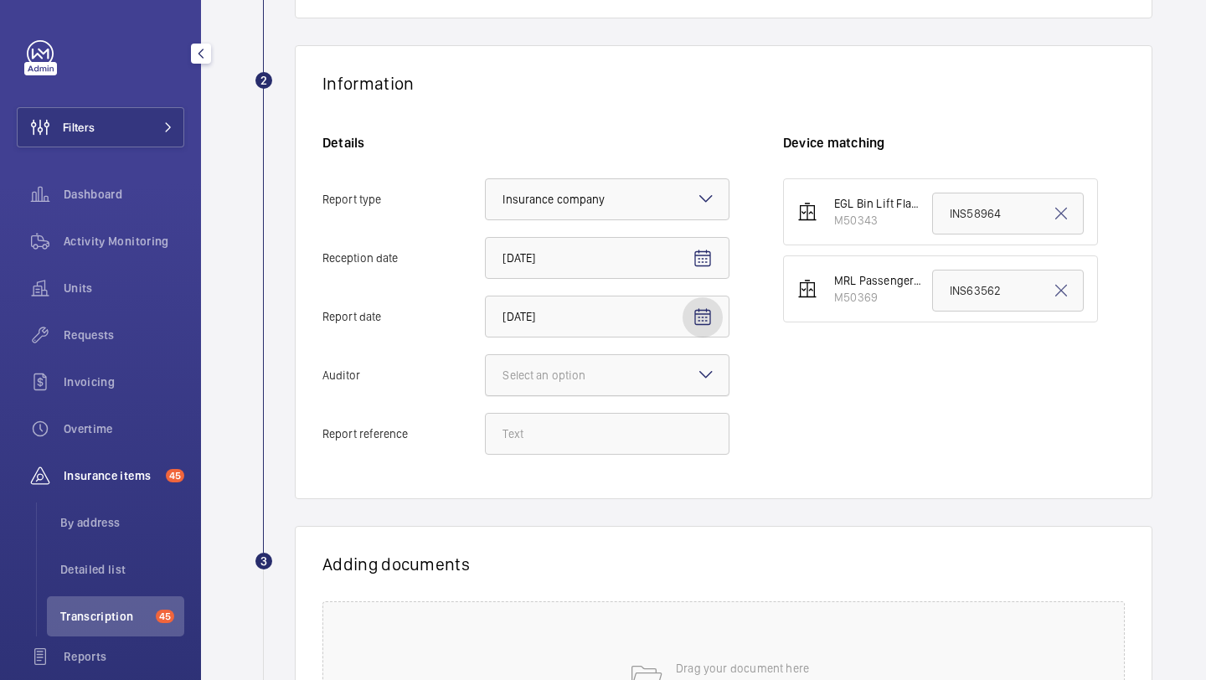
click at [640, 376] on div at bounding box center [607, 375] width 243 height 40
click at [486, 376] on input "Auditor Select an option" at bounding box center [486, 375] width 0 height 40
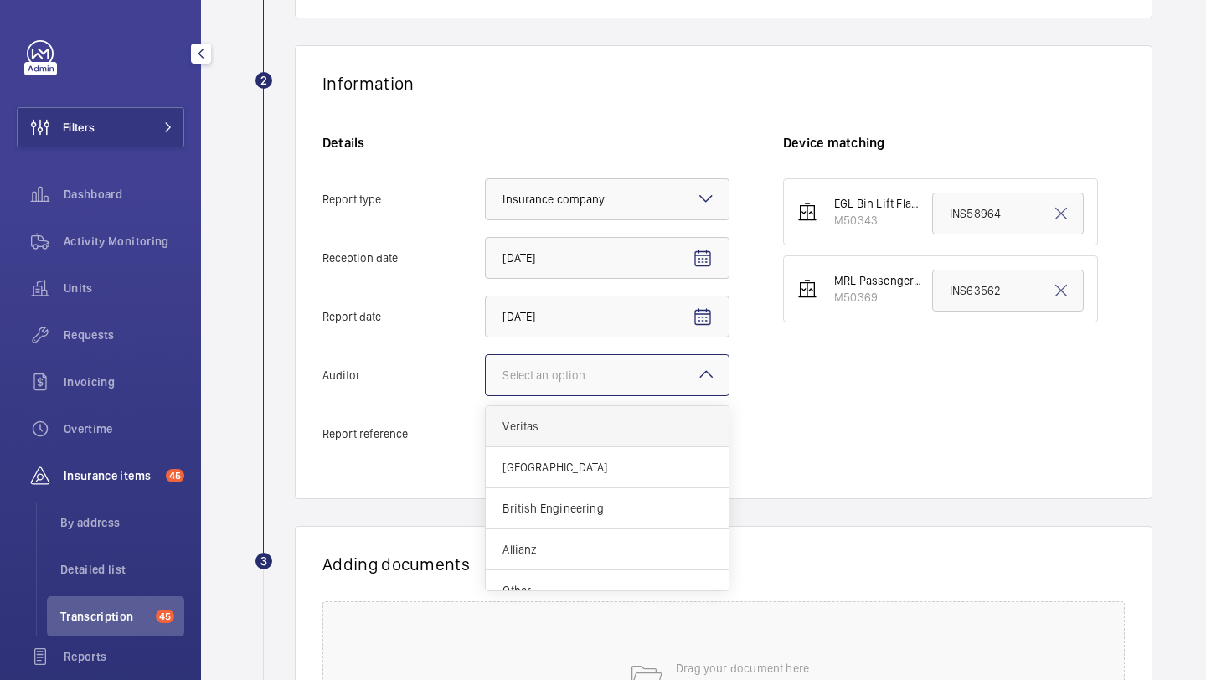
scroll to position [20, 0]
click at [583, 557] on div "Other" at bounding box center [607, 570] width 243 height 40
click at [486, 395] on input "Auditor Select an option Veritas Zurich British Engineering Allianz Other" at bounding box center [486, 375] width 0 height 40
click at [584, 425] on input "Report reference" at bounding box center [607, 434] width 245 height 42
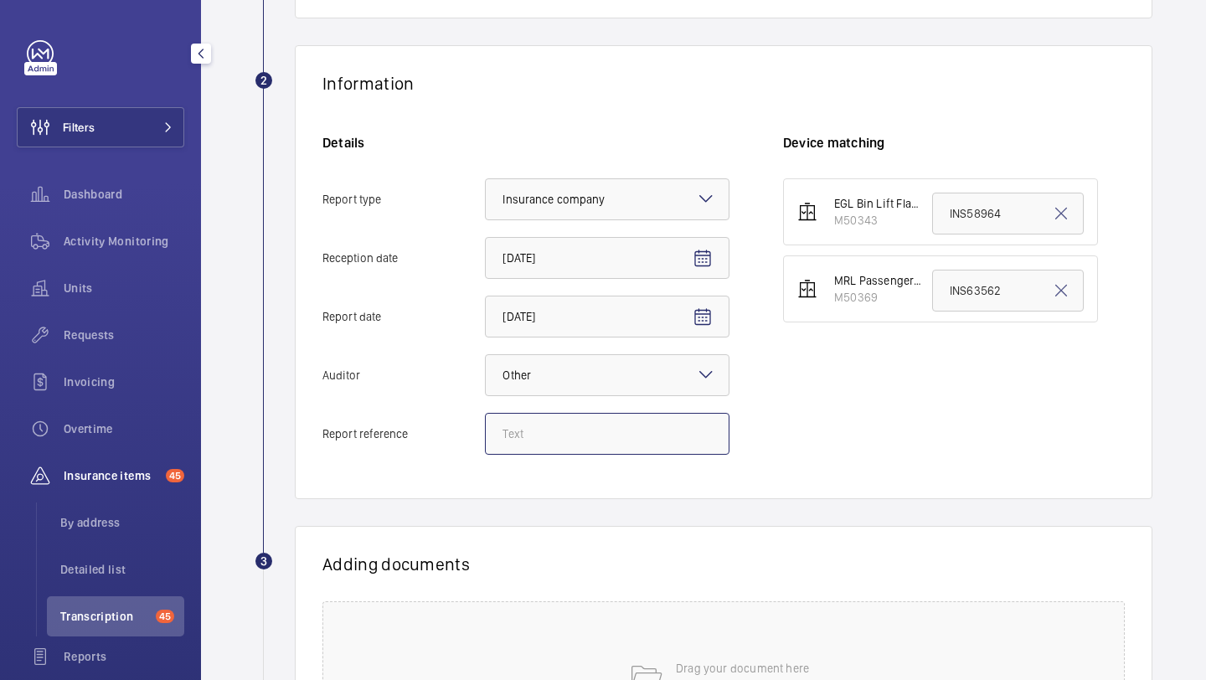
paste input "INS67297"
type input "INS67297"
click at [992, 218] on input "INS58964" at bounding box center [1008, 214] width 152 height 42
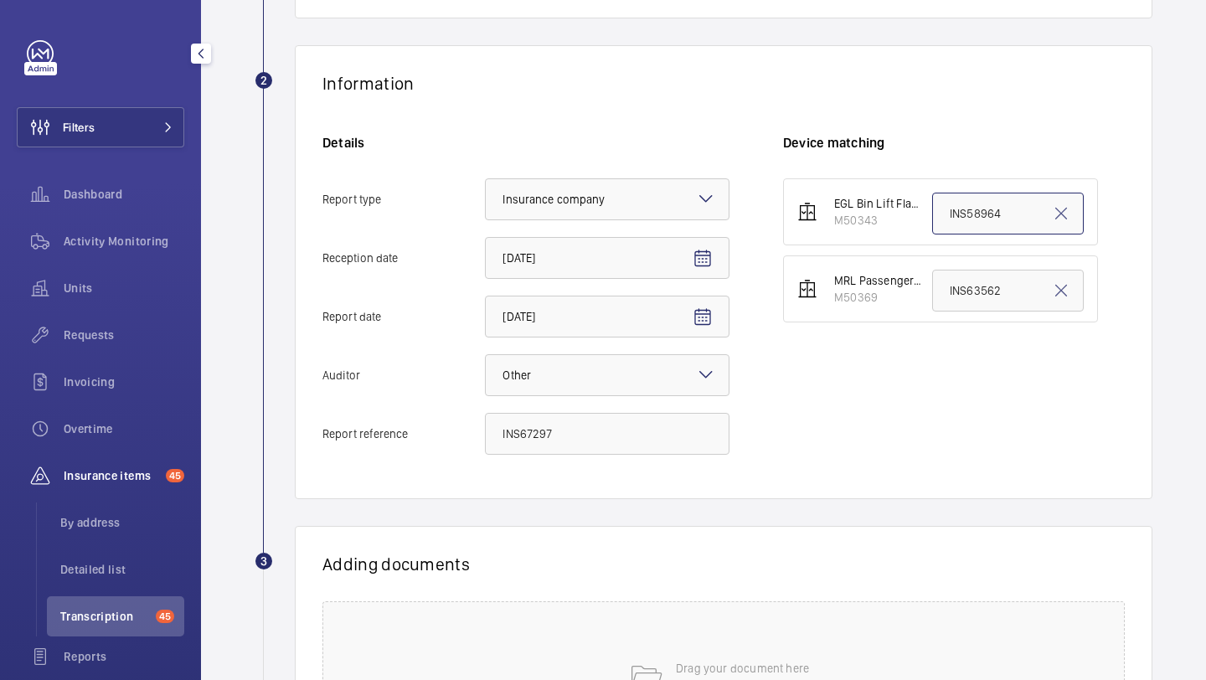
paste input "67297"
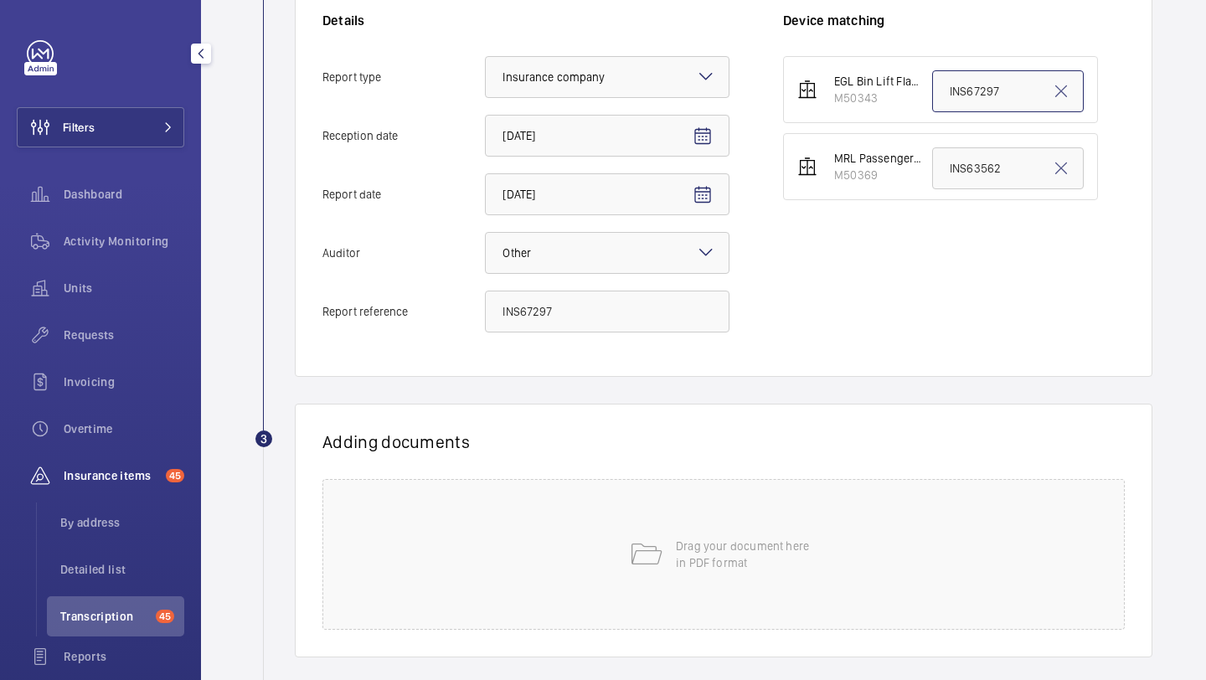
scroll to position [465, 0]
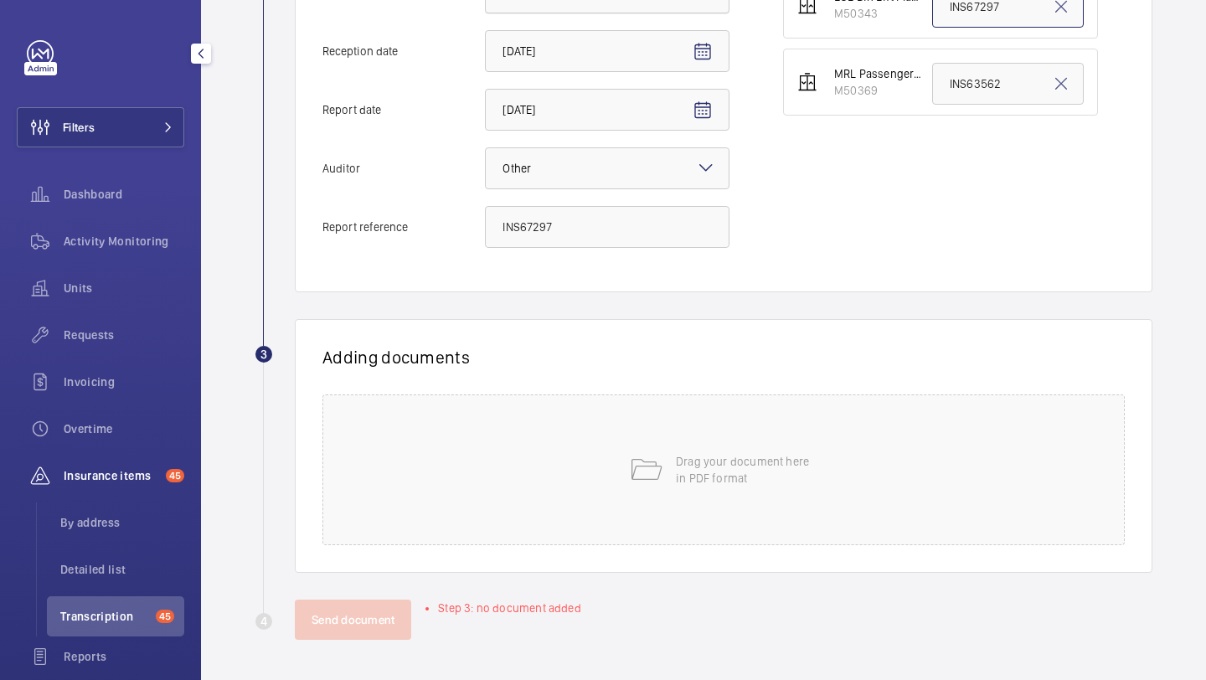
type input "INS67297"
click at [620, 384] on div "Adding documents Drag your document here in PDF format" at bounding box center [724, 446] width 858 height 254
click at [615, 426] on div "Drag your document here in PDF format" at bounding box center [723, 469] width 802 height 151
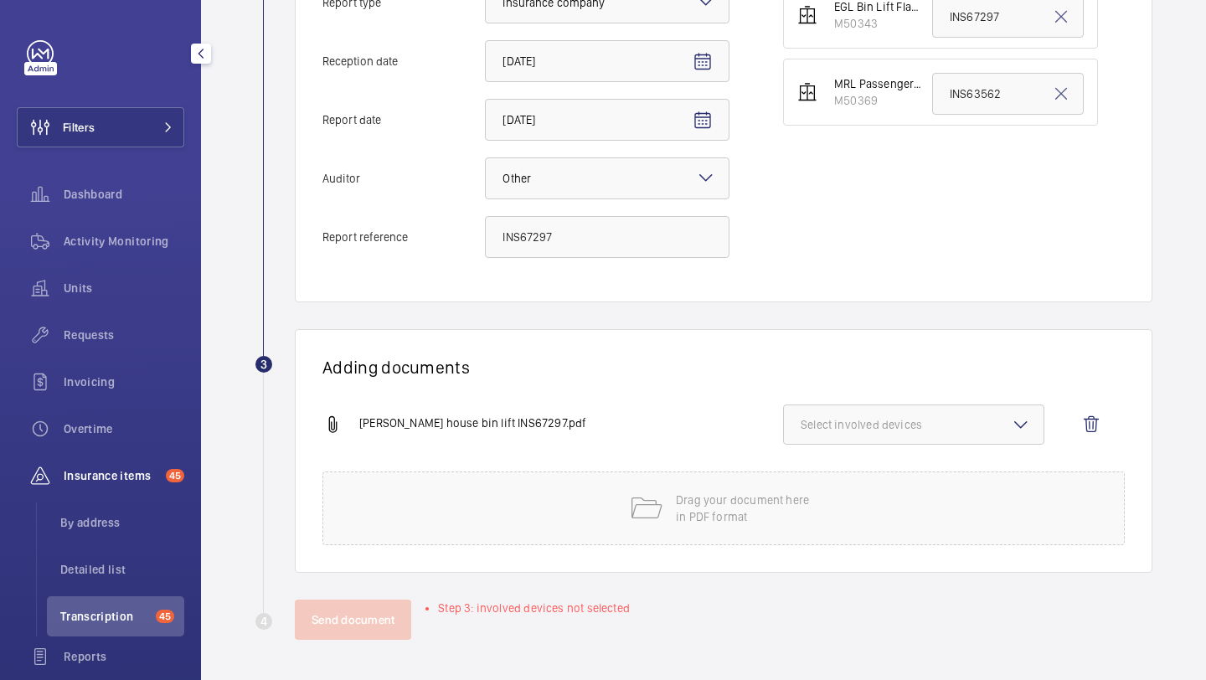
click at [891, 420] on span "Select involved devices" at bounding box center [914, 424] width 226 height 17
click at [872, 460] on label "M50343" at bounding box center [901, 477] width 235 height 40
click at [825, 461] on input "M50343" at bounding box center [809, 478] width 34 height 34
checkbox input "true"
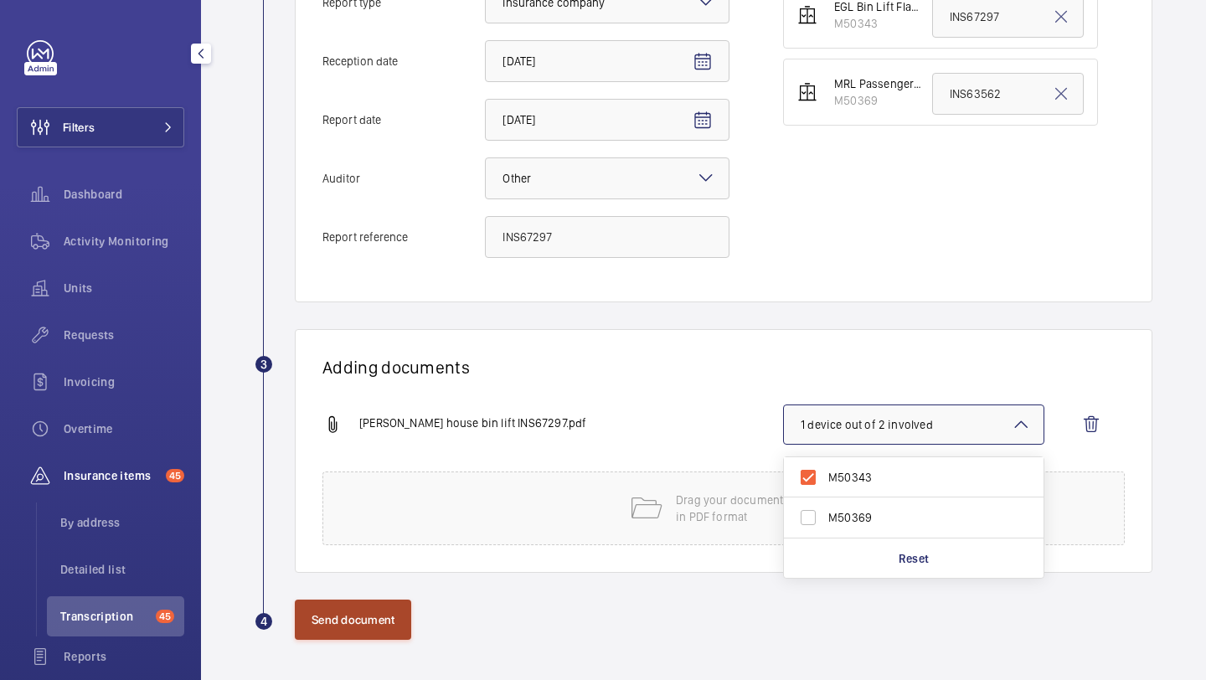
click at [346, 628] on button "Send document" at bounding box center [353, 620] width 116 height 40
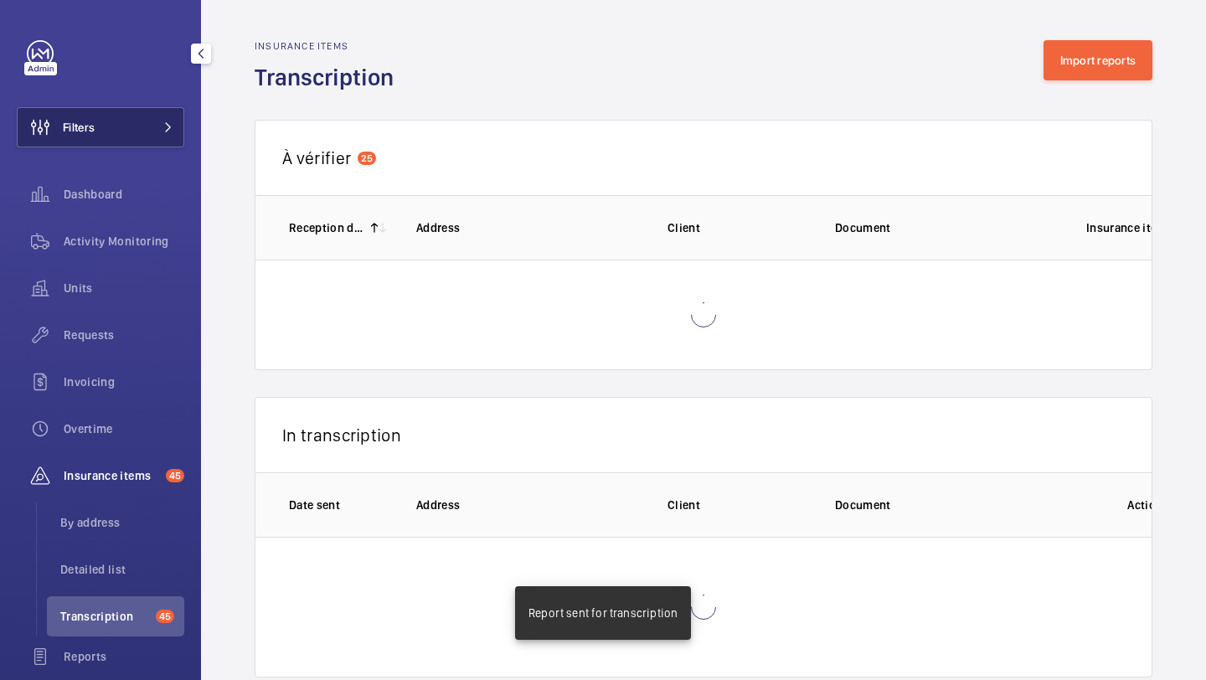
click at [144, 126] on button "Filters" at bounding box center [101, 127] width 168 height 40
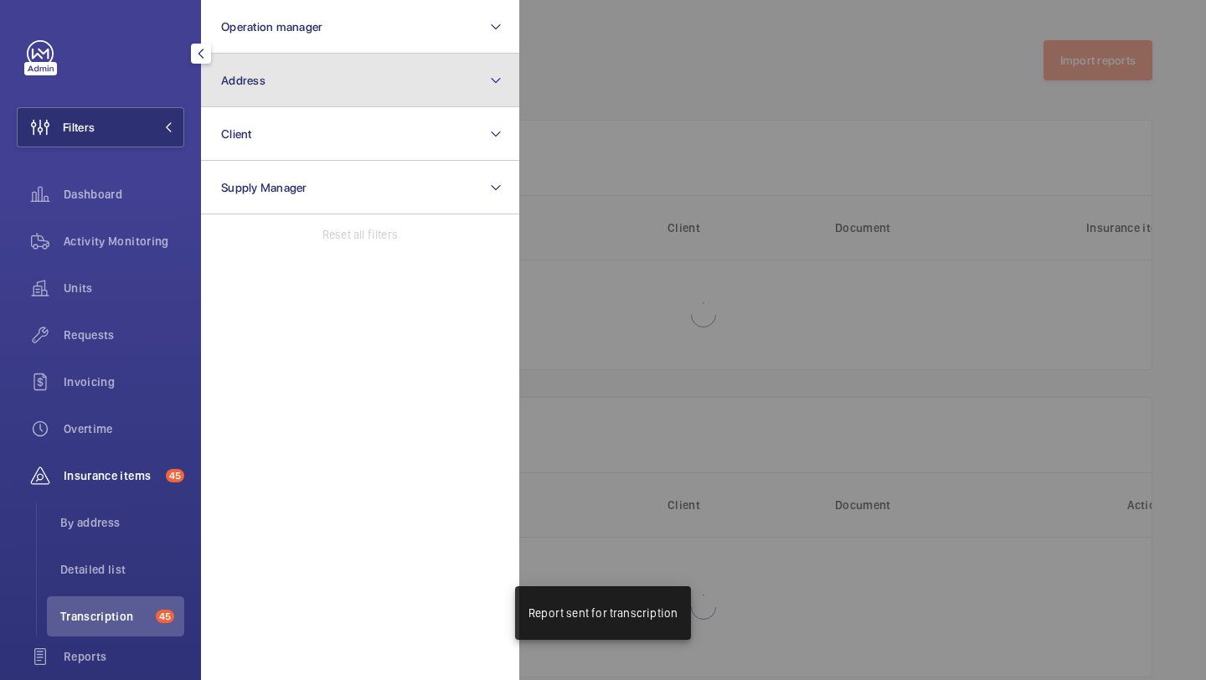
click at [247, 90] on button "Address" at bounding box center [360, 81] width 318 height 54
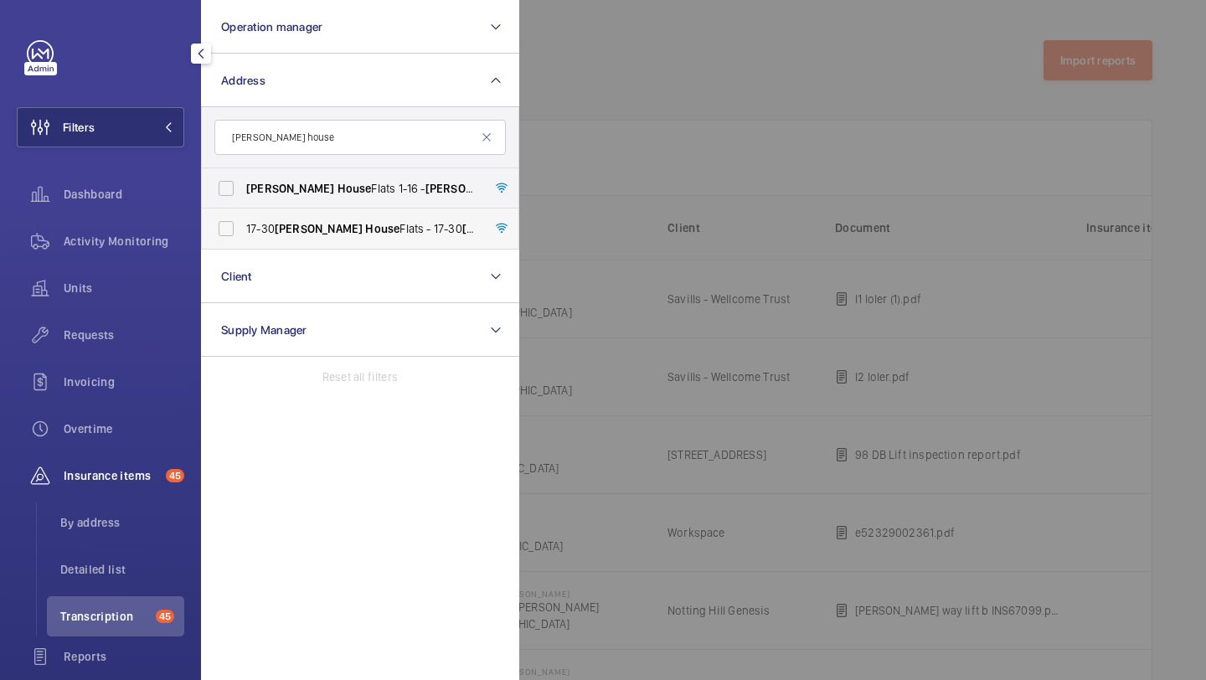
type input "lewis house"
click at [347, 220] on span "17-30 Lewis House Flats - 17-30 Lewis House Flats, LONDON N1 2UH" at bounding box center [361, 228] width 230 height 17
click at [243, 220] on input "17-30 Lewis House Flats - 17-30 Lewis House Flats, LONDON N1 2UH" at bounding box center [226, 229] width 34 height 34
checkbox input "true"
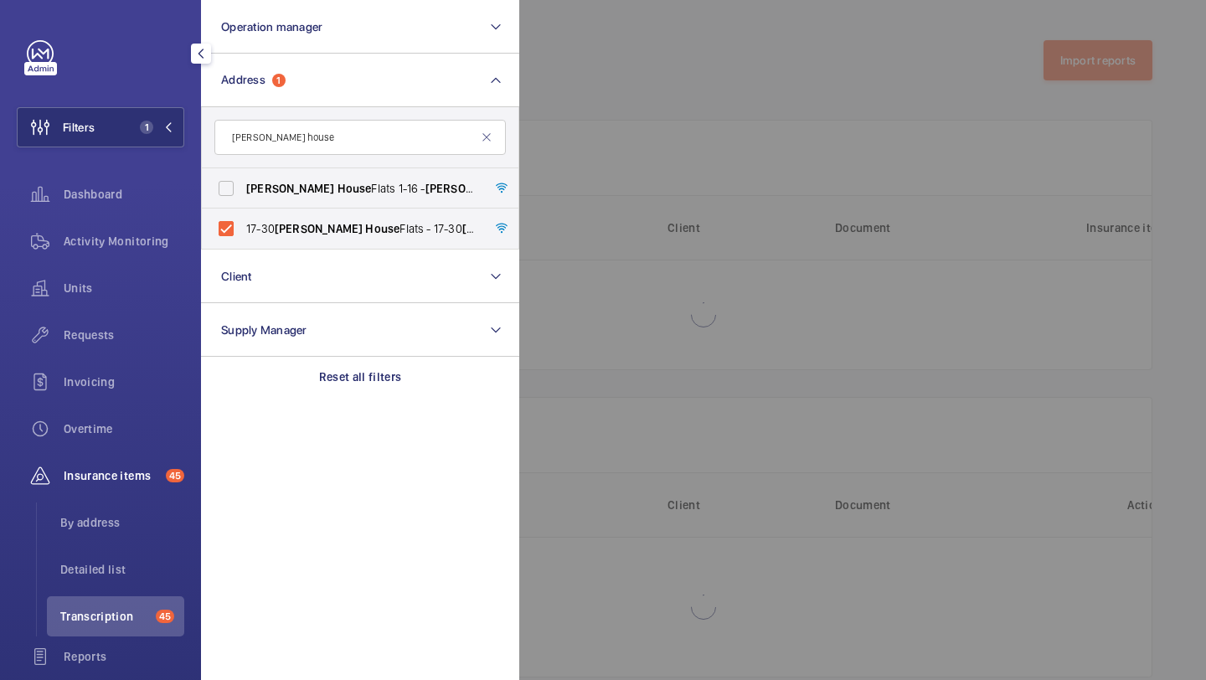
click at [611, 95] on div at bounding box center [1122, 340] width 1206 height 680
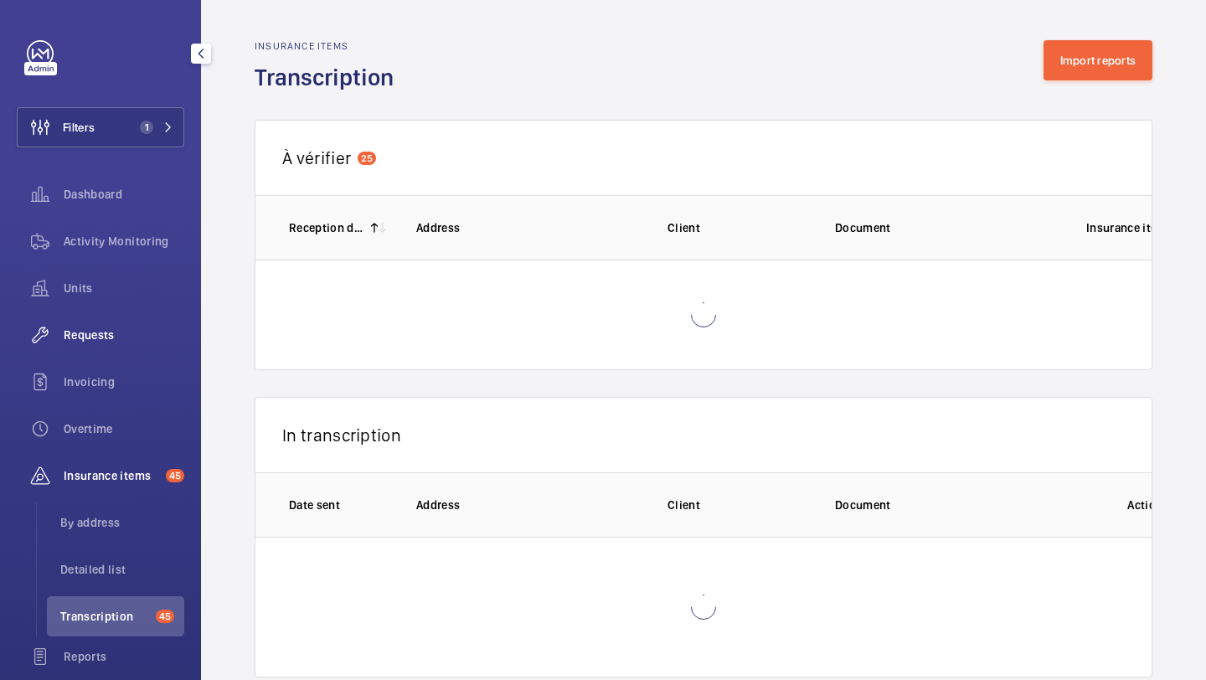
click at [102, 324] on div "Requests" at bounding box center [101, 335] width 168 height 40
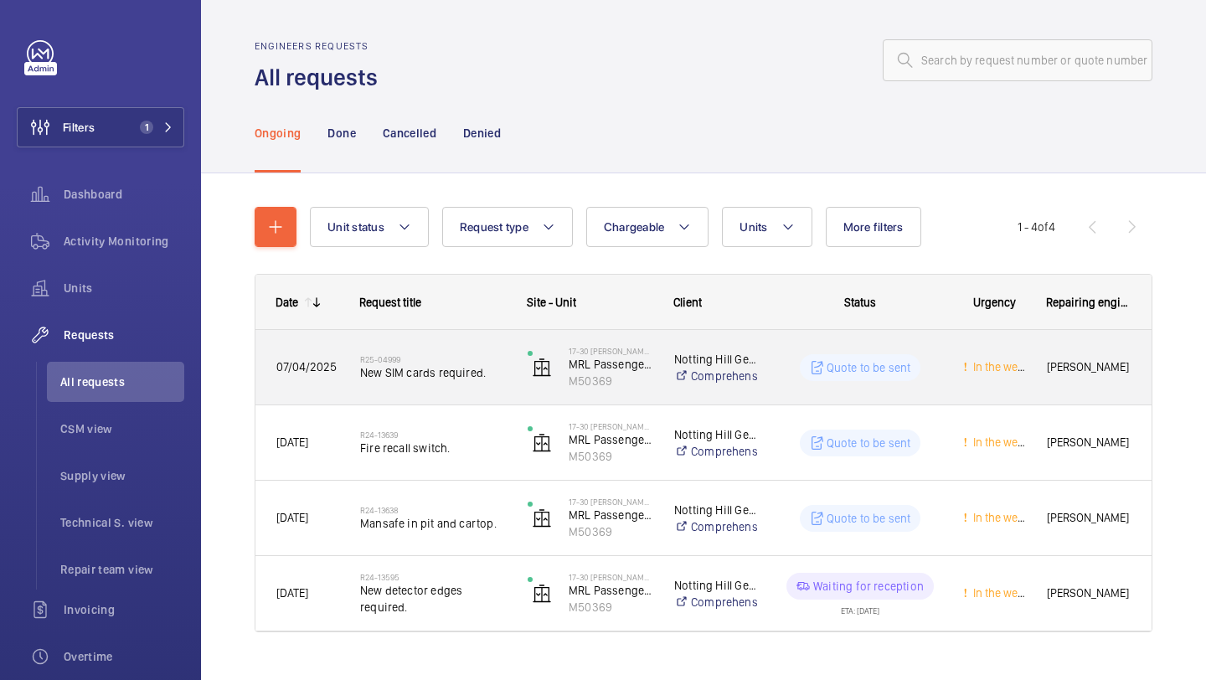
click at [464, 343] on div "R25-04999 New SIM cards required." at bounding box center [433, 367] width 146 height 49
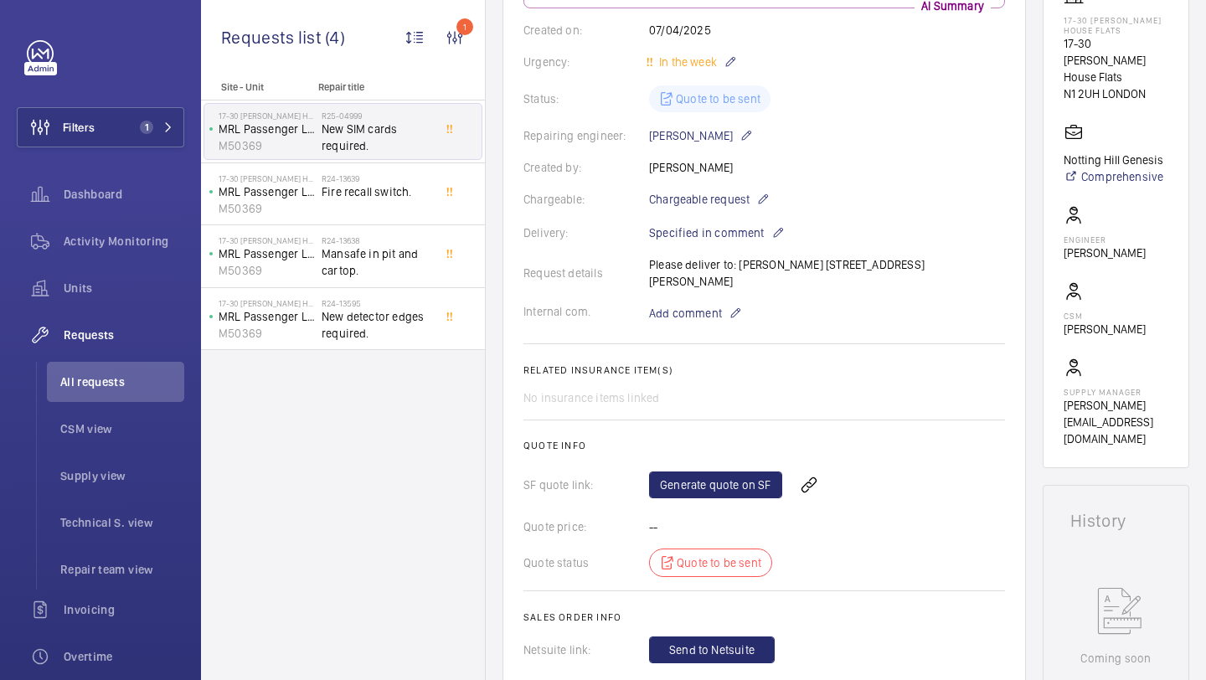
scroll to position [312, 0]
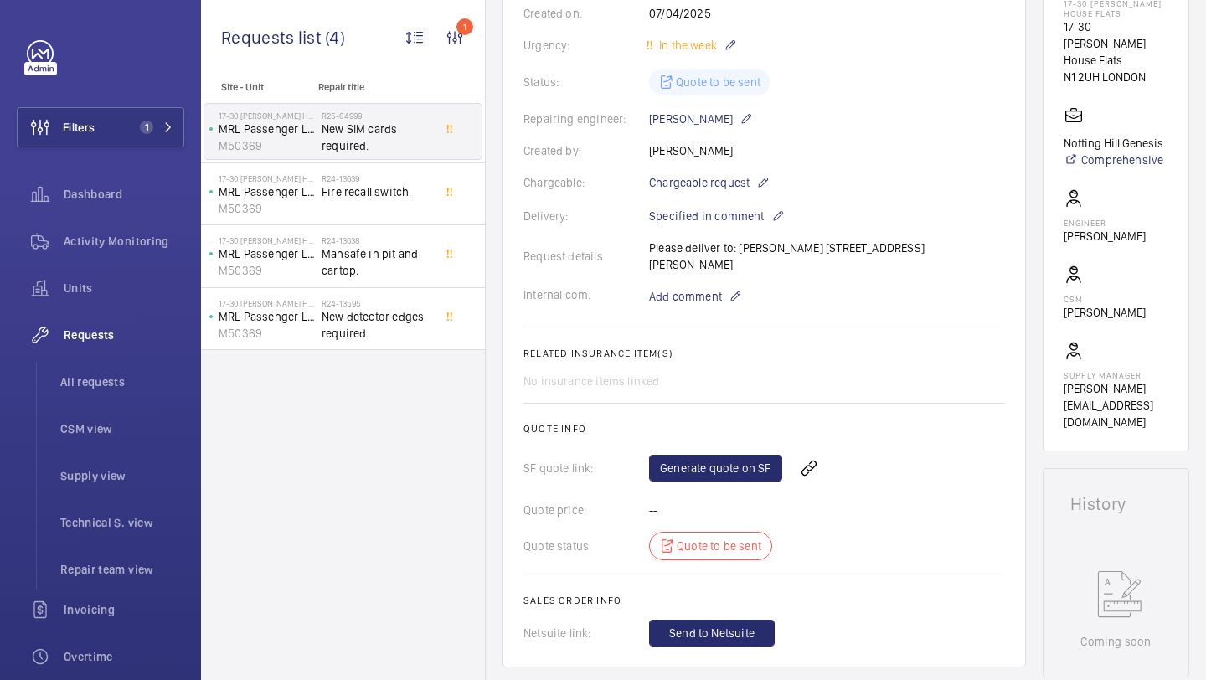
click at [384, 161] on div "17-30 Lewis House Flats MRL Passenger Lift M50369 R25-04999 New SIM cards requi…" at bounding box center [343, 132] width 284 height 63
click at [377, 179] on h2 "R24-13639" at bounding box center [377, 178] width 111 height 10
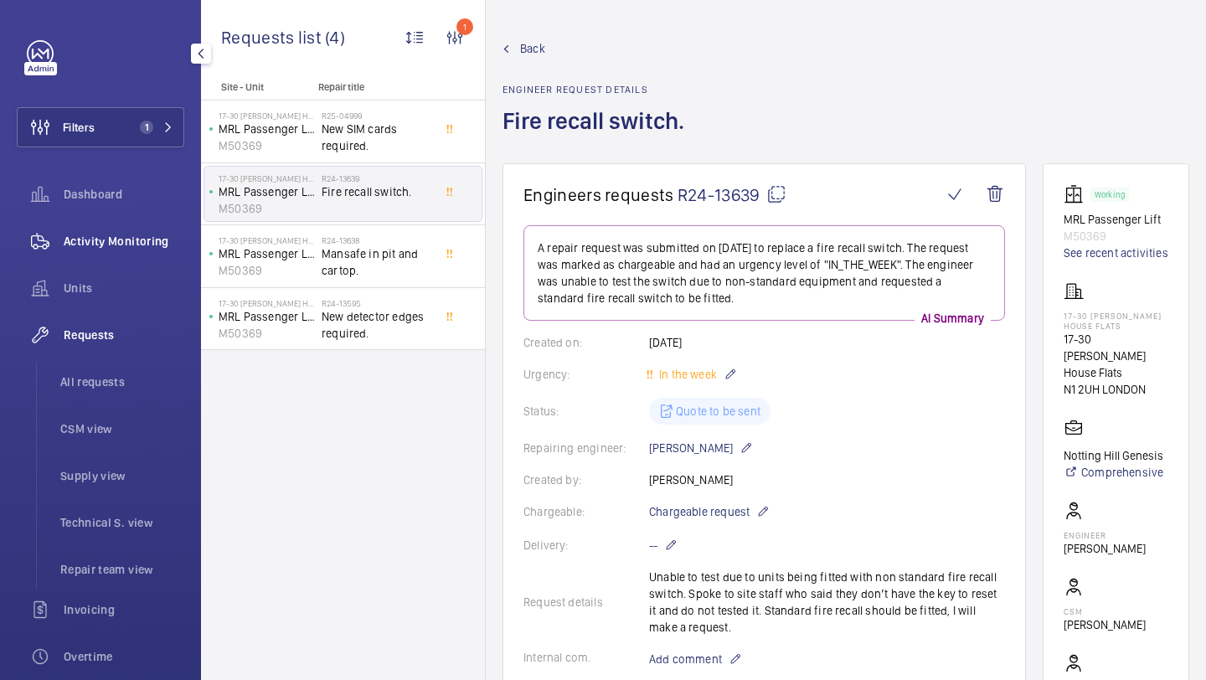
click at [164, 252] on div "Activity Monitoring" at bounding box center [101, 241] width 168 height 40
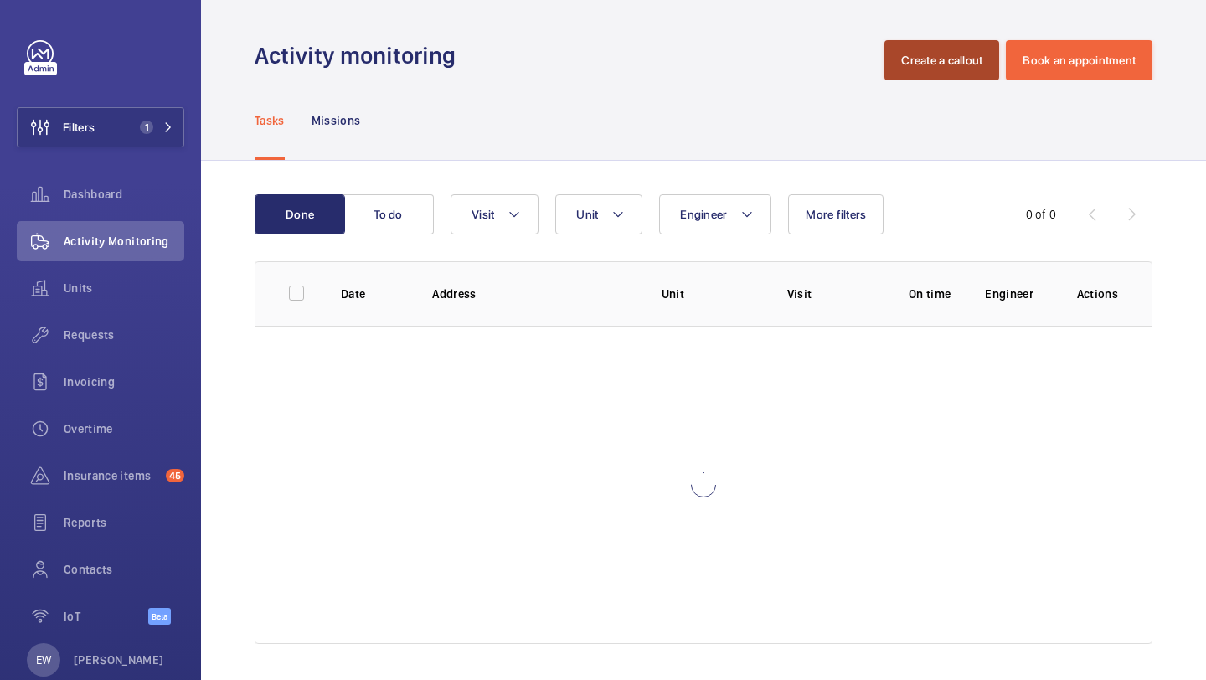
click at [928, 64] on button "Create a callout" at bounding box center [941, 60] width 115 height 40
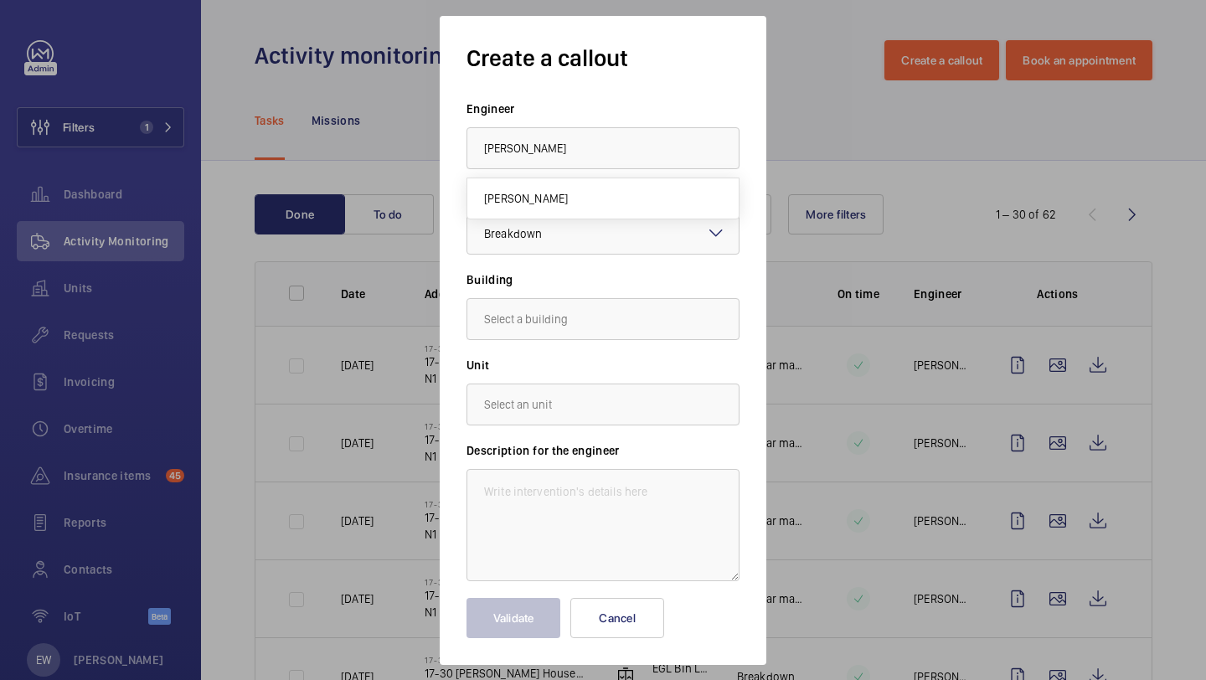
click at [576, 185] on mat-option "[PERSON_NAME]" at bounding box center [602, 198] width 271 height 40
type input "[PERSON_NAME]"
click at [569, 231] on div "× Breakdown" at bounding box center [534, 233] width 100 height 17
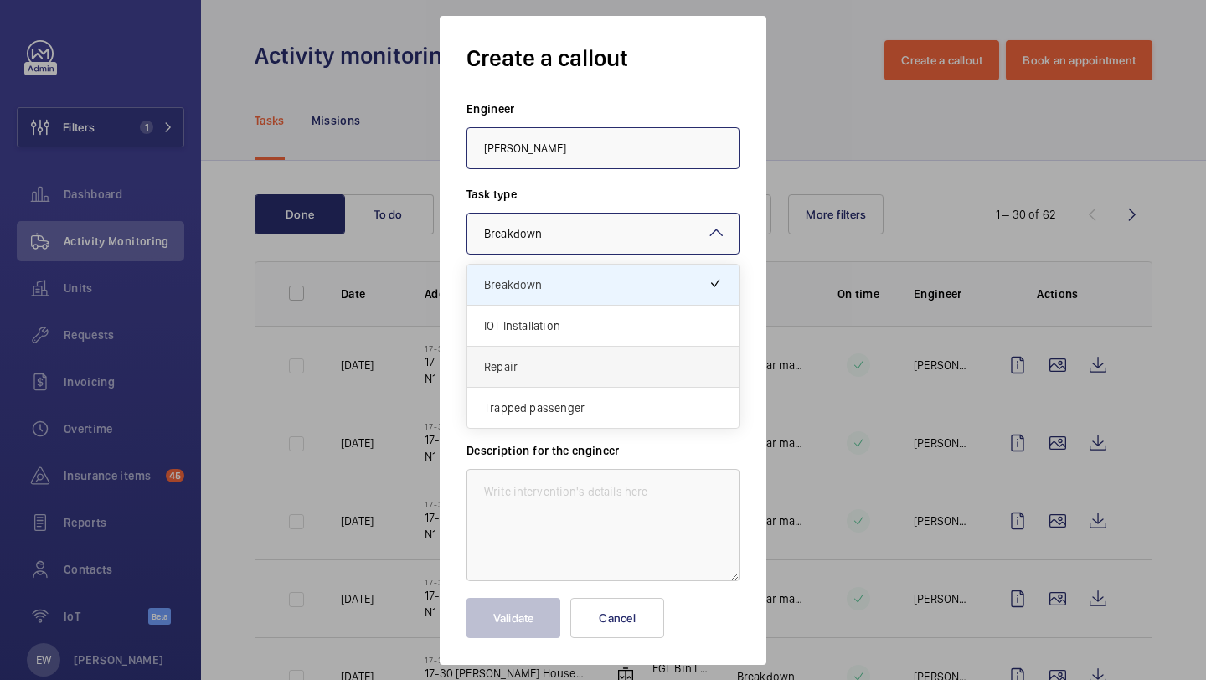
click at [541, 351] on div "Repair" at bounding box center [602, 367] width 271 height 41
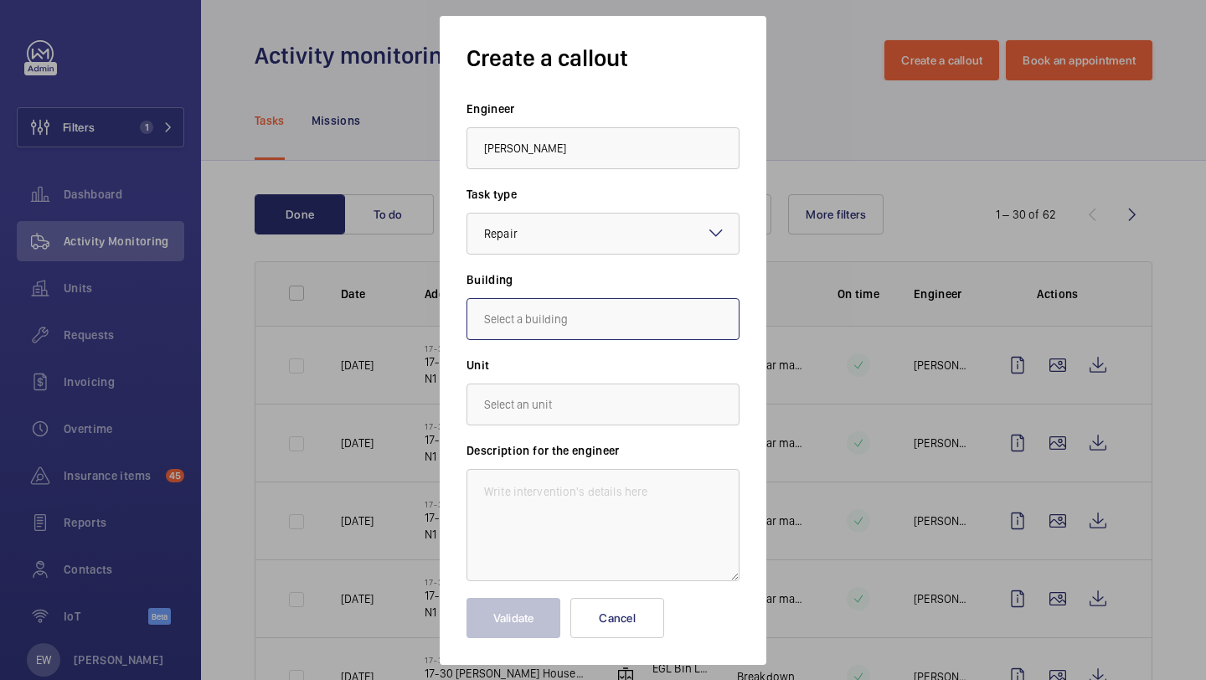
click at [547, 302] on input "text" at bounding box center [603, 319] width 273 height 42
click at [558, 361] on span "17-30 Lewis House Flats, N1 2UH LONDON" at bounding box center [575, 369] width 183 height 17
type input "17-30 Lewis House Flats, N1 2UH LONDON"
click at [556, 384] on input "text" at bounding box center [603, 405] width 273 height 42
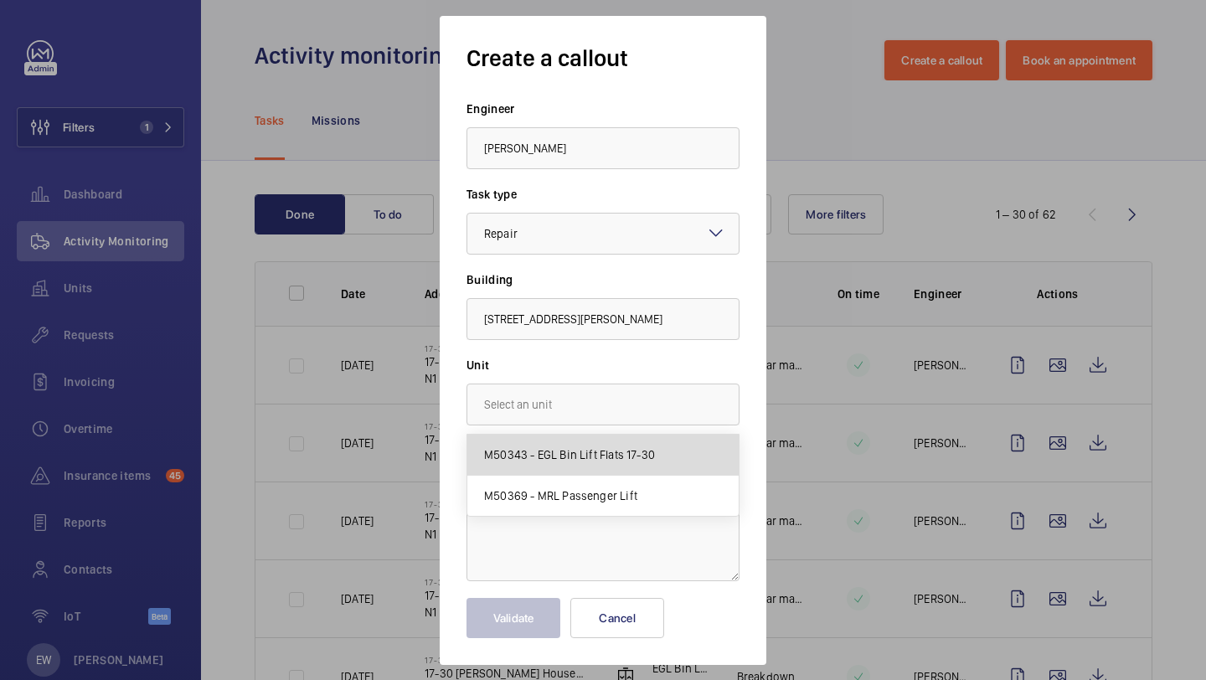
click at [562, 445] on mat-option "M50343 - EGL Bin Lift Flats 17-30" at bounding box center [602, 455] width 271 height 41
type input "M50343 - EGL Bin Lift Flats 17-30"
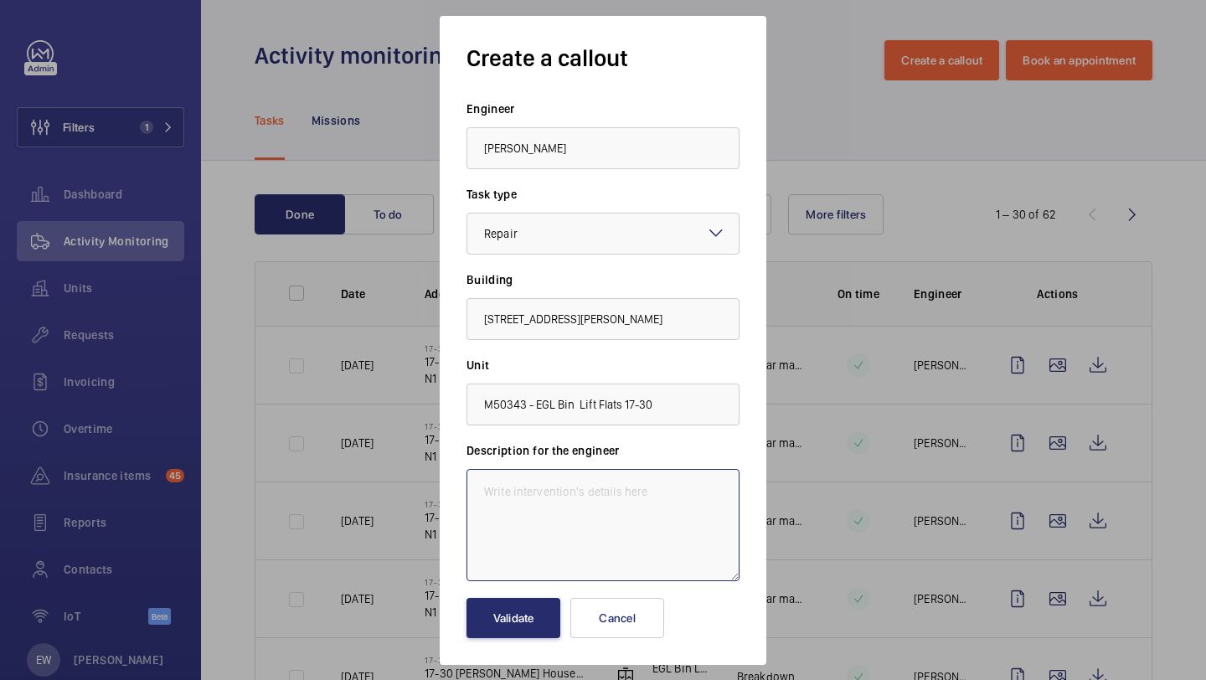
click at [576, 481] on textarea at bounding box center [603, 525] width 273 height 112
paste textarea "1st floor landing door closing mechanism is broken needs to be fixed."
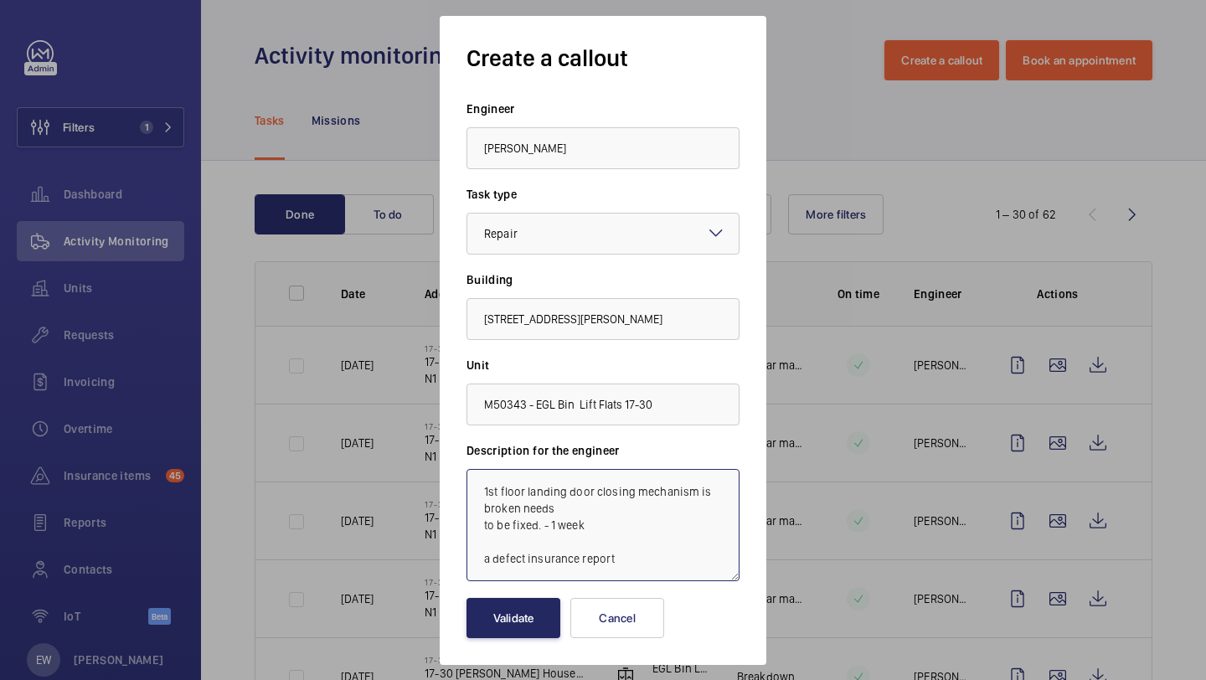
type textarea "1st floor landing door closing mechanism is broken needs to be fixed. - 1 week …"
click at [495, 626] on button "Validate" at bounding box center [514, 618] width 94 height 40
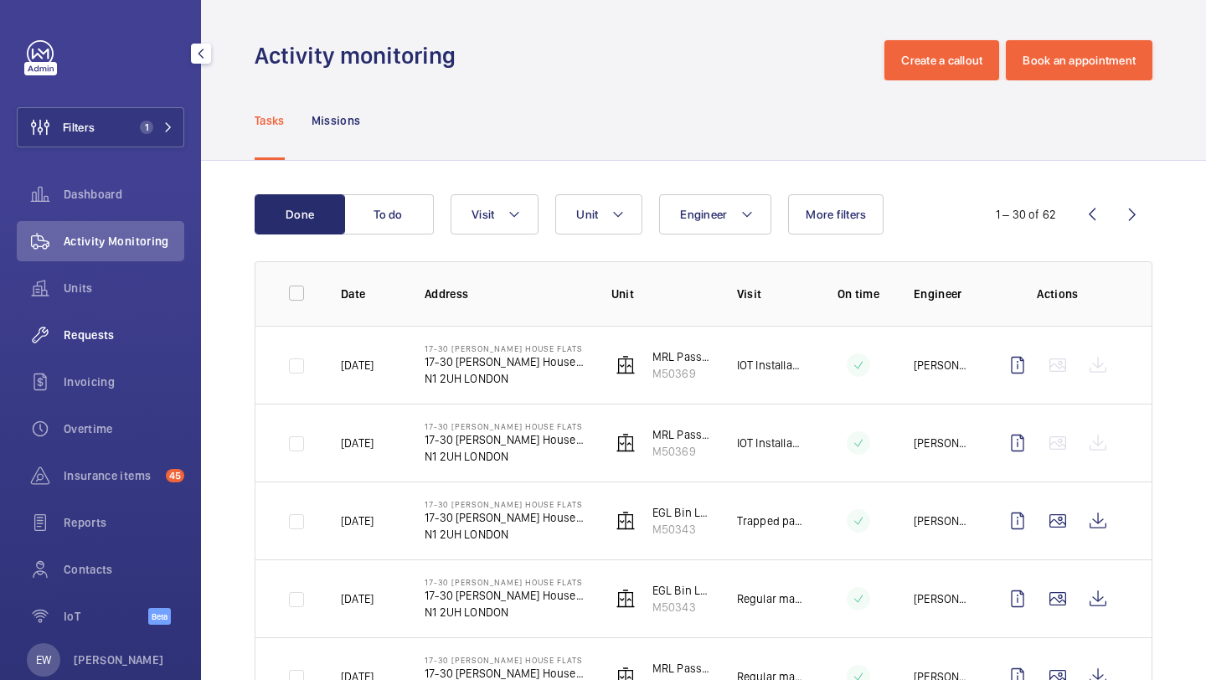
click at [84, 327] on span "Requests" at bounding box center [124, 335] width 121 height 17
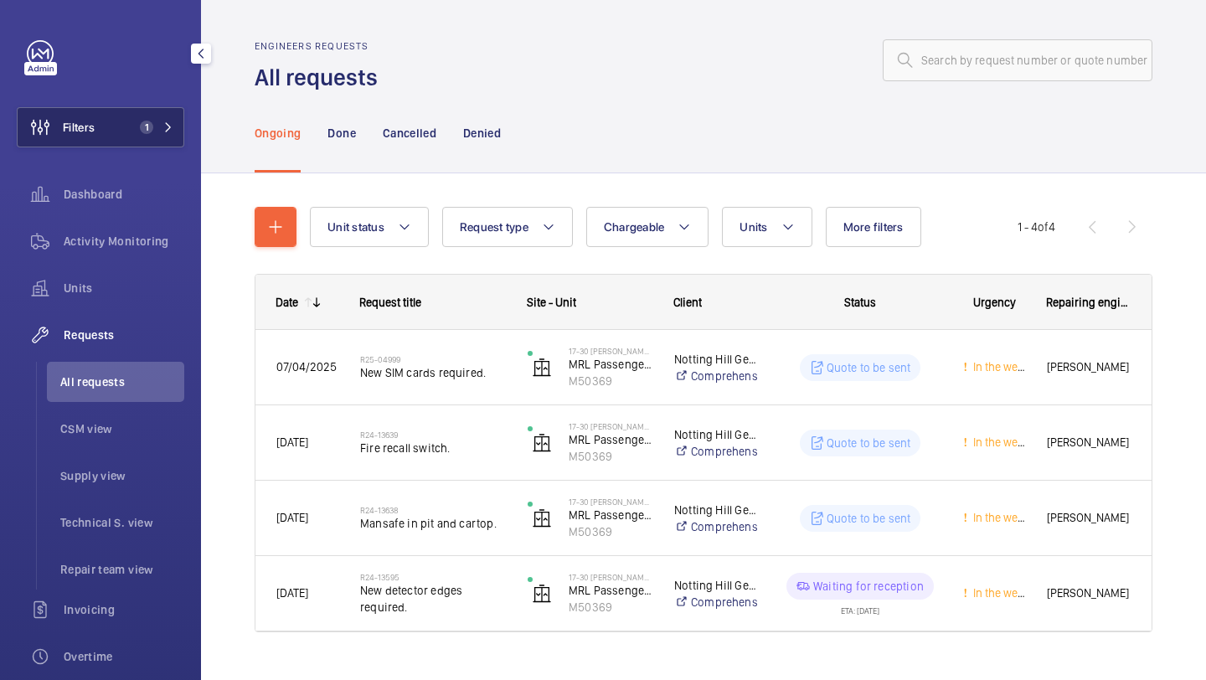
click at [135, 142] on button "Filters 1" at bounding box center [101, 127] width 168 height 40
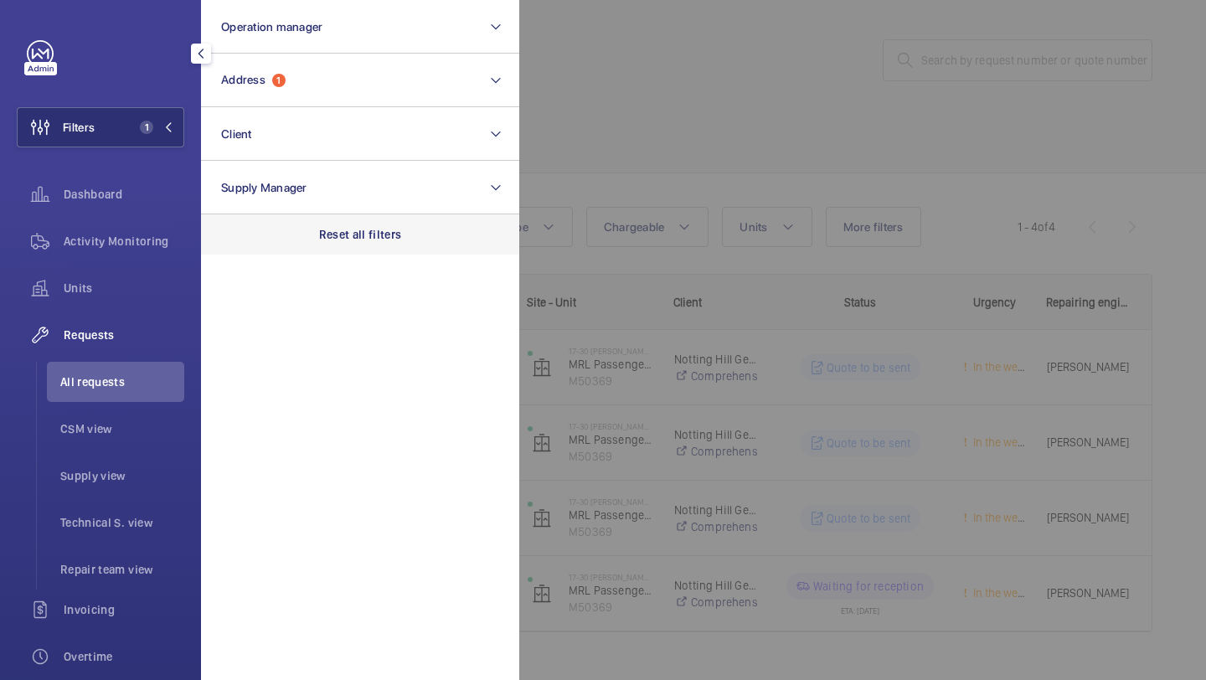
click at [299, 247] on div "Reset all filters" at bounding box center [360, 234] width 318 height 40
click at [714, 96] on div at bounding box center [1122, 340] width 1206 height 680
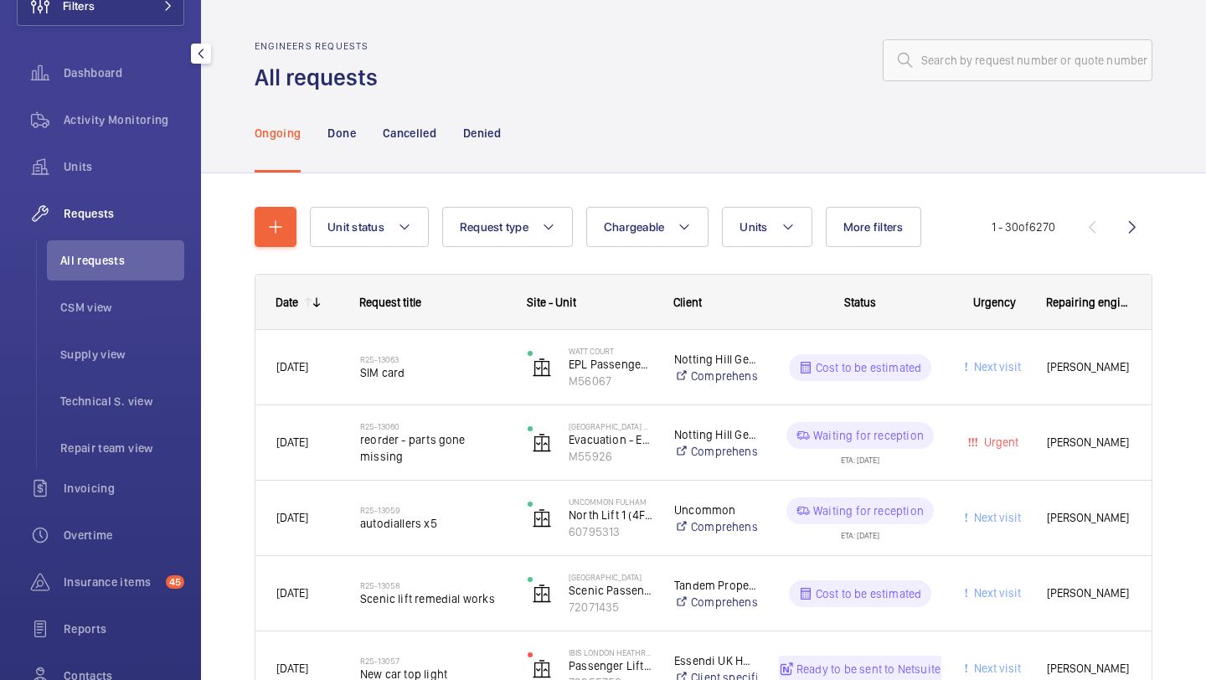
scroll to position [126, 0]
click at [107, 582] on span "Insurance items" at bounding box center [111, 578] width 95 height 17
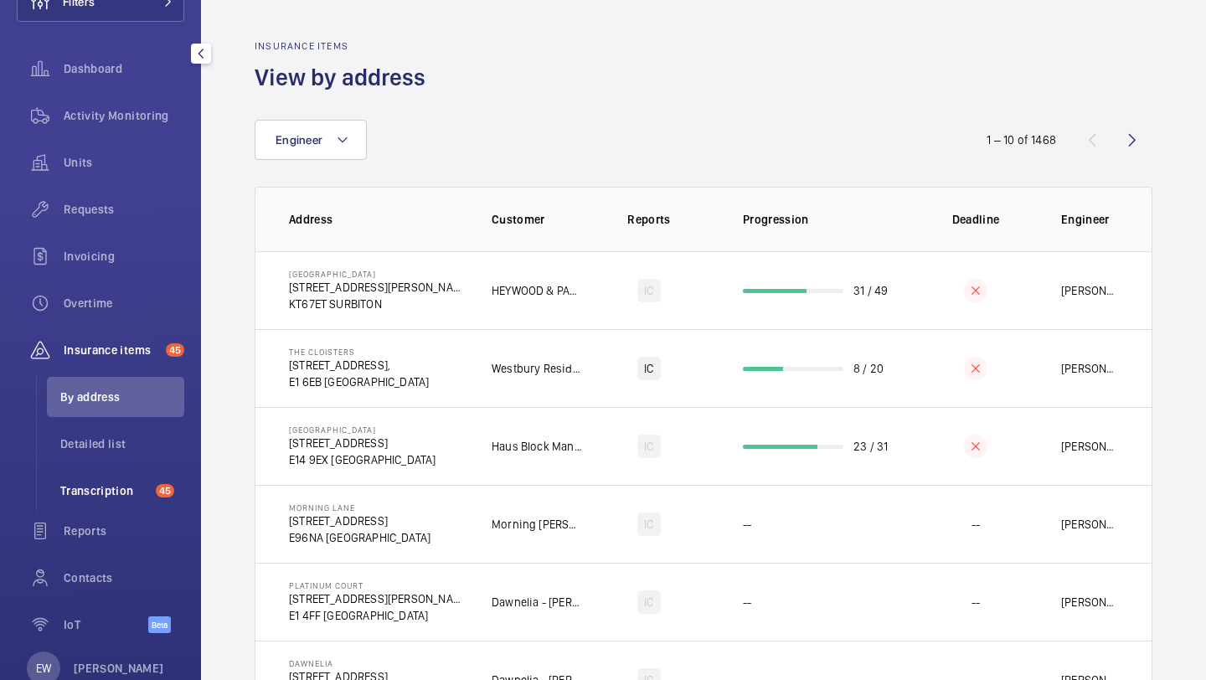
click at [141, 498] on span "Transcription" at bounding box center [104, 490] width 89 height 17
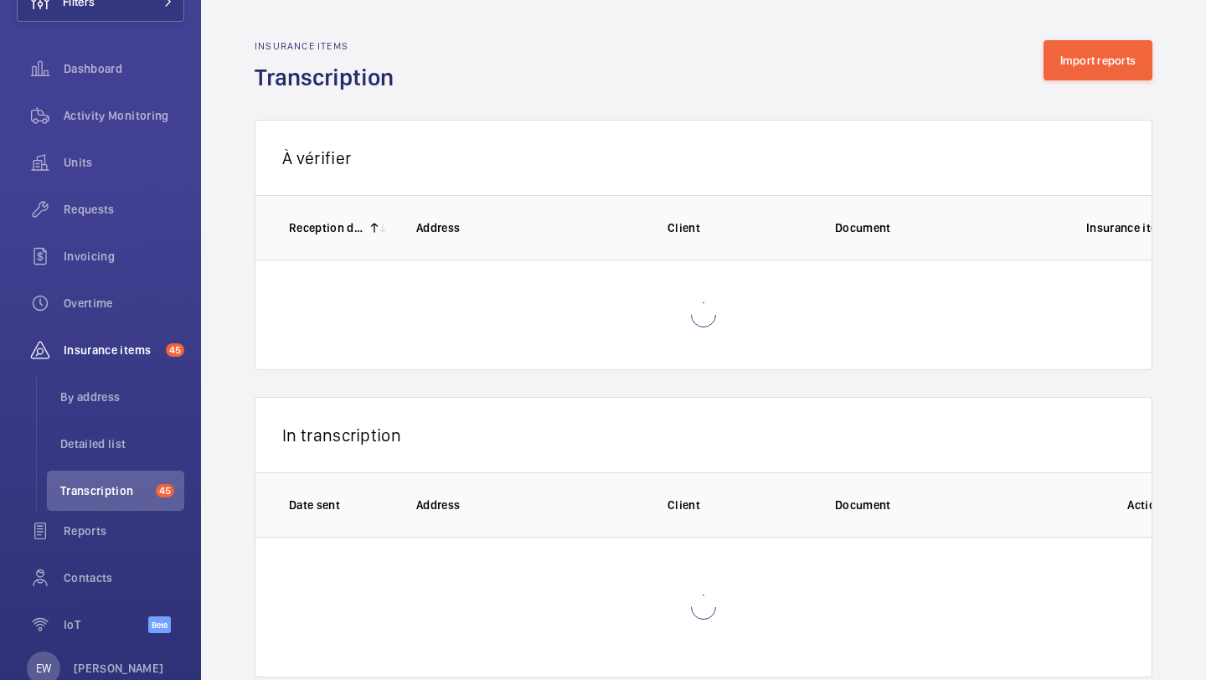
click at [1076, 84] on div "Insurance items Transcription Import reports" at bounding box center [704, 66] width 898 height 53
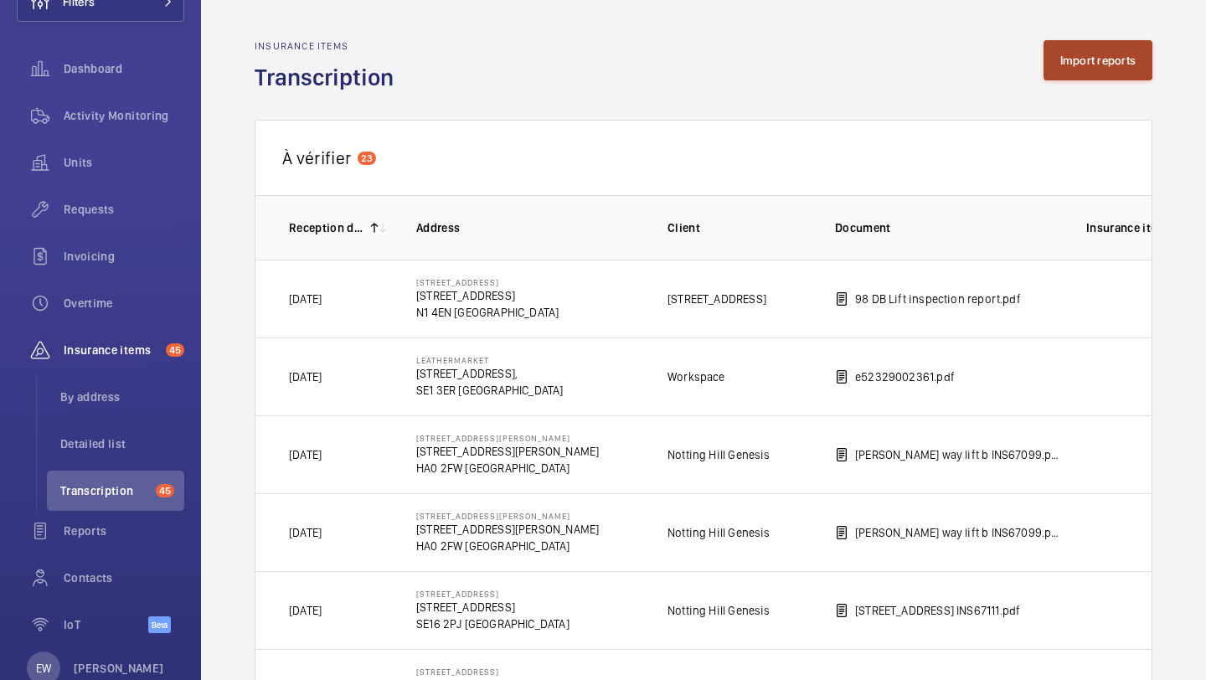
click at [1076, 73] on button "Import reports" at bounding box center [1099, 60] width 110 height 40
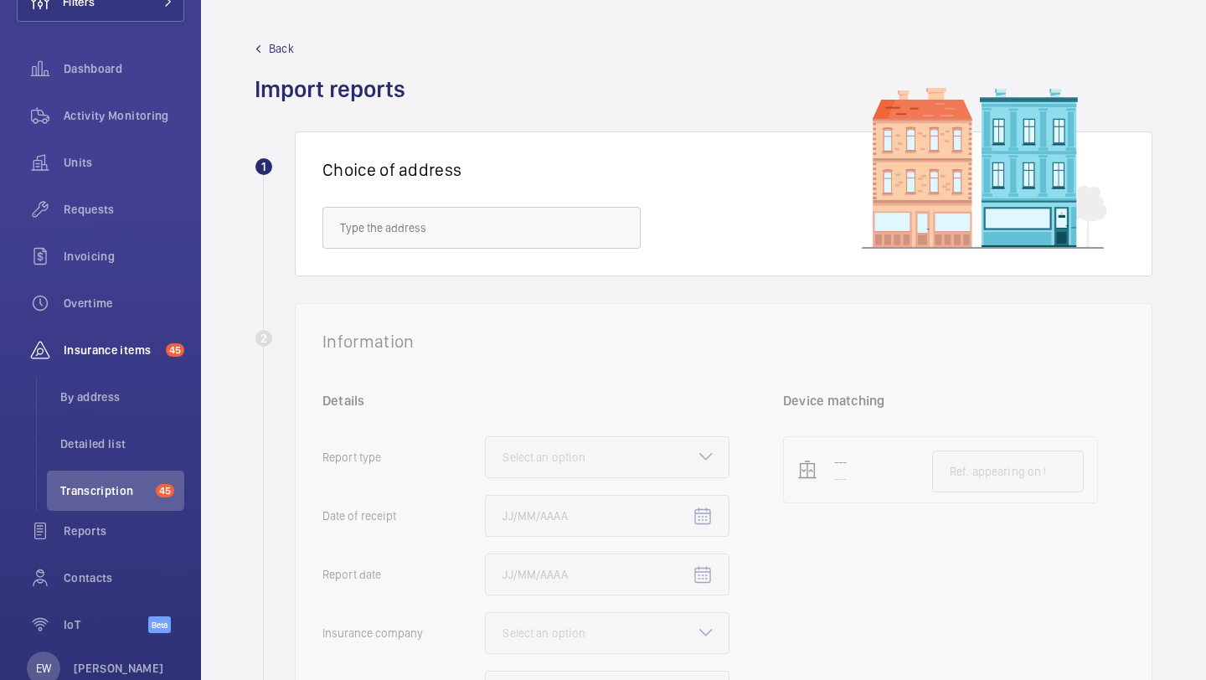
click at [520, 258] on div "Choice of address" at bounding box center [724, 203] width 858 height 145
click at [525, 227] on input "text" at bounding box center [481, 228] width 318 height 42
click at [529, 274] on span "Mustang House - Mustang House, LONDON N1 2UH" at bounding box center [438, 278] width 196 height 17
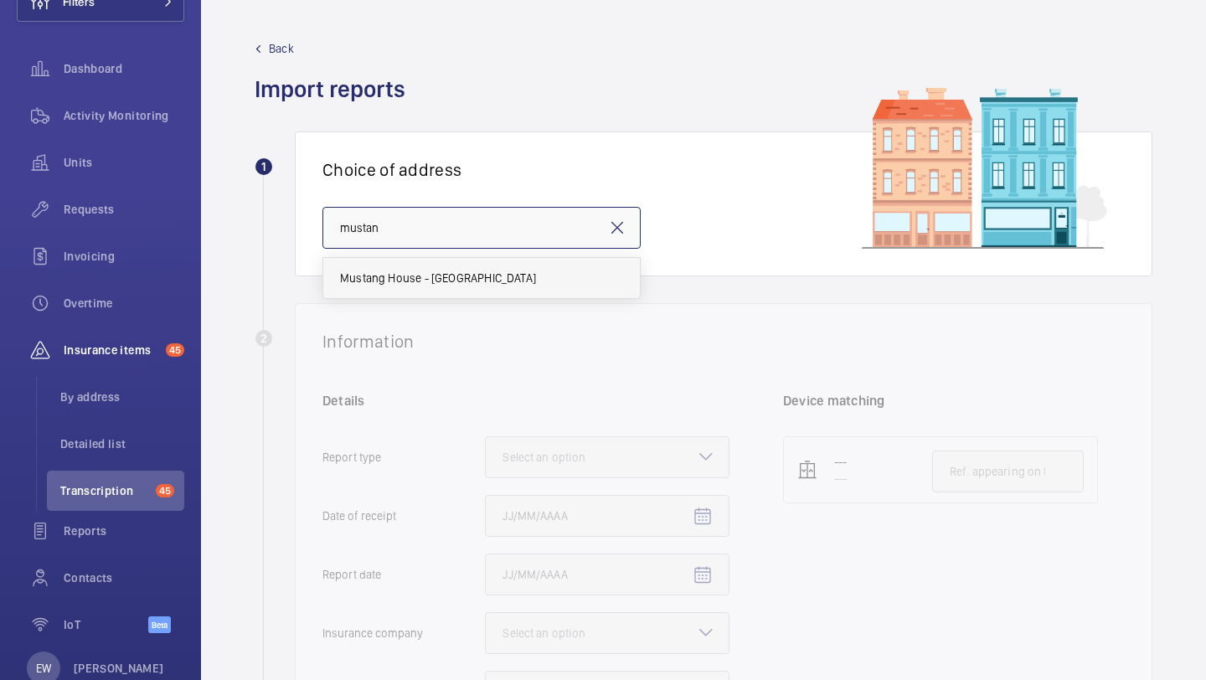
type input "Mustang House - Mustang House, LONDON N1 2UH"
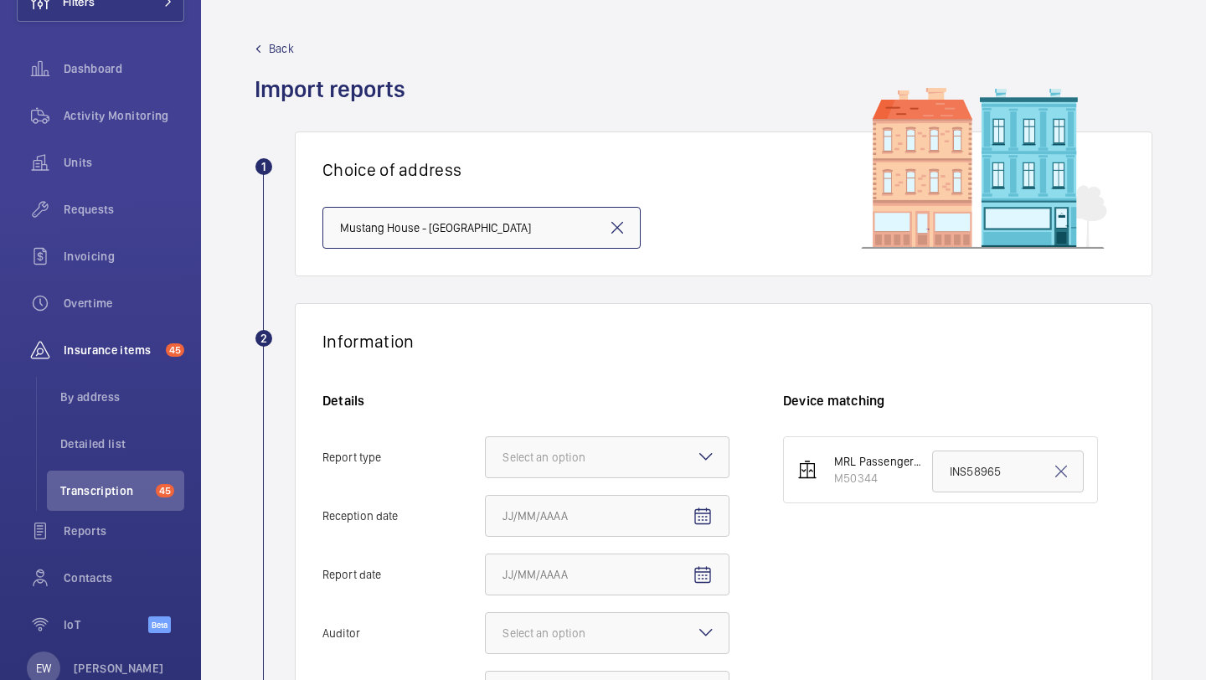
scroll to position [271, 0]
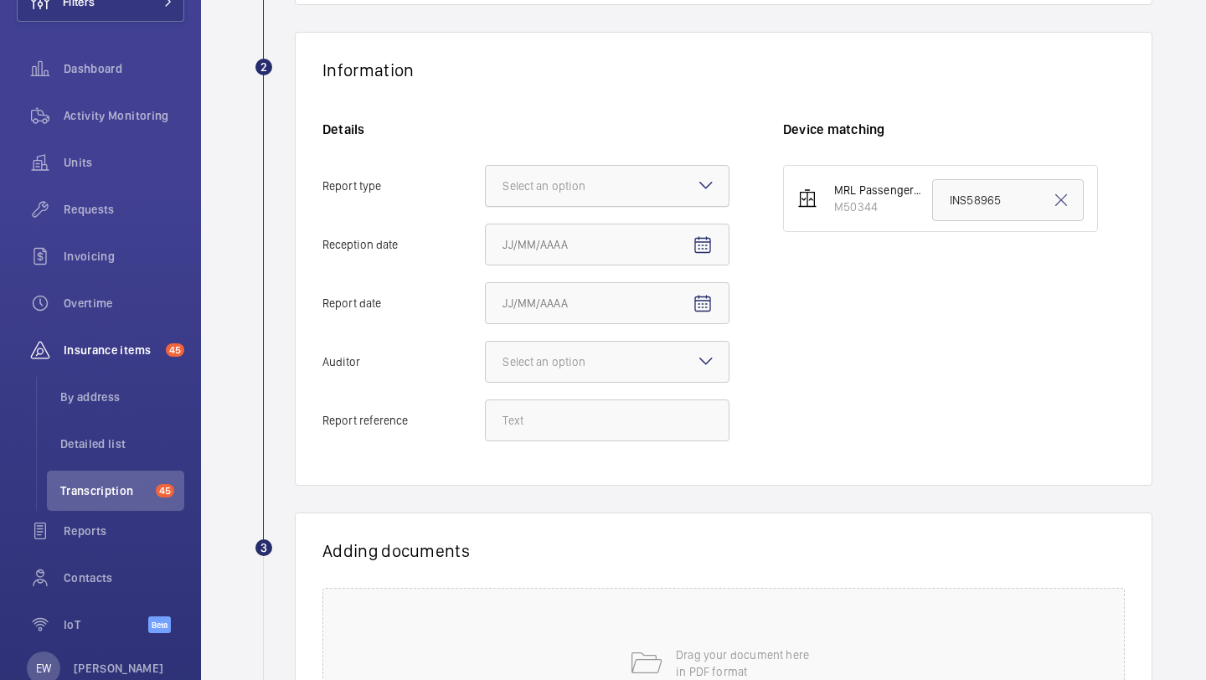
click at [570, 182] on div "Select an option" at bounding box center [565, 186] width 125 height 17
click at [486, 182] on input "Report type Select an option" at bounding box center [486, 186] width 0 height 40
click at [572, 246] on div "Insurance company" at bounding box center [607, 237] width 243 height 41
click at [486, 206] on input "Report type Select an option Insurance company Consultant" at bounding box center [486, 186] width 0 height 40
click at [716, 250] on span "Open calendar" at bounding box center [703, 245] width 40 height 40
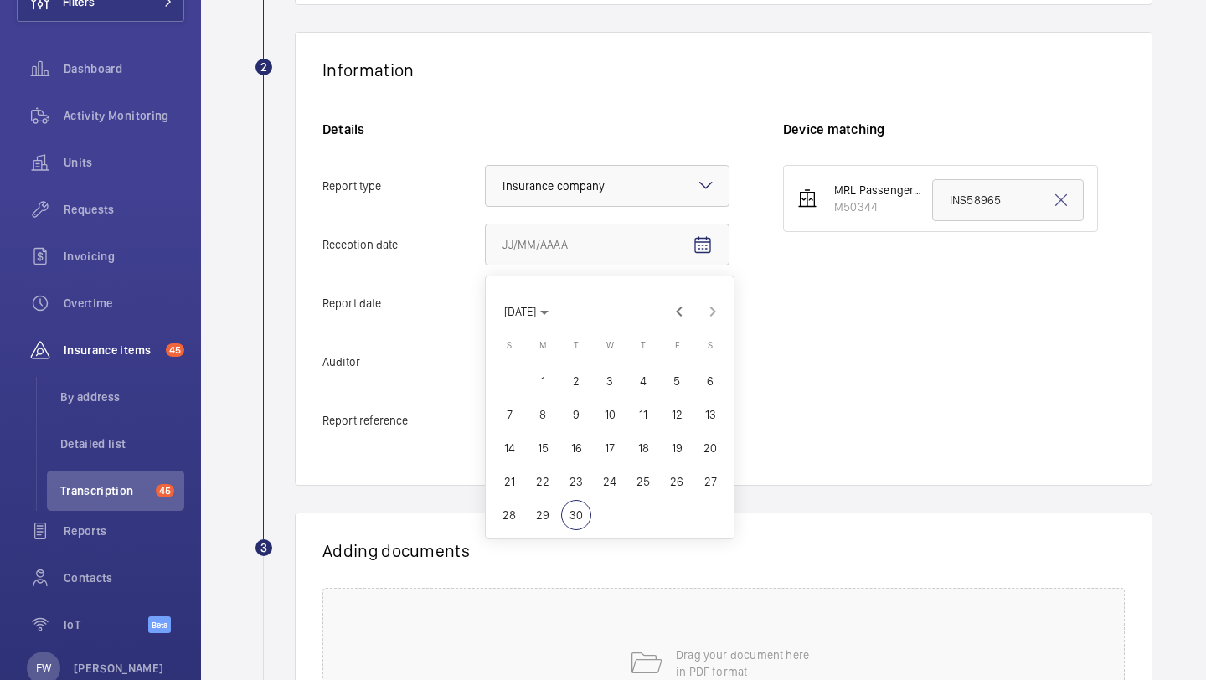
click at [547, 513] on span "29" at bounding box center [543, 515] width 30 height 30
type input "9/29/2025"
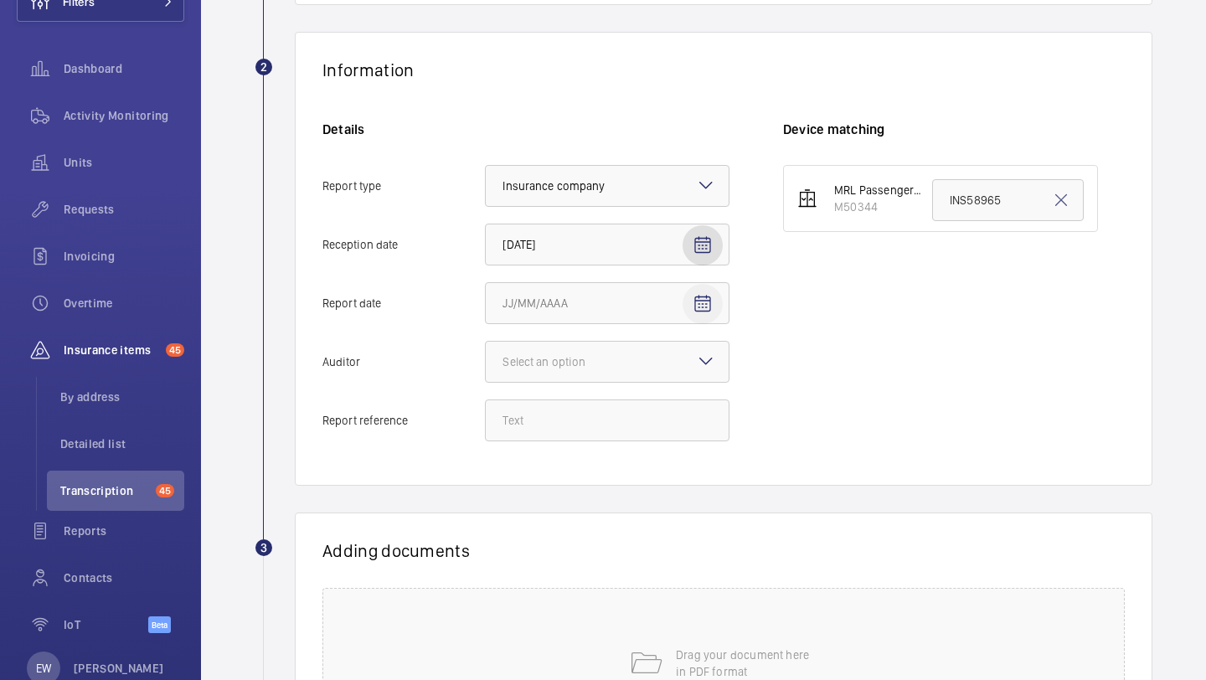
click at [717, 300] on span "Open calendar" at bounding box center [703, 304] width 40 height 40
click at [660, 538] on button "26" at bounding box center [677, 540] width 34 height 34
type input "9/26/2025"
click at [684, 369] on div at bounding box center [607, 362] width 243 height 40
click at [486, 369] on input "Auditor Select an option" at bounding box center [486, 362] width 0 height 40
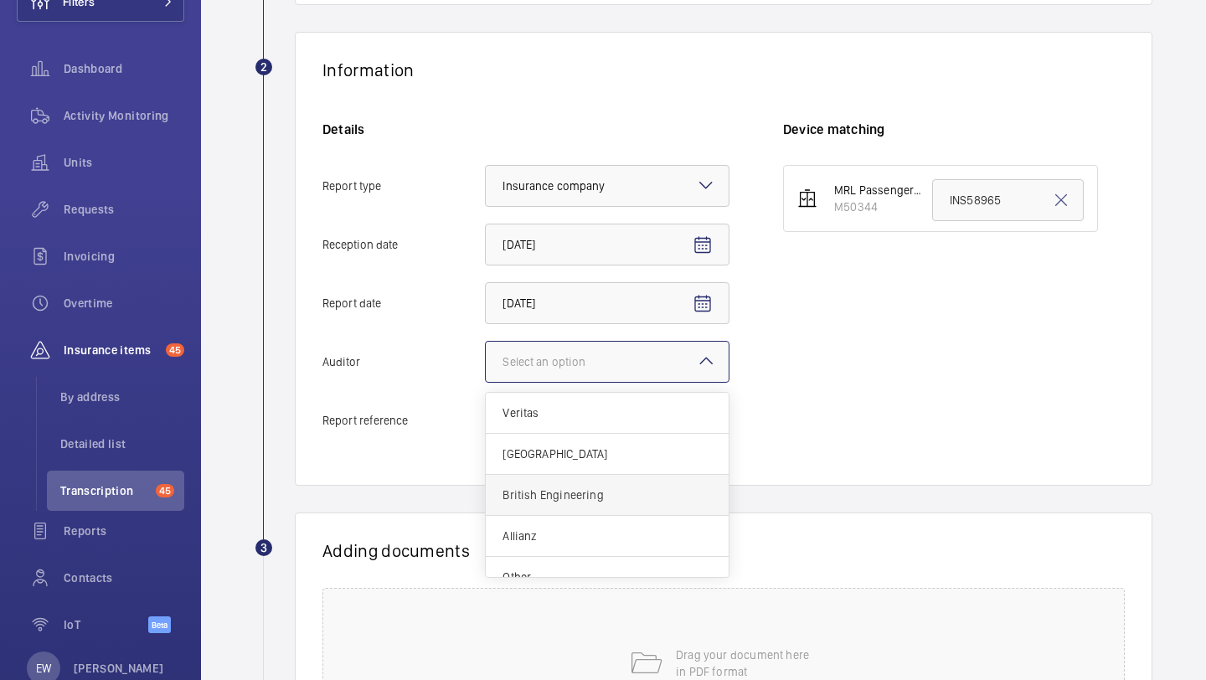
scroll to position [20, 0]
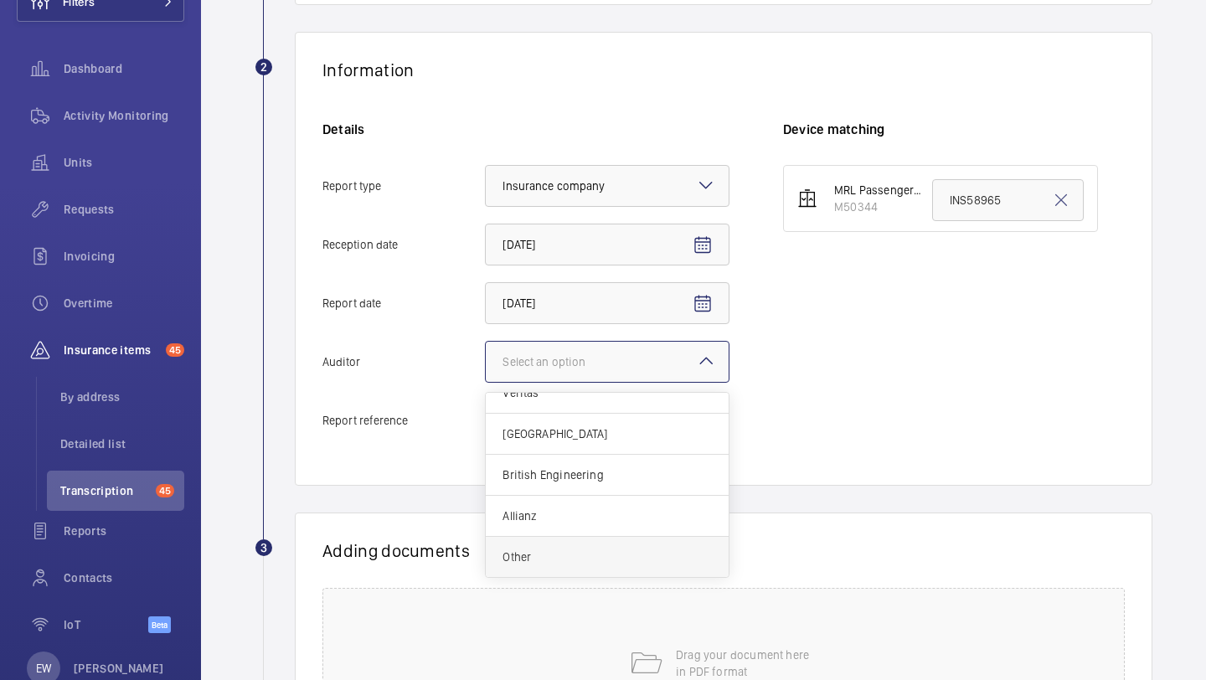
click at [590, 557] on span "Other" at bounding box center [607, 557] width 209 height 17
click at [486, 382] on input "Auditor Select an option Veritas Zurich British Engineering Allianz Other" at bounding box center [486, 362] width 0 height 40
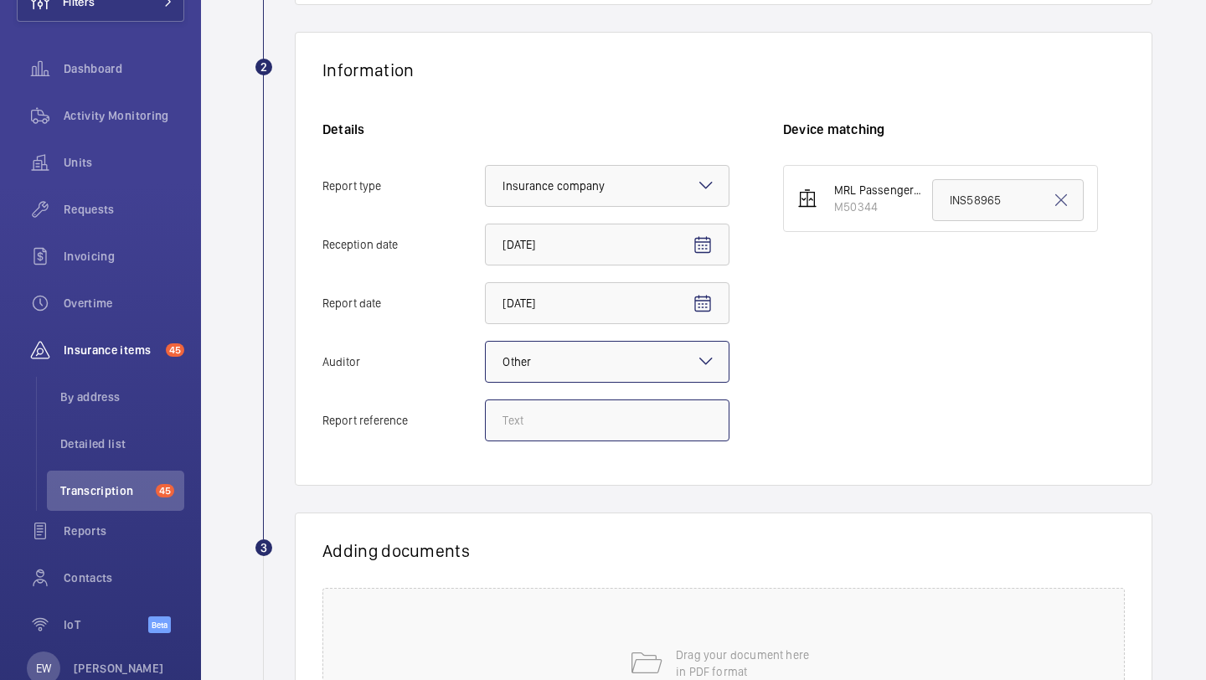
click at [556, 421] on input "Report reference" at bounding box center [607, 421] width 245 height 42
paste input "INS67296"
type input "INS67296"
click at [964, 193] on input "INS58965" at bounding box center [1008, 200] width 152 height 42
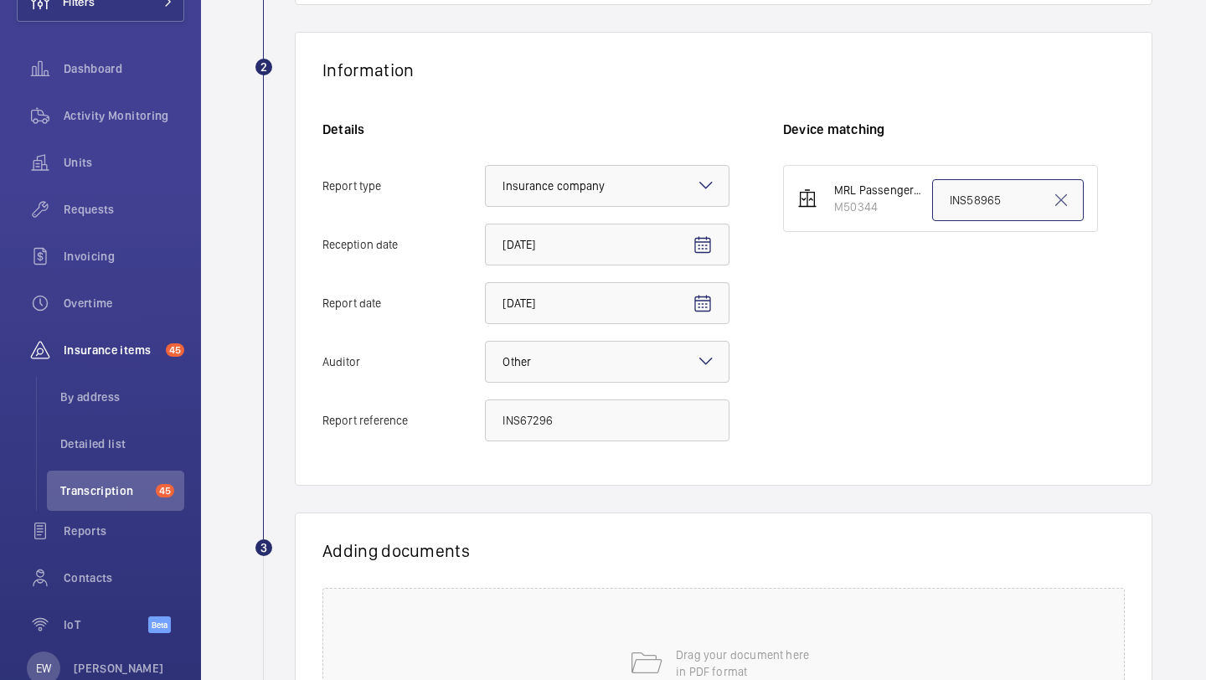
click at [964, 193] on input "INS58965" at bounding box center [1008, 200] width 152 height 42
paste input "67296"
type input "INS67296"
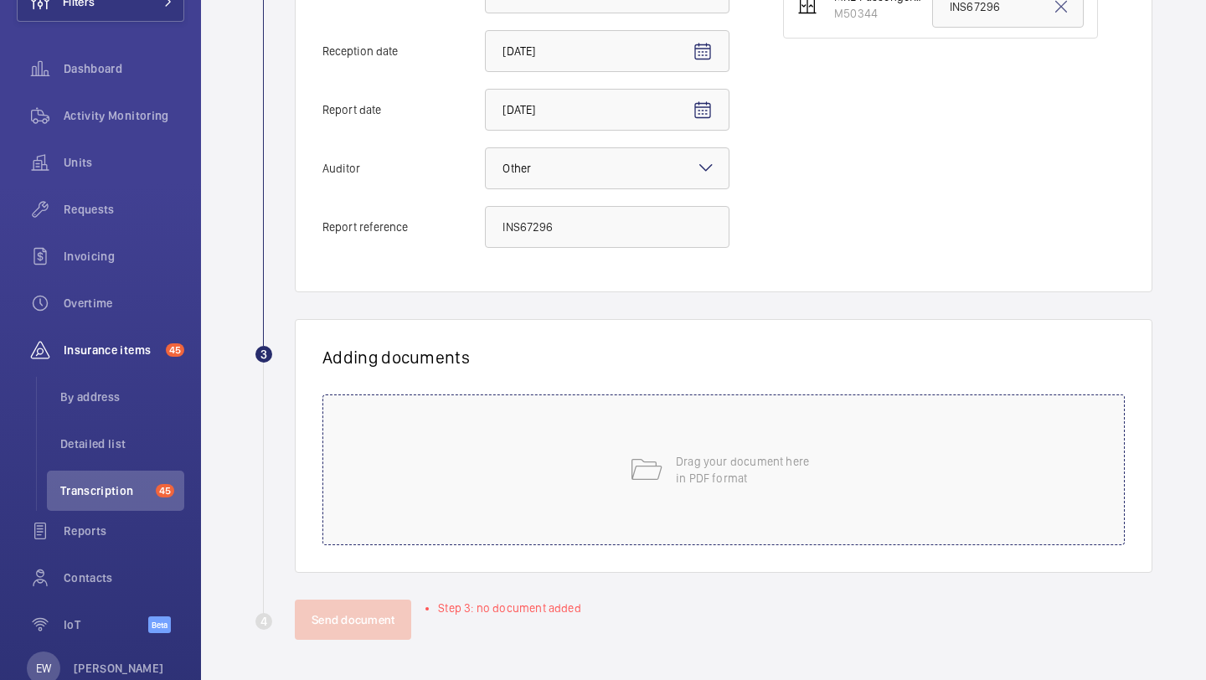
click at [665, 470] on div "Drag your document here in PDF format" at bounding box center [723, 469] width 802 height 151
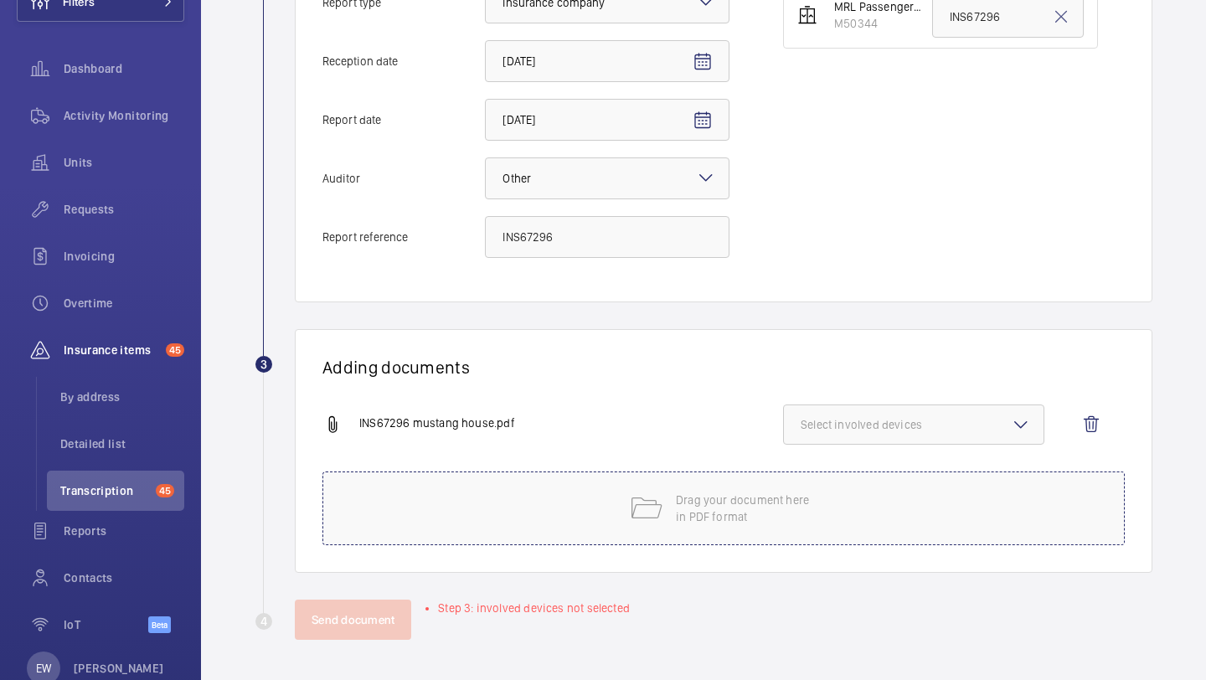
click at [884, 416] on span "Select involved devices" at bounding box center [914, 424] width 226 height 17
click at [855, 461] on label "M50344" at bounding box center [901, 477] width 235 height 40
click at [825, 461] on input "M50344" at bounding box center [809, 478] width 34 height 34
checkbox input "true"
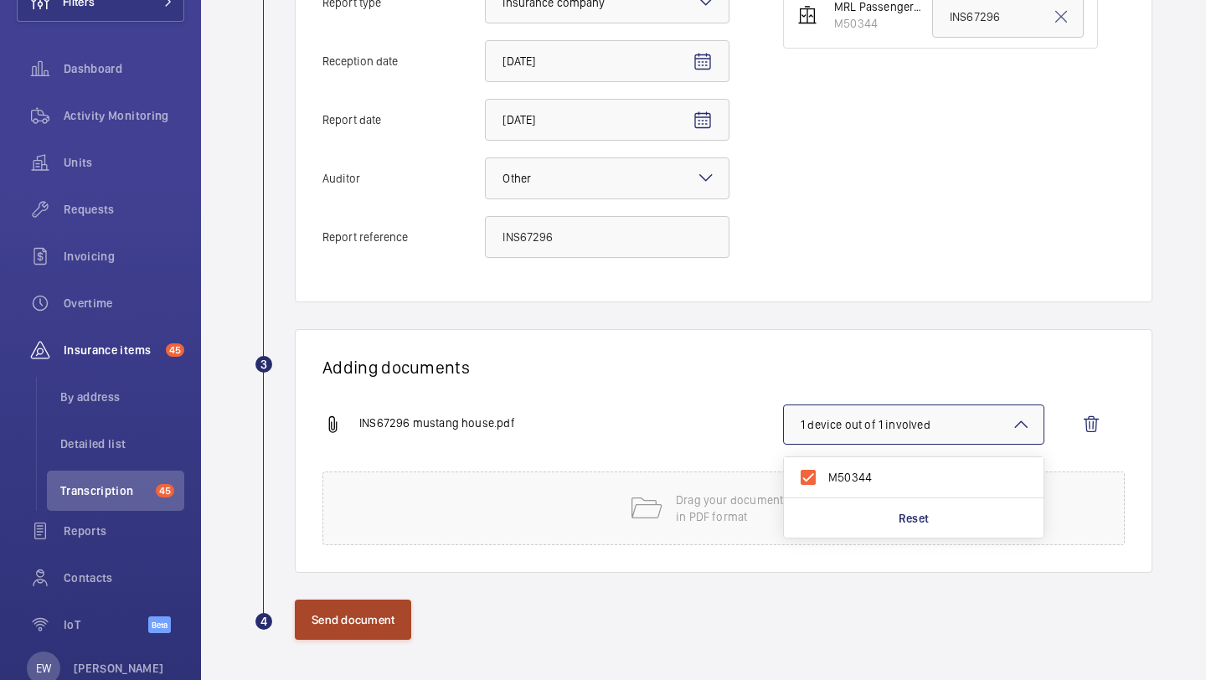
click at [362, 617] on button "Send document" at bounding box center [353, 620] width 116 height 40
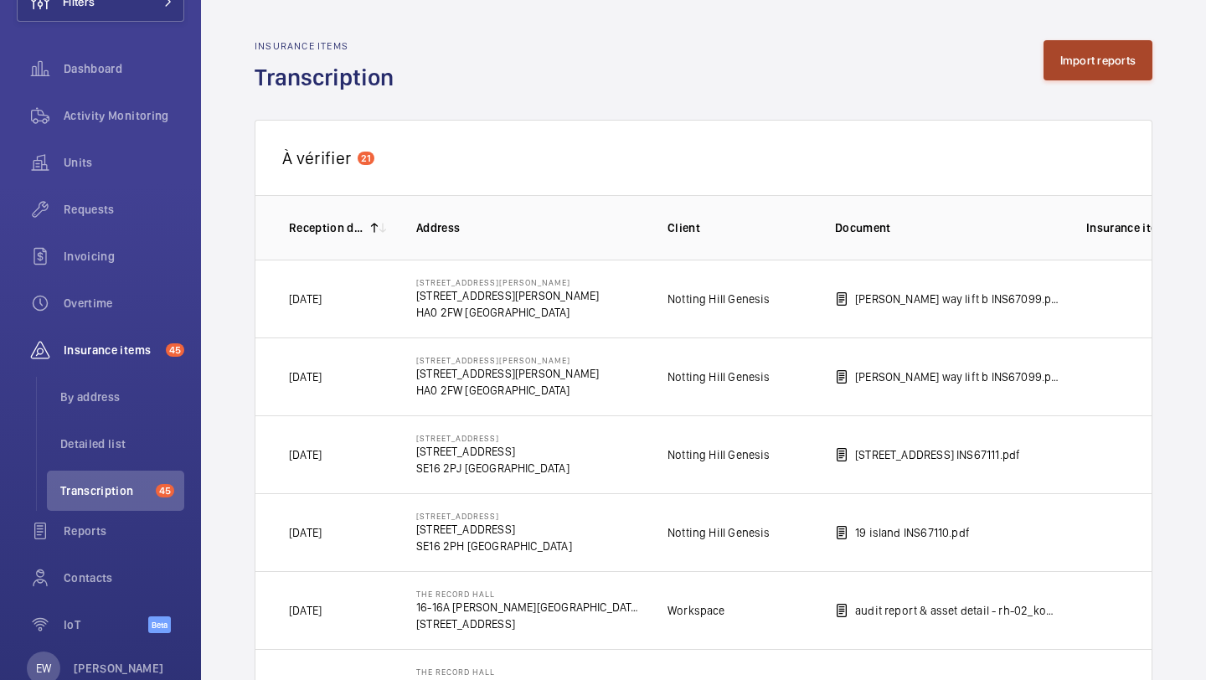
click at [1095, 65] on button "Import reports" at bounding box center [1099, 60] width 110 height 40
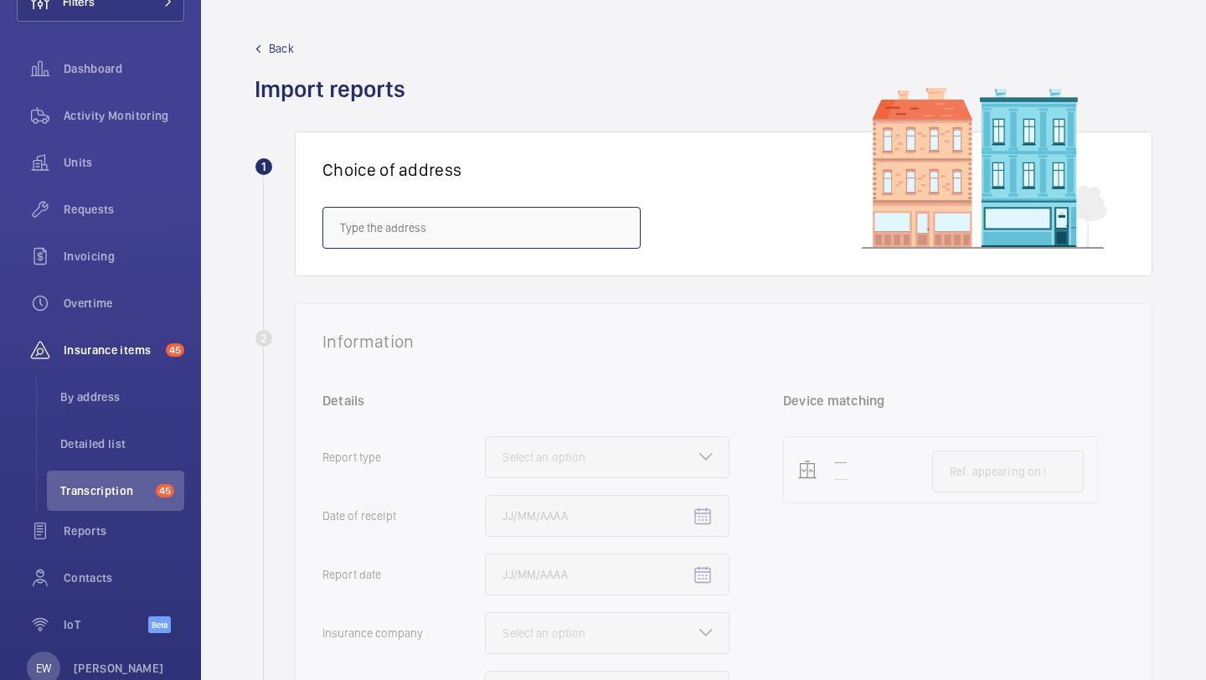
click at [488, 215] on input "text" at bounding box center [481, 228] width 318 height 42
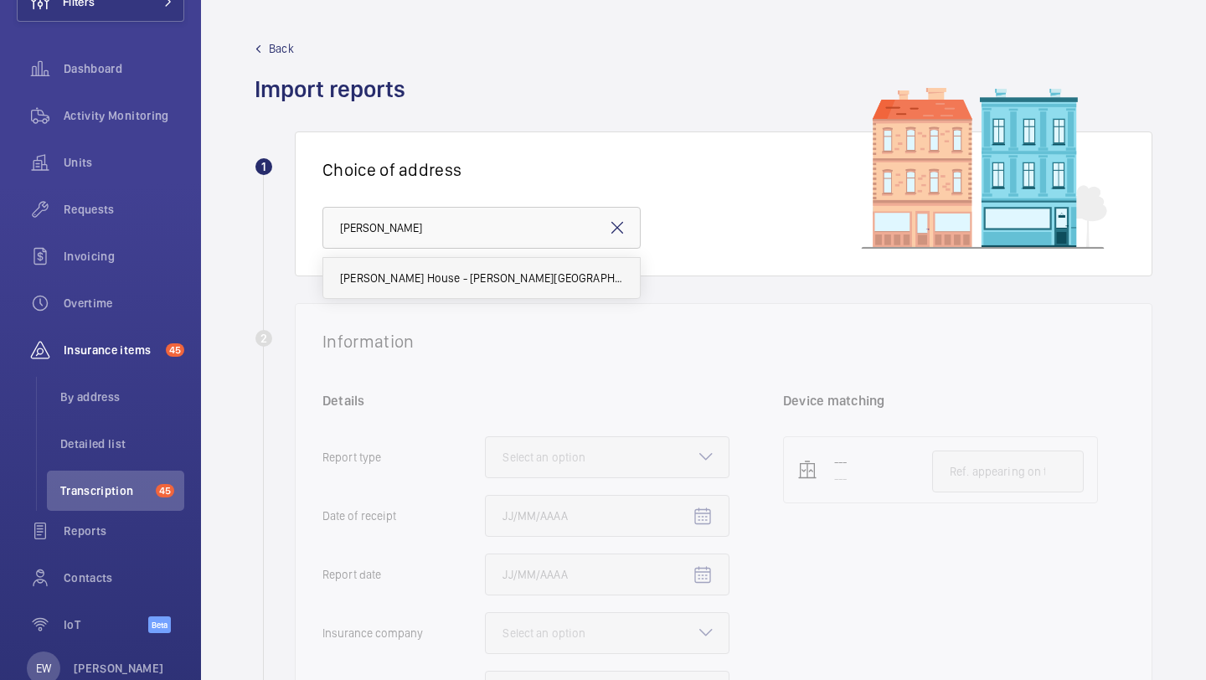
click at [482, 270] on span "Bruce Kenrick House - Bruce Kenrick House, LONDON N1 9FL" at bounding box center [481, 278] width 283 height 17
type input "Bruce Kenrick House - Bruce Kenrick House, LONDON N1 9FL"
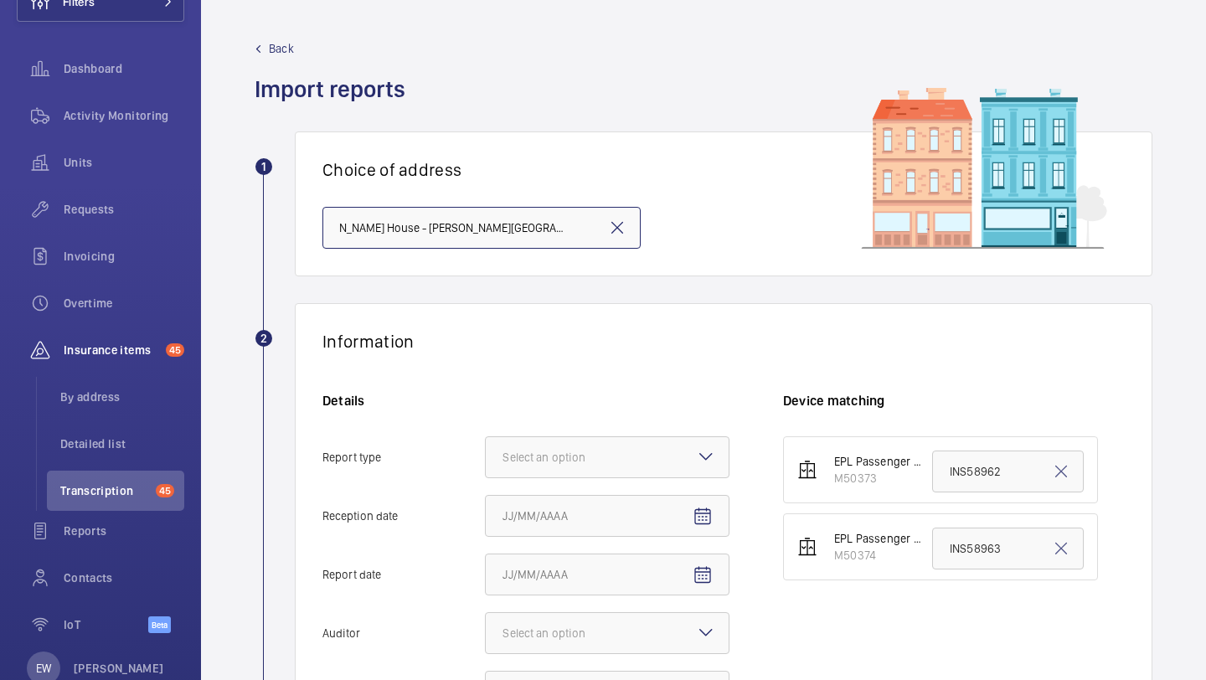
scroll to position [253, 0]
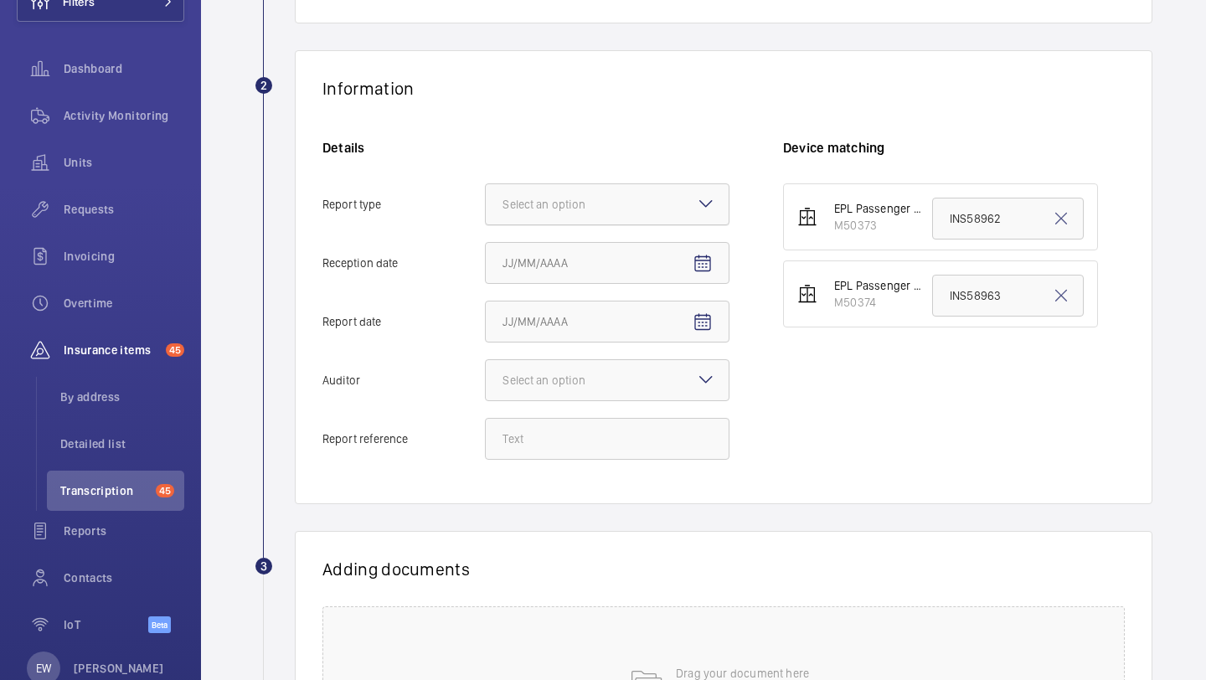
click at [642, 206] on div at bounding box center [607, 204] width 243 height 40
click at [486, 206] on input "Report type Select an option" at bounding box center [486, 204] width 0 height 40
click at [626, 247] on span "Insurance company" at bounding box center [607, 255] width 209 height 17
click at [486, 224] on input "Report type Select an option Insurance company Consultant" at bounding box center [486, 204] width 0 height 40
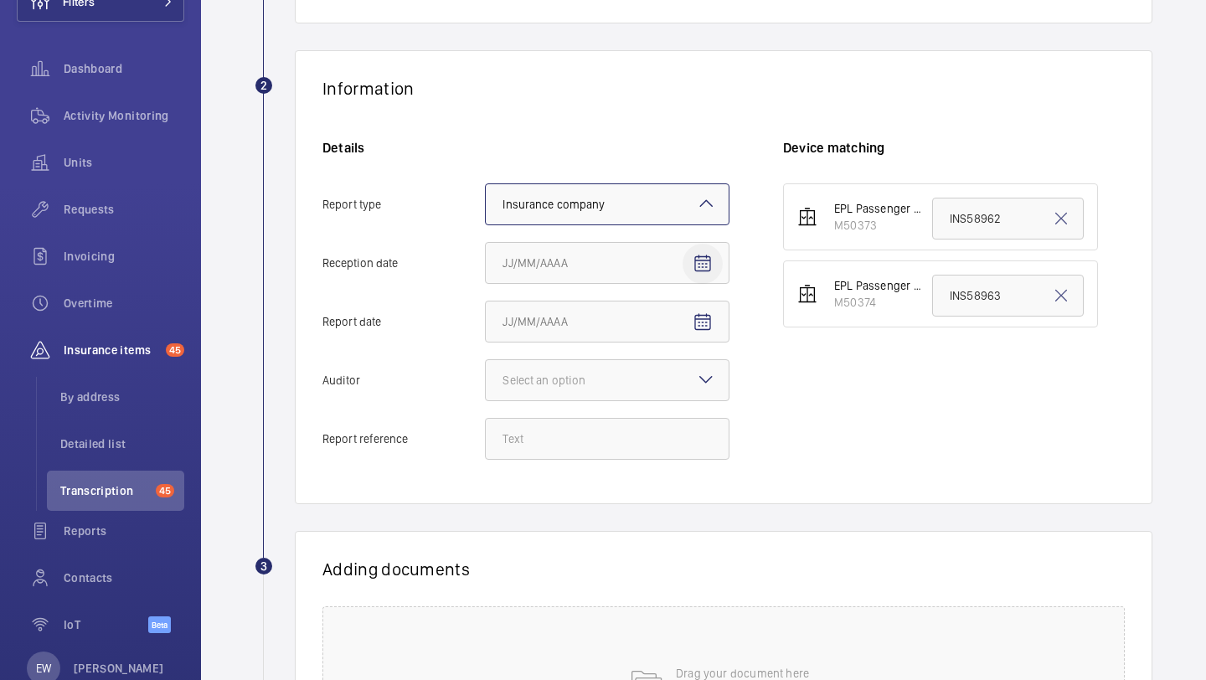
click at [694, 255] on mat-icon "Open calendar" at bounding box center [703, 264] width 20 height 20
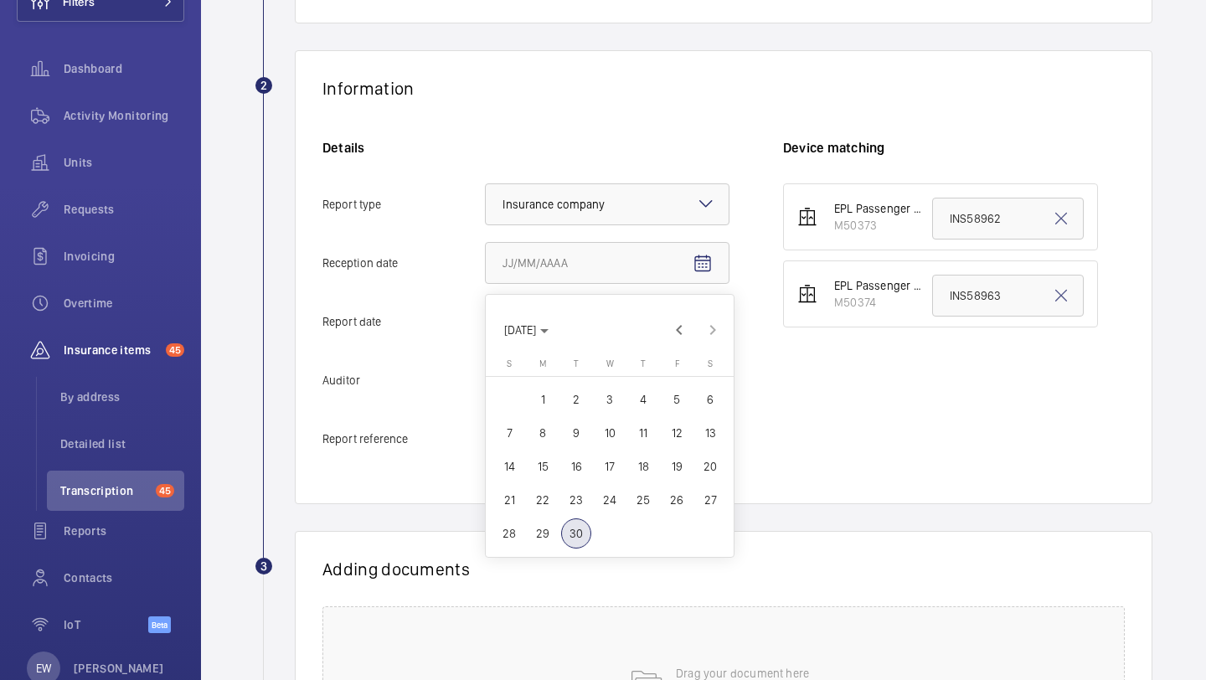
click at [543, 529] on span "29" at bounding box center [543, 533] width 30 height 30
type input "9/29/2025"
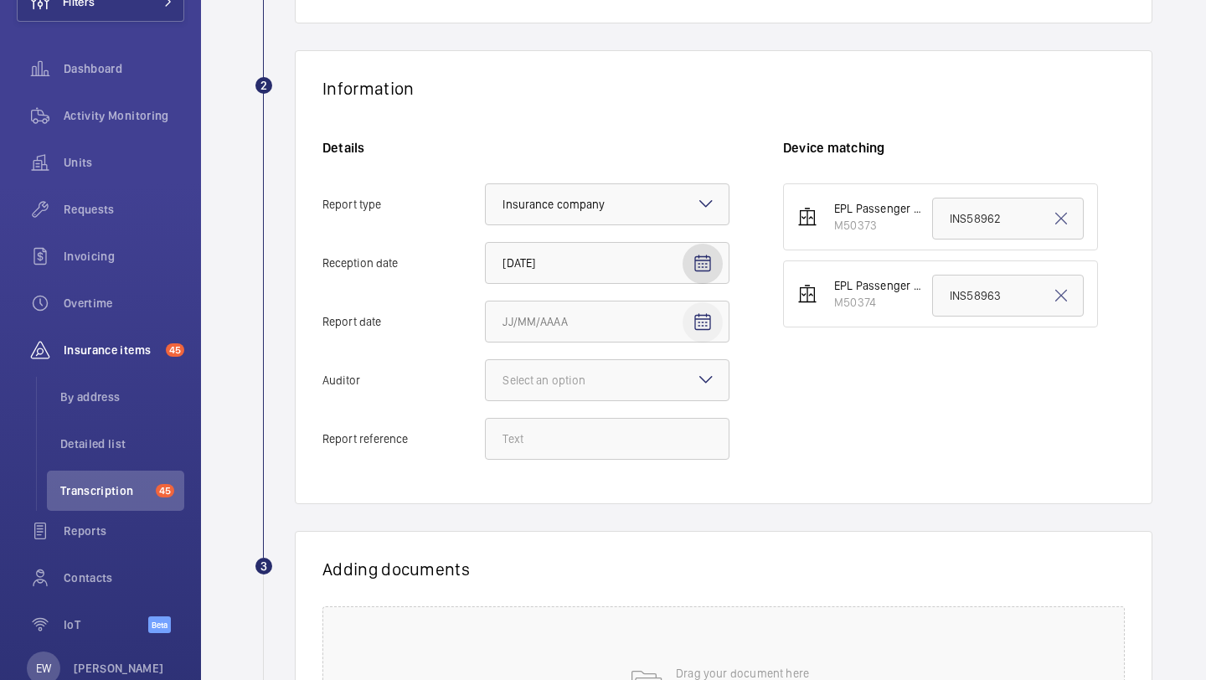
click at [699, 323] on mat-icon "Open calendar" at bounding box center [703, 322] width 20 height 20
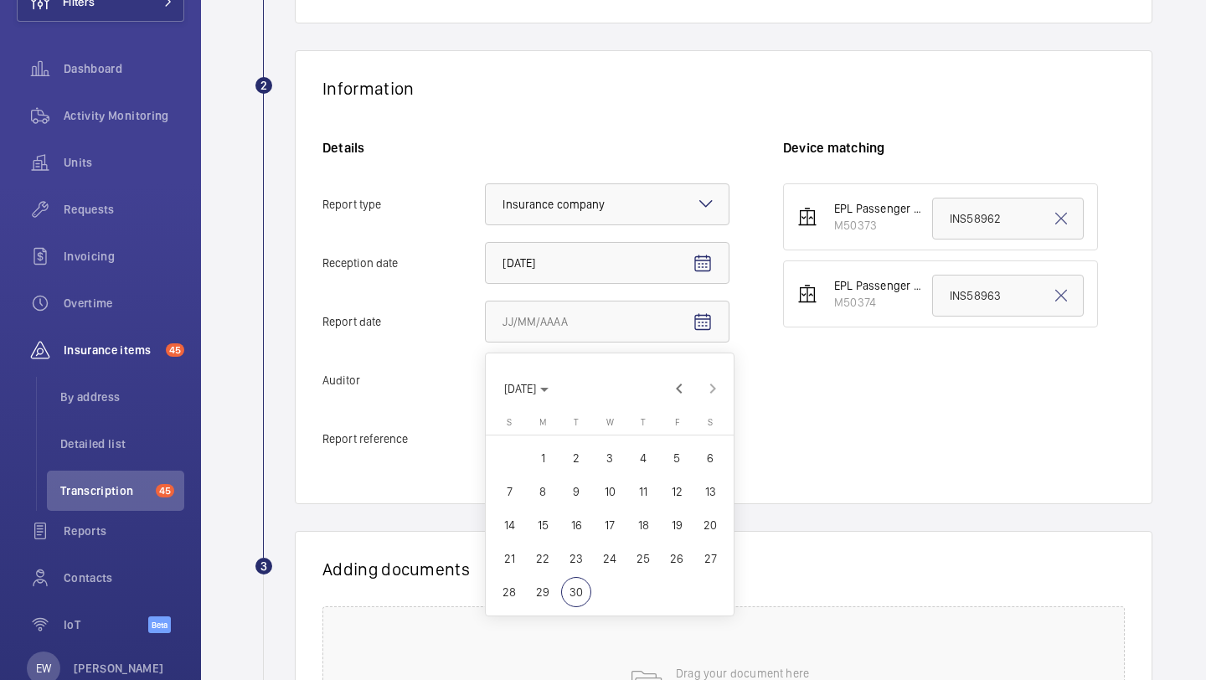
click at [675, 555] on span "26" at bounding box center [677, 559] width 30 height 30
type input "9/26/2025"
click at [656, 343] on div "Details Report type Select an option × Insurance company × Reception date 9/29/…" at bounding box center [552, 308] width 461 height 338
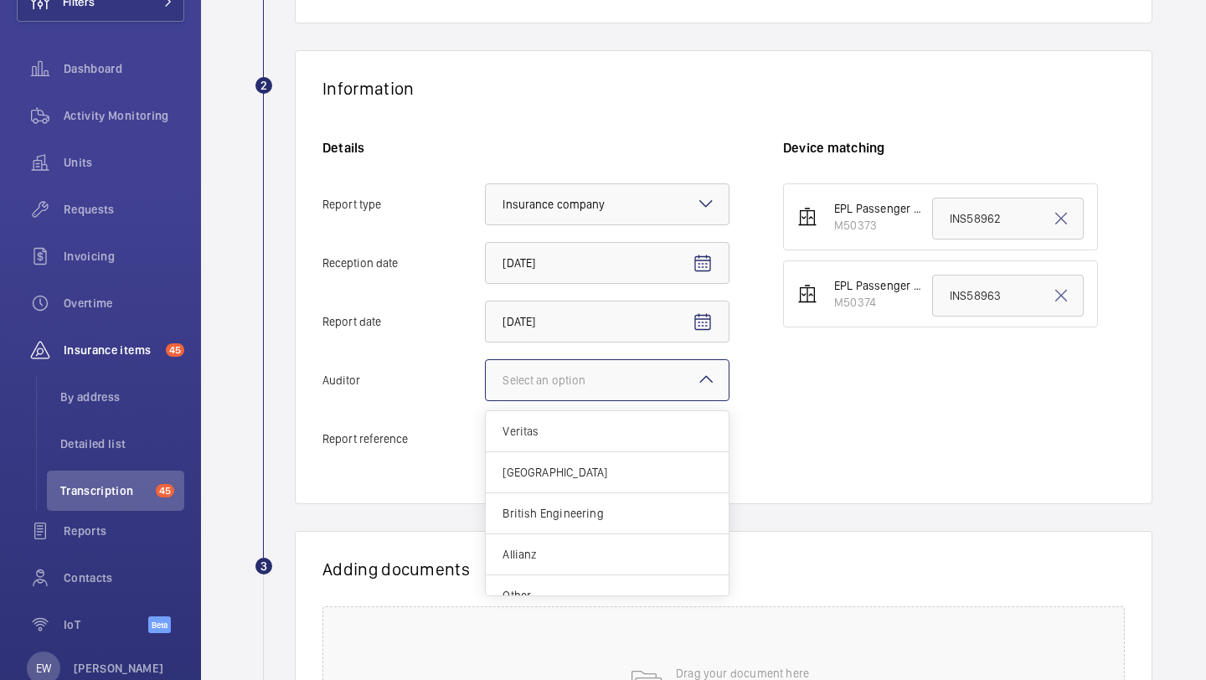
click at [652, 369] on div at bounding box center [607, 380] width 243 height 40
click at [486, 369] on input "Auditor Select an option Veritas Zurich British Engineering Allianz Other" at bounding box center [486, 380] width 0 height 40
drag, startPoint x: 602, startPoint y: 571, endPoint x: 600, endPoint y: 581, distance: 10.4
click at [600, 581] on div "Veritas Zurich British Engineering Allianz Other" at bounding box center [607, 513] width 243 height 204
click at [486, 400] on input "Auditor Select an option Veritas Zurich British Engineering Allianz Other" at bounding box center [486, 380] width 0 height 40
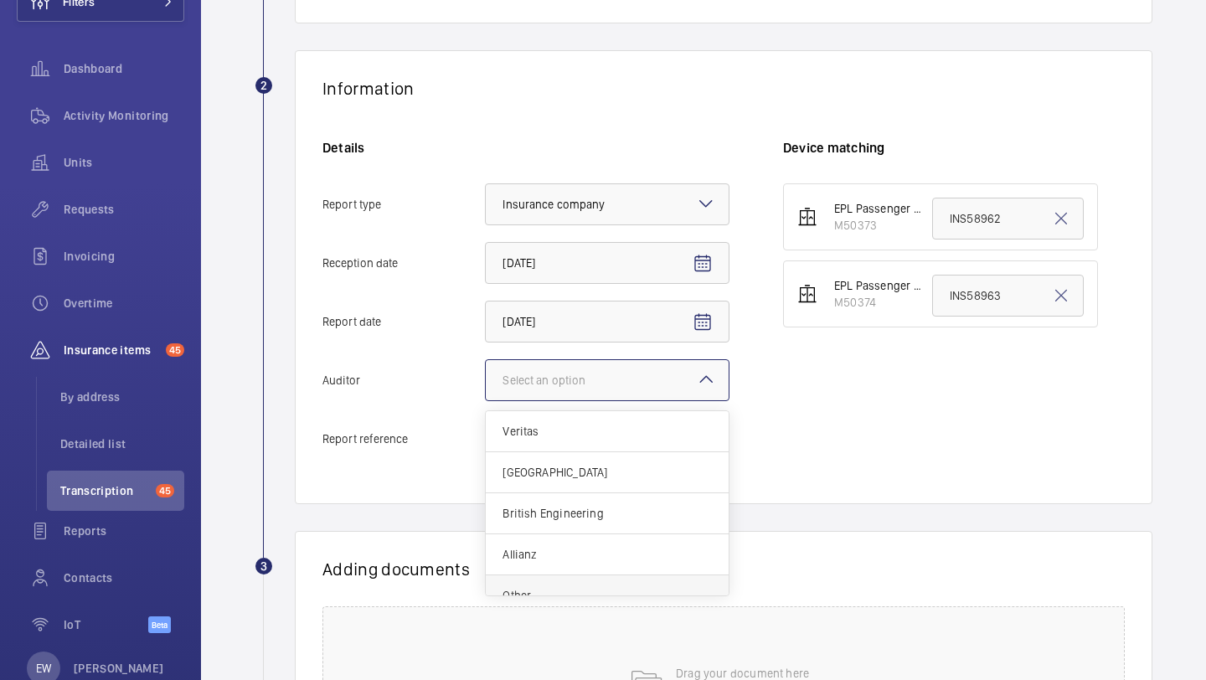
click at [600, 583] on div "Other" at bounding box center [607, 595] width 243 height 40
click at [486, 400] on input "Auditor Select an option Veritas Zurich British Engineering Allianz Other" at bounding box center [486, 380] width 0 height 40
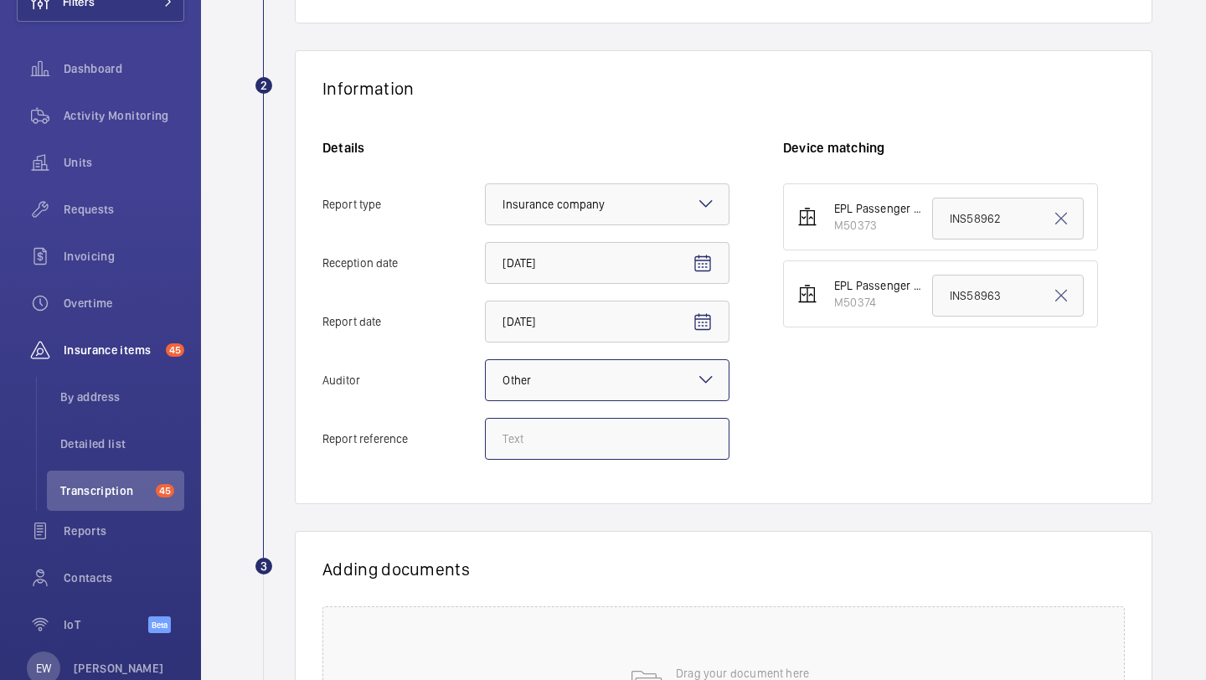
click at [545, 452] on input "Report reference" at bounding box center [607, 439] width 245 height 42
paste input "INS67301"
type input "INS67301"
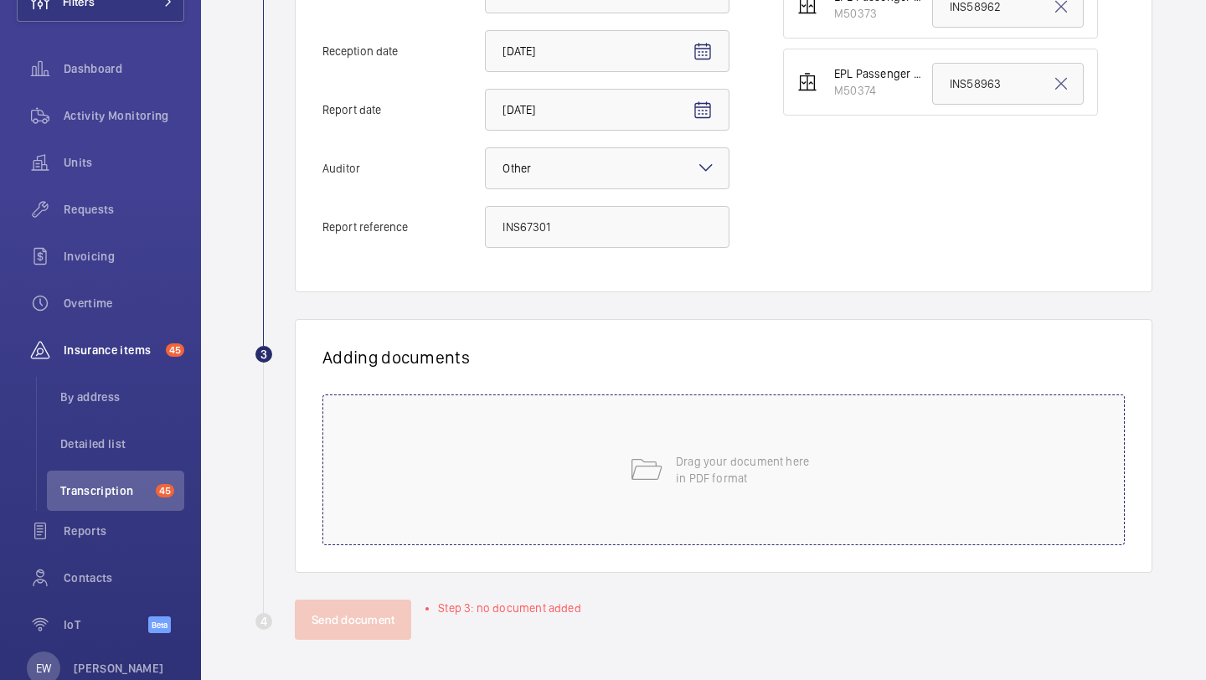
click at [646, 481] on mat-icon at bounding box center [646, 470] width 34 height 34
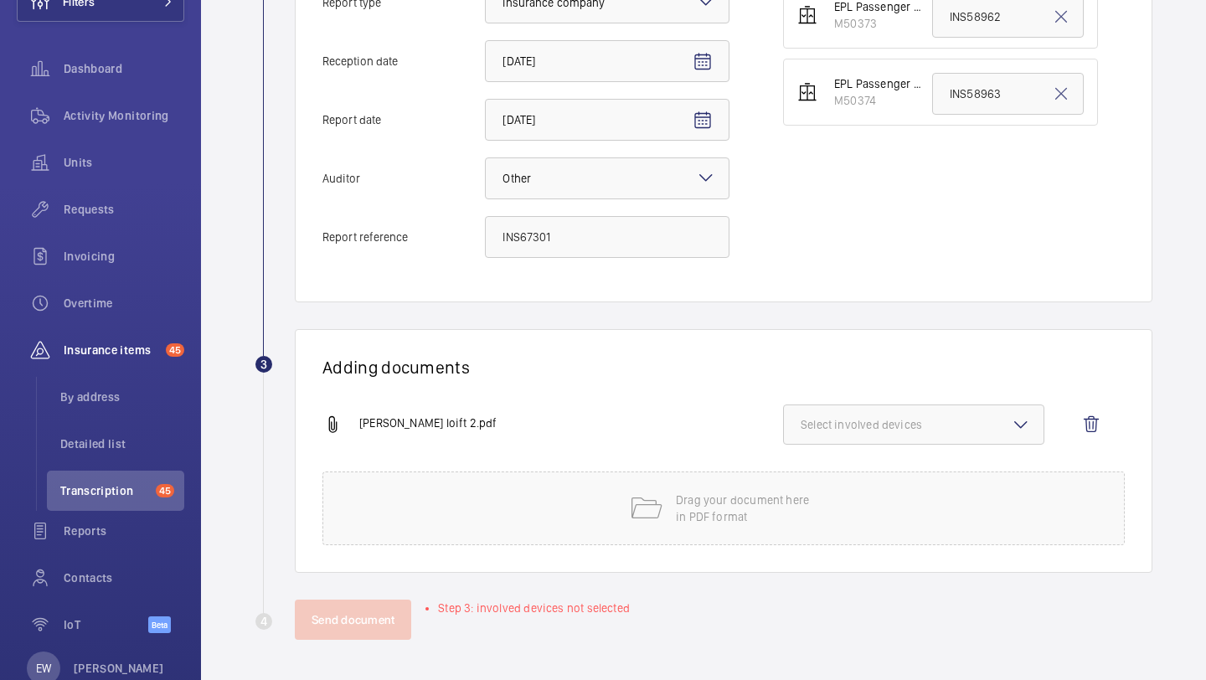
click at [890, 417] on span "Select involved devices" at bounding box center [914, 424] width 226 height 17
click at [851, 514] on span "M50374" at bounding box center [914, 517] width 173 height 17
click at [825, 514] on input "M50374" at bounding box center [809, 518] width 34 height 34
checkbox input "true"
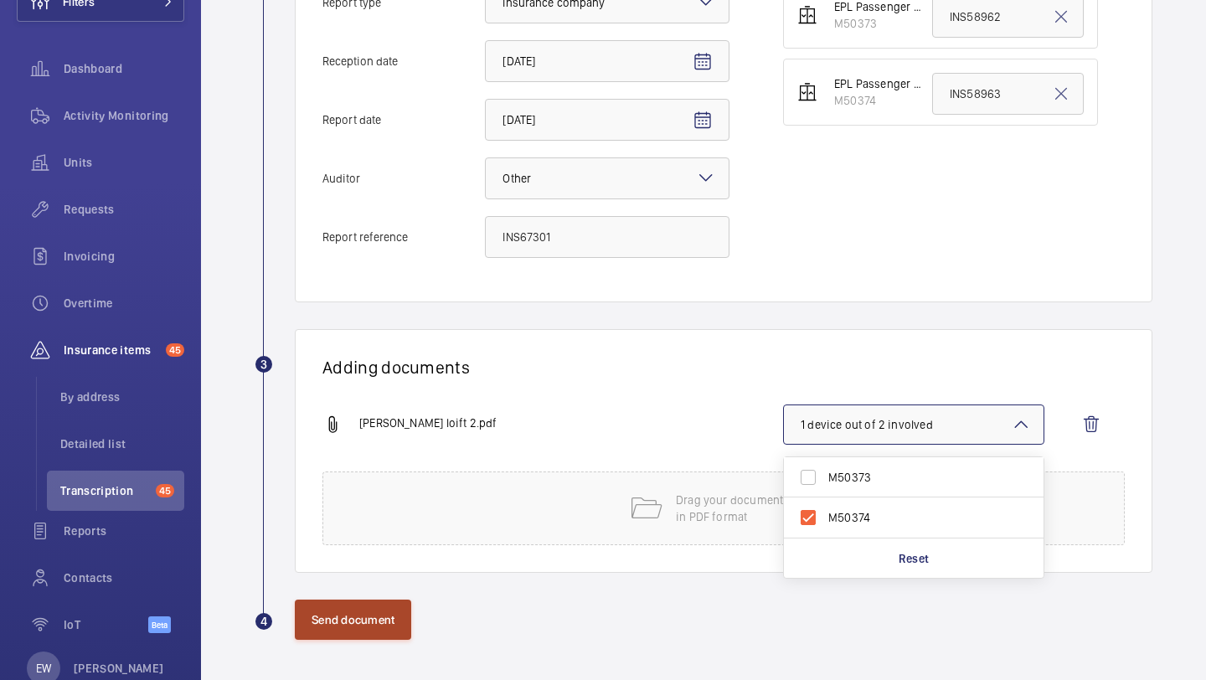
click at [392, 621] on button "Send document" at bounding box center [353, 620] width 116 height 40
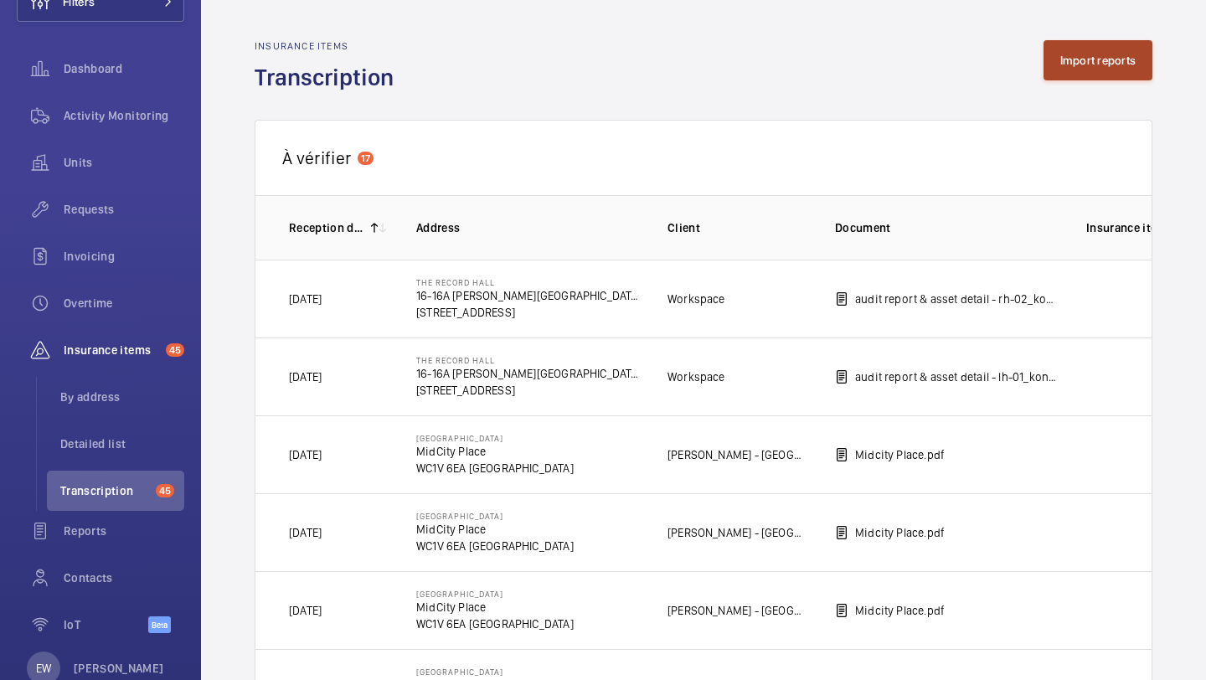
click at [1059, 60] on button "Import reports" at bounding box center [1099, 60] width 110 height 40
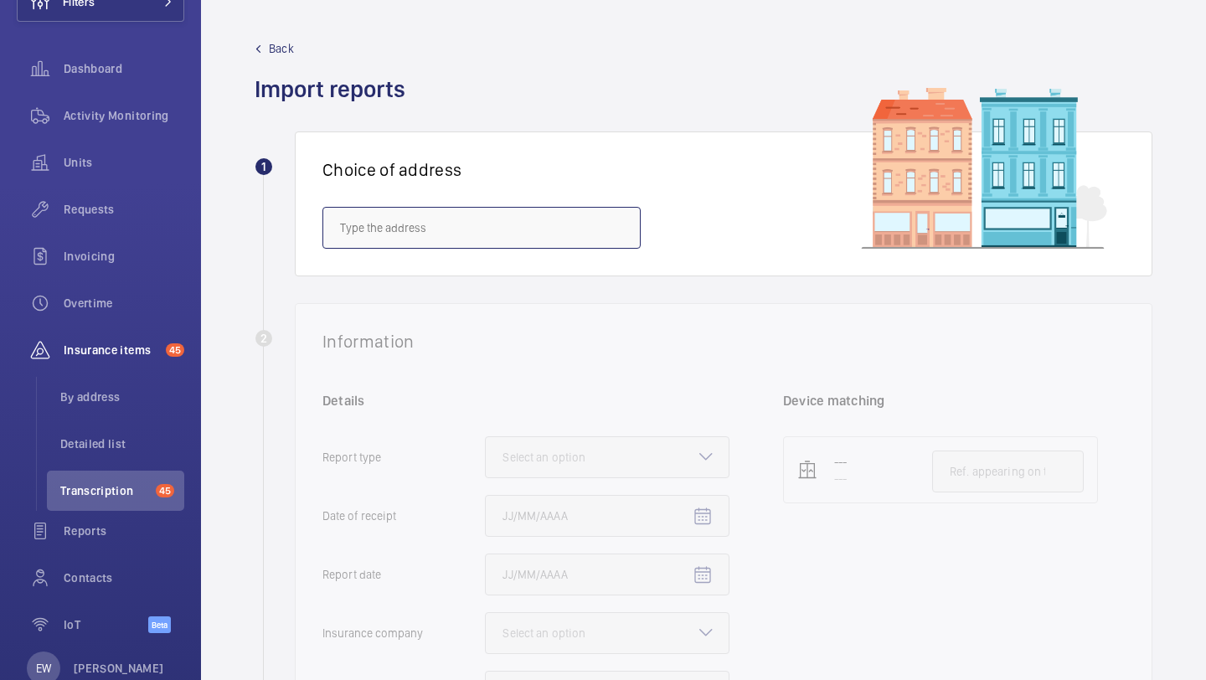
click at [560, 223] on input "text" at bounding box center [481, 228] width 318 height 42
click at [446, 292] on mat-option "51 Staburn Court - 51 Staburn Court, LONDON HA8 5JT" at bounding box center [481, 278] width 317 height 40
type input "51 Staburn Court - 51 Staburn Court, LONDON HA8 5JT"
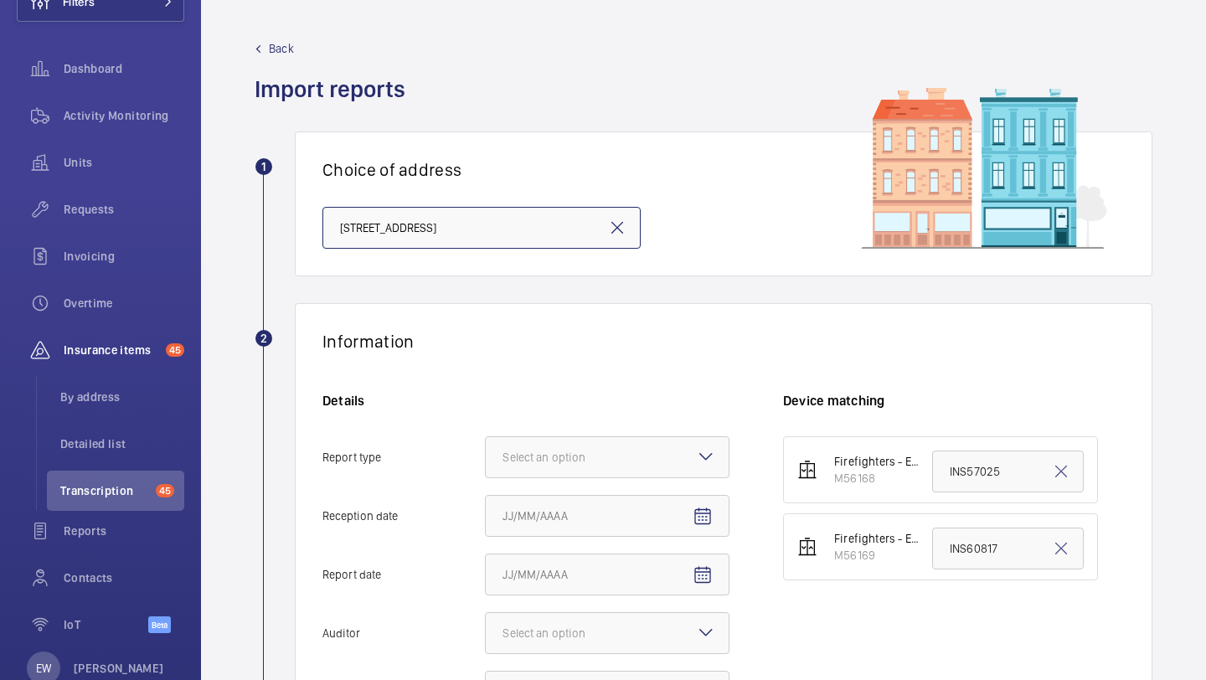
scroll to position [245, 0]
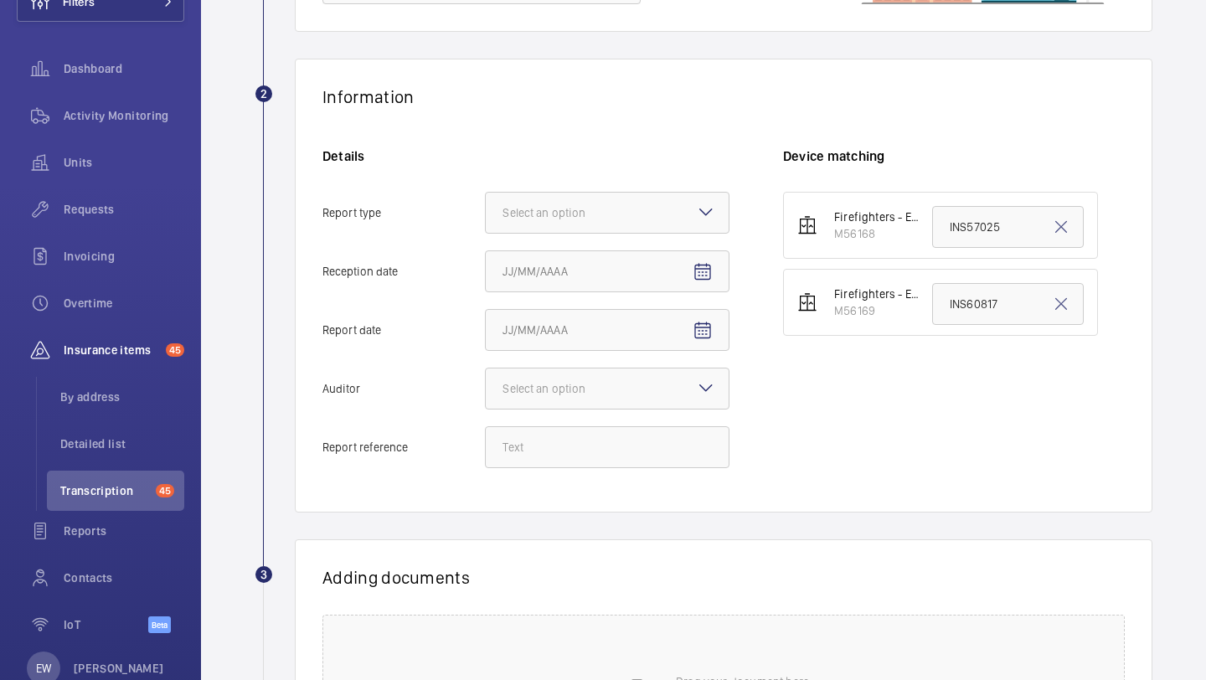
click at [555, 236] on div "Details Report type Select an option Reception date Report date Auditor Select …" at bounding box center [552, 316] width 461 height 338
click at [556, 226] on div at bounding box center [607, 213] width 243 height 40
click at [486, 226] on input "Report type Select an option" at bounding box center [486, 213] width 0 height 40
click at [565, 275] on div "Insurance company" at bounding box center [607, 264] width 243 height 41
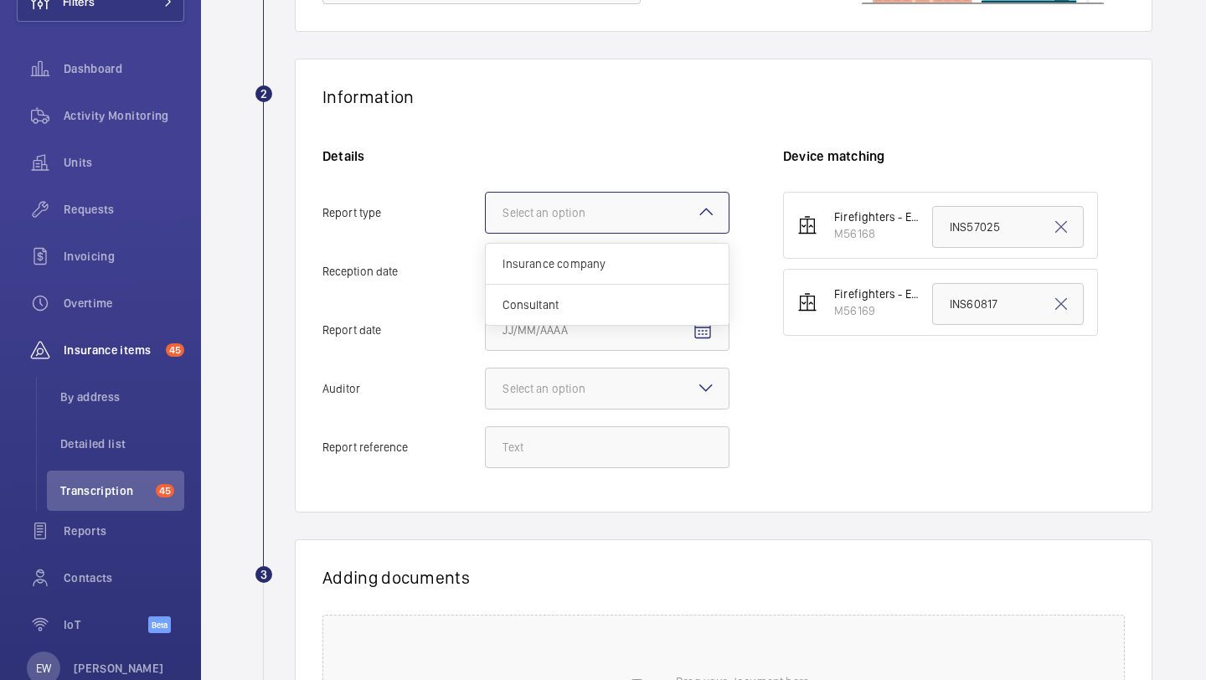
click at [486, 233] on input "Report type Select an option Insurance company Consultant" at bounding box center [486, 213] width 0 height 40
click at [704, 271] on mat-icon "Open calendar" at bounding box center [703, 272] width 20 height 20
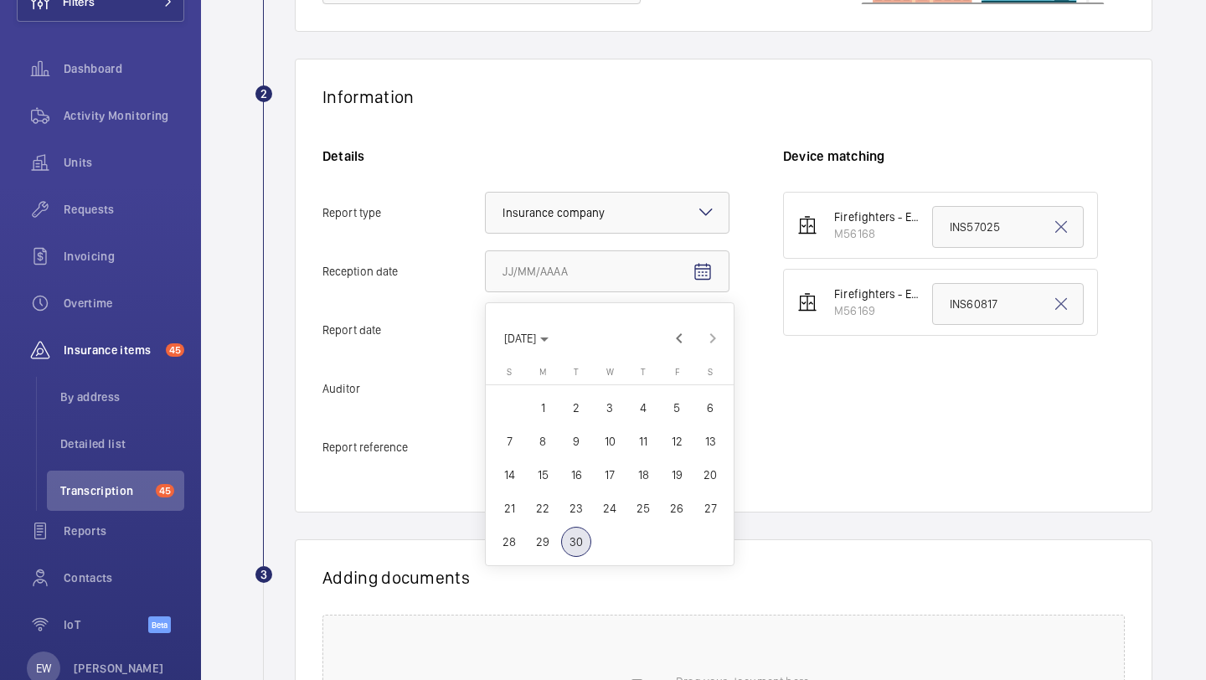
click at [550, 540] on span "29" at bounding box center [543, 542] width 30 height 30
type input "9/29/2025"
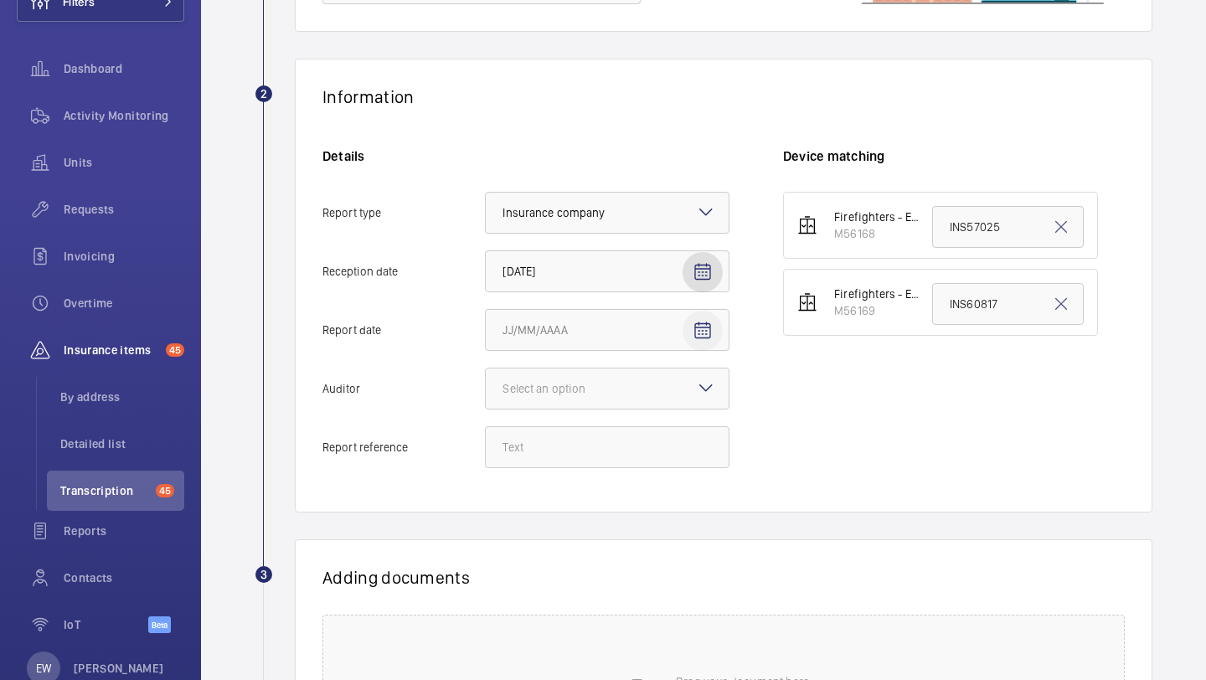
click at [704, 331] on mat-icon "Open calendar" at bounding box center [703, 331] width 20 height 20
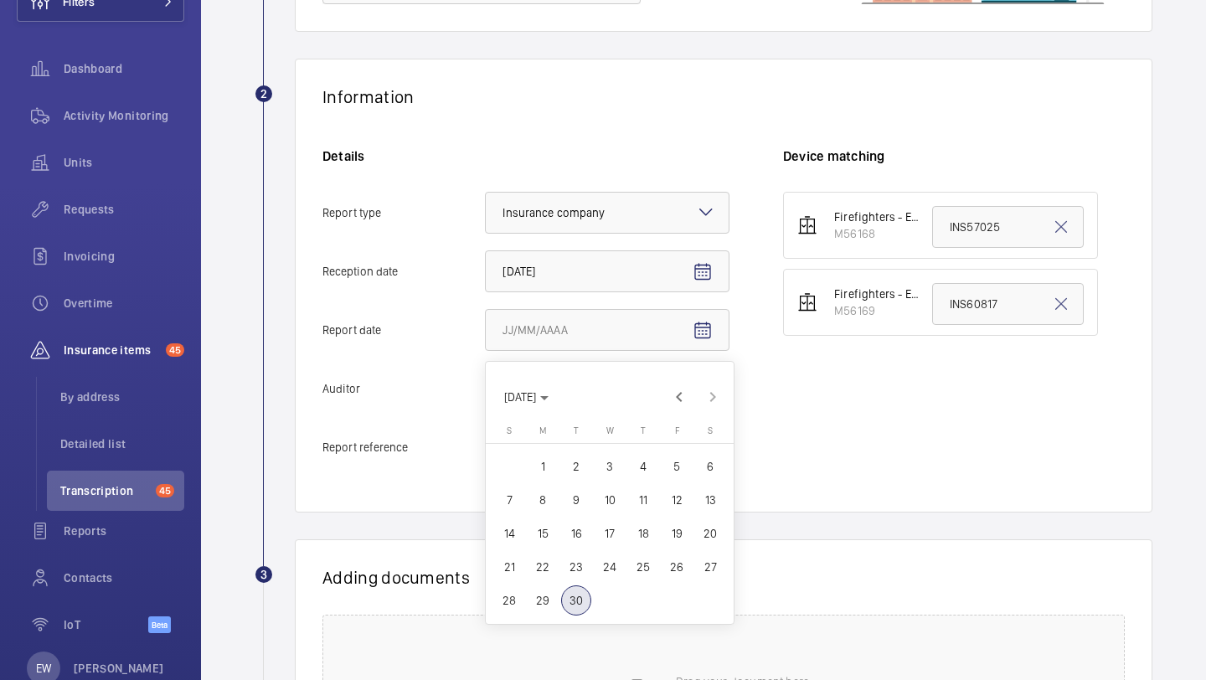
click at [673, 565] on span "26" at bounding box center [677, 567] width 30 height 30
type input "9/26/2025"
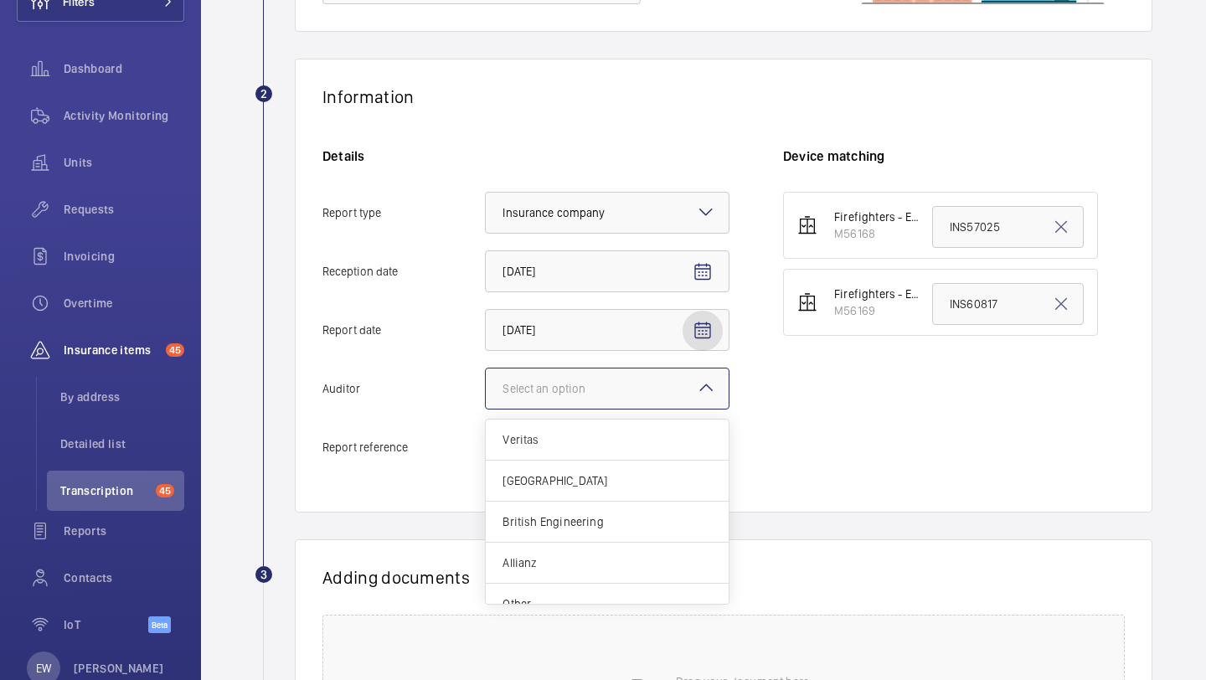
click at [658, 406] on div at bounding box center [607, 389] width 243 height 40
click at [486, 406] on input "Auditor Select an option Veritas Zurich British Engineering Allianz Other" at bounding box center [486, 389] width 0 height 40
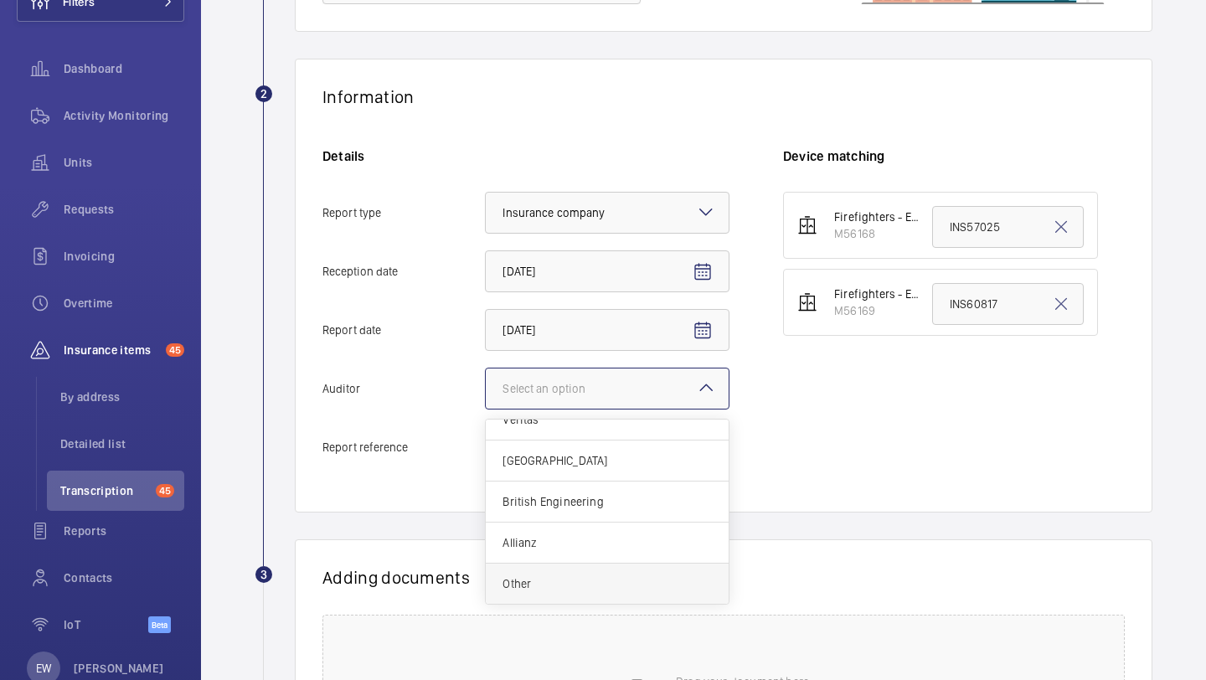
click at [616, 575] on span "Other" at bounding box center [607, 583] width 209 height 17
click at [486, 409] on input "Auditor Select an option Veritas Zurich British Engineering Allianz Other" at bounding box center [486, 389] width 0 height 40
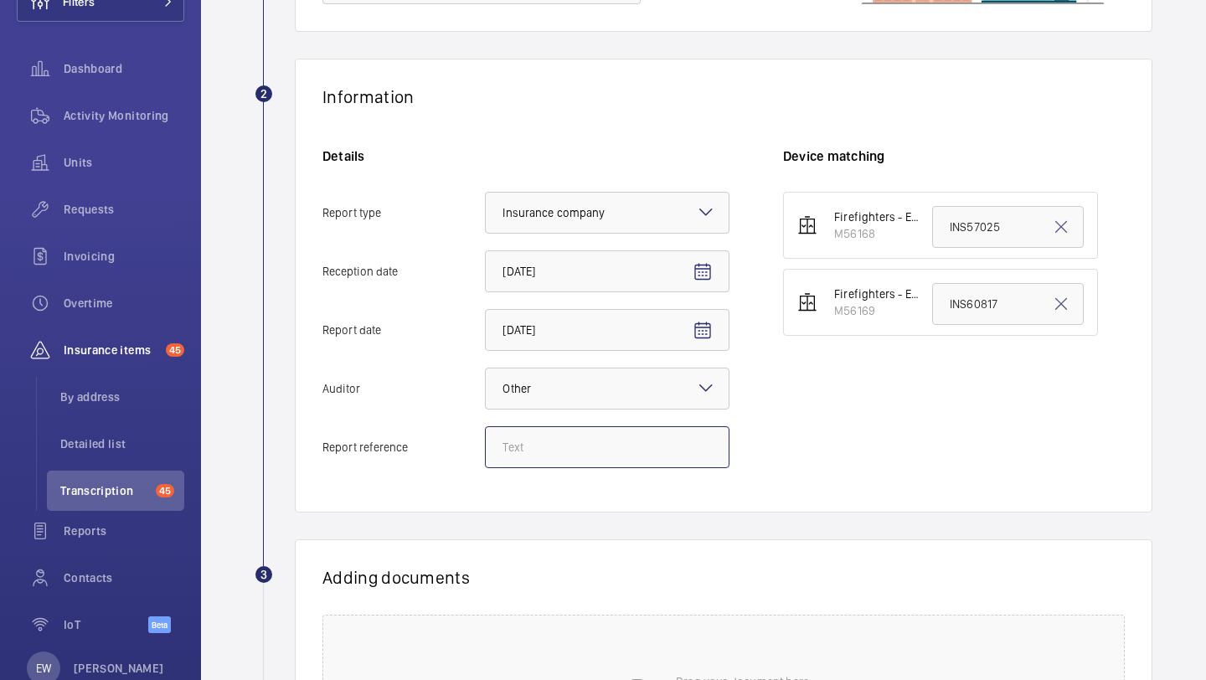
click at [574, 455] on input "Report reference" at bounding box center [607, 447] width 245 height 42
paste input "INS67097"
type input "INS67097"
click at [937, 224] on input "INS57025" at bounding box center [1008, 227] width 152 height 42
click at [969, 229] on input "INS57025" at bounding box center [1008, 227] width 152 height 42
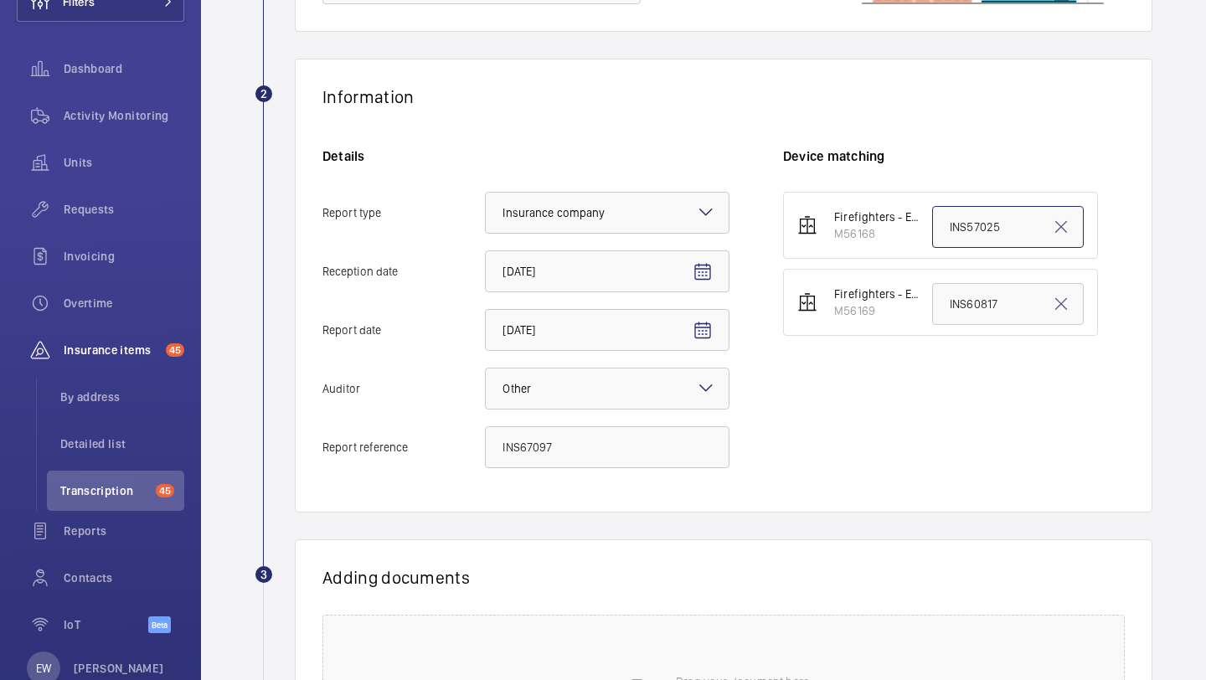
click at [969, 229] on input "INS57025" at bounding box center [1008, 227] width 152 height 42
paste input "67097"
type input "INS67097"
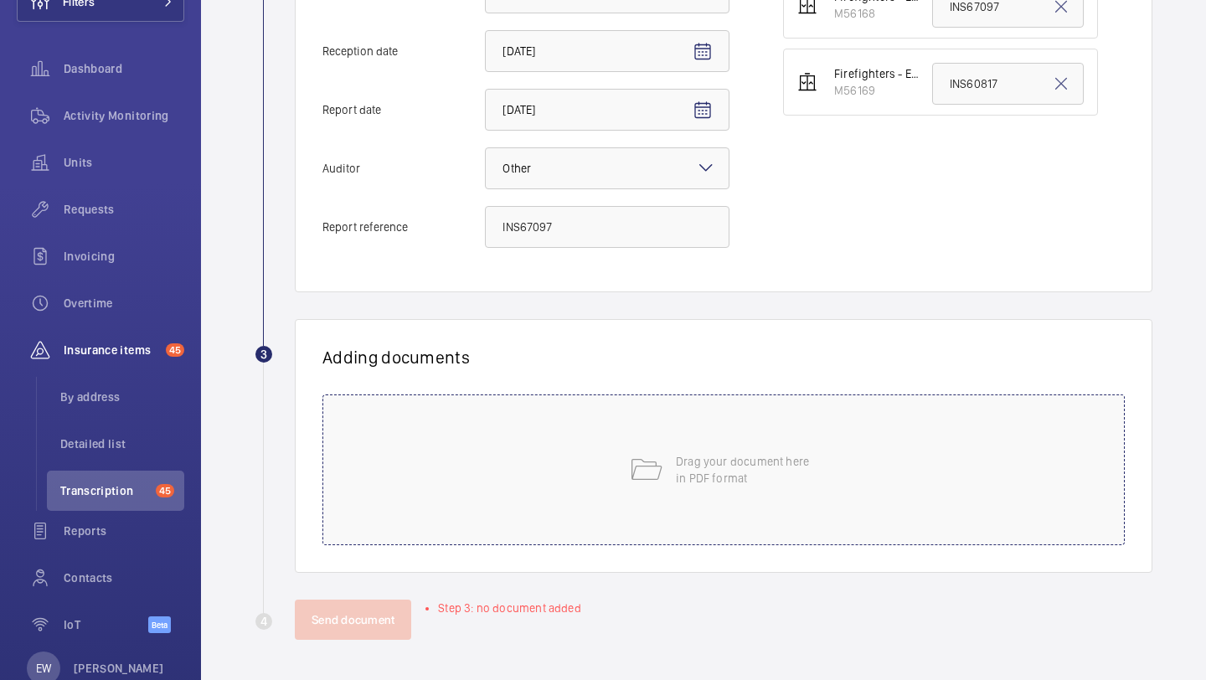
click at [621, 467] on div "Drag your document here in PDF format" at bounding box center [723, 469] width 802 height 151
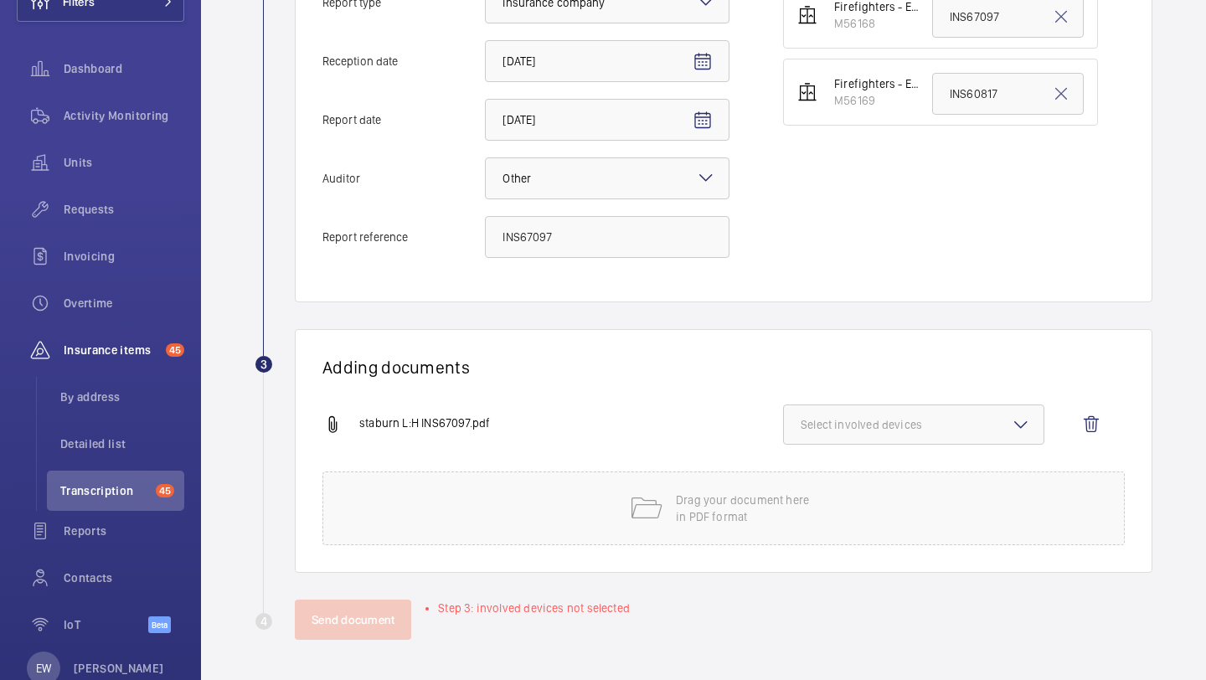
click at [885, 424] on span "Select involved devices" at bounding box center [914, 424] width 226 height 17
click at [882, 462] on label "M56168" at bounding box center [901, 477] width 235 height 40
click at [825, 462] on input "M56168" at bounding box center [809, 478] width 34 height 34
checkbox input "true"
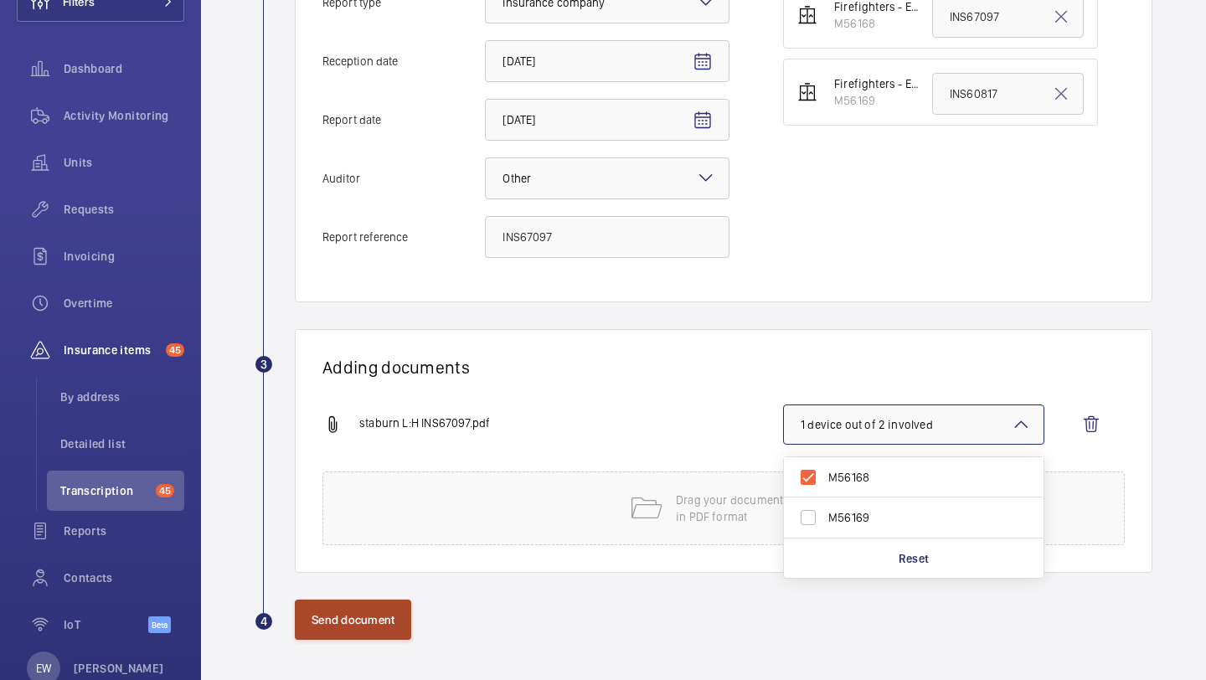
click at [324, 624] on button "Send document" at bounding box center [353, 620] width 116 height 40
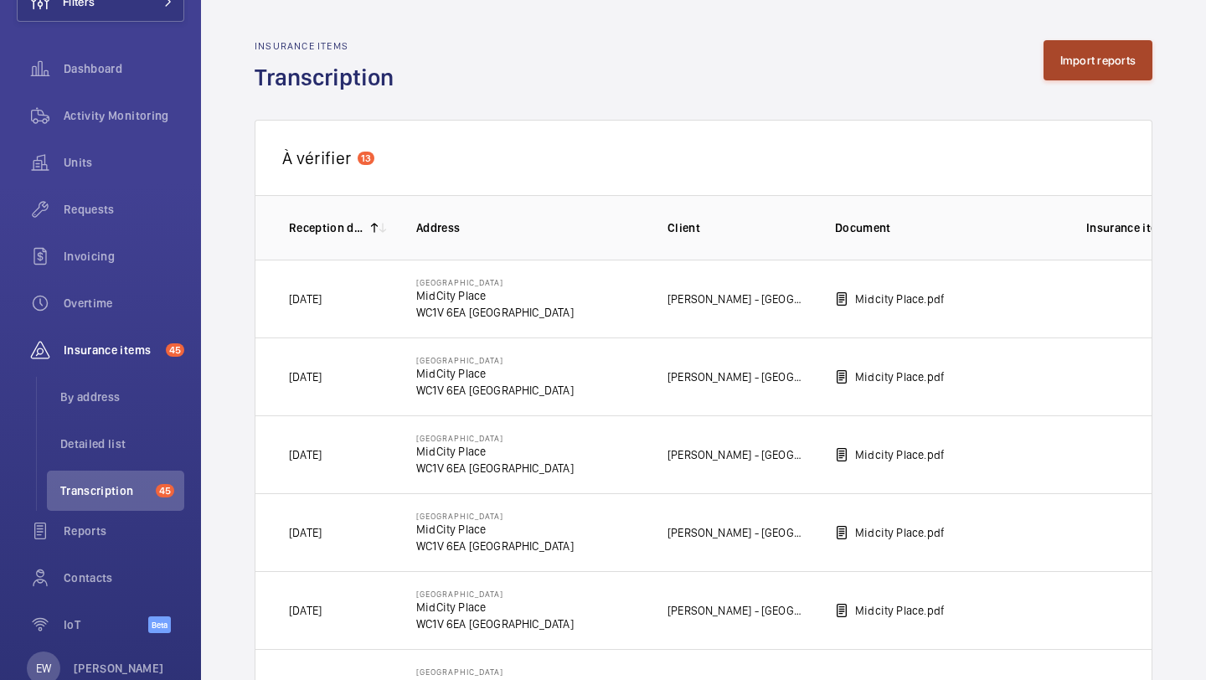
click at [1070, 71] on button "Import reports" at bounding box center [1099, 60] width 110 height 40
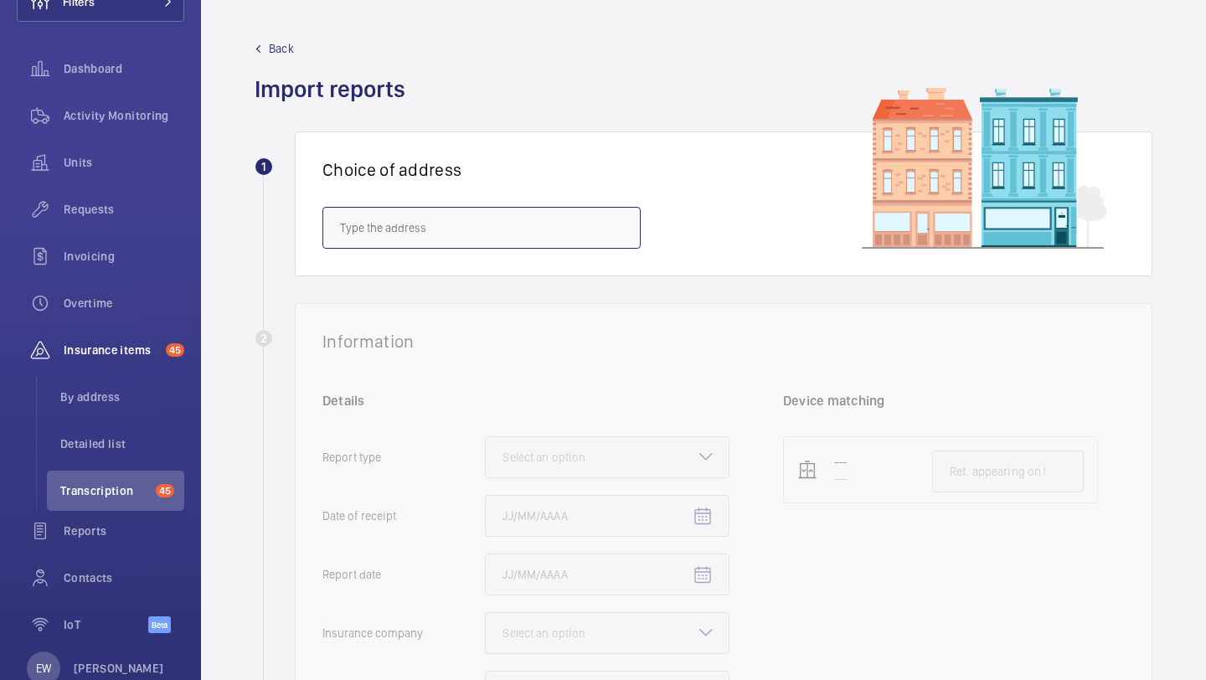
click at [511, 218] on input "text" at bounding box center [481, 228] width 318 height 42
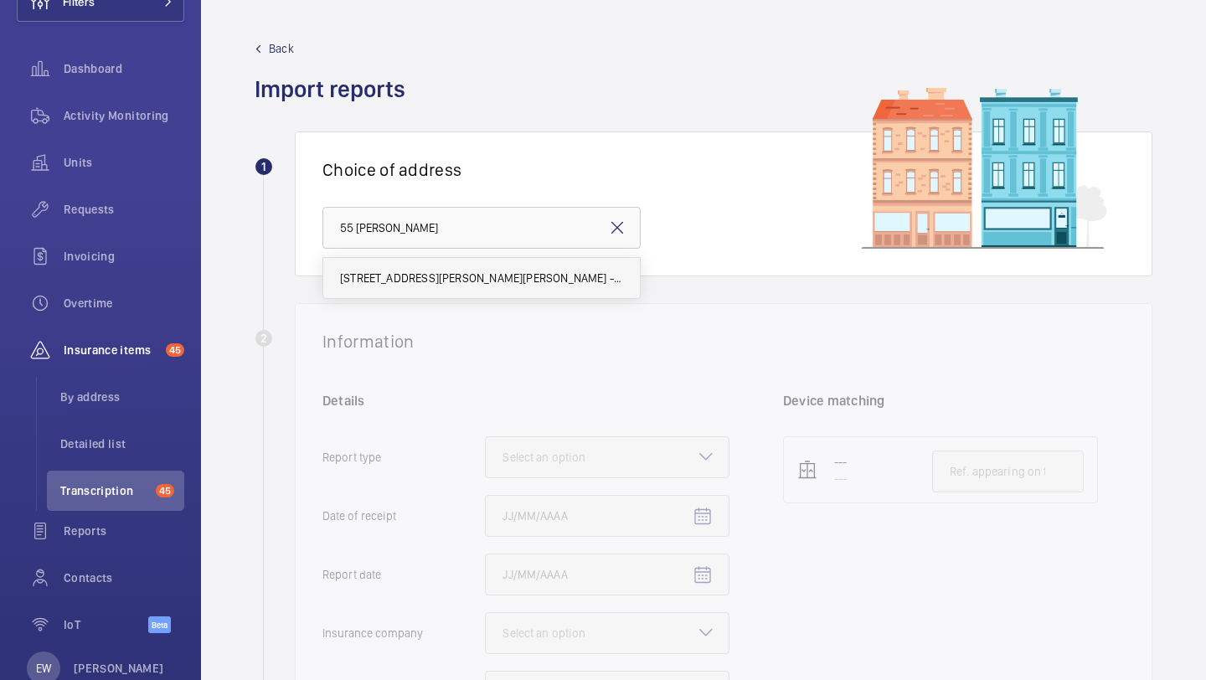
click at [510, 273] on span "55 Warren Shawe Lane - 55 Warren Shawe Lane, LONDON HA8 8FX" at bounding box center [481, 278] width 283 height 17
type input "55 Warren Shawe Lane - 55 Warren Shawe Lane, LONDON HA8 8FX"
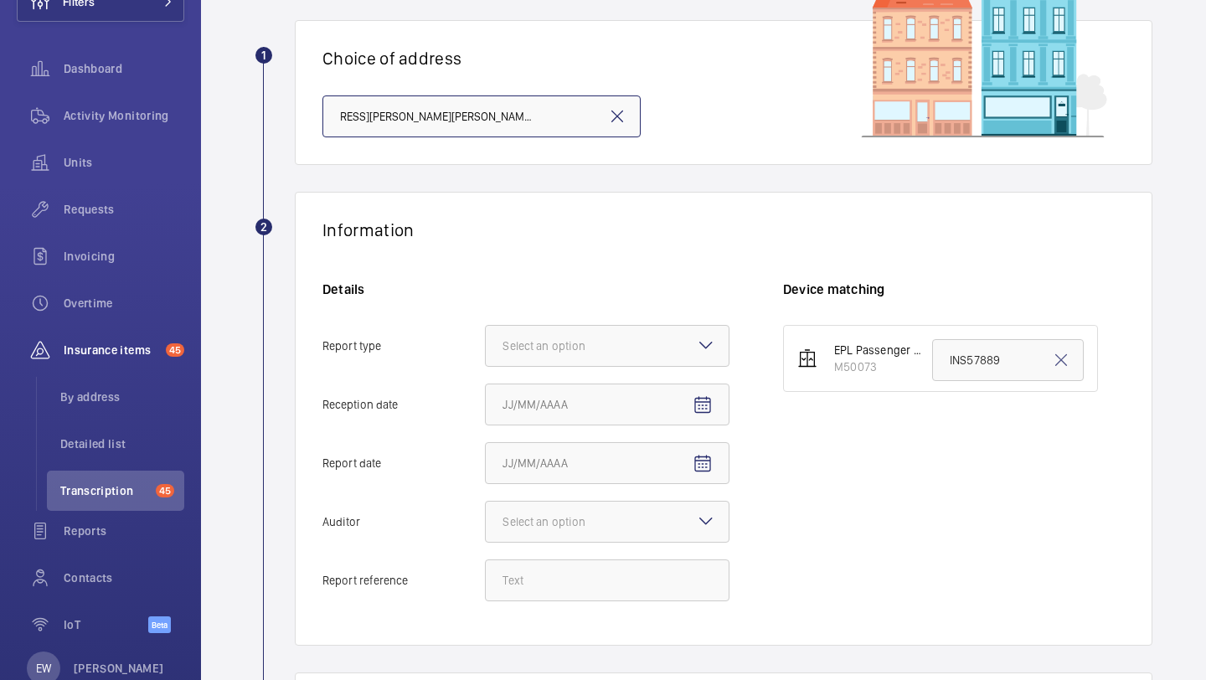
scroll to position [116, 0]
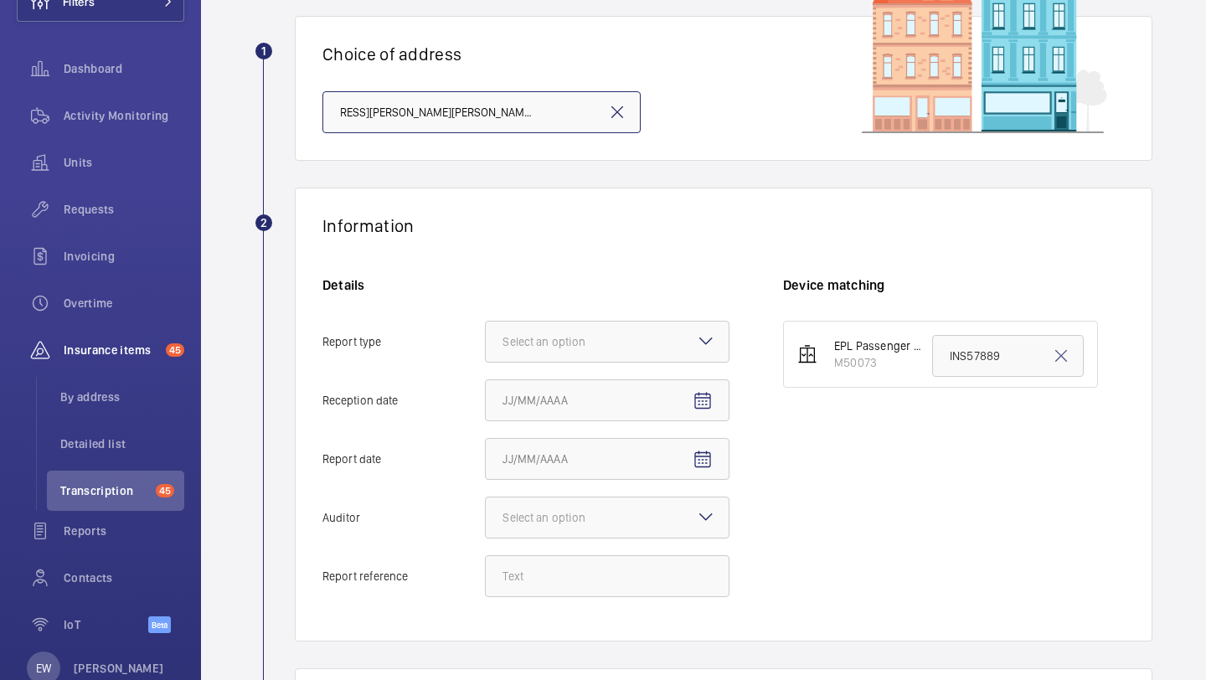
click at [609, 337] on div "Select an option" at bounding box center [565, 341] width 125 height 17
click at [486, 337] on input "Report type Select an option" at bounding box center [486, 342] width 0 height 40
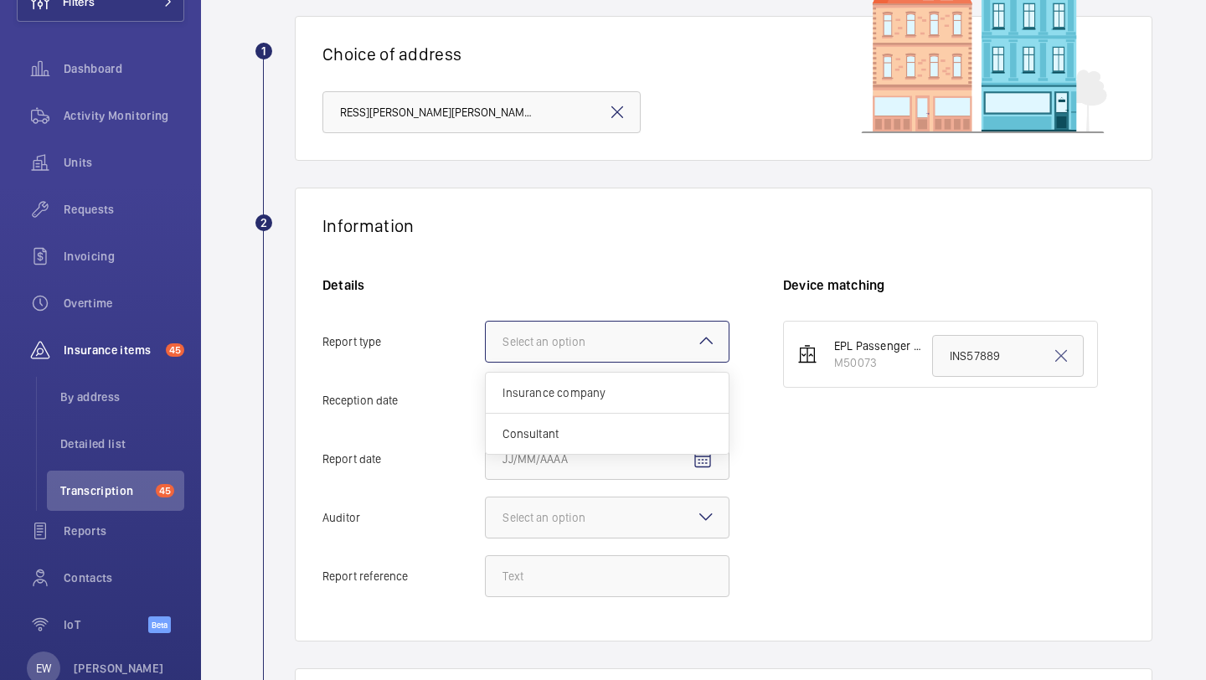
scroll to position [0, 0]
click at [590, 389] on span "Insurance company" at bounding box center [607, 392] width 209 height 17
click at [486, 362] on input "Report type Select an option Insurance company Consultant" at bounding box center [486, 342] width 0 height 40
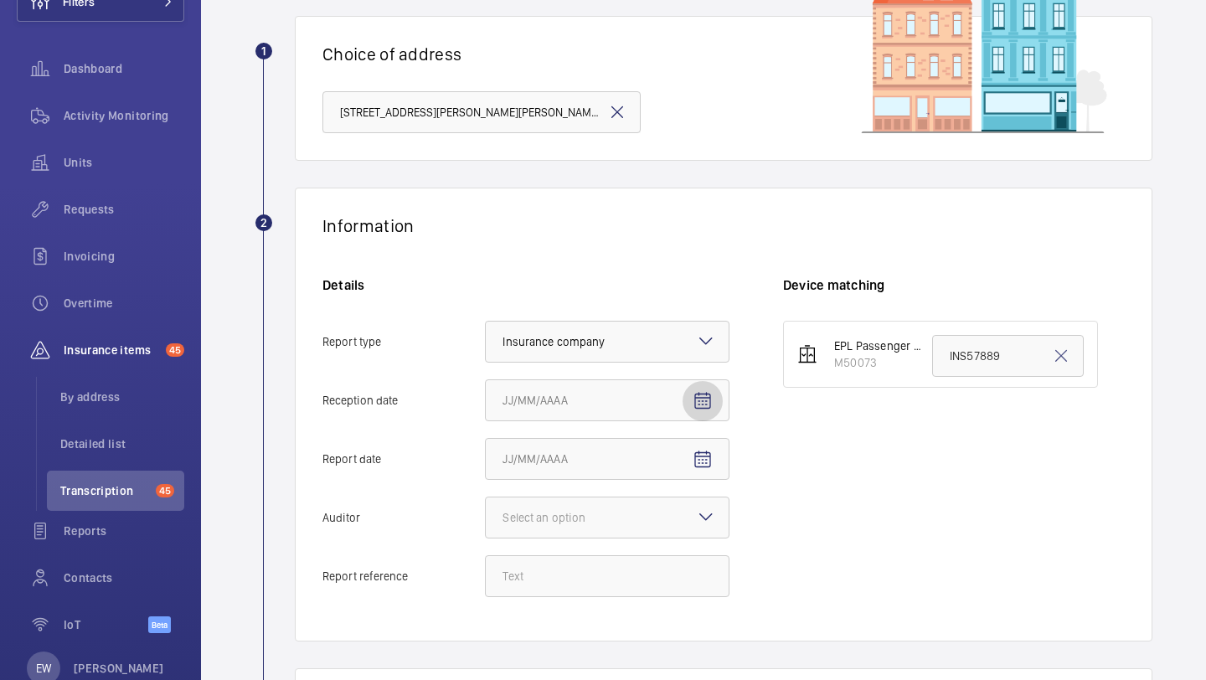
click at [715, 400] on span "Open calendar" at bounding box center [703, 401] width 40 height 40
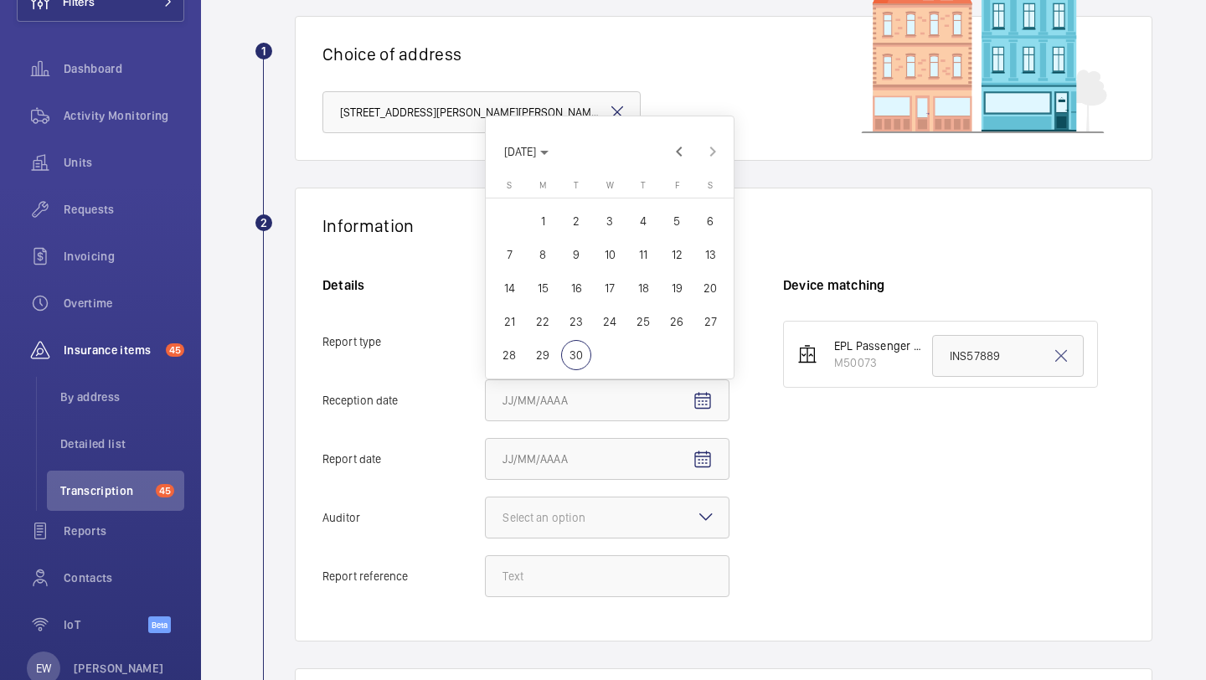
click at [546, 351] on span "29" at bounding box center [543, 355] width 30 height 30
type input "9/29/2025"
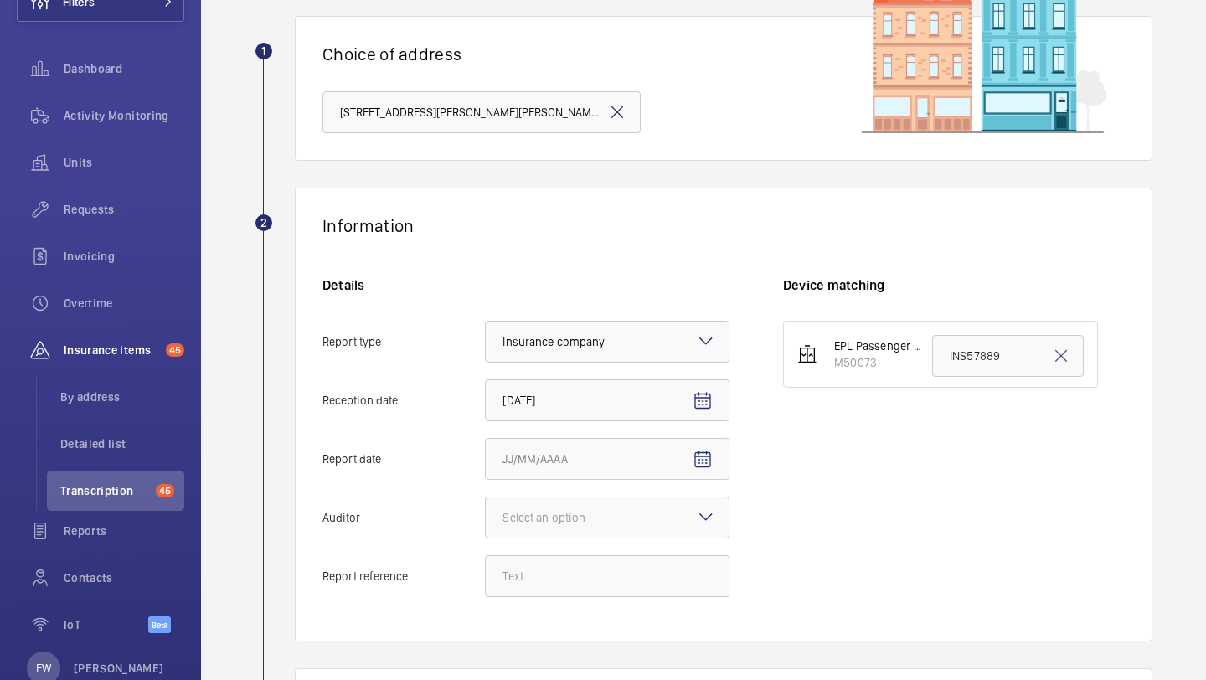
click at [696, 433] on div "Details Report type Select an option × Insurance company × Reception date 9/29/…" at bounding box center [552, 445] width 461 height 338
click at [696, 437] on div "Details Report type Select an option × Insurance company × Reception date 9/29/…" at bounding box center [552, 445] width 461 height 338
click at [702, 462] on mat-icon "Open calendar" at bounding box center [703, 460] width 20 height 20
click at [678, 376] on span "26" at bounding box center [677, 380] width 30 height 30
type input "9/26/2025"
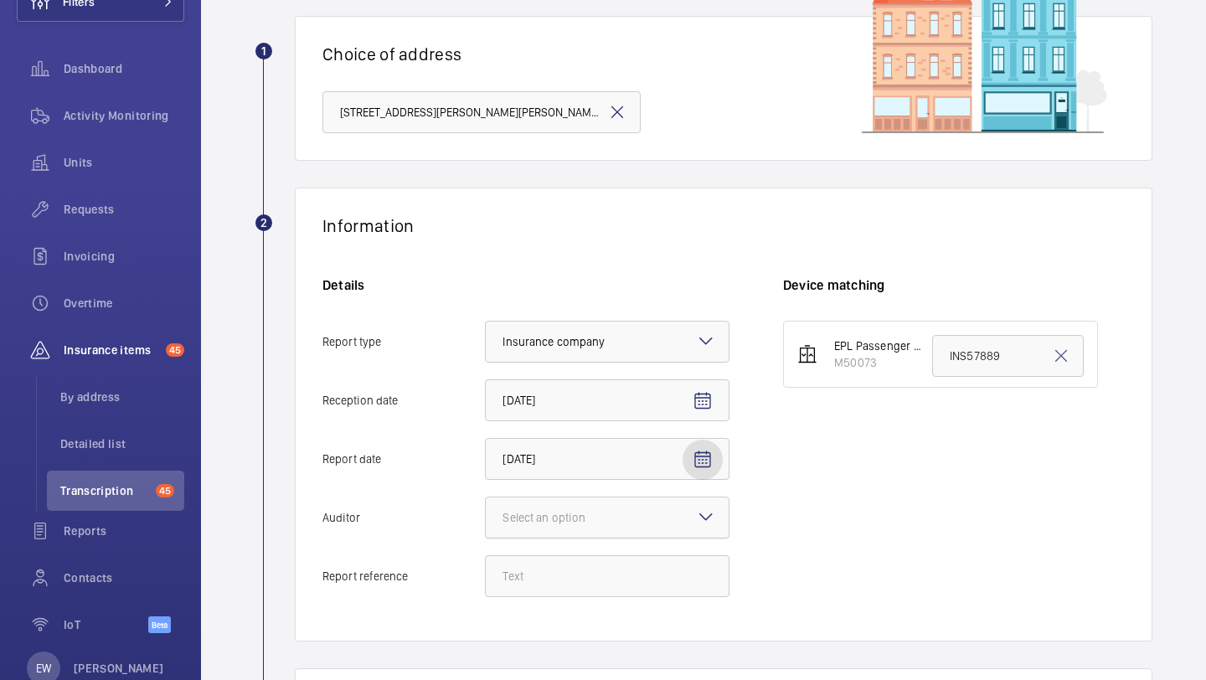
click at [608, 520] on div "Select an option" at bounding box center [565, 517] width 125 height 17
click at [486, 520] on input "Auditor Select an option" at bounding box center [486, 518] width 0 height 40
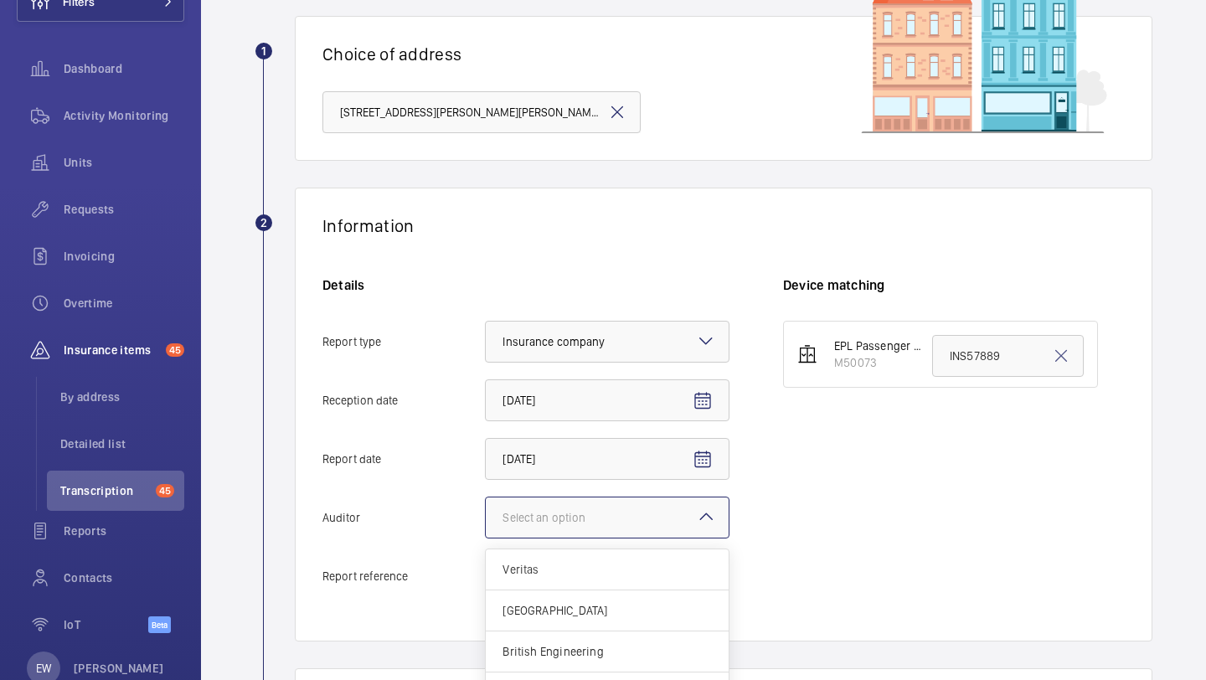
scroll to position [369, 0]
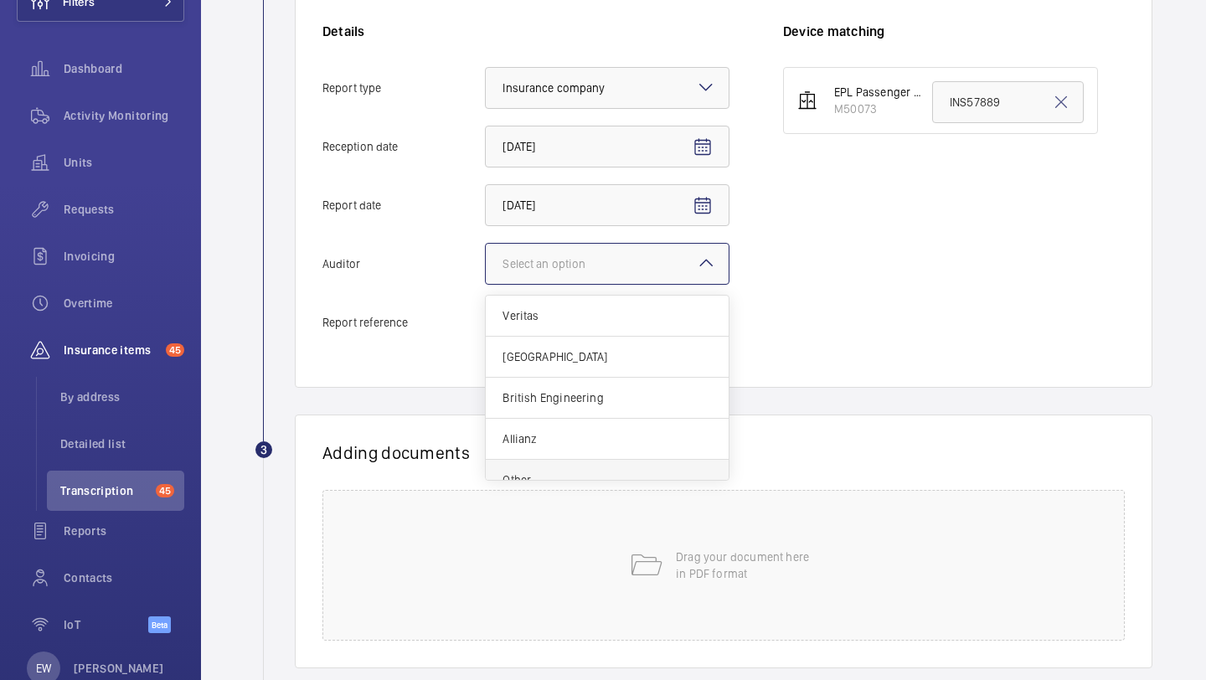
click at [590, 465] on div "Other" at bounding box center [607, 480] width 243 height 40
click at [486, 284] on input "Auditor Select an option Veritas Zurich British Engineering Allianz Other" at bounding box center [486, 264] width 0 height 40
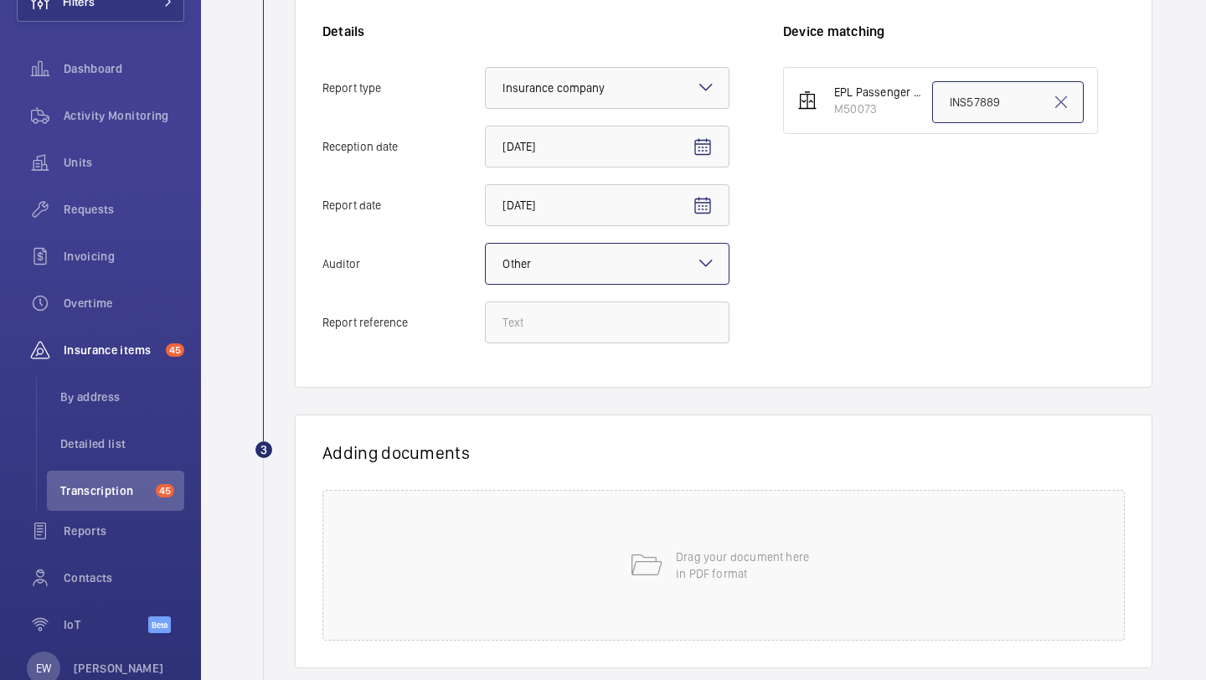
click at [979, 109] on input "INS57889" at bounding box center [1008, 102] width 152 height 42
click at [979, 108] on input "INS57889" at bounding box center [1008, 102] width 152 height 42
paste input "67095"
type input "INS67095"
click at [588, 313] on input "Report reference" at bounding box center [607, 323] width 245 height 42
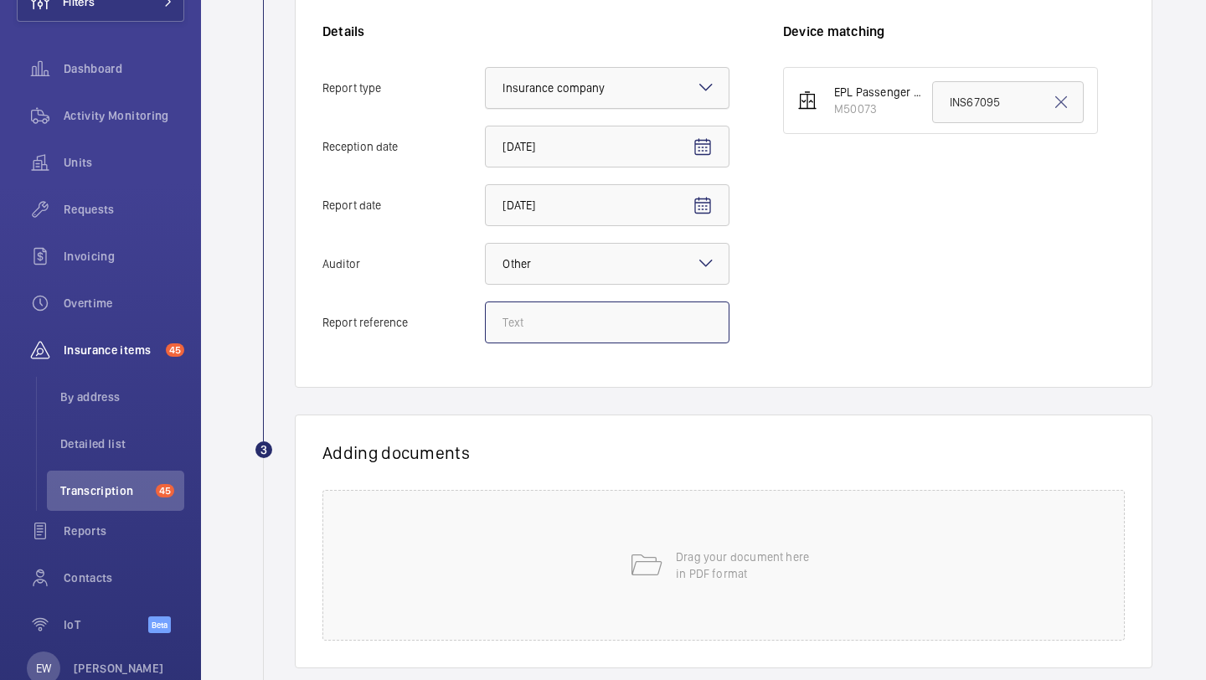
paste input "INS67095"
type input "INS67095"
click at [663, 529] on div "Drag your document here in PDF format" at bounding box center [723, 565] width 802 height 151
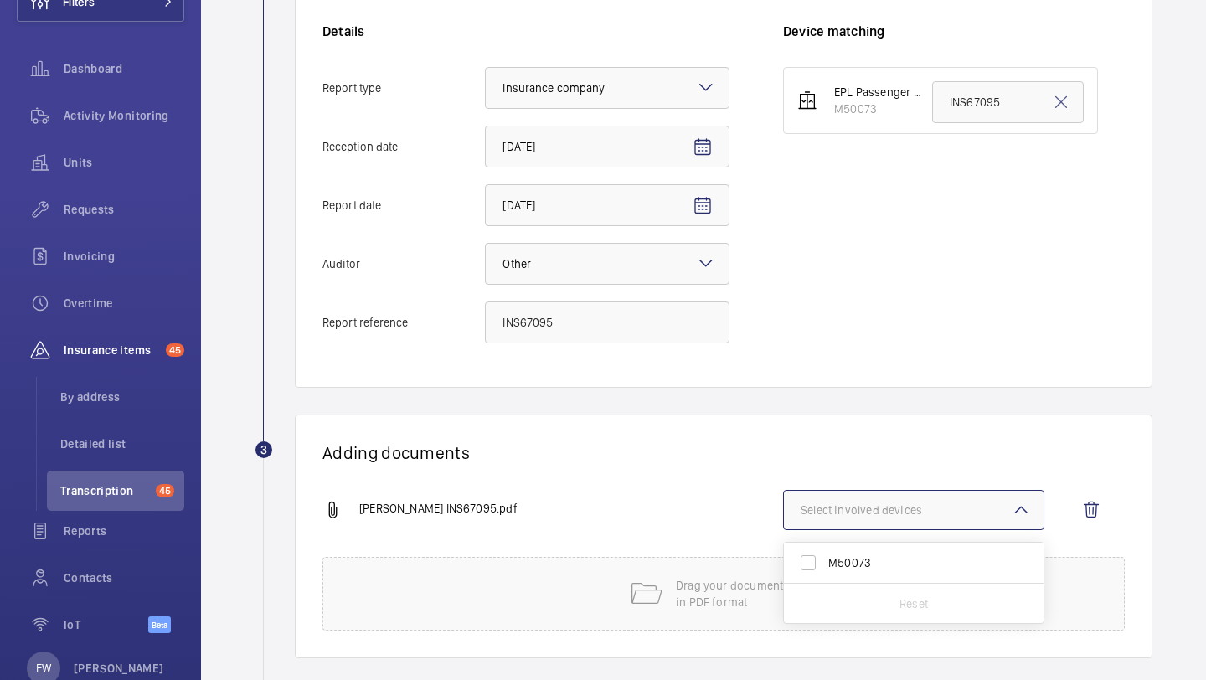
click at [874, 552] on label "M50073" at bounding box center [901, 563] width 235 height 40
click at [825, 552] on input "M50073" at bounding box center [809, 563] width 34 height 34
checkbox input "true"
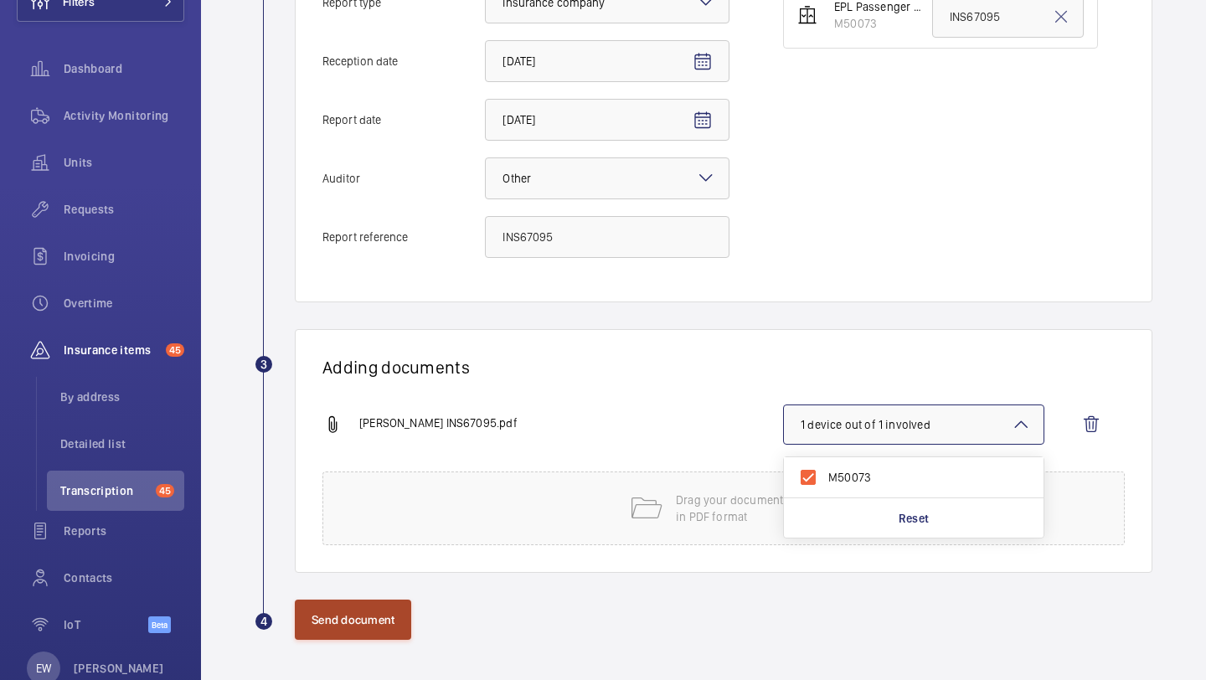
click at [392, 613] on button "Send document" at bounding box center [353, 620] width 116 height 40
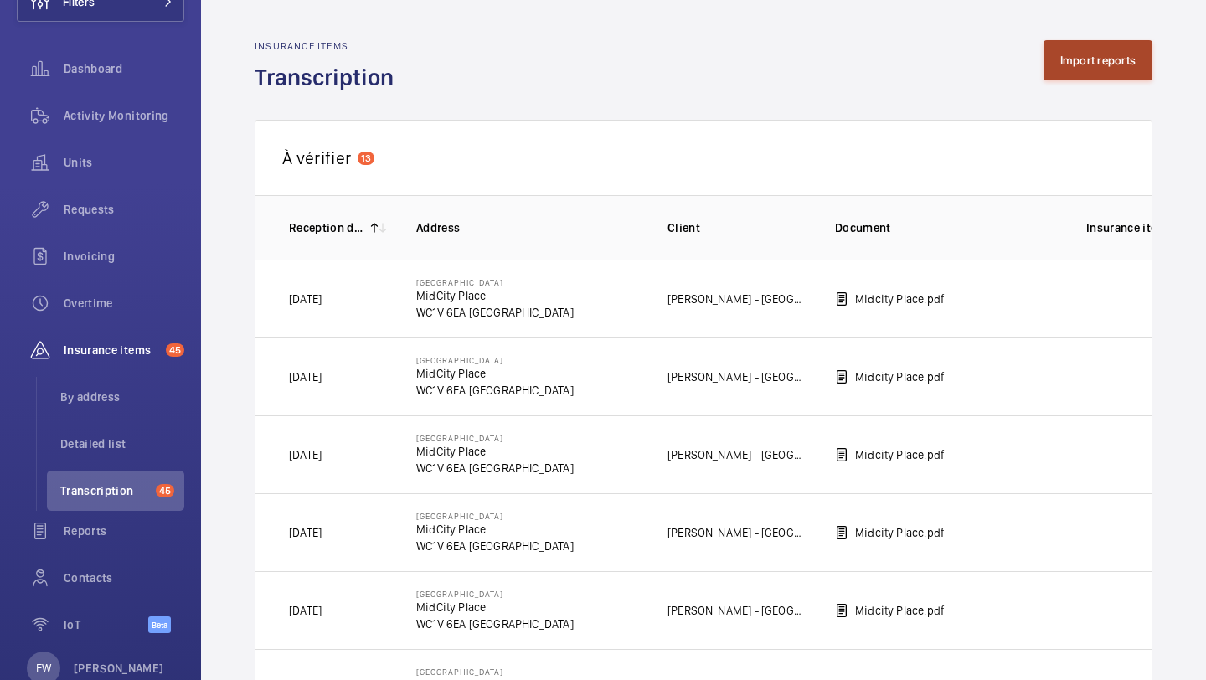
click at [1076, 64] on button "Import reports" at bounding box center [1099, 60] width 110 height 40
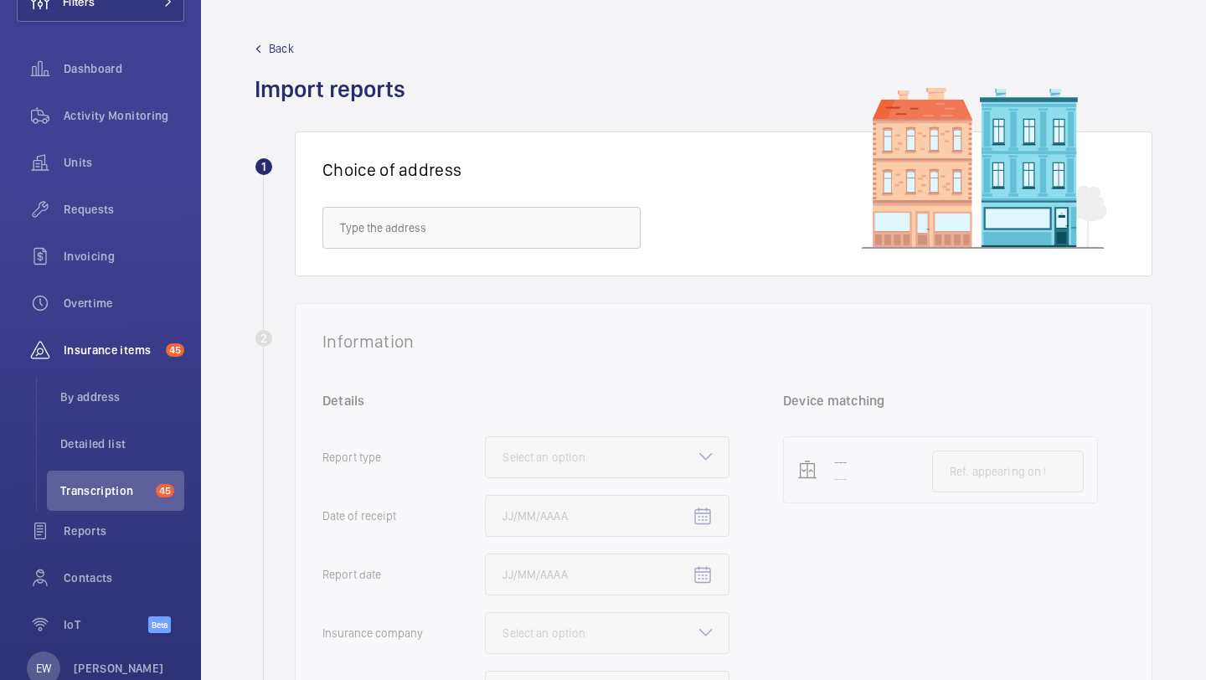
click at [606, 200] on div "Choice of address" at bounding box center [724, 203] width 858 height 145
click at [580, 225] on input "text" at bounding box center [481, 228] width 318 height 42
click at [544, 283] on span "Bruce Kenrick House - Bruce Kenrick House, LONDON N1 9FL" at bounding box center [481, 278] width 283 height 17
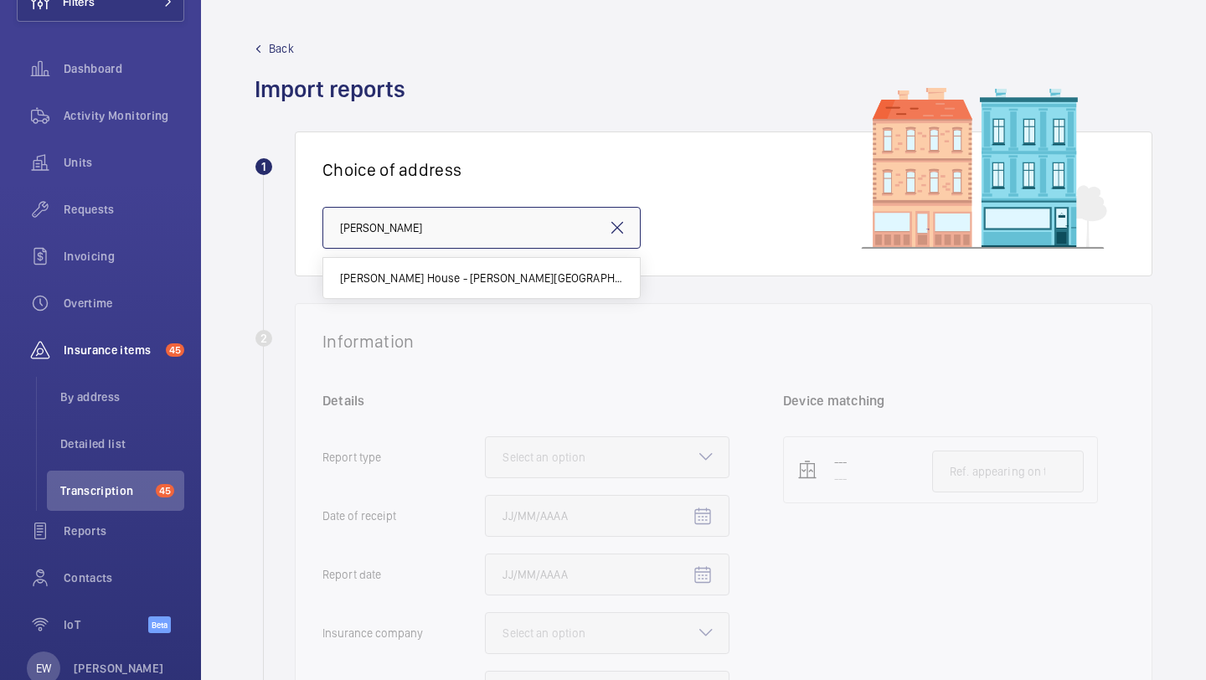
type input "Bruce Kenrick House - Bruce Kenrick House, LONDON N1 9FL"
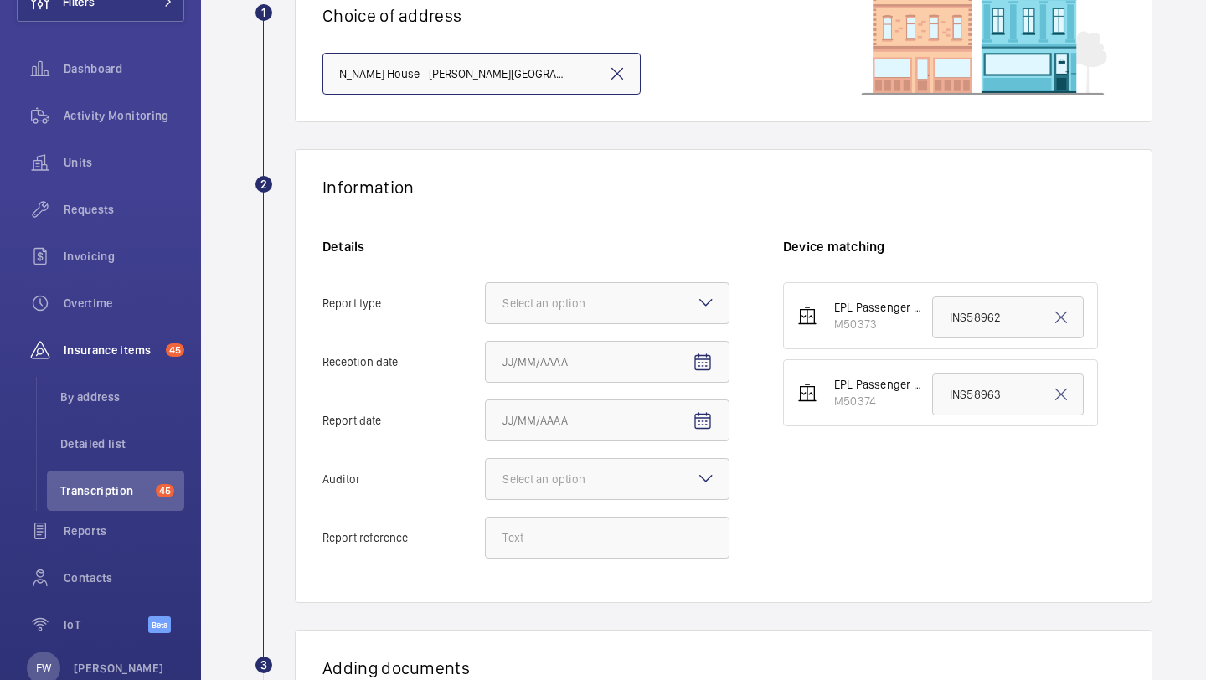
scroll to position [182, 0]
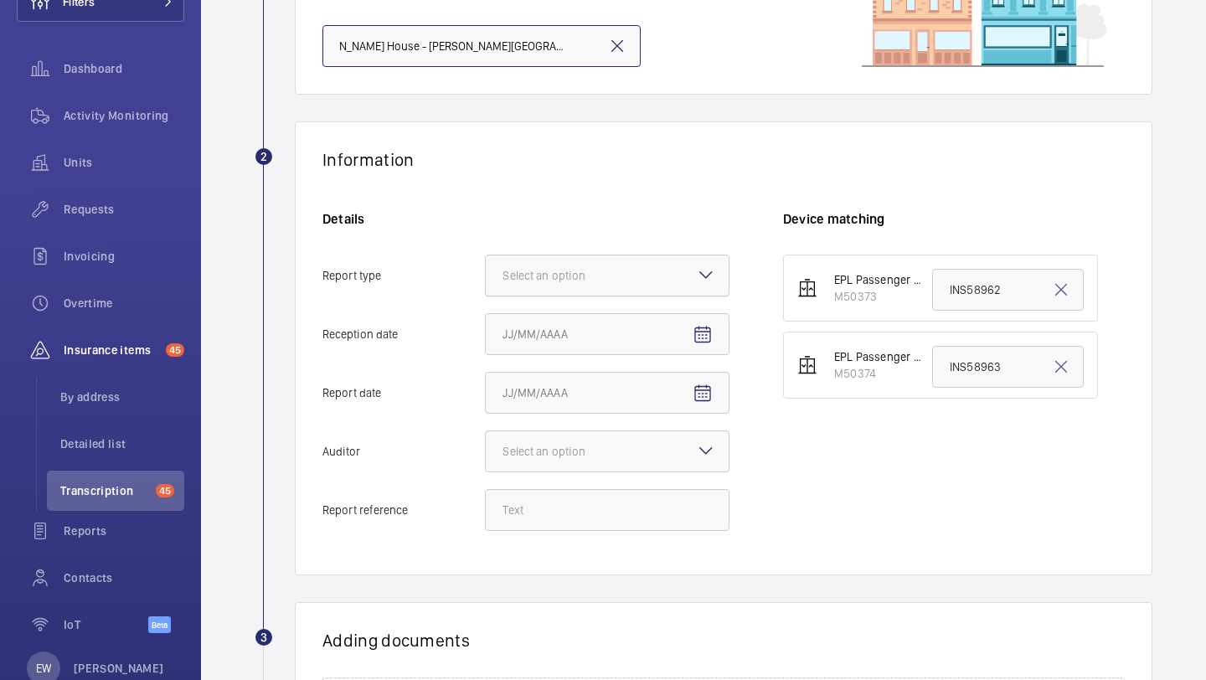
click at [614, 288] on div at bounding box center [607, 275] width 243 height 40
click at [486, 288] on input "Report type Select an option" at bounding box center [486, 275] width 0 height 40
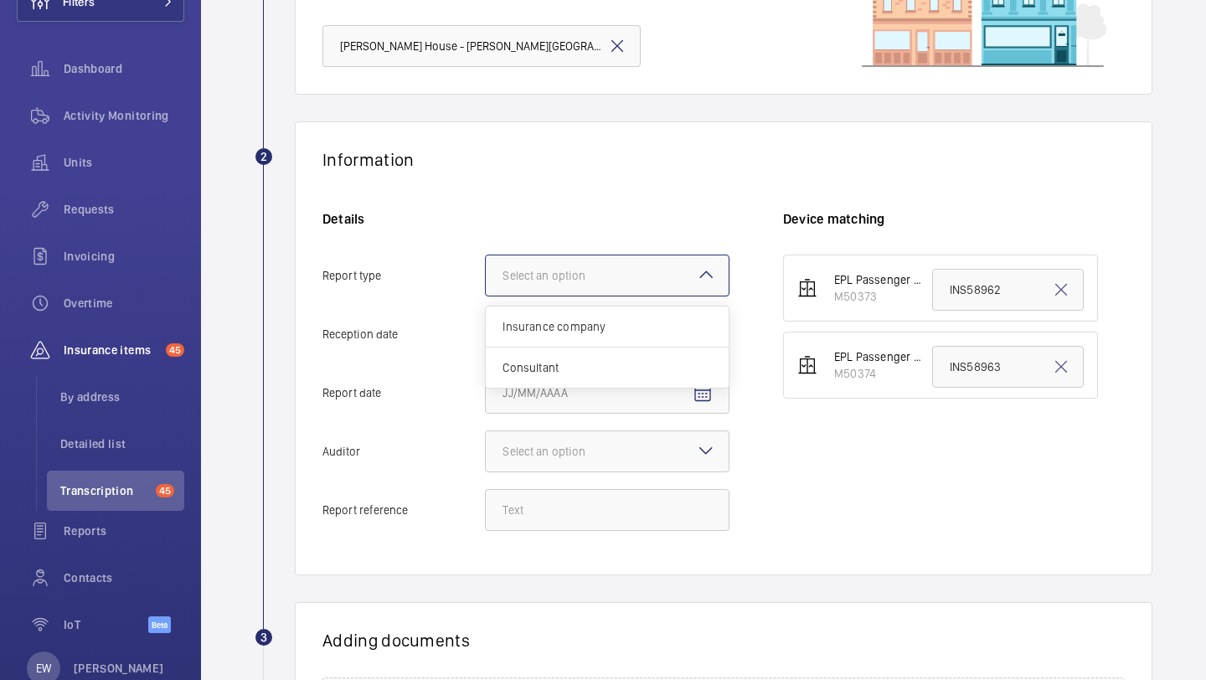
click at [614, 317] on div "Insurance company" at bounding box center [607, 327] width 243 height 41
click at [486, 296] on input "Report type Select an option Insurance company Consultant" at bounding box center [486, 275] width 0 height 40
click at [688, 331] on span "Open calendar" at bounding box center [703, 335] width 40 height 40
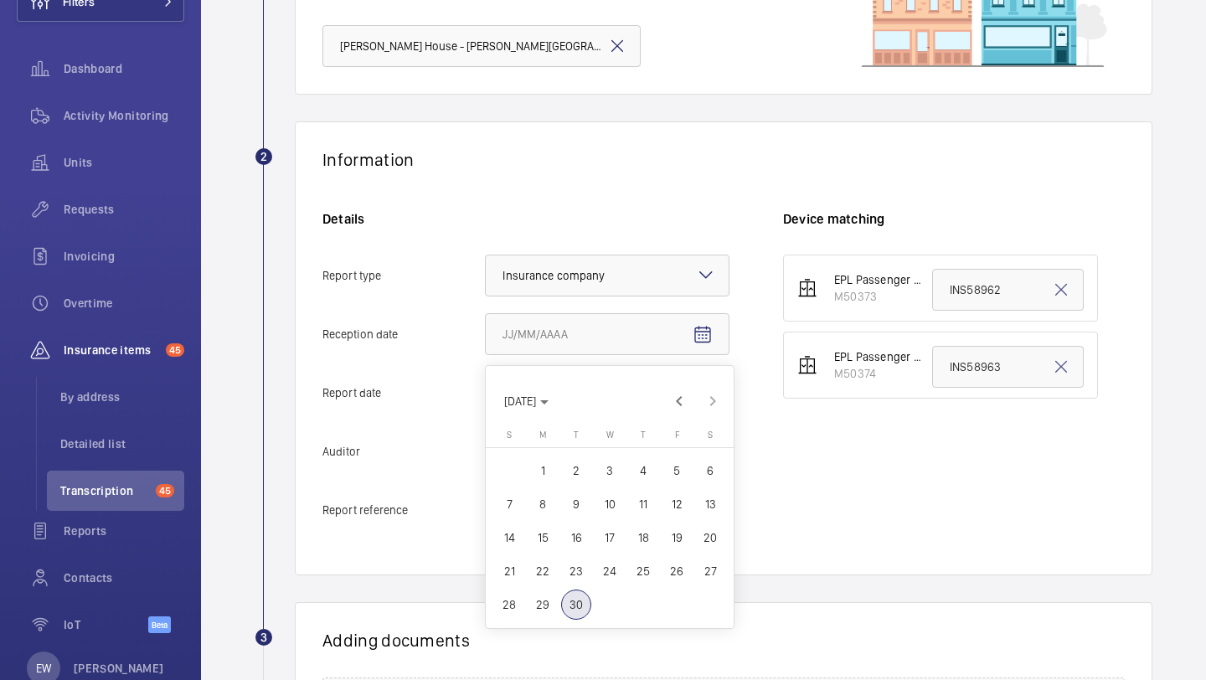
click at [548, 601] on span "29" at bounding box center [543, 605] width 30 height 30
type input "9/29/2025"
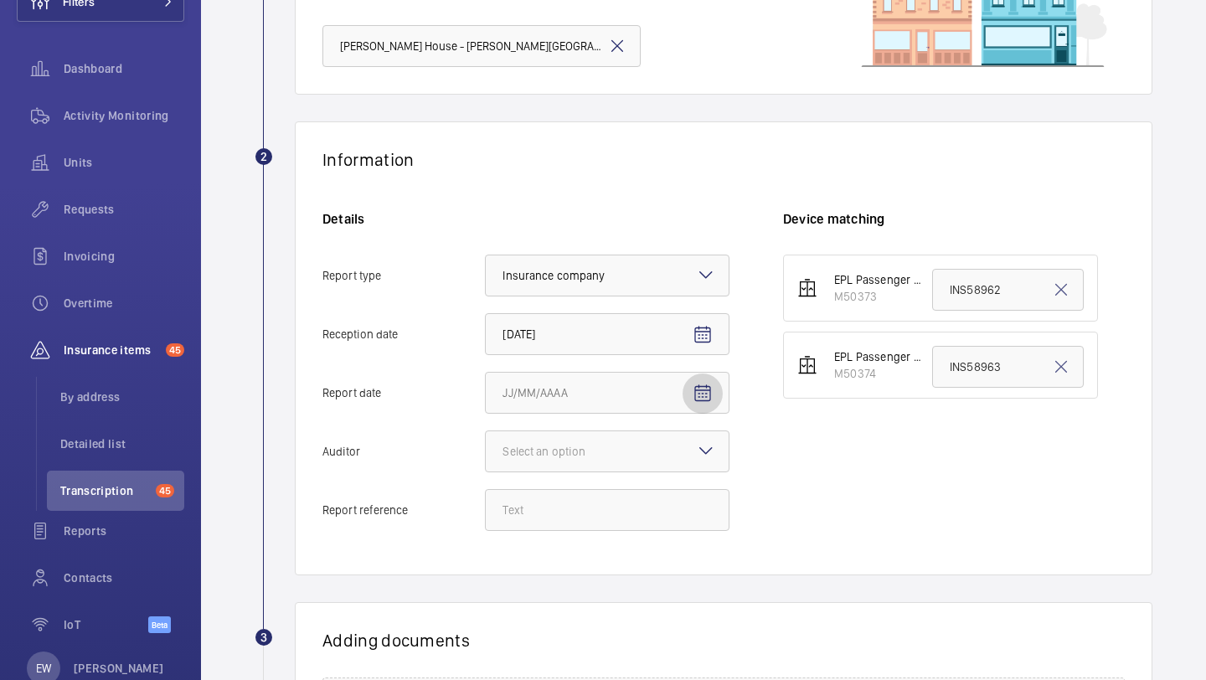
click at [699, 391] on mat-icon "Open calendar" at bounding box center [703, 394] width 20 height 20
click at [676, 322] on span "26" at bounding box center [677, 314] width 30 height 30
type input "9/26/2025"
click at [631, 462] on div at bounding box center [607, 451] width 243 height 40
click at [486, 462] on input "Auditor Select an option" at bounding box center [486, 451] width 0 height 40
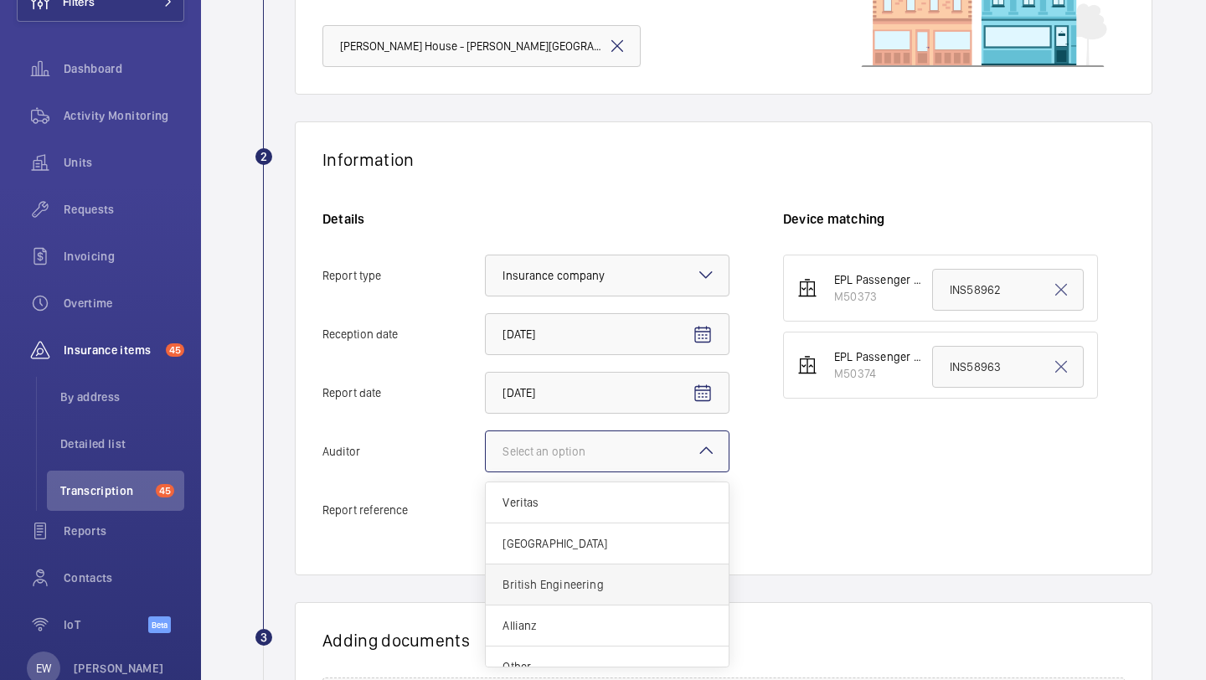
scroll to position [20, 0]
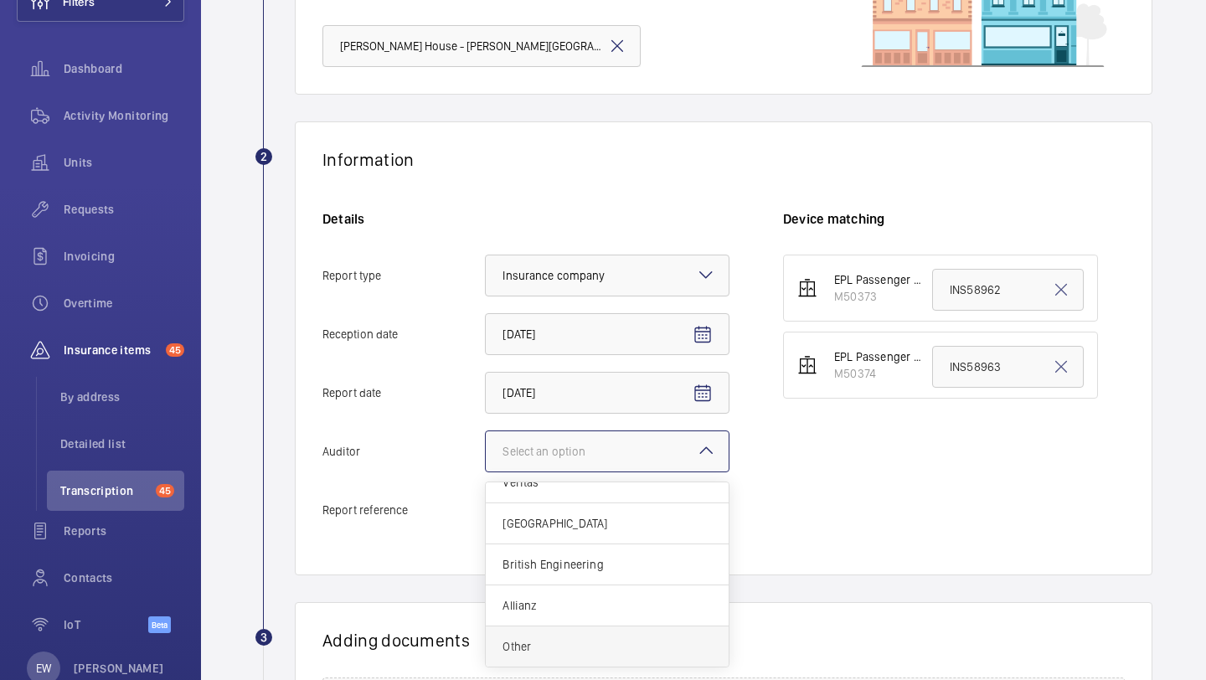
click at [568, 662] on div "Other" at bounding box center [607, 647] width 243 height 40
click at [486, 472] on input "Auditor Select an option Veritas Zurich British Engineering Allianz Other" at bounding box center [486, 451] width 0 height 40
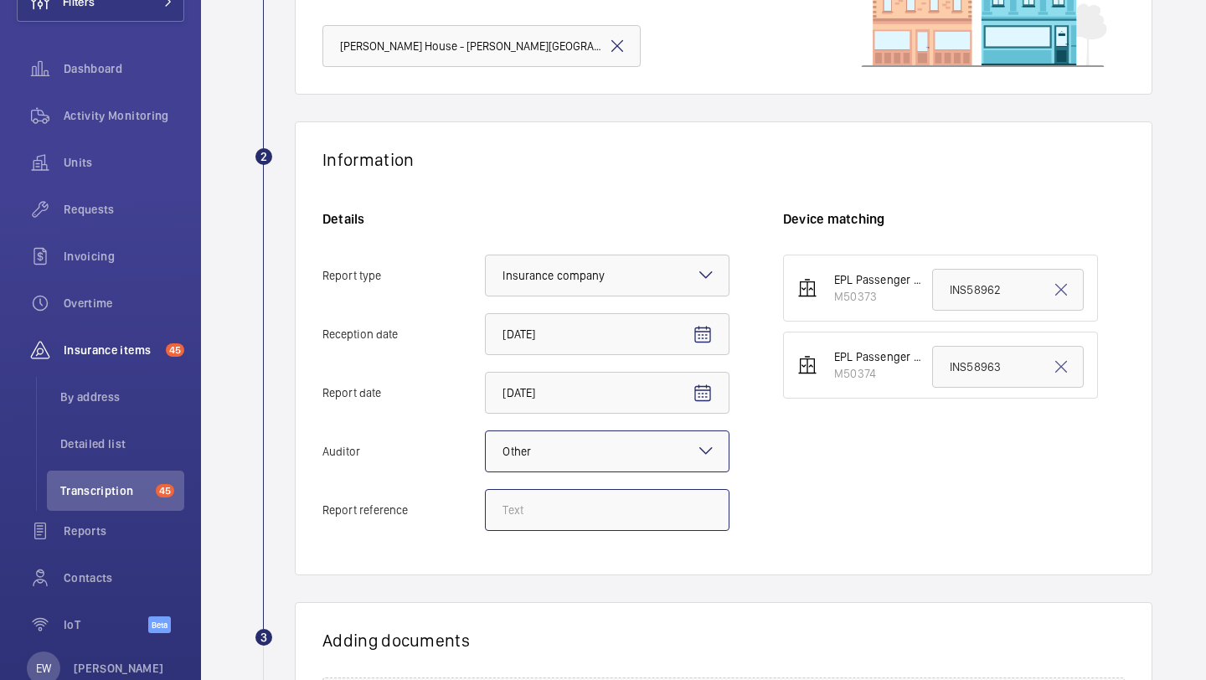
click at [580, 510] on input "Report reference" at bounding box center [607, 510] width 245 height 42
paste input ": INS67300"
click at [508, 512] on input ": INS67300" at bounding box center [607, 510] width 245 height 42
type input "INS67300"
click at [961, 307] on input "INS58962" at bounding box center [1008, 290] width 152 height 42
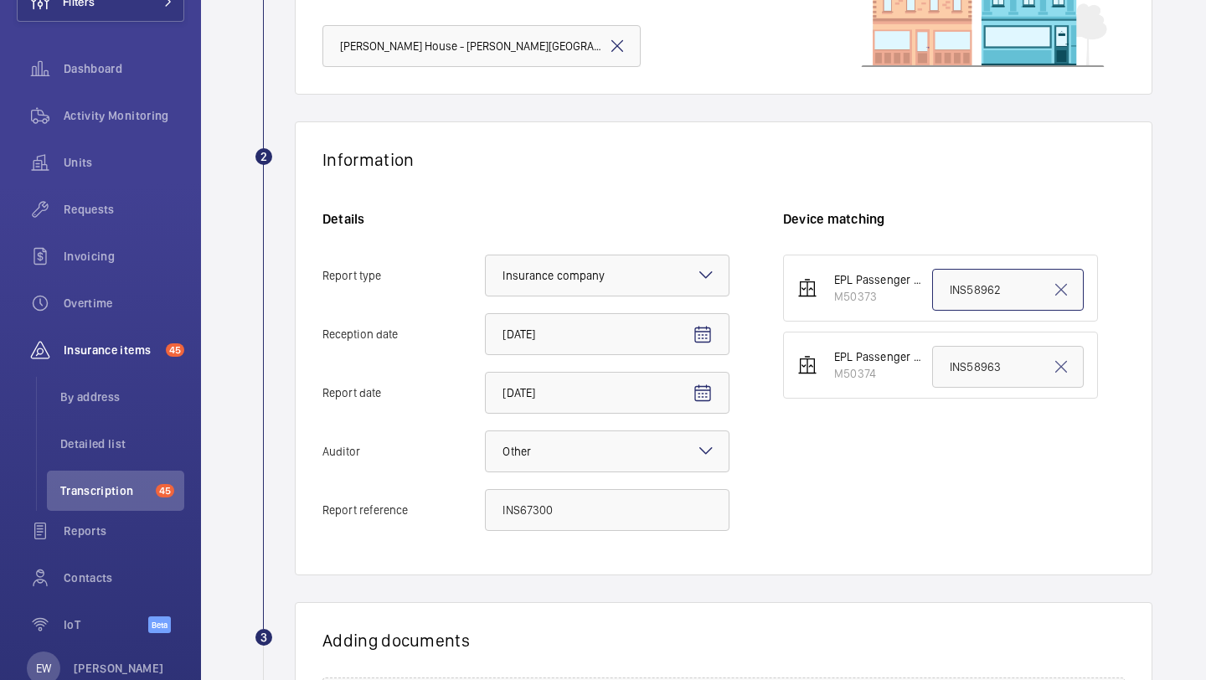
click at [961, 307] on input "INS58962" at bounding box center [1008, 290] width 152 height 42
paste input ": INS67300"
type input ": INS67300"
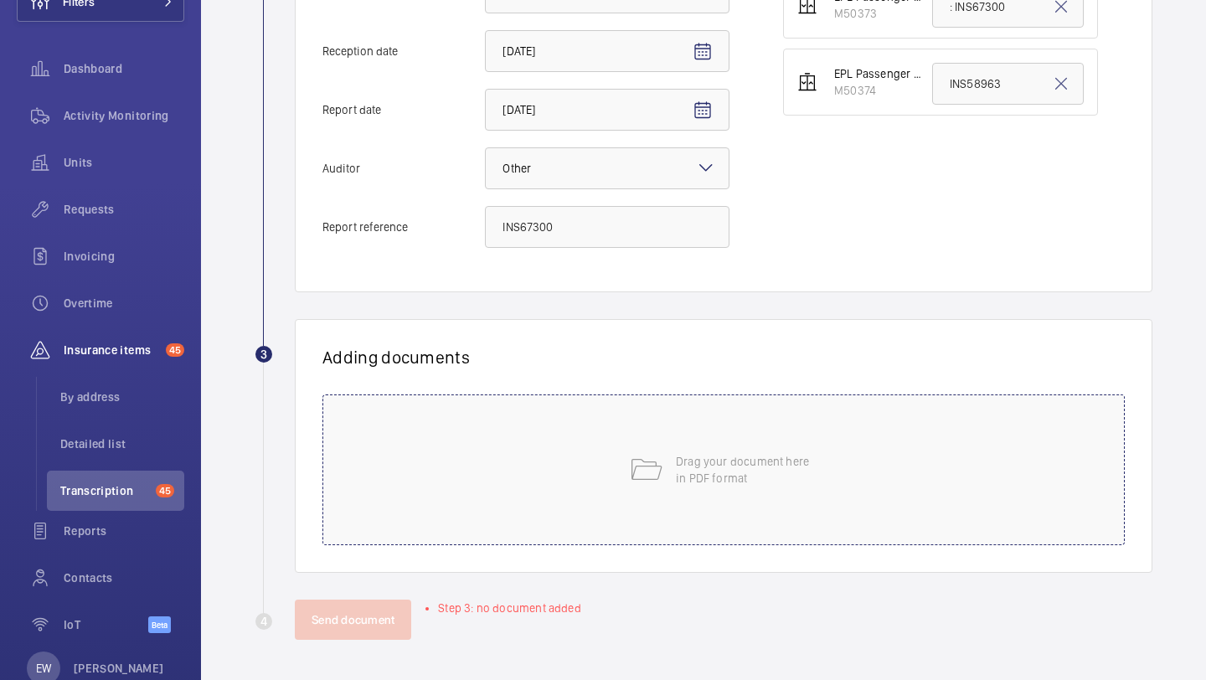
click at [617, 460] on div "Drag your document here in PDF format" at bounding box center [723, 469] width 802 height 151
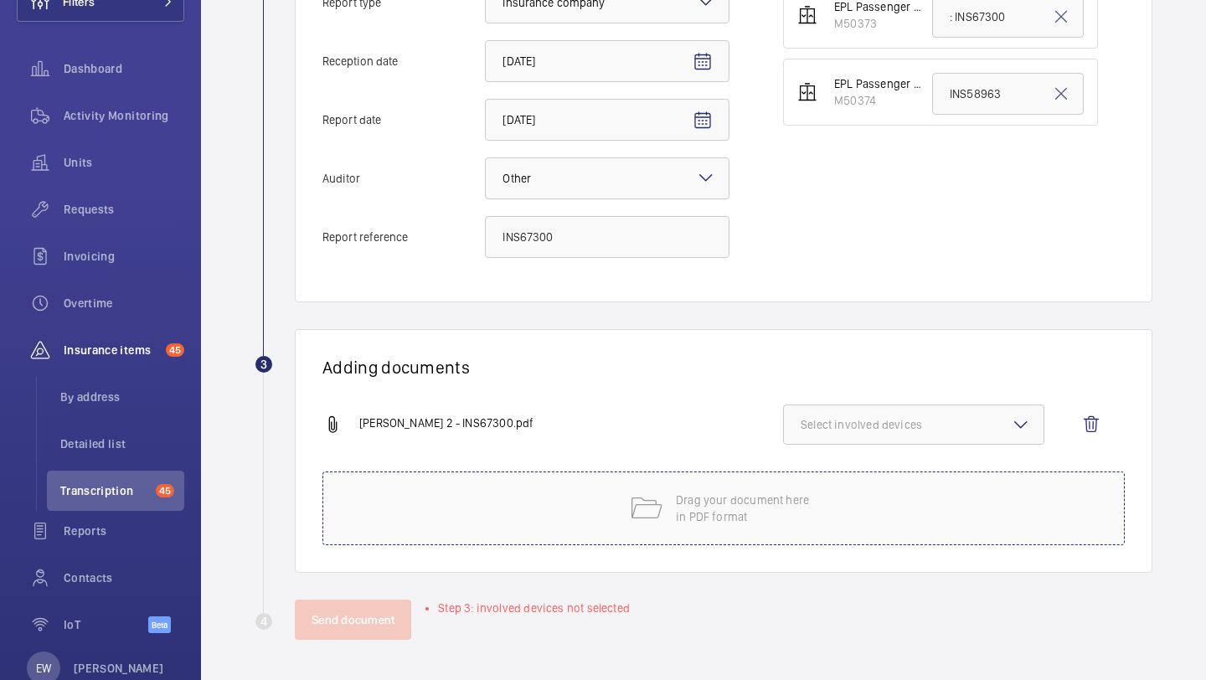
scroll to position [455, 0]
click at [884, 431] on span "Select involved devices" at bounding box center [914, 424] width 226 height 17
click at [874, 474] on span "M50373" at bounding box center [914, 477] width 173 height 17
click at [825, 474] on input "M50373" at bounding box center [809, 478] width 34 height 34
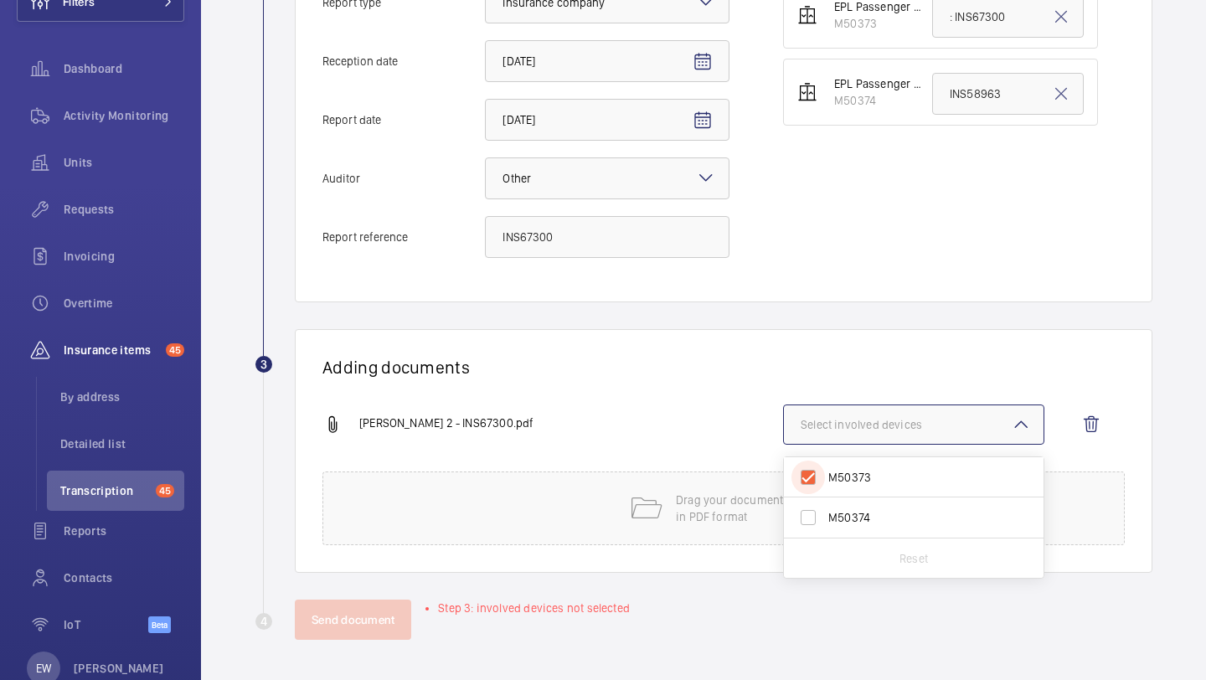
checkbox input "true"
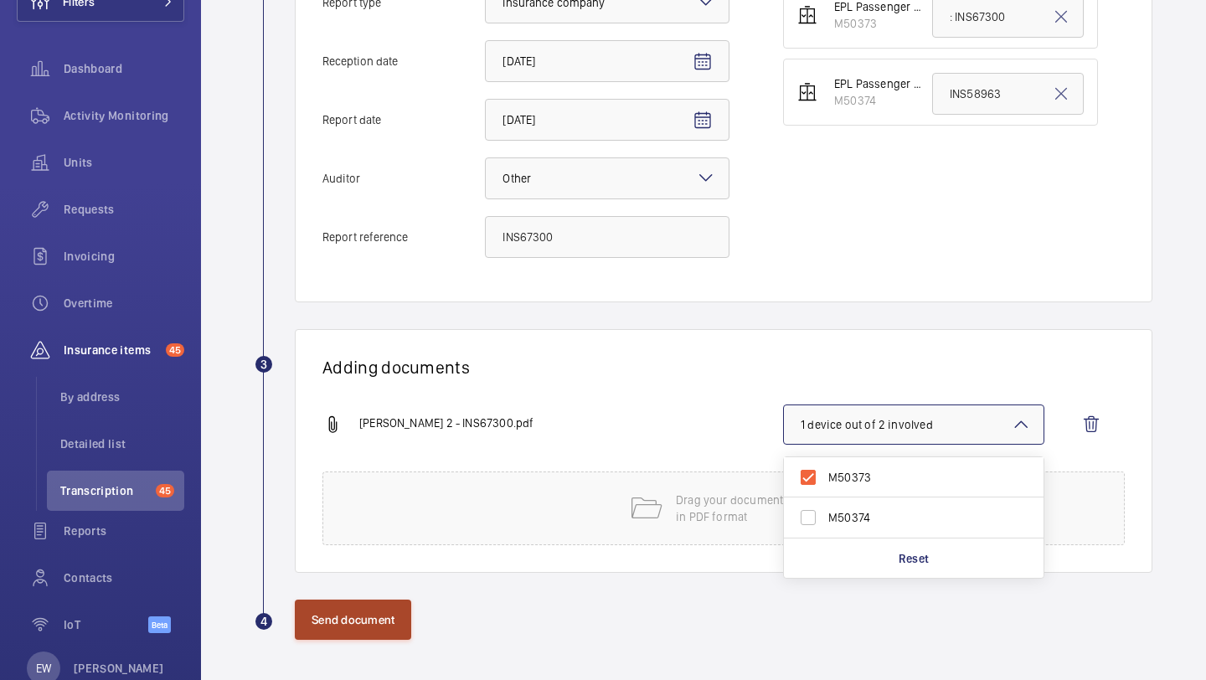
click at [379, 635] on button "Send document" at bounding box center [353, 620] width 116 height 40
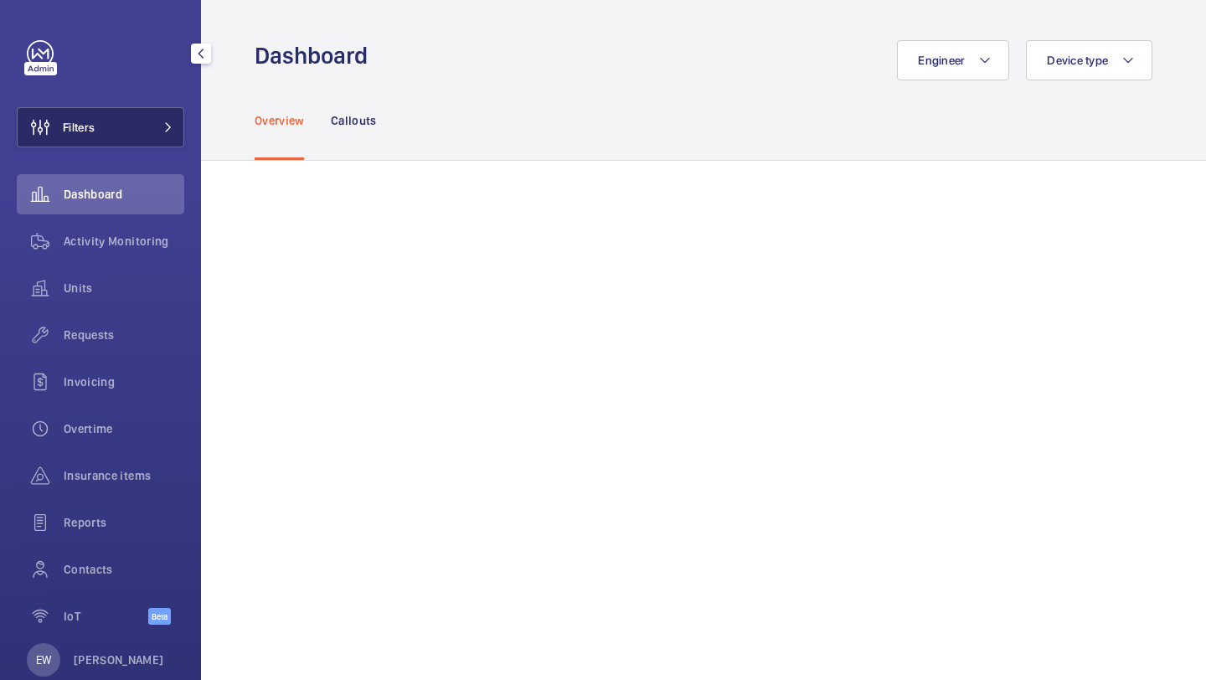
click at [146, 146] on button "Filters" at bounding box center [101, 127] width 168 height 40
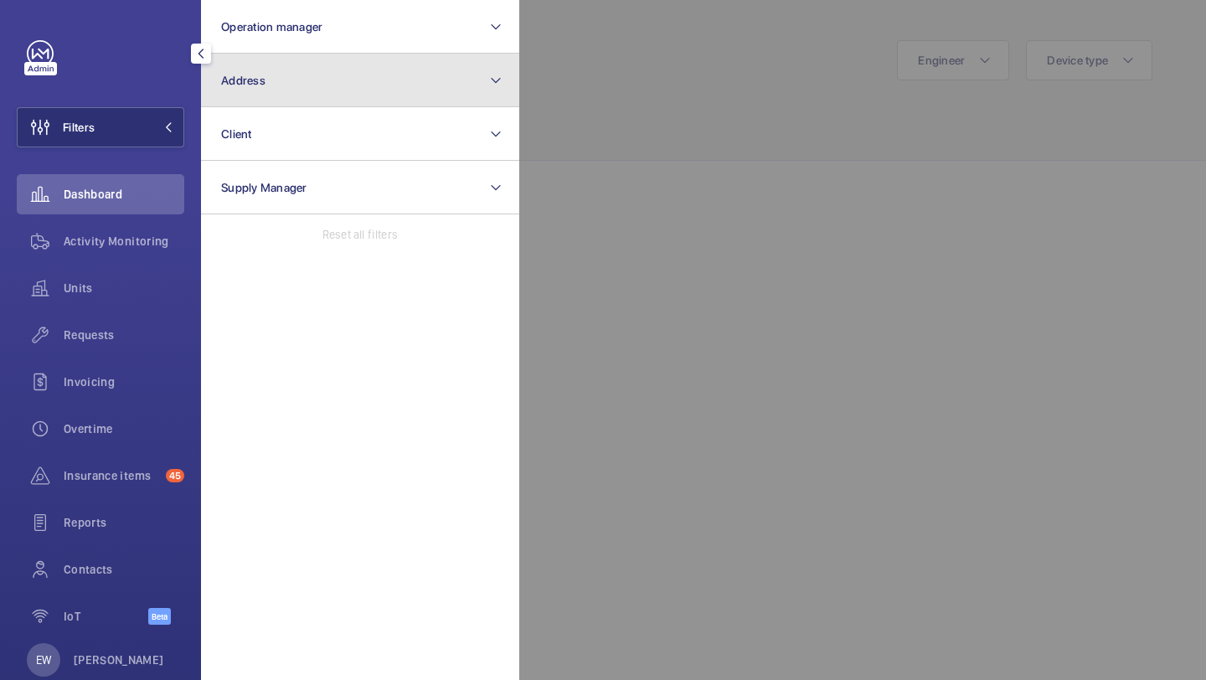
click at [292, 79] on button "Address" at bounding box center [360, 81] width 318 height 54
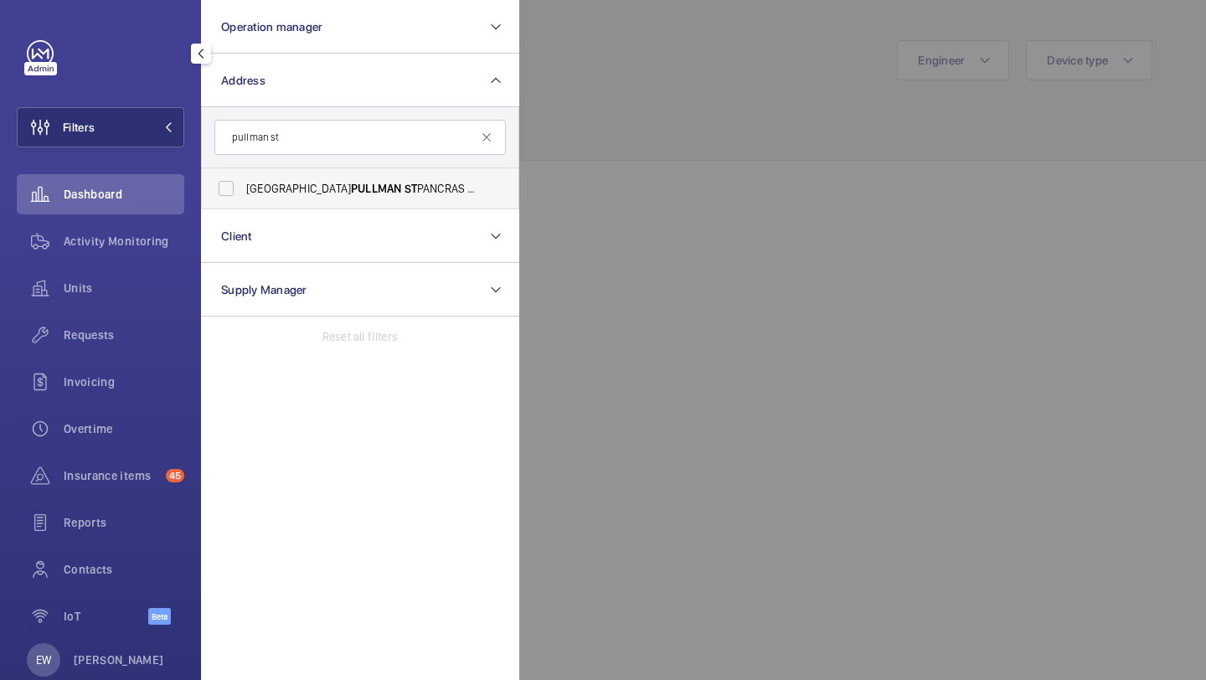
type input "pullman st"
click at [346, 184] on span "LONDON PULLMAN ST PANCRAS - H5309, LONDON PULLMAN ST PANCRAS, 100 - 110 Eu st o…" at bounding box center [361, 188] width 230 height 17
click at [243, 184] on input "LONDON PULLMAN ST PANCRAS - H5309, LONDON PULLMAN ST PANCRAS, 100 - 110 Eu st o…" at bounding box center [226, 189] width 34 height 34
checkbox input "true"
click at [127, 347] on div "Requests" at bounding box center [101, 335] width 168 height 40
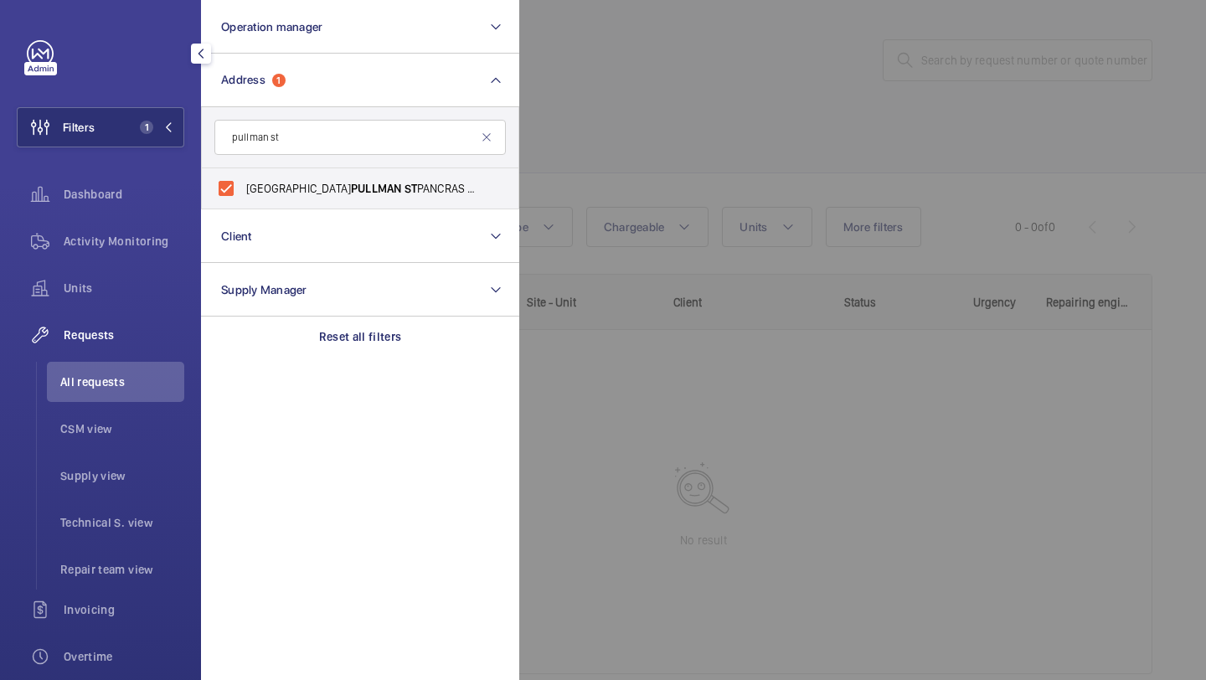
click at [700, 135] on div at bounding box center [1122, 340] width 1206 height 680
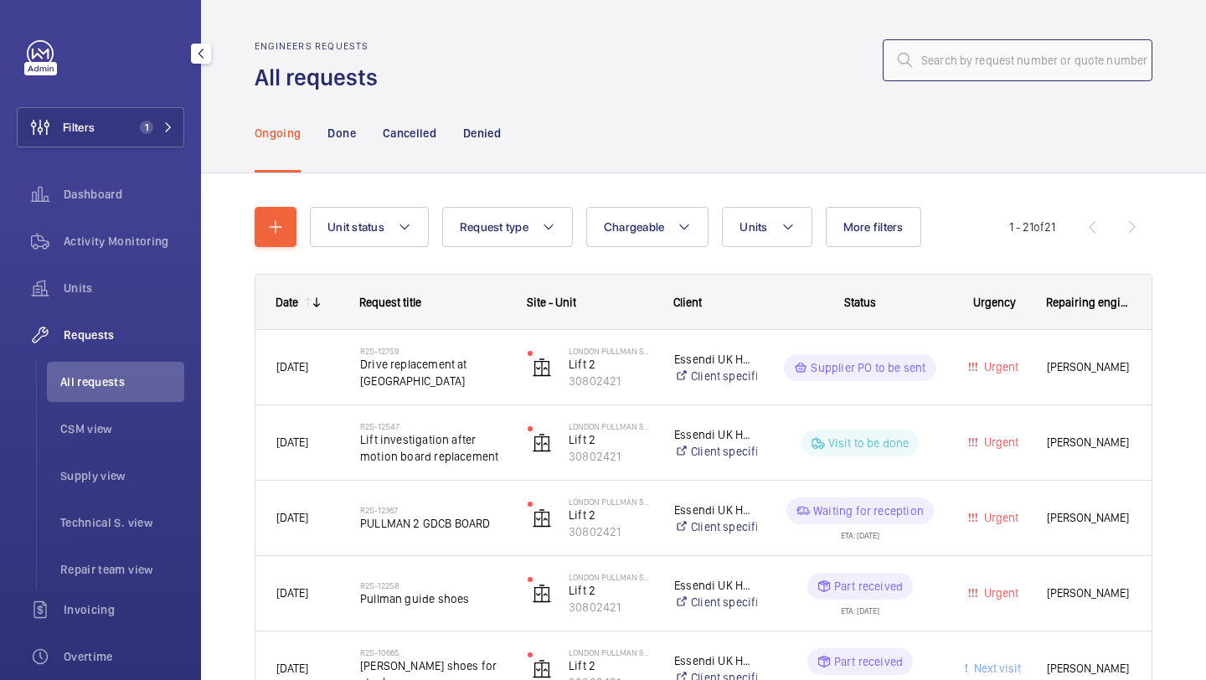
click at [1018, 44] on input "text" at bounding box center [1018, 60] width 270 height 42
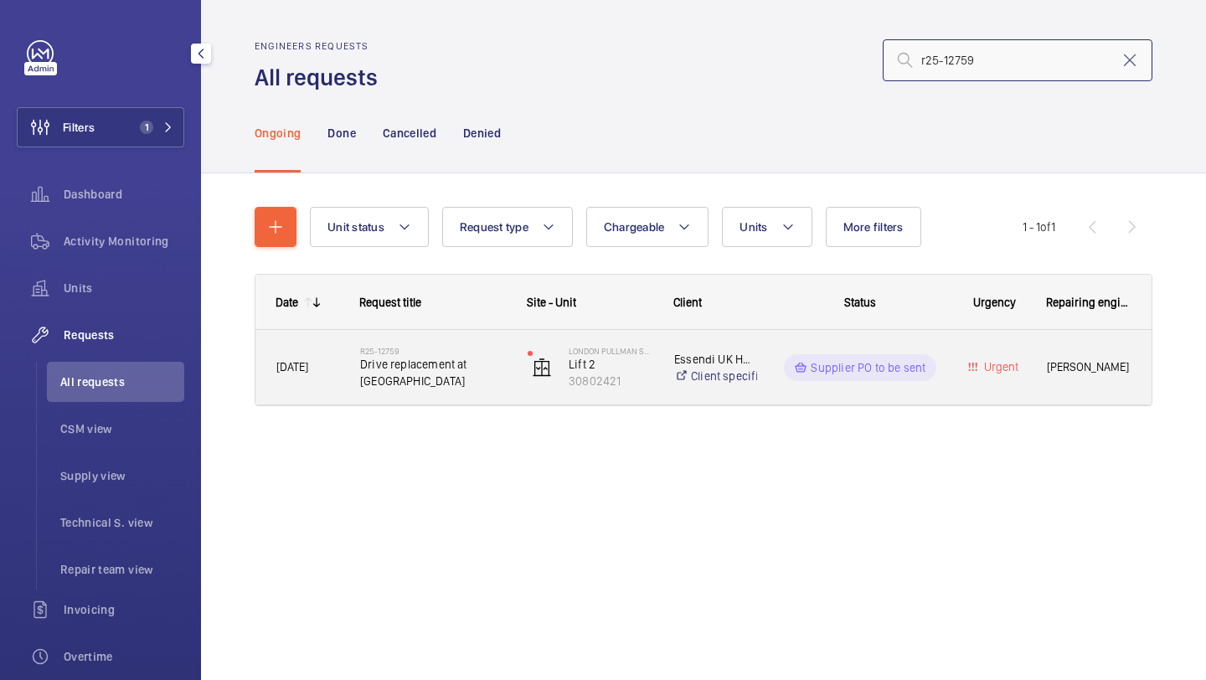
type input "r25-12759"
click at [466, 361] on span "Drive replacement at Pullman" at bounding box center [433, 373] width 146 height 34
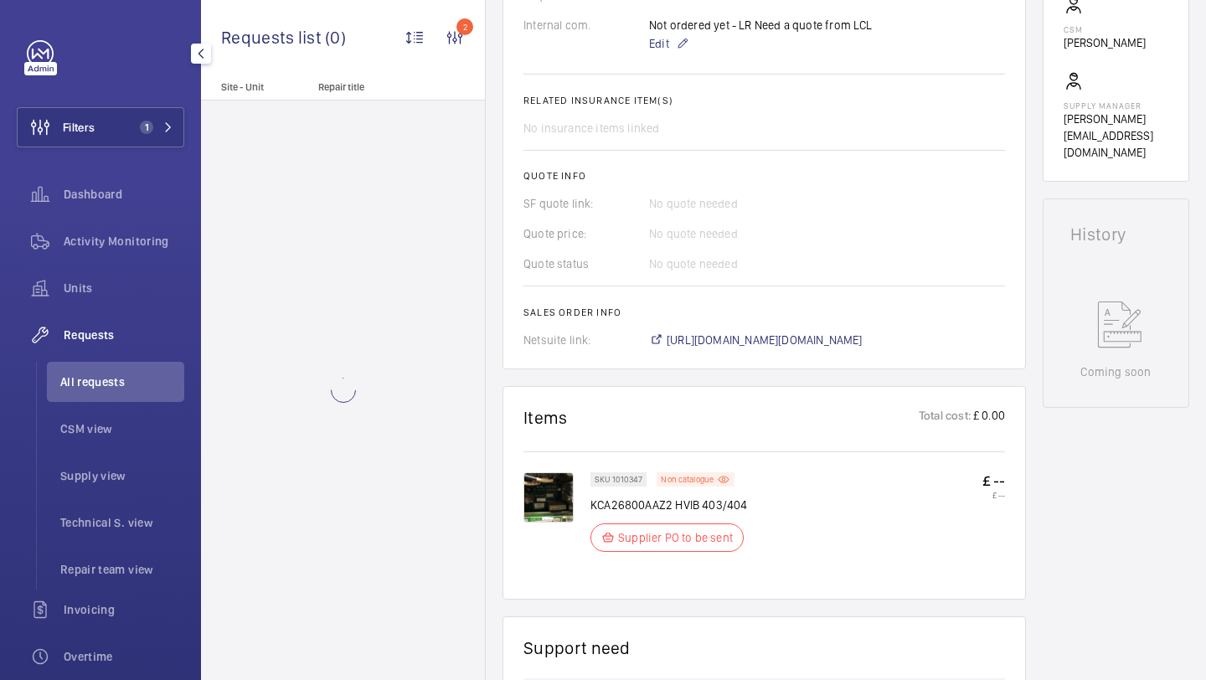
scroll to position [719, 0]
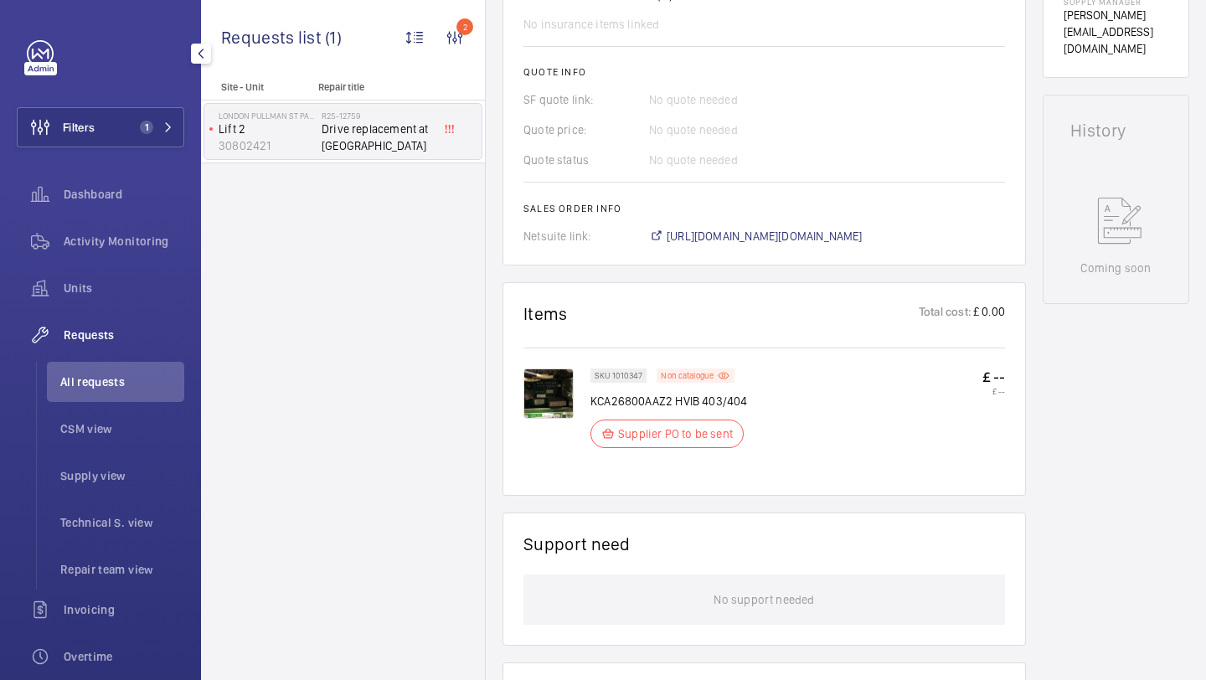
click at [560, 392] on img at bounding box center [548, 394] width 50 height 50
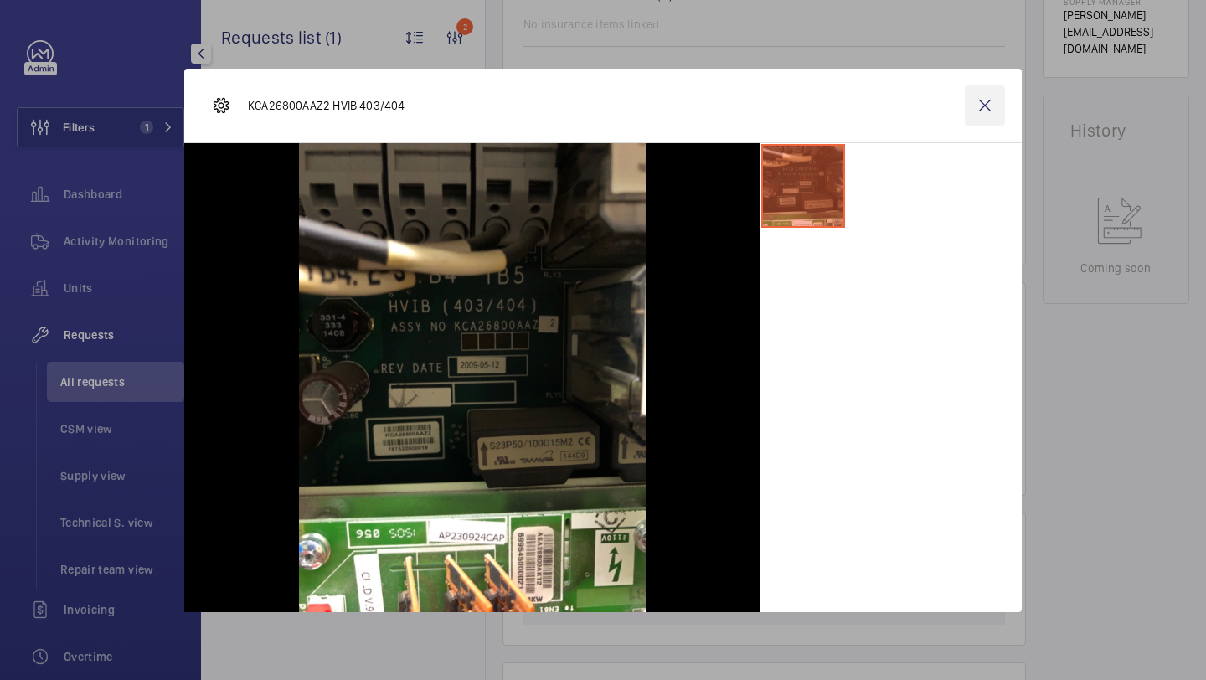
click at [982, 108] on wm-front-icon-button at bounding box center [985, 105] width 40 height 40
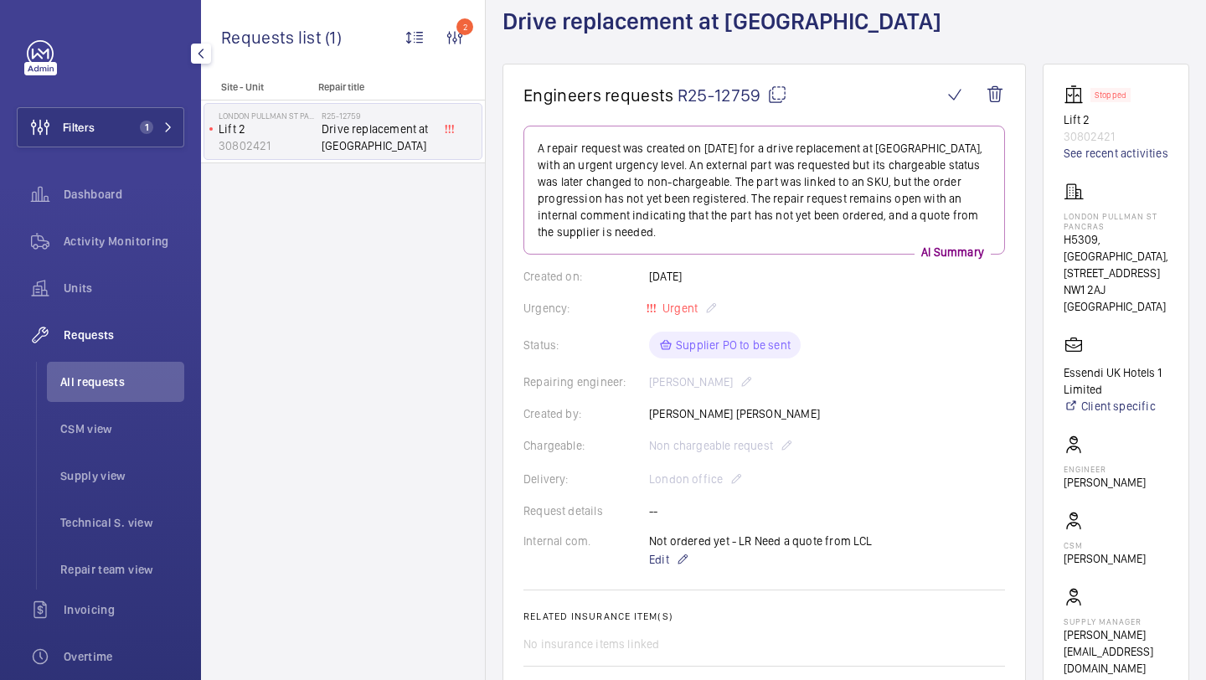
scroll to position [101, 0]
click at [1102, 153] on link "See recent activities" at bounding box center [1116, 151] width 105 height 17
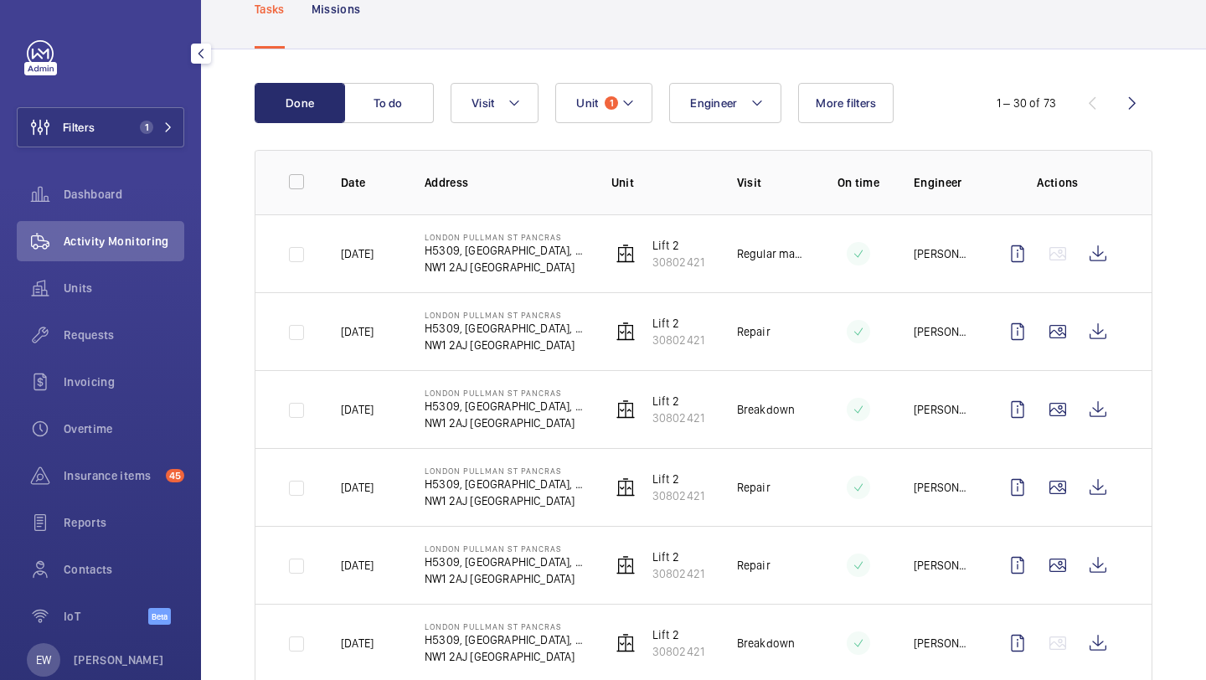
scroll to position [115, 0]
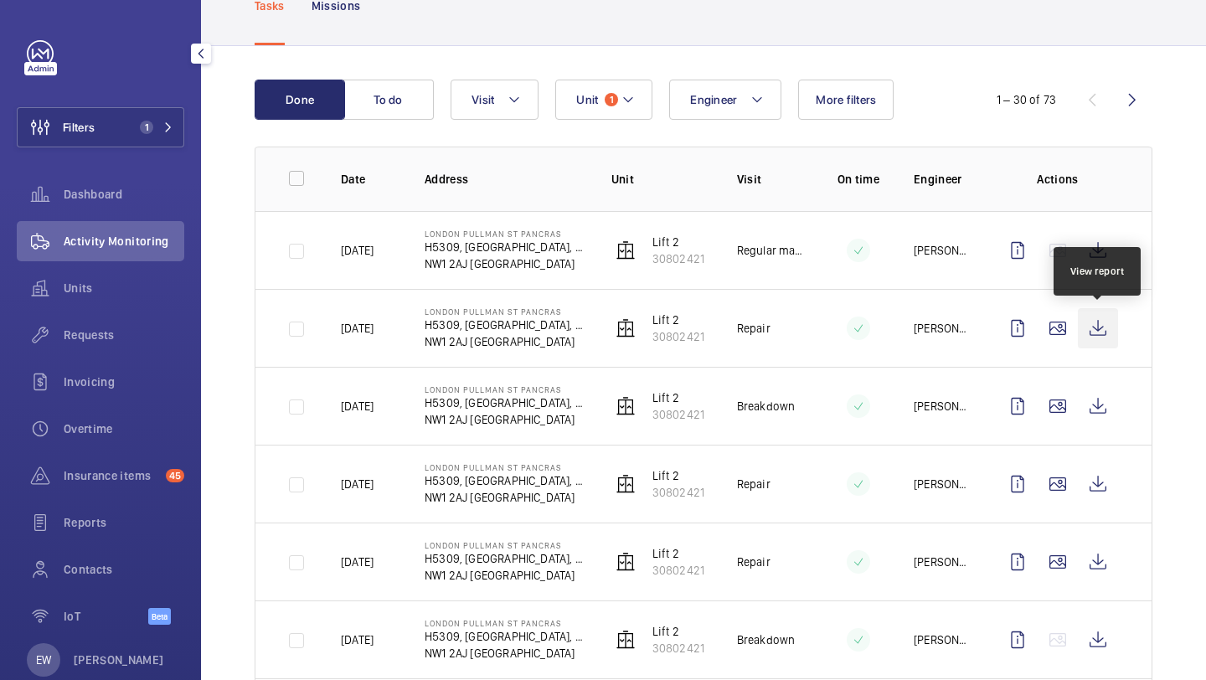
click at [1099, 341] on wm-front-icon-button at bounding box center [1098, 328] width 40 height 40
click at [146, 321] on div "Requests" at bounding box center [101, 335] width 168 height 40
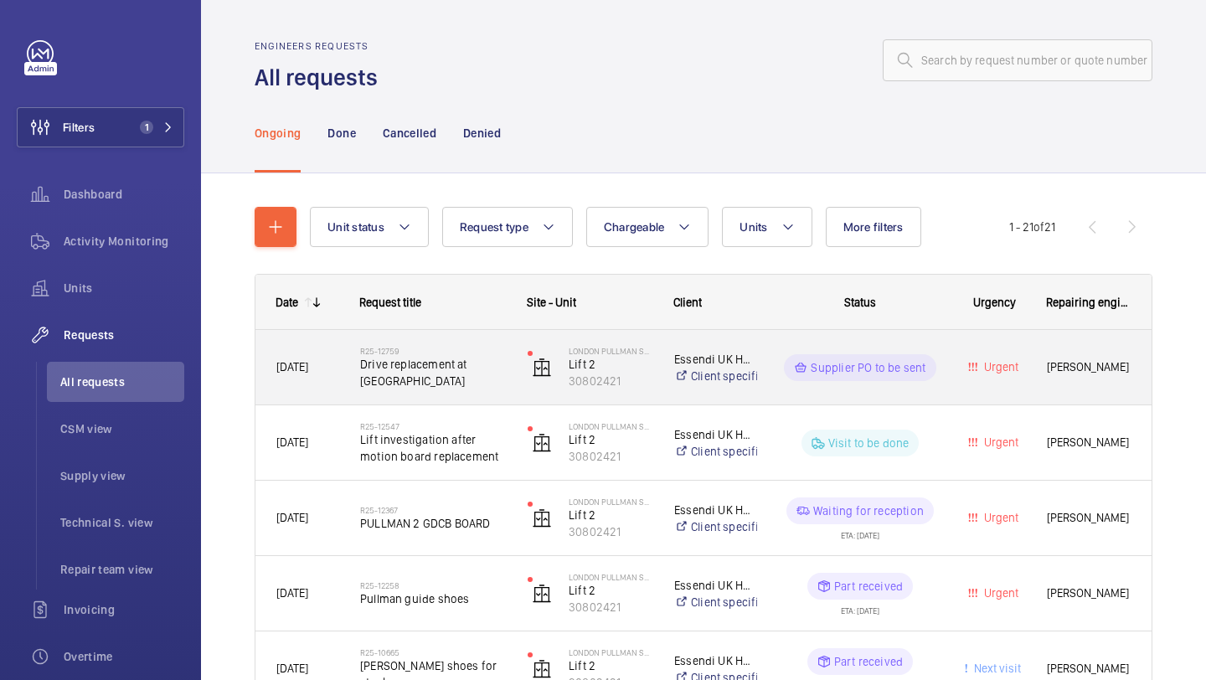
click at [431, 372] on span "Drive replacement at Pullman" at bounding box center [433, 373] width 146 height 34
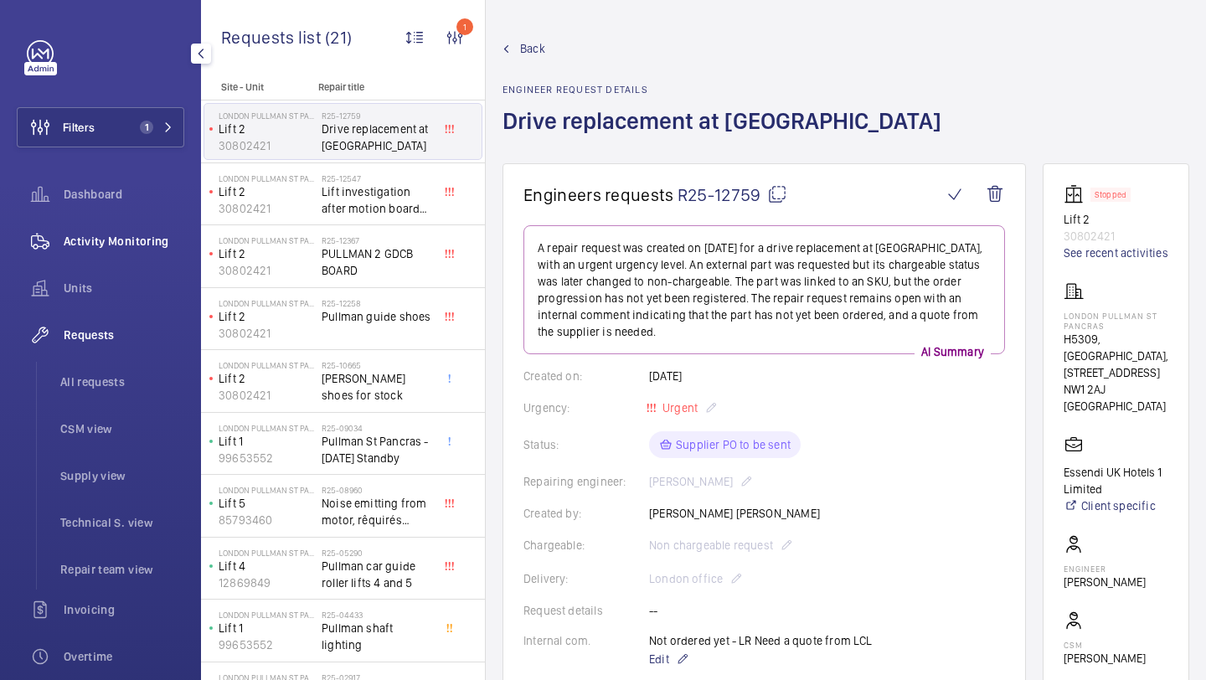
click at [140, 253] on div "Activity Monitoring" at bounding box center [101, 241] width 168 height 40
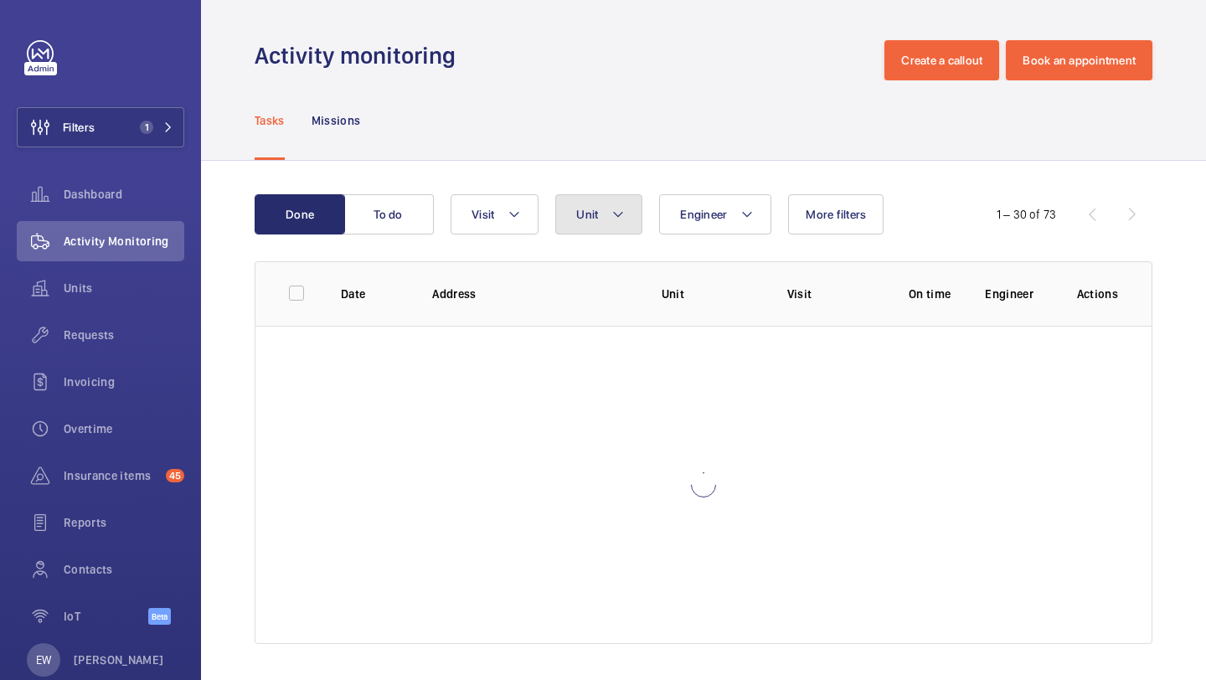
click at [616, 216] on mat-icon at bounding box center [617, 214] width 13 height 20
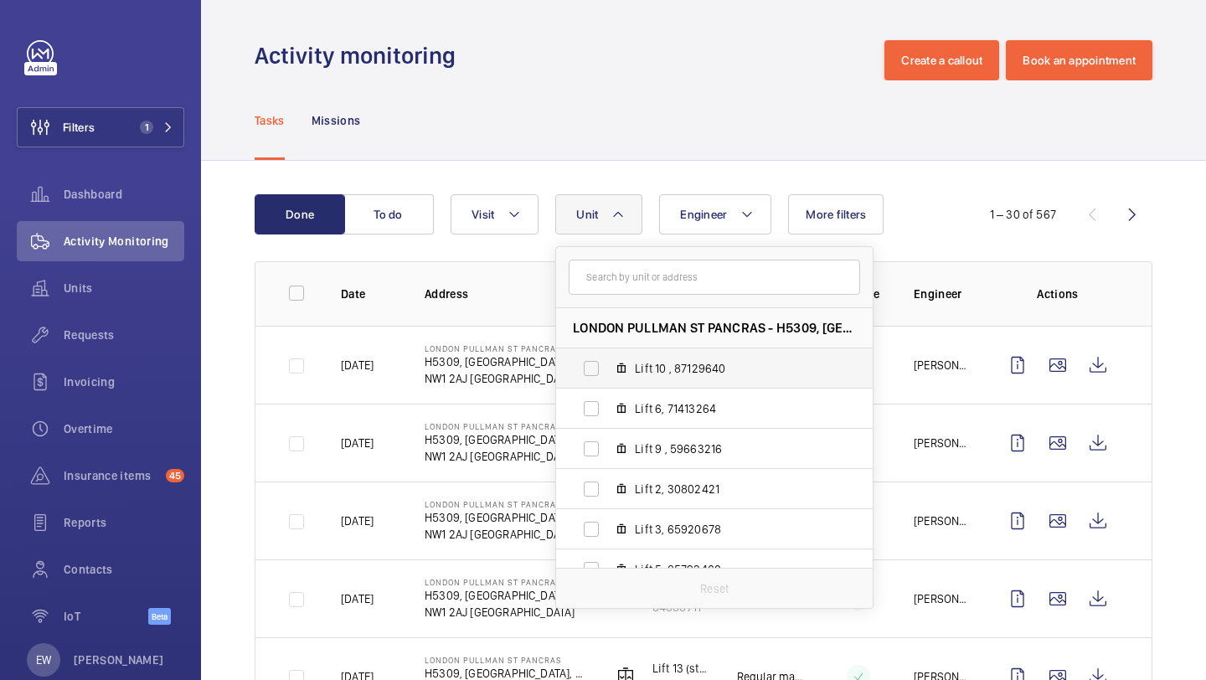
scroll to position [27, 0]
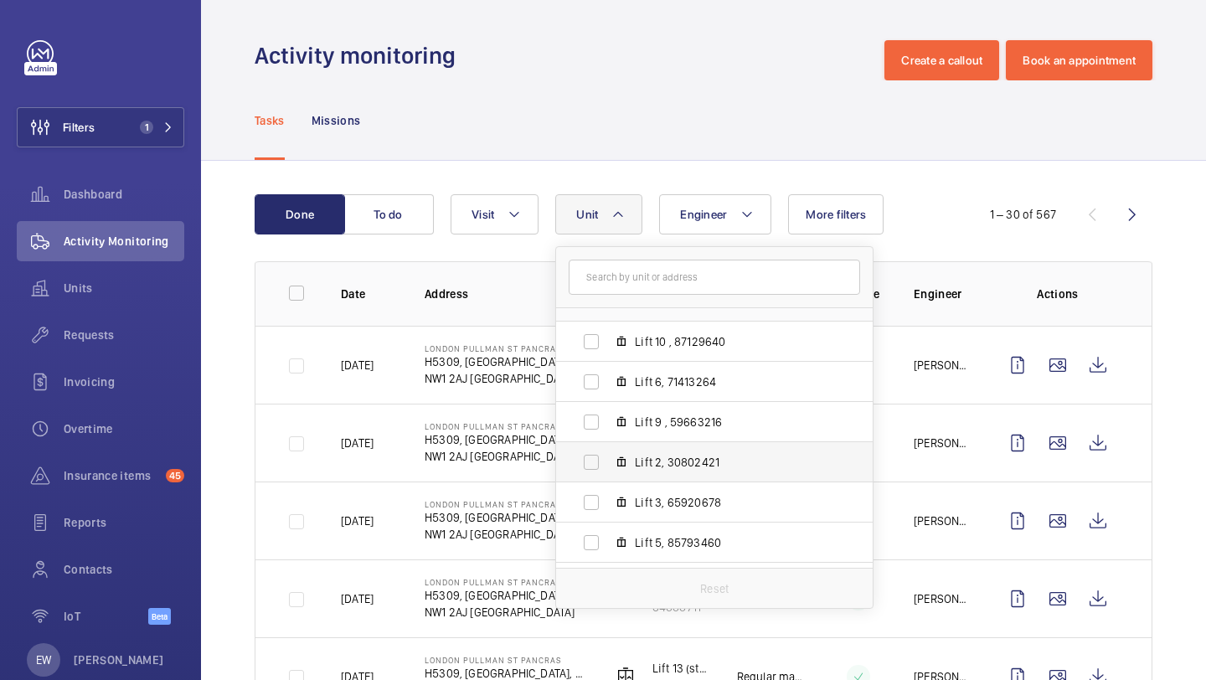
click at [663, 446] on label "Lift 2, 30802421" at bounding box center [701, 462] width 290 height 40
click at [608, 446] on input "Lift 2, 30802421" at bounding box center [592, 463] width 34 height 34
checkbox input "true"
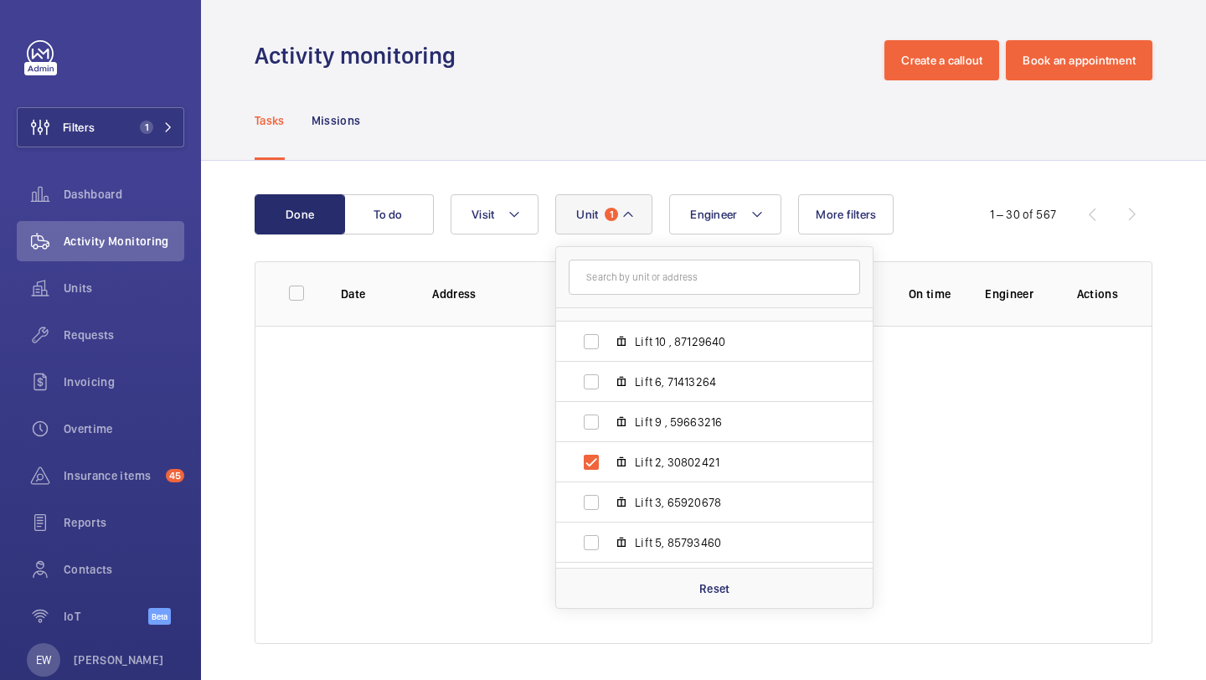
click at [587, 110] on div "Tasks Missions" at bounding box center [704, 120] width 898 height 80
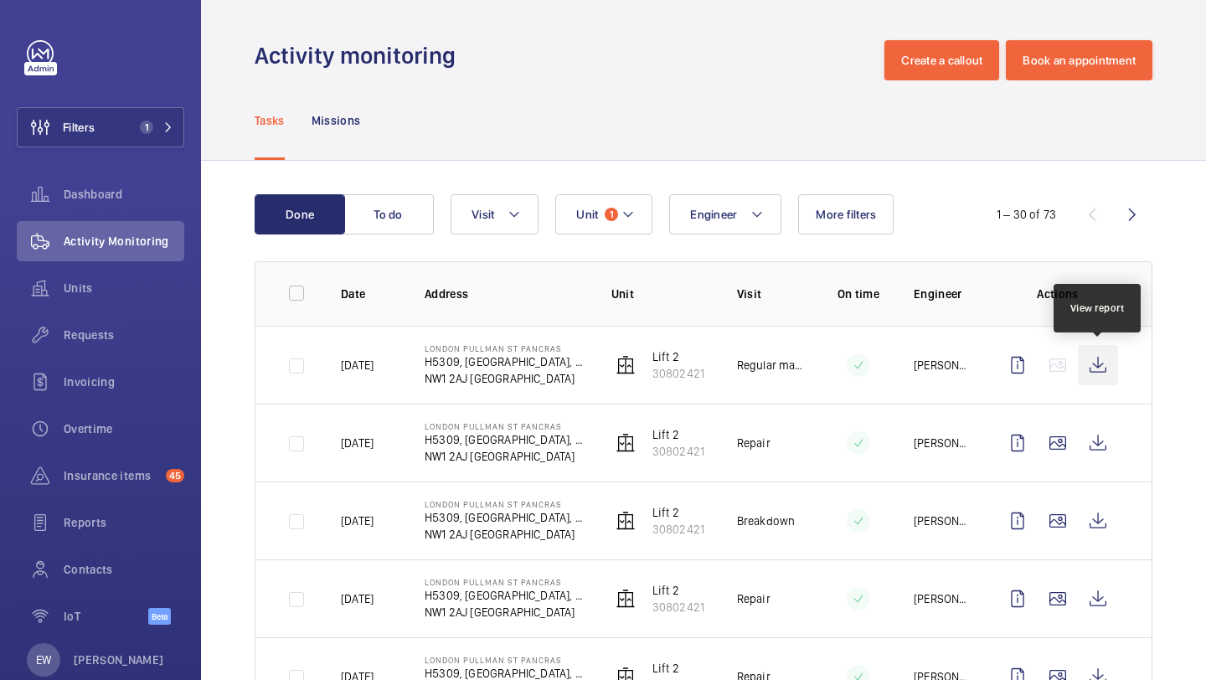
click at [1082, 365] on wm-front-icon-button at bounding box center [1098, 365] width 40 height 40
